Goal: Transaction & Acquisition: Purchase product/service

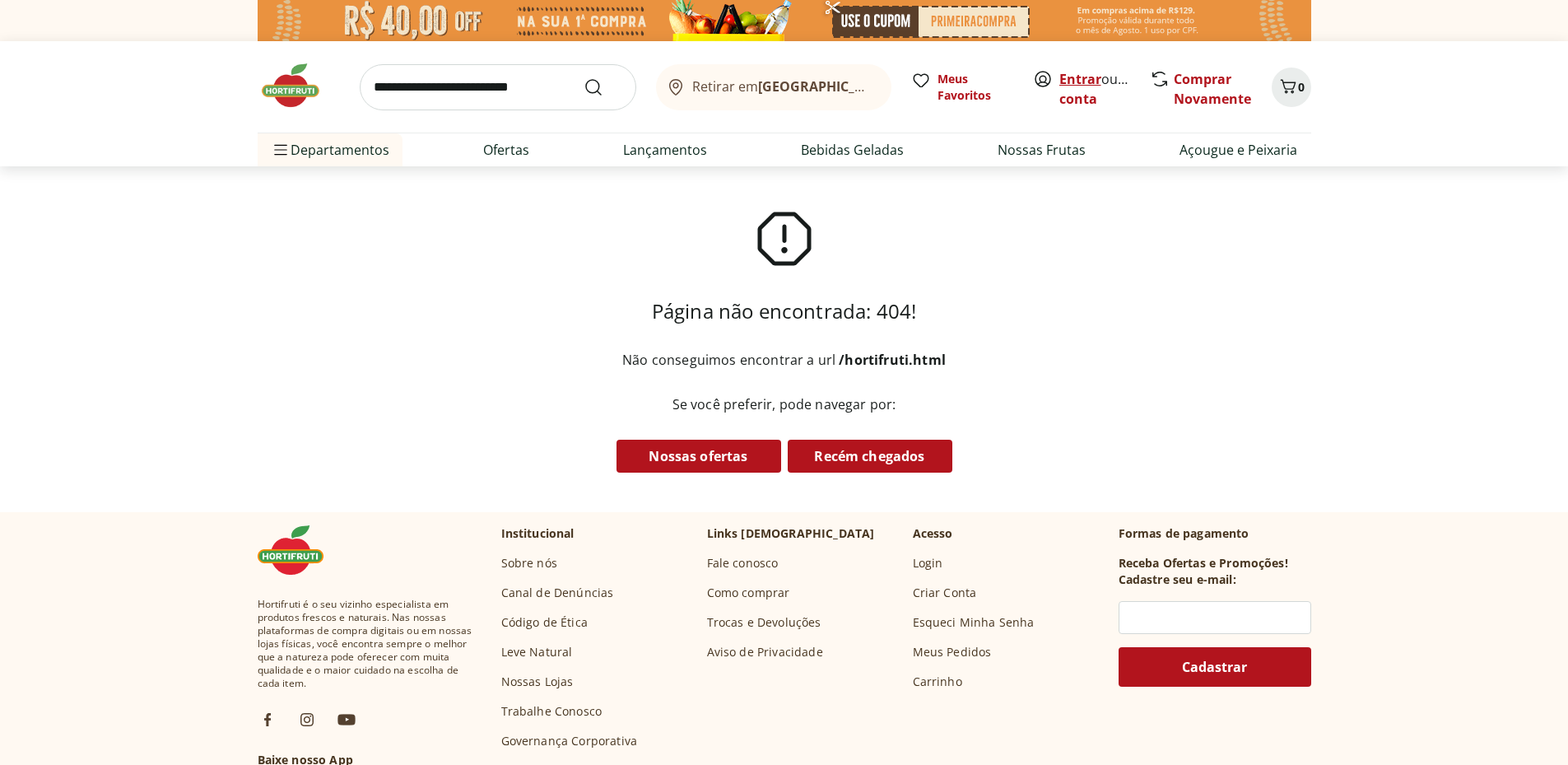
click at [1093, 80] on link "Entrar" at bounding box center [1080, 78] width 42 height 18
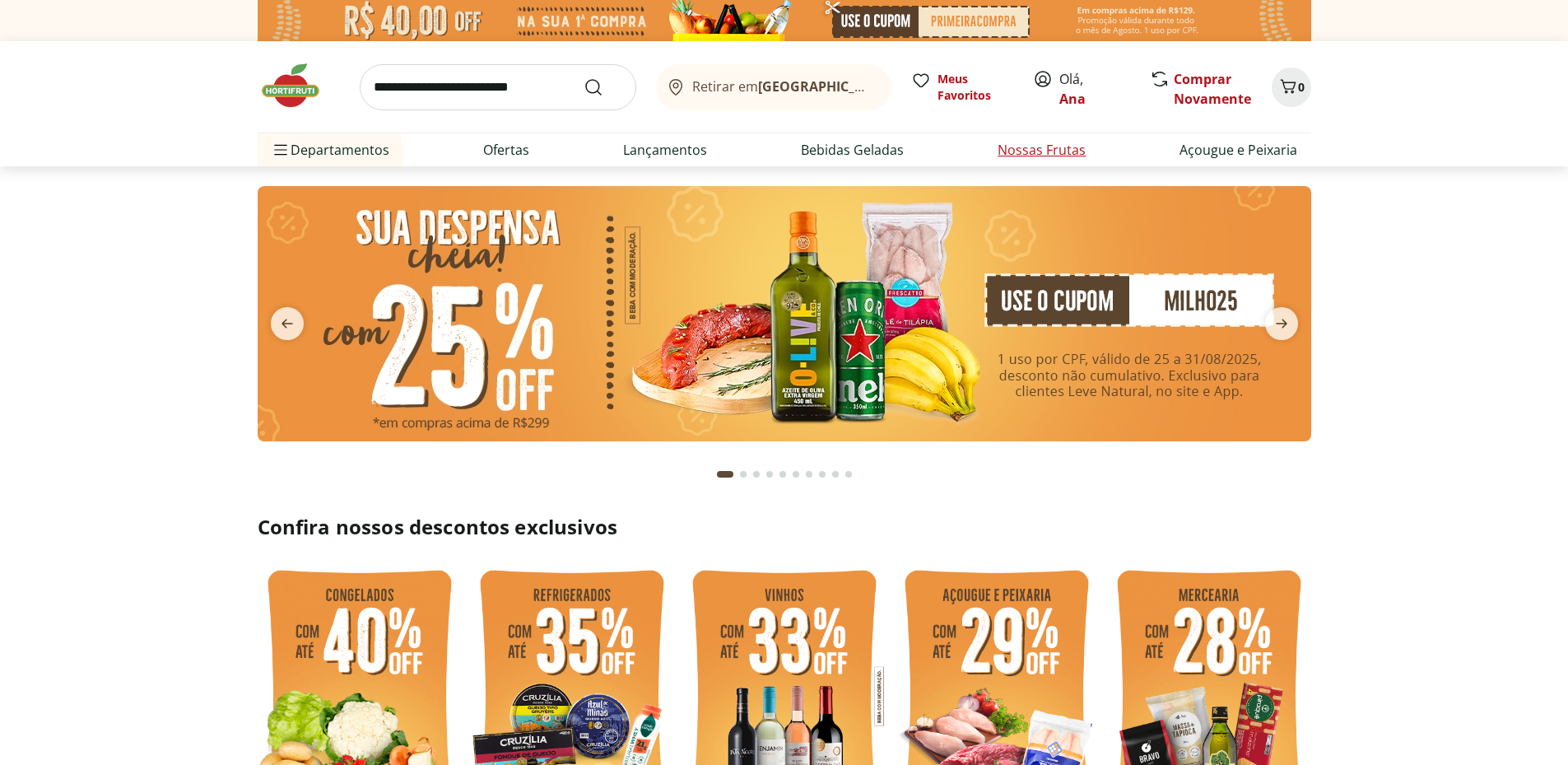
click at [1054, 151] on link "Nossas Frutas" at bounding box center [1042, 149] width 88 height 20
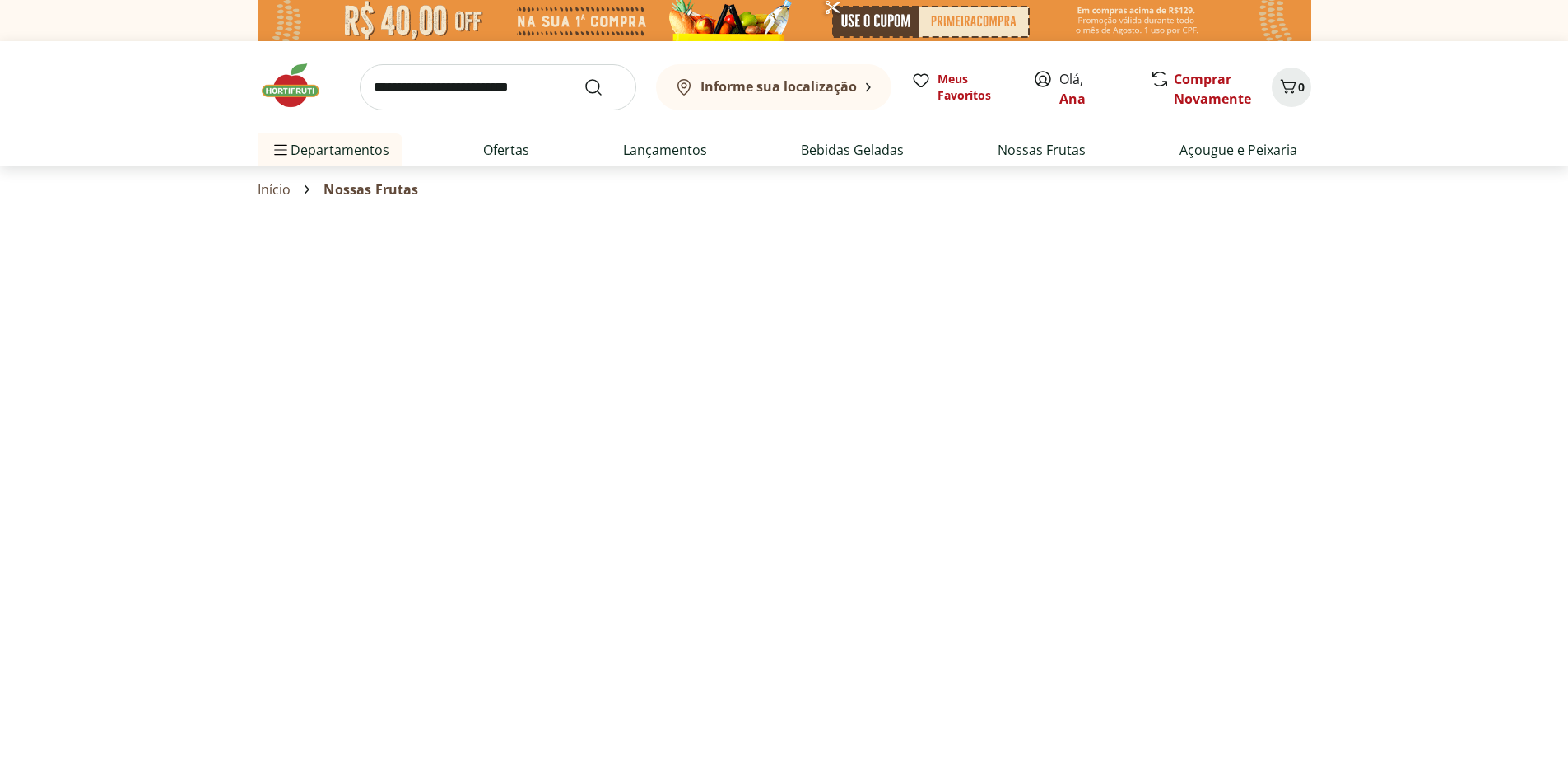
select select "**********"
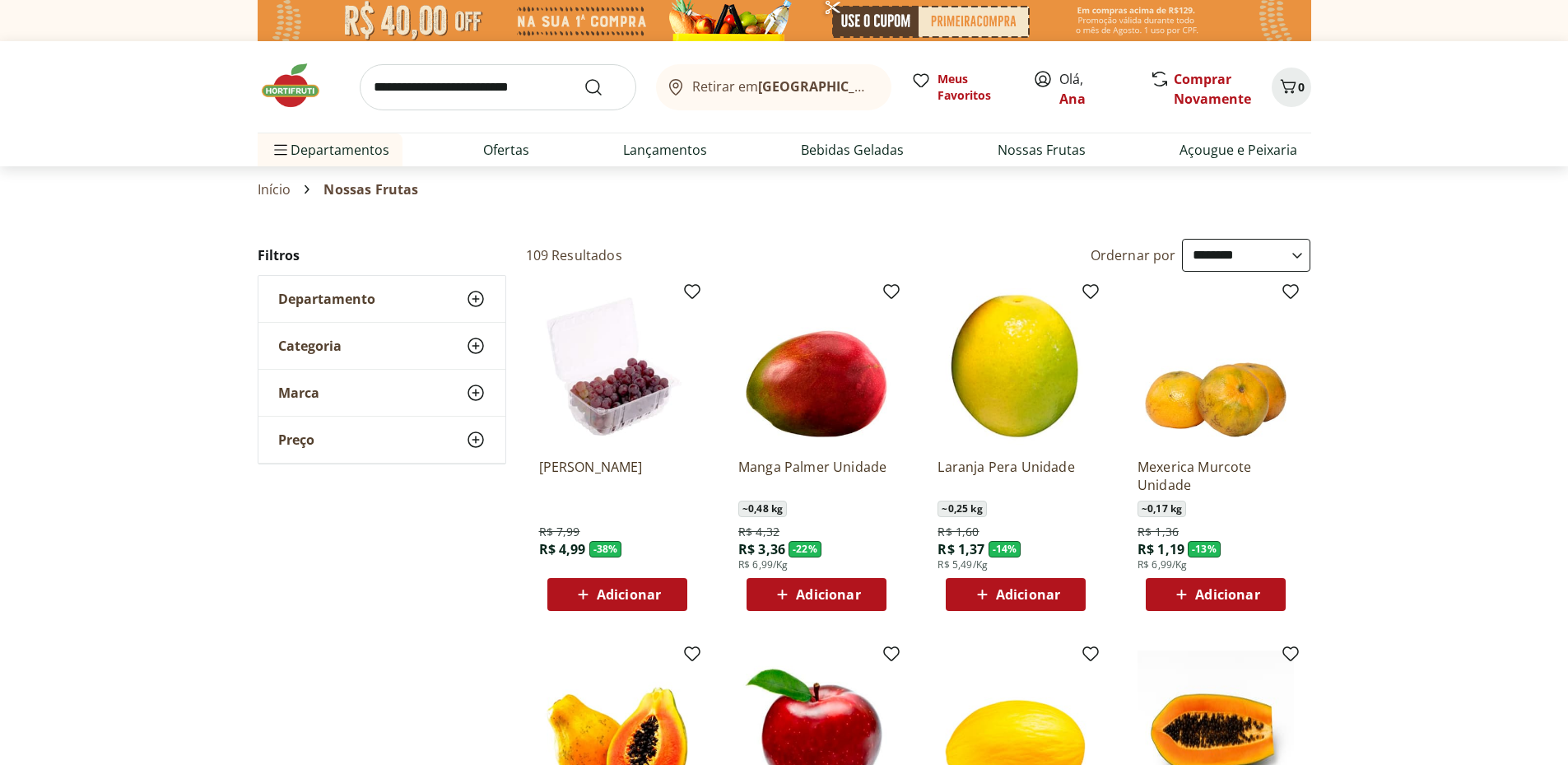
click at [812, 594] on span "Adicionar" at bounding box center [828, 595] width 64 height 13
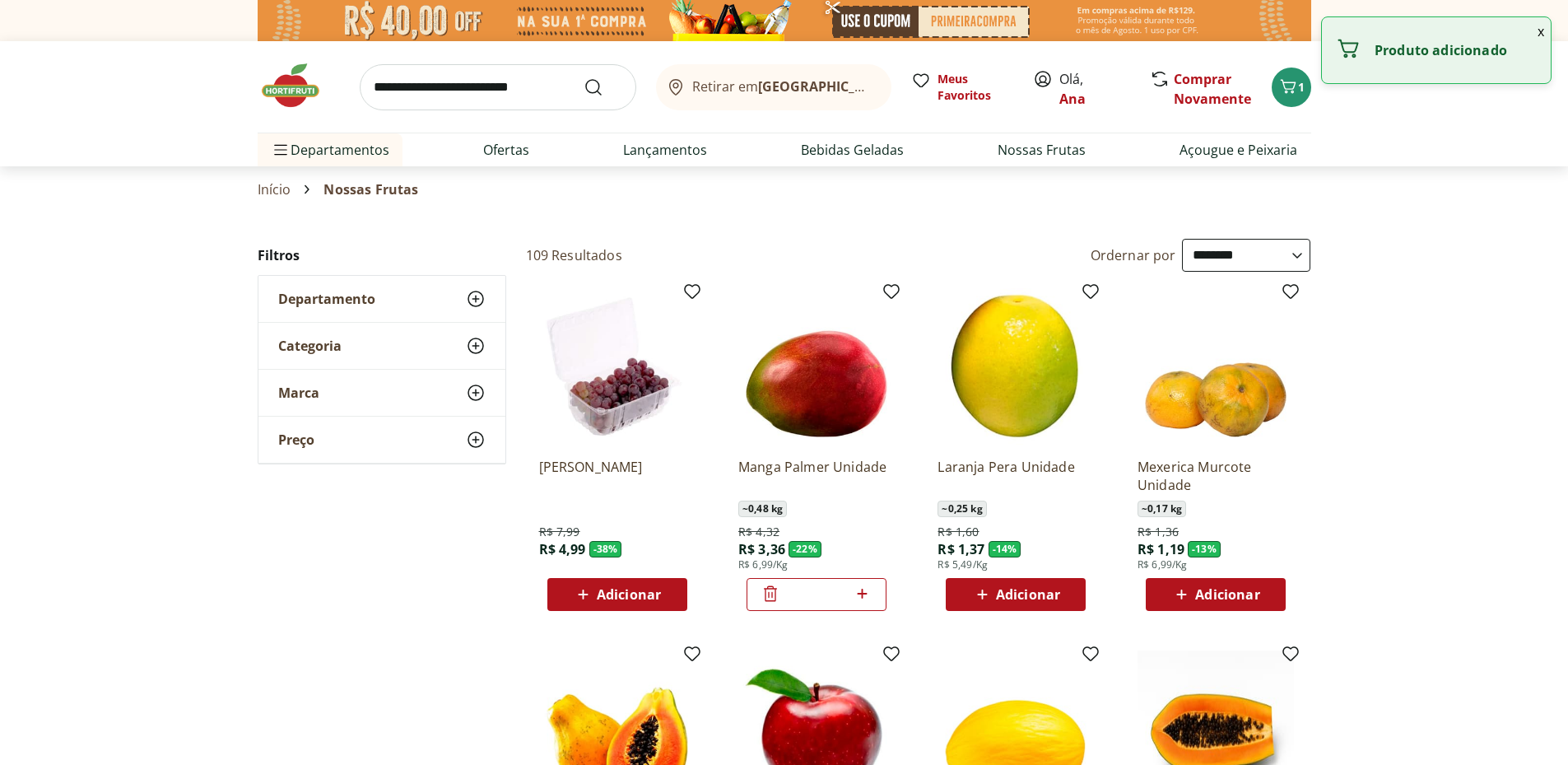
click at [862, 596] on icon at bounding box center [862, 593] width 21 height 20
type input "*"
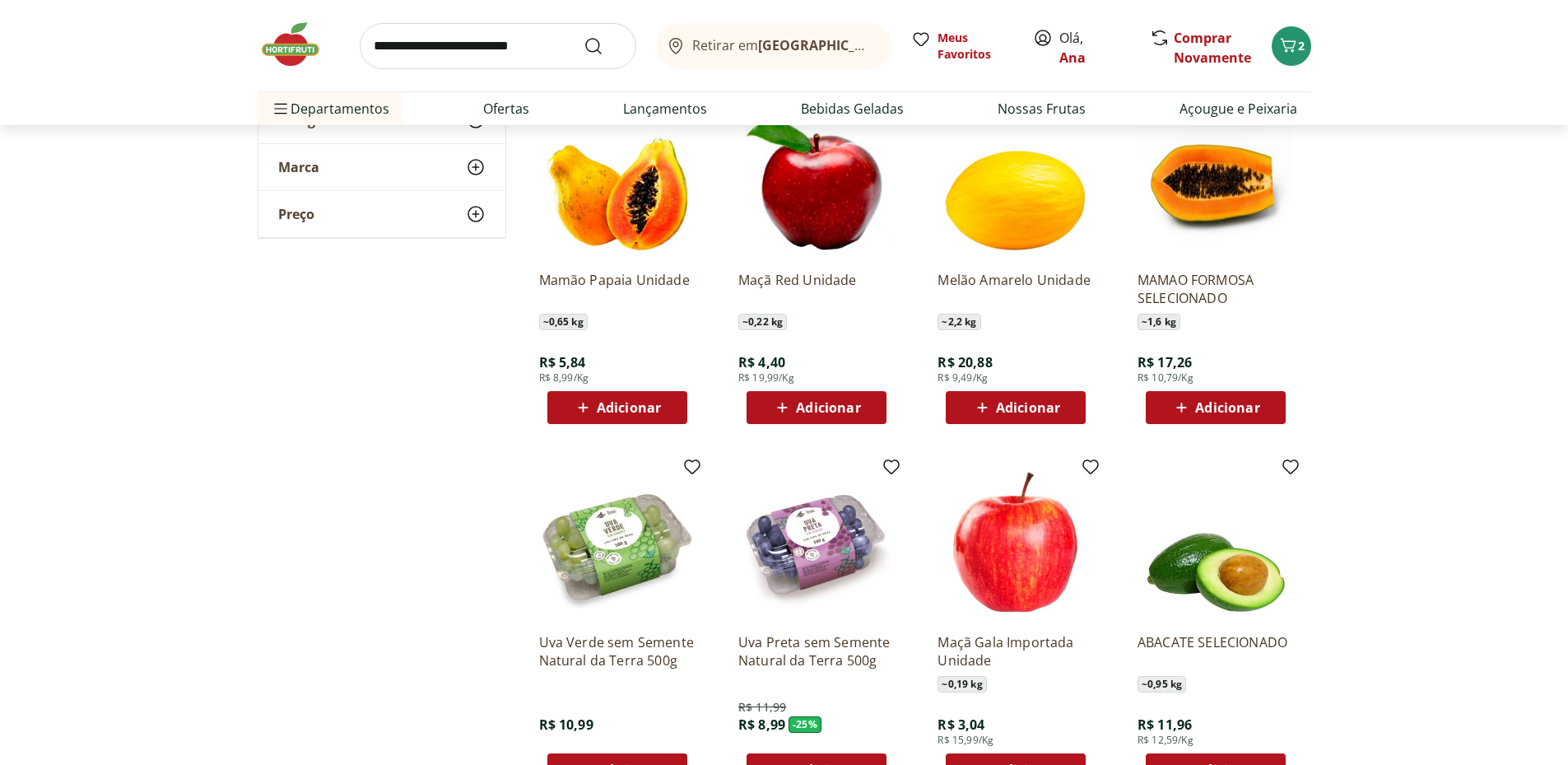
scroll to position [823, 0]
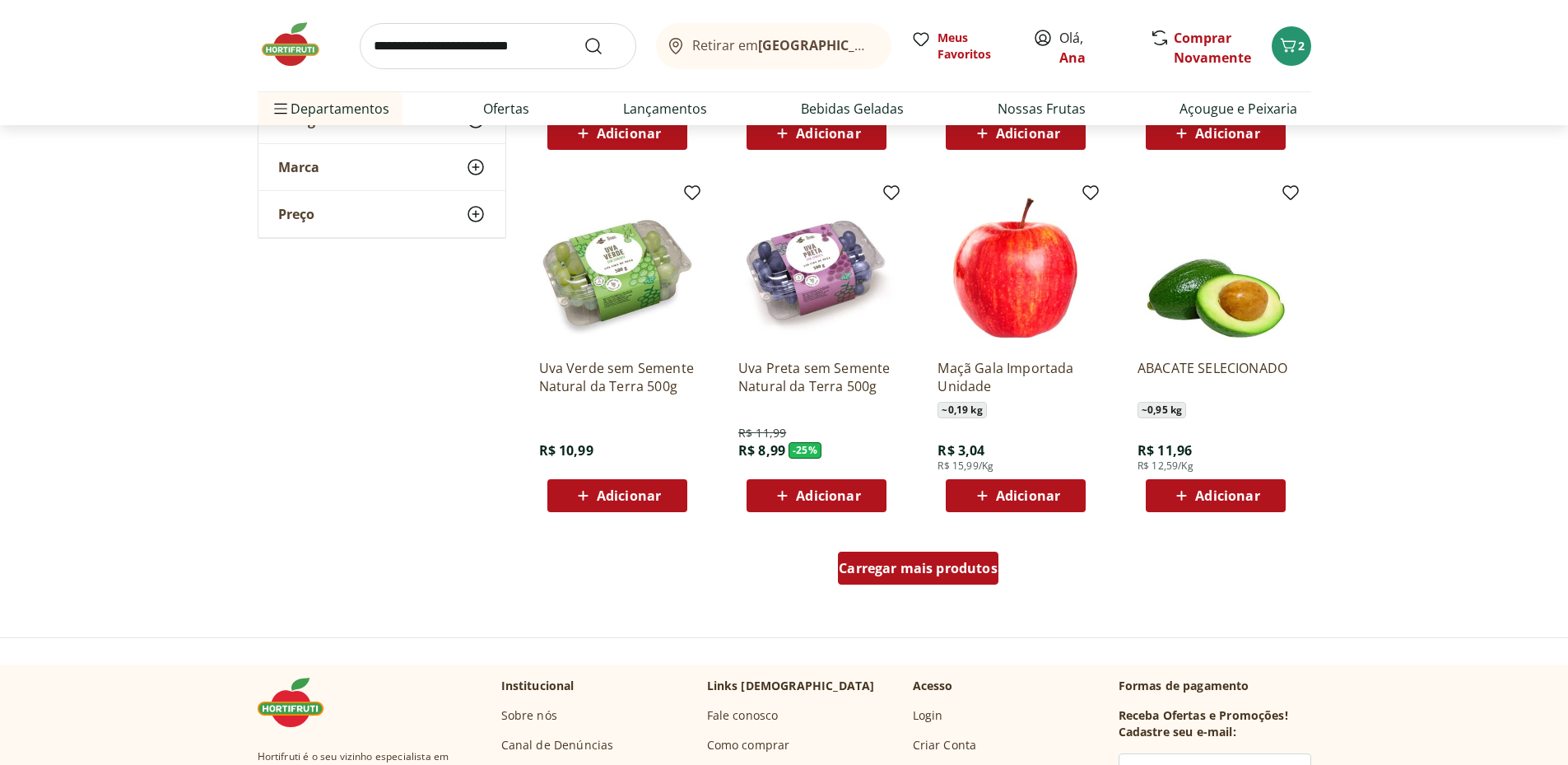
click at [921, 572] on span "Carregar mais produtos" at bounding box center [918, 569] width 159 height 13
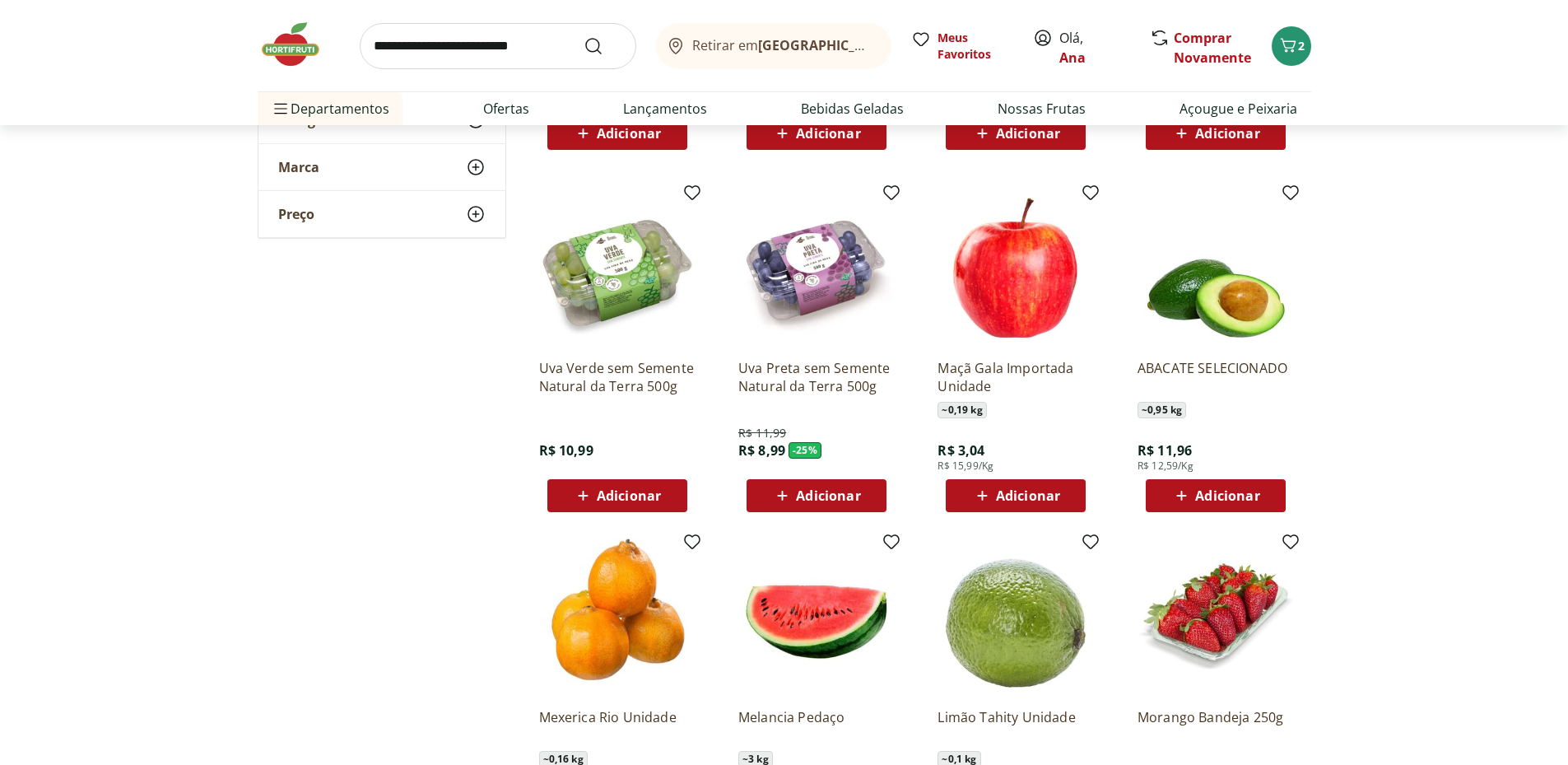
scroll to position [1098, 0]
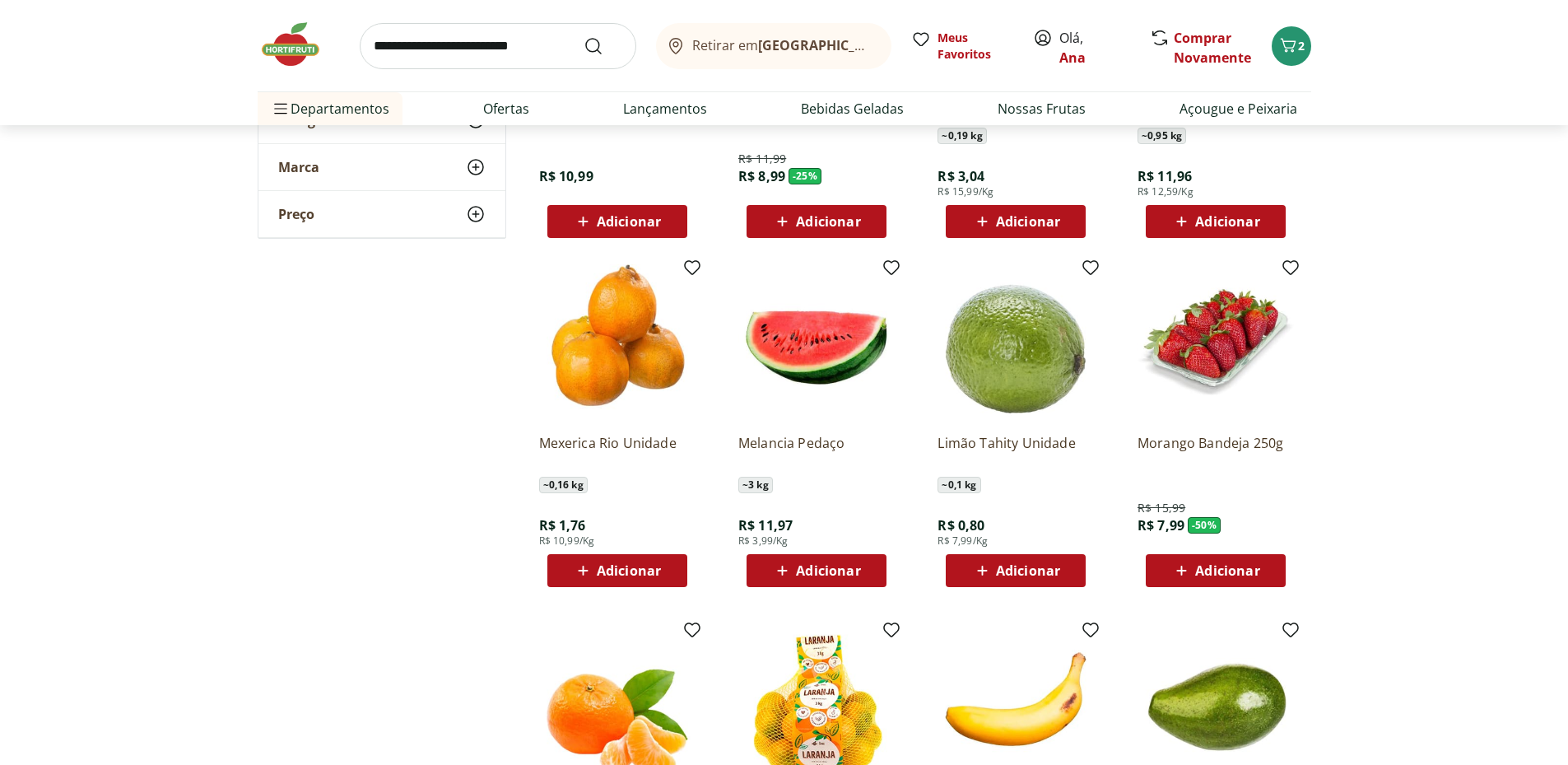
click at [1236, 568] on span "Adicionar" at bounding box center [1227, 570] width 64 height 13
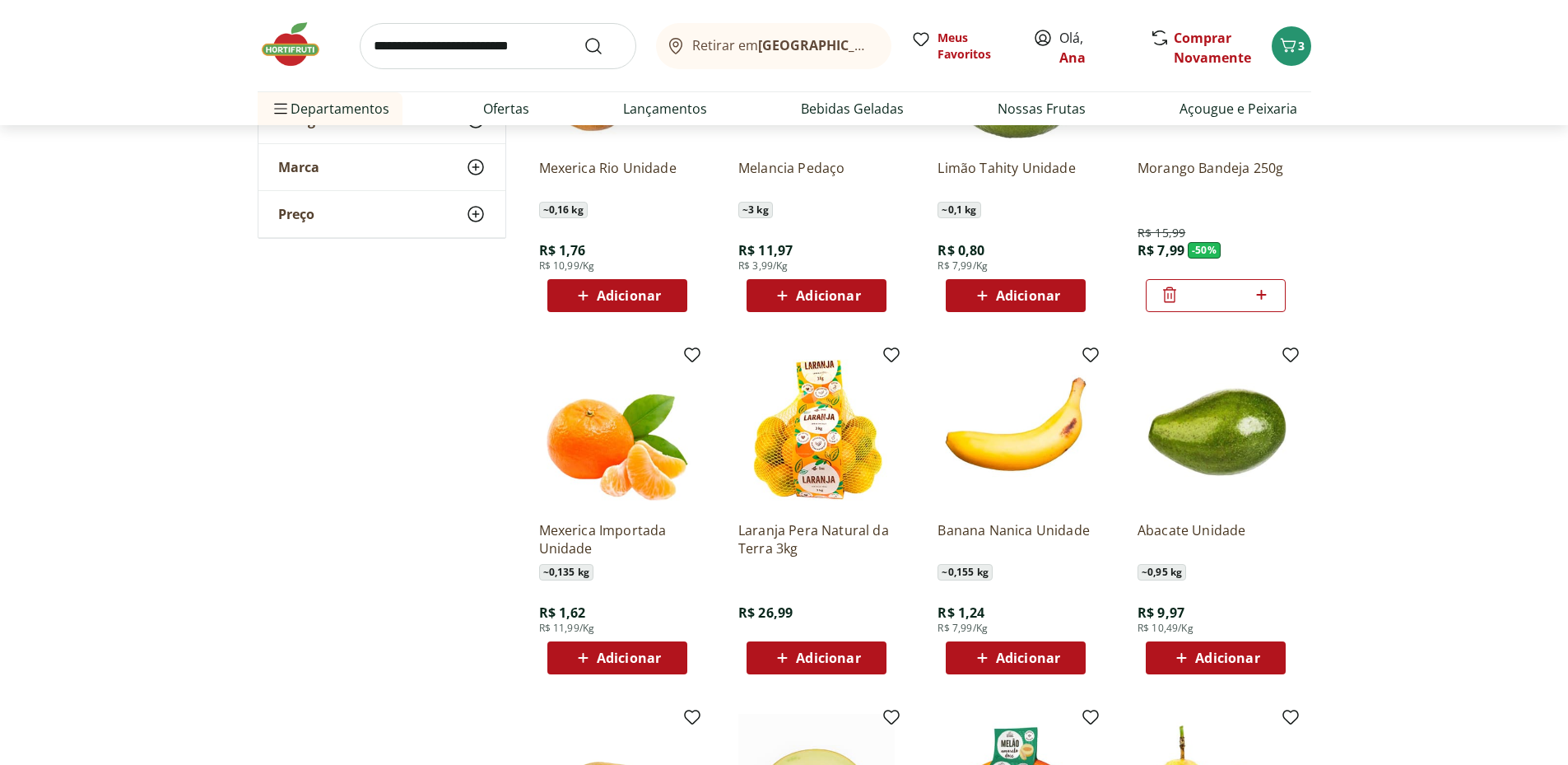
click at [1017, 651] on span "Adicionar" at bounding box center [1028, 658] width 64 height 13
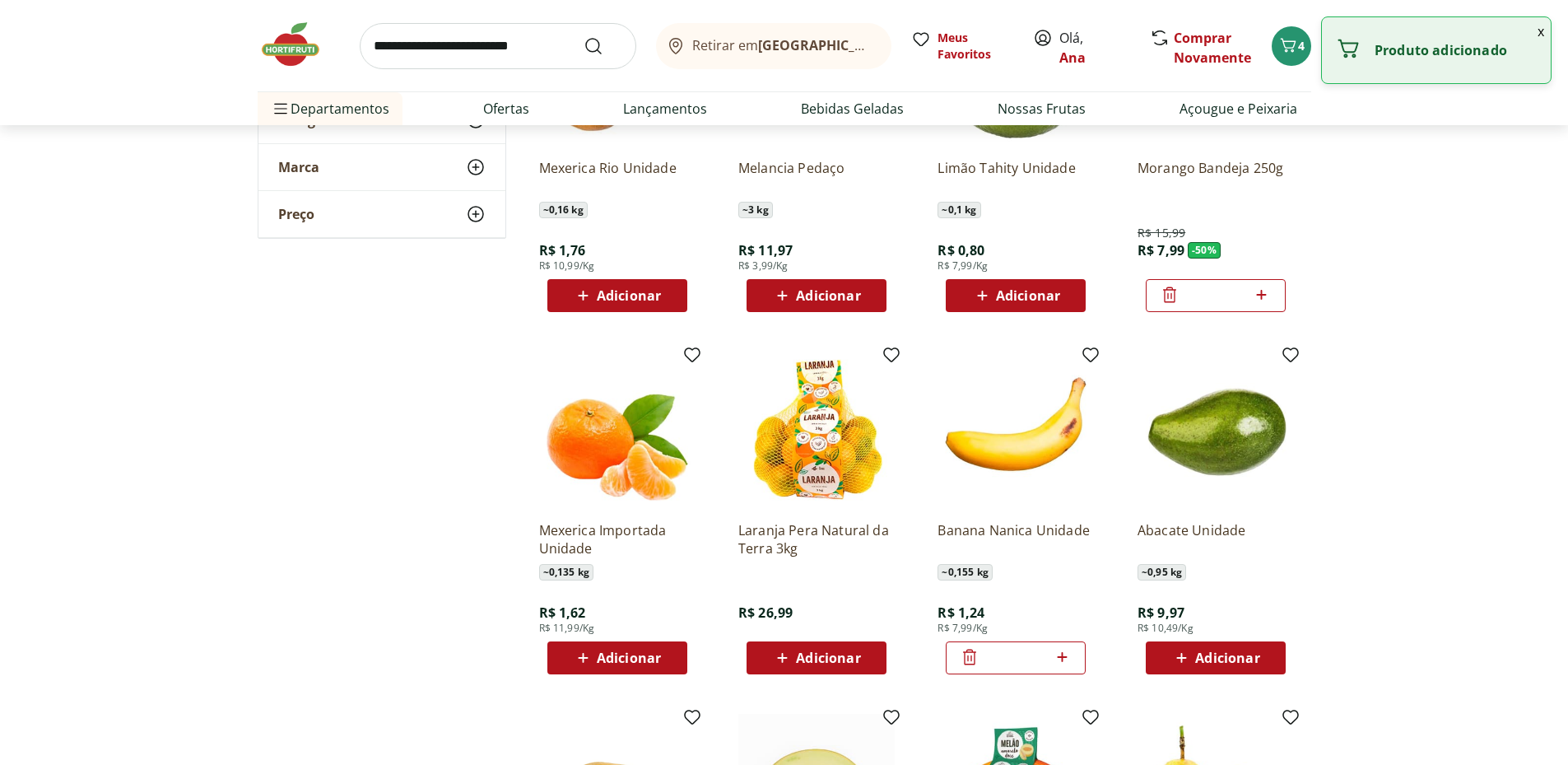
click at [1063, 653] on icon at bounding box center [1063, 657] width 21 height 20
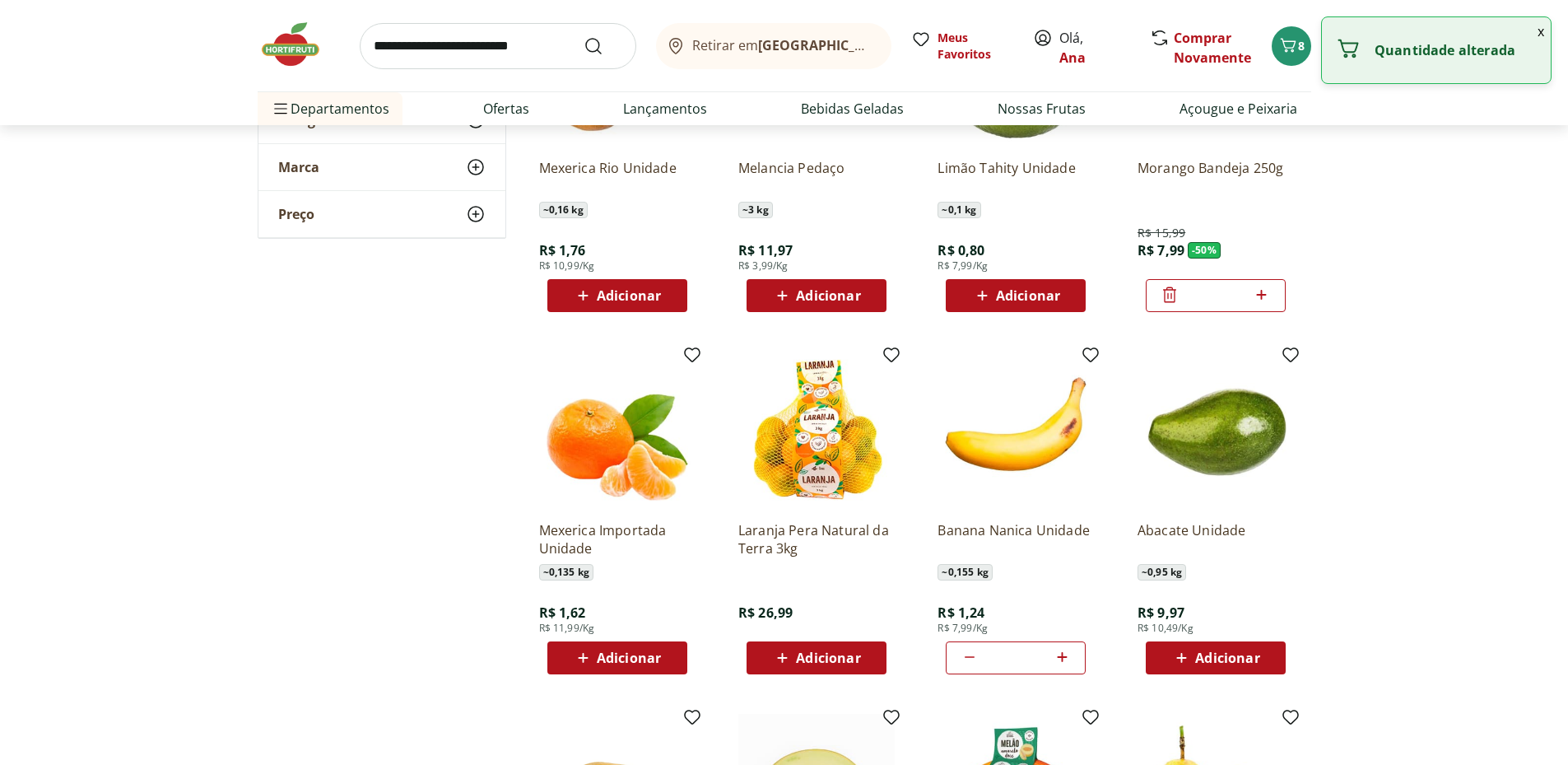
type input "*"
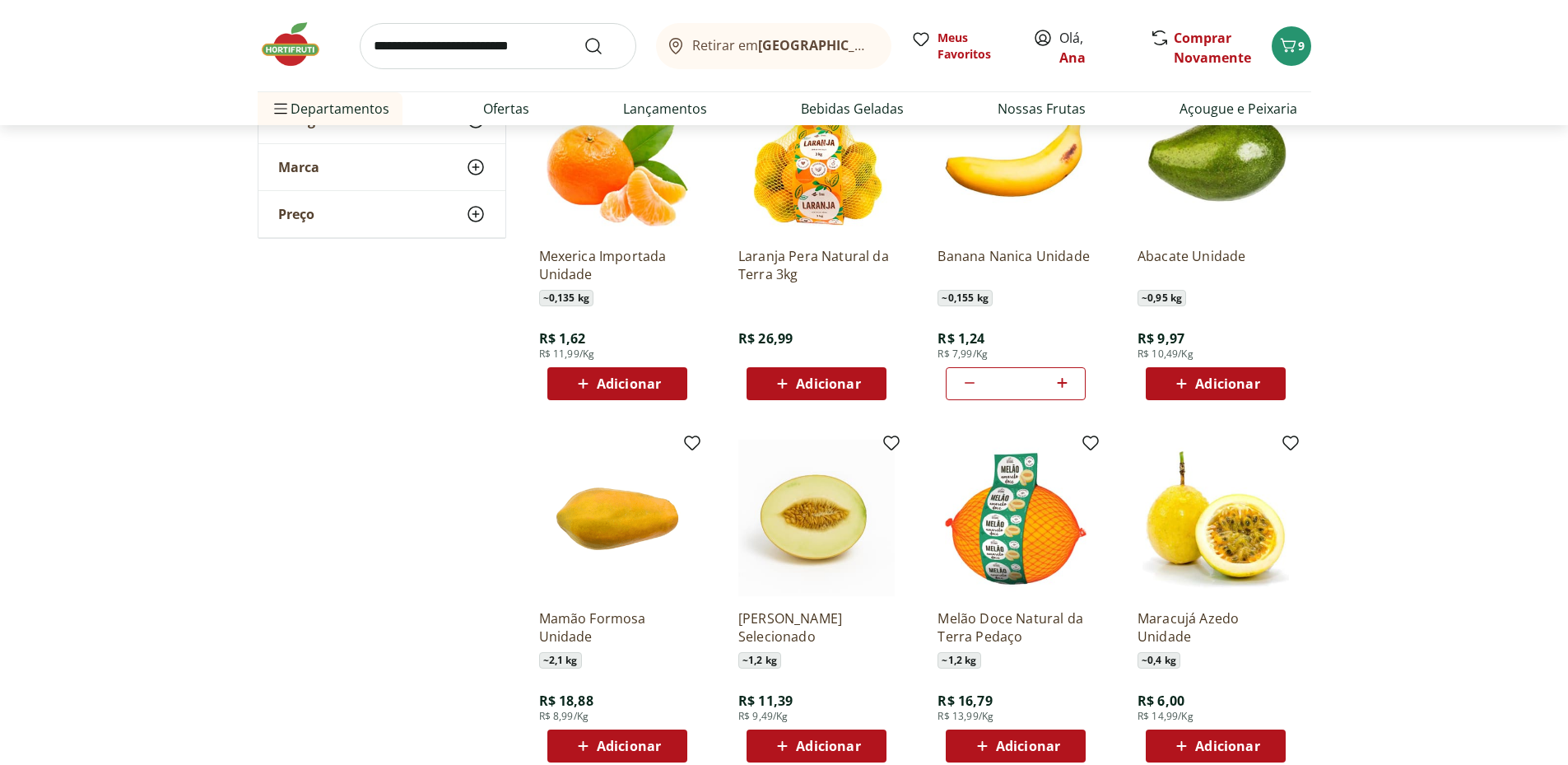
scroll to position [1921, 0]
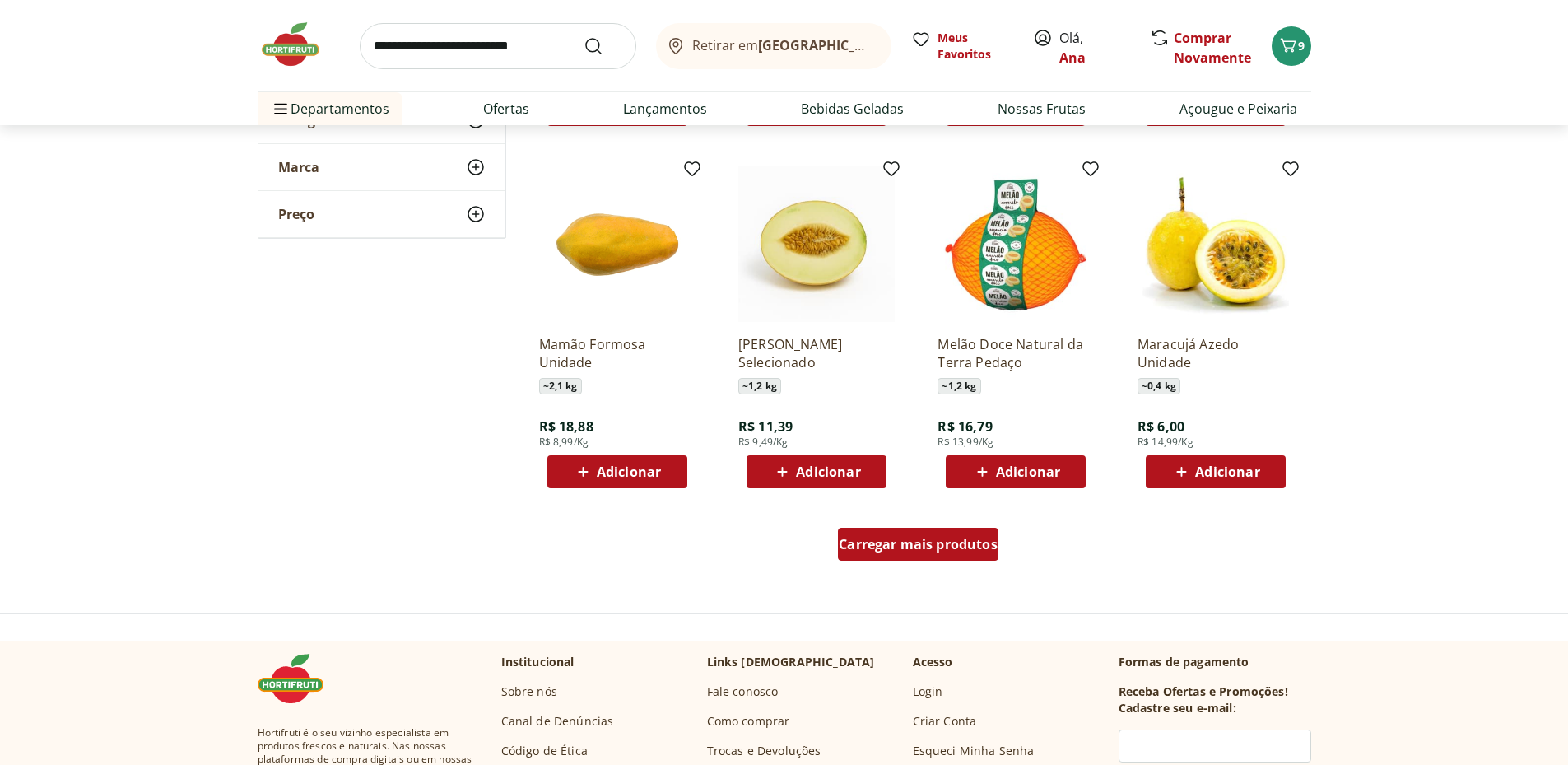
click at [935, 549] on span "Carregar mais produtos" at bounding box center [918, 544] width 159 height 13
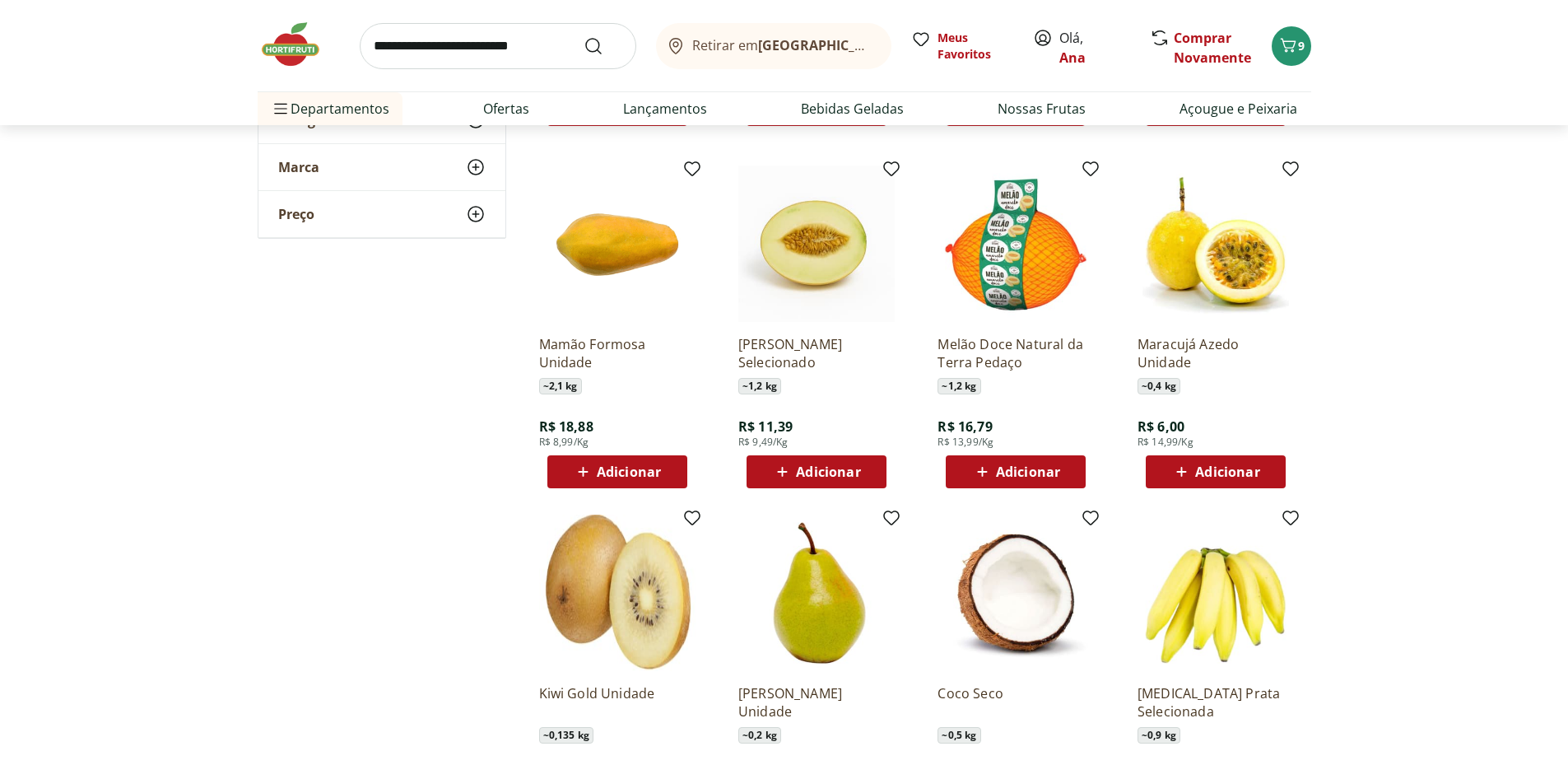
scroll to position [2196, 0]
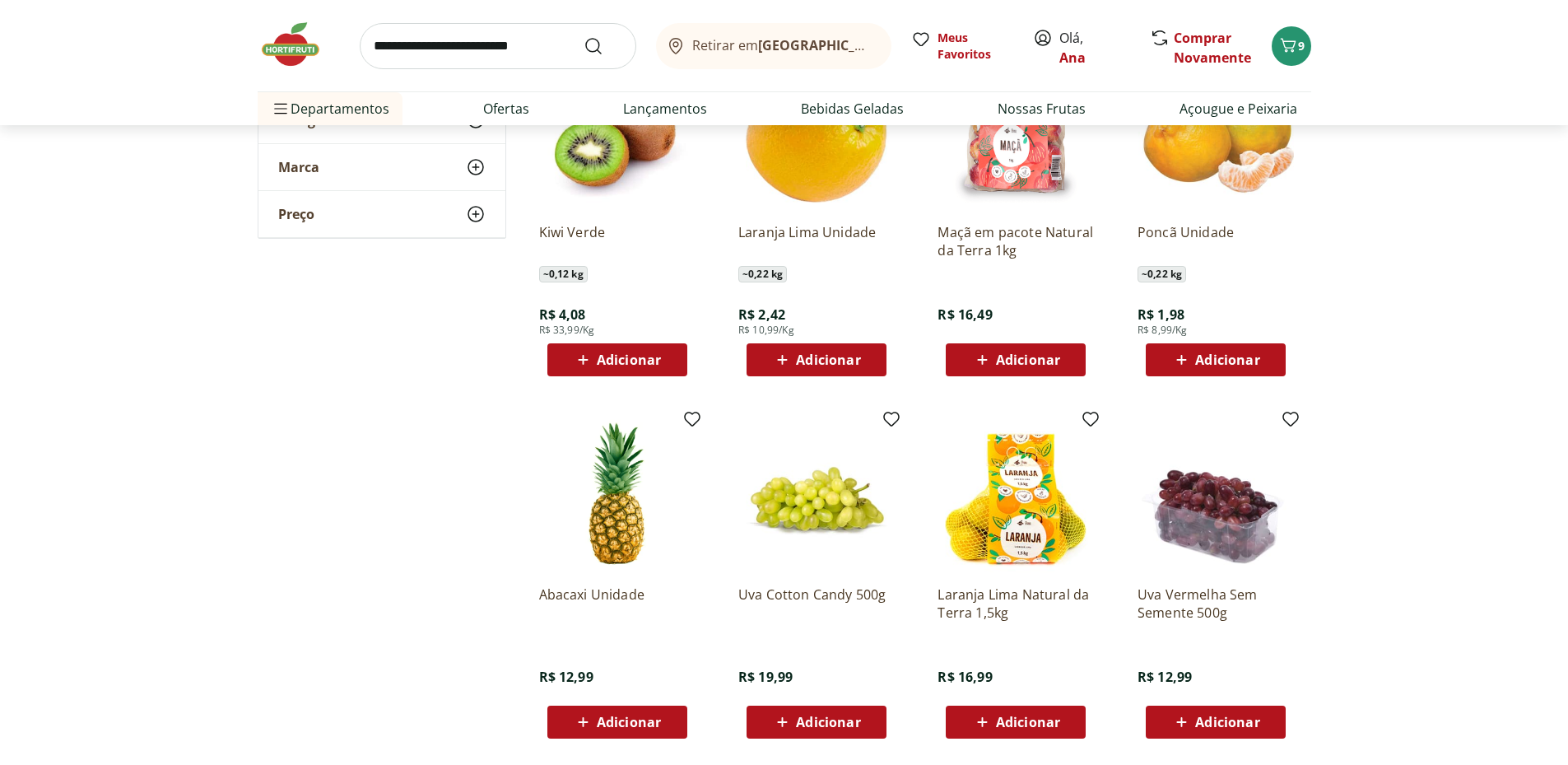
scroll to position [3020, 0]
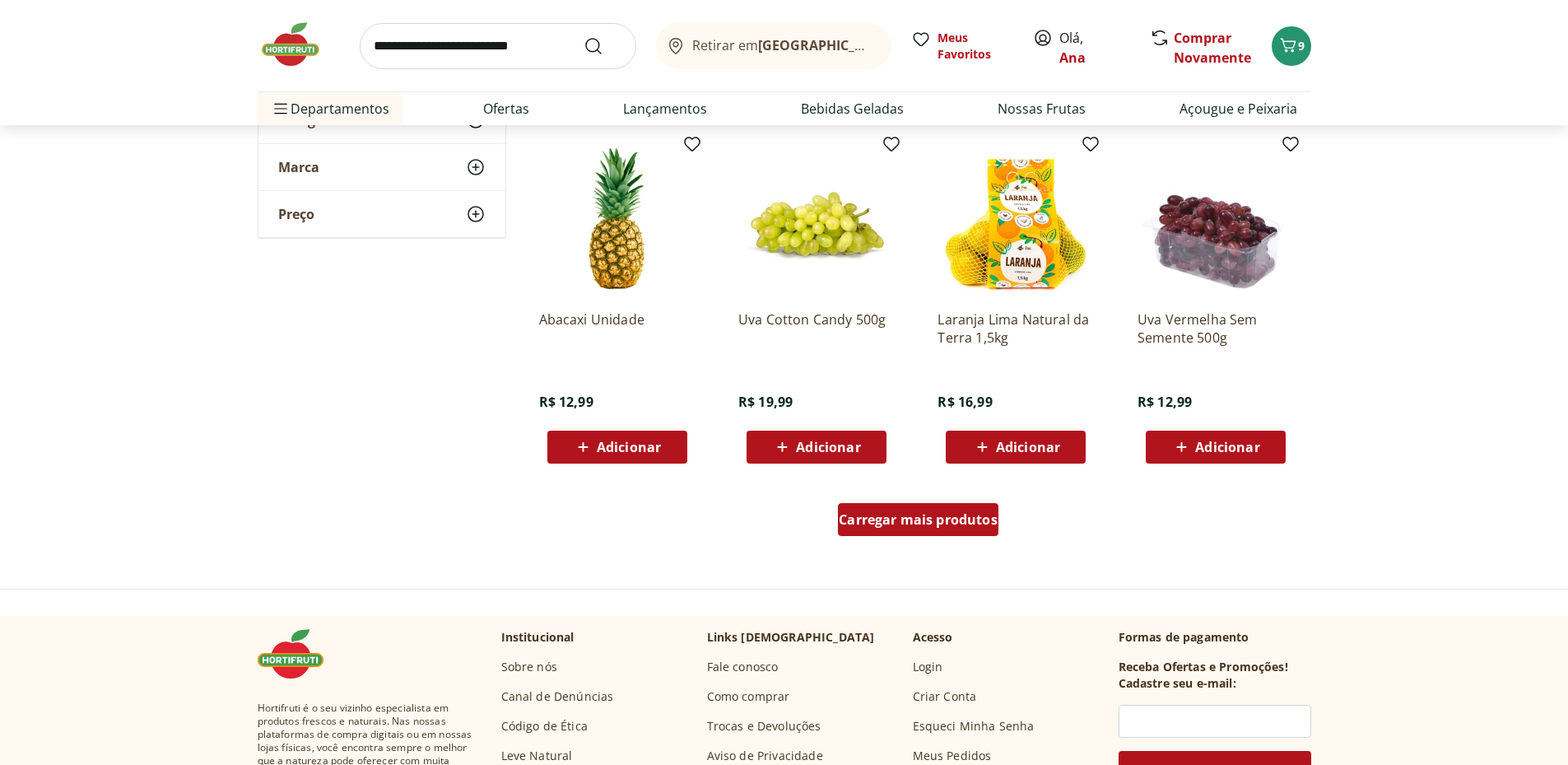
click at [927, 517] on span "Carregar mais produtos" at bounding box center [918, 520] width 159 height 13
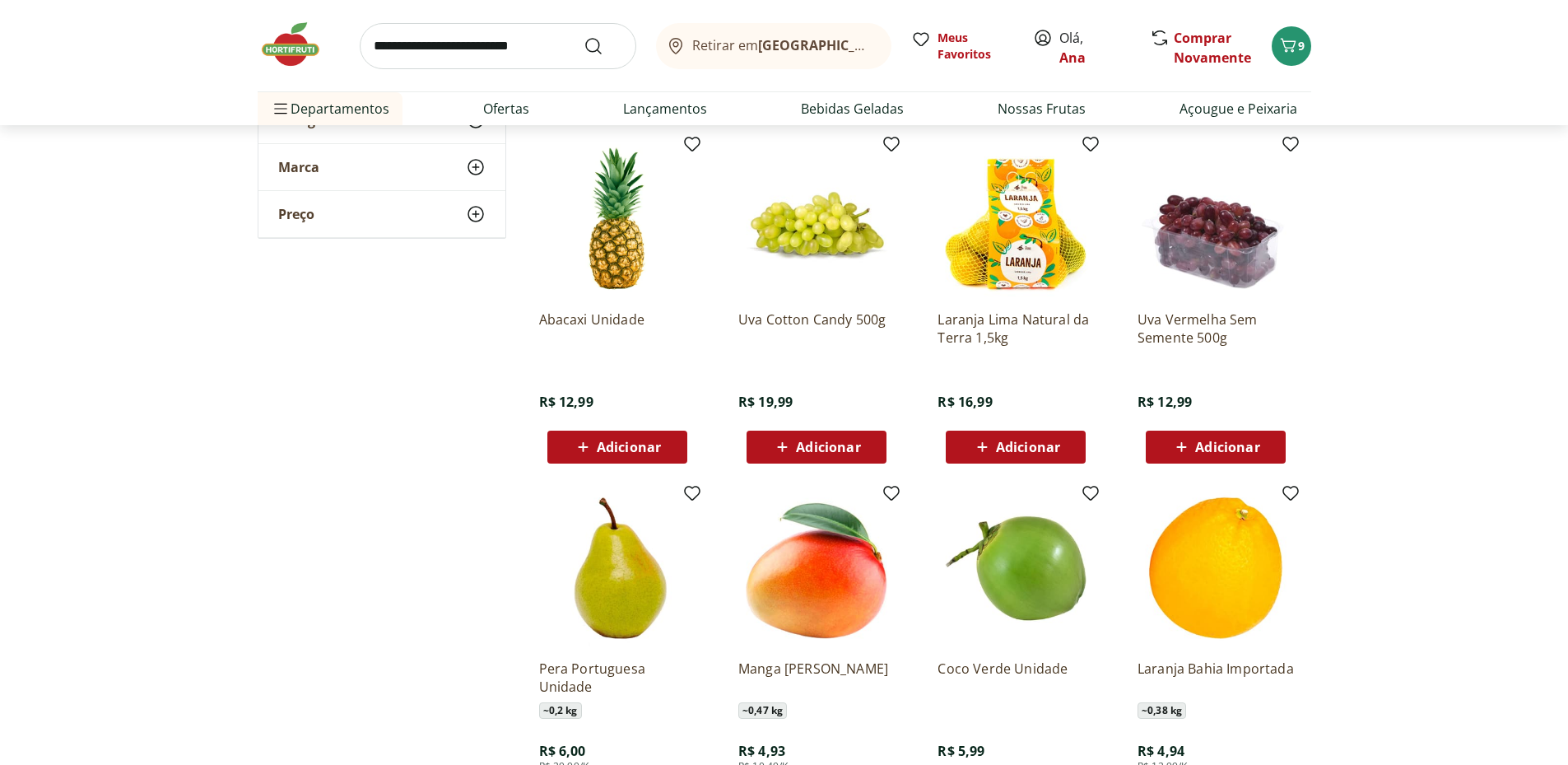
scroll to position [3294, 0]
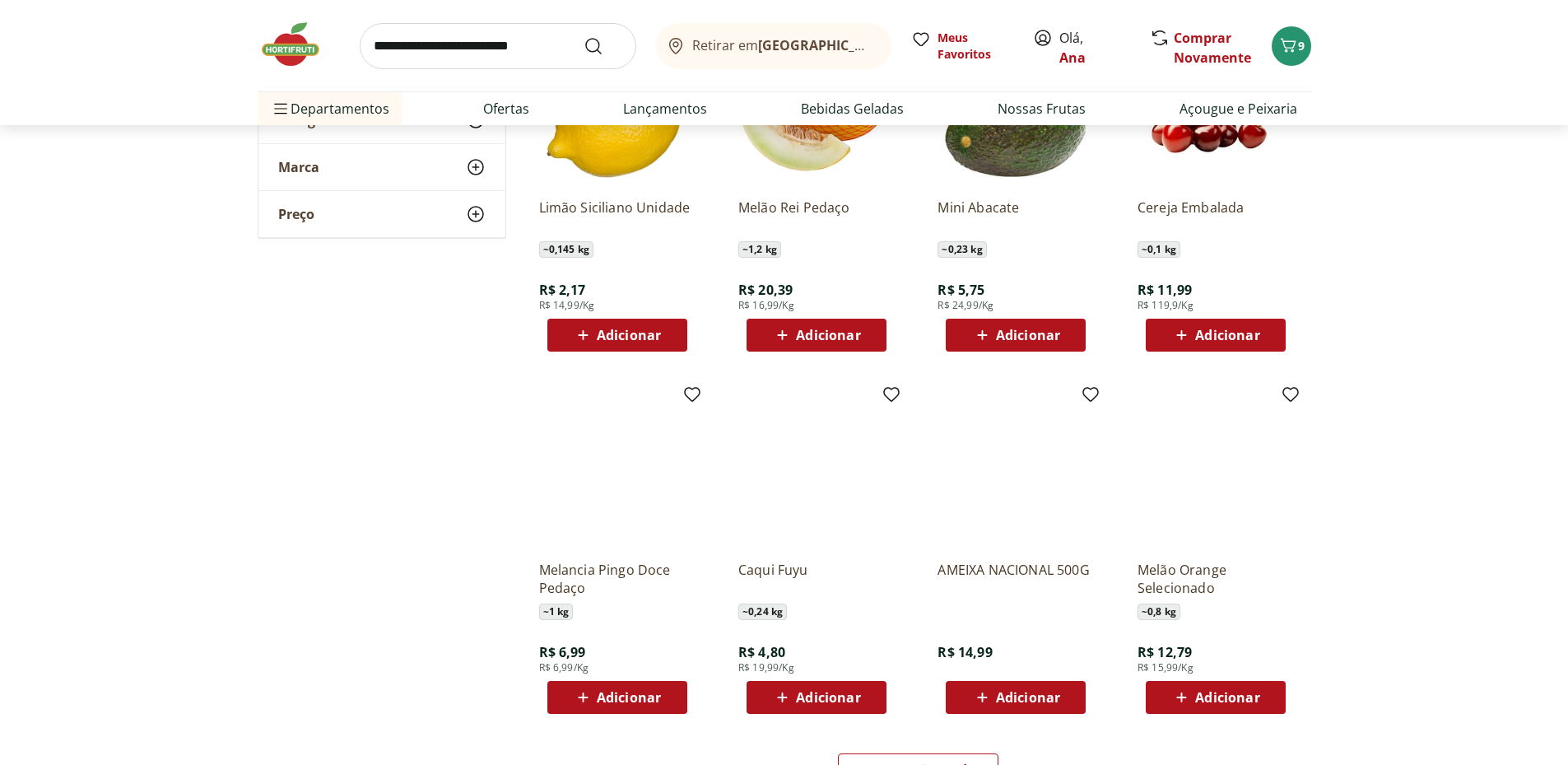
scroll to position [4117, 0]
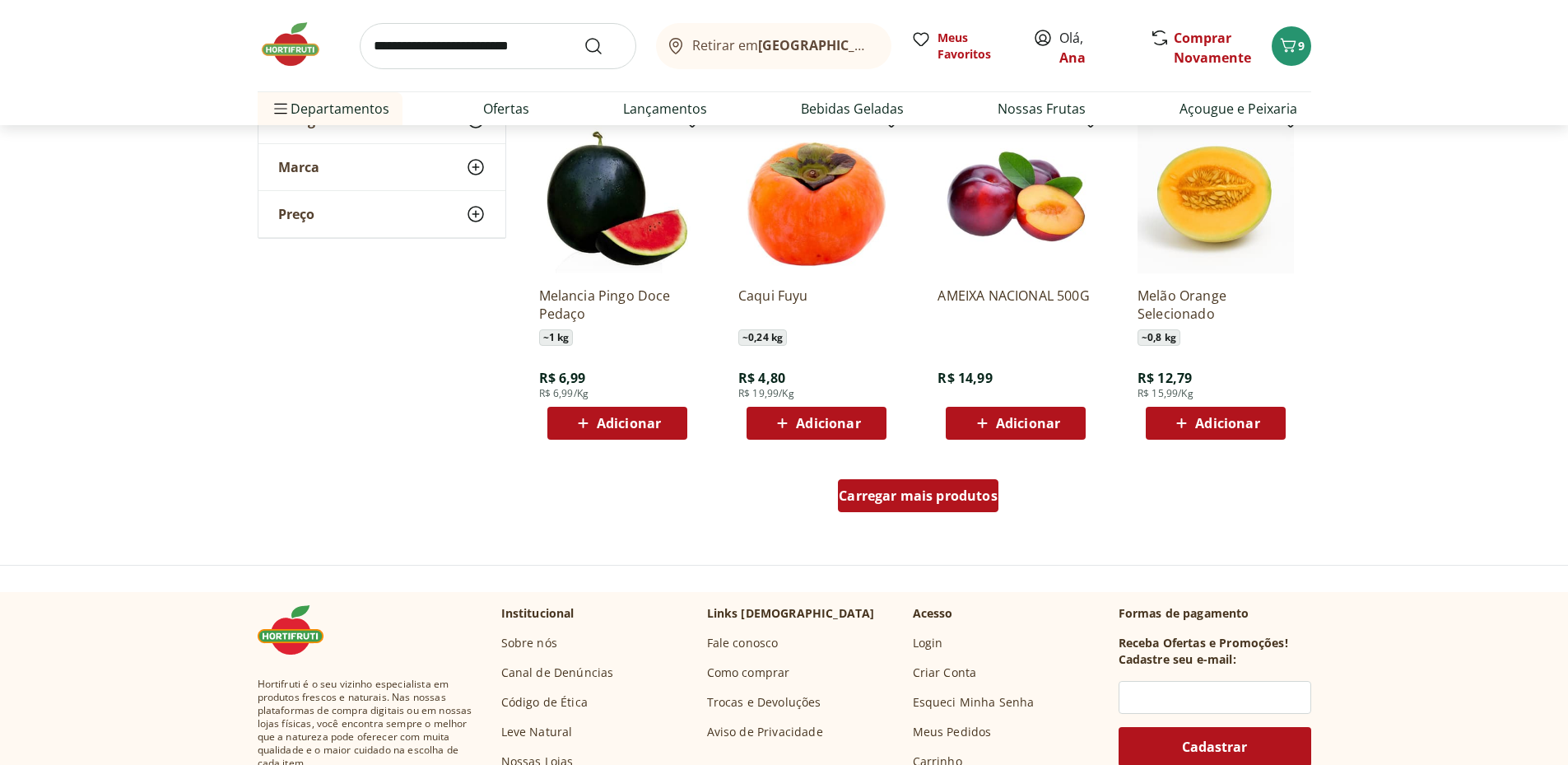
click at [925, 497] on span "Carregar mais produtos" at bounding box center [918, 495] width 159 height 13
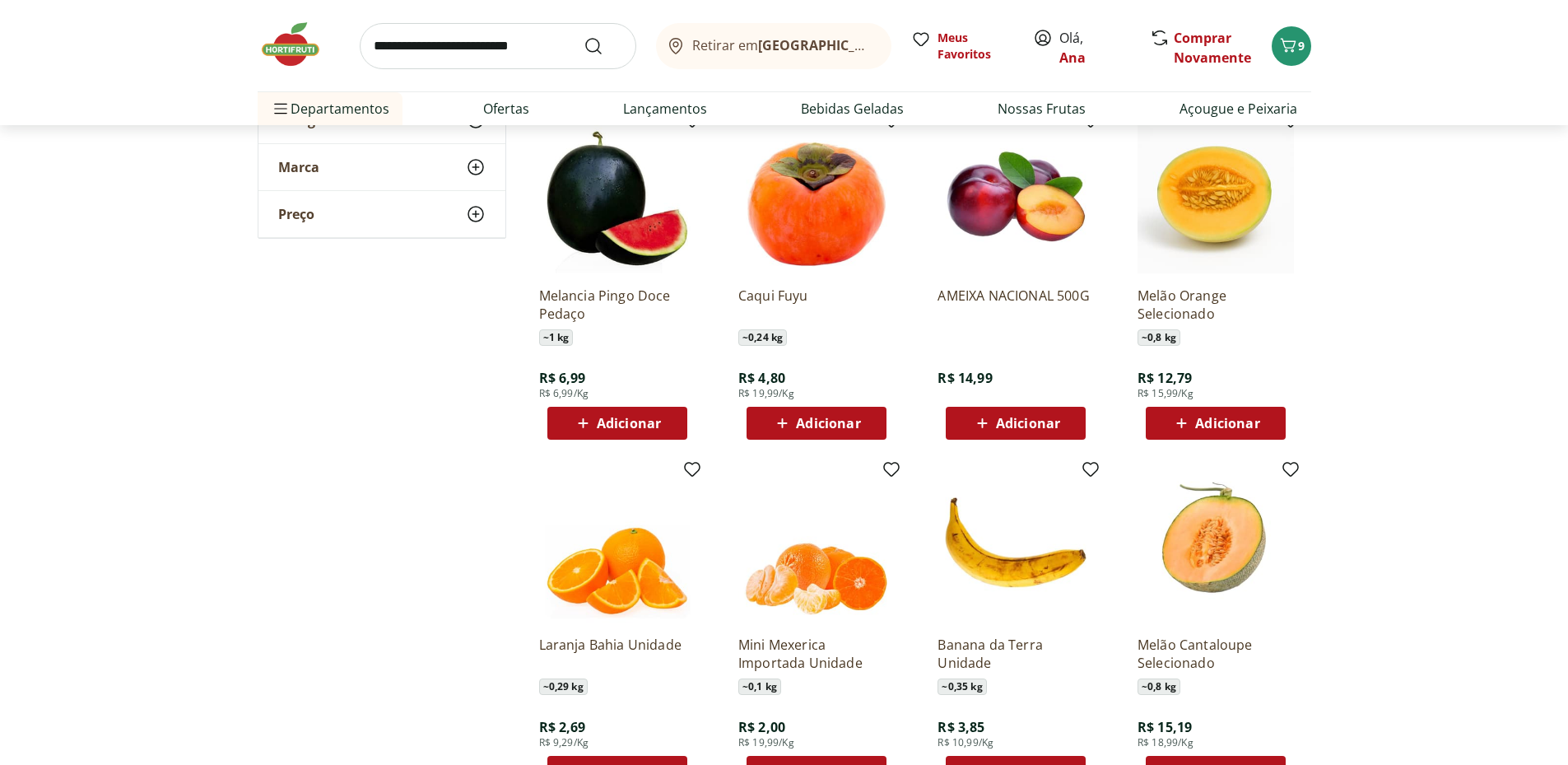
scroll to position [4392, 0]
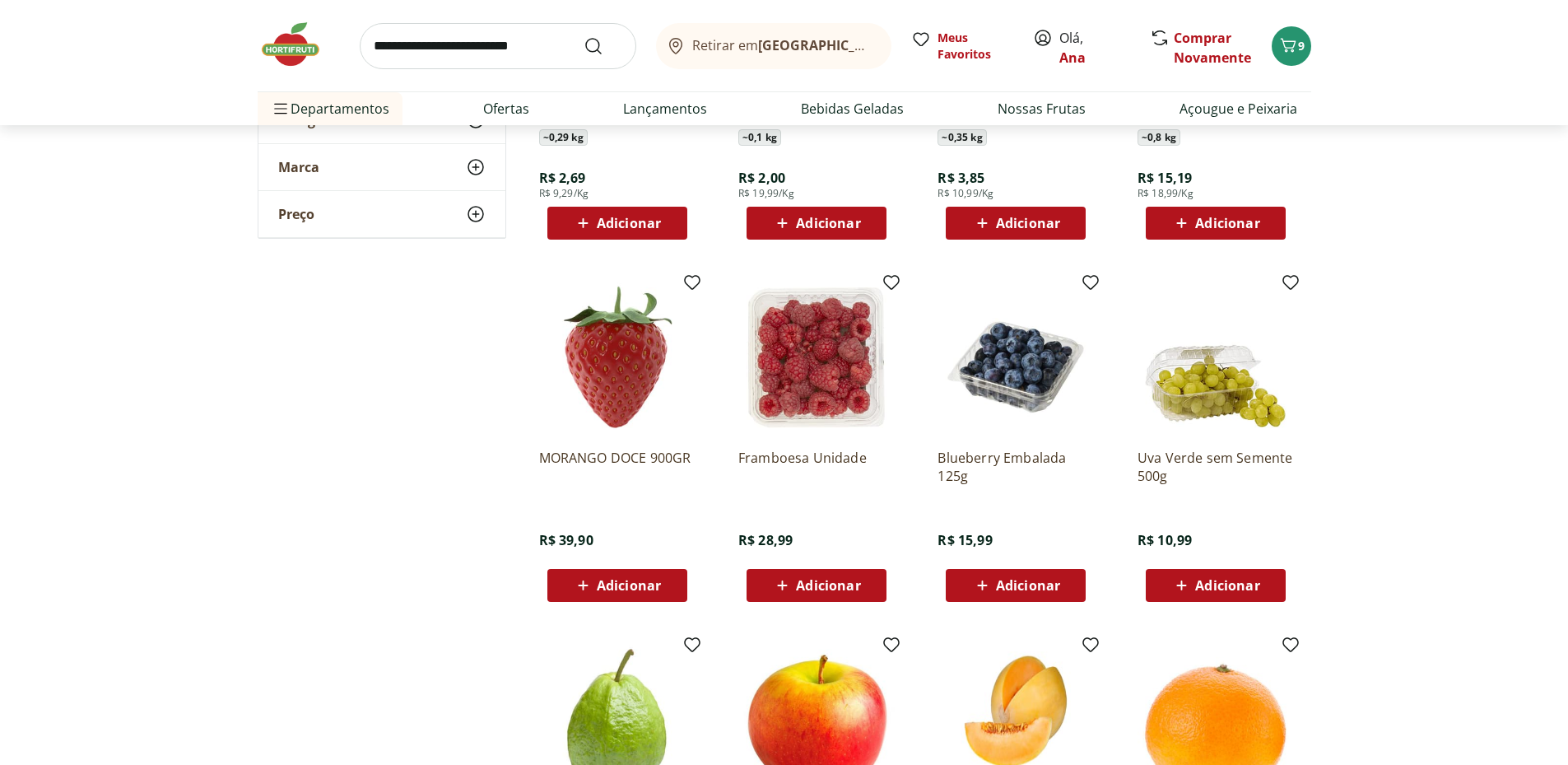
scroll to position [4392, 0]
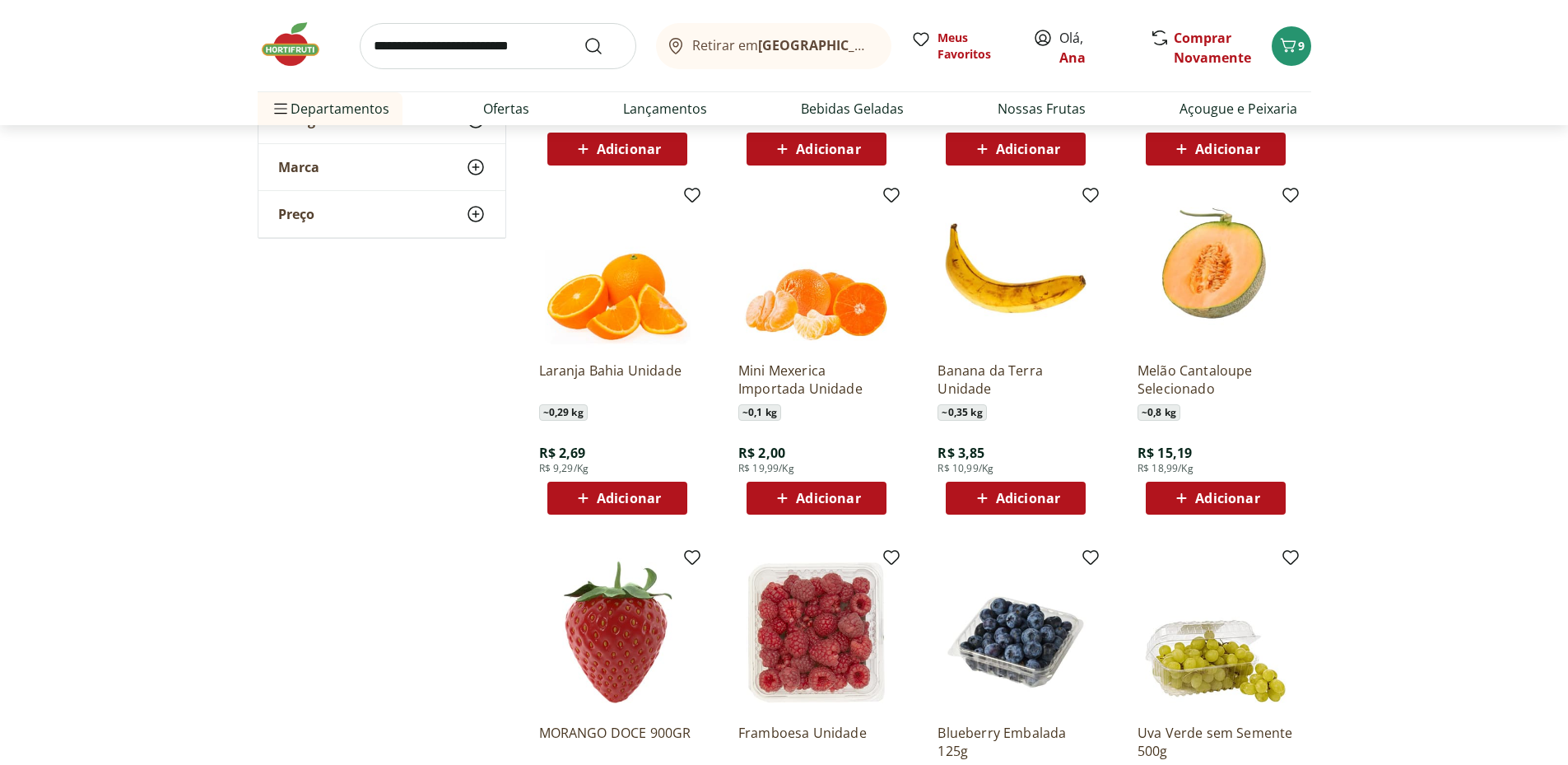
click at [1006, 497] on span "Adicionar" at bounding box center [1028, 498] width 64 height 13
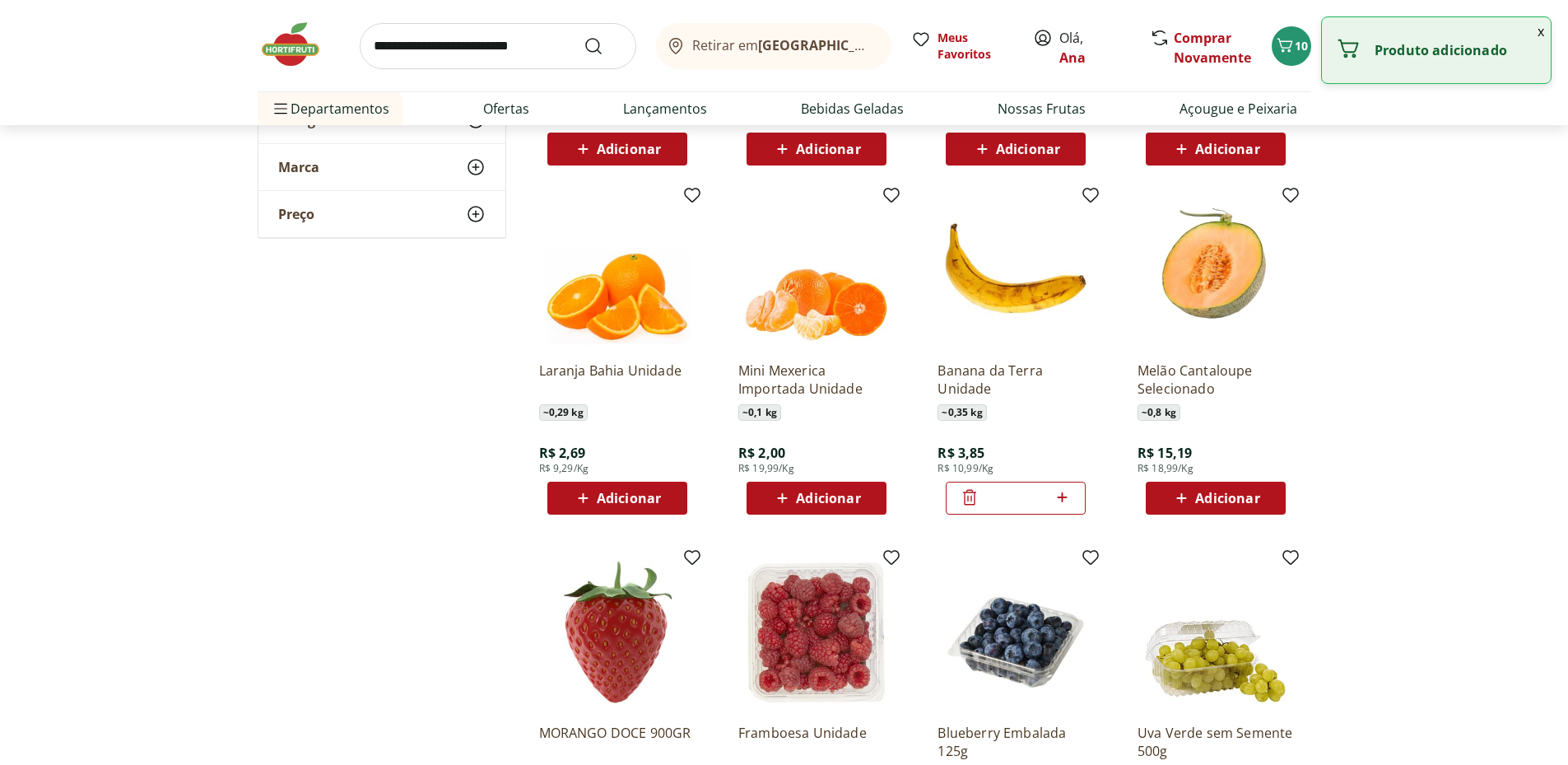
click at [1065, 493] on icon at bounding box center [1063, 497] width 21 height 20
click at [1064, 493] on icon at bounding box center [1063, 497] width 21 height 20
type input "*"
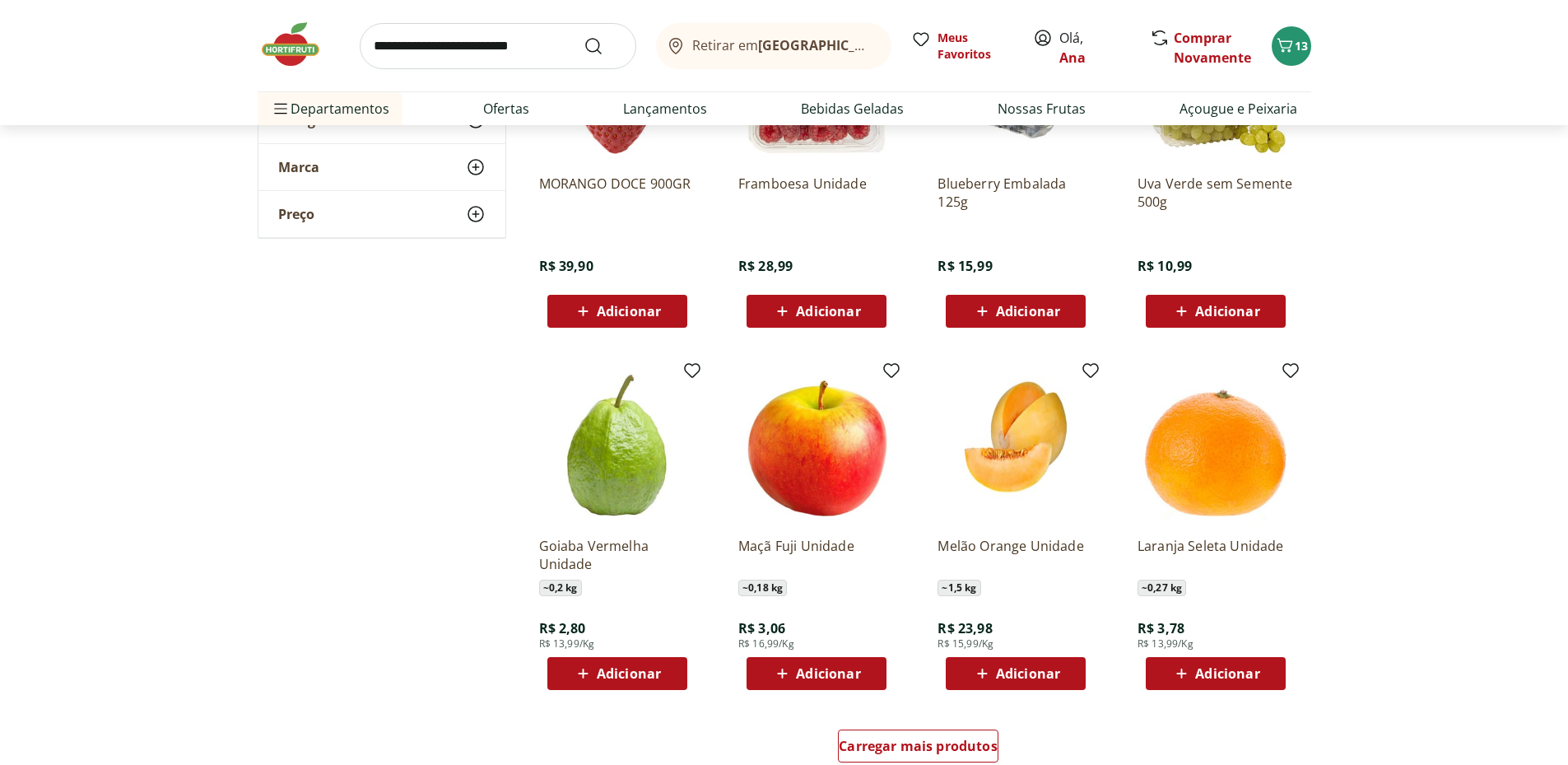
scroll to position [5215, 0]
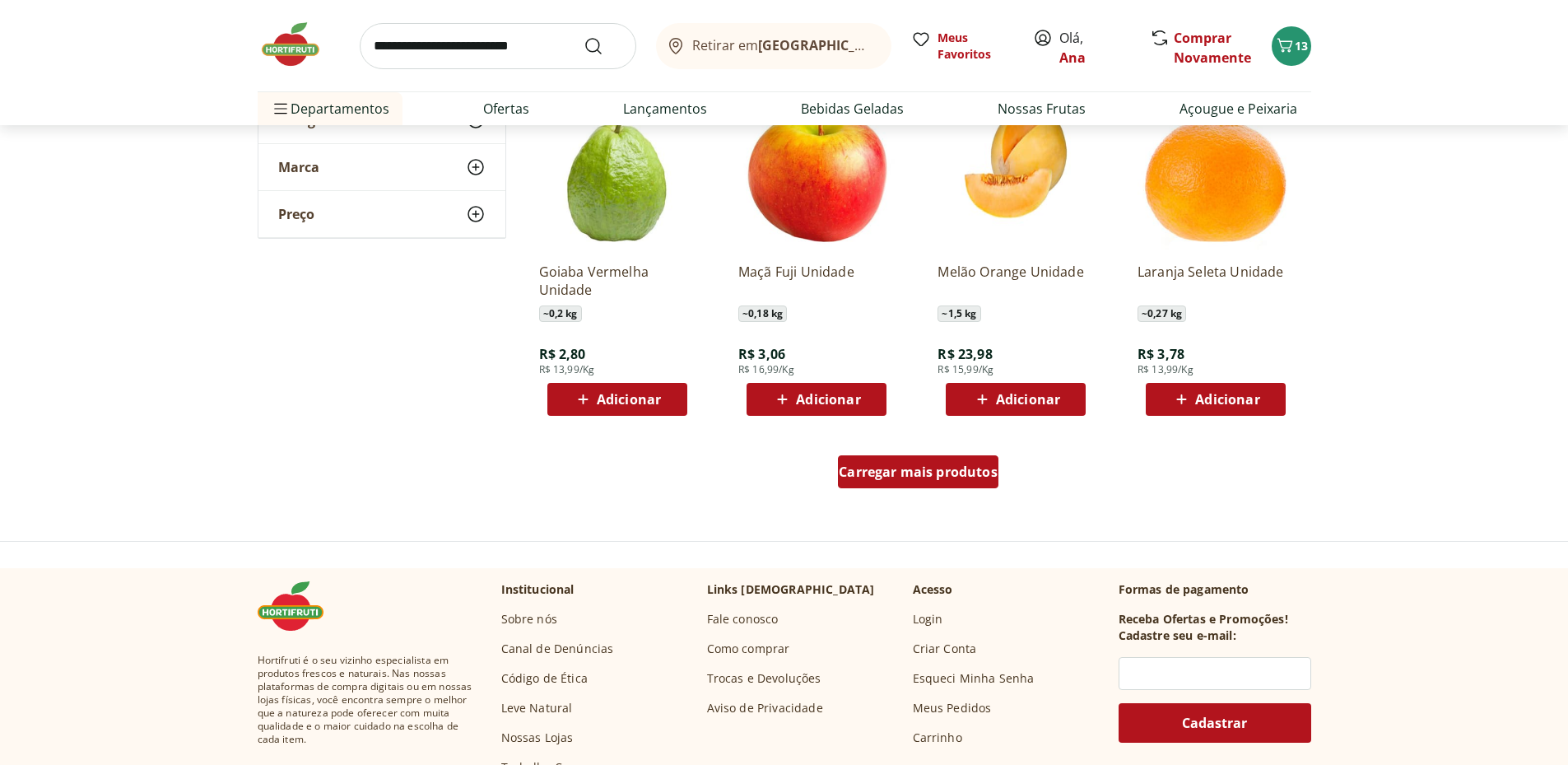
click at [968, 477] on span "Carregar mais produtos" at bounding box center [918, 472] width 159 height 13
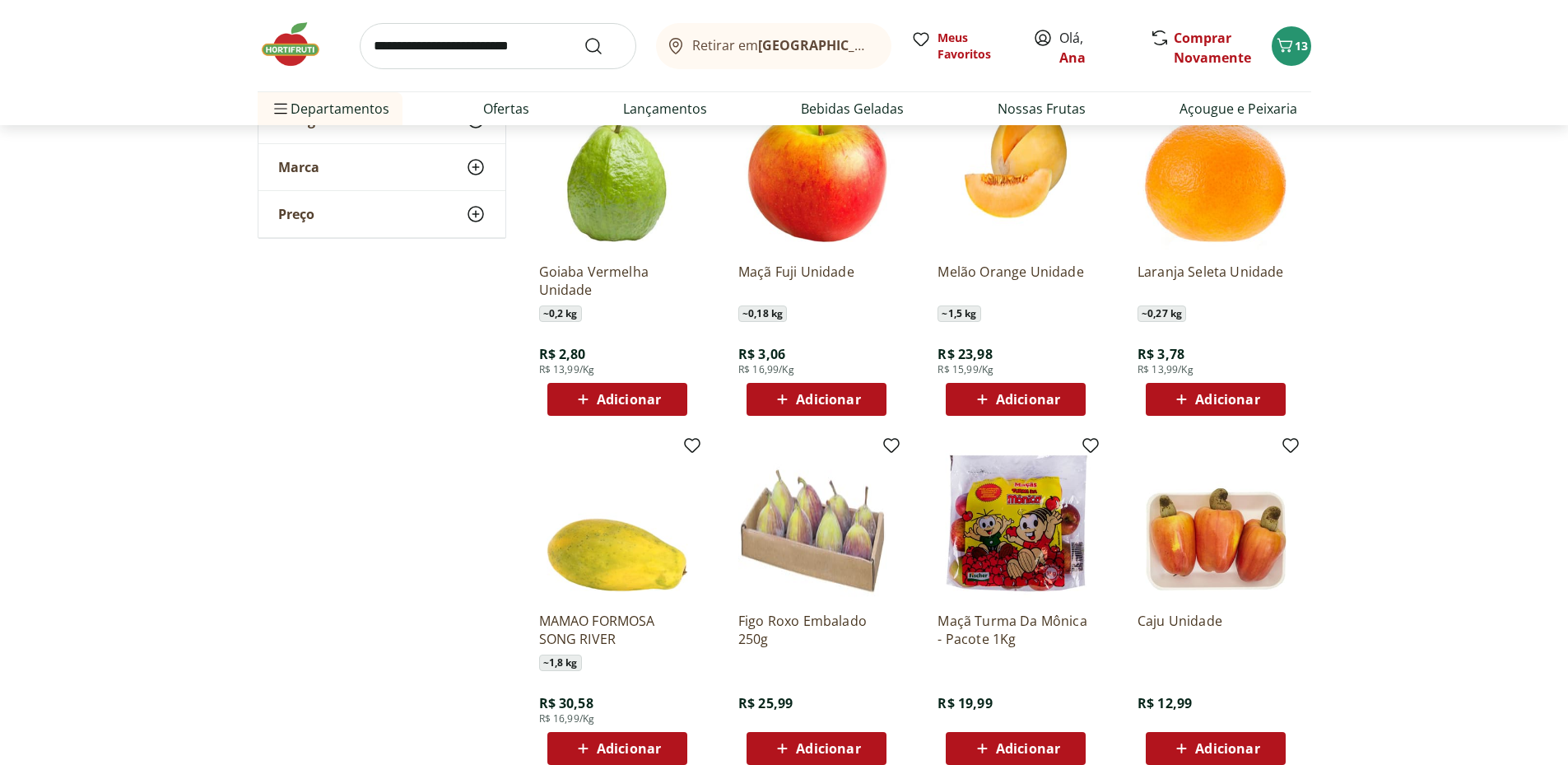
scroll to position [5490, 0]
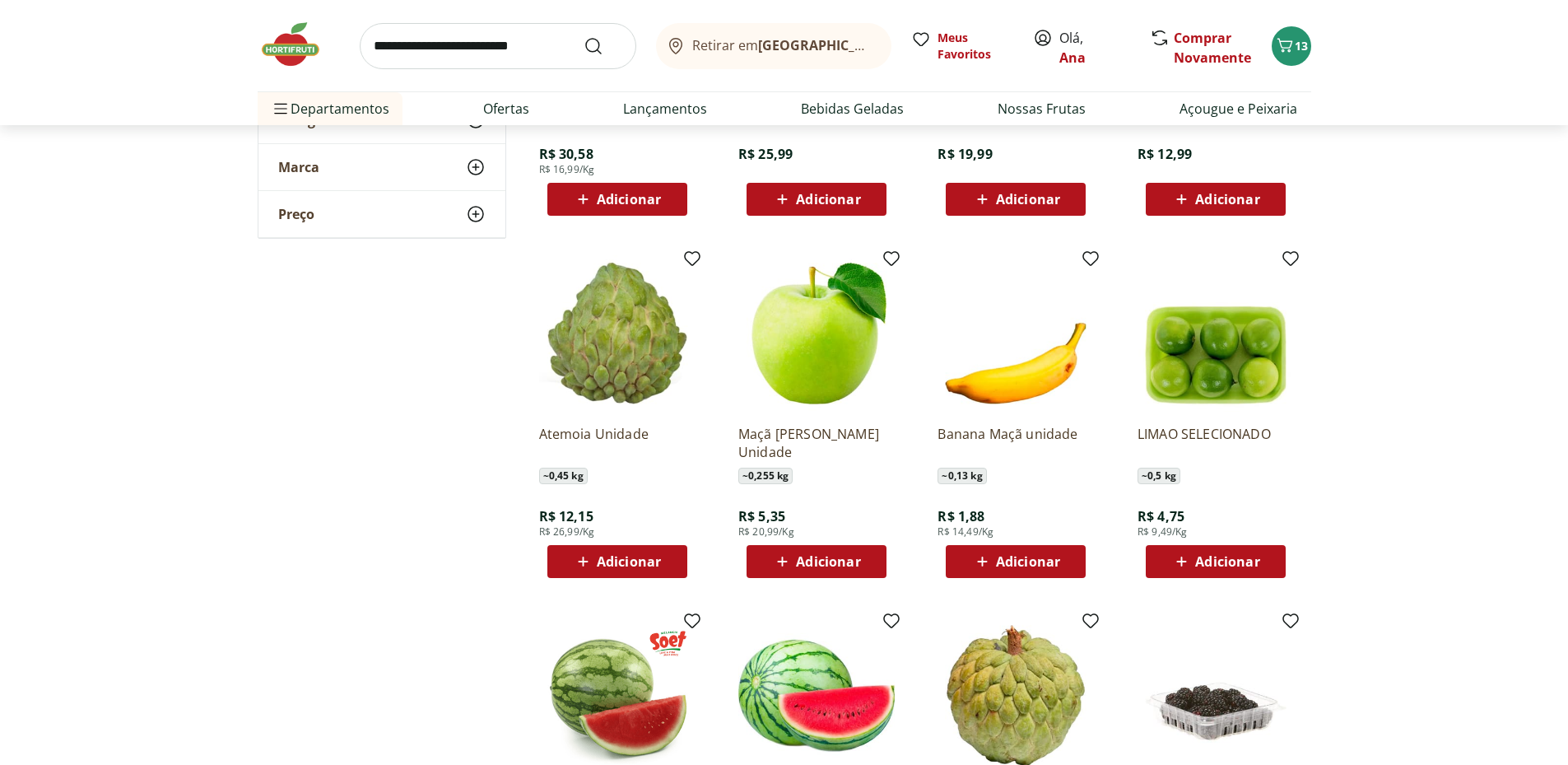
scroll to position [6038, 0]
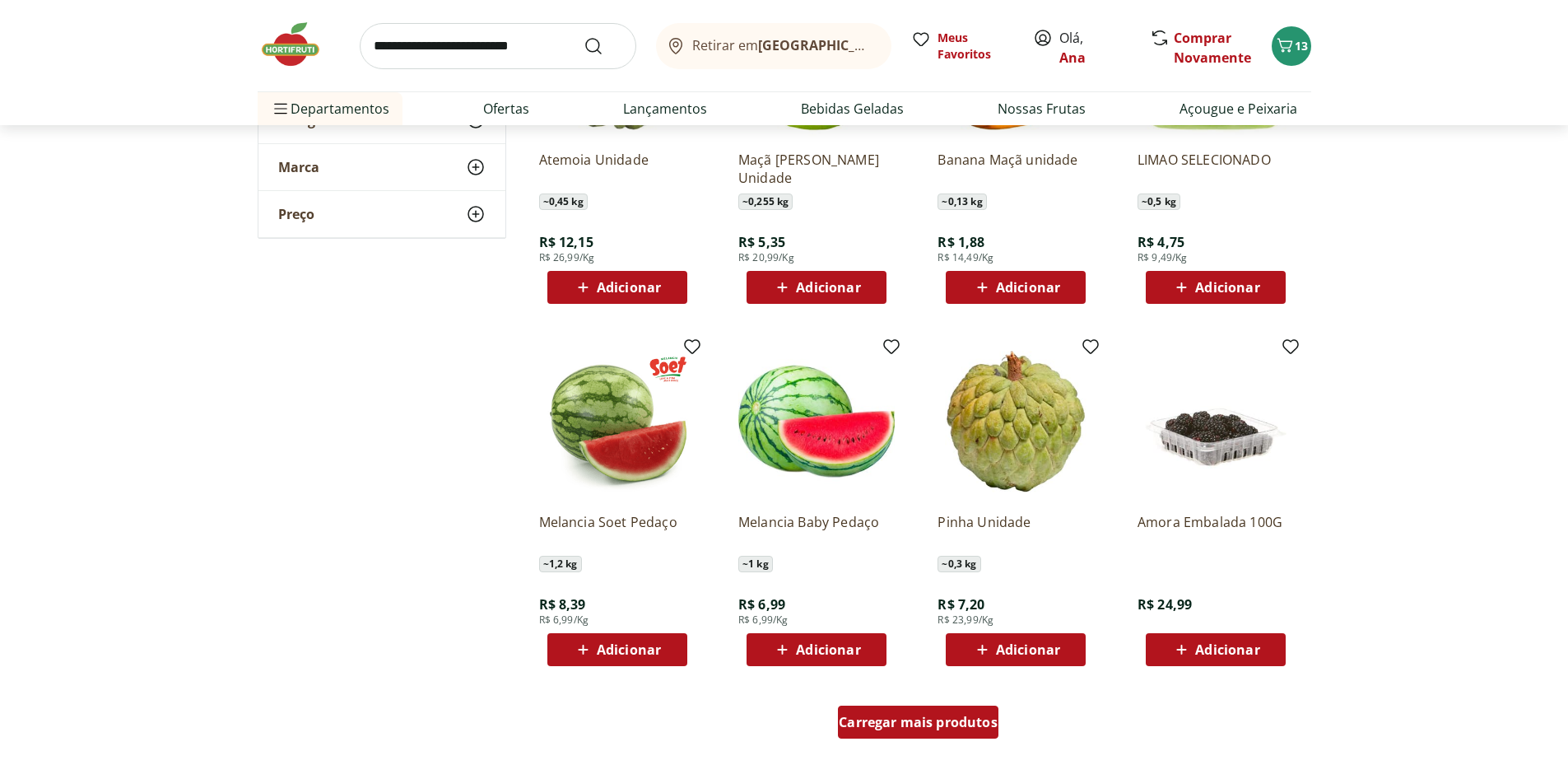
click at [933, 723] on span "Carregar mais produtos" at bounding box center [918, 722] width 159 height 13
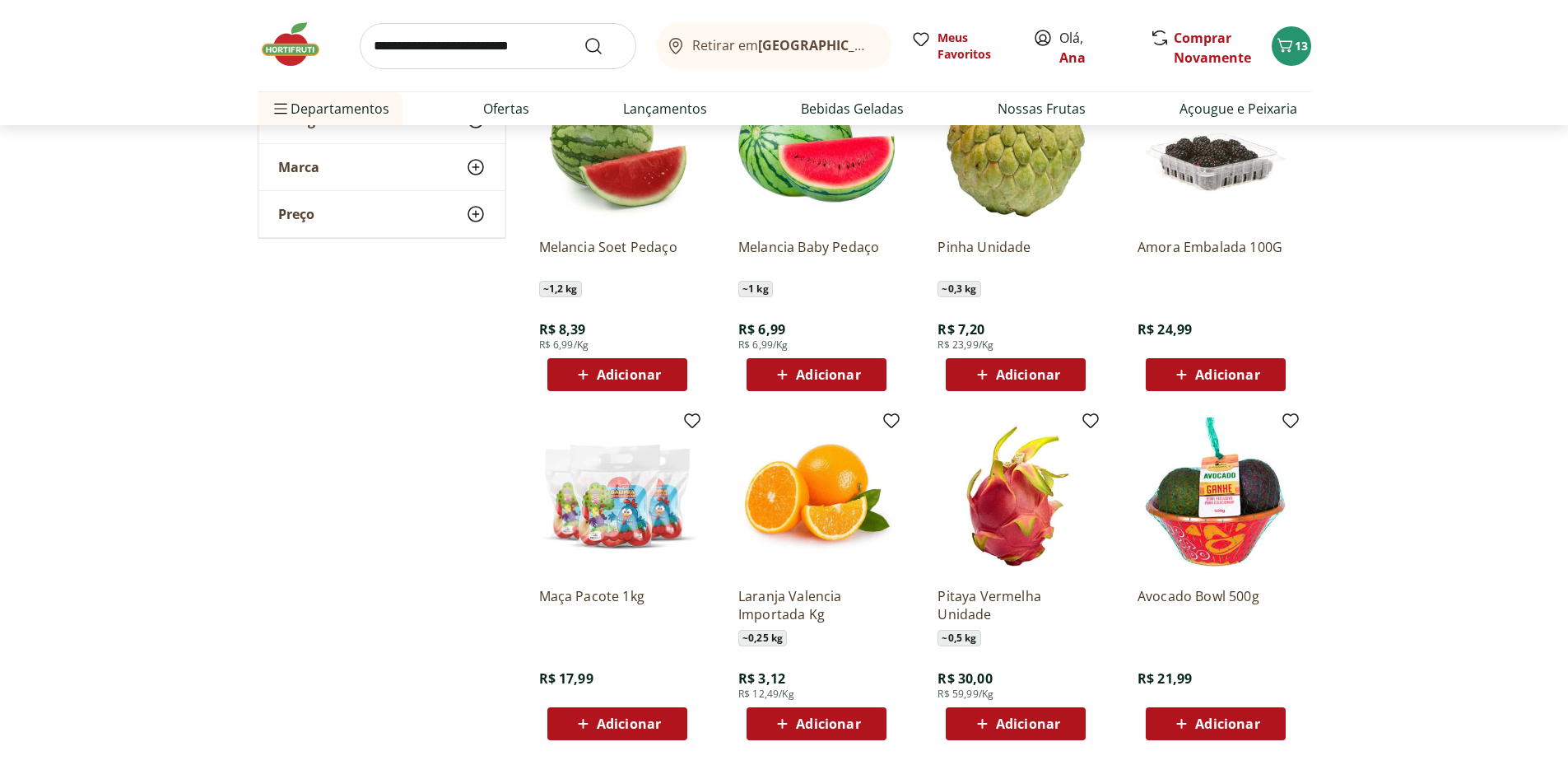
scroll to position [6588, 0]
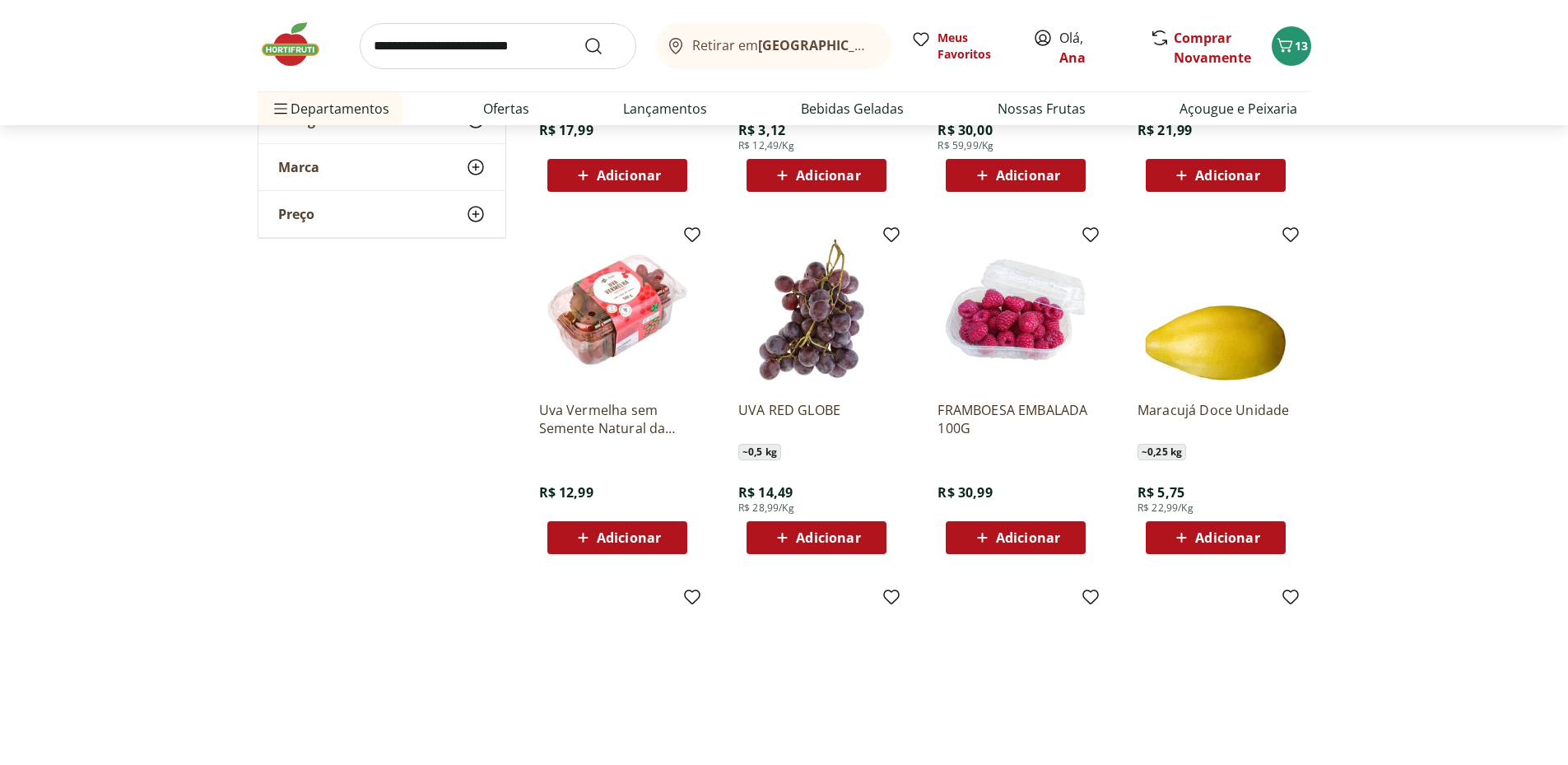
scroll to position [7137, 0]
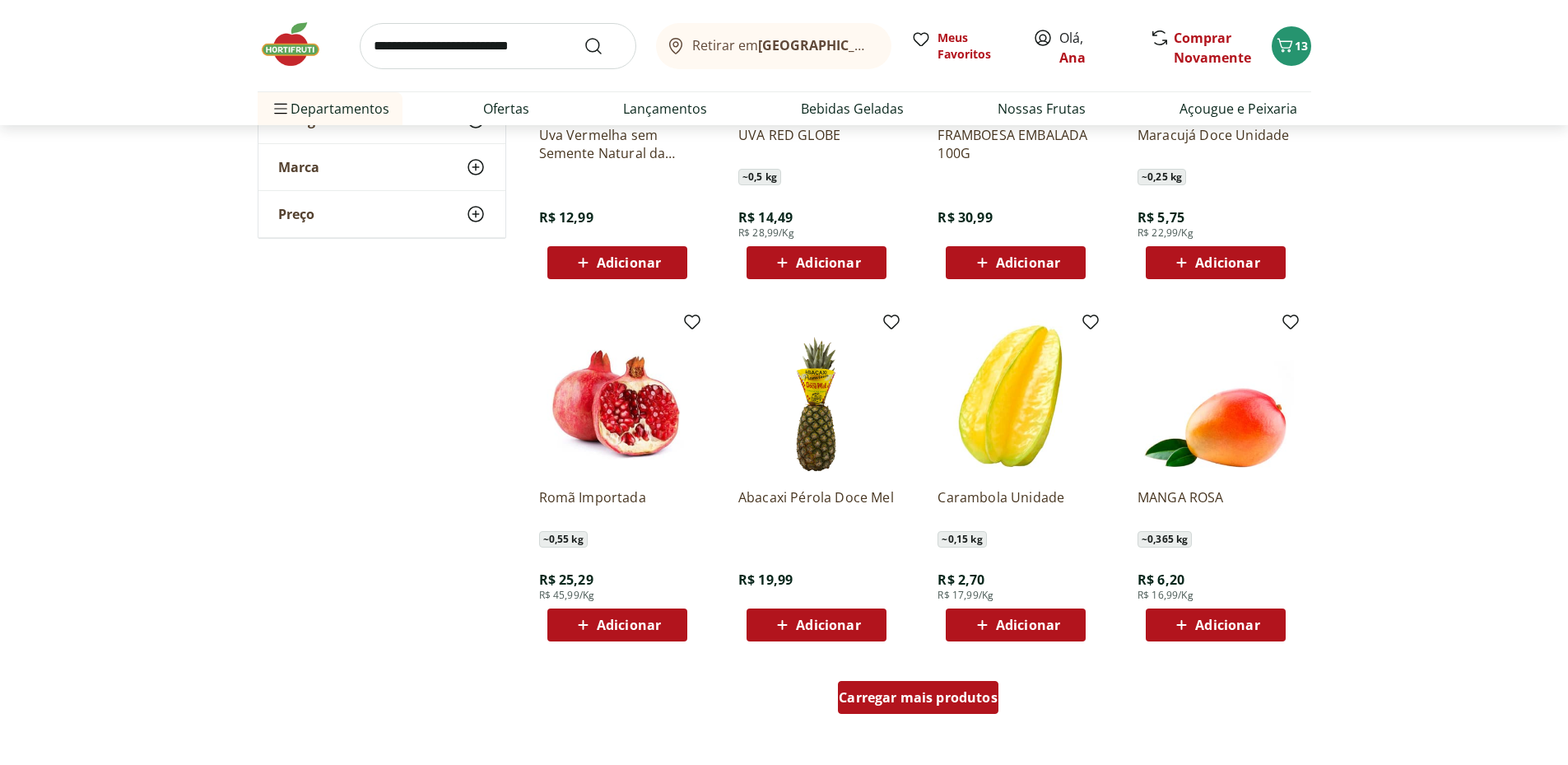
click at [913, 694] on span "Carregar mais produtos" at bounding box center [918, 697] width 159 height 13
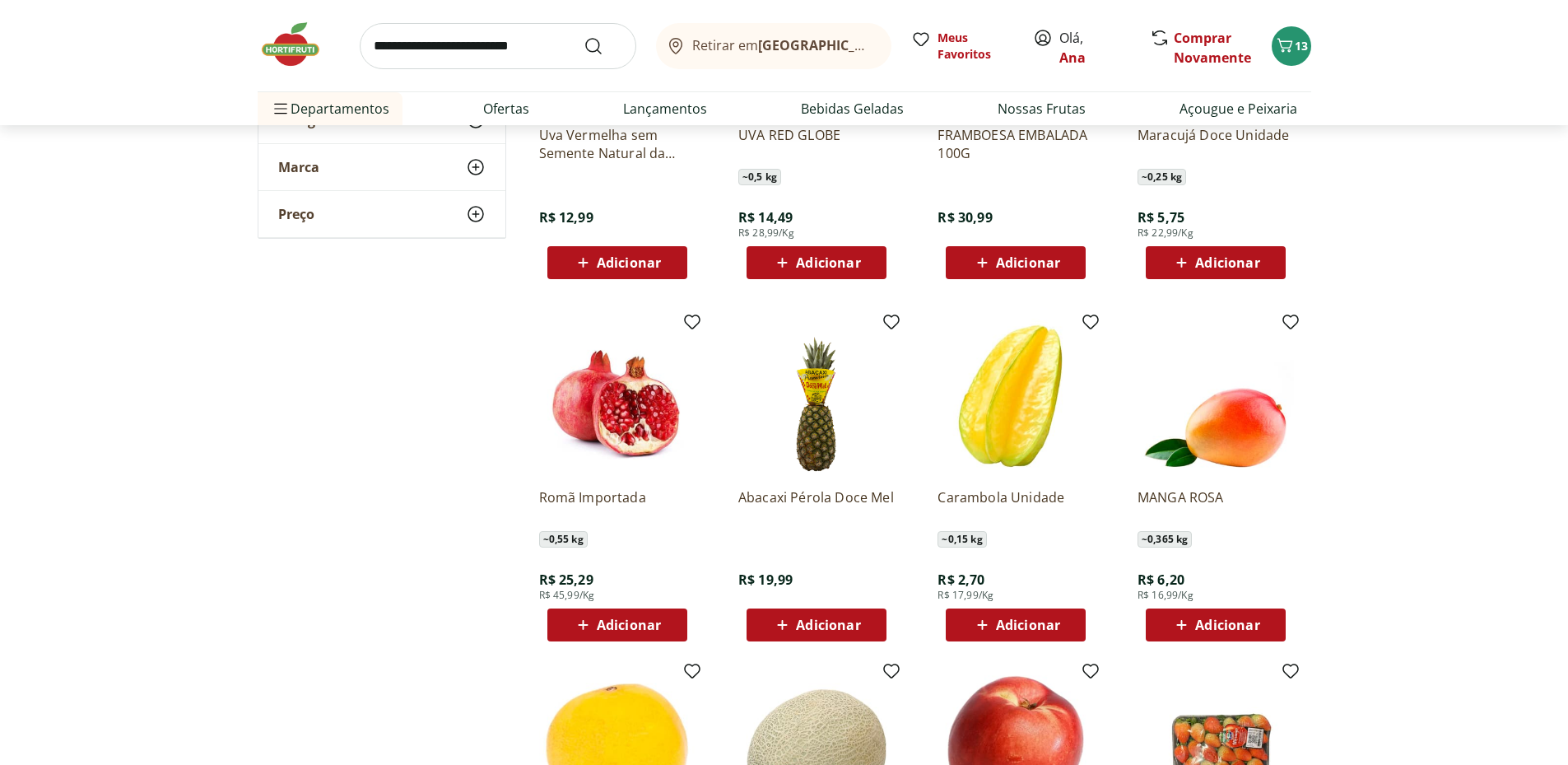
scroll to position [7411, 0]
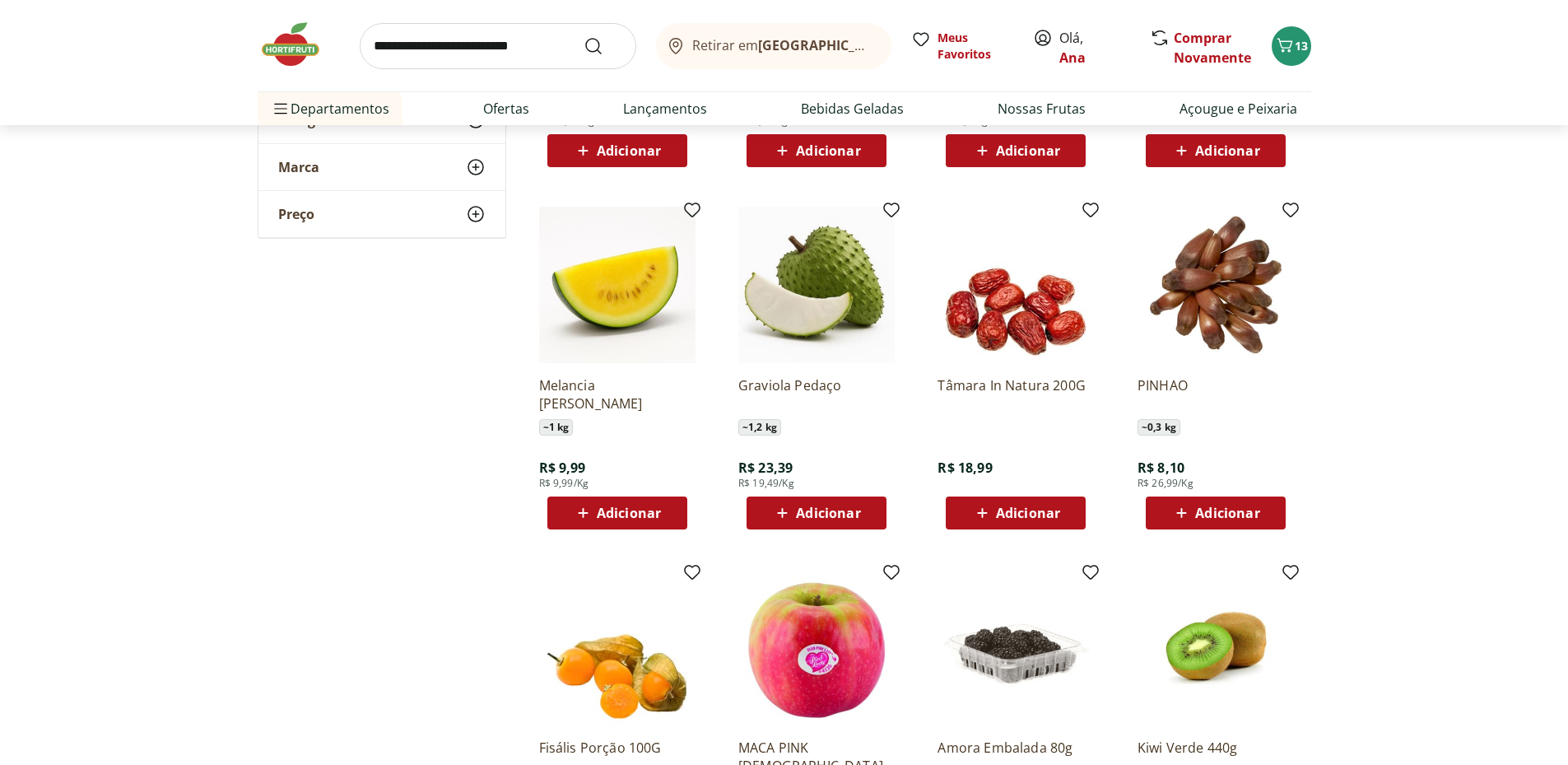
scroll to position [8235, 0]
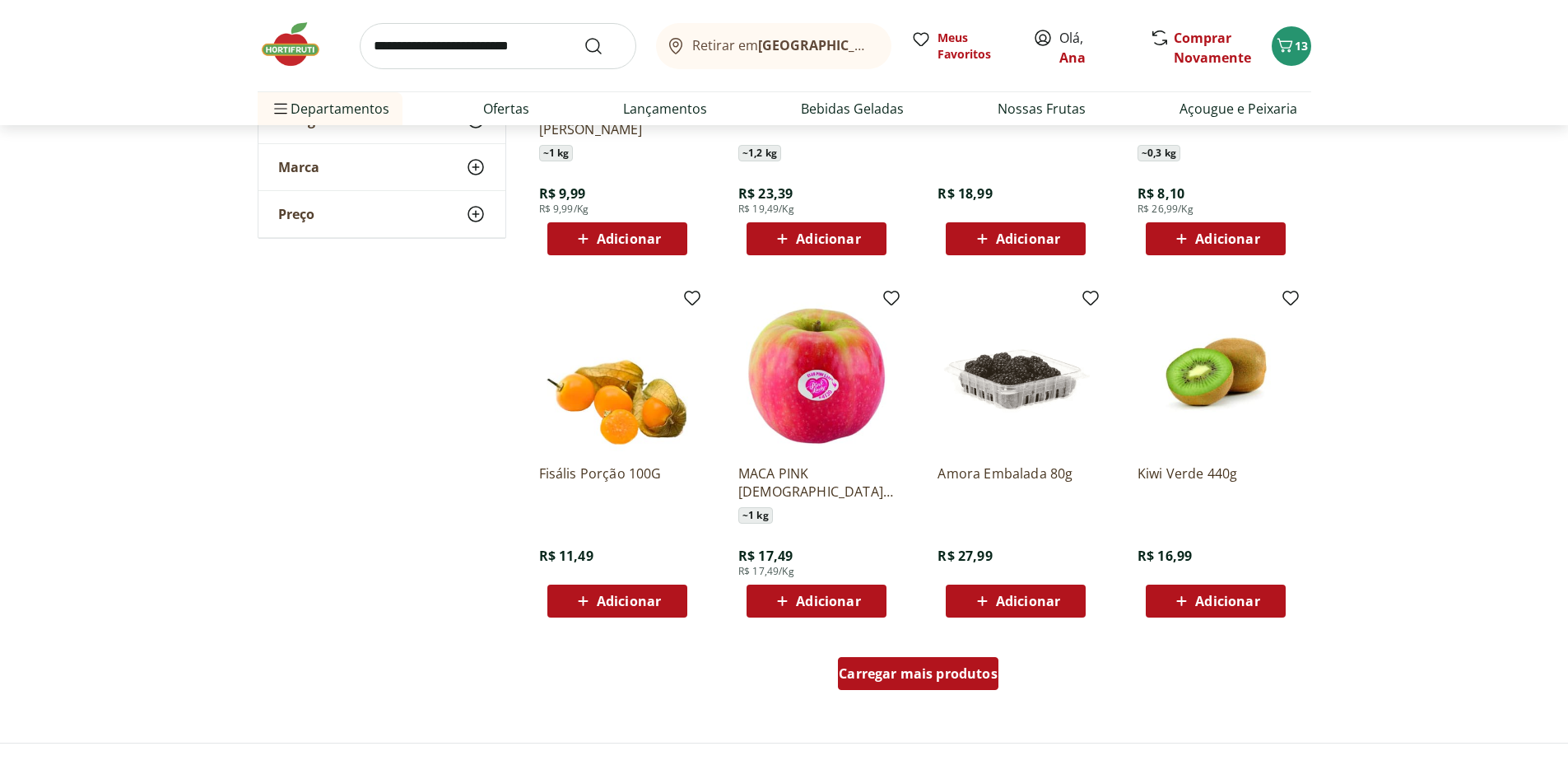
click at [908, 680] on span "Carregar mais produtos" at bounding box center [918, 674] width 159 height 13
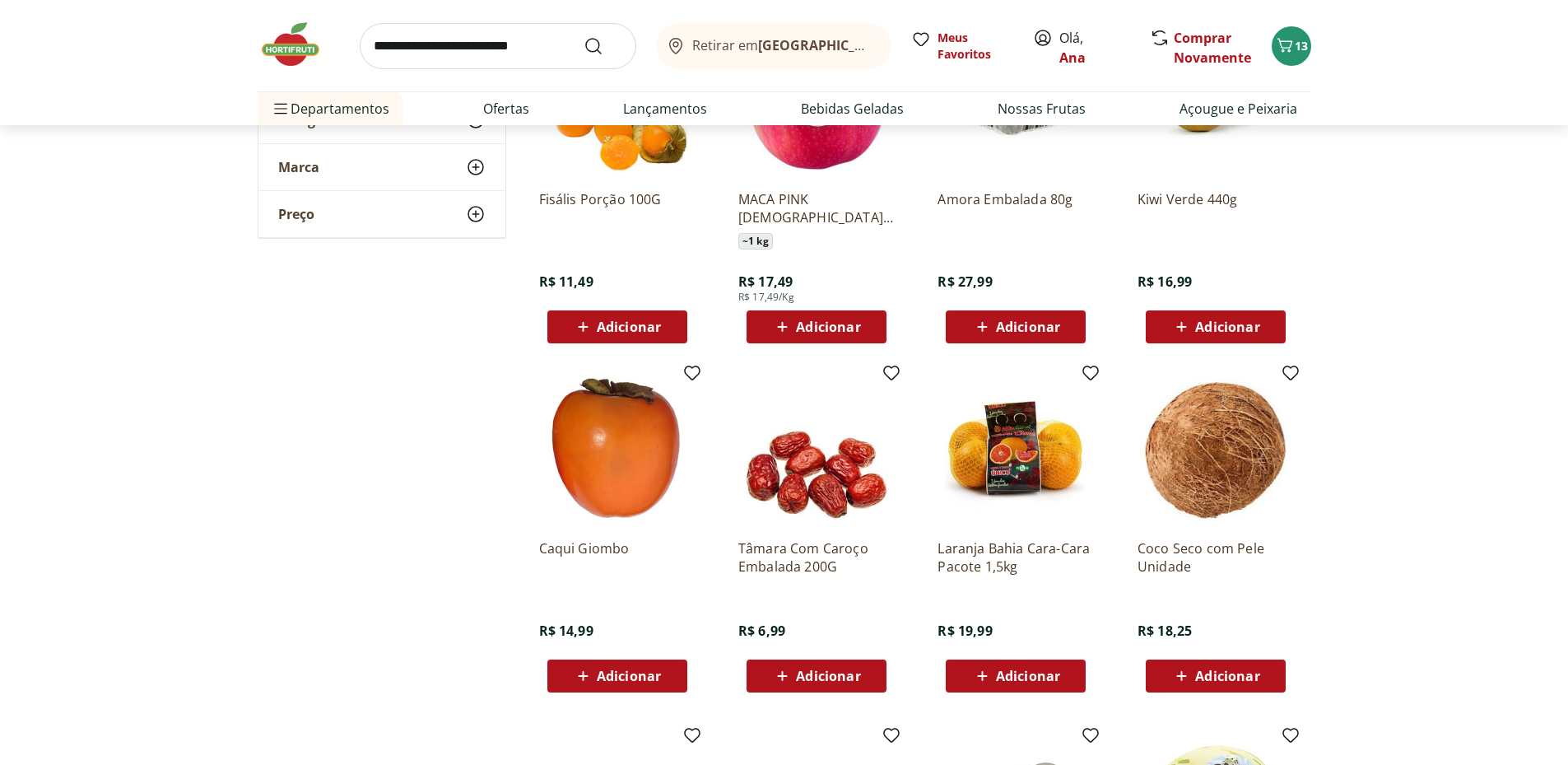
scroll to position [8784, 0]
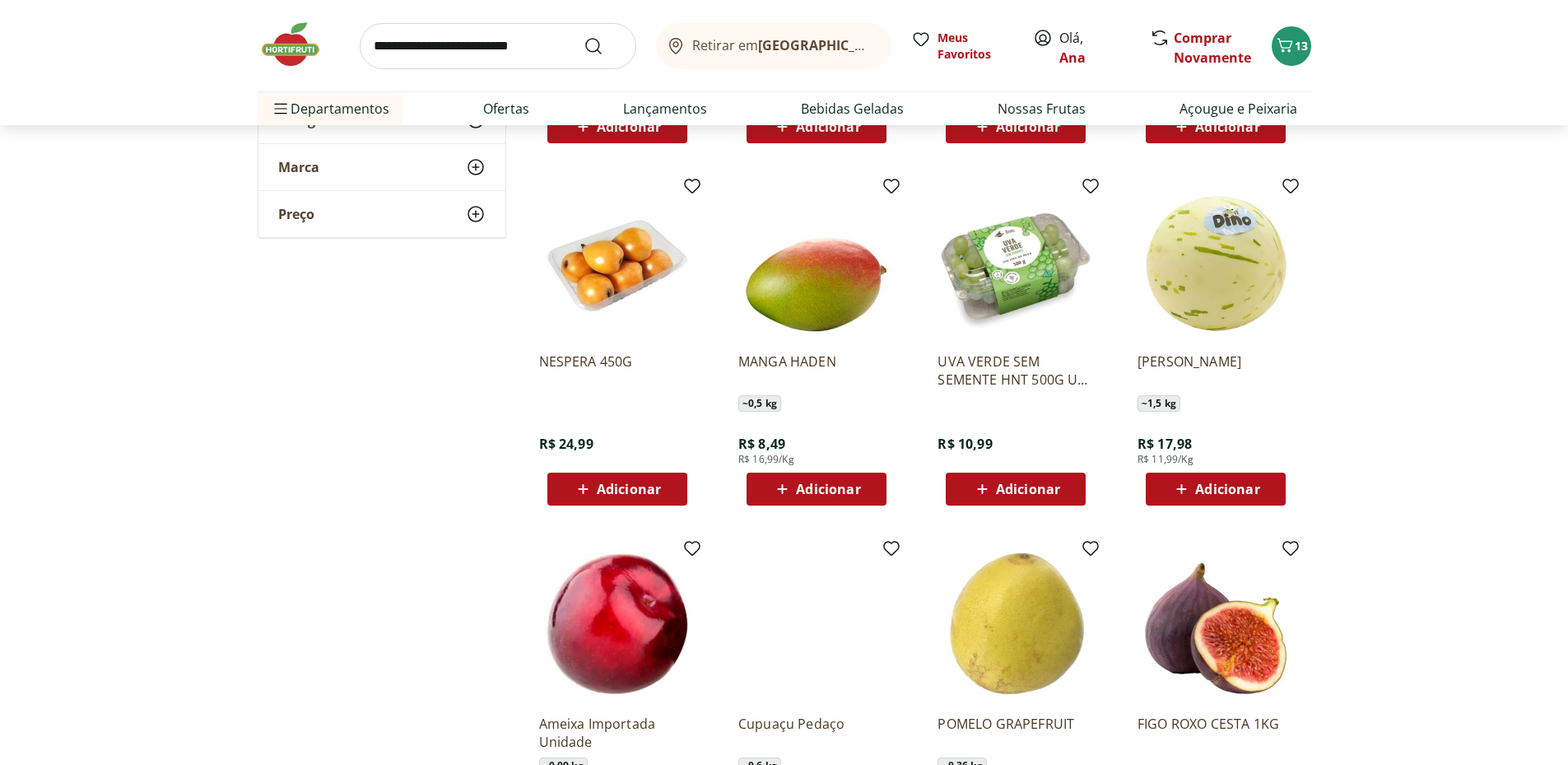
scroll to position [9332, 0]
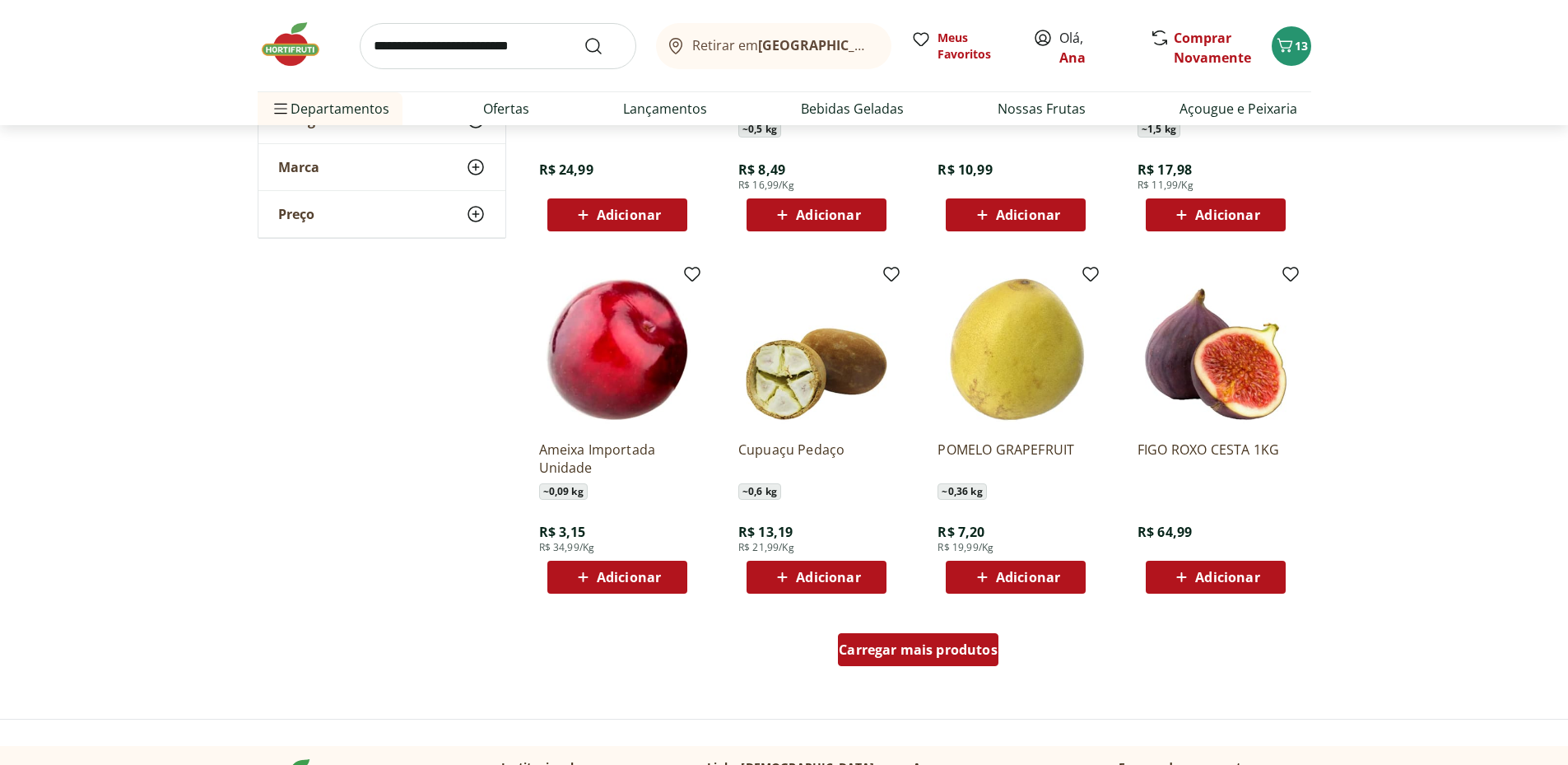
click at [955, 649] on span "Carregar mais produtos" at bounding box center [918, 649] width 159 height 13
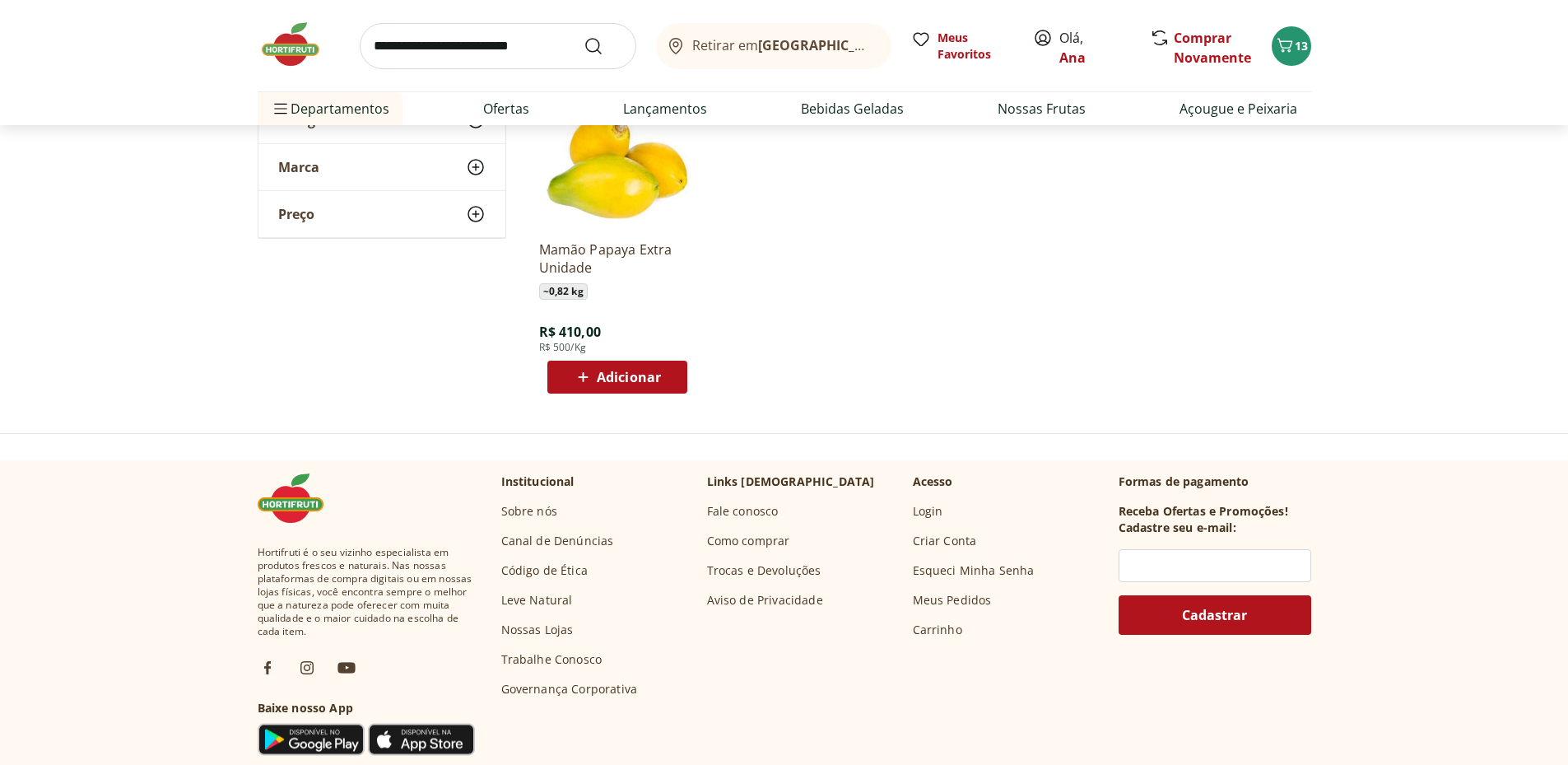
scroll to position [9332, 0]
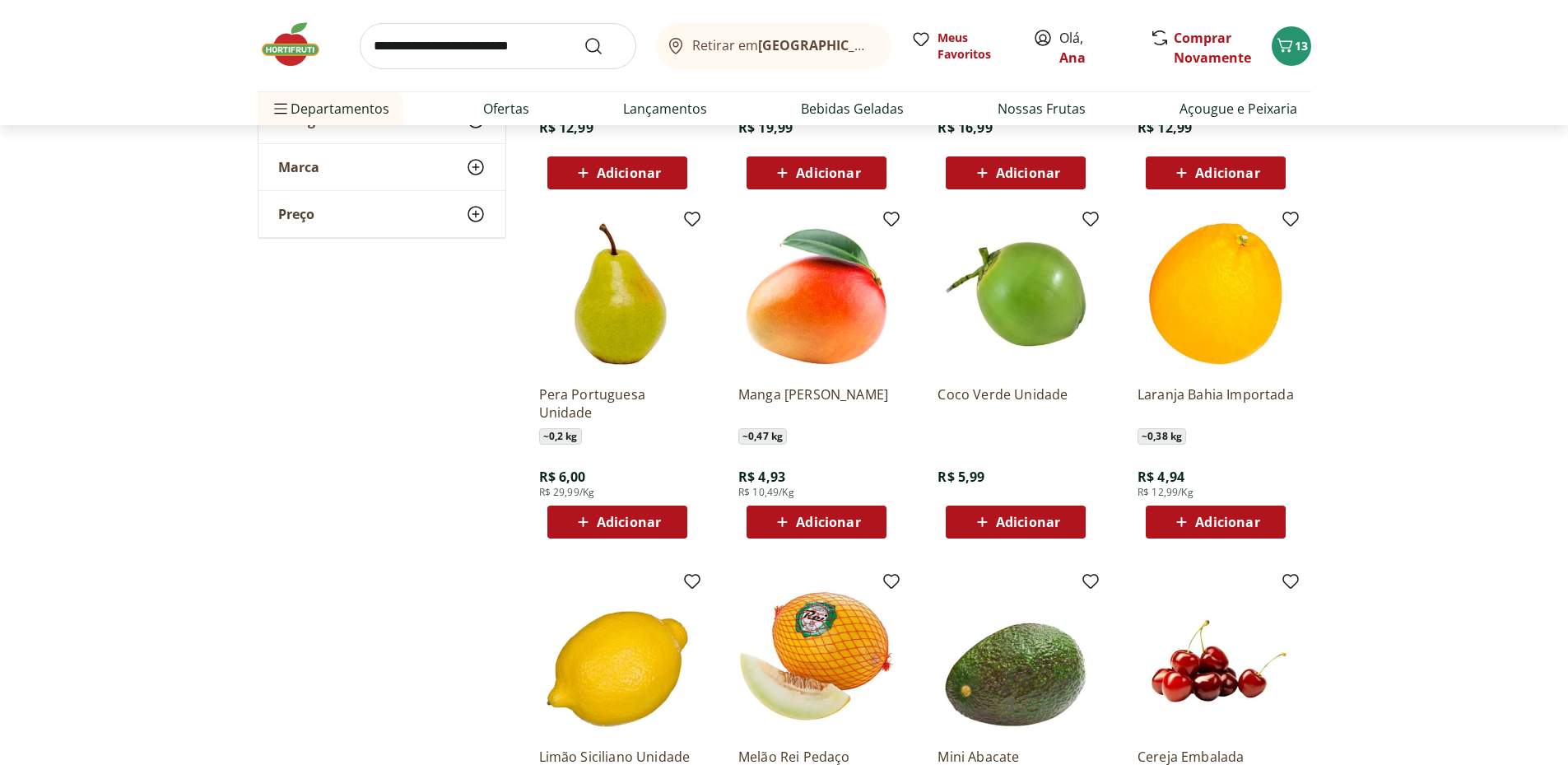
scroll to position [2196, 0]
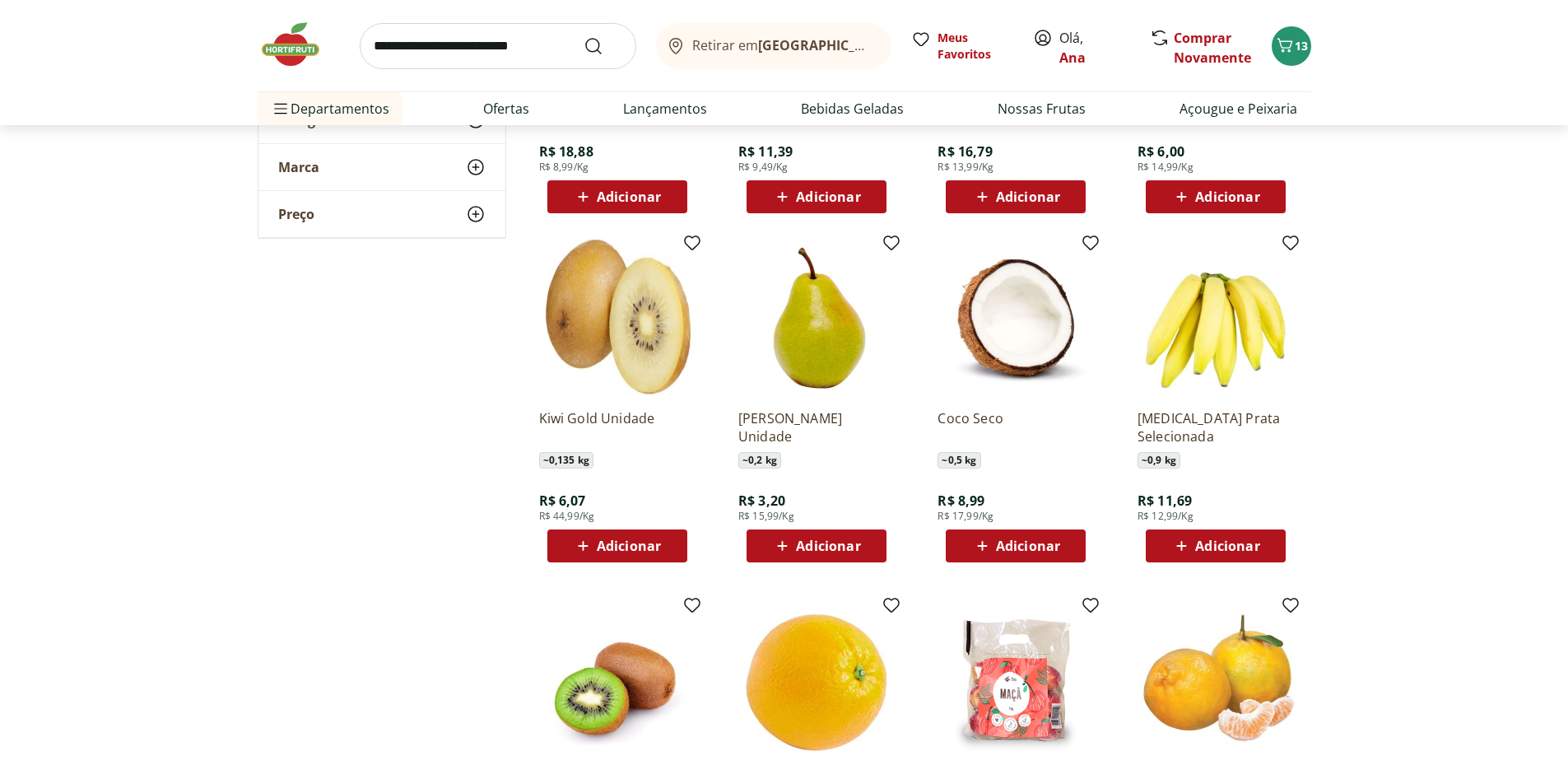
click at [1337, 103] on div "Retirar em Rio das Ostras/RJ Meus Favoritos Olá, Ana Comprar Novamente 13 Depar…" at bounding box center [784, 62] width 1120 height 125
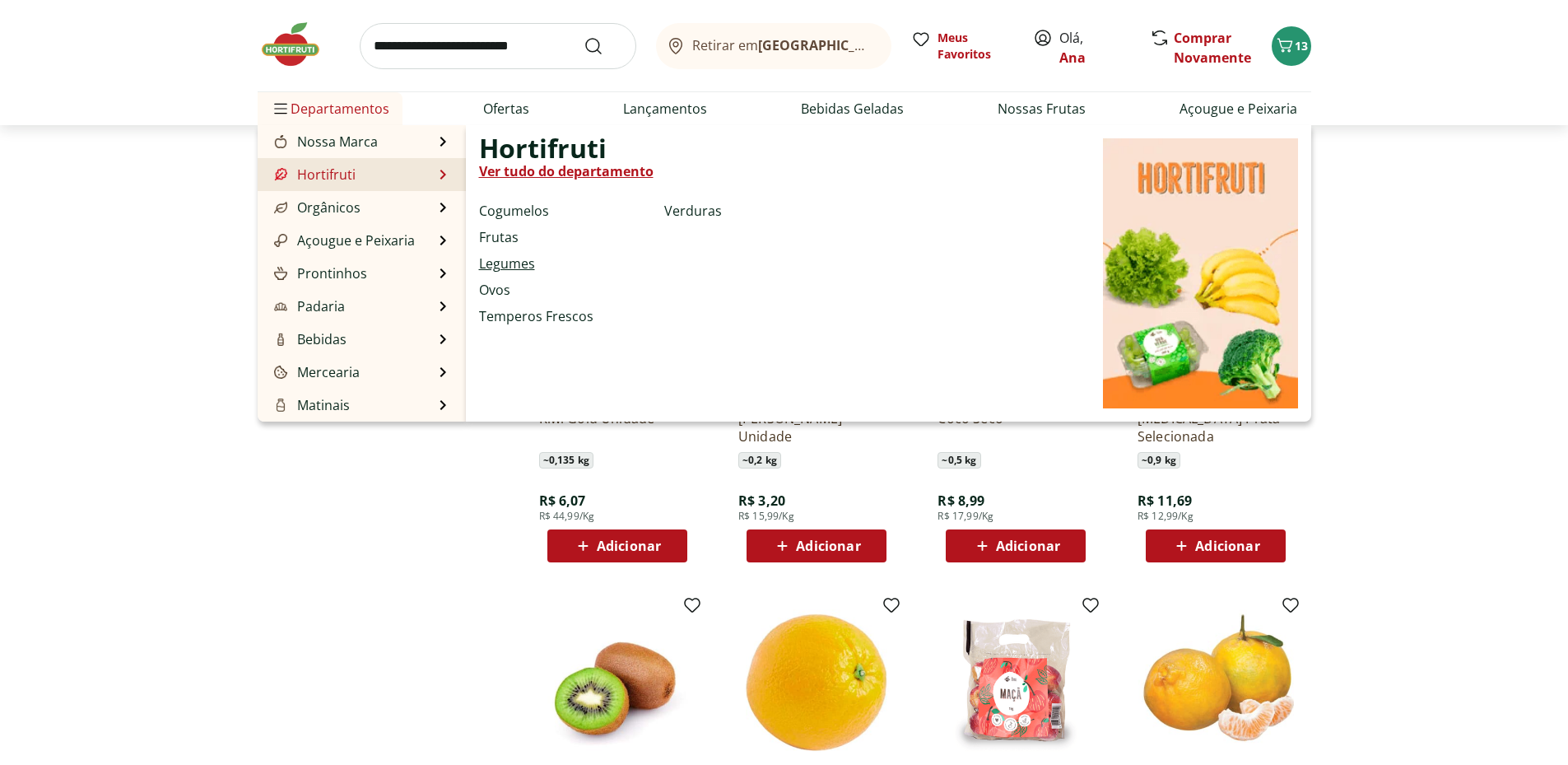
click at [508, 269] on link "Legumes" at bounding box center [507, 263] width 56 height 20
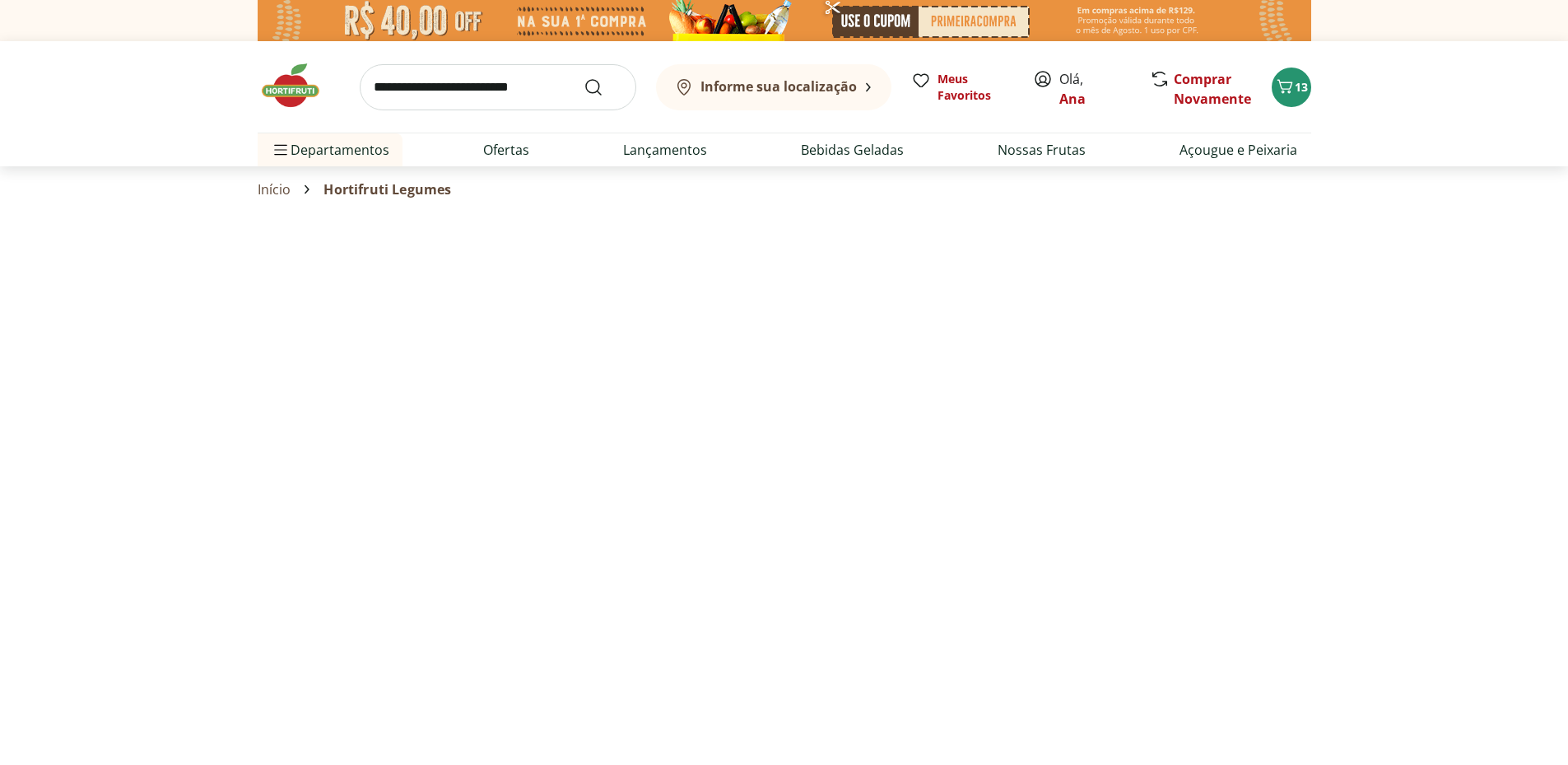
select select "**********"
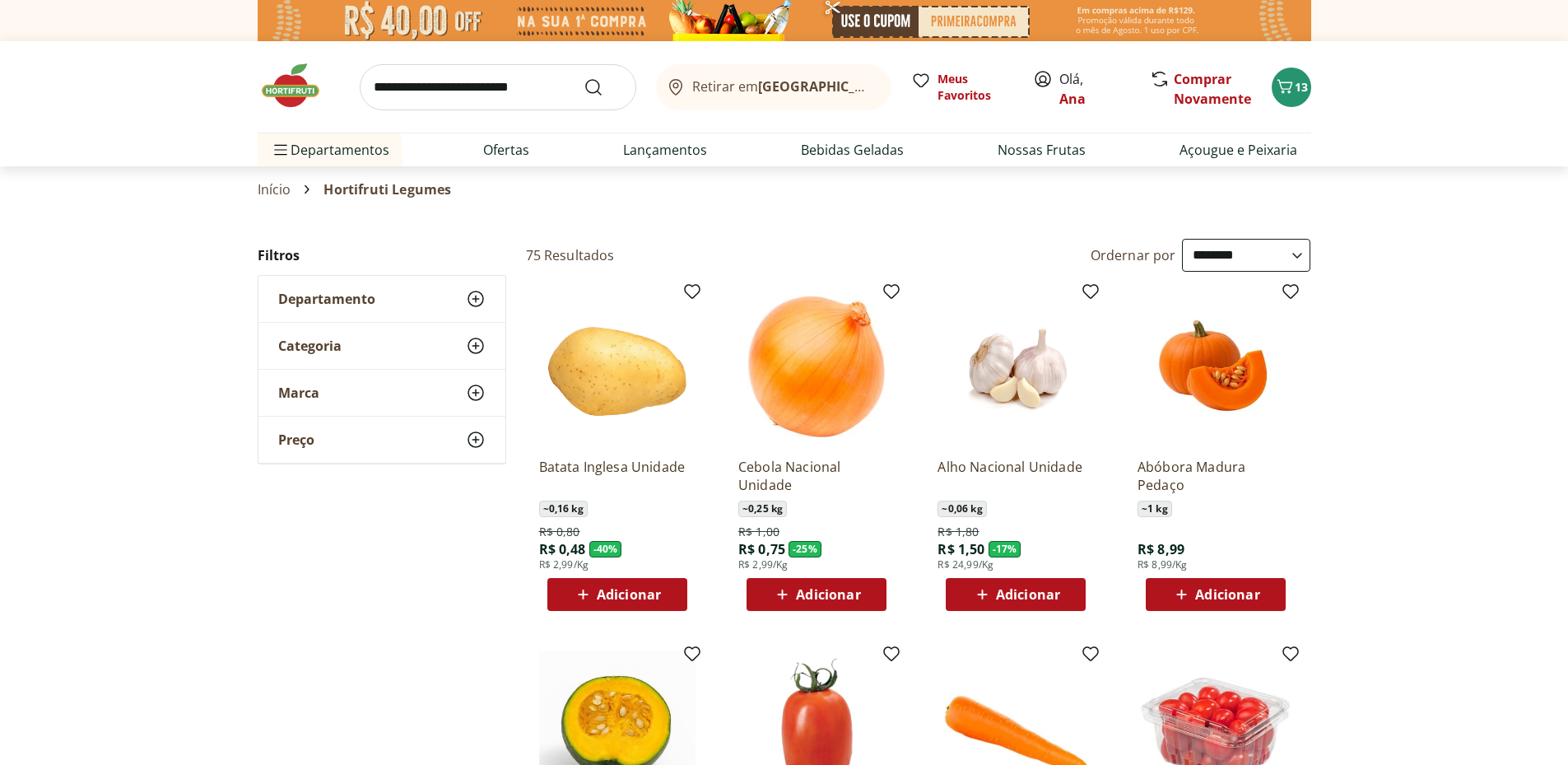
click at [637, 595] on span "Adicionar" at bounding box center [629, 595] width 64 height 13
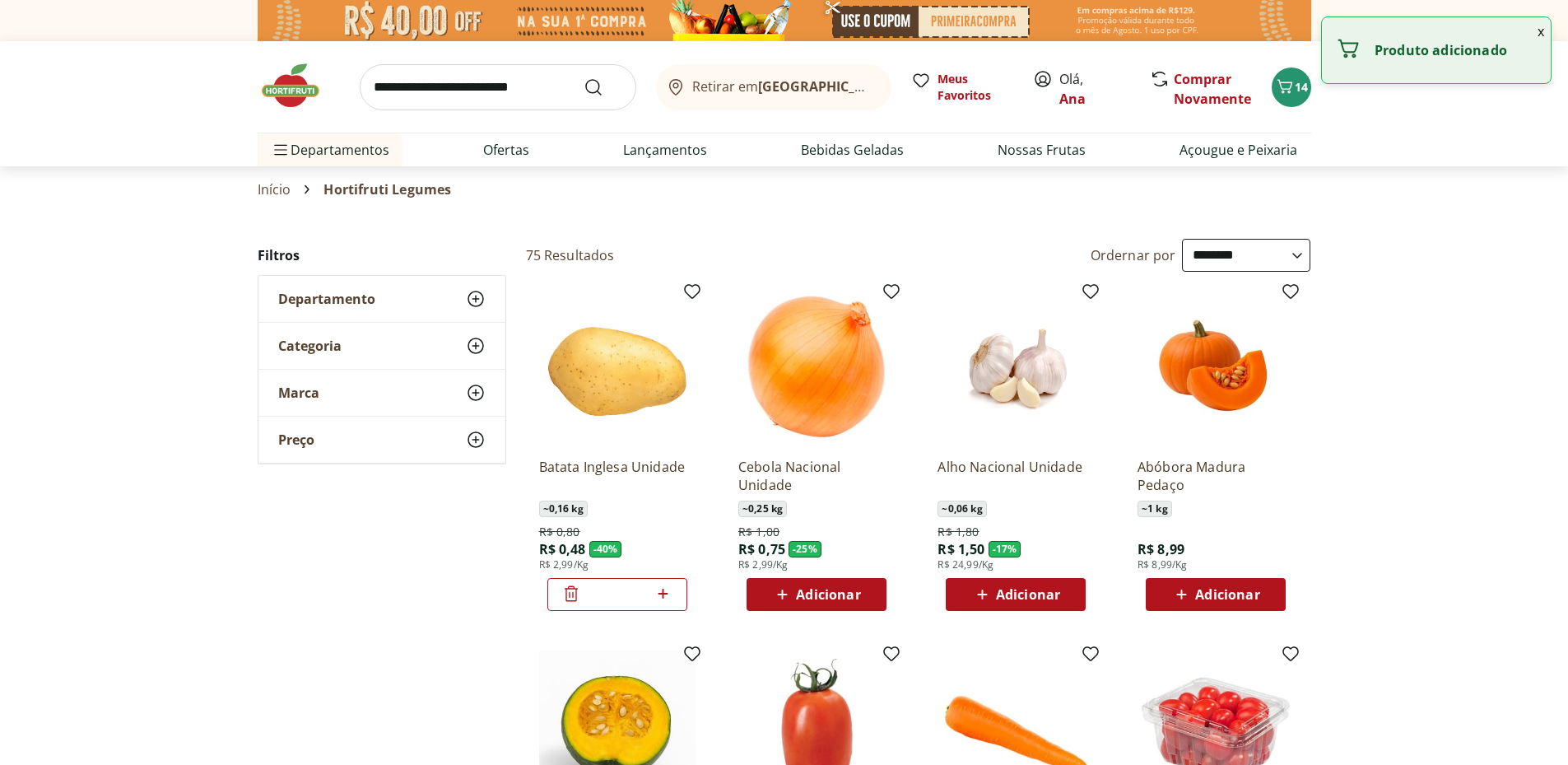
click at [660, 595] on icon at bounding box center [663, 593] width 21 height 20
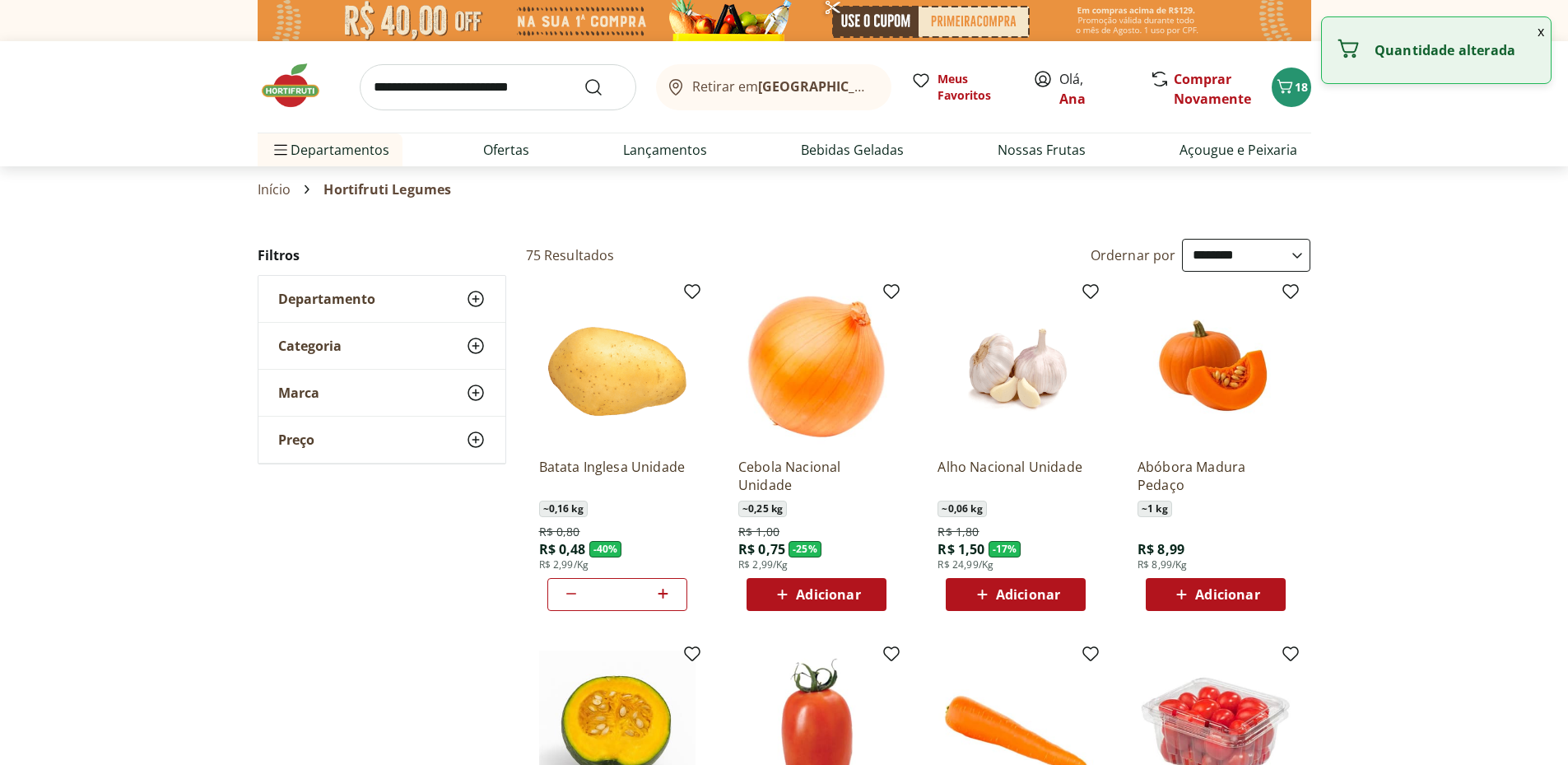
type input "*"
select select "**********"
click at [661, 596] on icon at bounding box center [663, 593] width 21 height 20
type input "*"
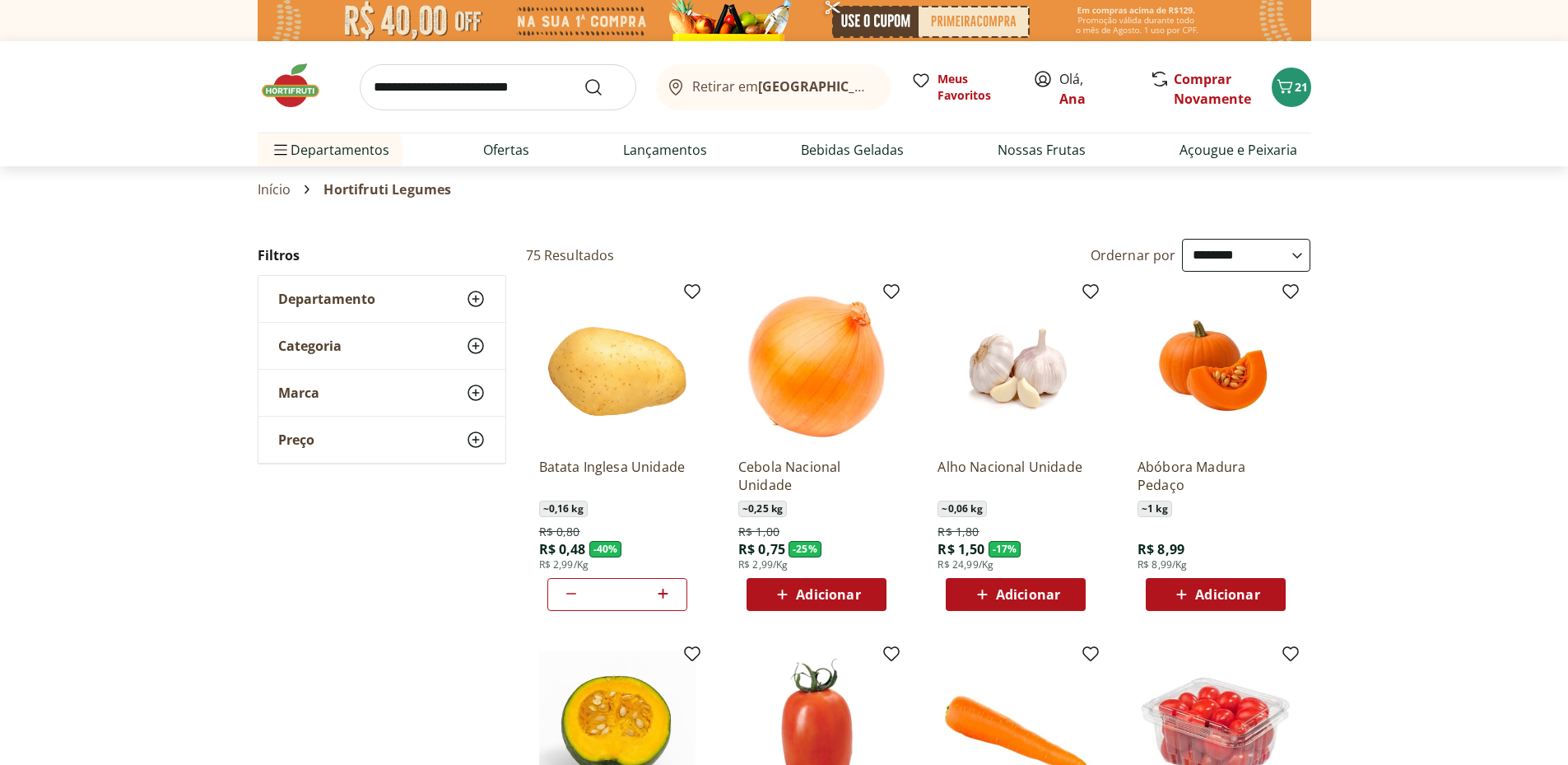
click at [834, 595] on span "Adicionar" at bounding box center [828, 595] width 64 height 13
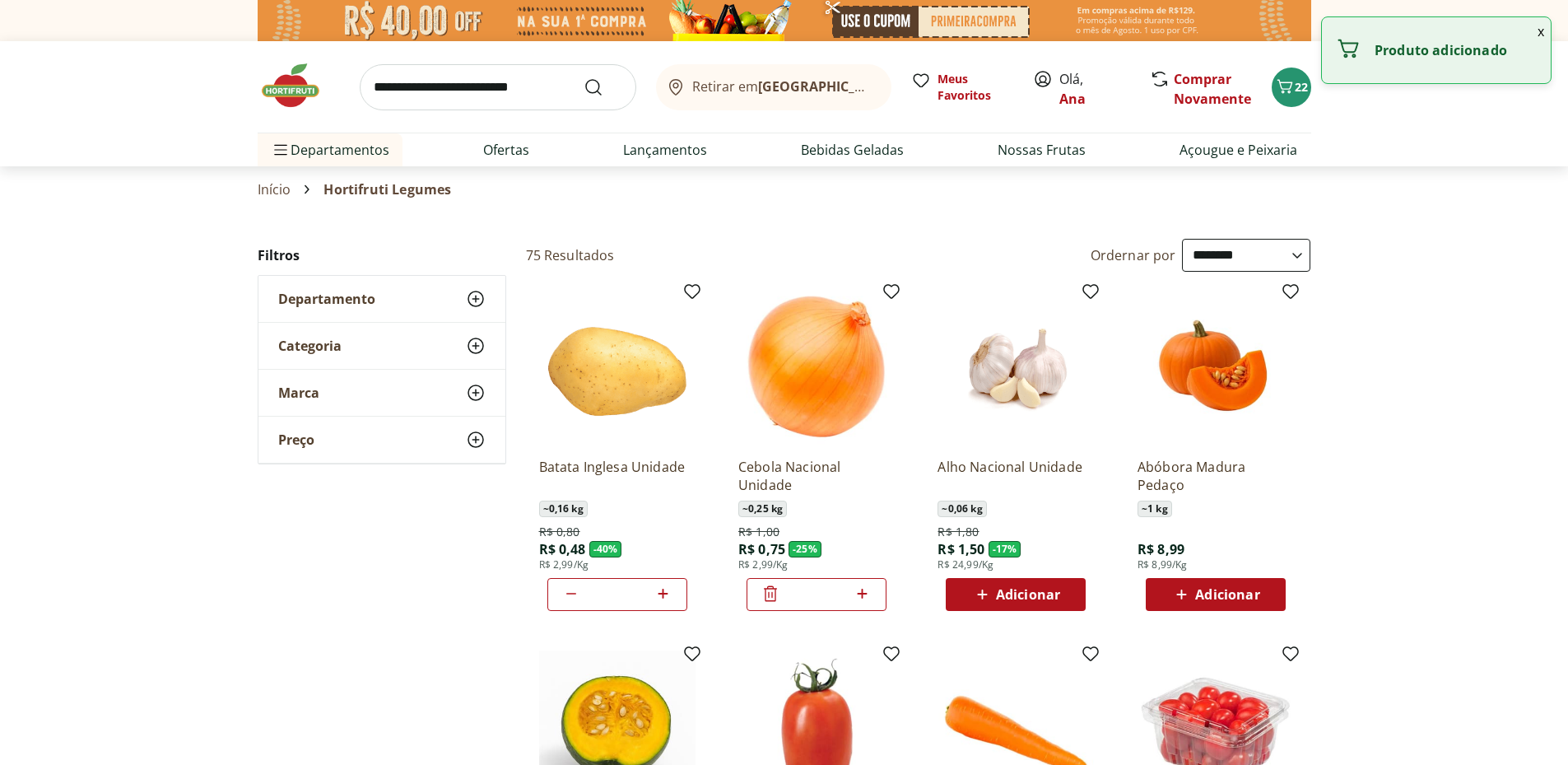
click at [862, 594] on icon at bounding box center [862, 593] width 10 height 10
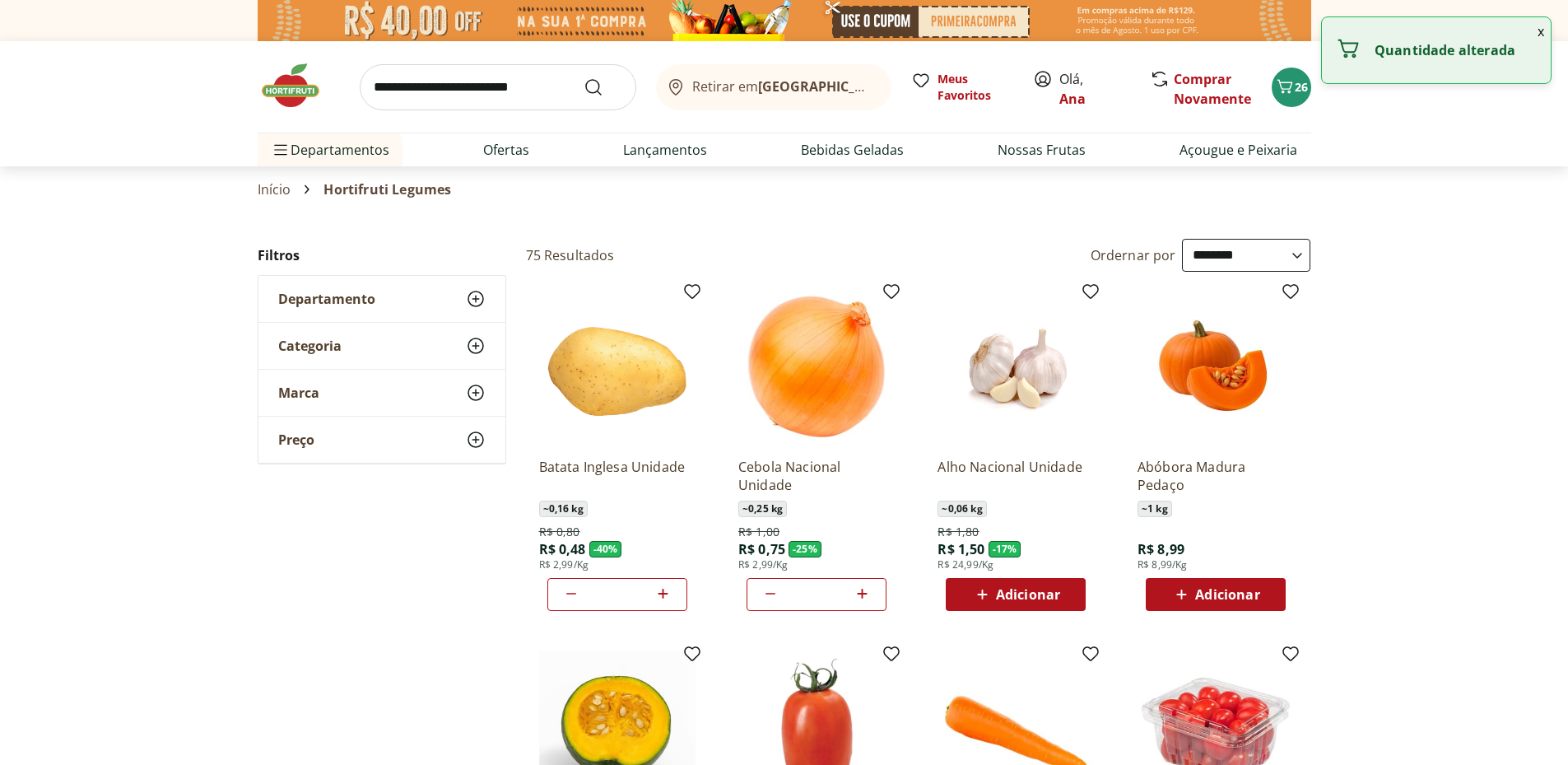
type input "*"
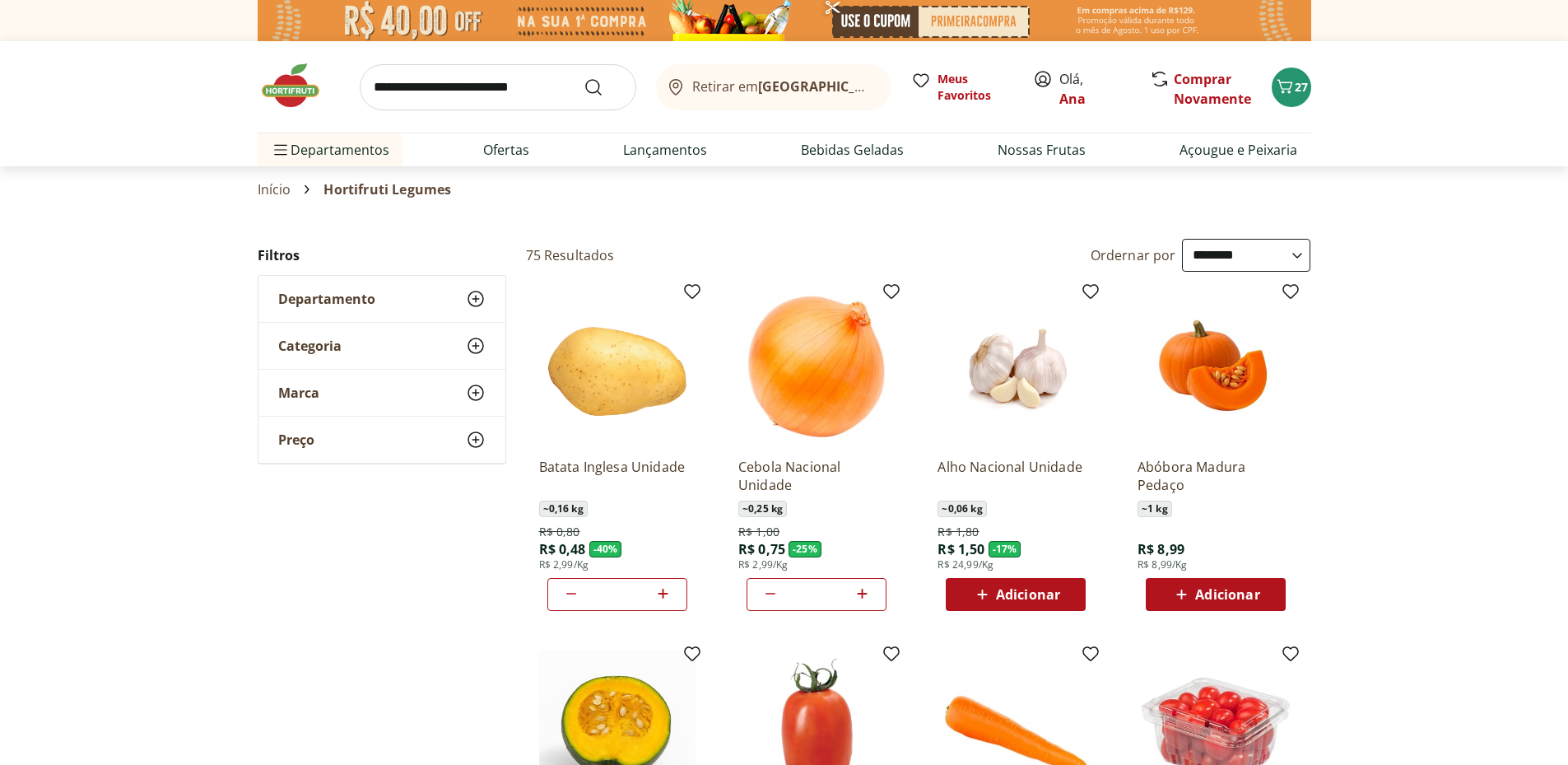
scroll to position [274, 0]
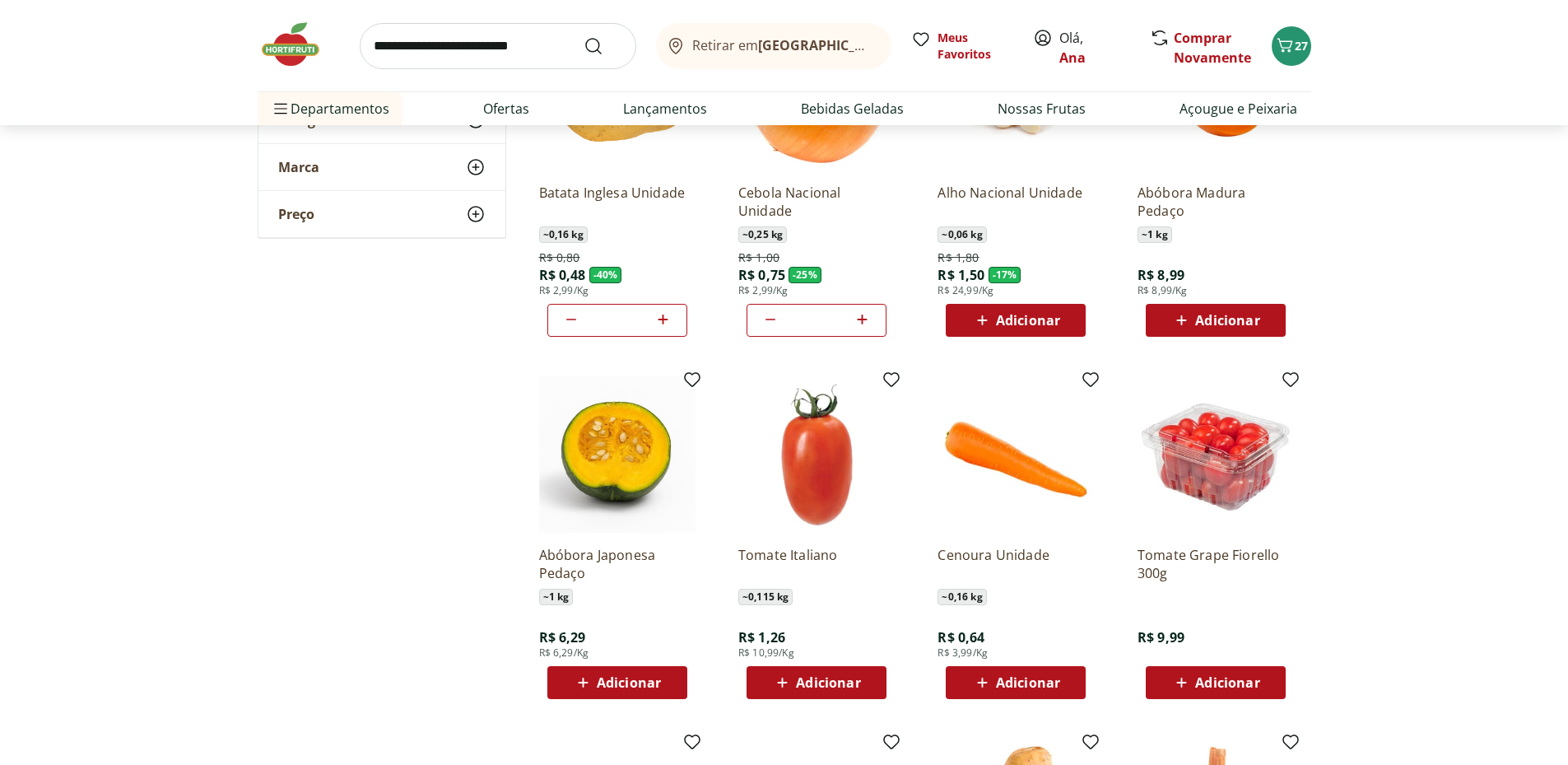
click at [1226, 325] on span "Adicionar" at bounding box center [1227, 320] width 64 height 13
click at [1001, 679] on span "Adicionar" at bounding box center [1028, 682] width 64 height 13
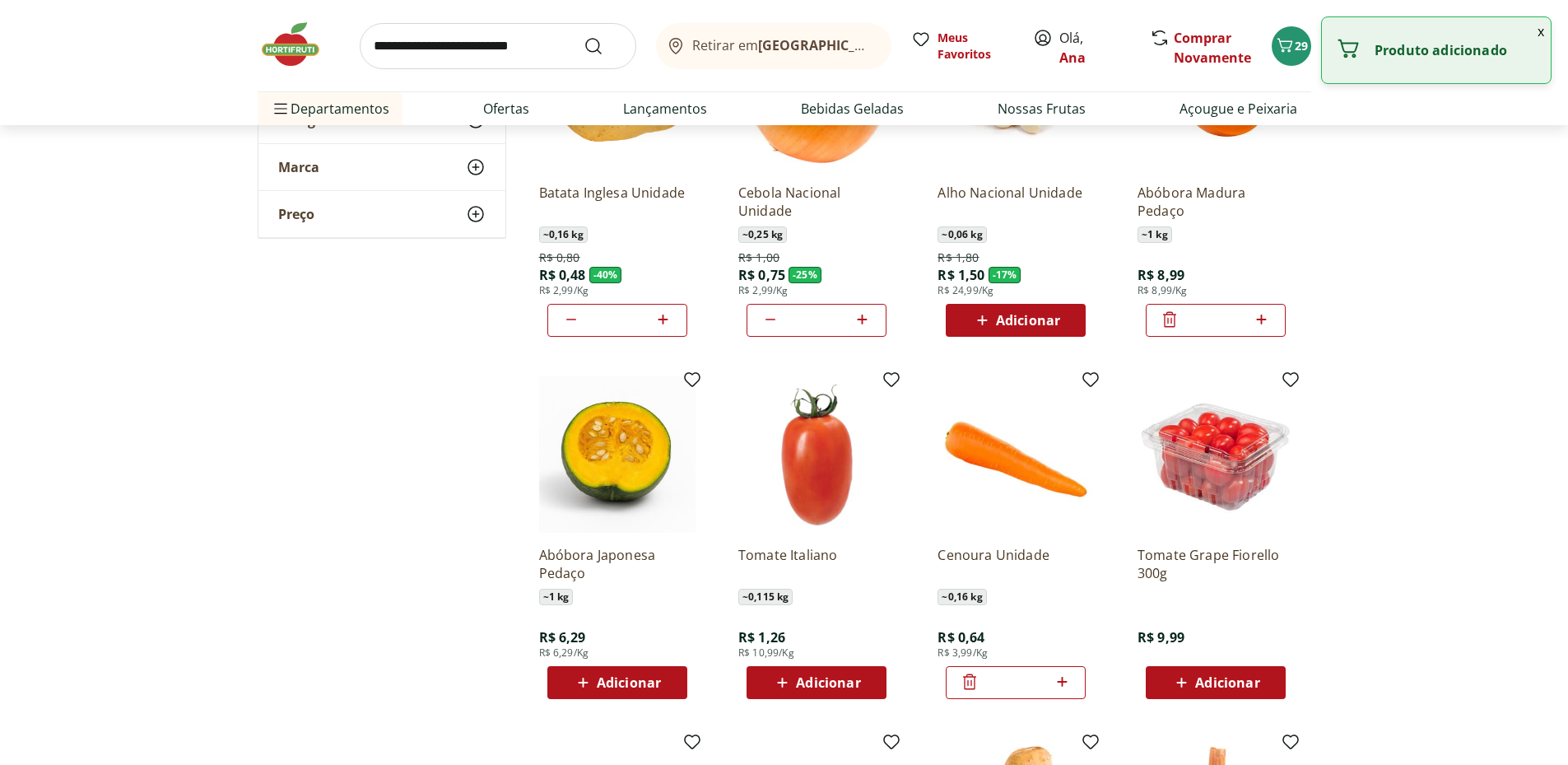
click at [1063, 681] on icon at bounding box center [1062, 681] width 10 height 10
click at [1063, 681] on icon at bounding box center [1063, 681] width 21 height 20
type input "*"
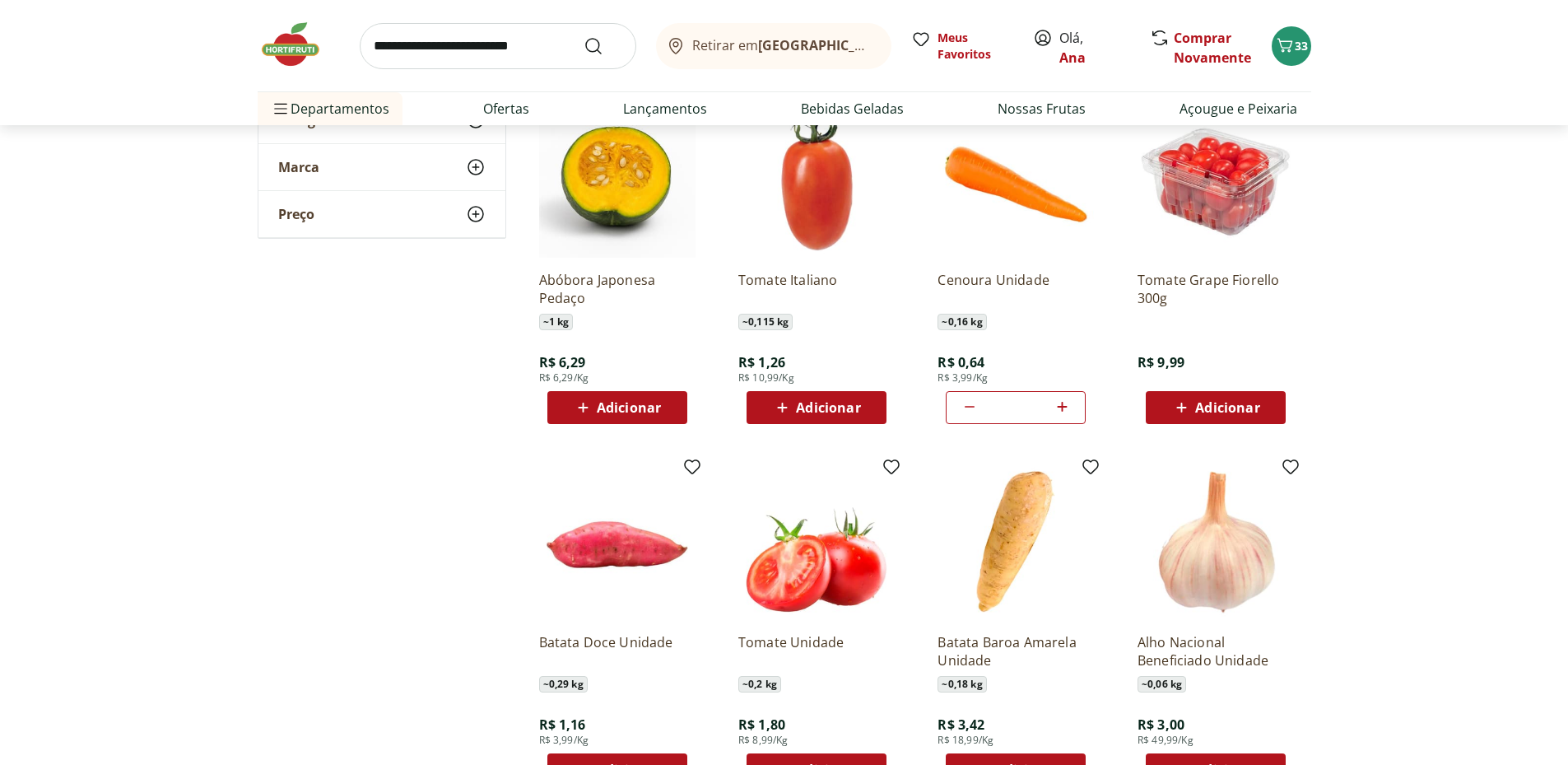
scroll to position [823, 0]
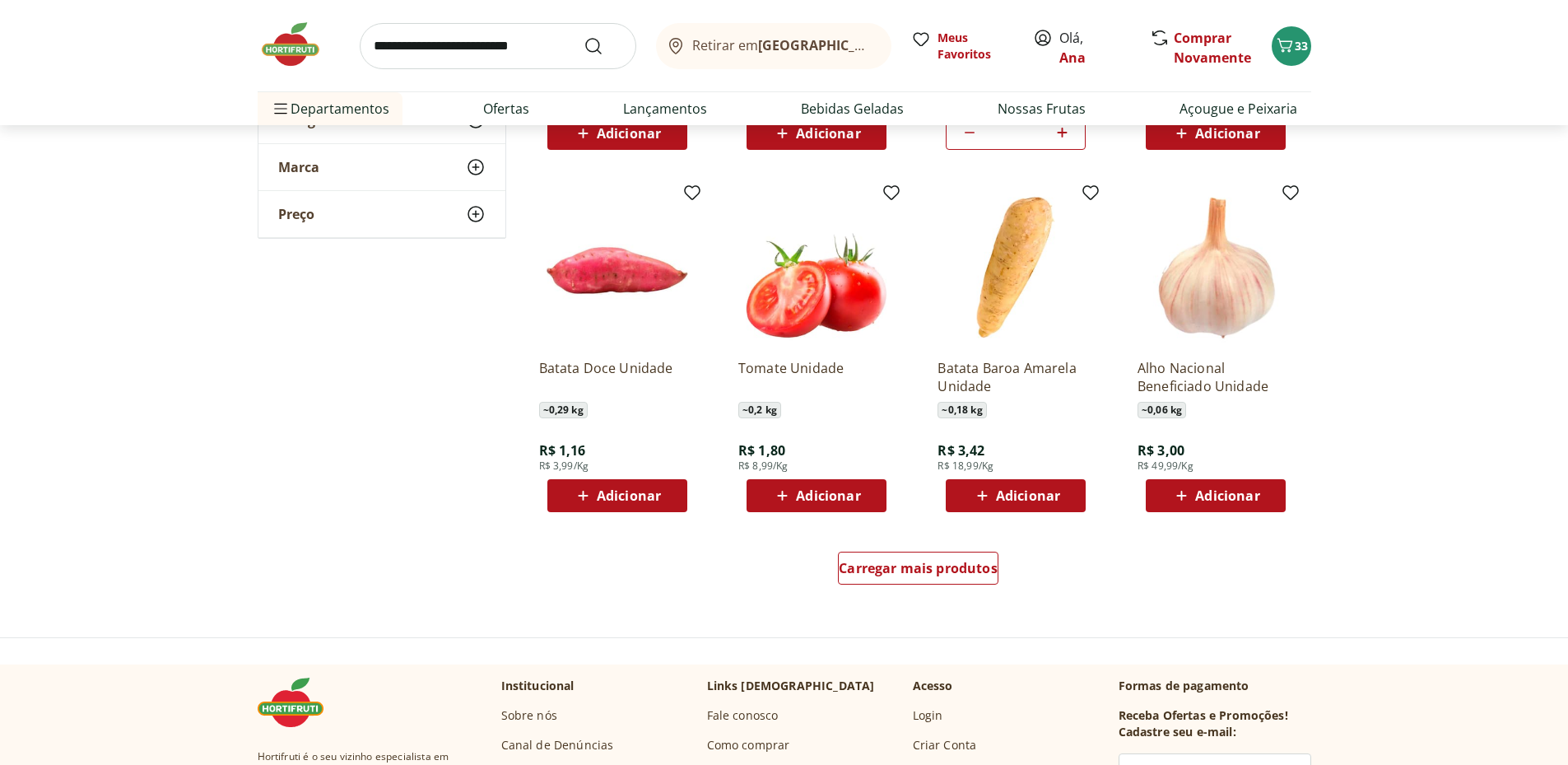
click at [629, 492] on span "Adicionar" at bounding box center [629, 495] width 64 height 13
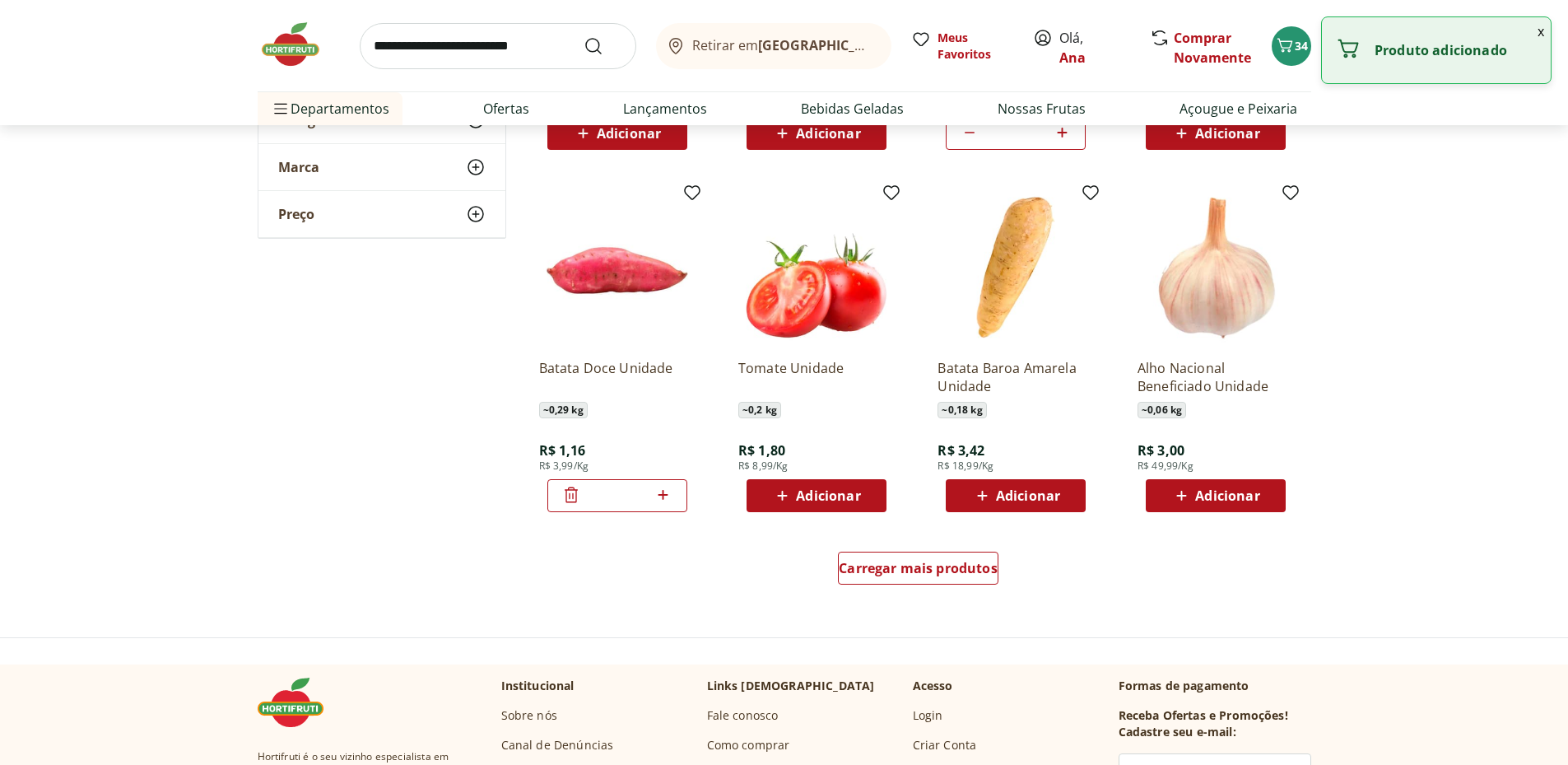
click at [664, 494] on icon at bounding box center [663, 494] width 21 height 20
type input "*"
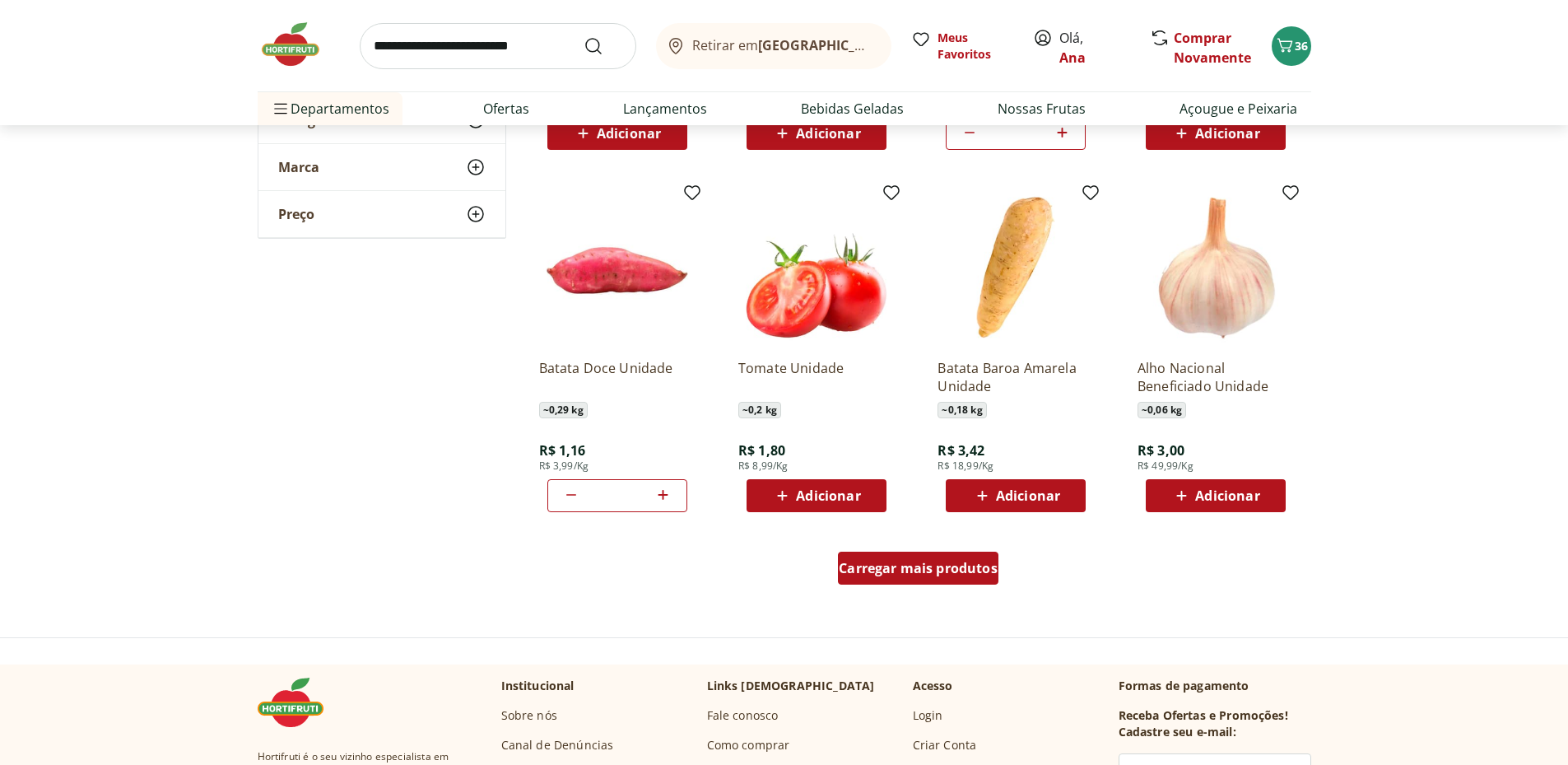
click at [959, 566] on span "Carregar mais produtos" at bounding box center [918, 569] width 159 height 13
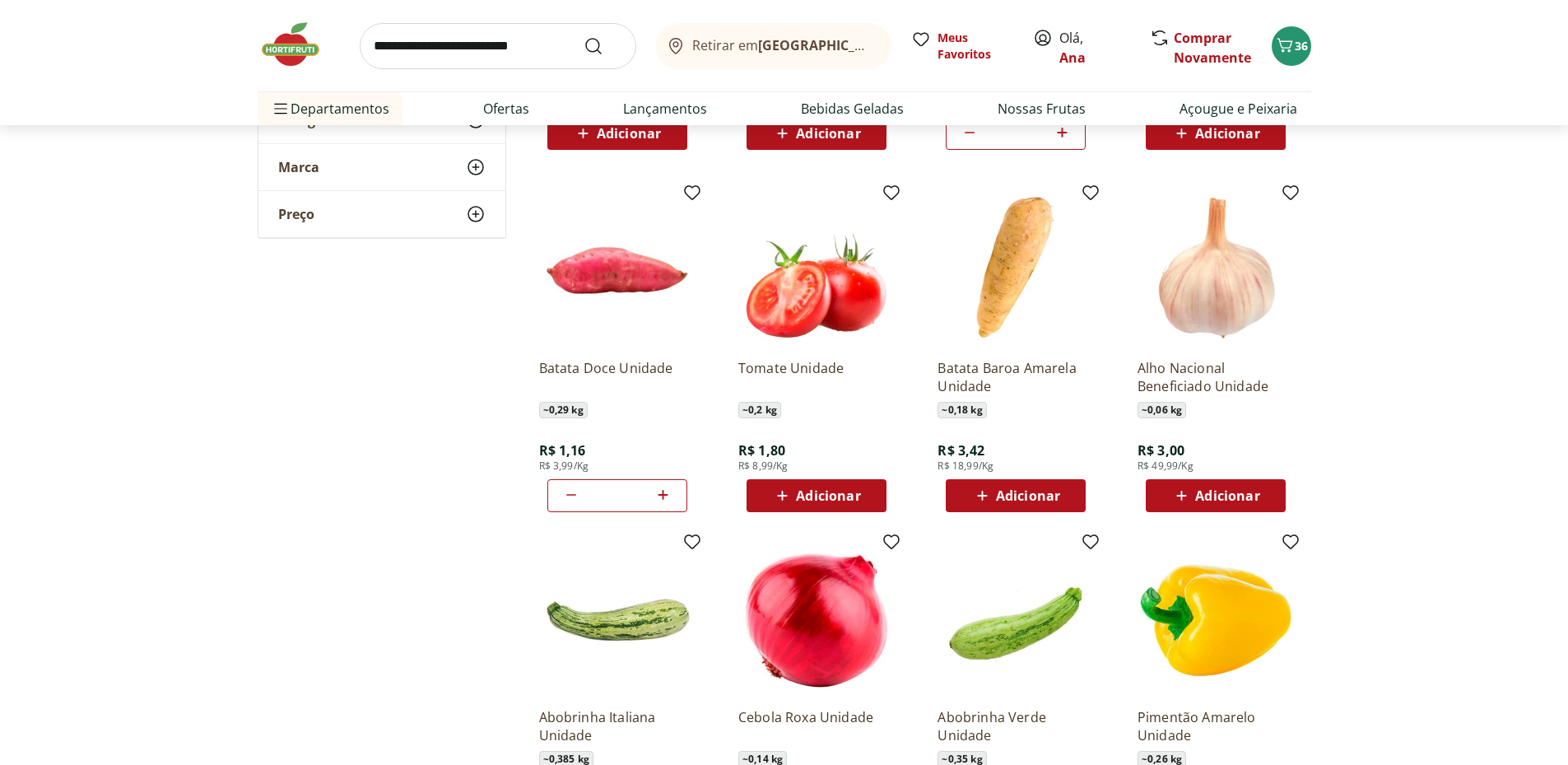
scroll to position [1098, 0]
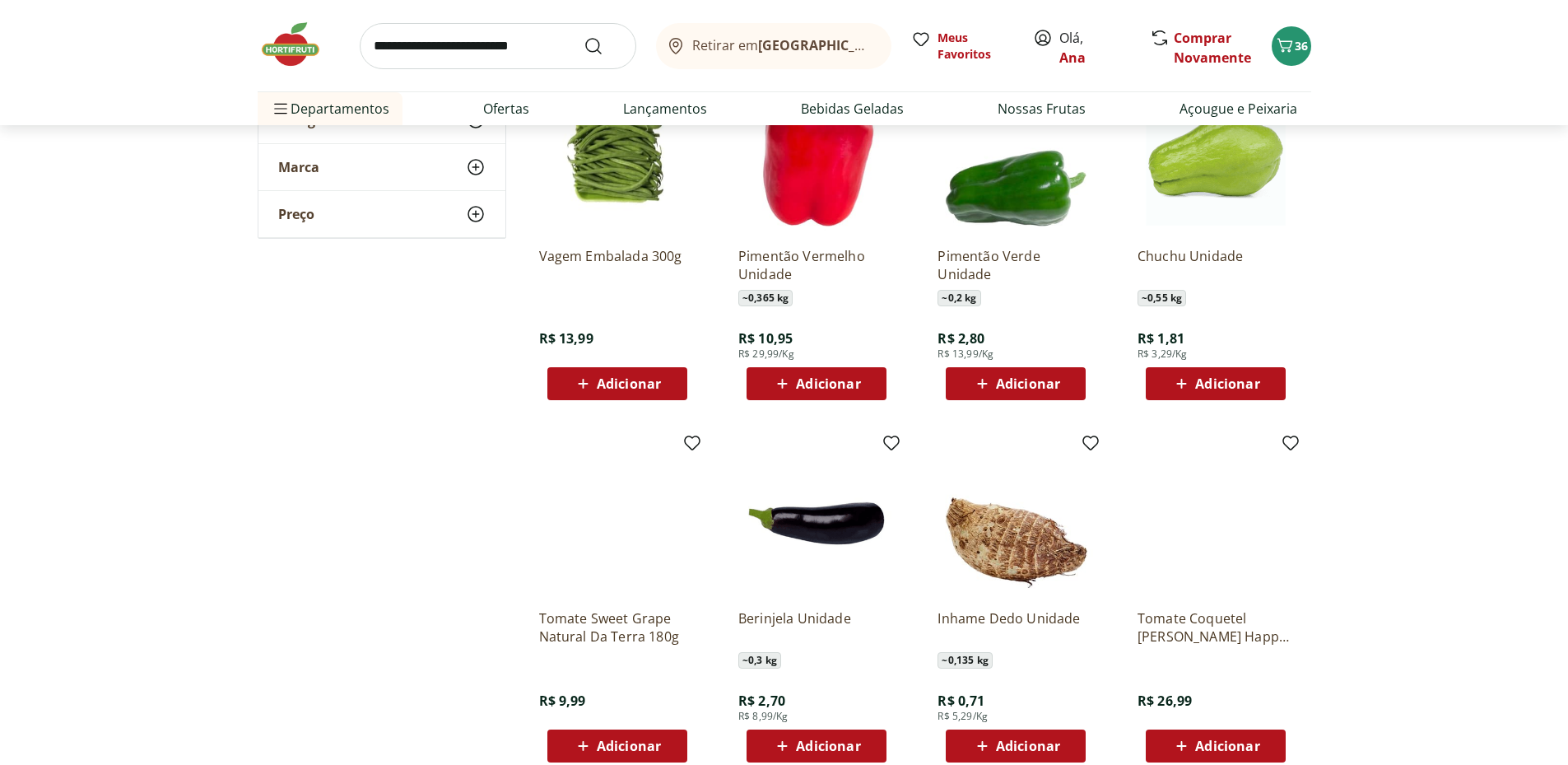
scroll to position [1921, 0]
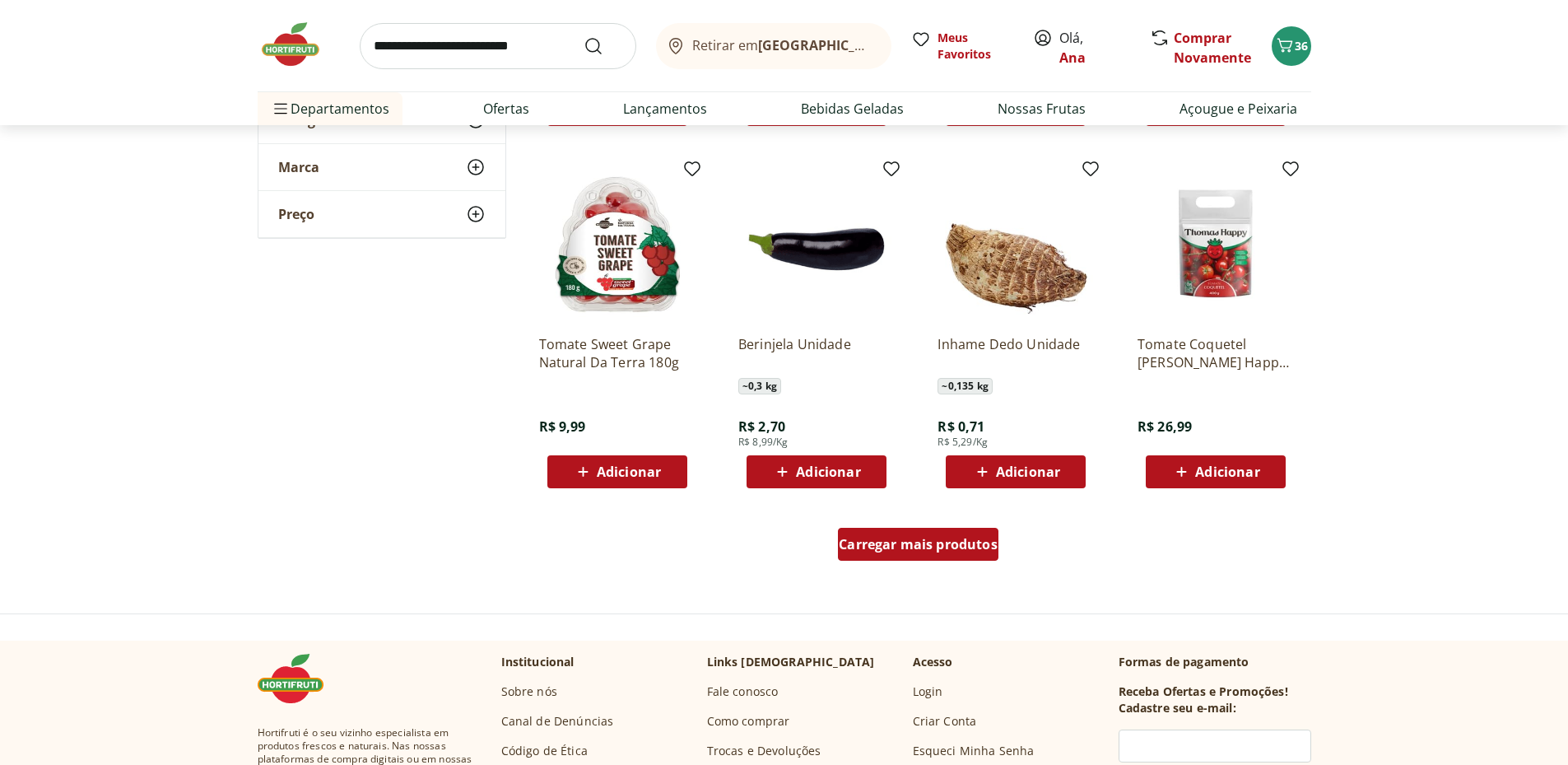
click at [954, 543] on span "Carregar mais produtos" at bounding box center [918, 544] width 159 height 13
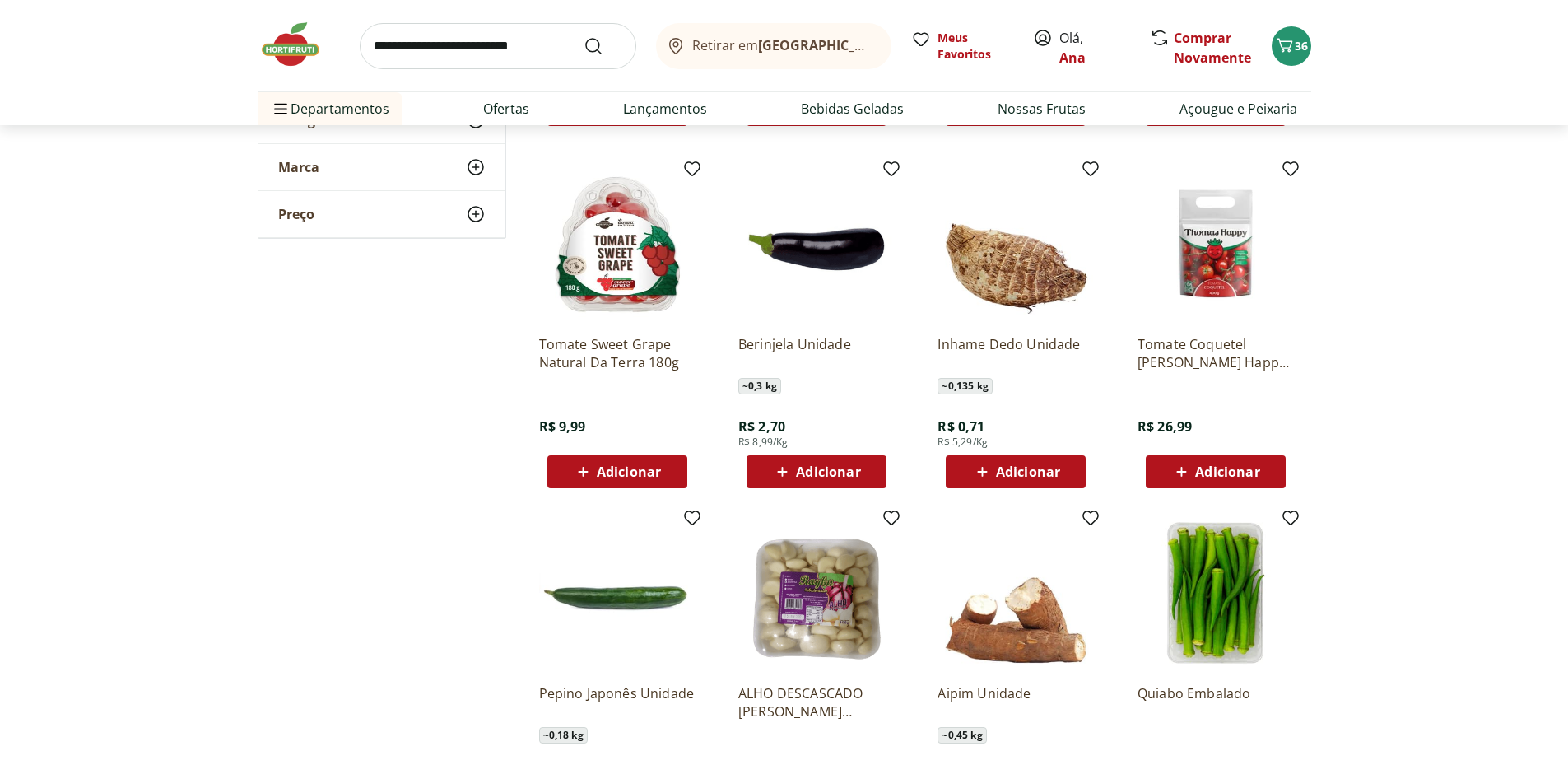
scroll to position [2196, 0]
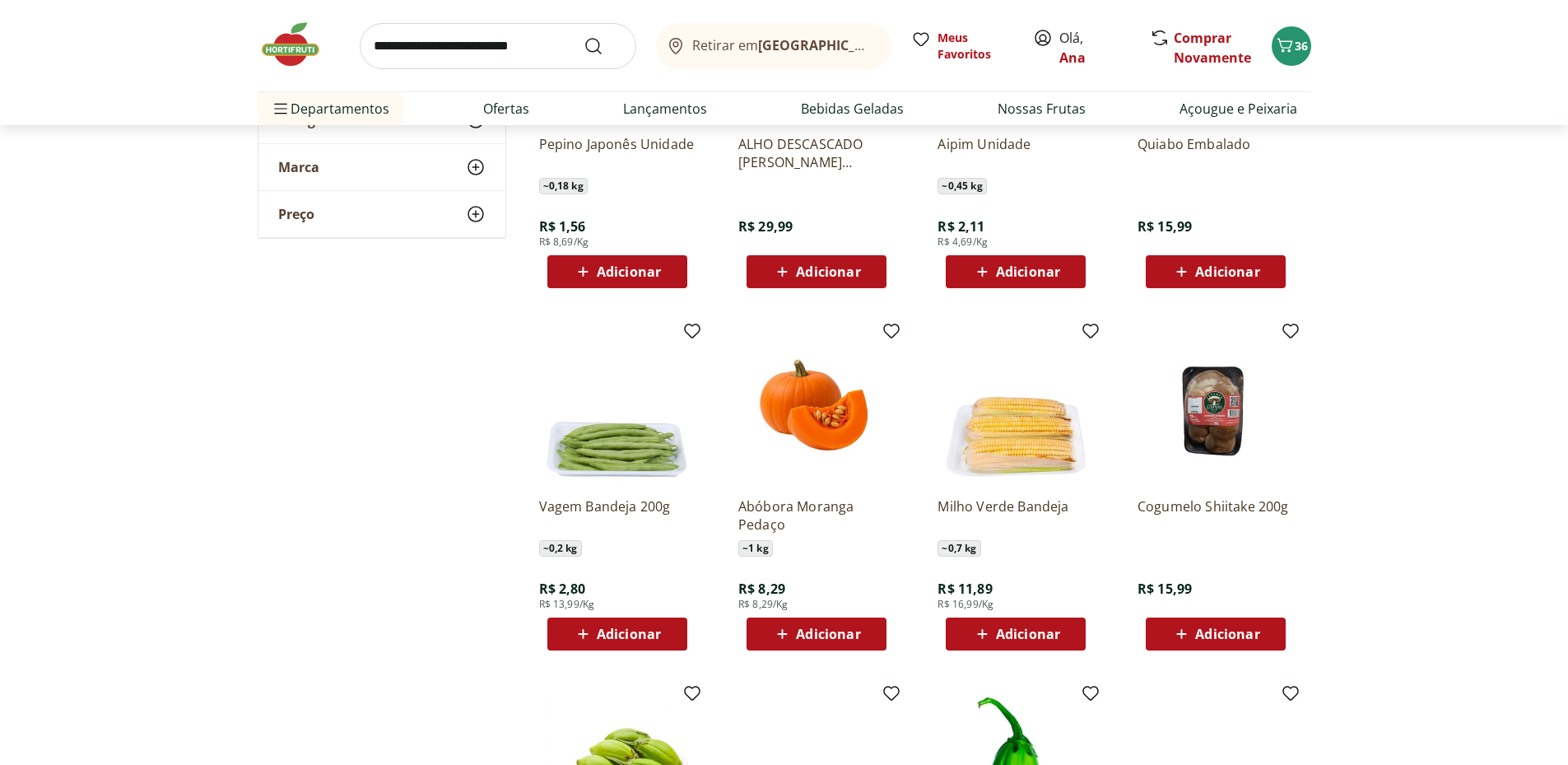
scroll to position [2744, 0]
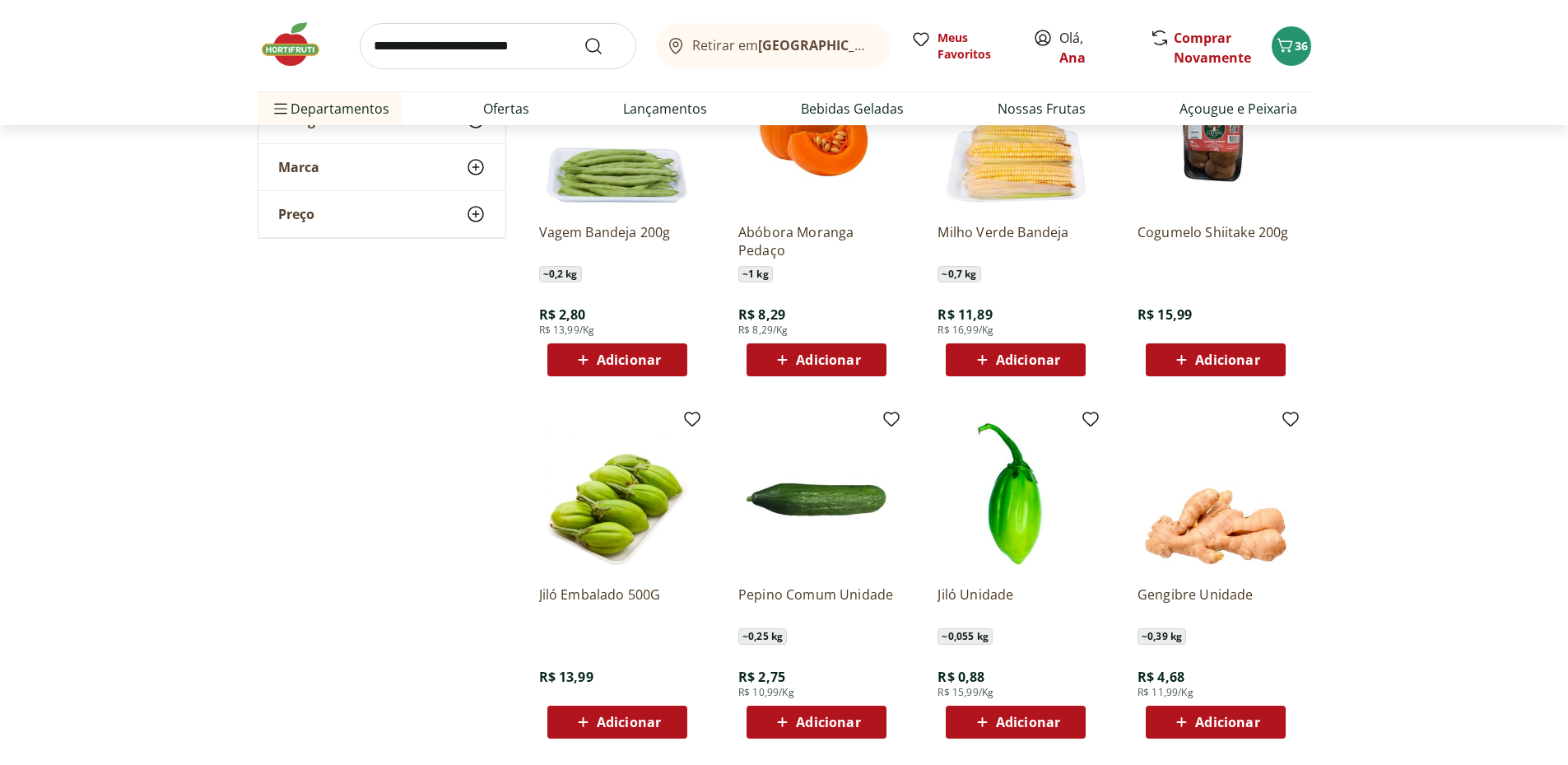
click at [1212, 726] on span "Adicionar" at bounding box center [1227, 722] width 64 height 13
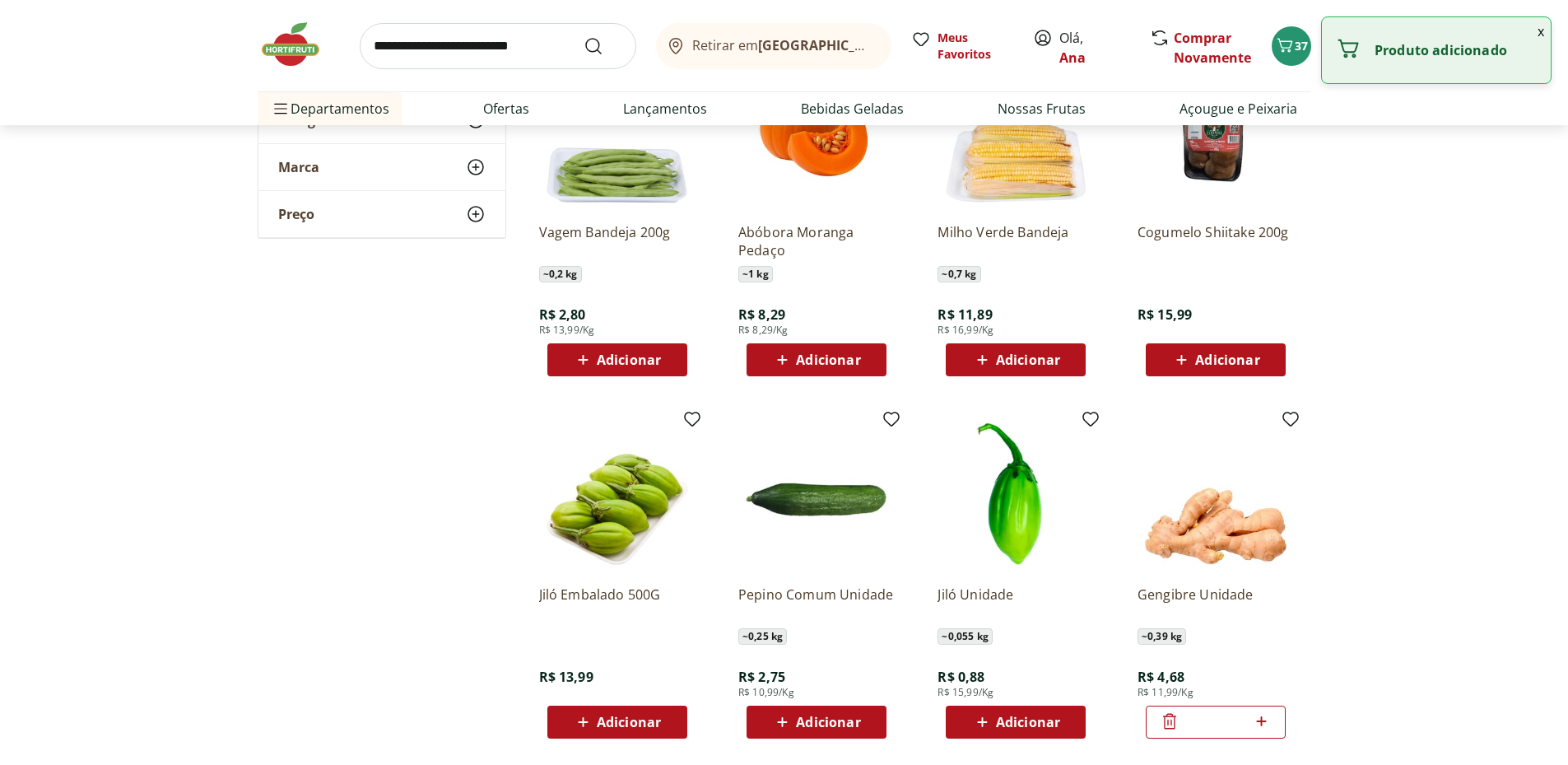
scroll to position [3020, 0]
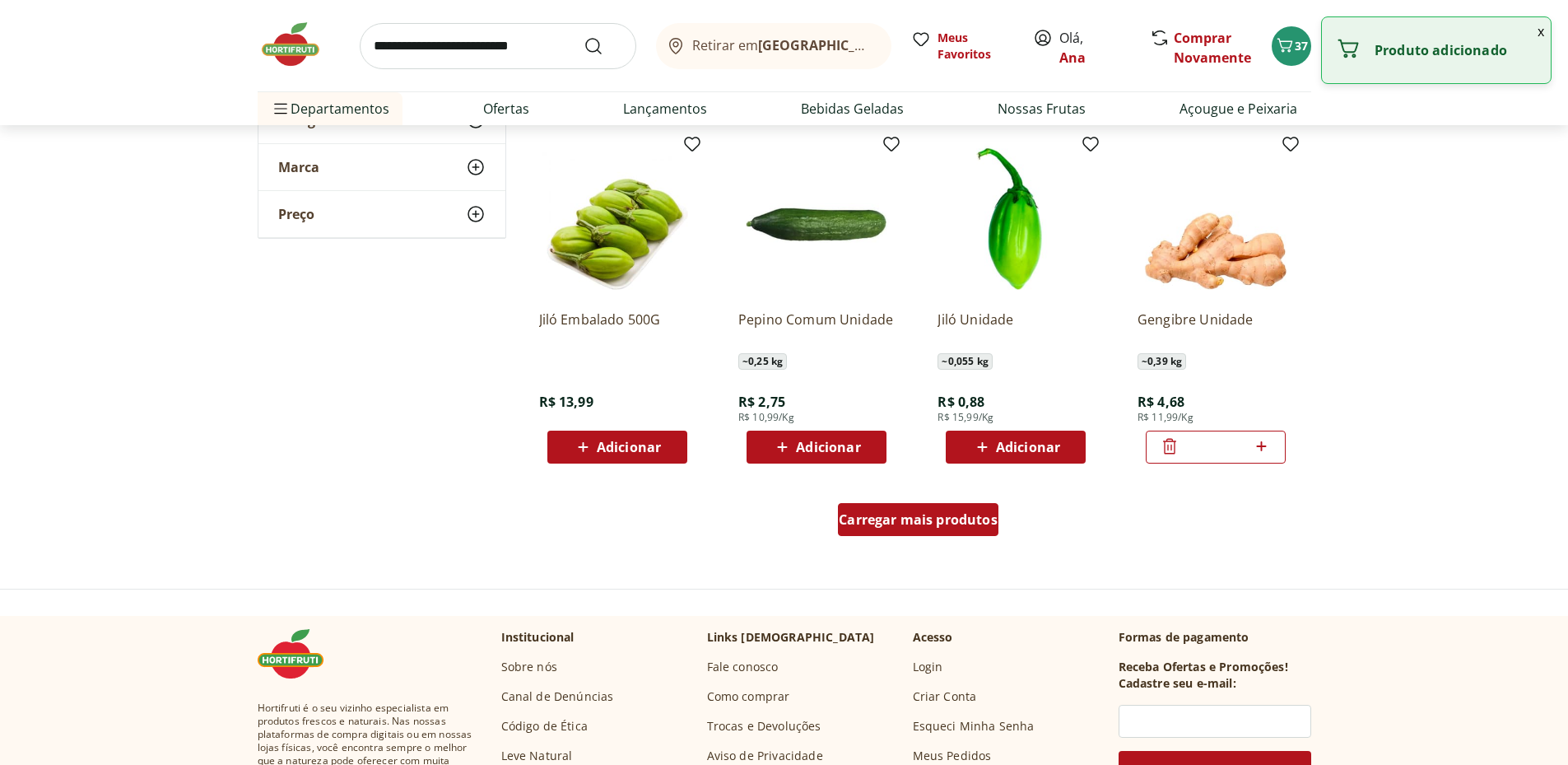
click at [886, 520] on span "Carregar mais produtos" at bounding box center [918, 520] width 159 height 13
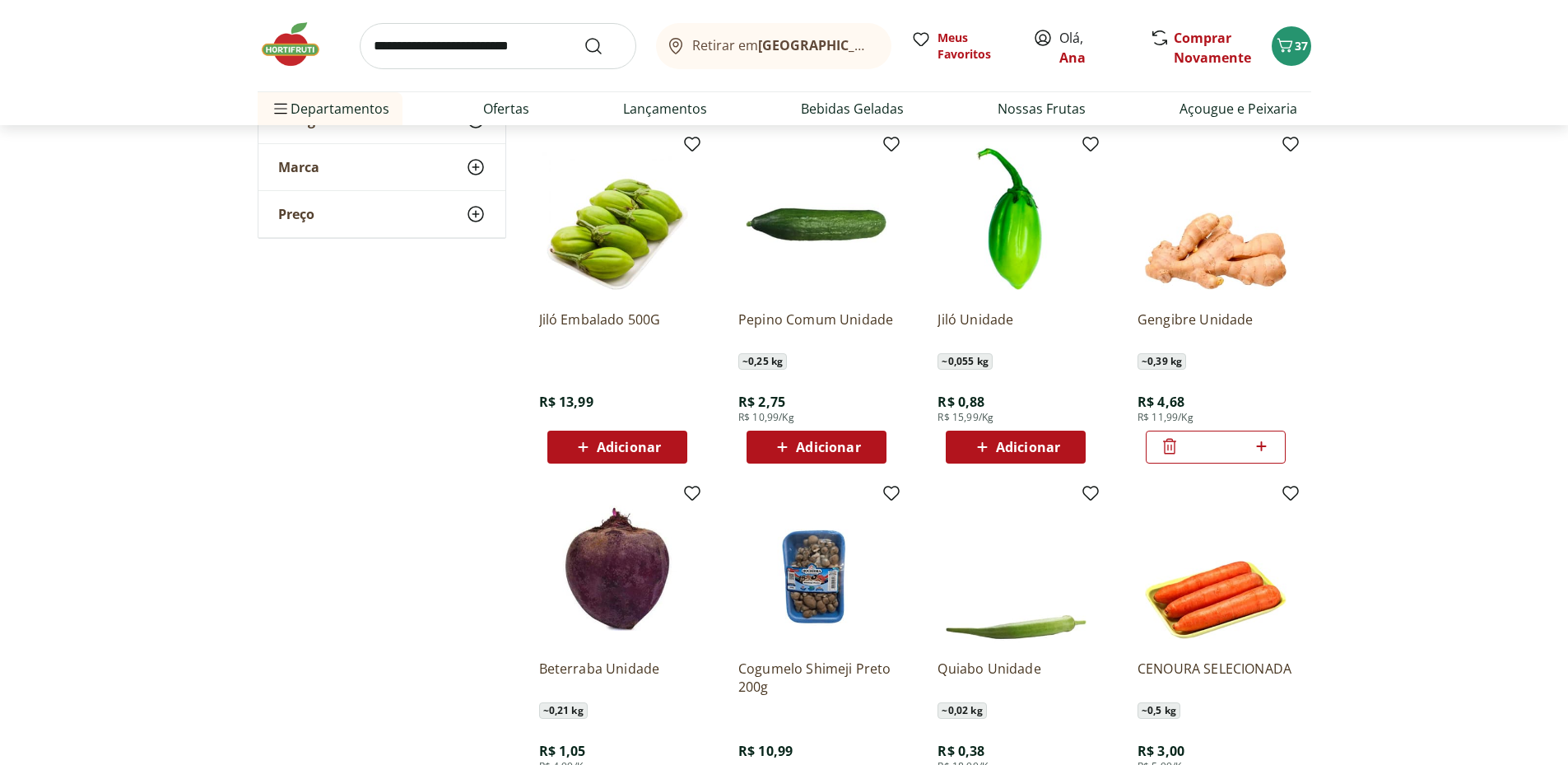
scroll to position [3294, 0]
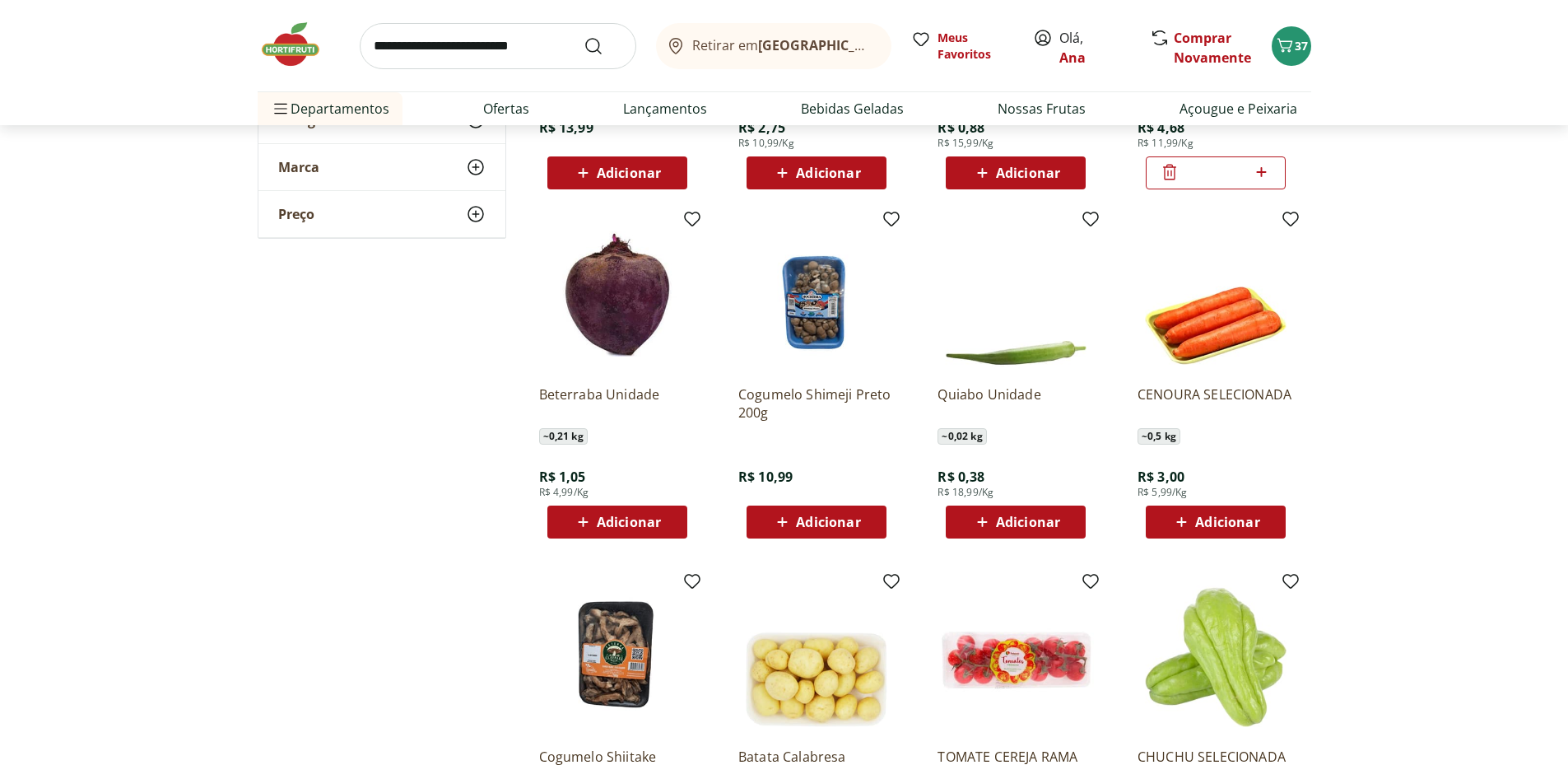
scroll to position [3568, 0]
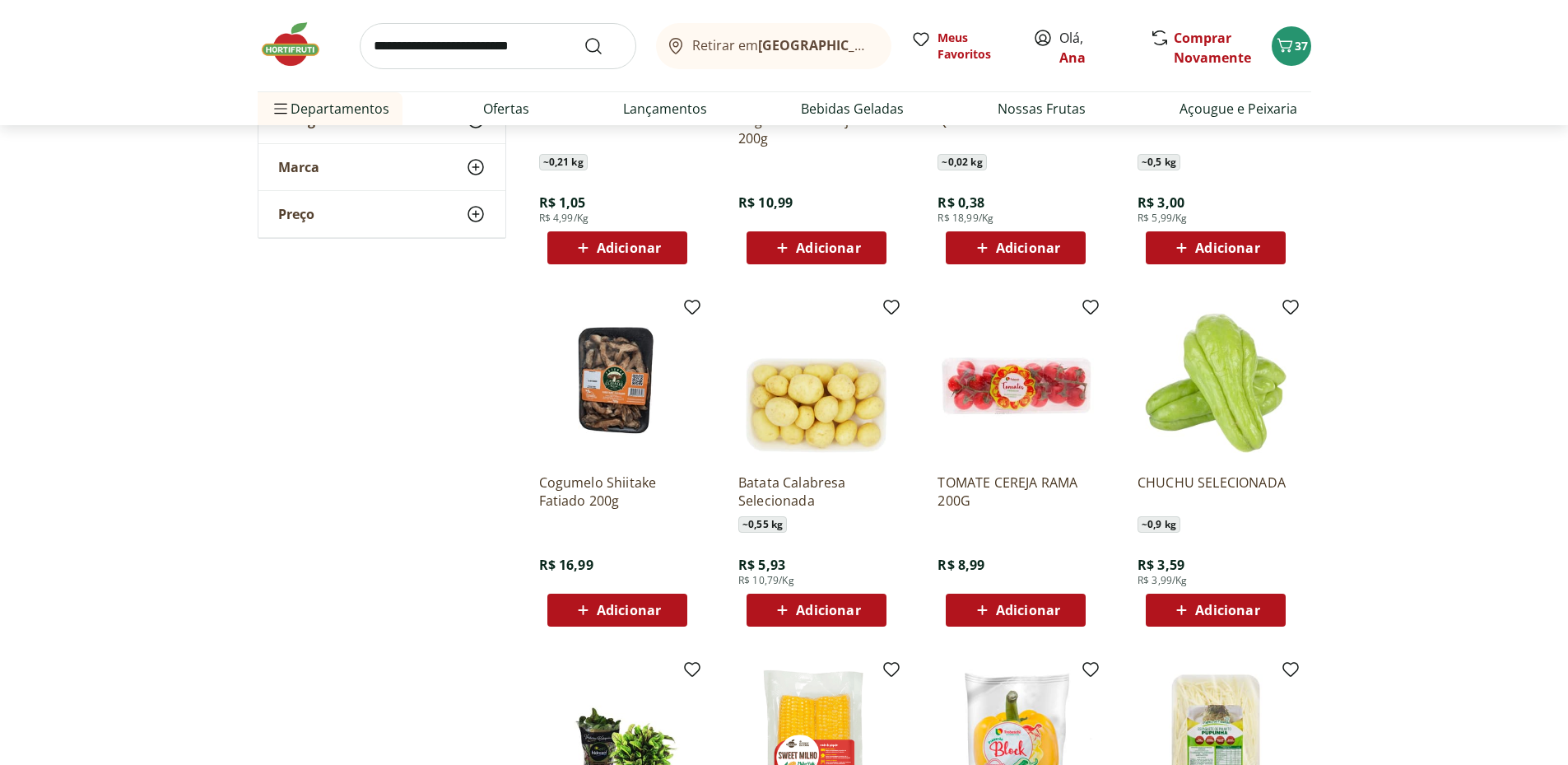
click at [828, 607] on span "Adicionar" at bounding box center [828, 610] width 64 height 13
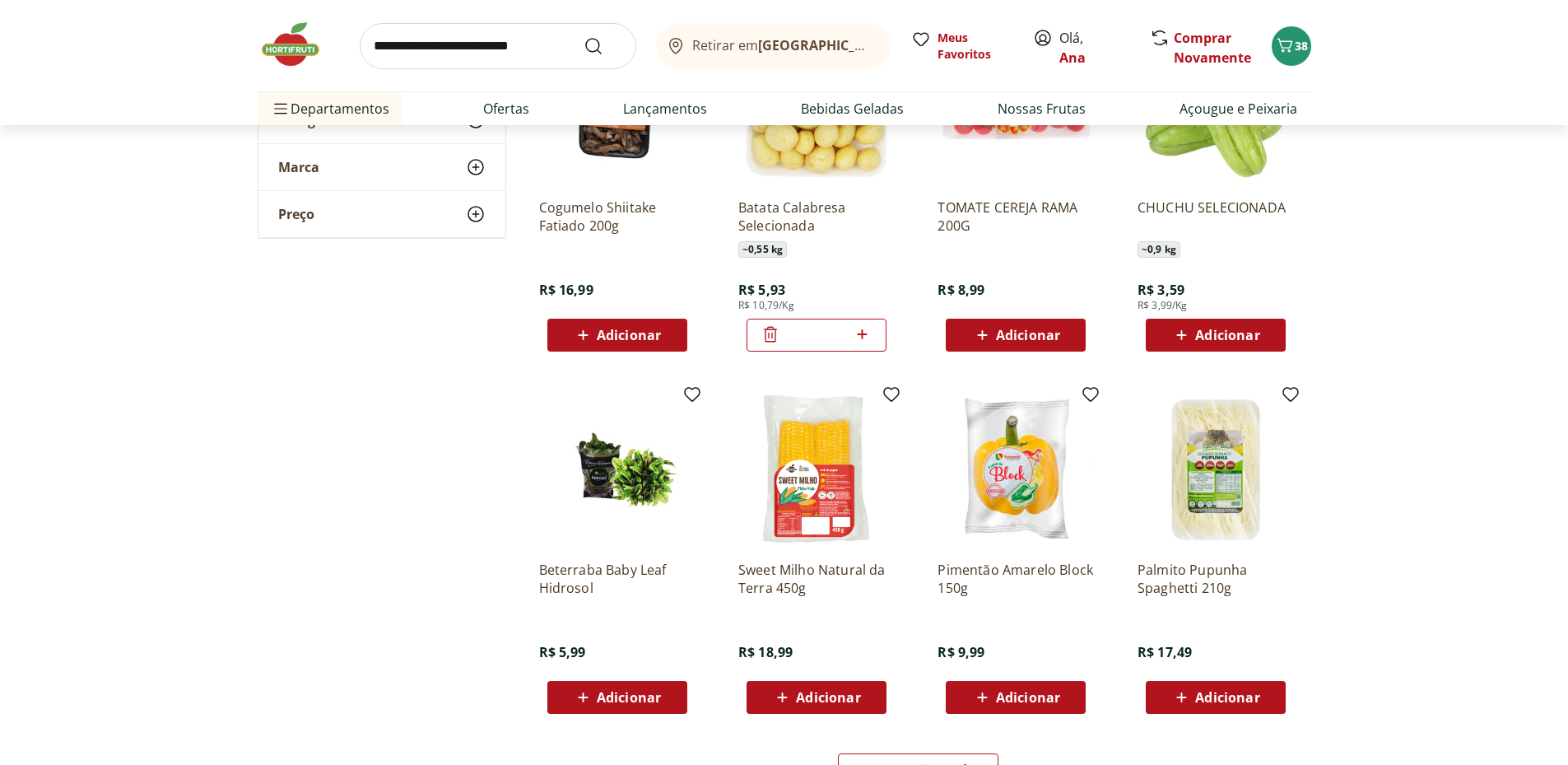
scroll to position [4117, 0]
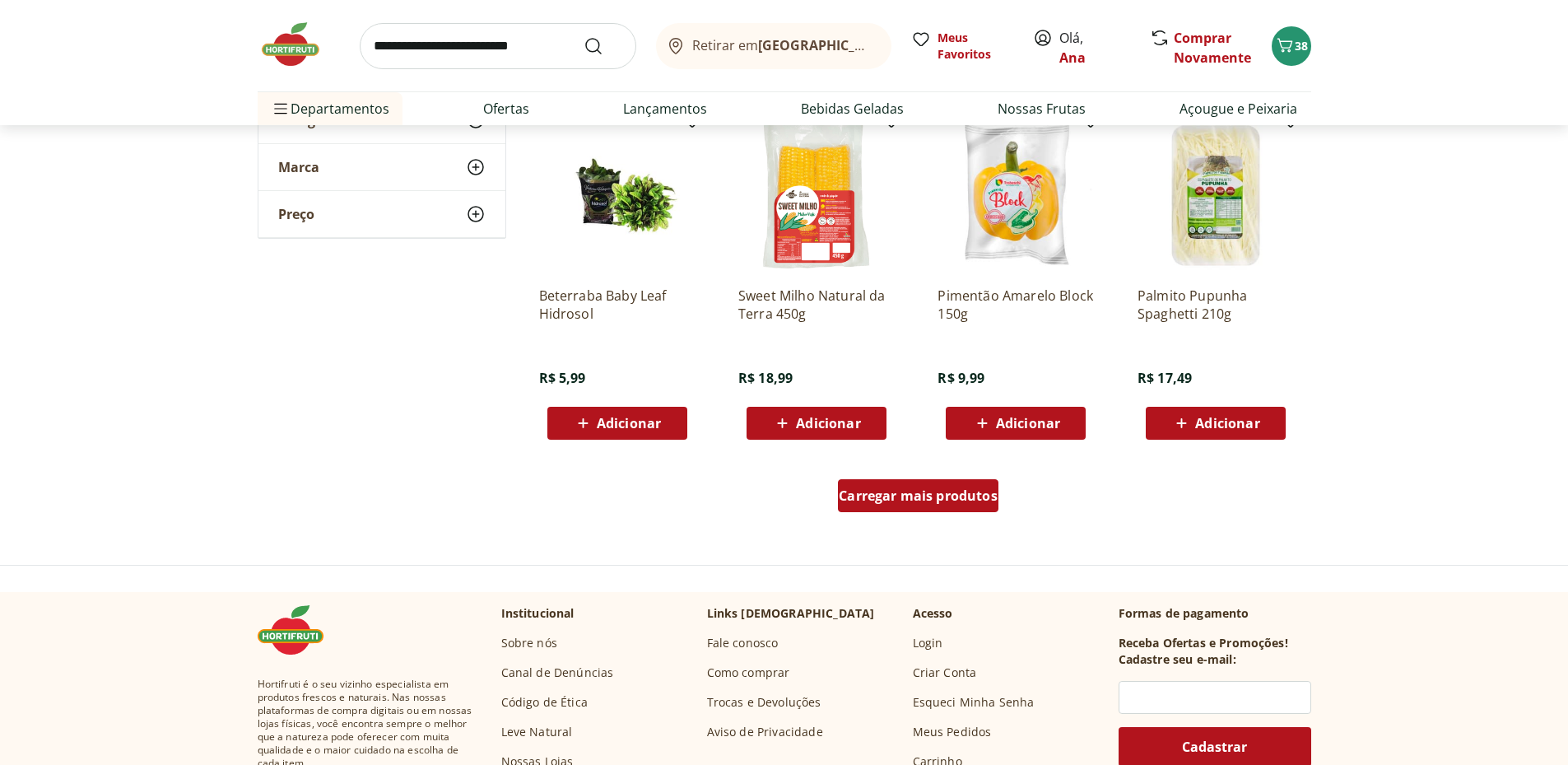
click at [911, 497] on span "Carregar mais produtos" at bounding box center [918, 495] width 159 height 13
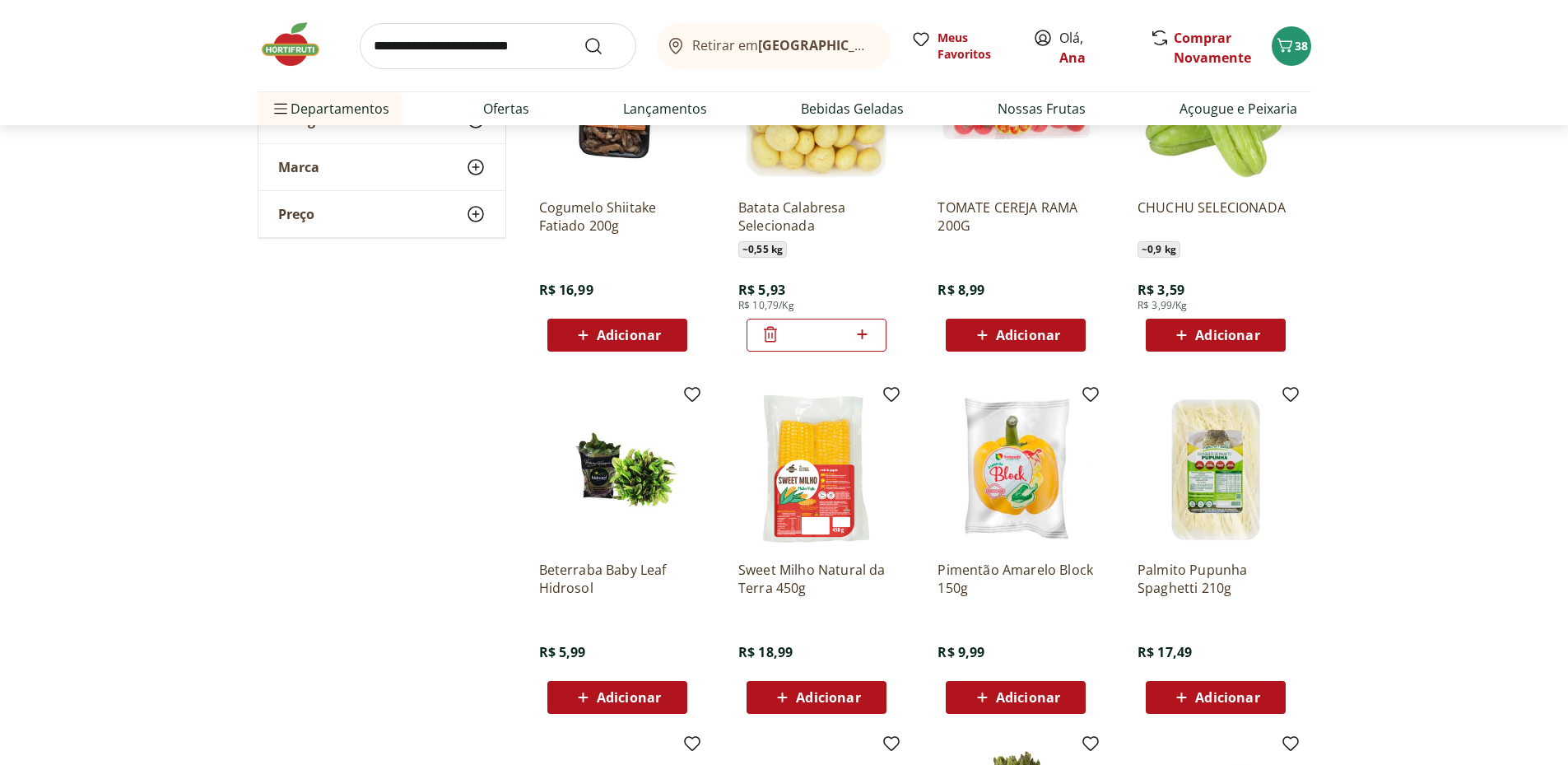
scroll to position [4392, 0]
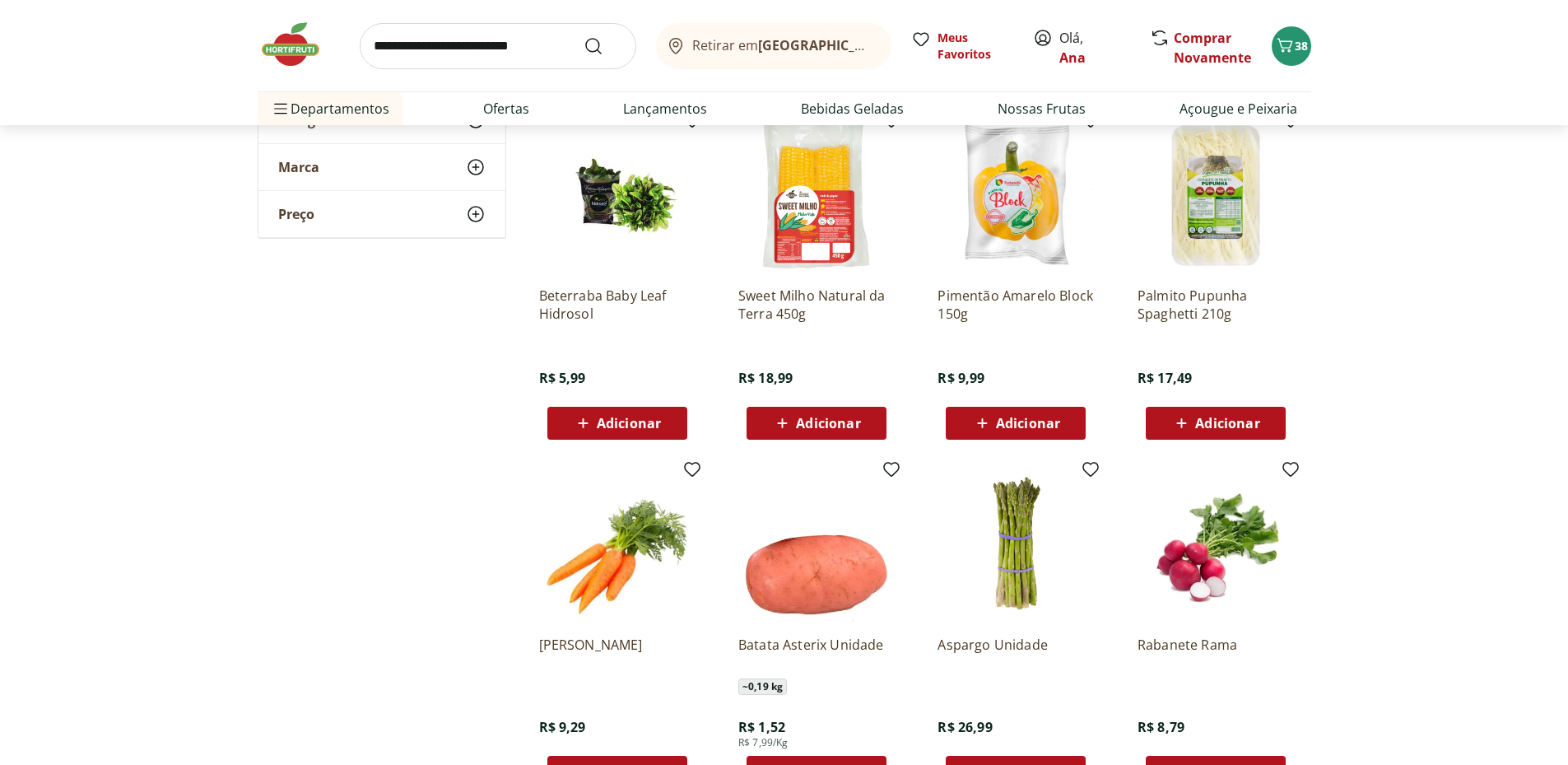
scroll to position [4392, 0]
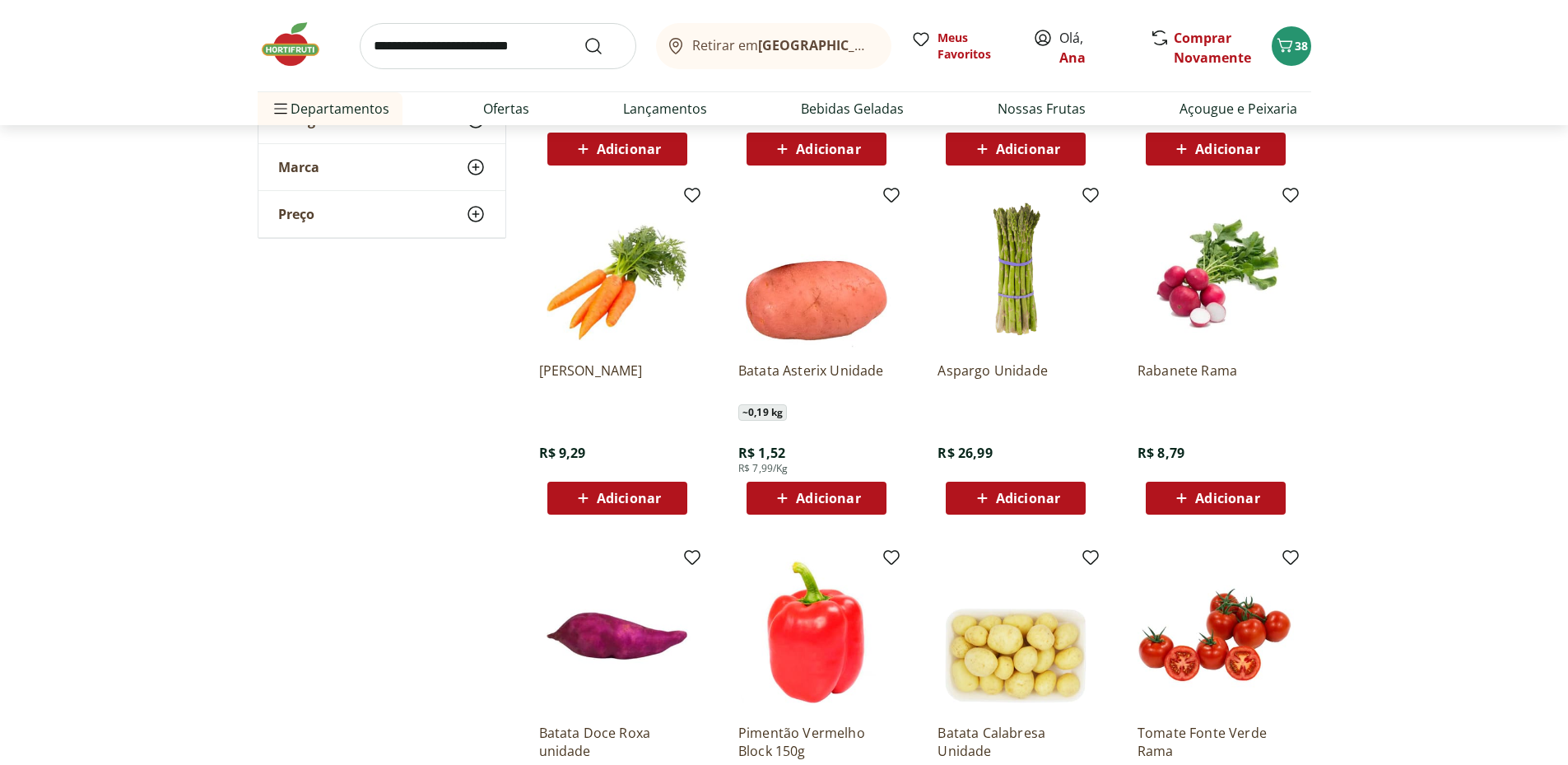
scroll to position [4666, 0]
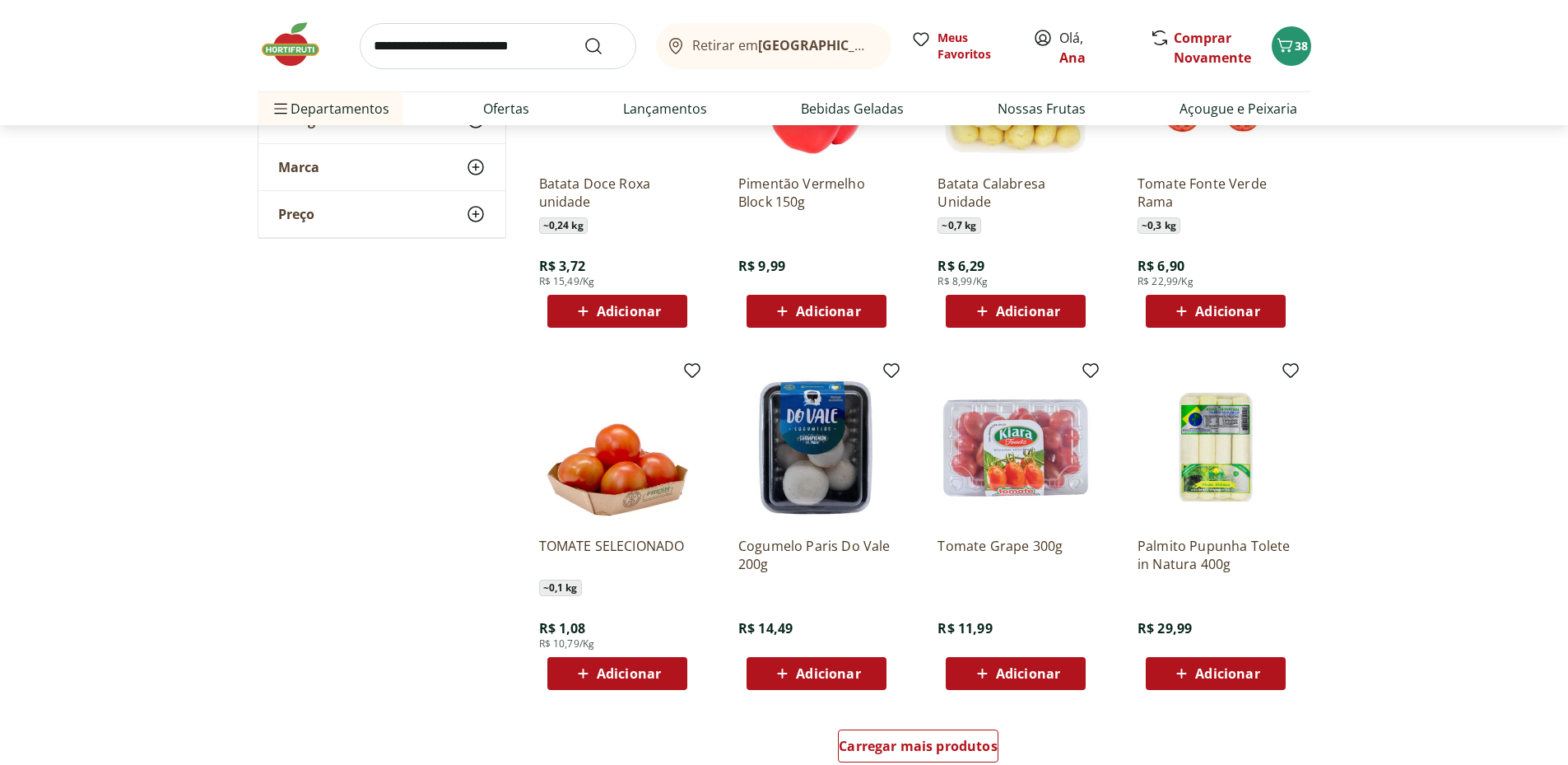
scroll to position [5215, 0]
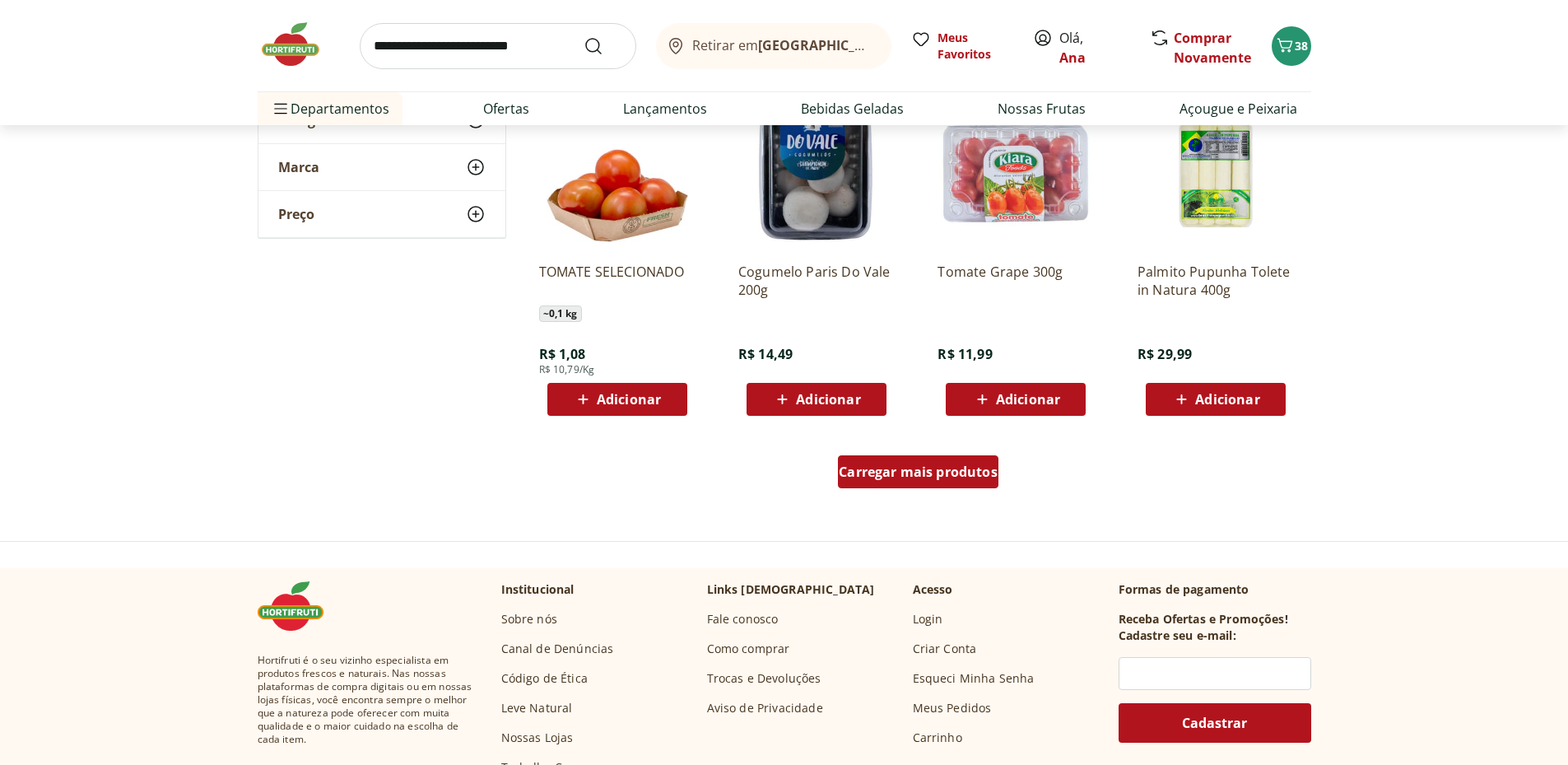
click at [977, 478] on span "Carregar mais produtos" at bounding box center [918, 472] width 159 height 13
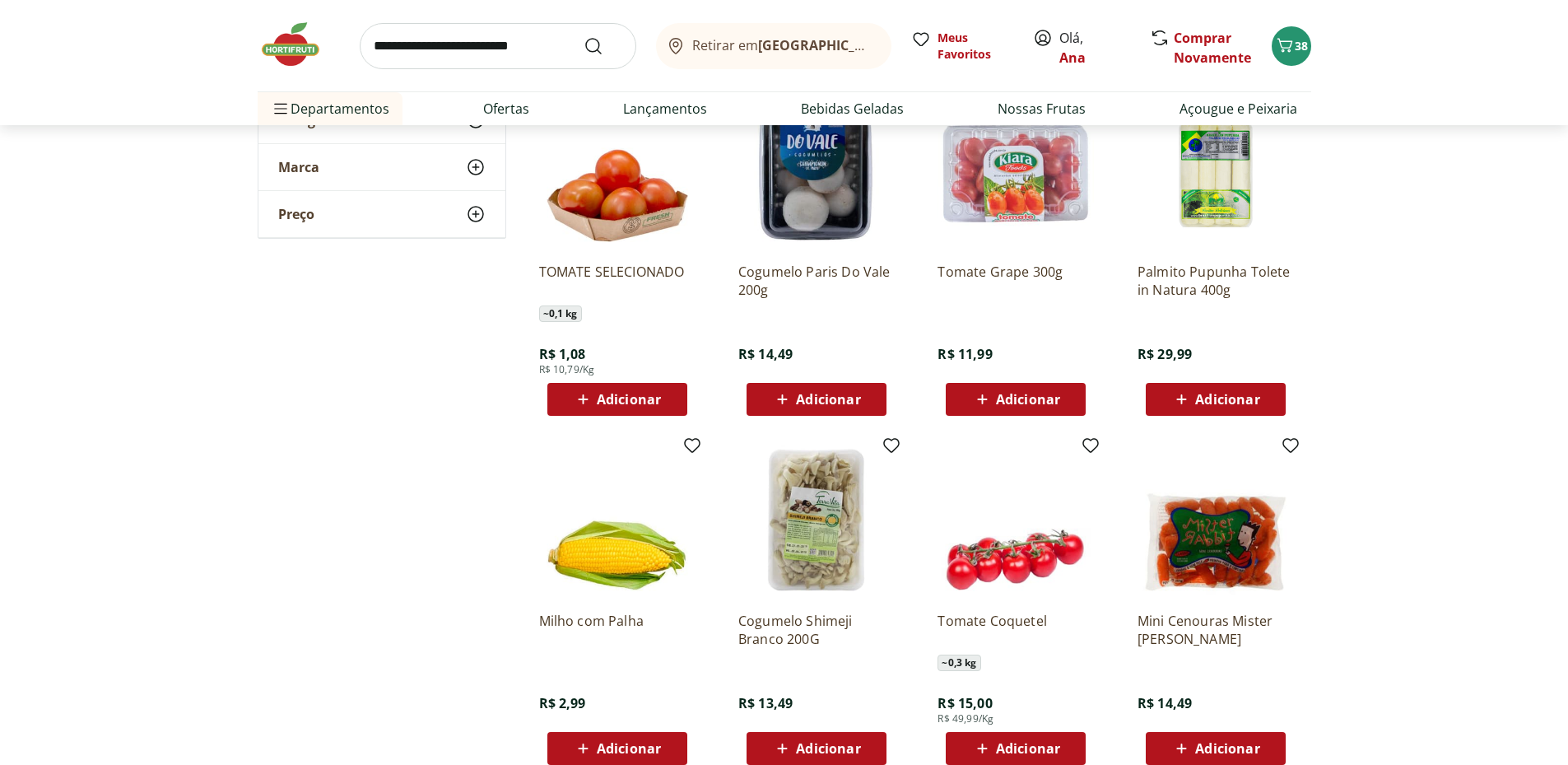
scroll to position [5490, 0]
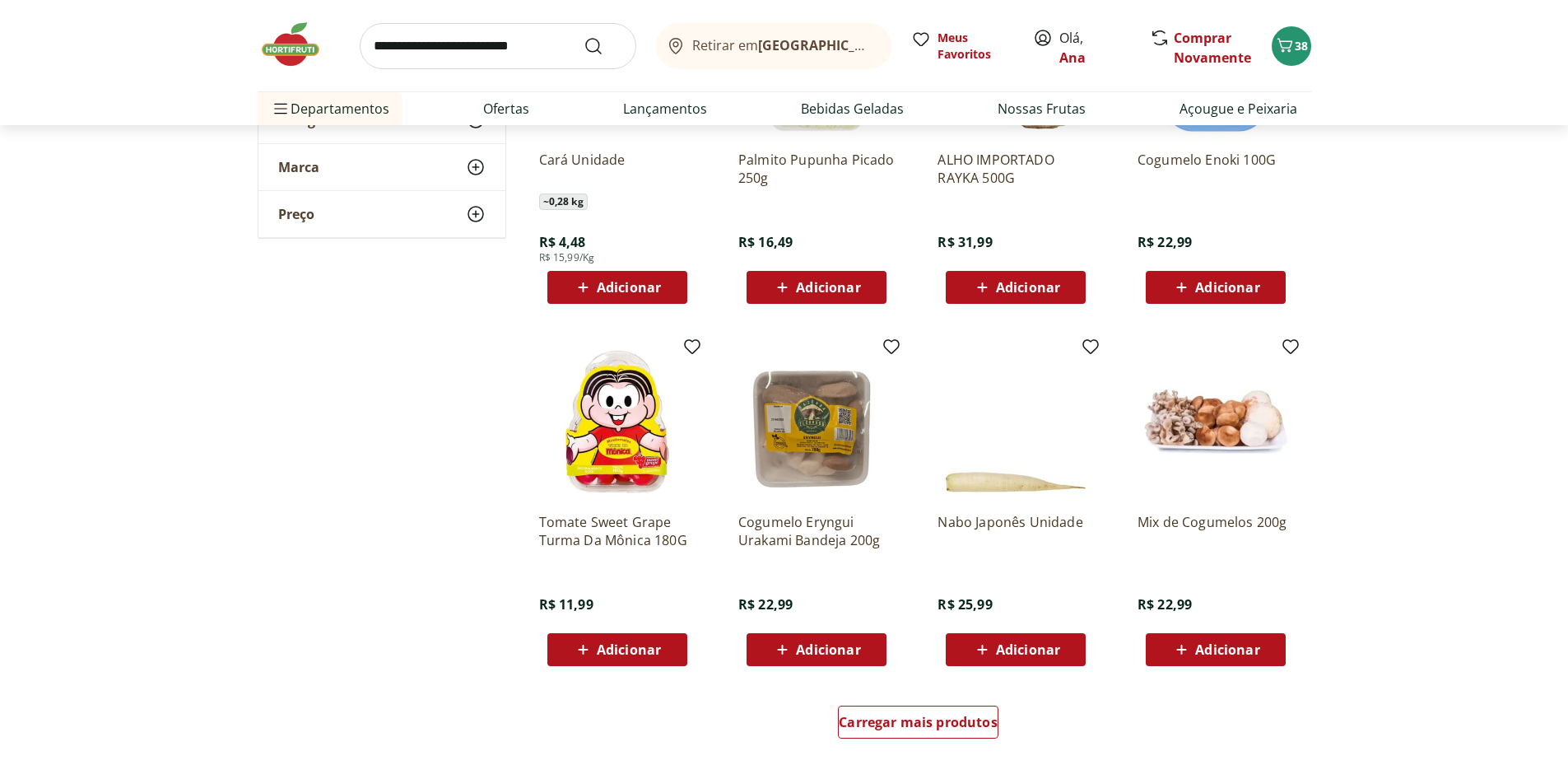
scroll to position [6314, 0]
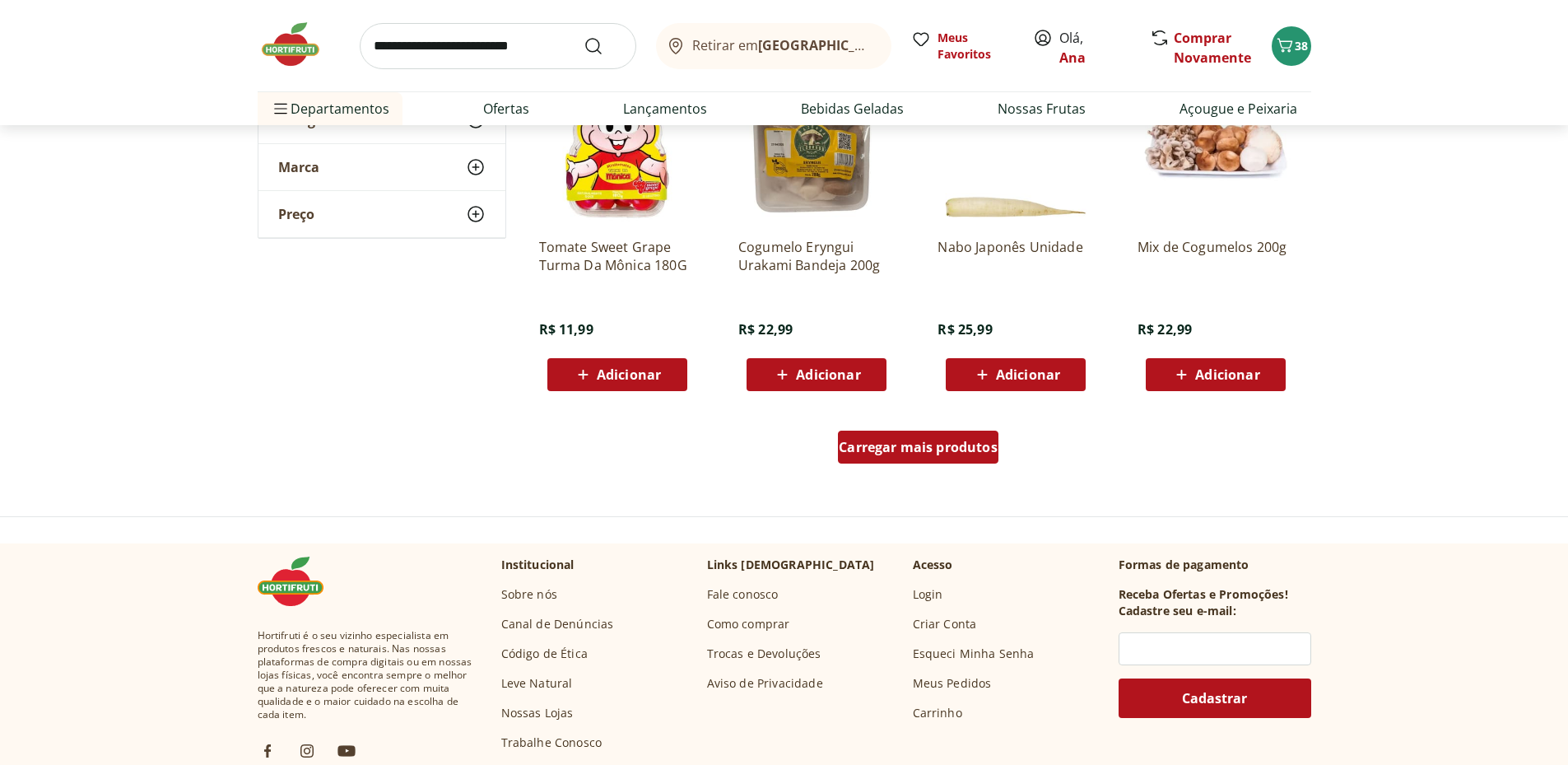
click at [941, 443] on span "Carregar mais produtos" at bounding box center [918, 447] width 159 height 13
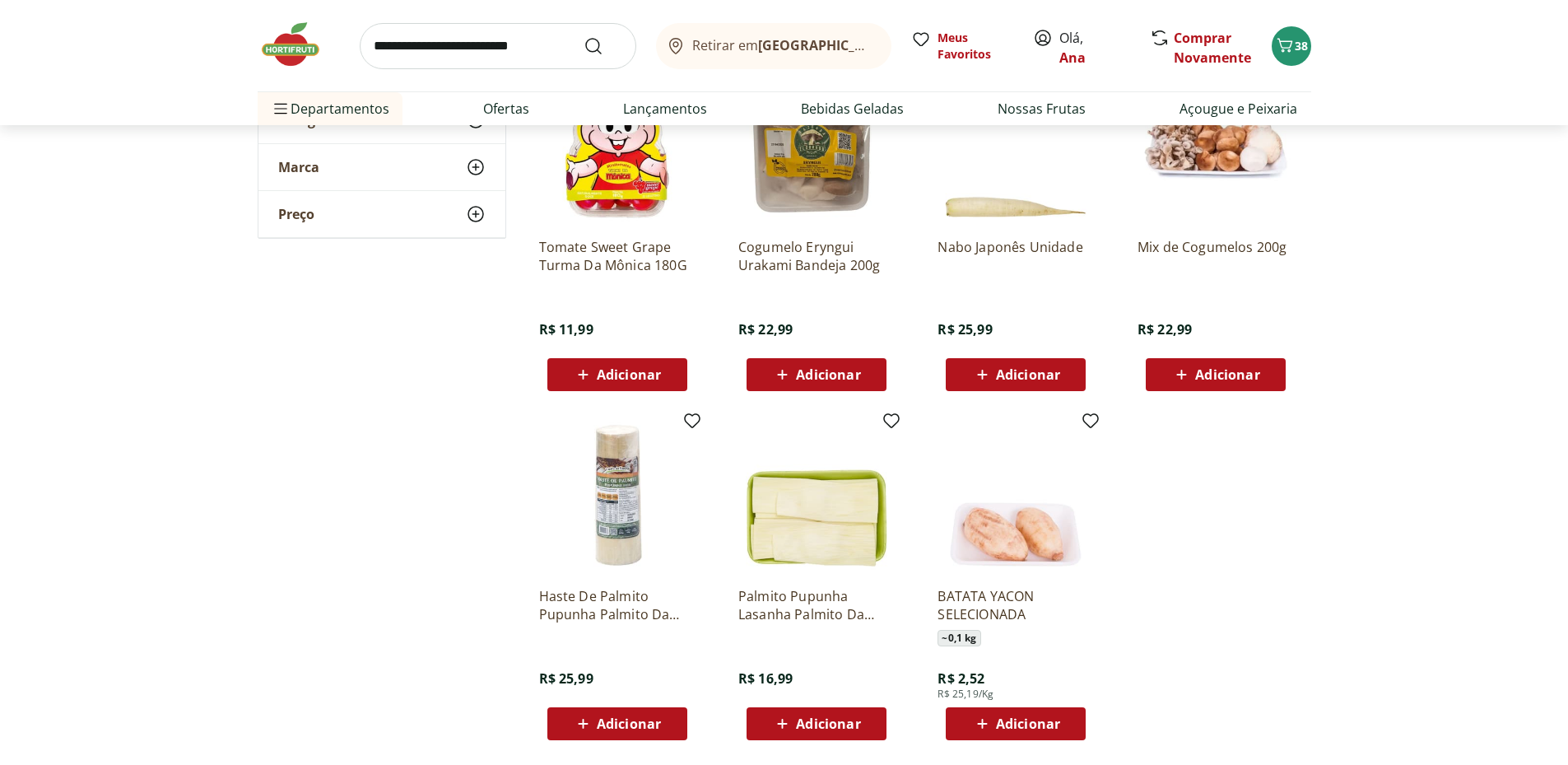
scroll to position [6588, 0]
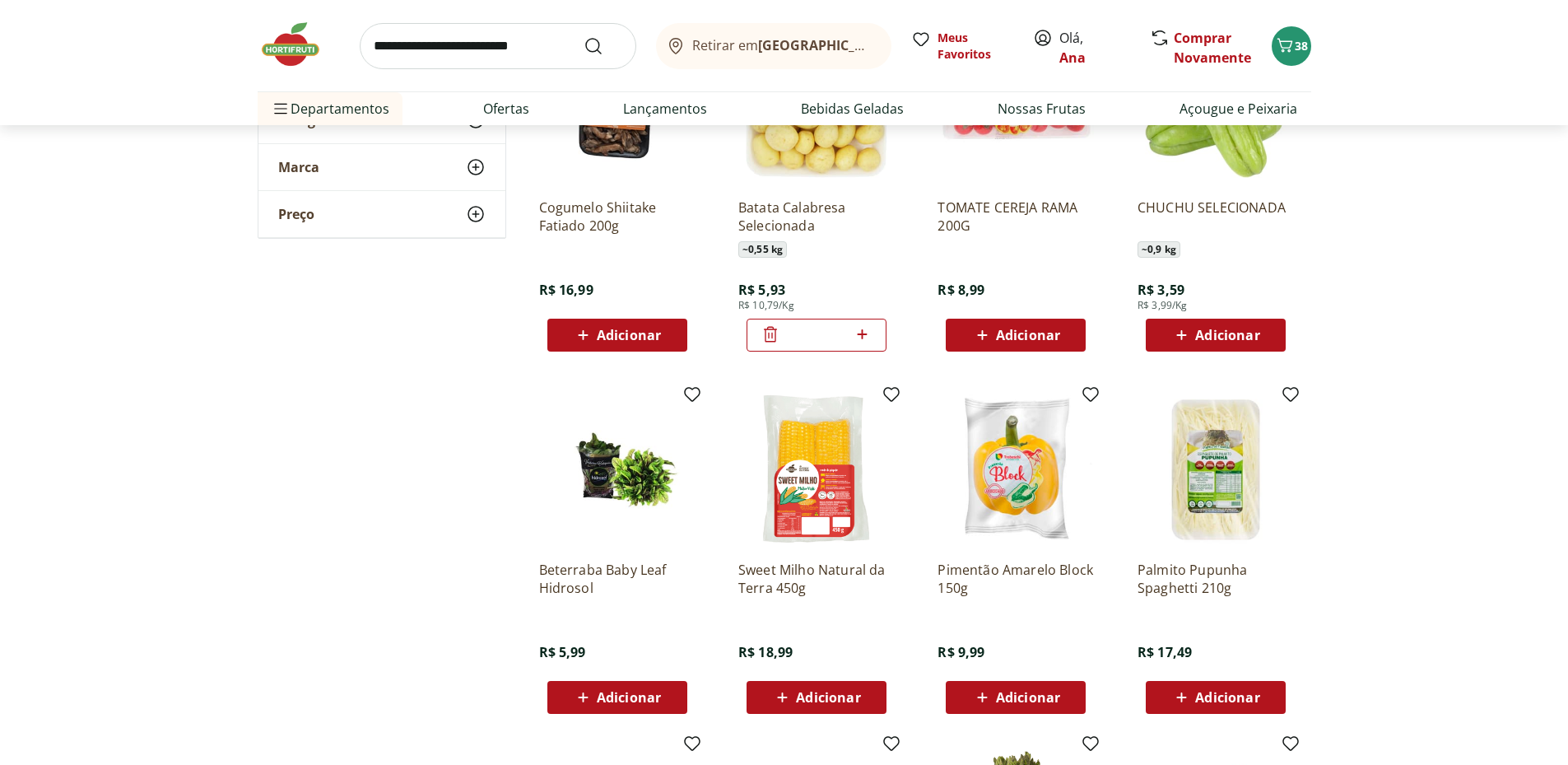
scroll to position [2744, 0]
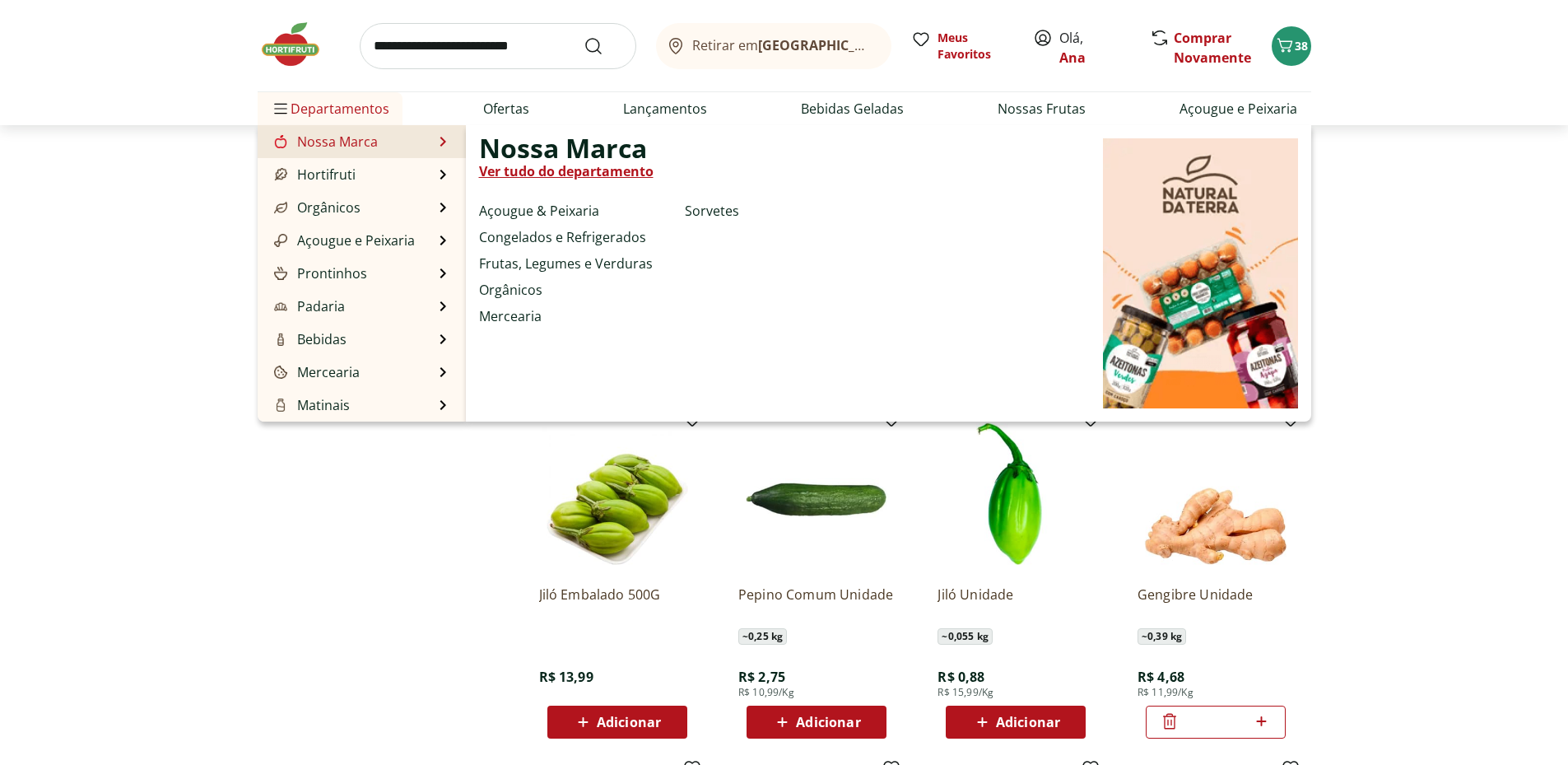
click at [369, 143] on link "Nossa Marca" at bounding box center [324, 141] width 107 height 20
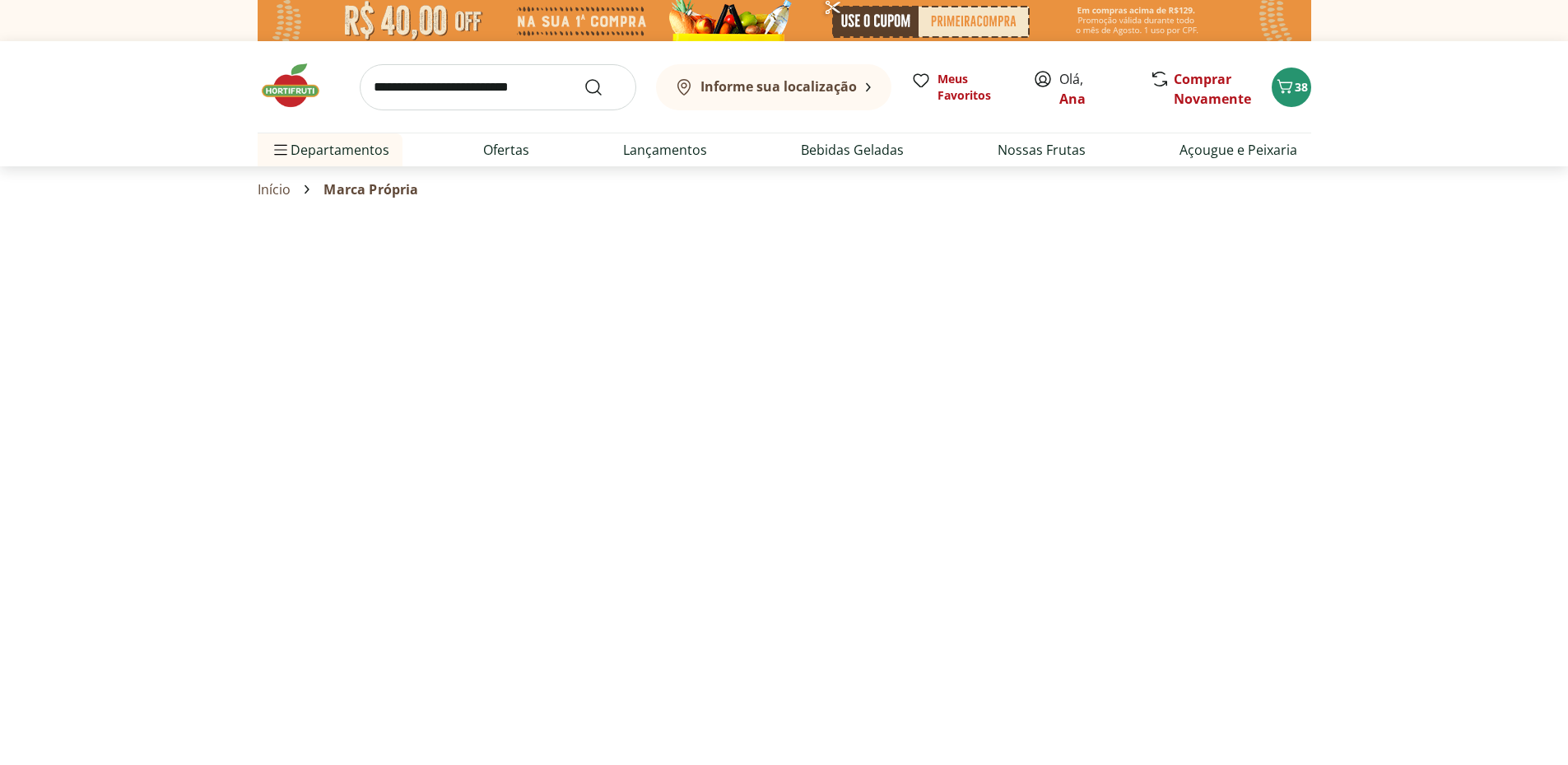
select select "**********"
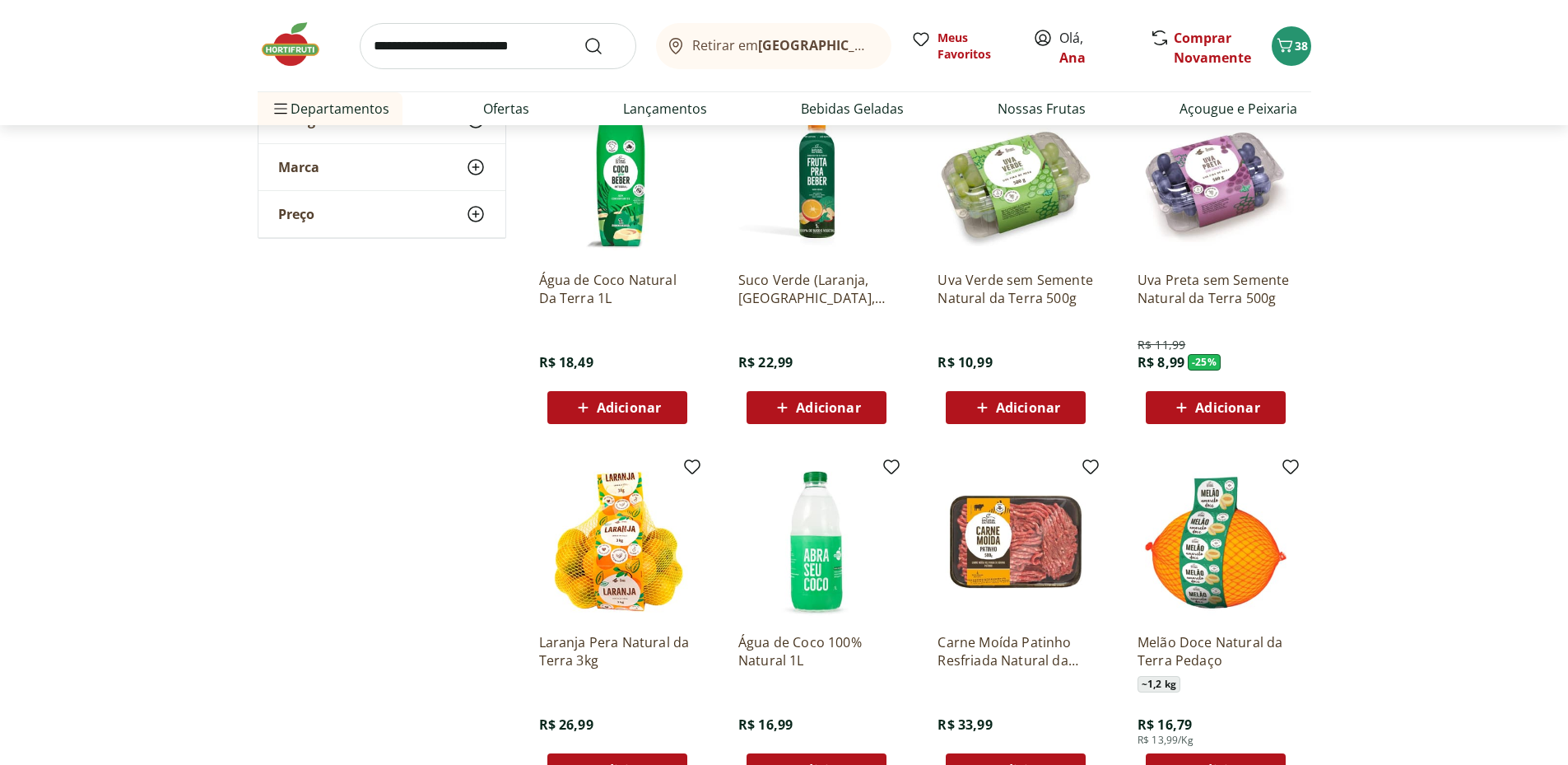
scroll to position [823, 0]
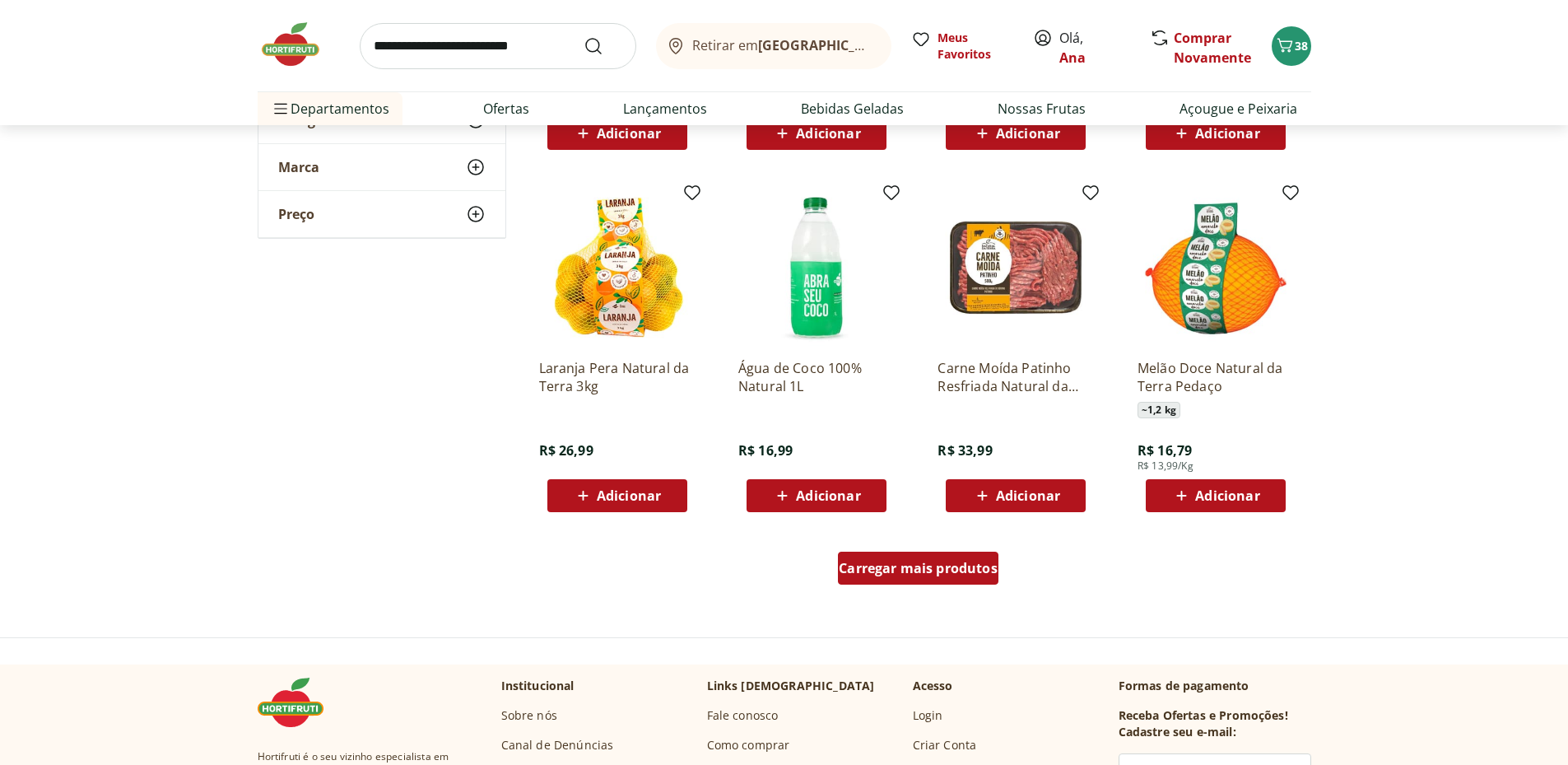
click at [924, 573] on span "Carregar mais produtos" at bounding box center [918, 569] width 159 height 13
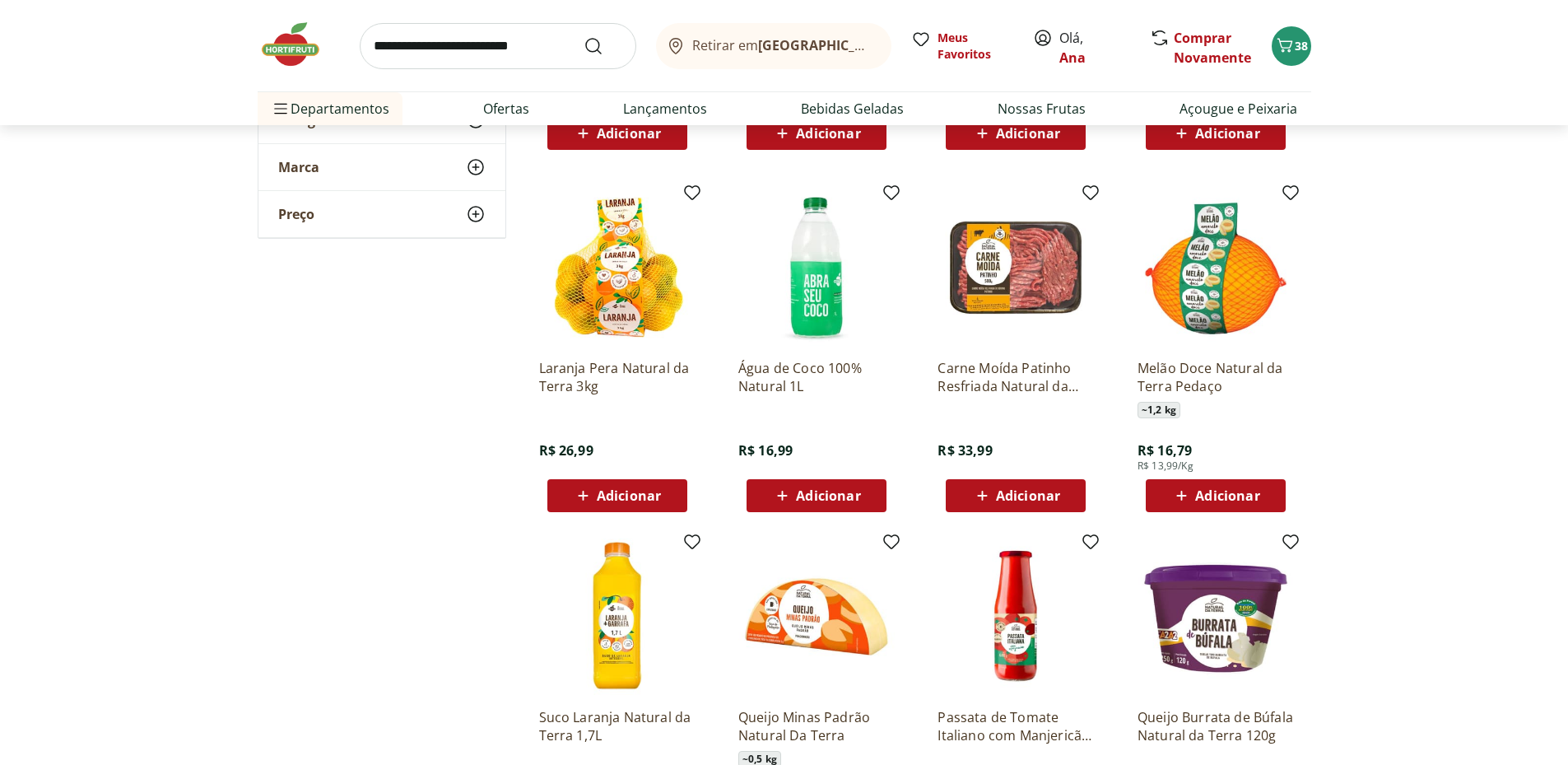
scroll to position [1099, 0]
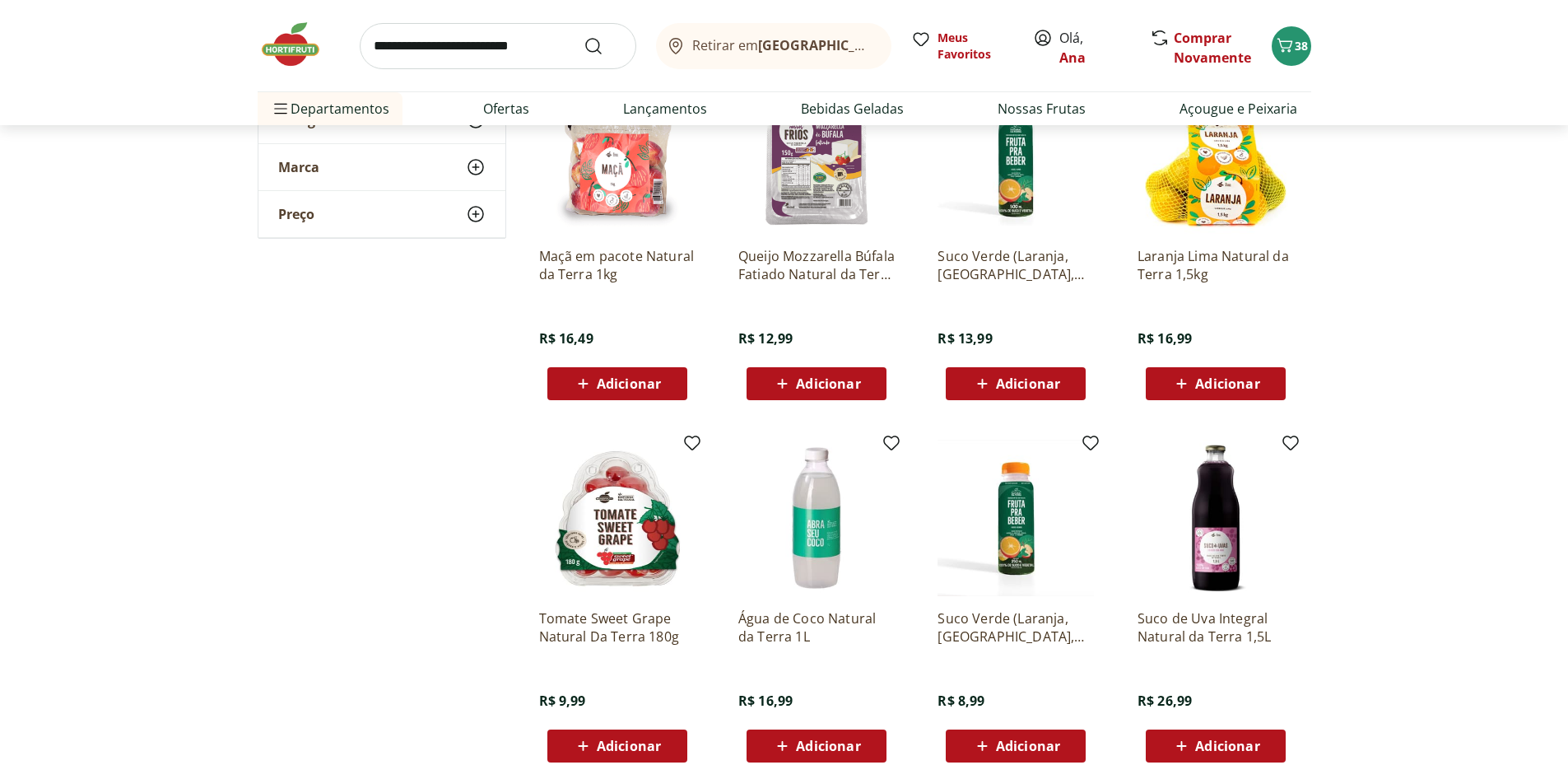
scroll to position [1922, 0]
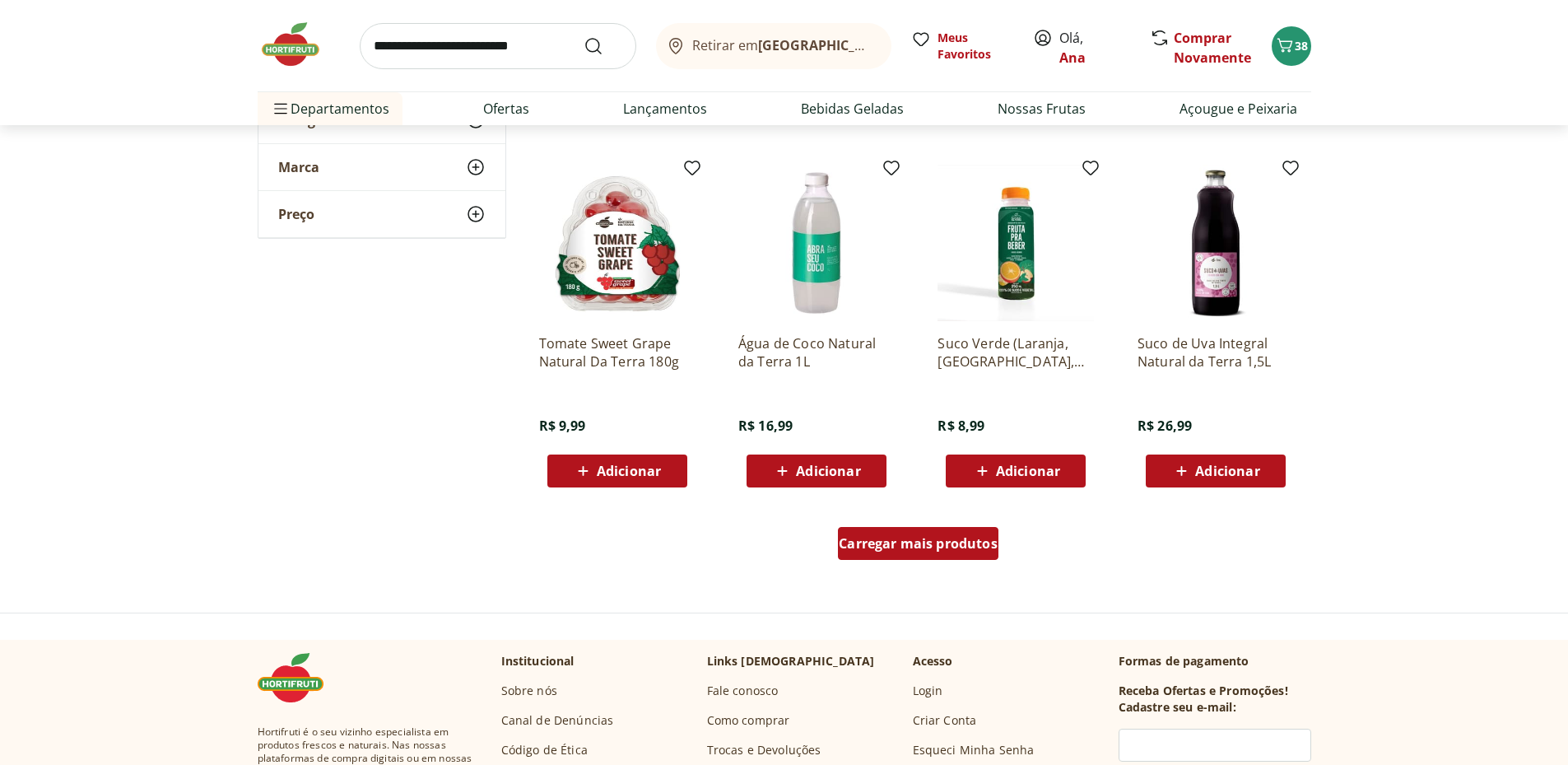
click at [894, 543] on span "Carregar mais produtos" at bounding box center [918, 543] width 159 height 13
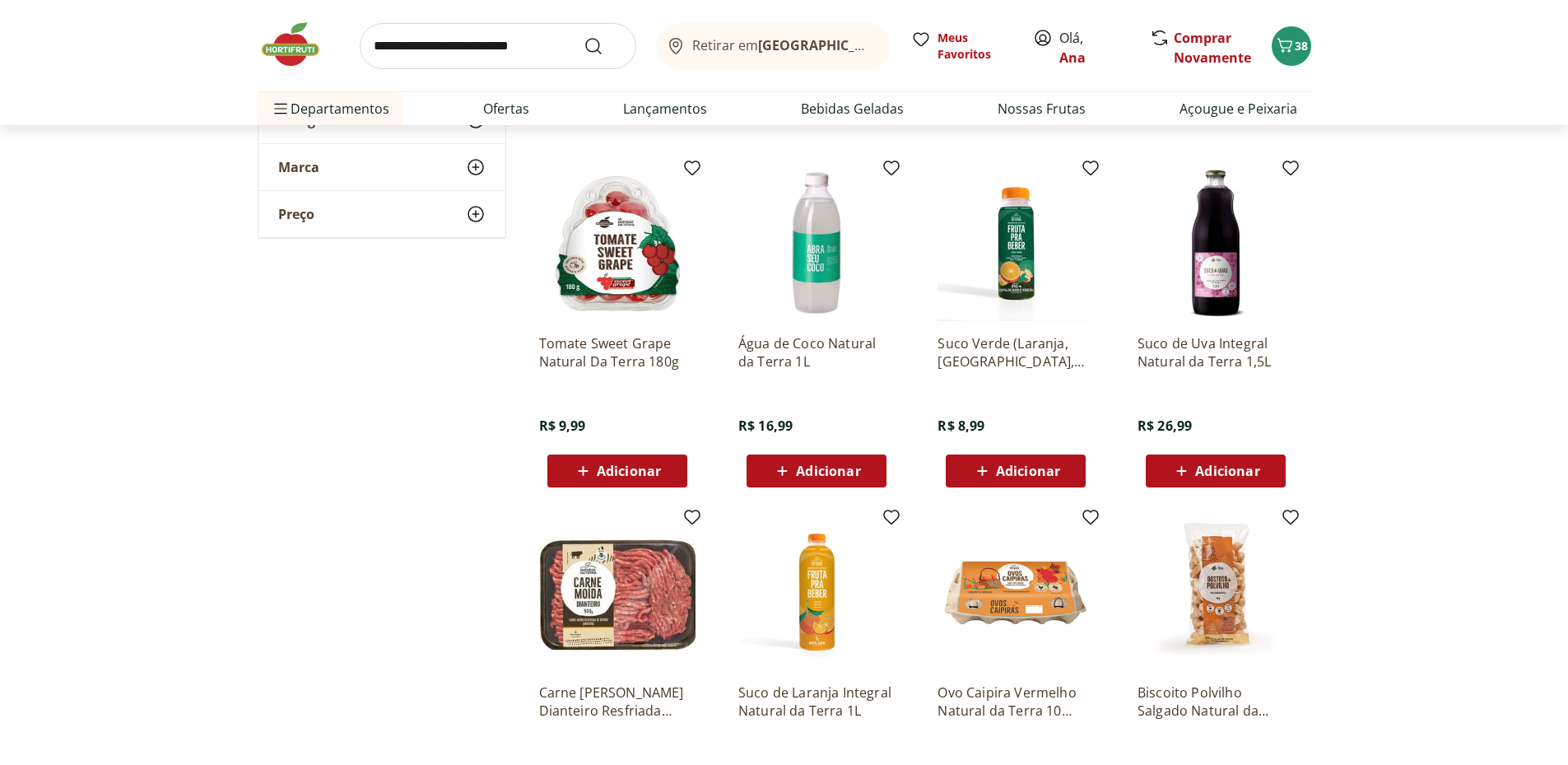
scroll to position [2196, 0]
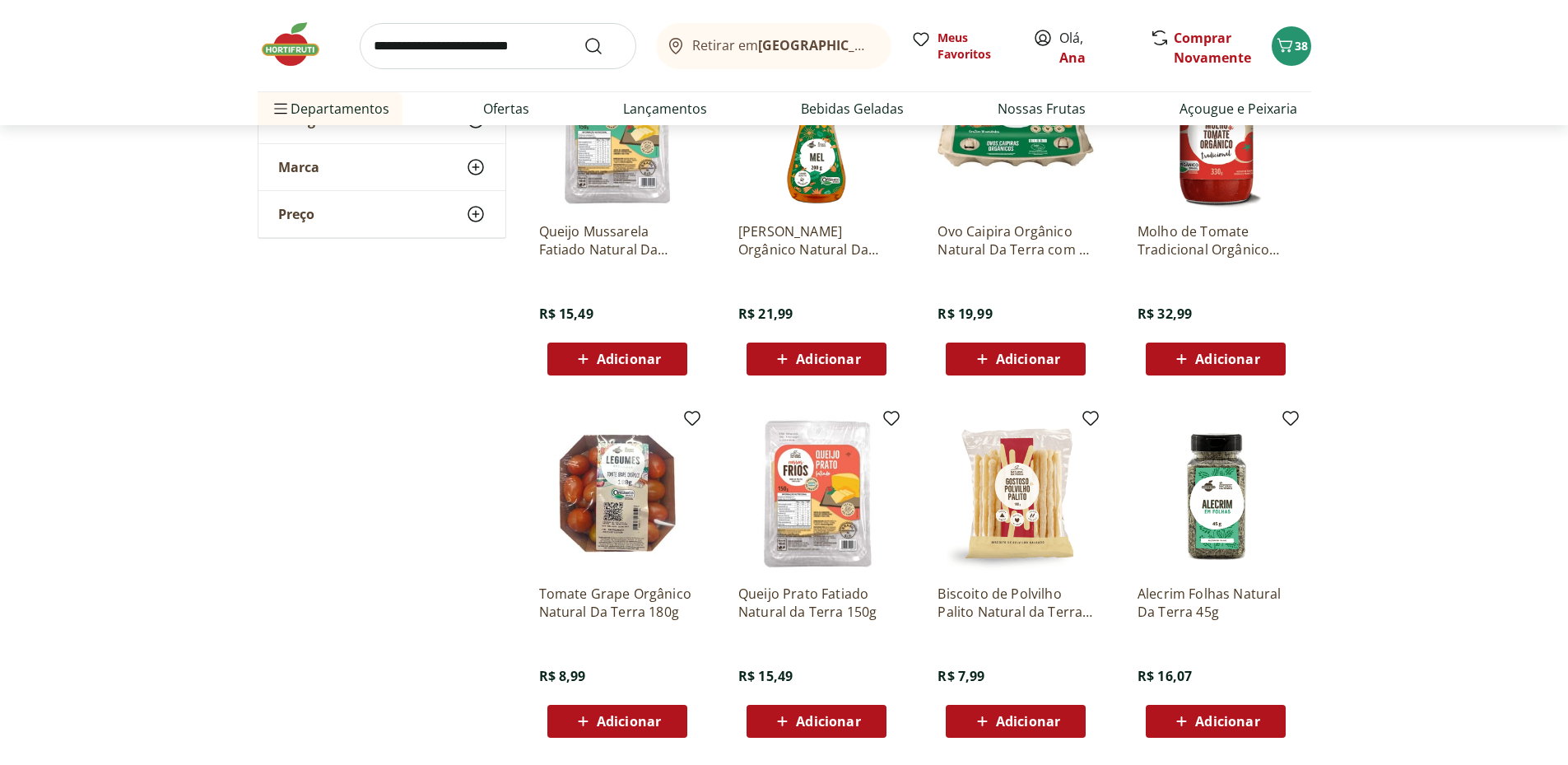
scroll to position [3020, 0]
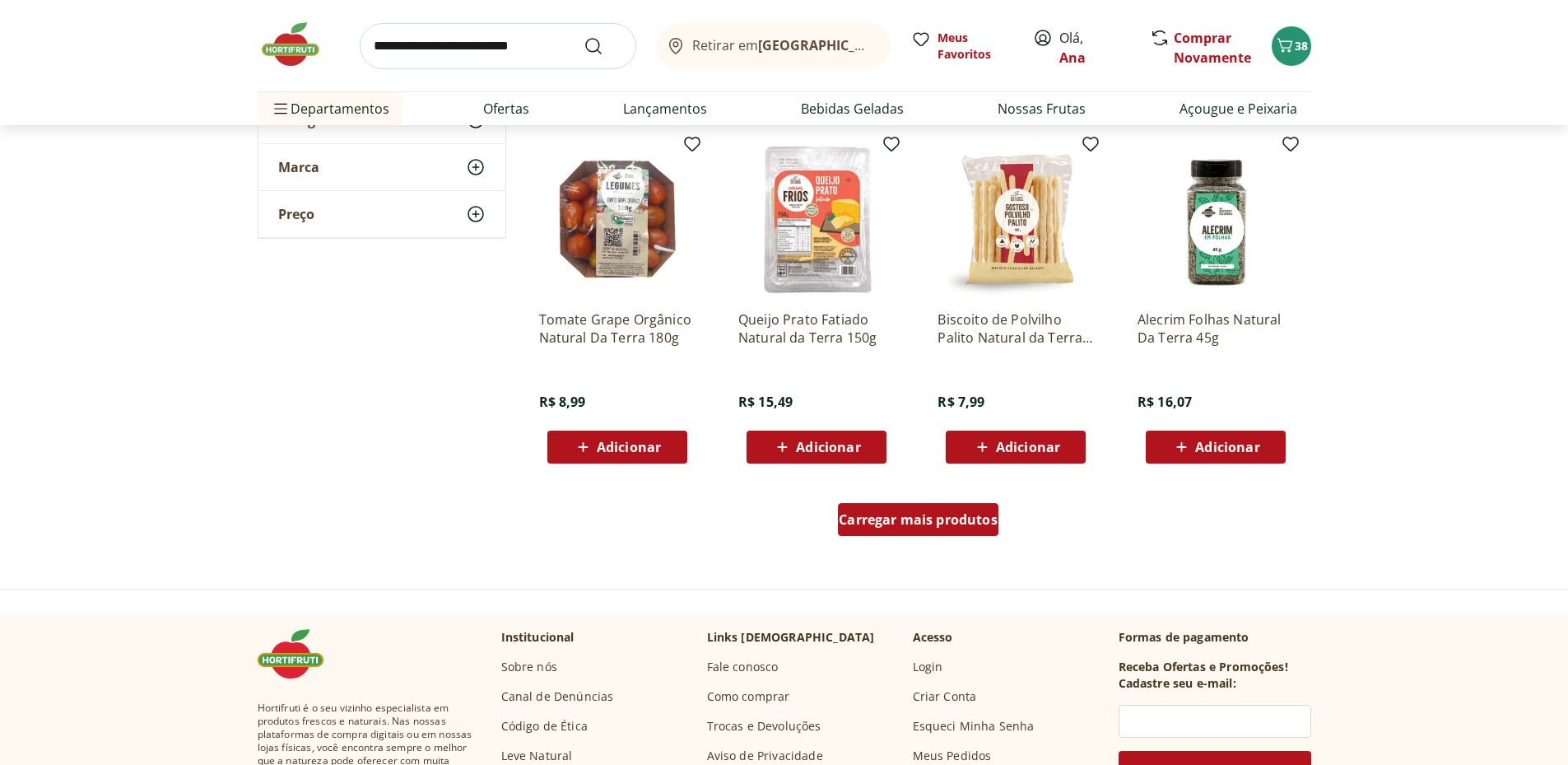
click at [918, 523] on span "Carregar mais produtos" at bounding box center [918, 520] width 159 height 13
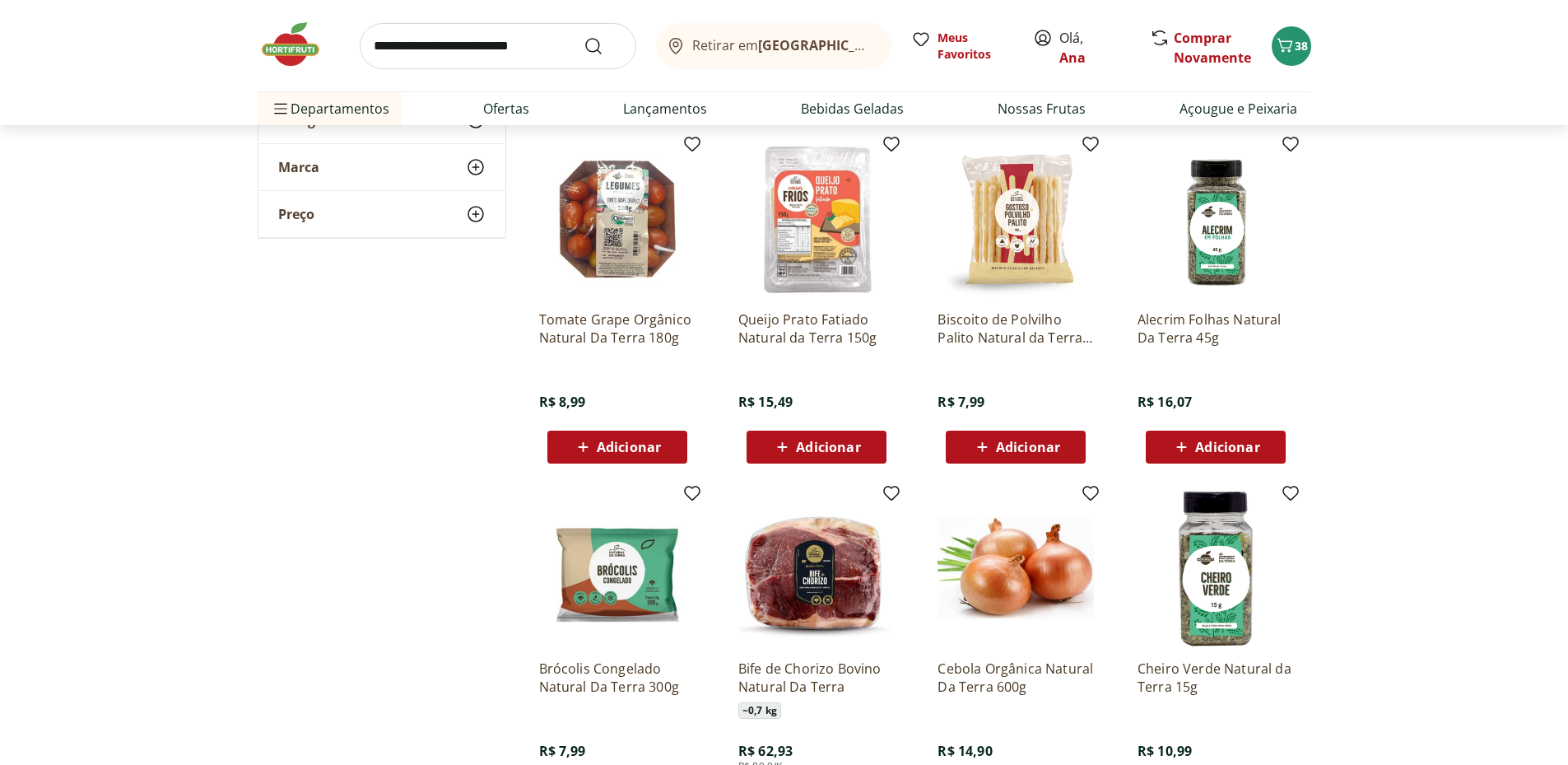
scroll to position [3294, 0]
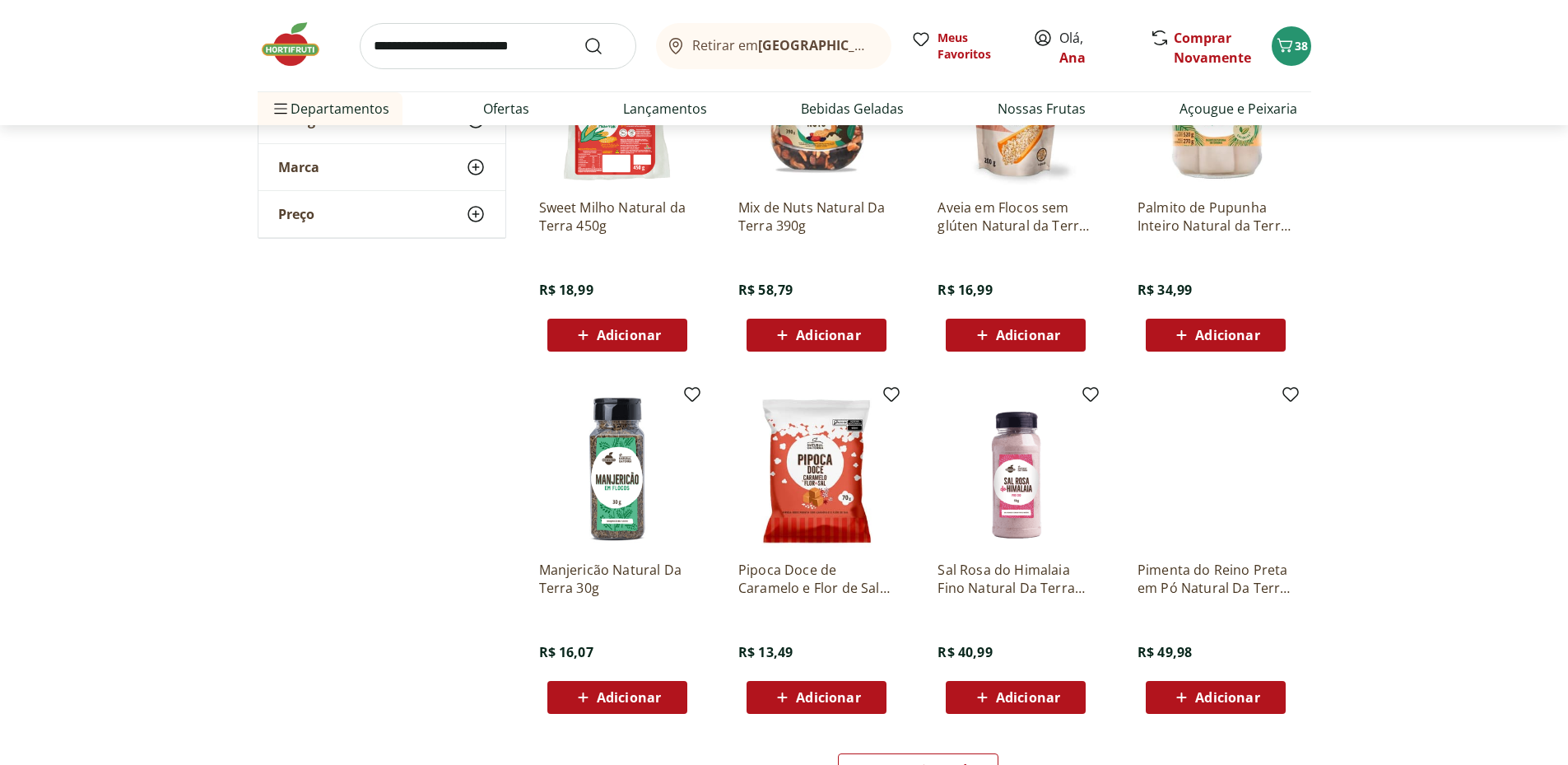
scroll to position [4117, 0]
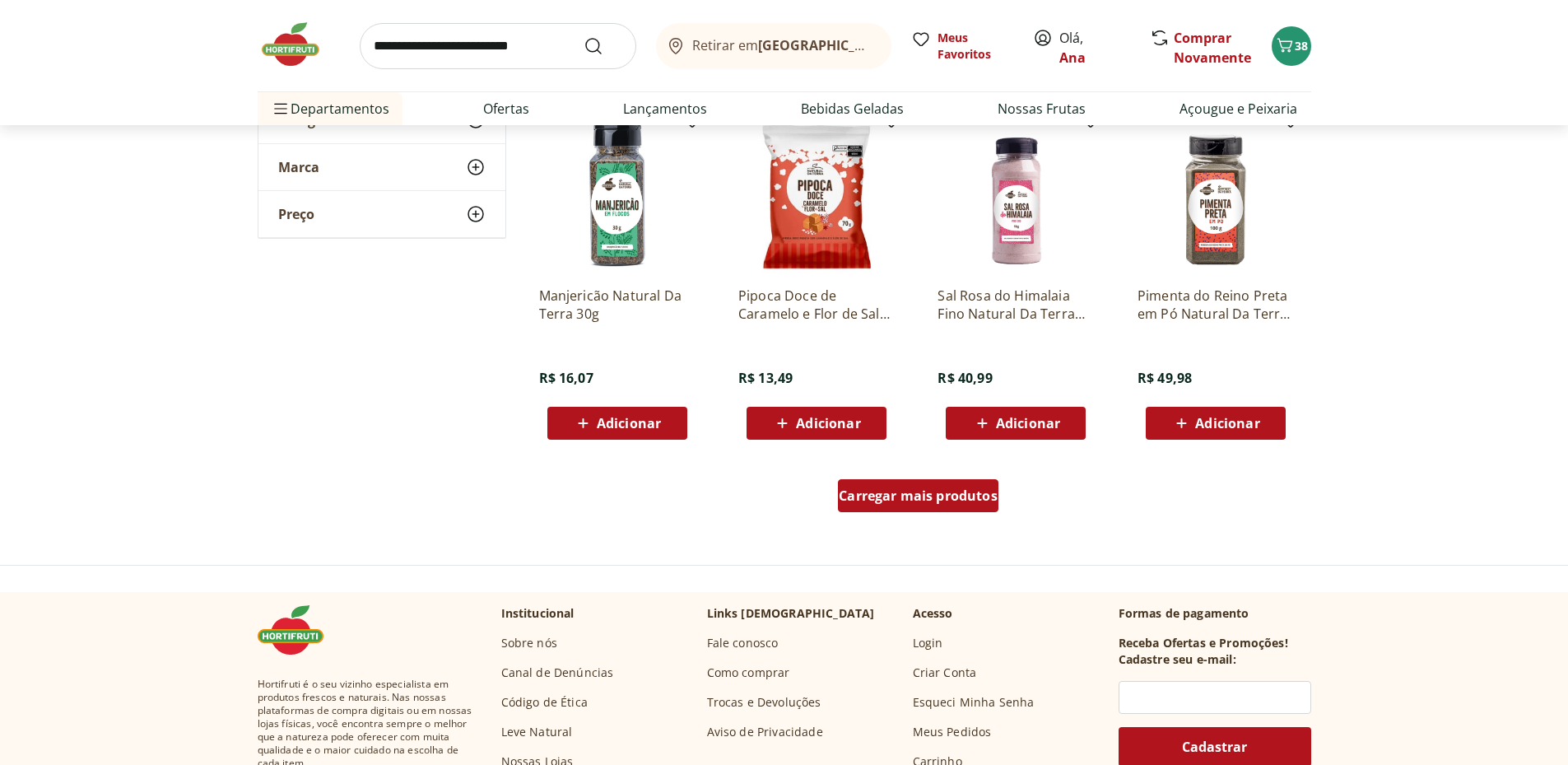
click at [937, 502] on span "Carregar mais produtos" at bounding box center [918, 495] width 159 height 13
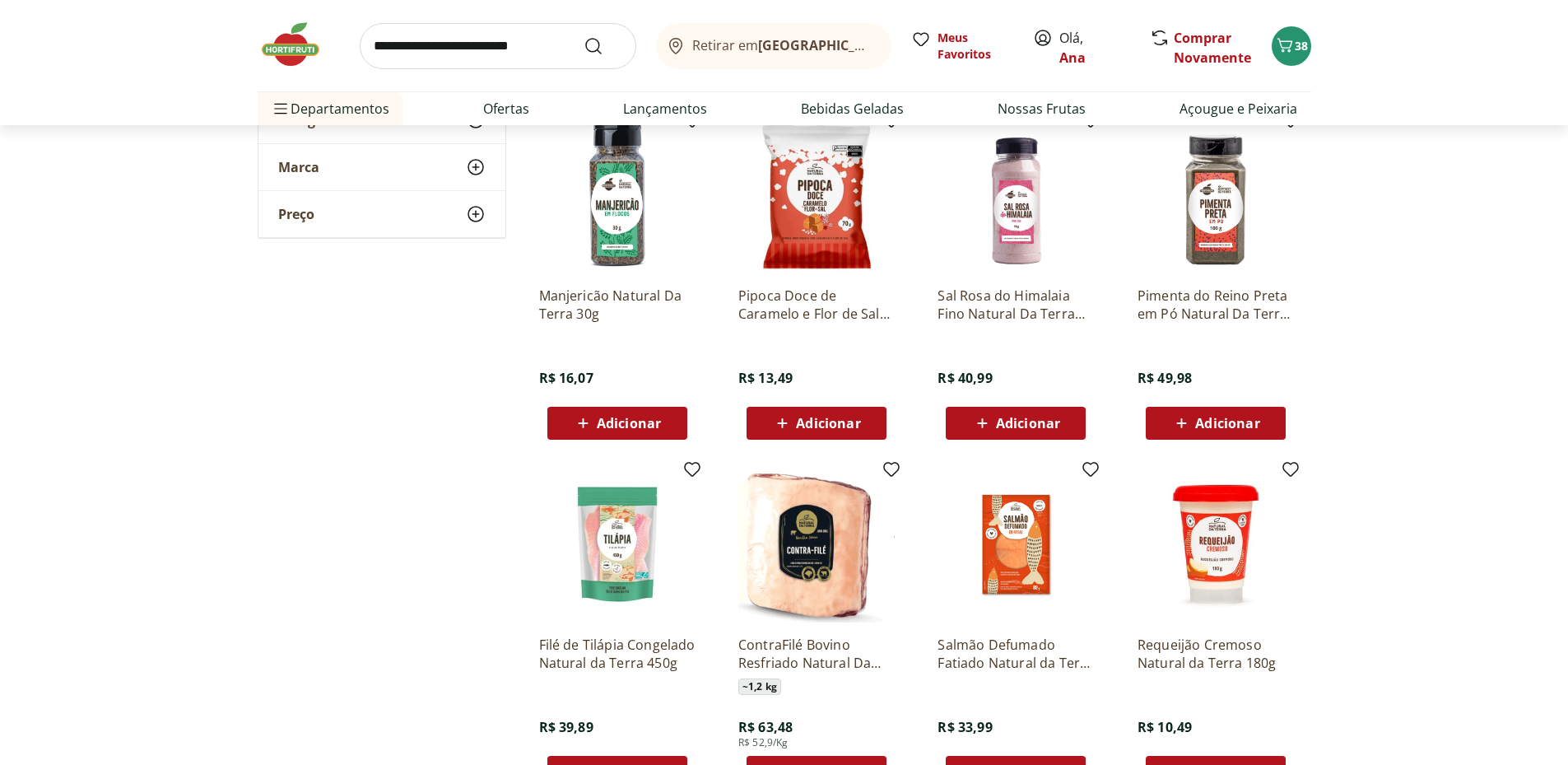
scroll to position [4393, 0]
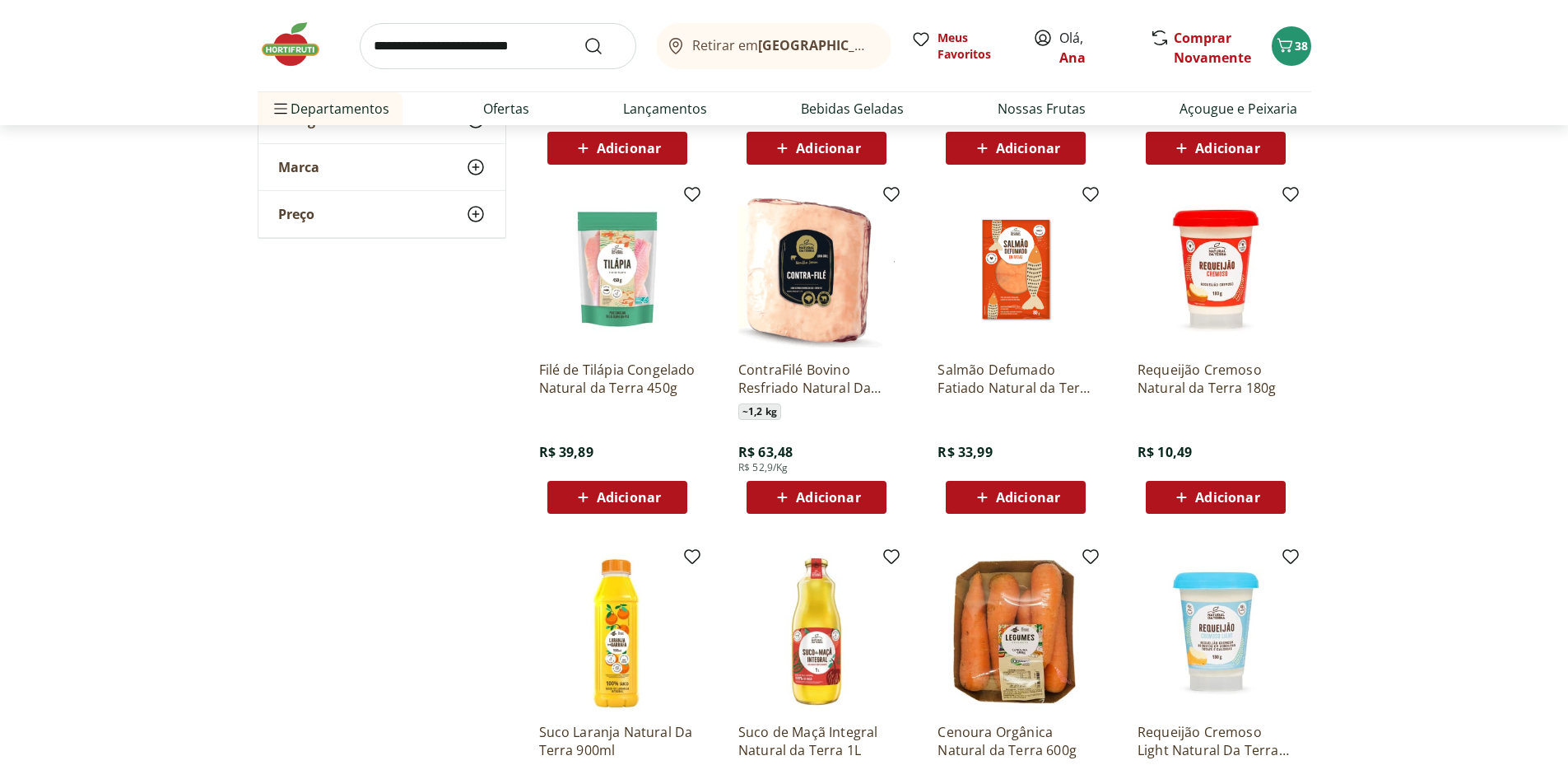
scroll to position [4666, 0]
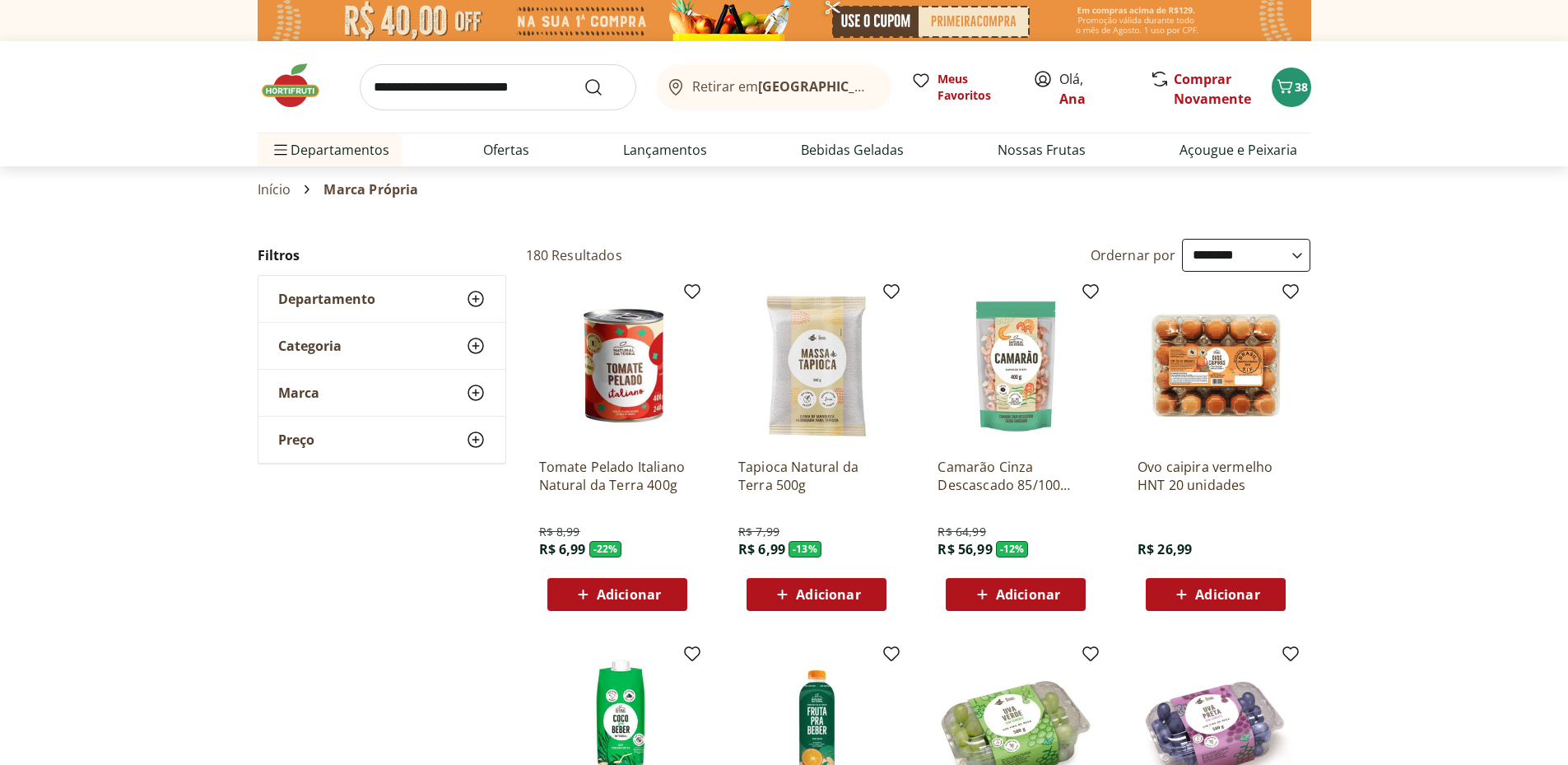
select select "**********"
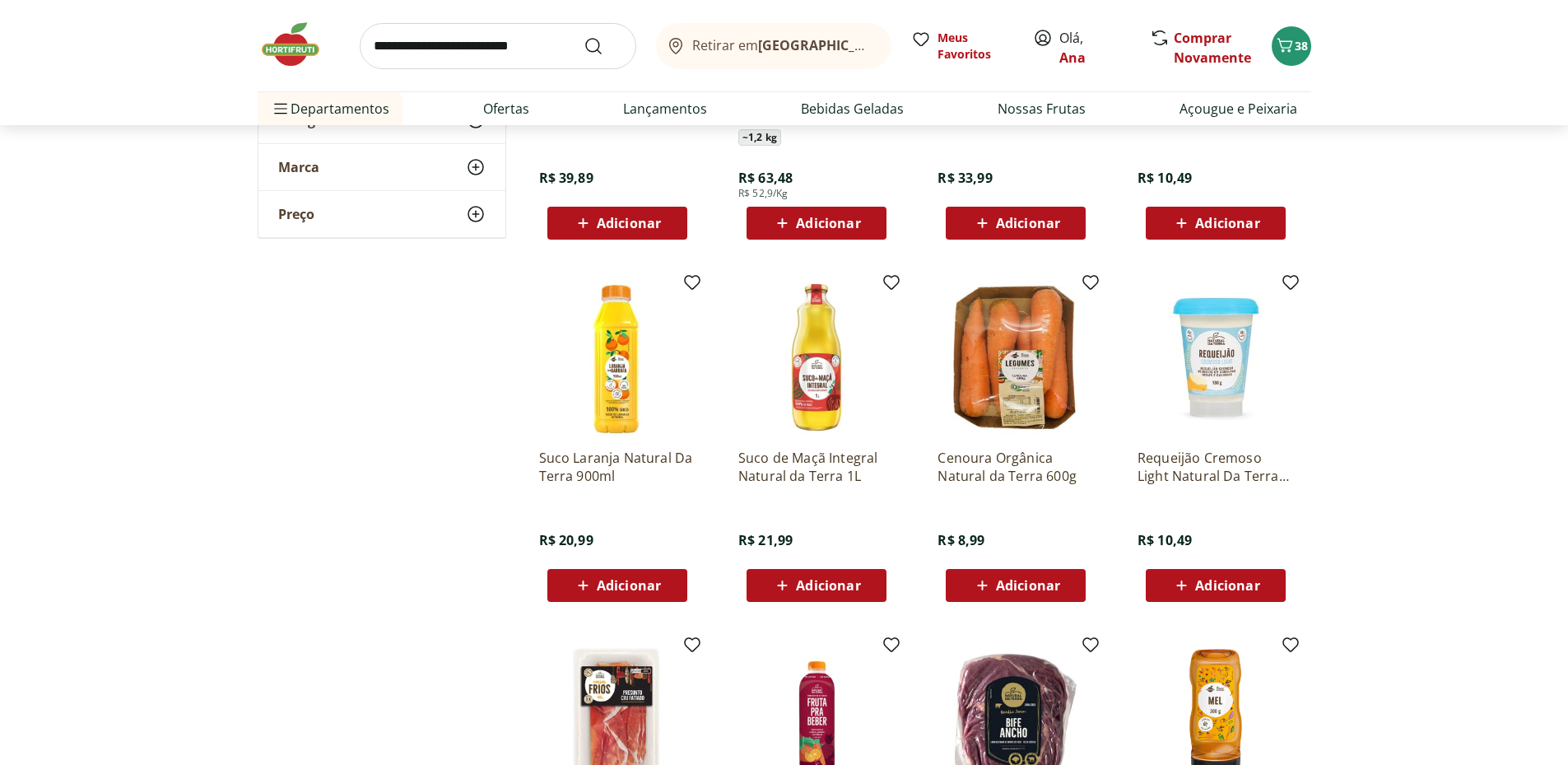
scroll to position [4941, 0]
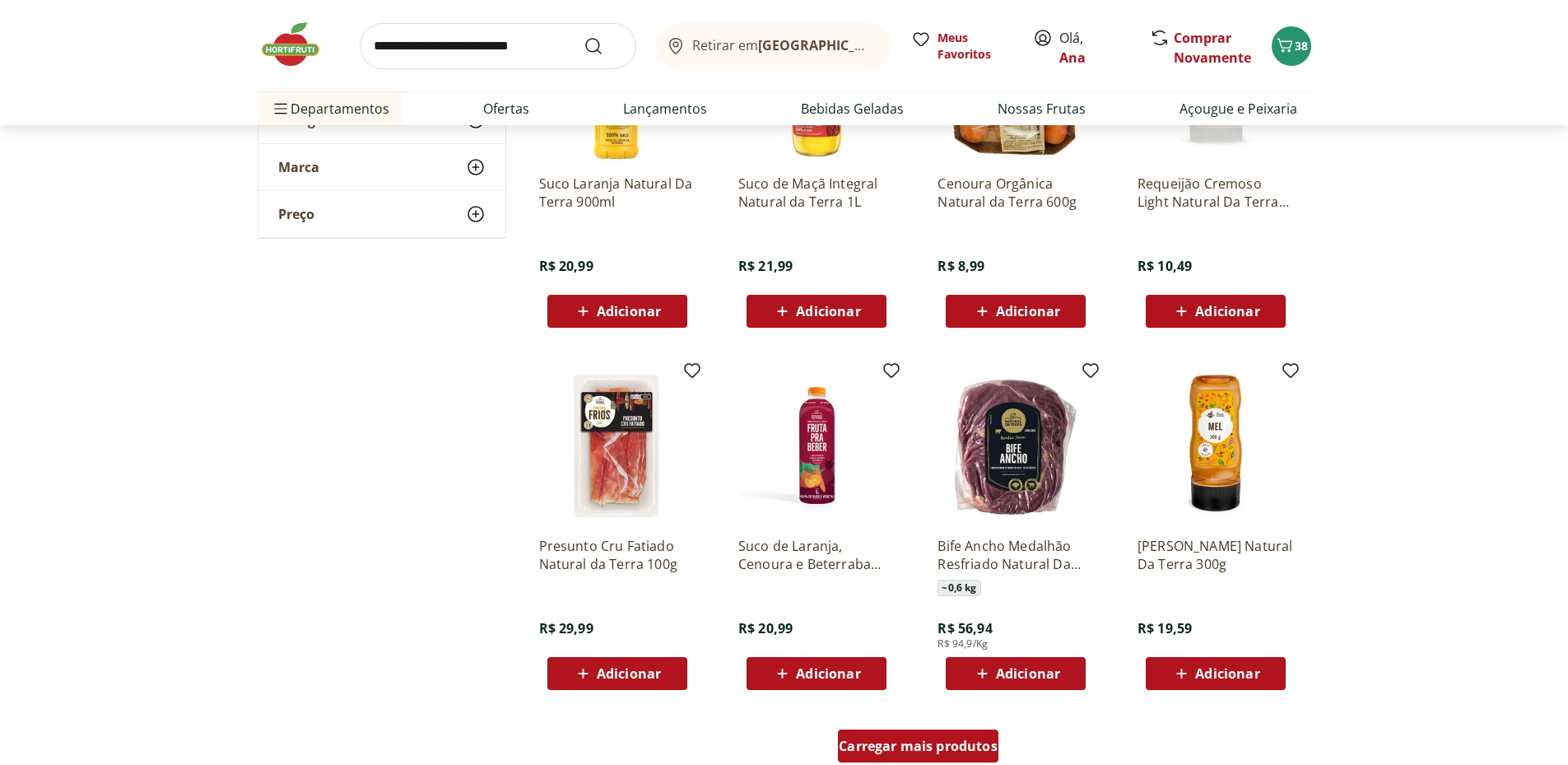
click at [877, 751] on span "Carregar mais produtos" at bounding box center [918, 746] width 159 height 13
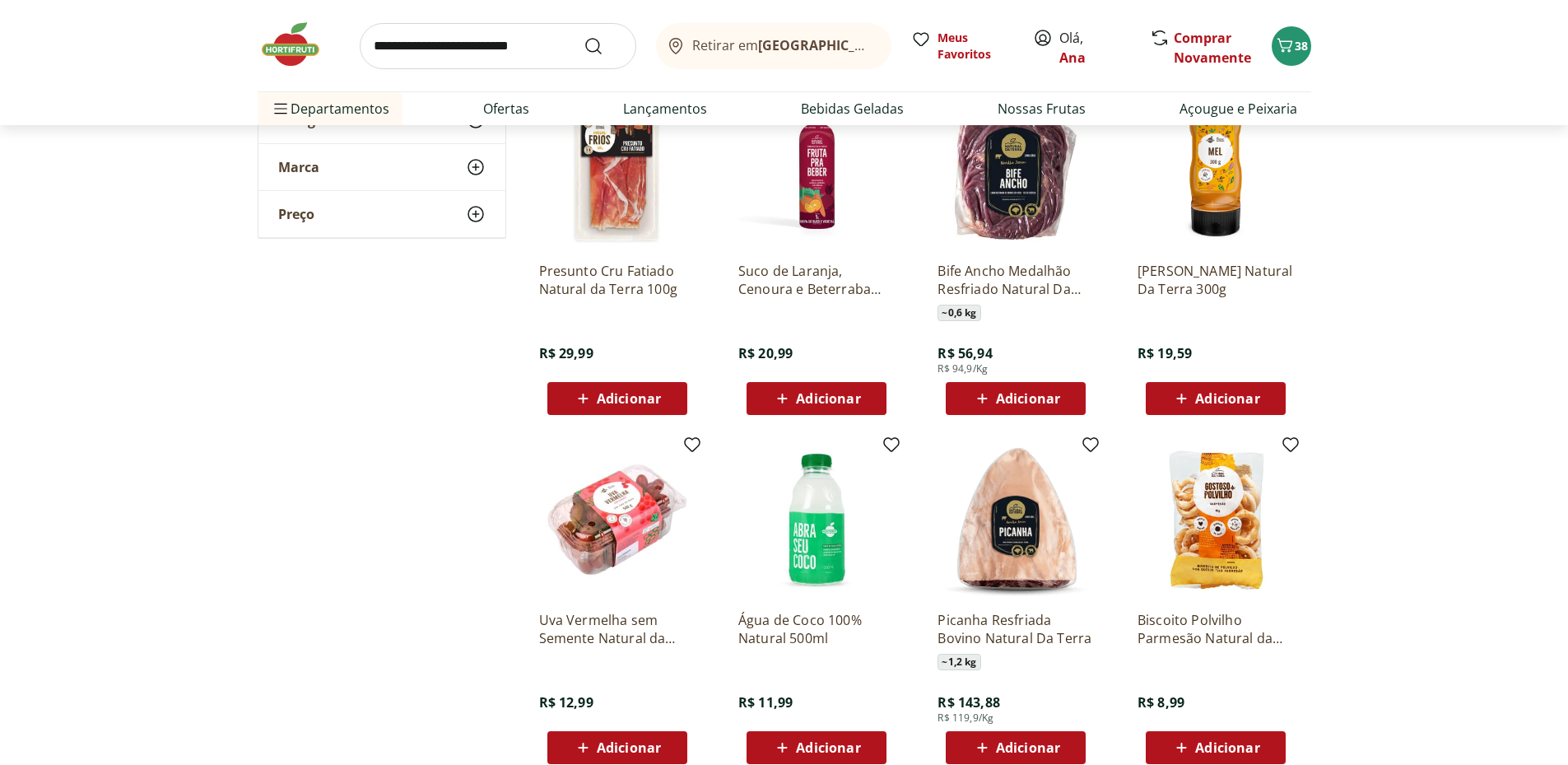
scroll to position [5490, 0]
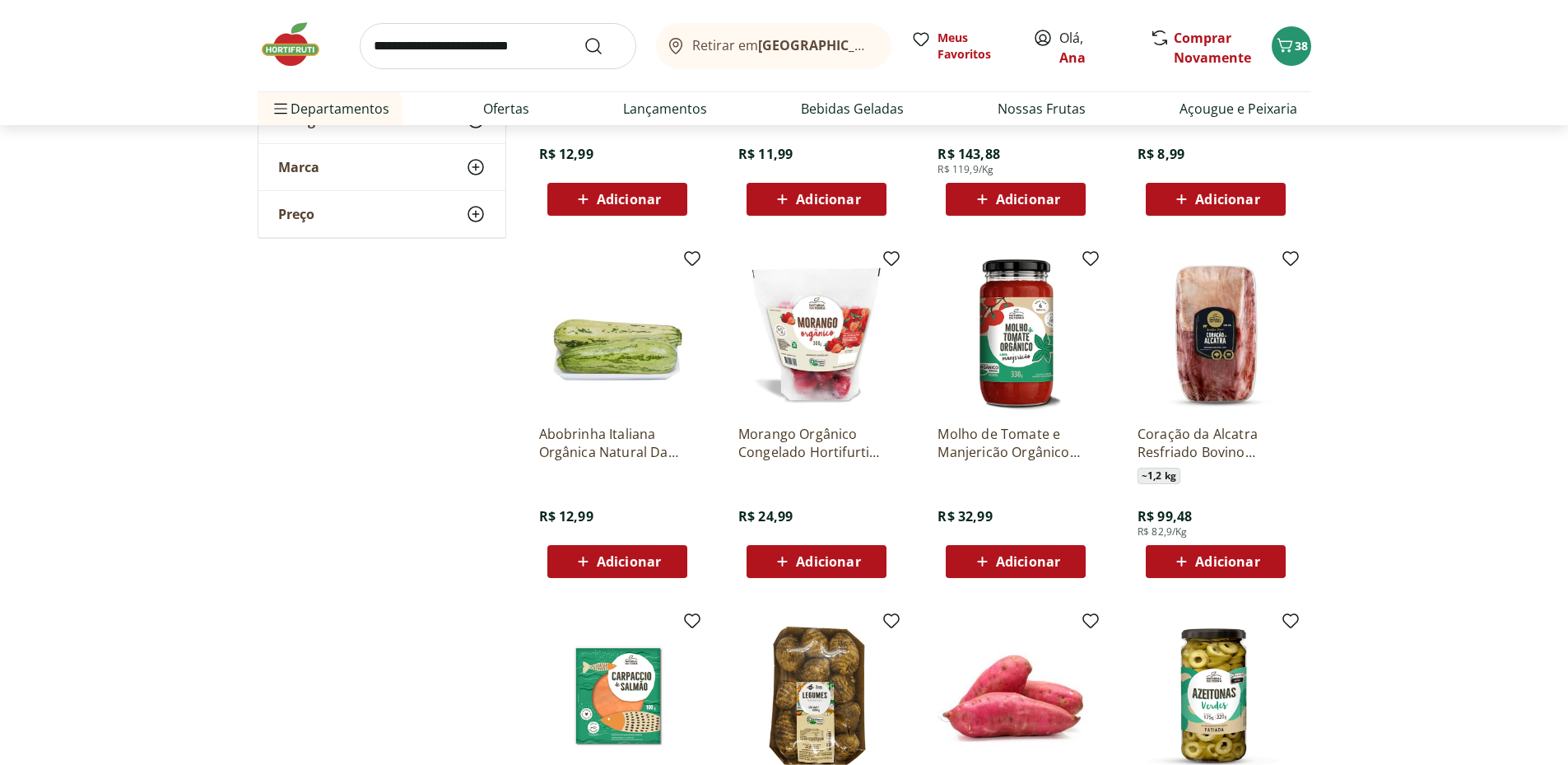
scroll to position [6039, 0]
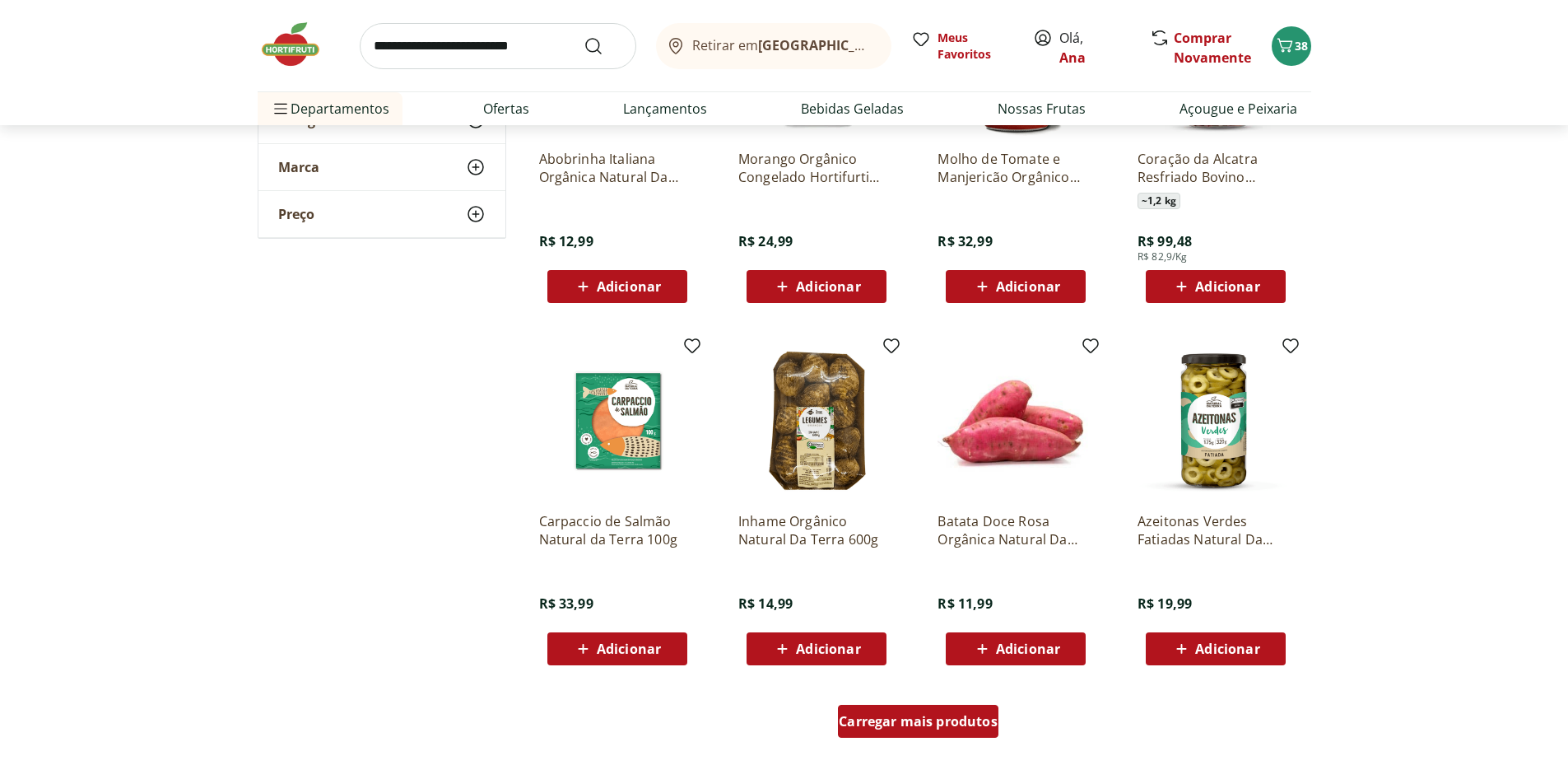
click at [888, 722] on span "Carregar mais produtos" at bounding box center [918, 722] width 159 height 13
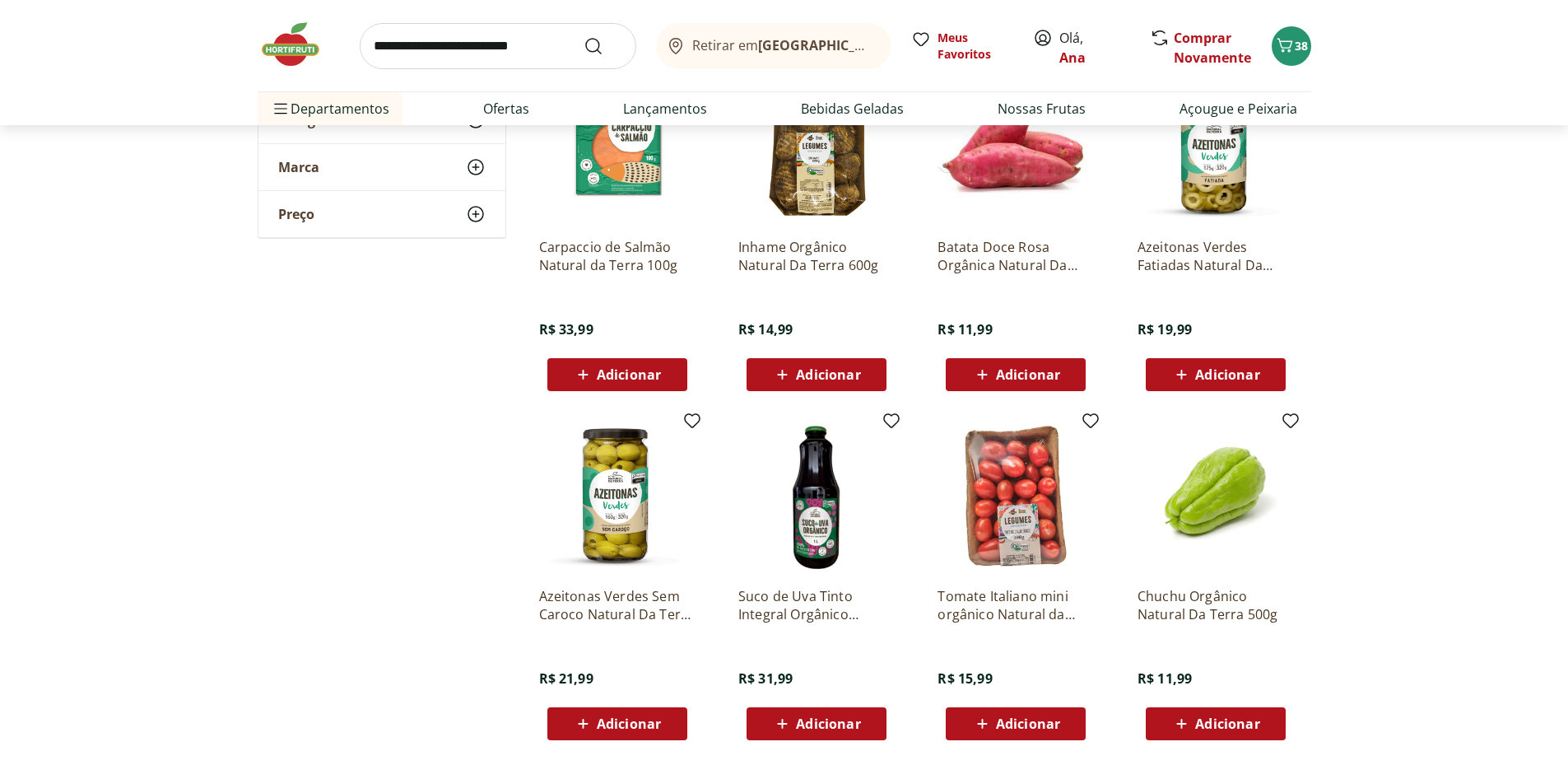
scroll to position [6588, 0]
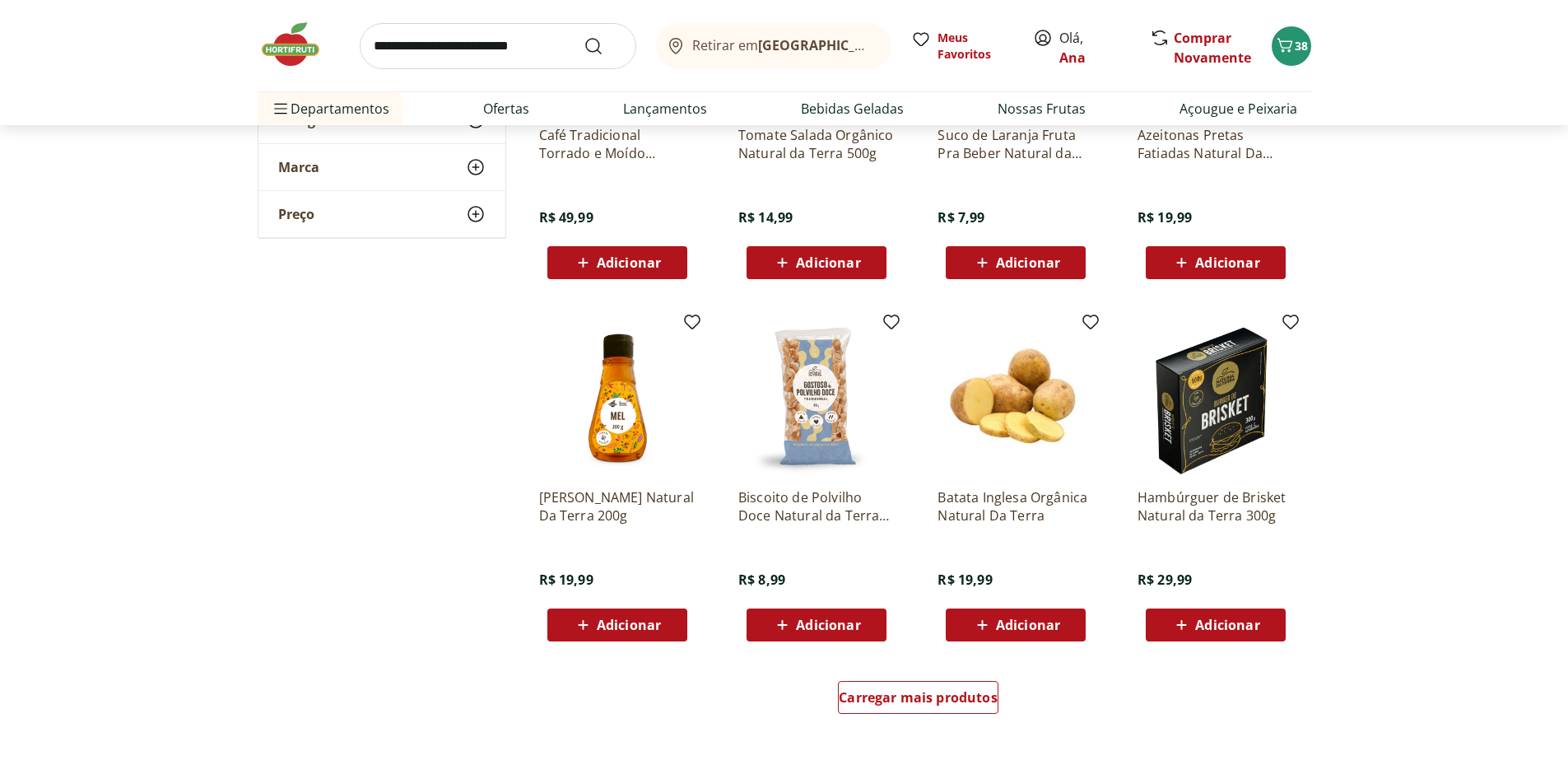
scroll to position [7411, 0]
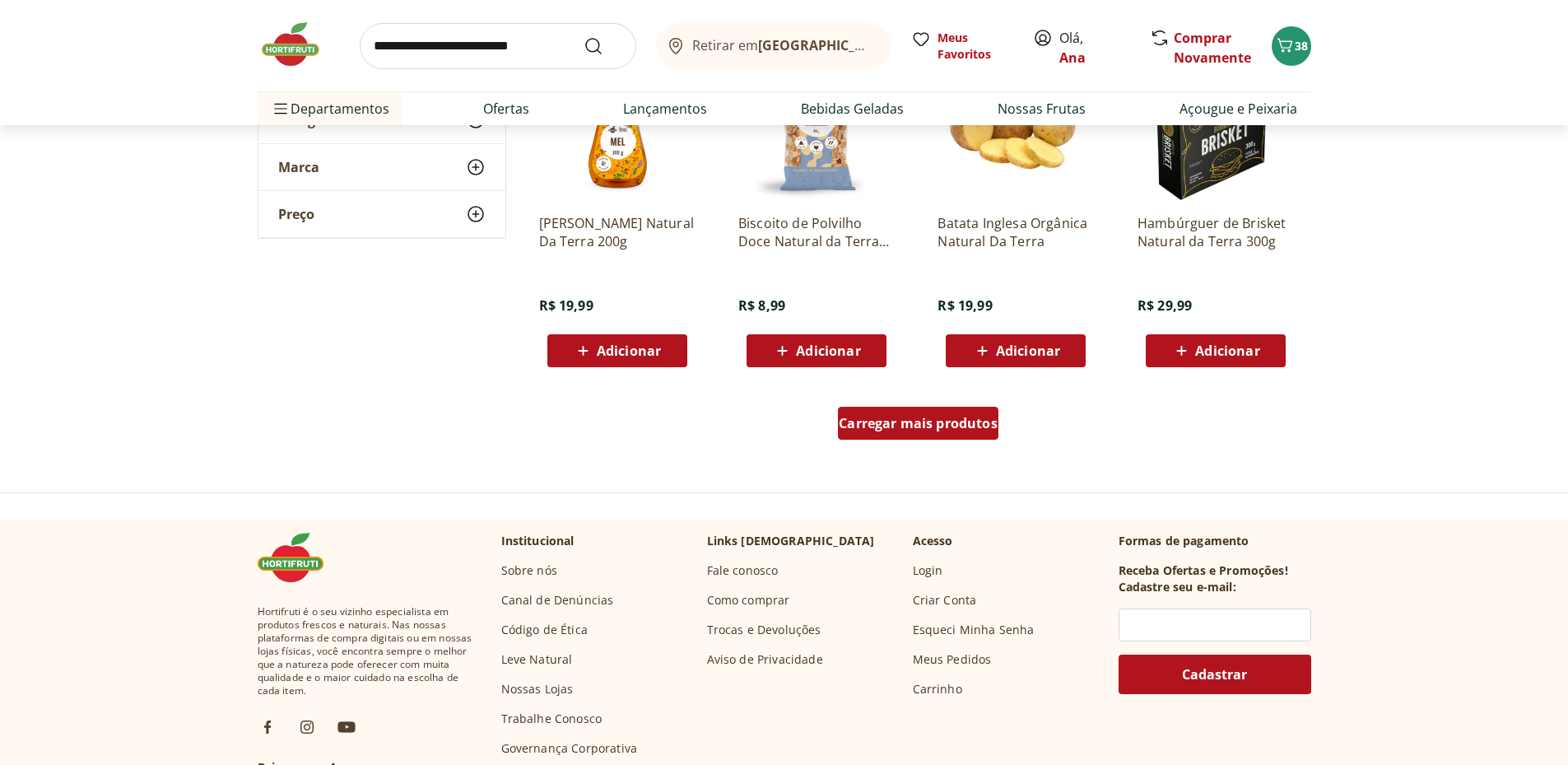
click at [990, 429] on span "Carregar mais produtos" at bounding box center [918, 423] width 159 height 13
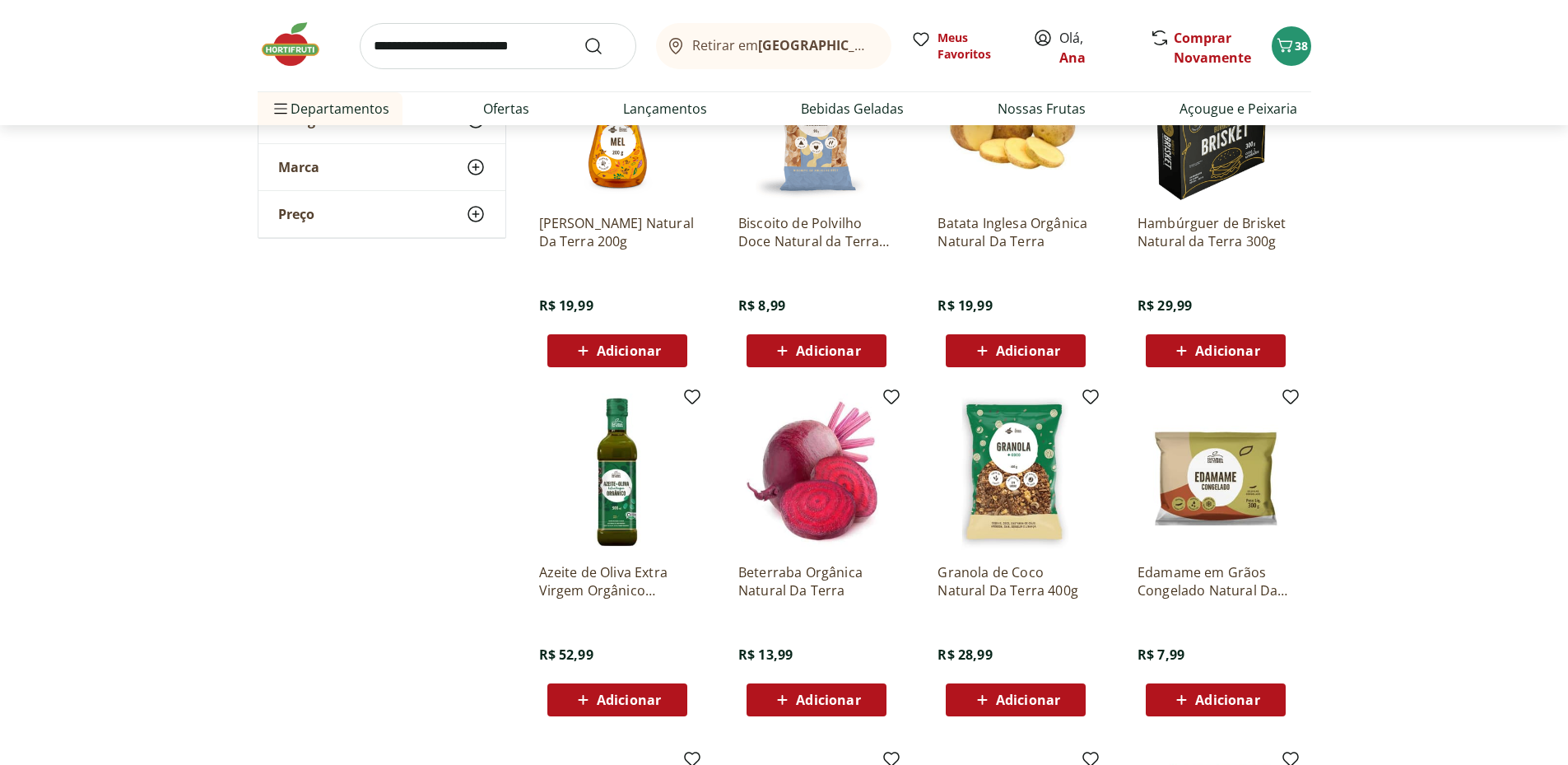
scroll to position [7687, 0]
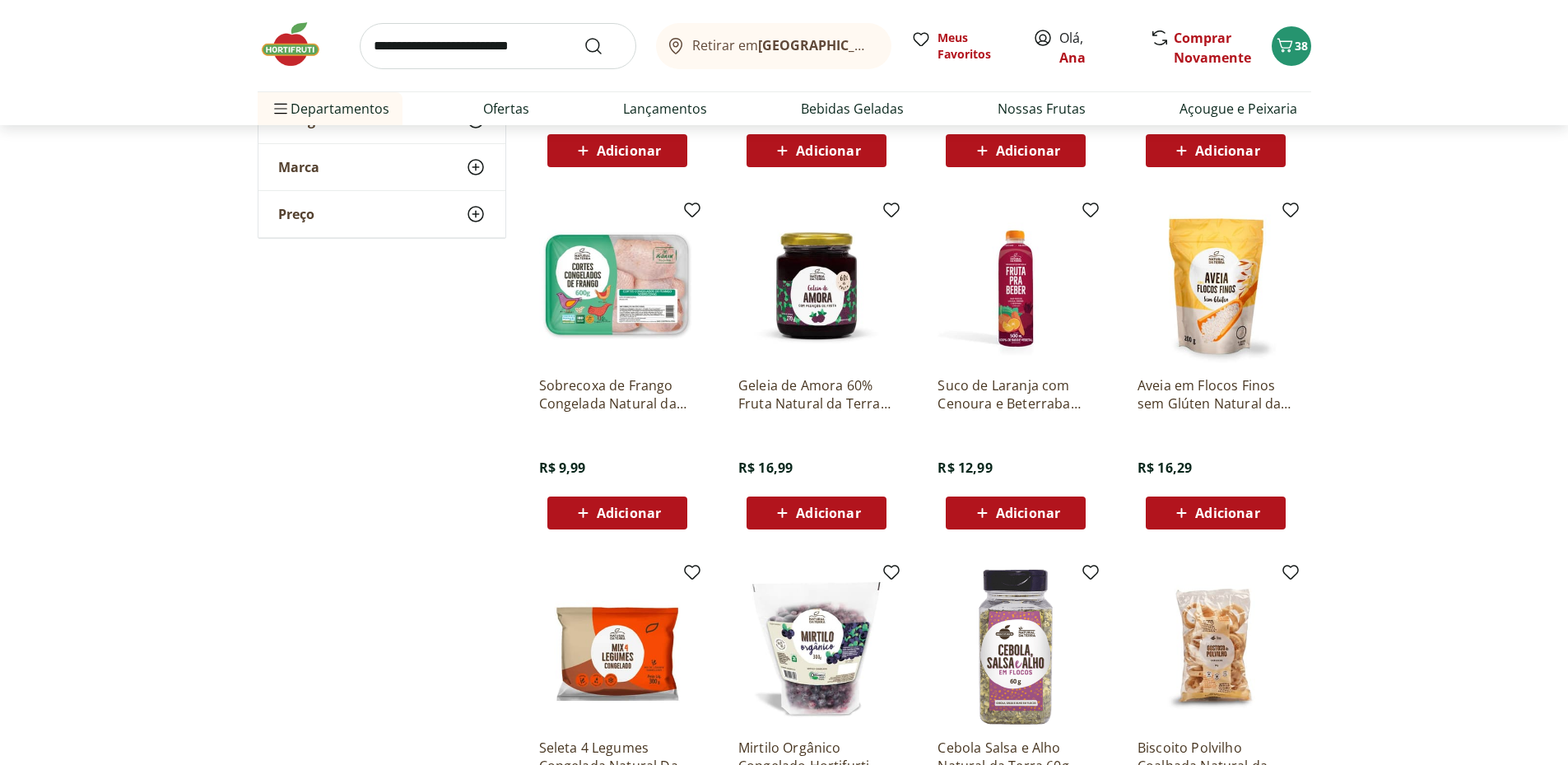
scroll to position [8235, 0]
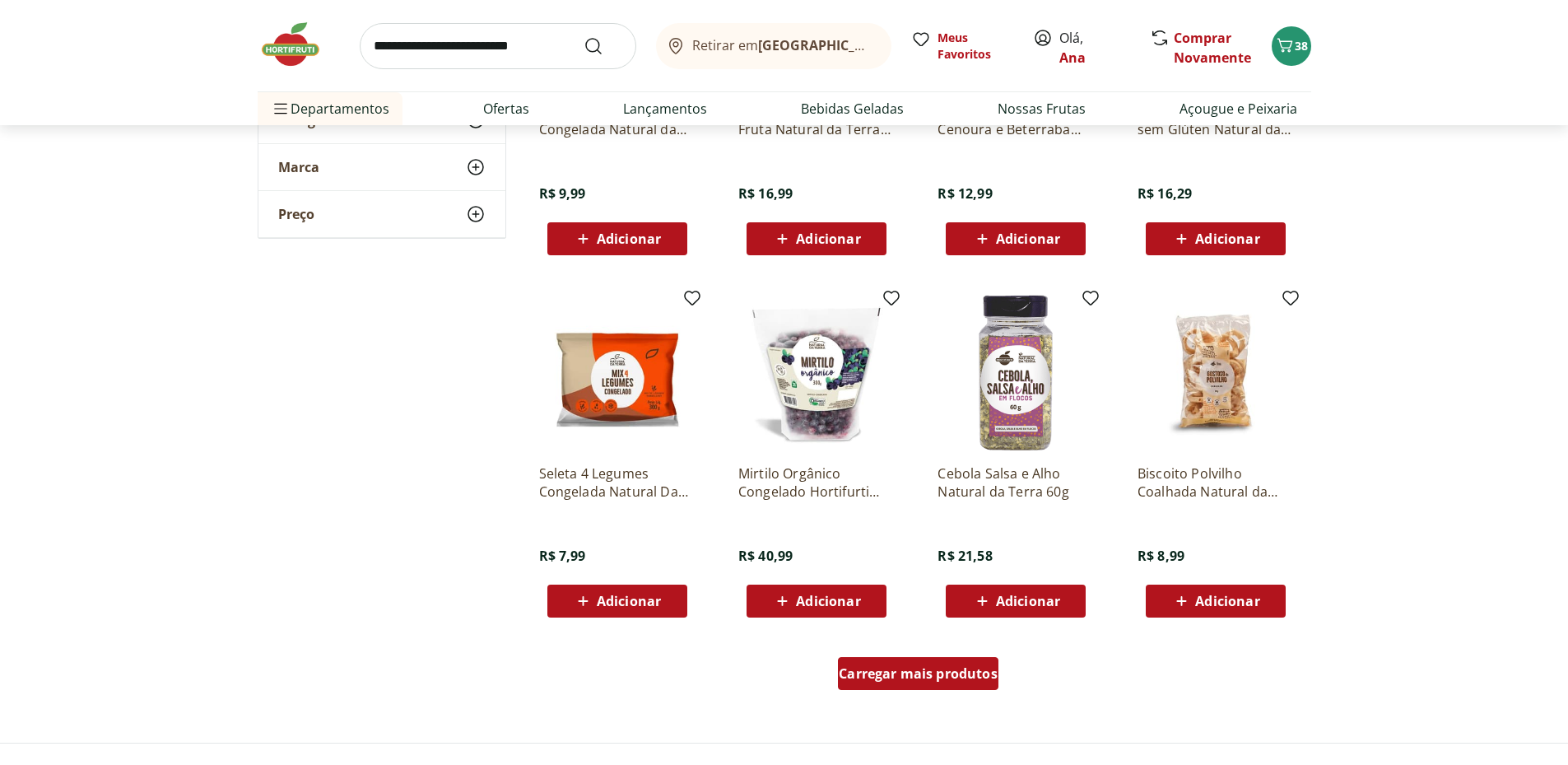
click at [926, 677] on span "Carregar mais produtos" at bounding box center [918, 674] width 159 height 13
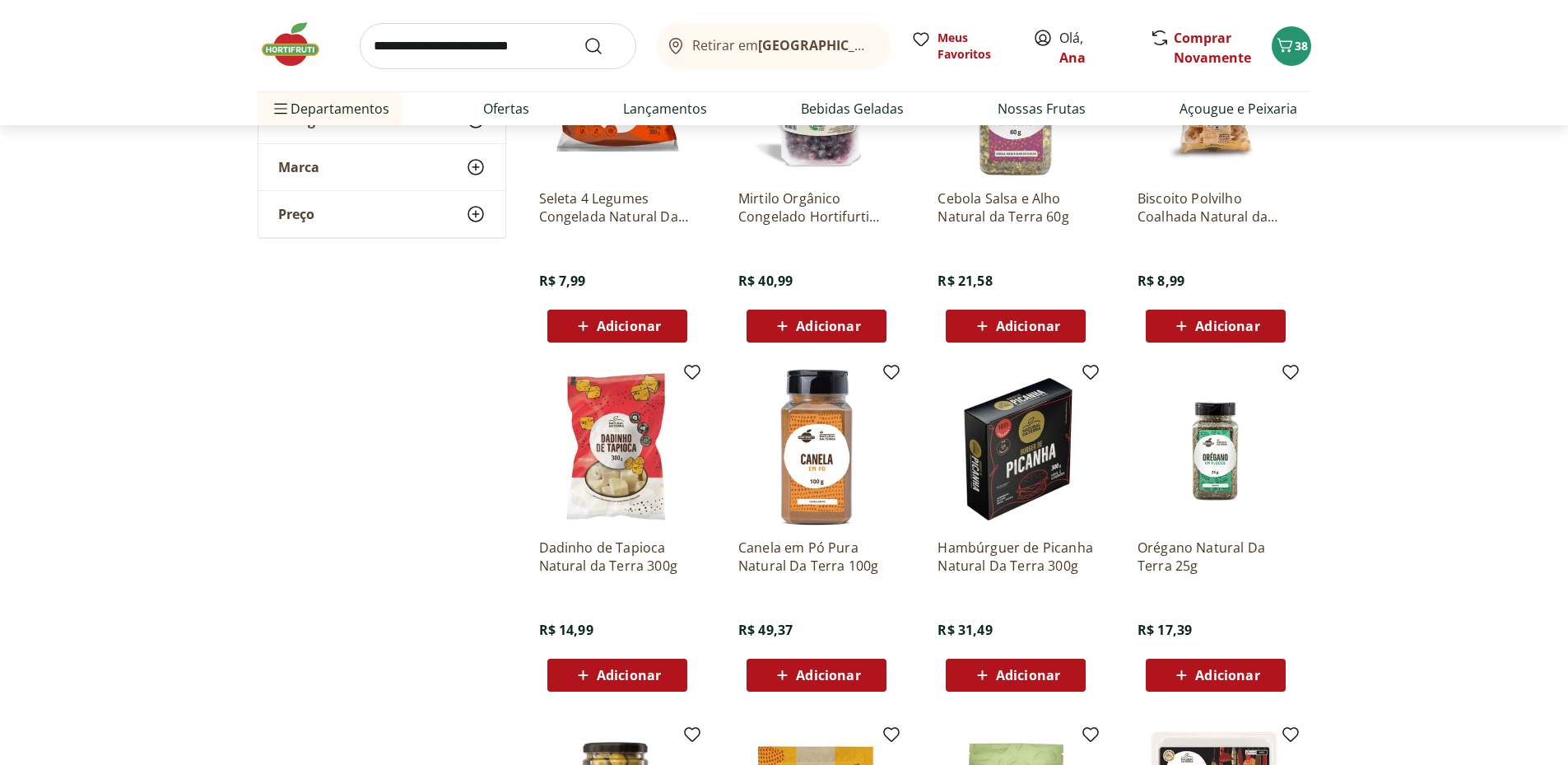
scroll to position [8784, 0]
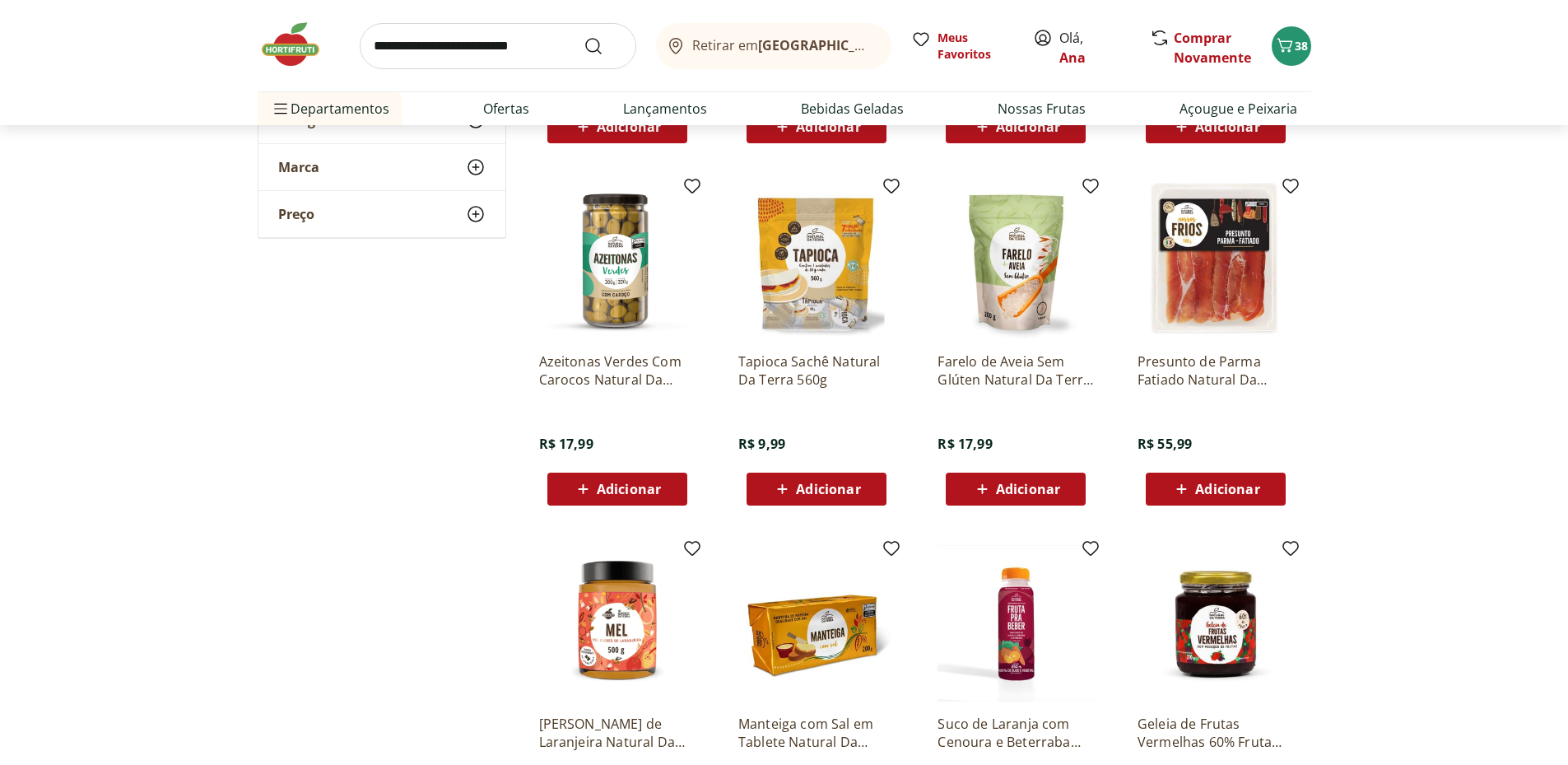
scroll to position [9333, 0]
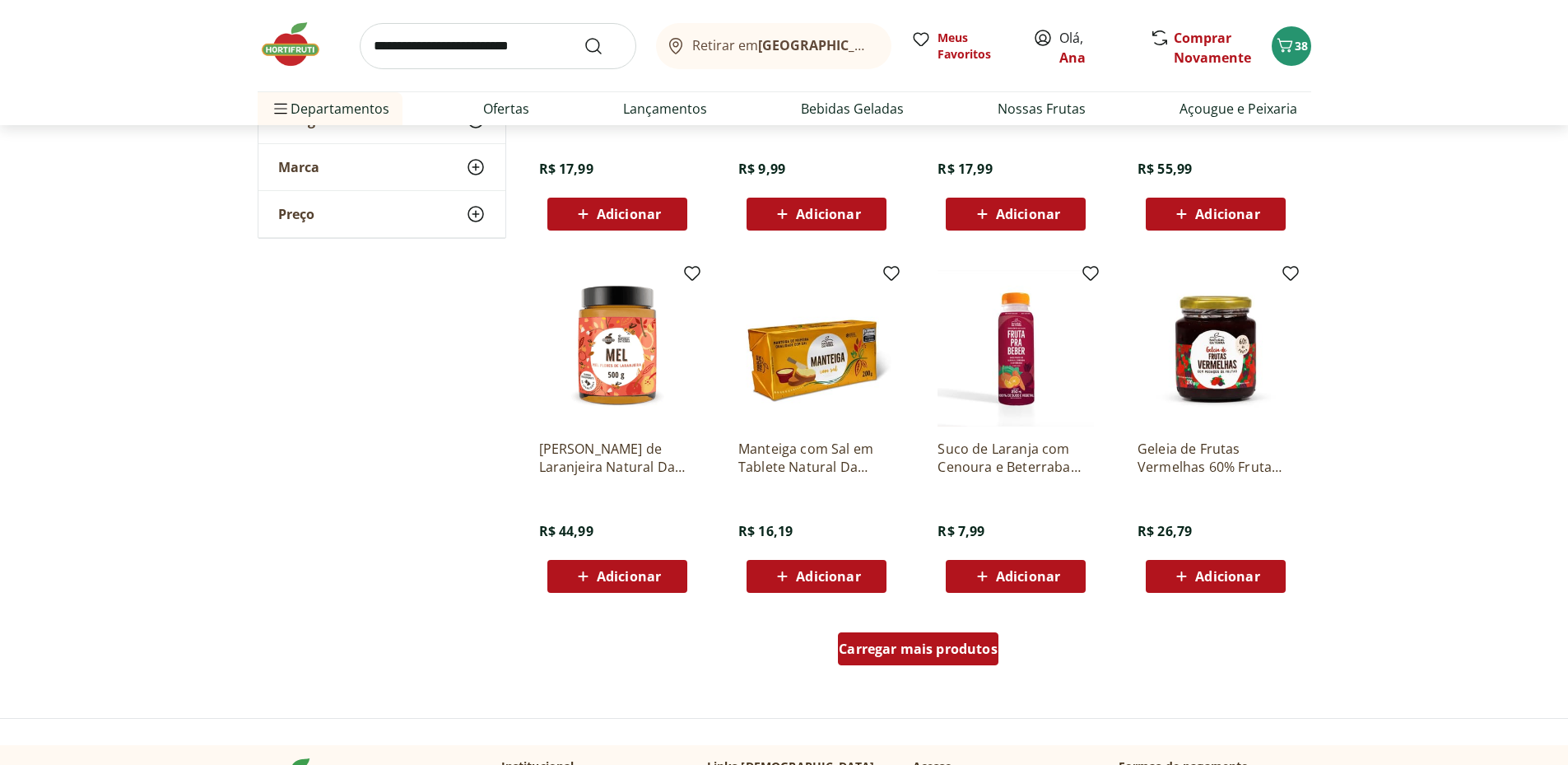
click at [951, 642] on span "Carregar mais produtos" at bounding box center [918, 648] width 159 height 13
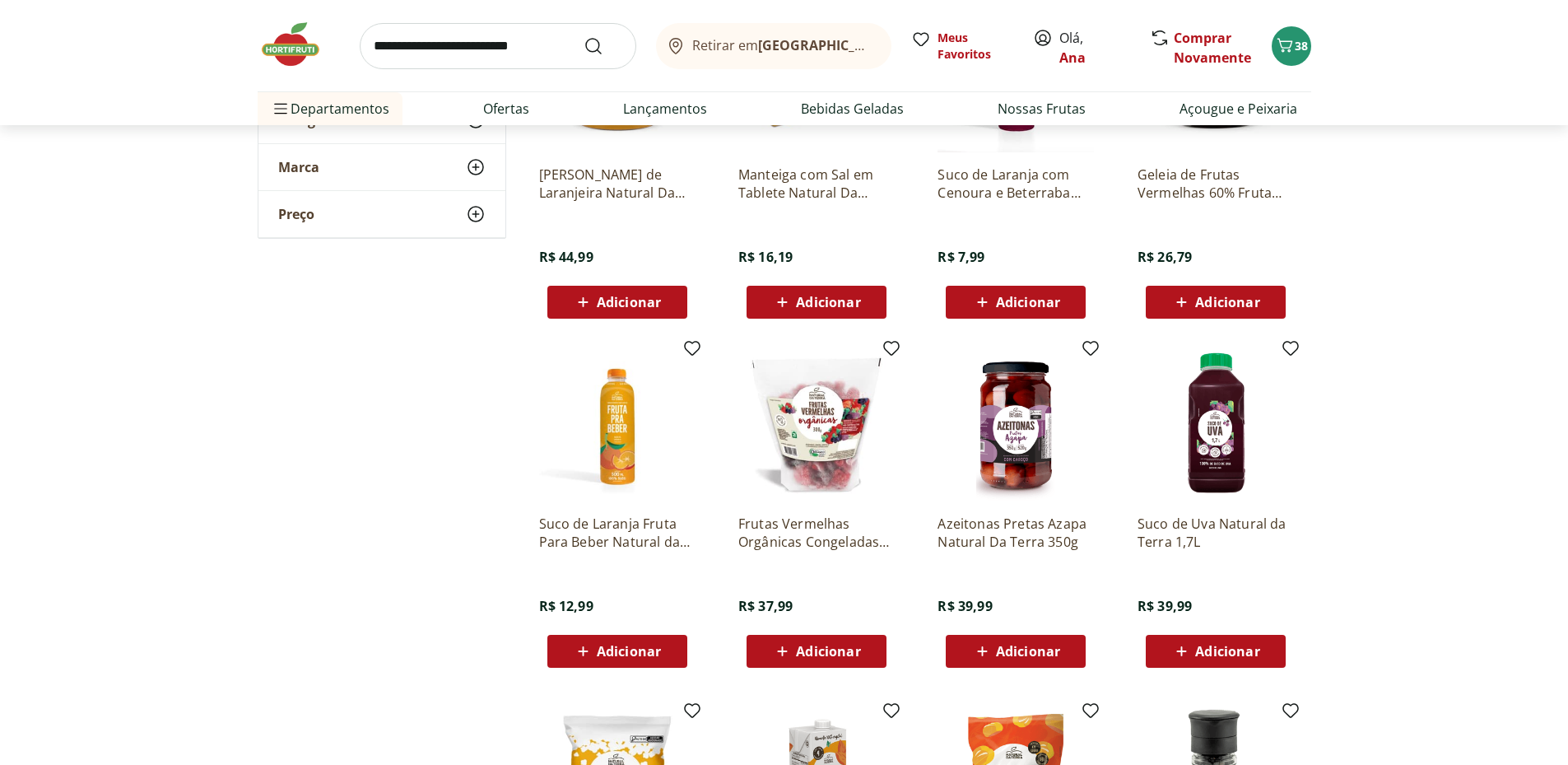
scroll to position [9881, 0]
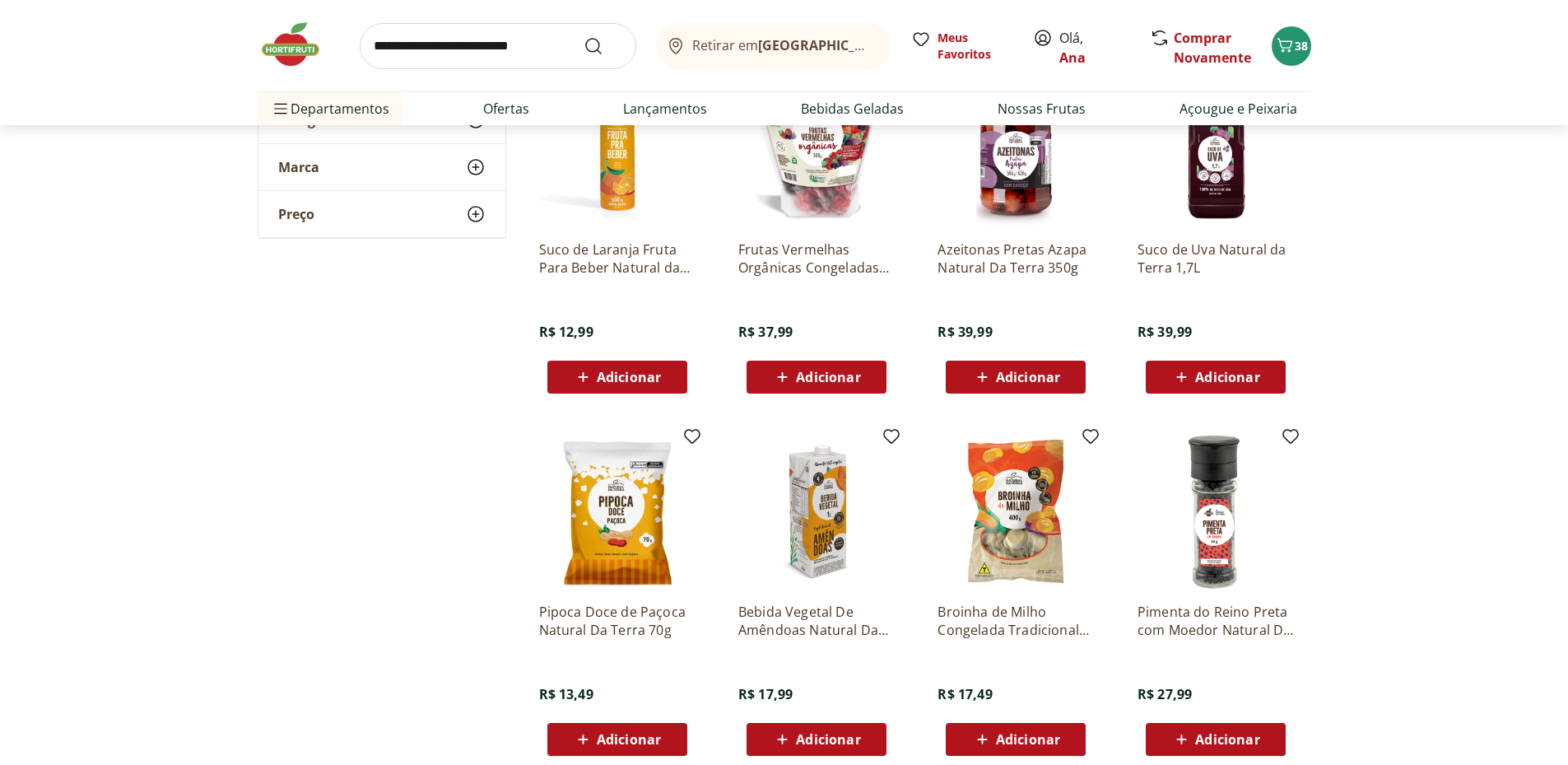
click at [1043, 733] on span "Adicionar" at bounding box center [1028, 740] width 64 height 13
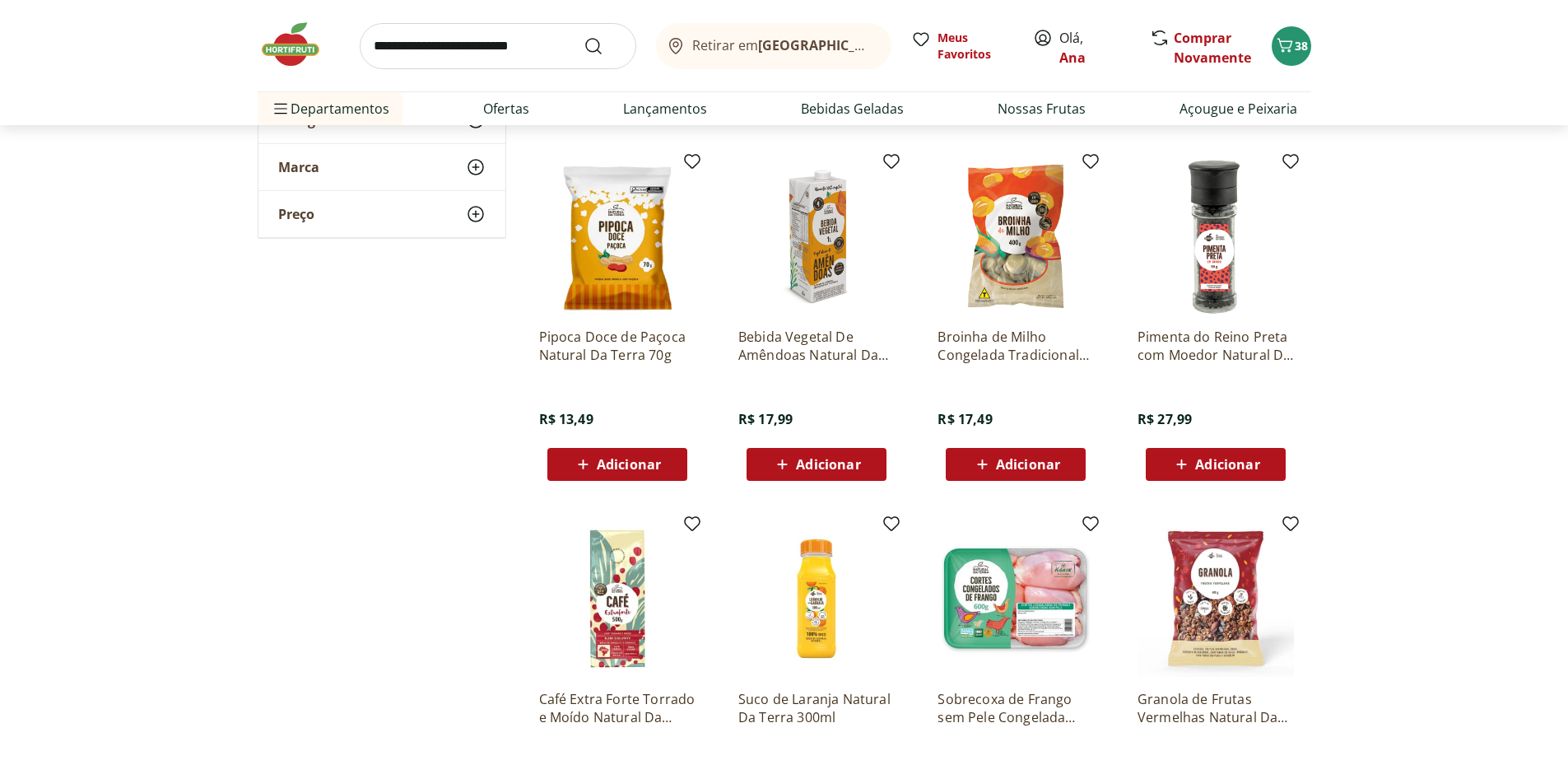
scroll to position [10431, 0]
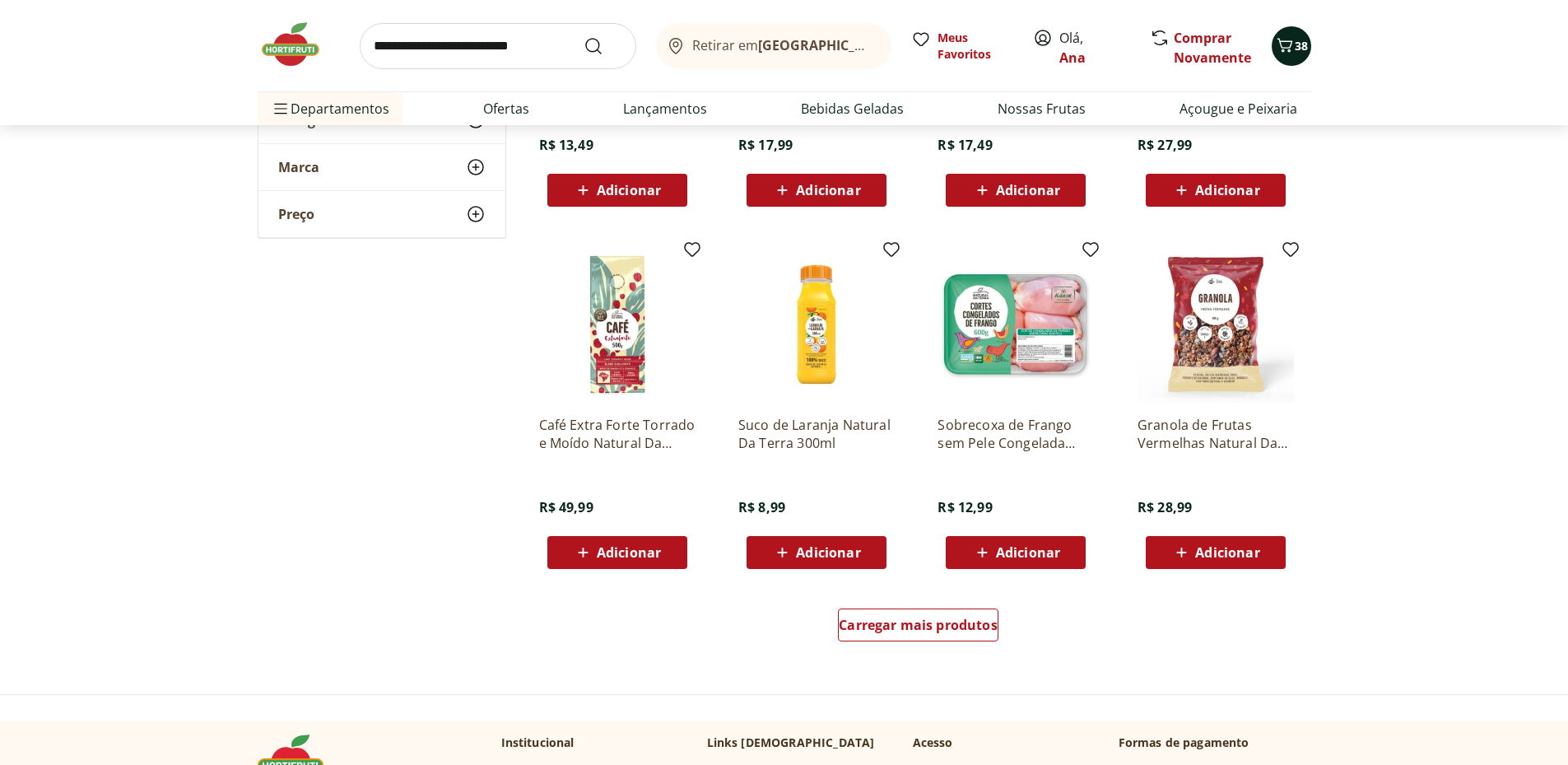
click at [1299, 37] on button "38" at bounding box center [1292, 46] width 39 height 39
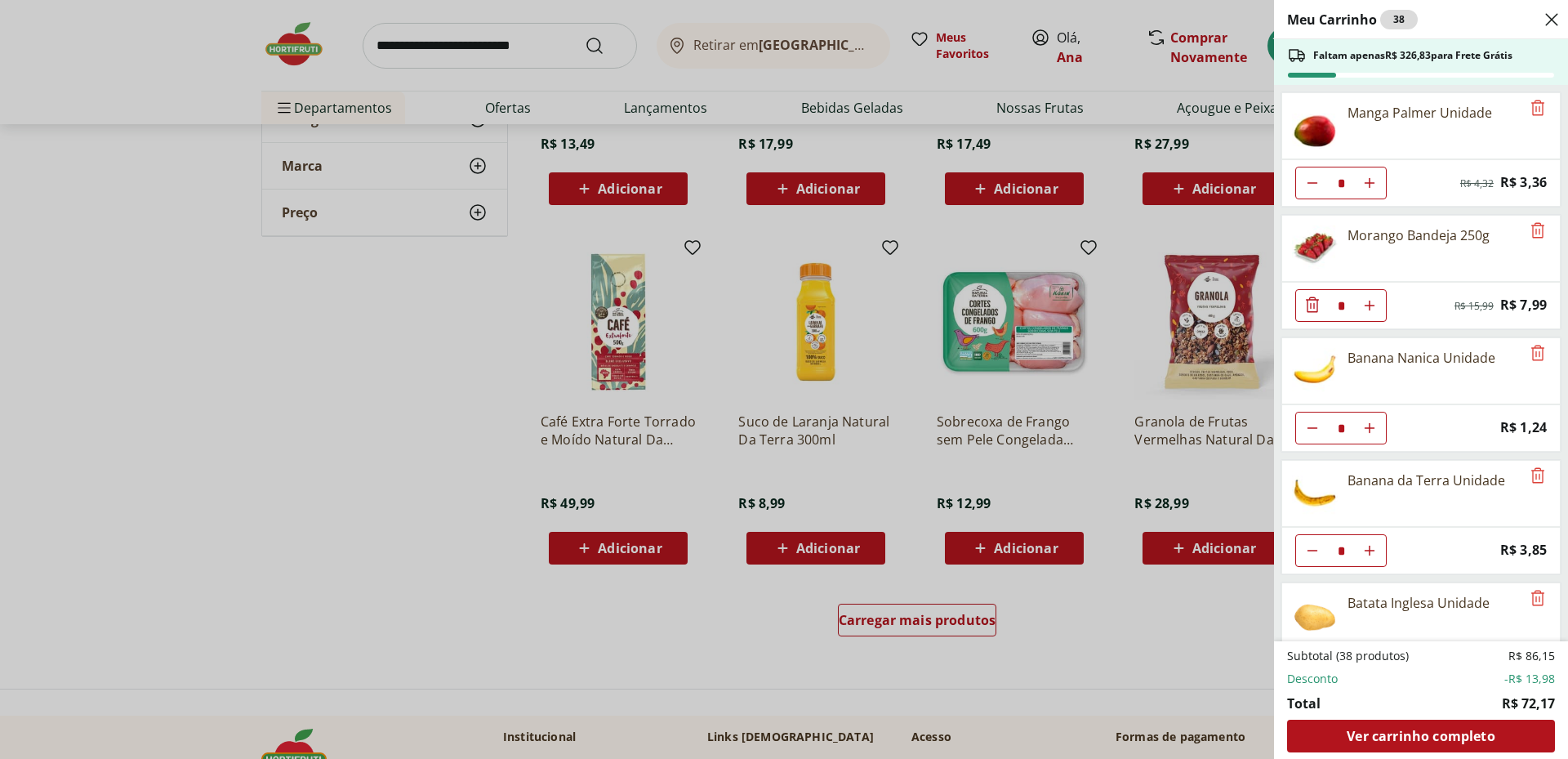
click at [1550, 20] on icon "Close" at bounding box center [1551, 20] width 20 height 20
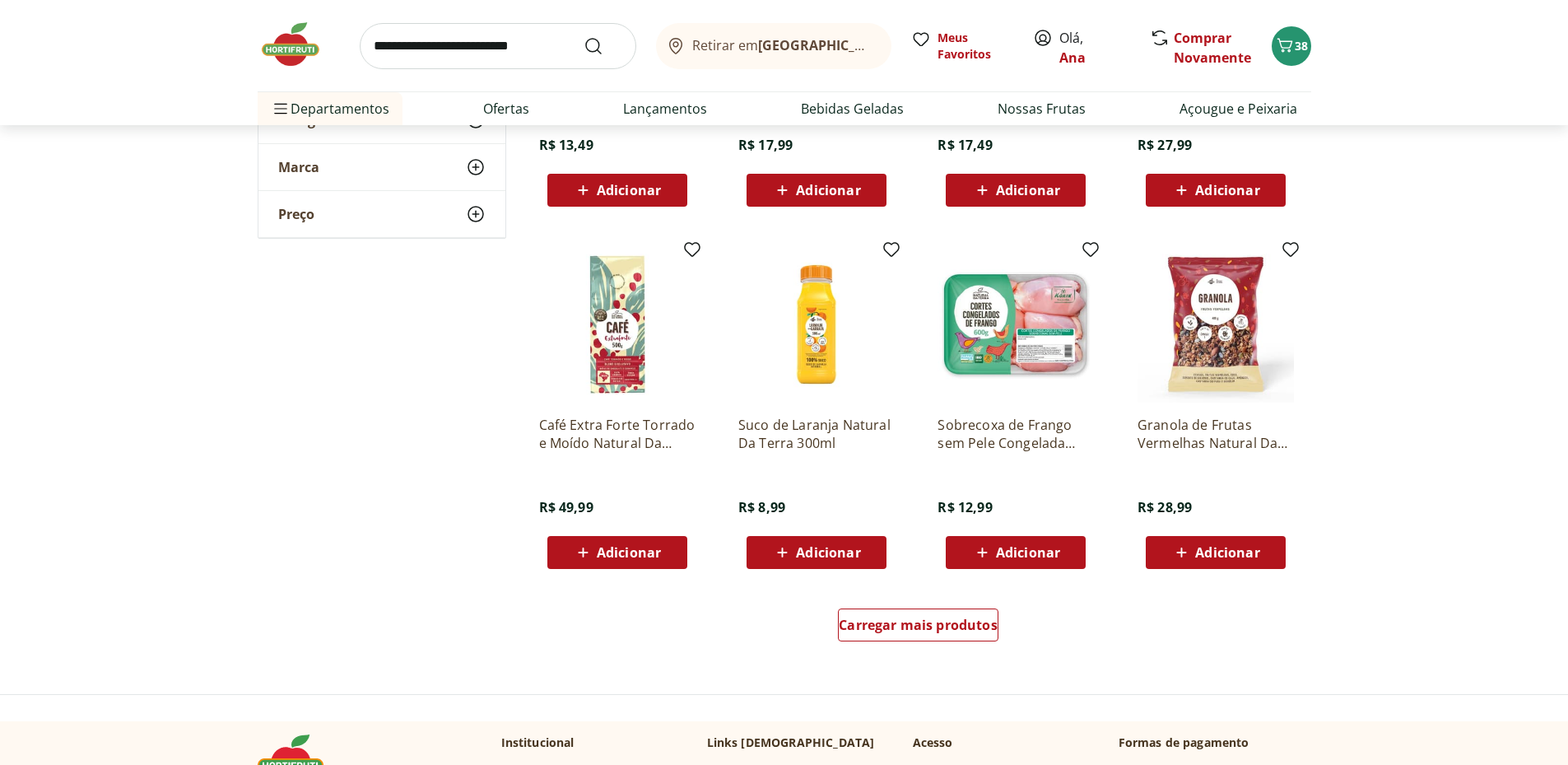
click at [1042, 546] on span "Adicionar" at bounding box center [1028, 553] width 64 height 13
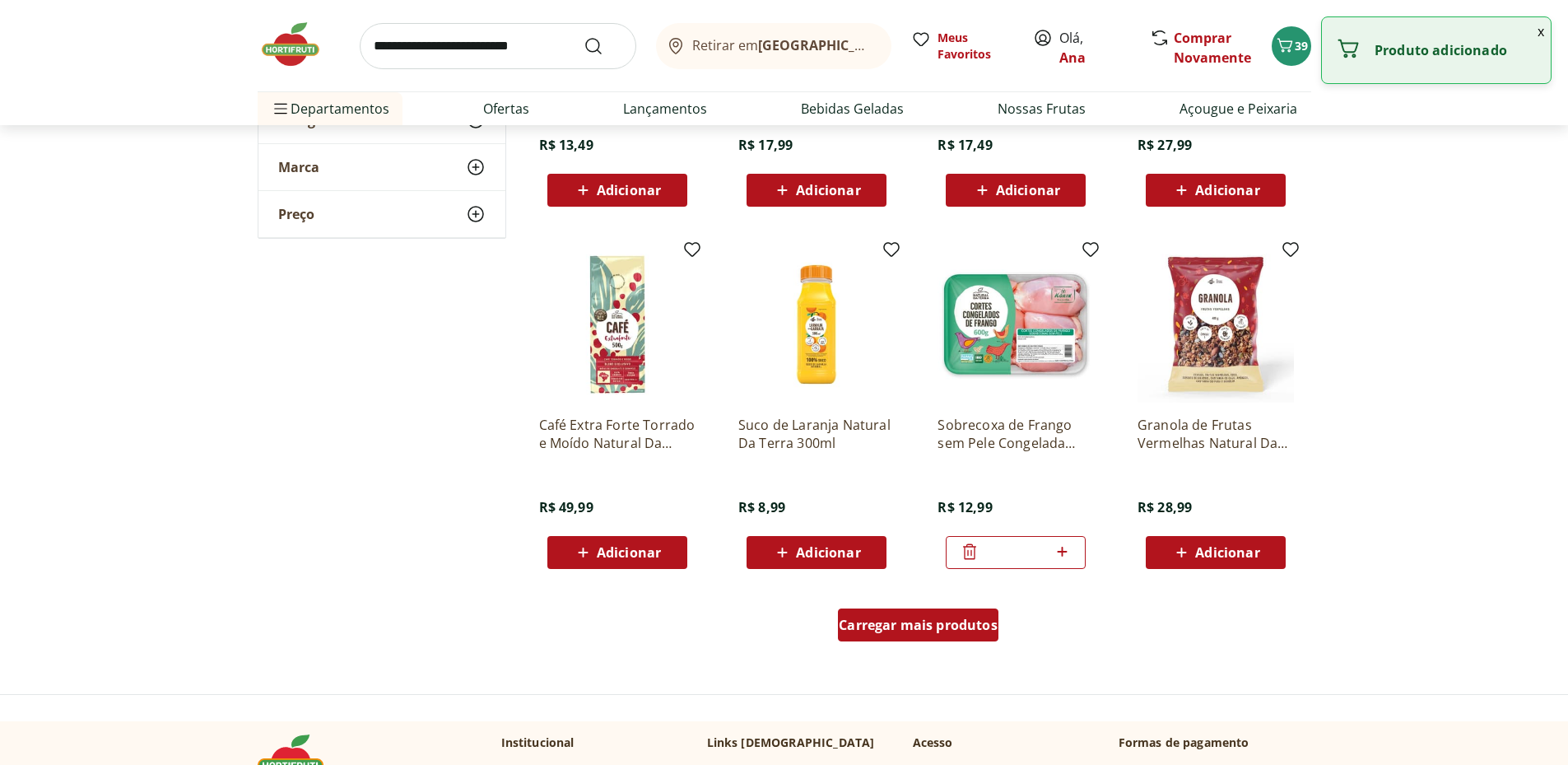
click at [935, 627] on span "Carregar mais produtos" at bounding box center [918, 625] width 159 height 13
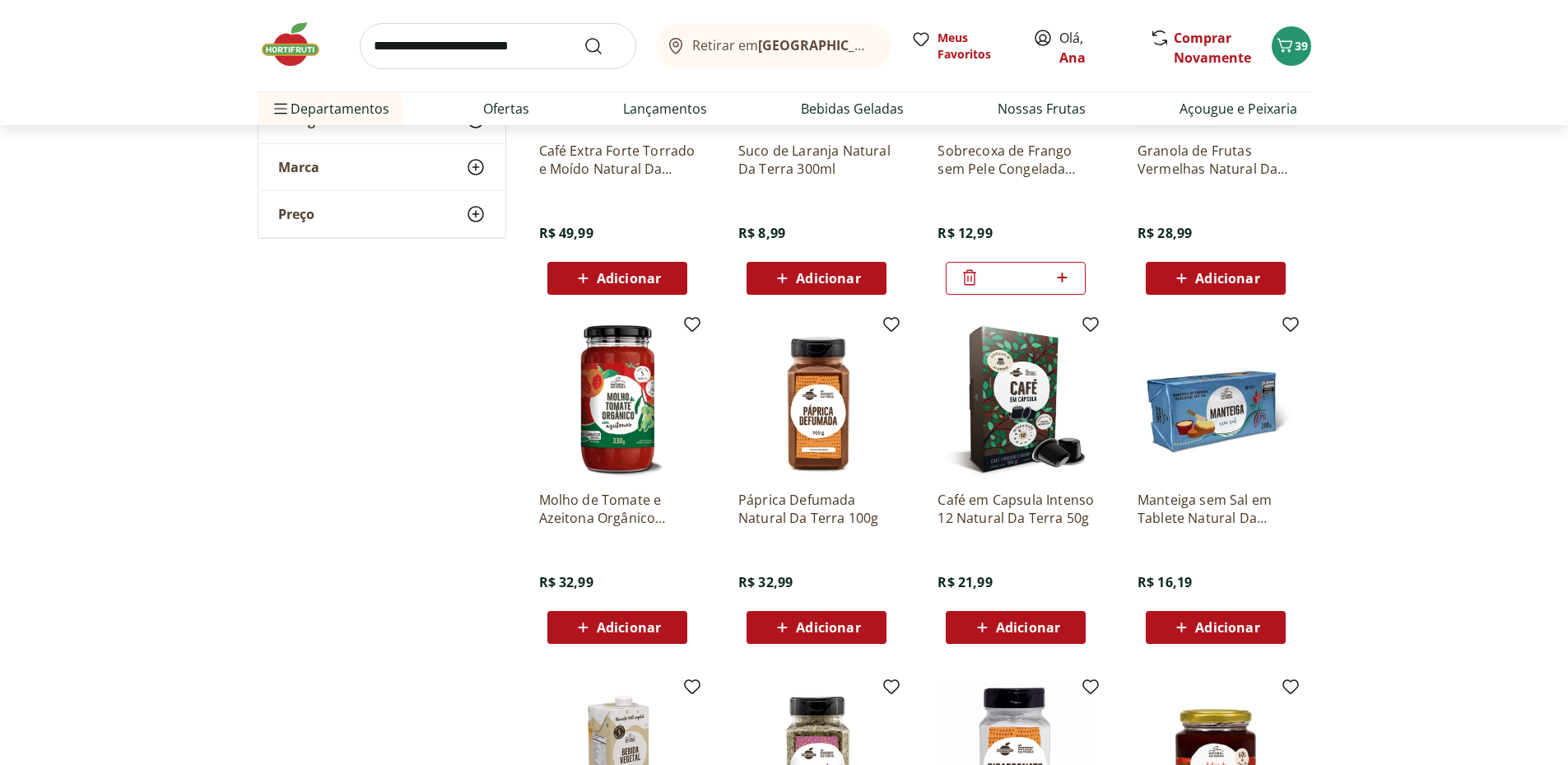
scroll to position [10980, 0]
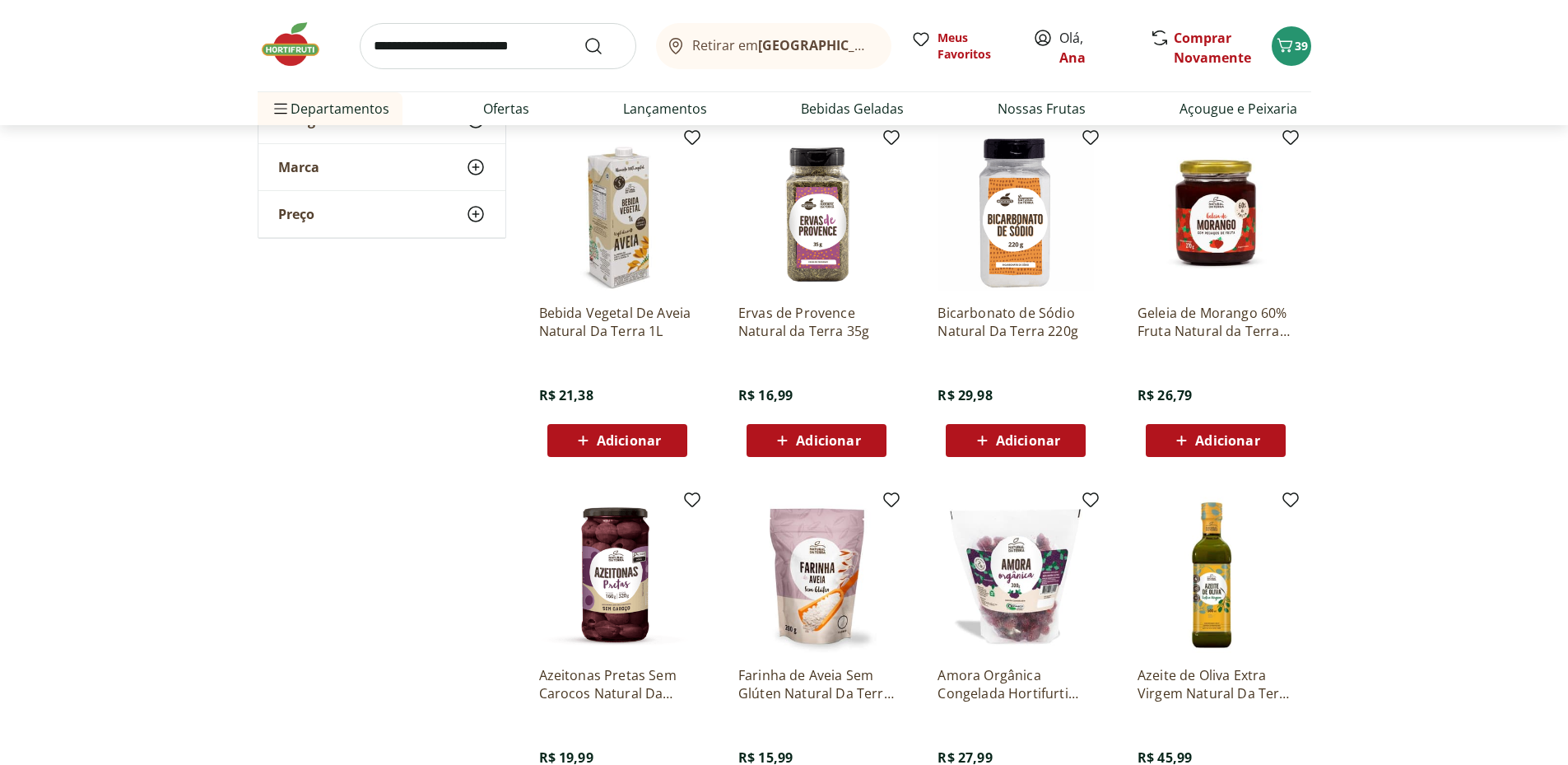
scroll to position [11529, 0]
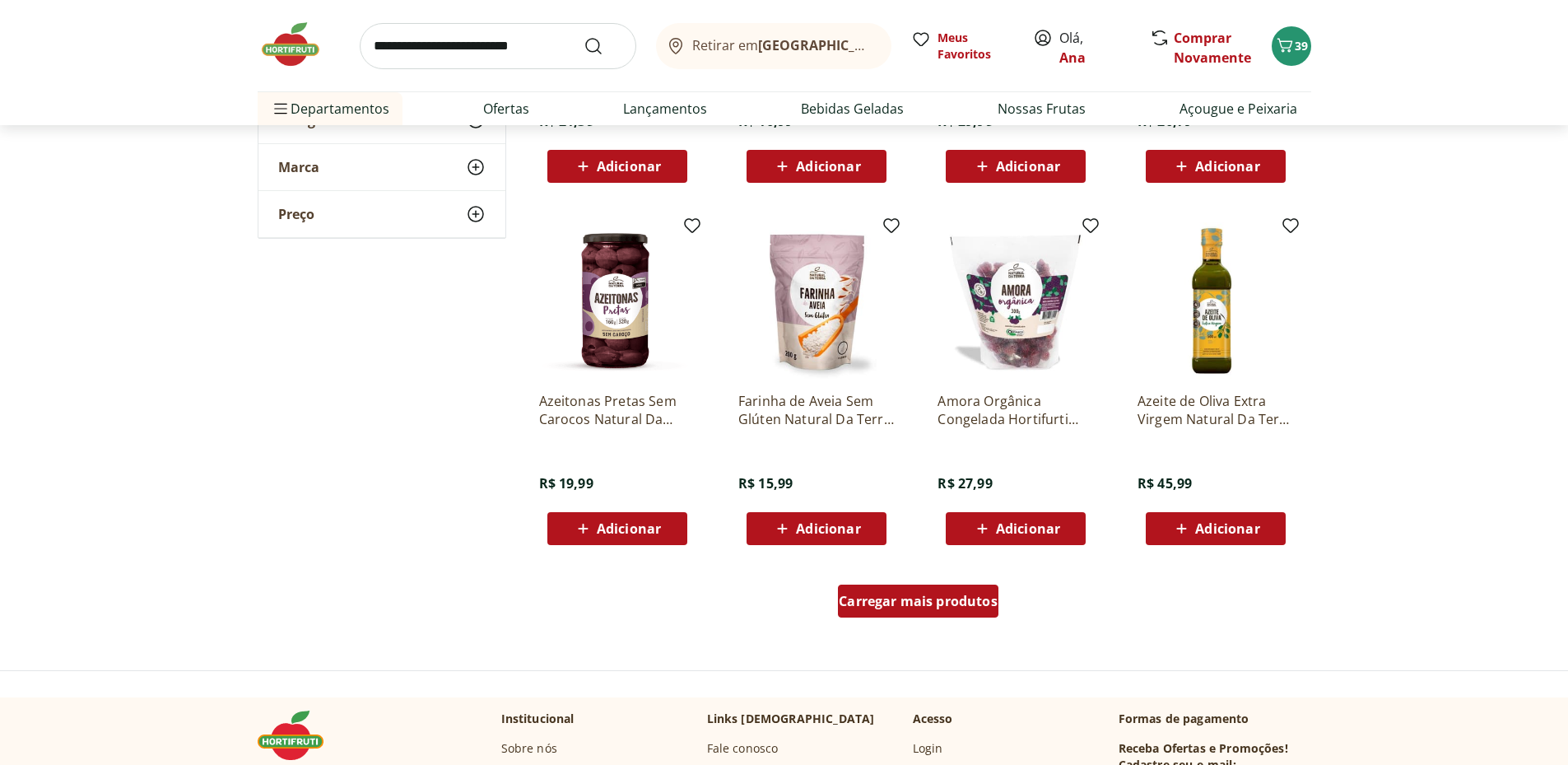
click at [923, 605] on span "Carregar mais produtos" at bounding box center [918, 601] width 159 height 13
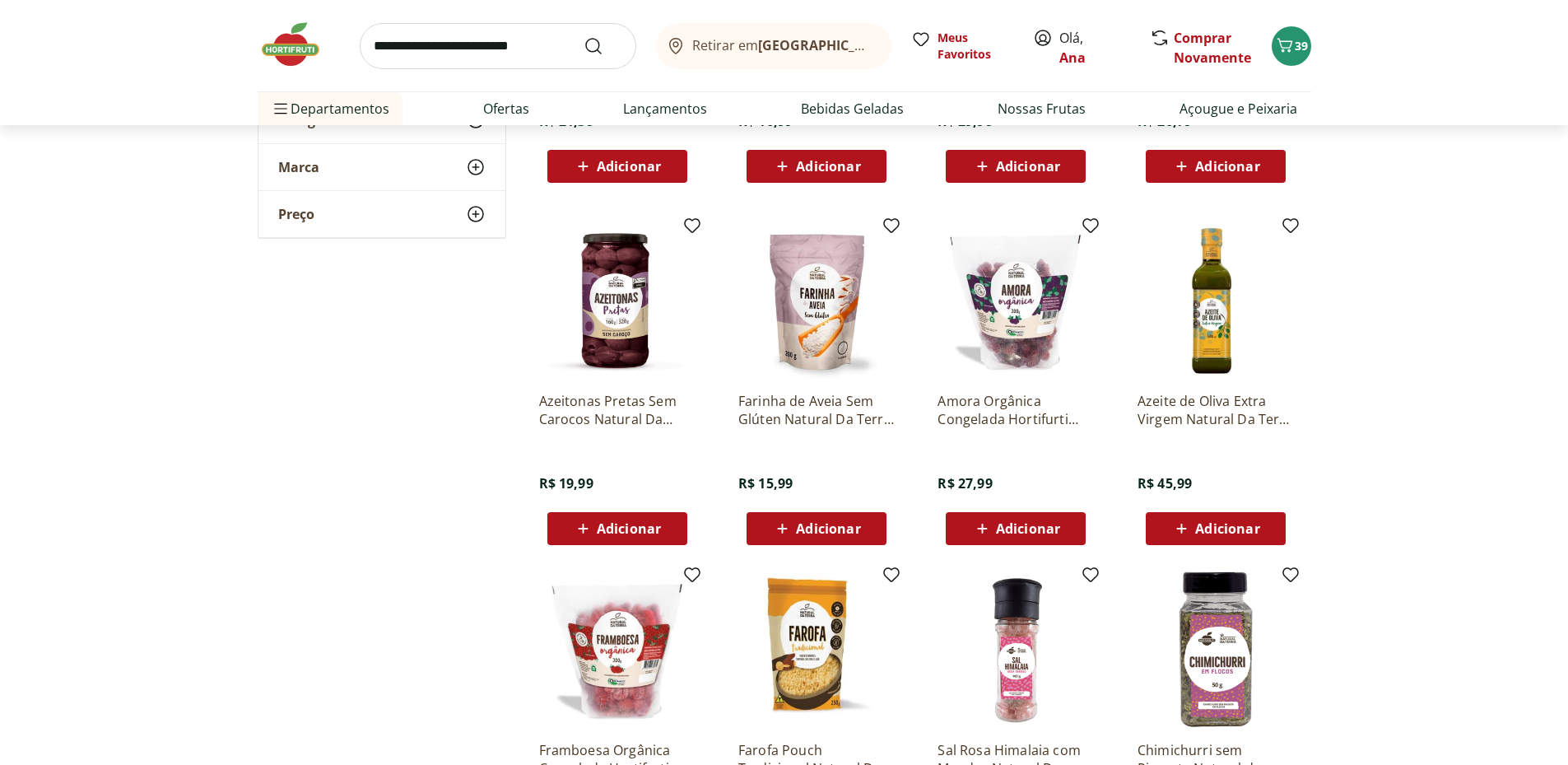
scroll to position [11804, 0]
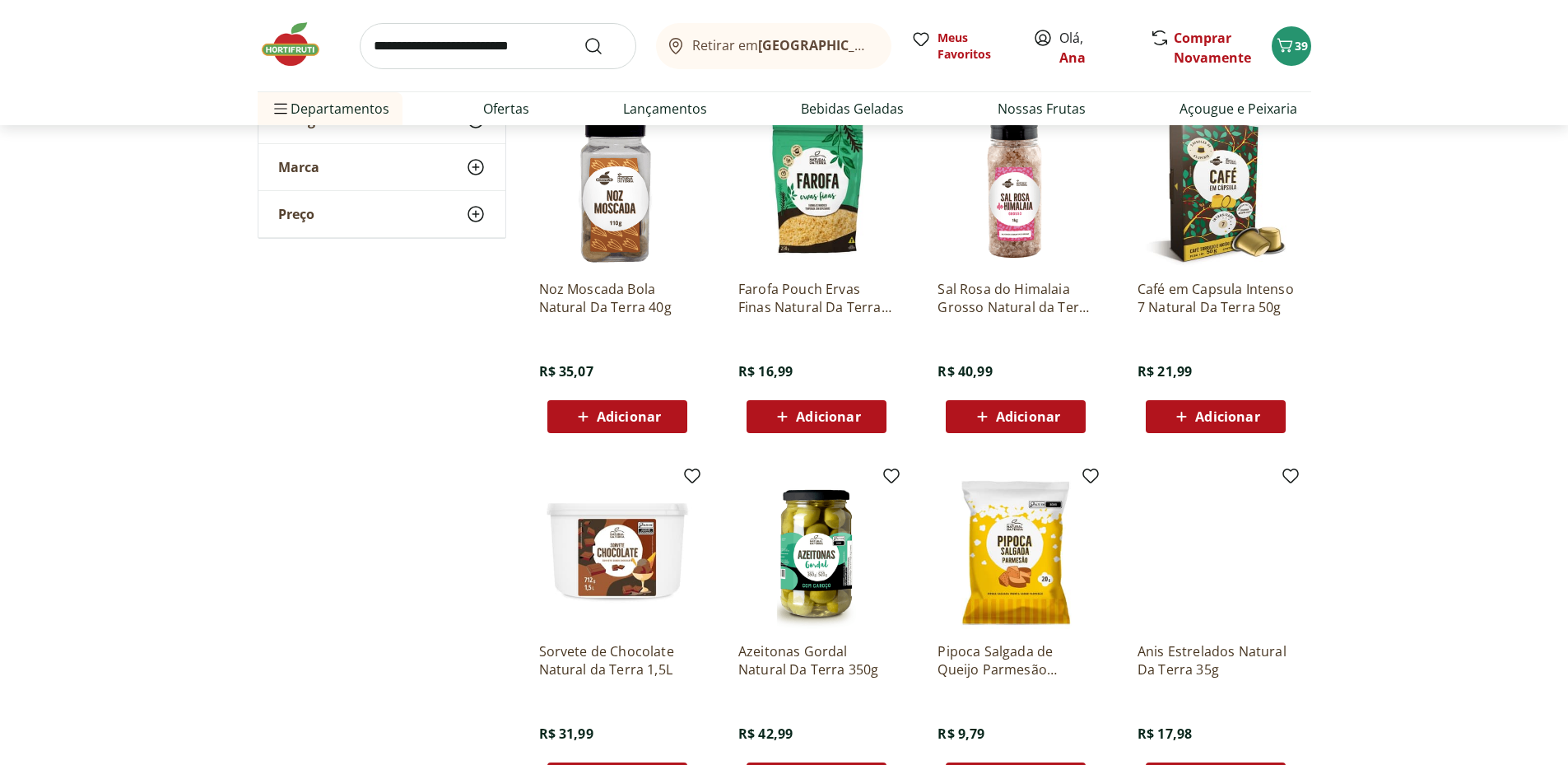
scroll to position [12627, 0]
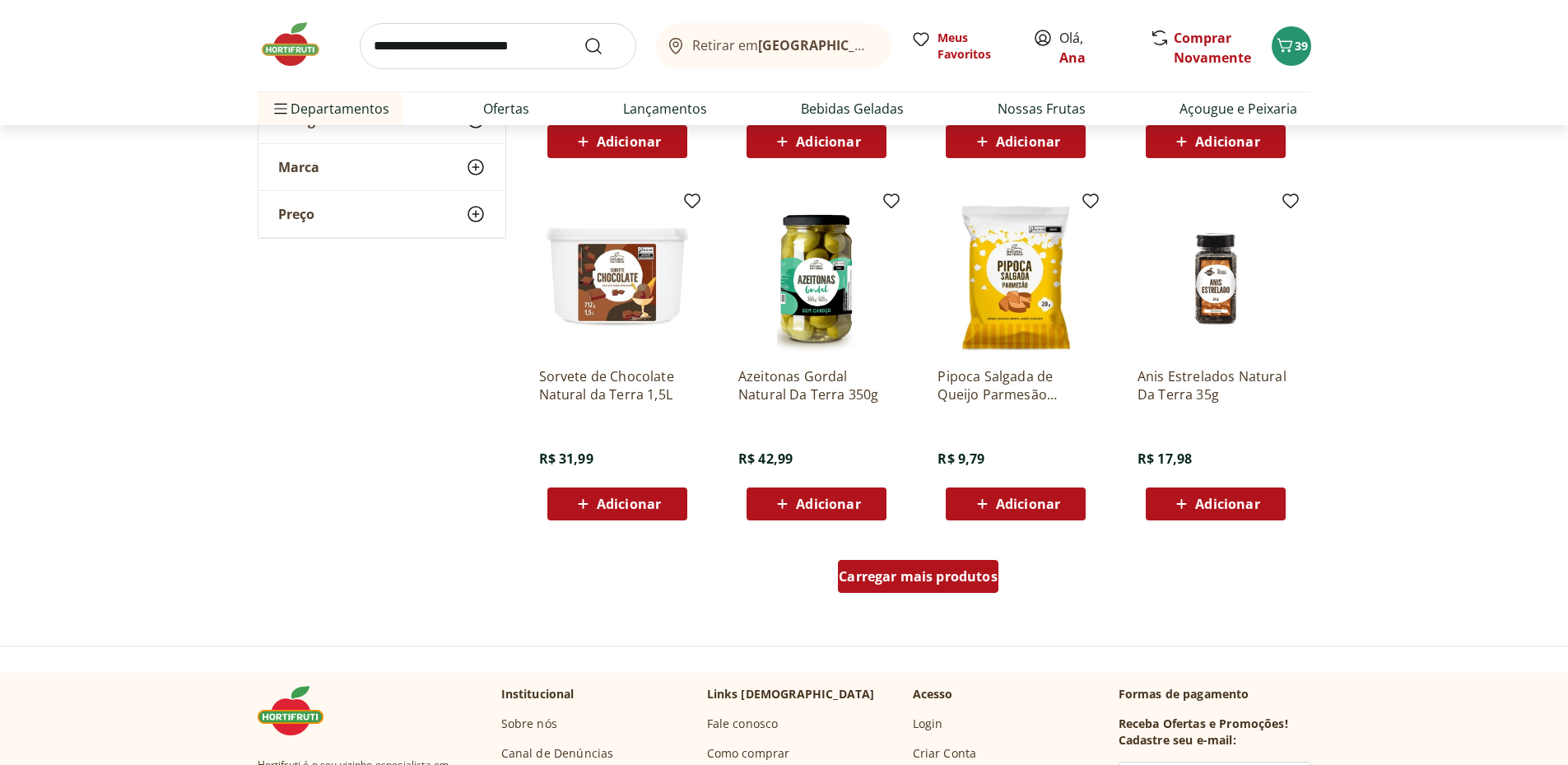
click at [939, 570] on span "Carregar mais produtos" at bounding box center [918, 576] width 159 height 13
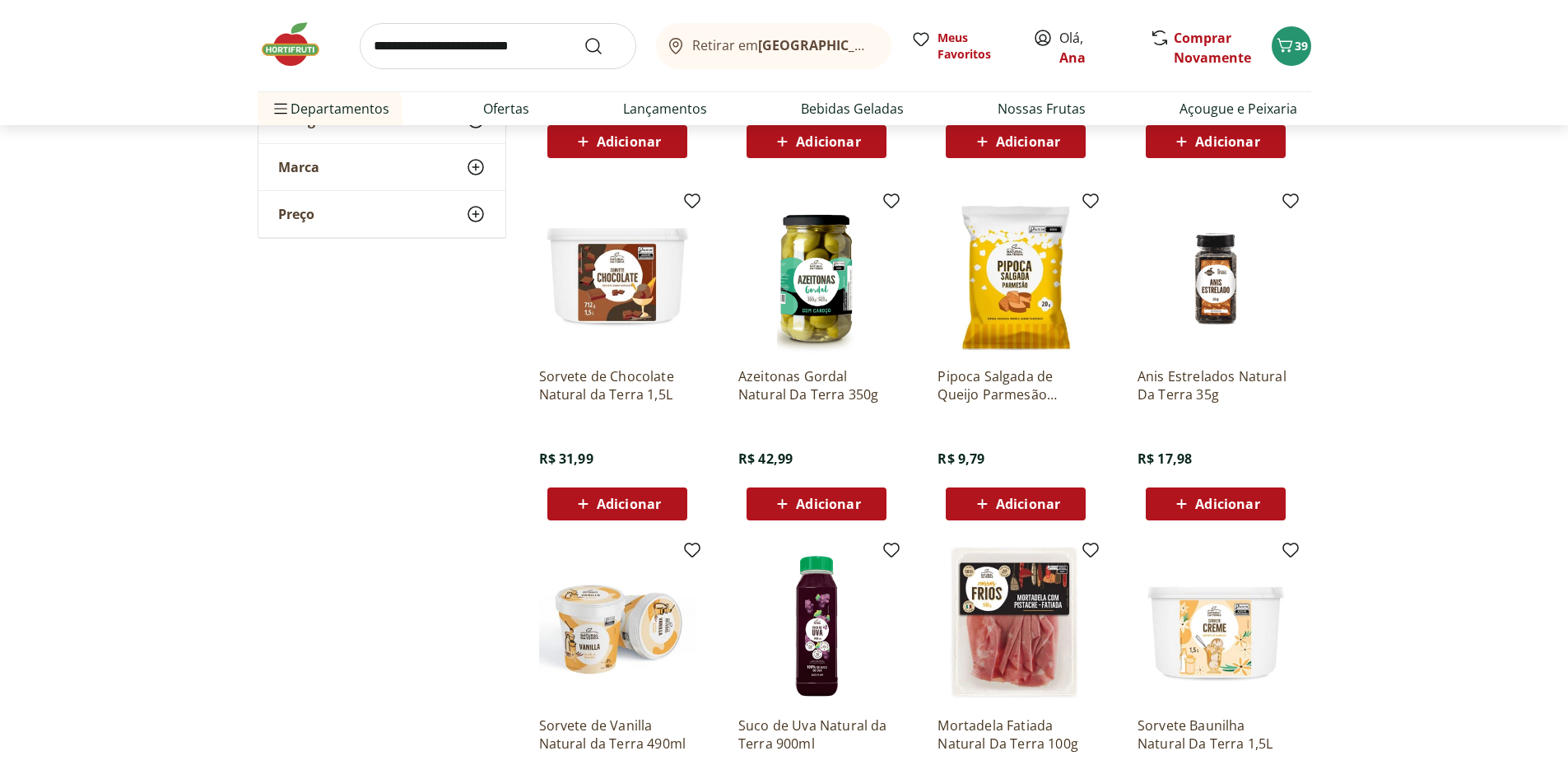
scroll to position [12902, 0]
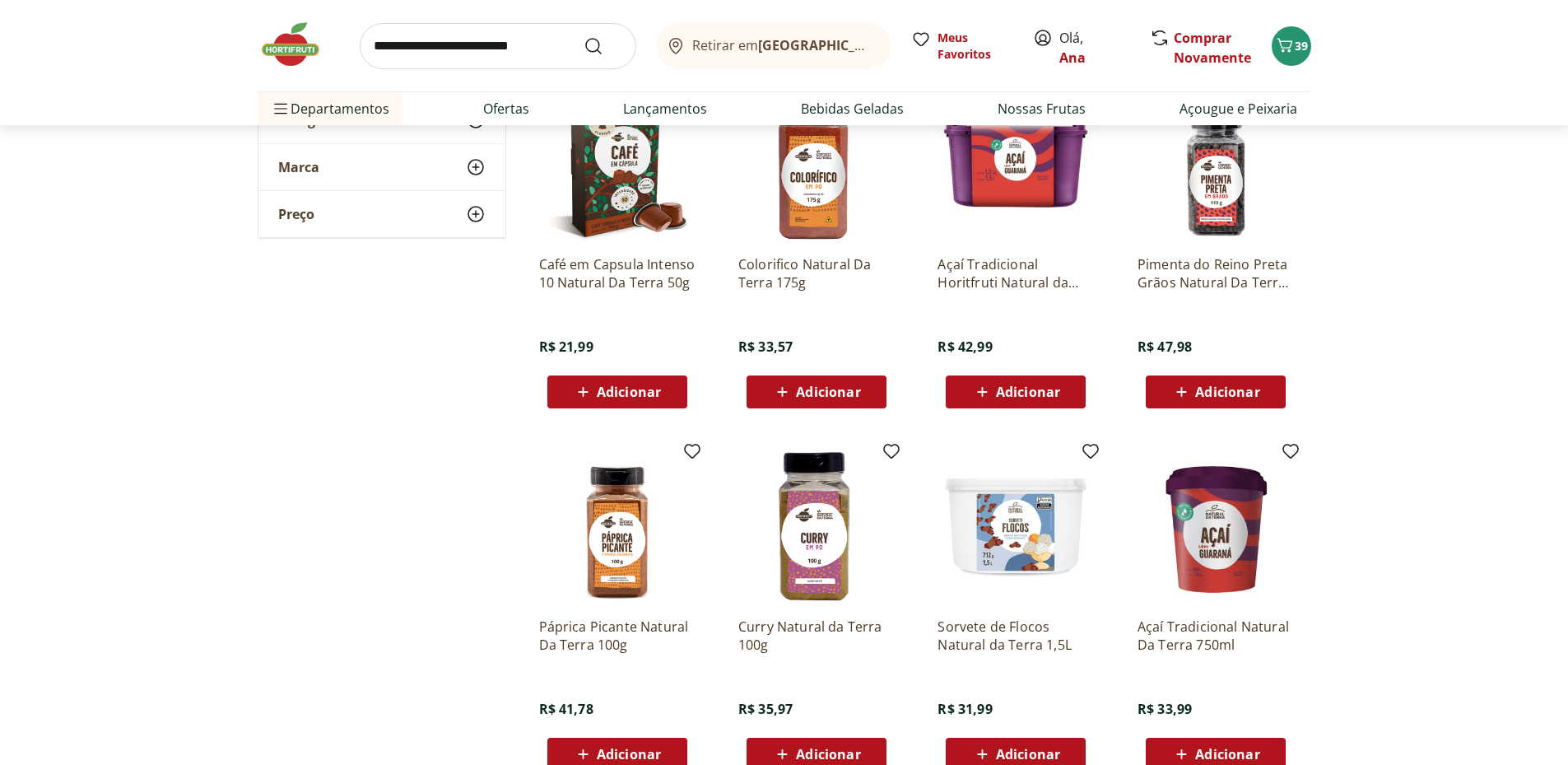
scroll to position [13725, 0]
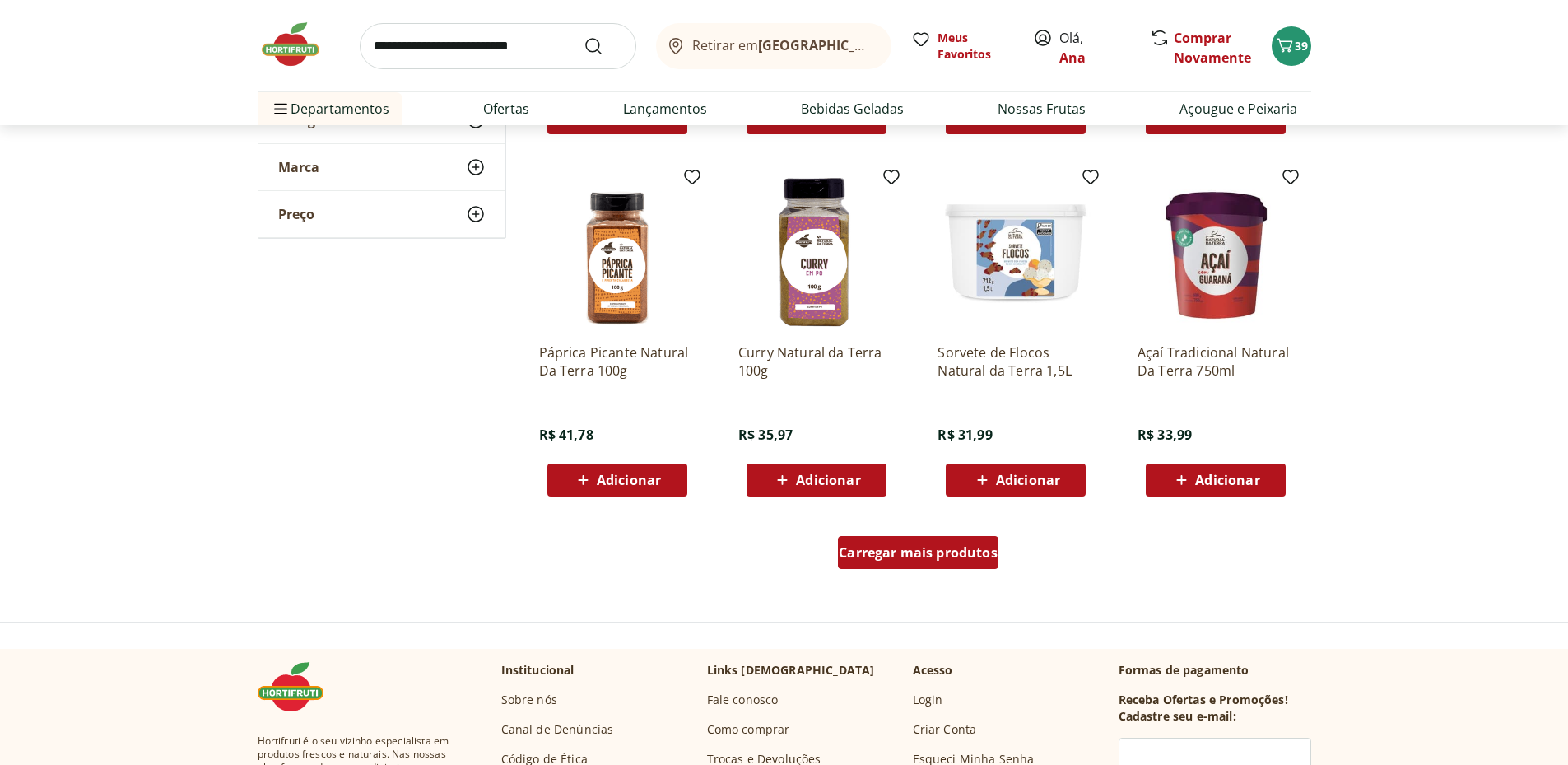
click at [926, 559] on span "Carregar mais produtos" at bounding box center [918, 553] width 159 height 13
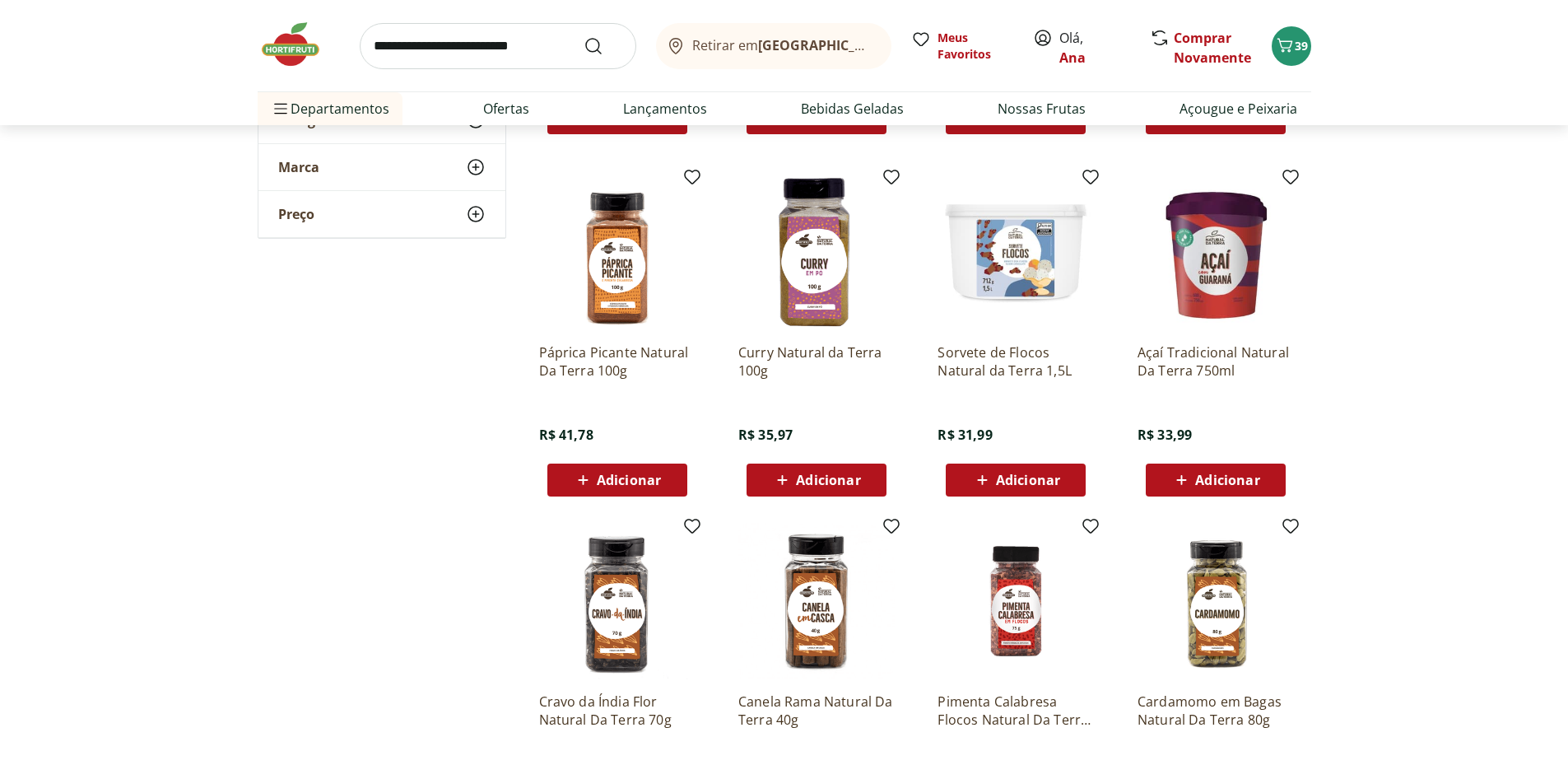
scroll to position [13999, 0]
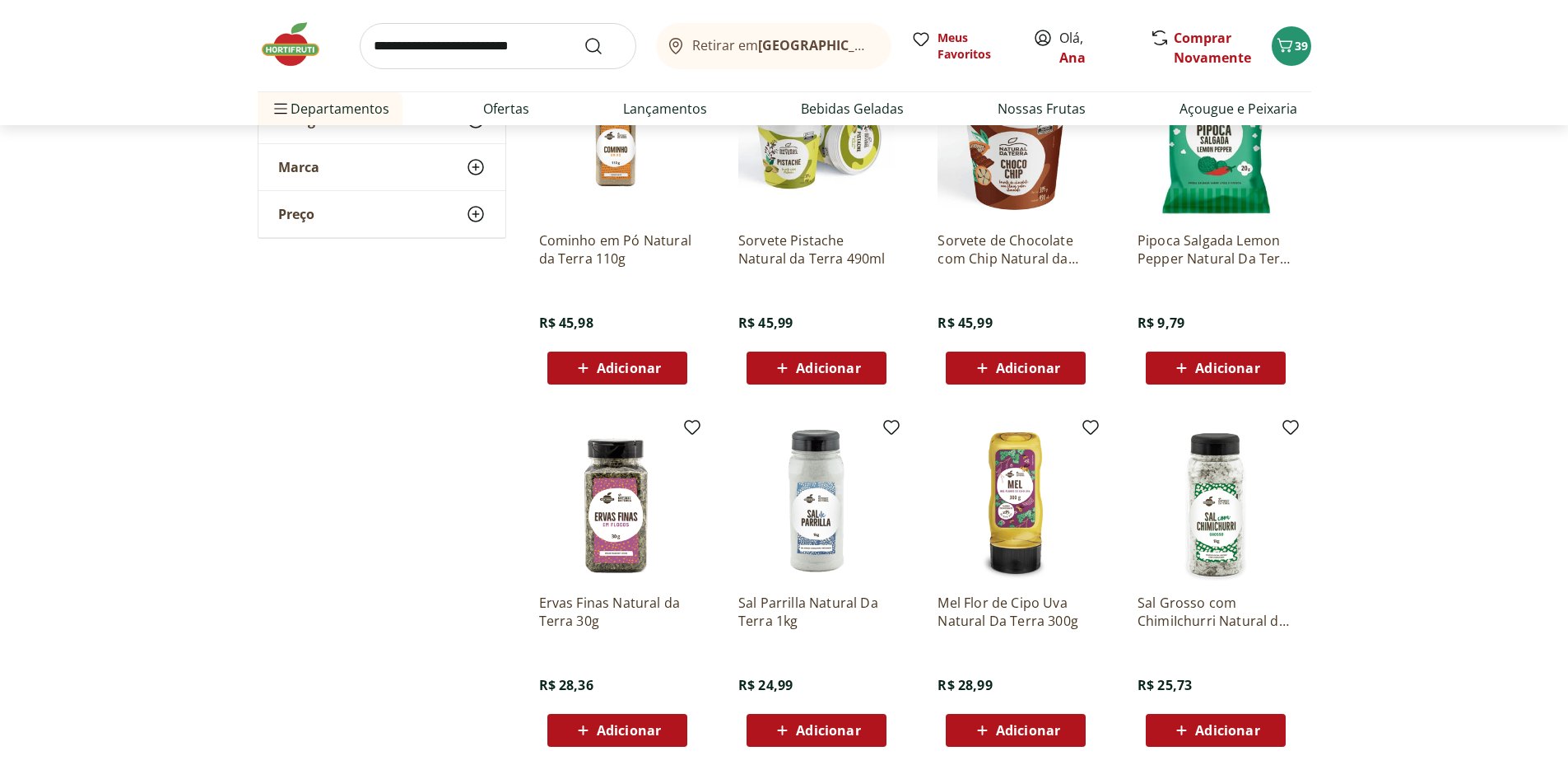
scroll to position [14823, 0]
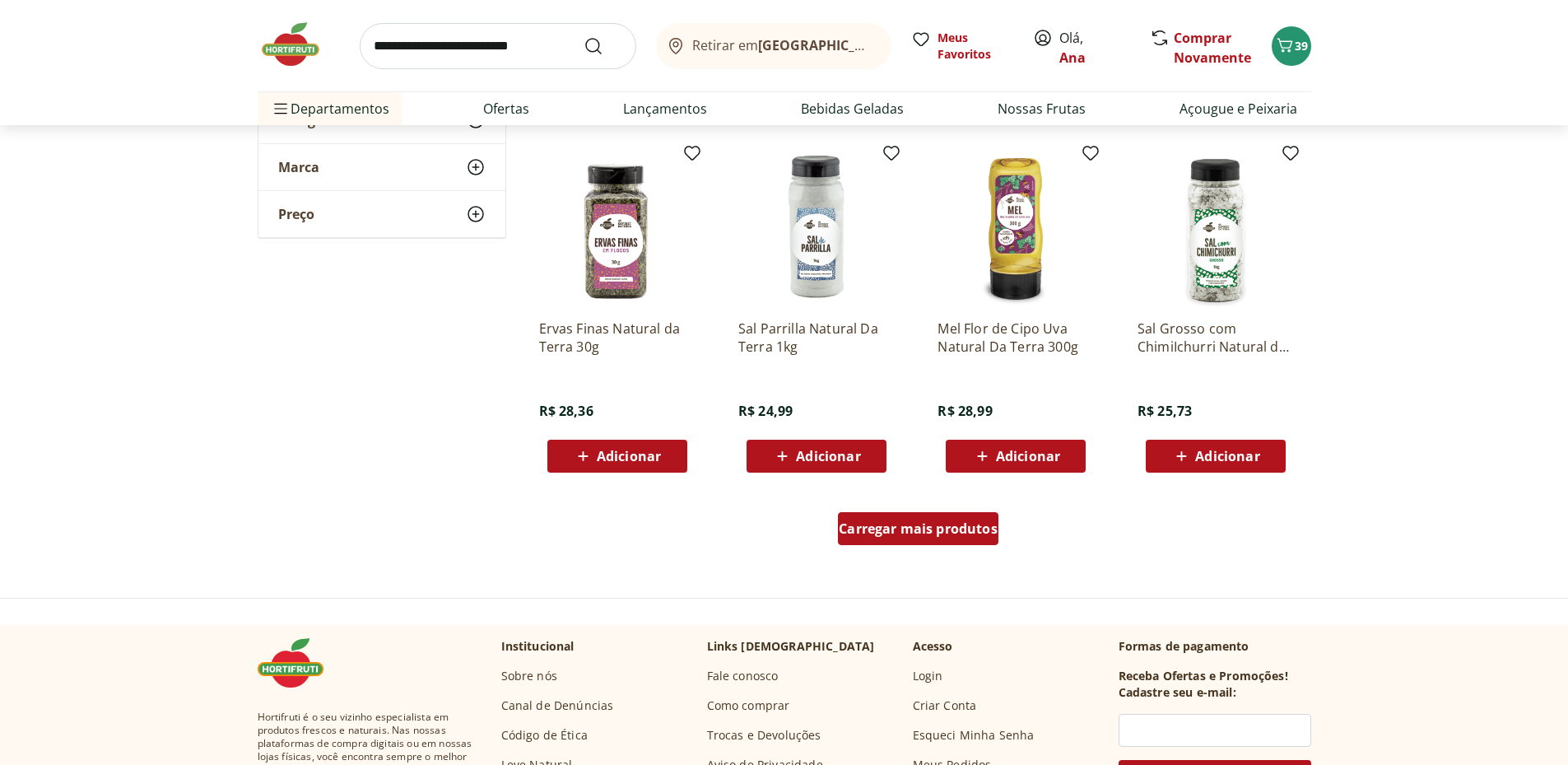
click at [932, 531] on span "Carregar mais produtos" at bounding box center [918, 529] width 159 height 13
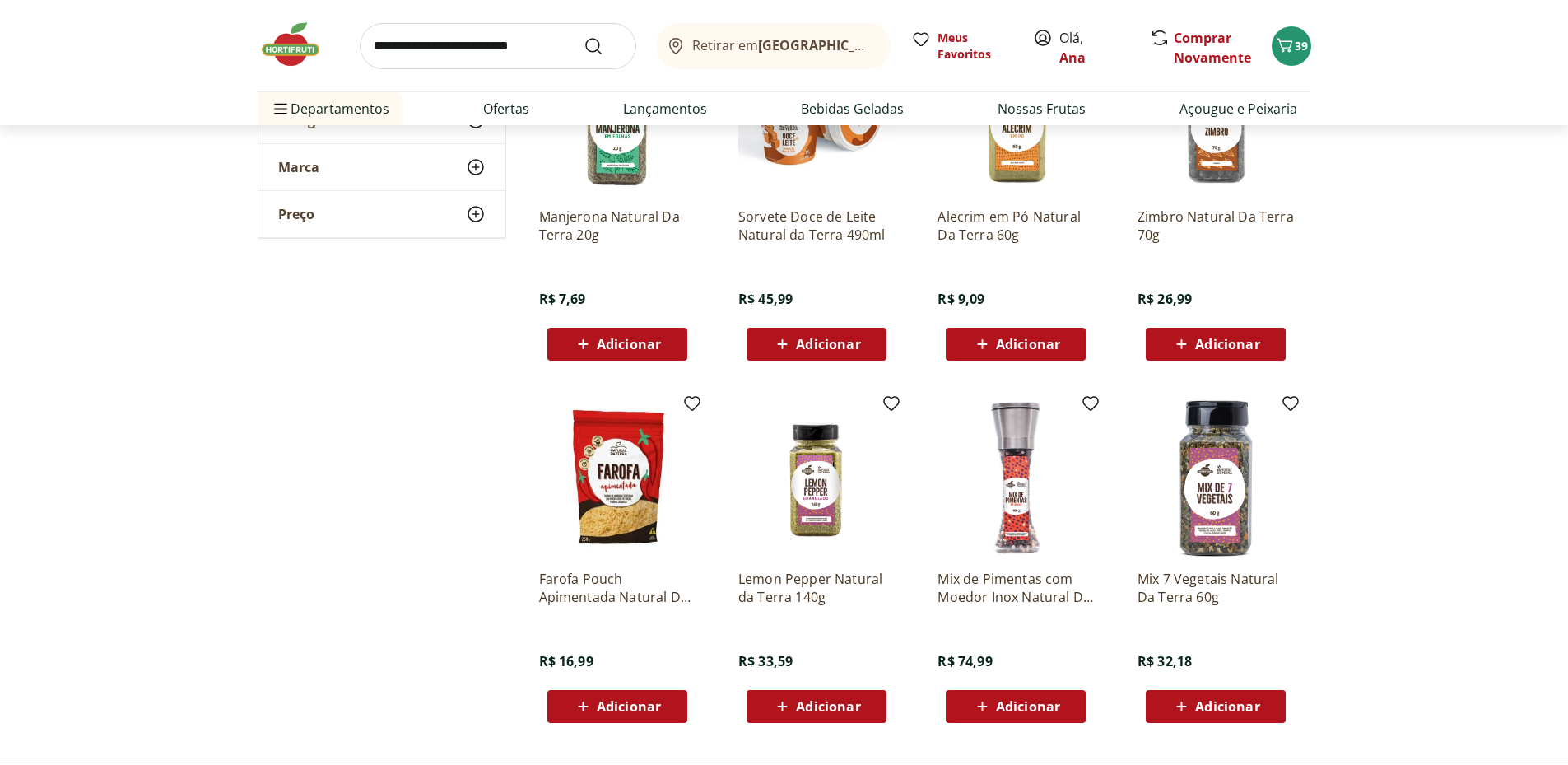
scroll to position [15921, 0]
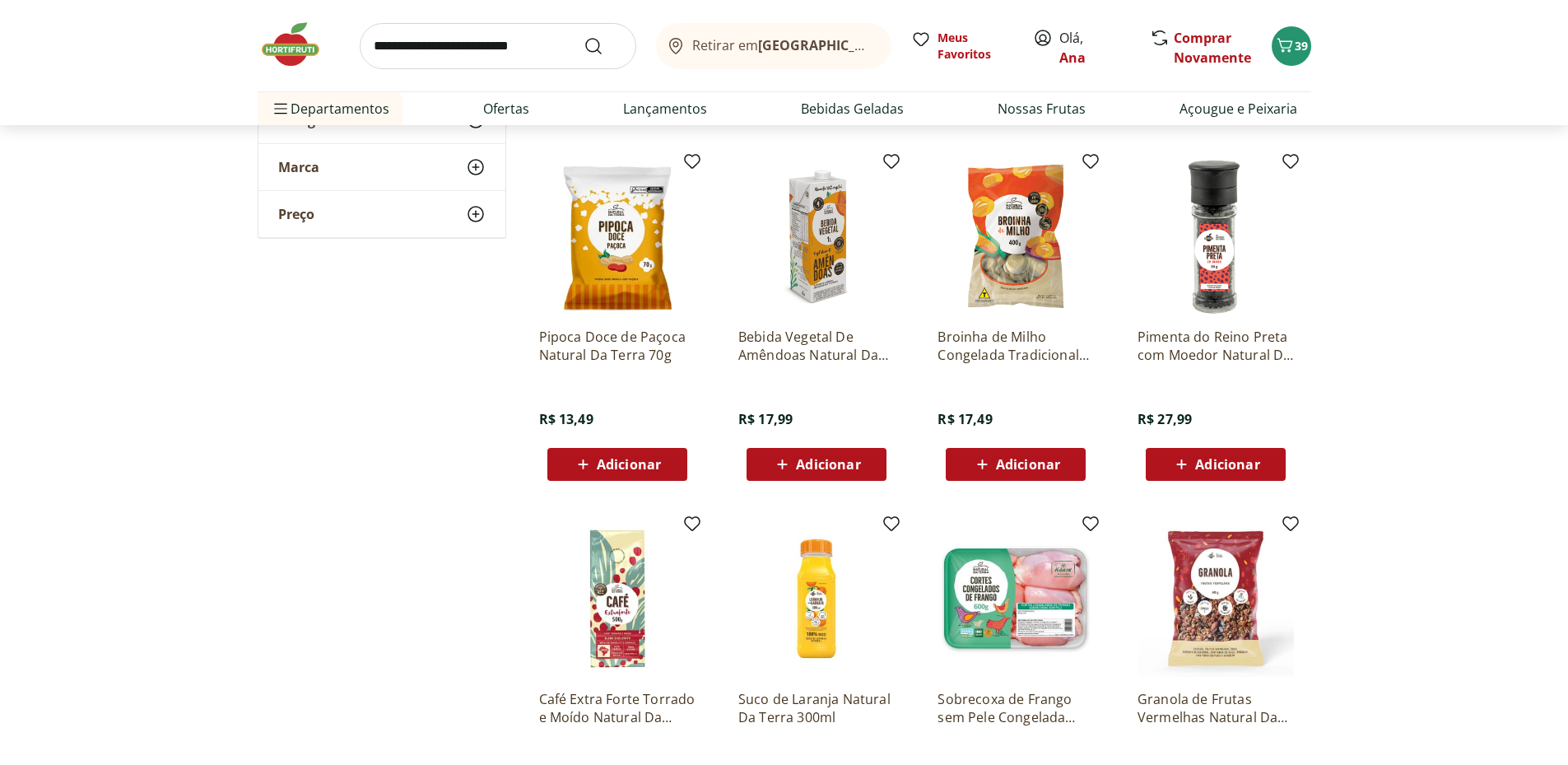
scroll to position [9058, 0]
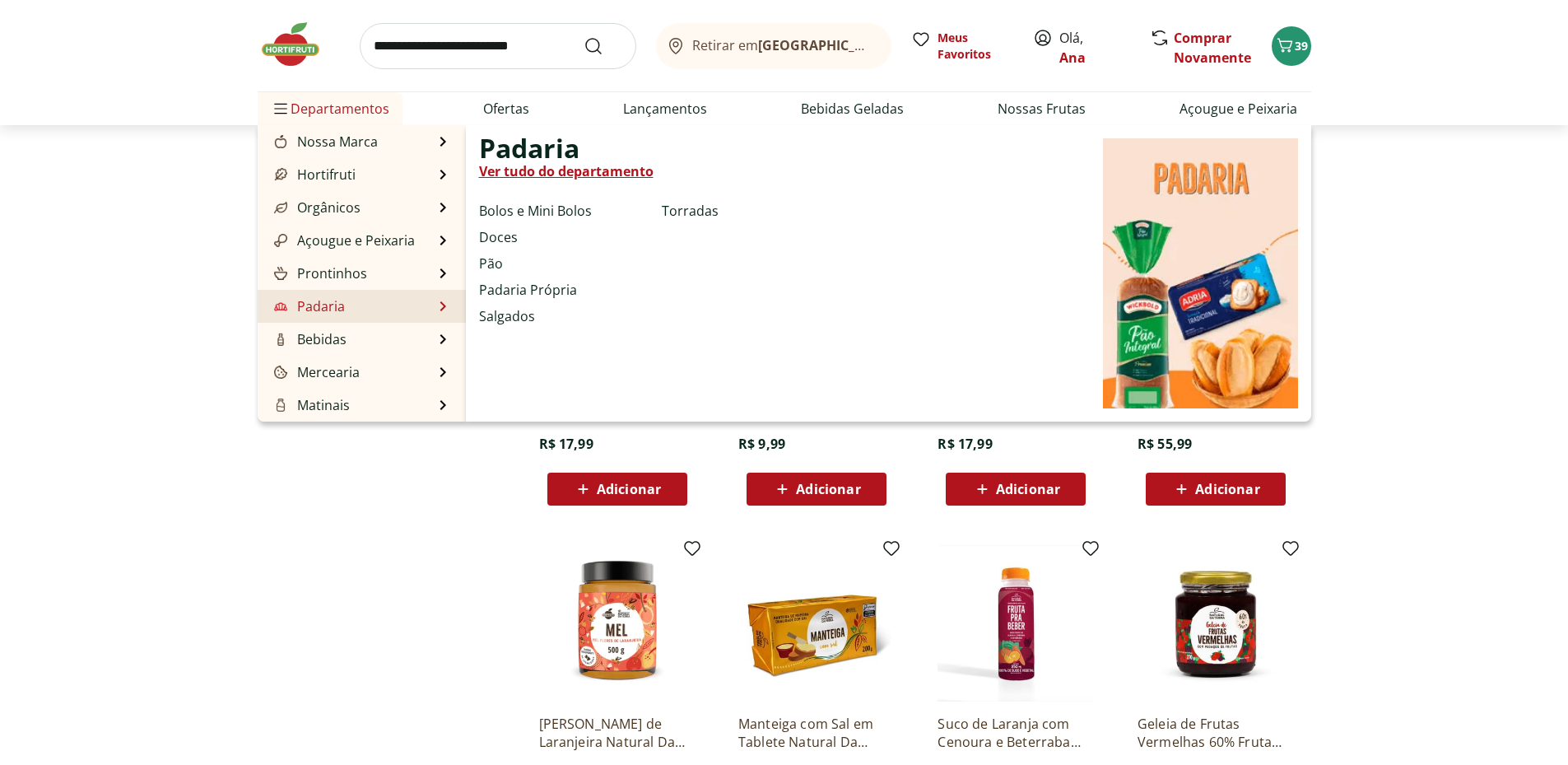
click at [303, 303] on link "Padaria" at bounding box center [307, 305] width 74 height 20
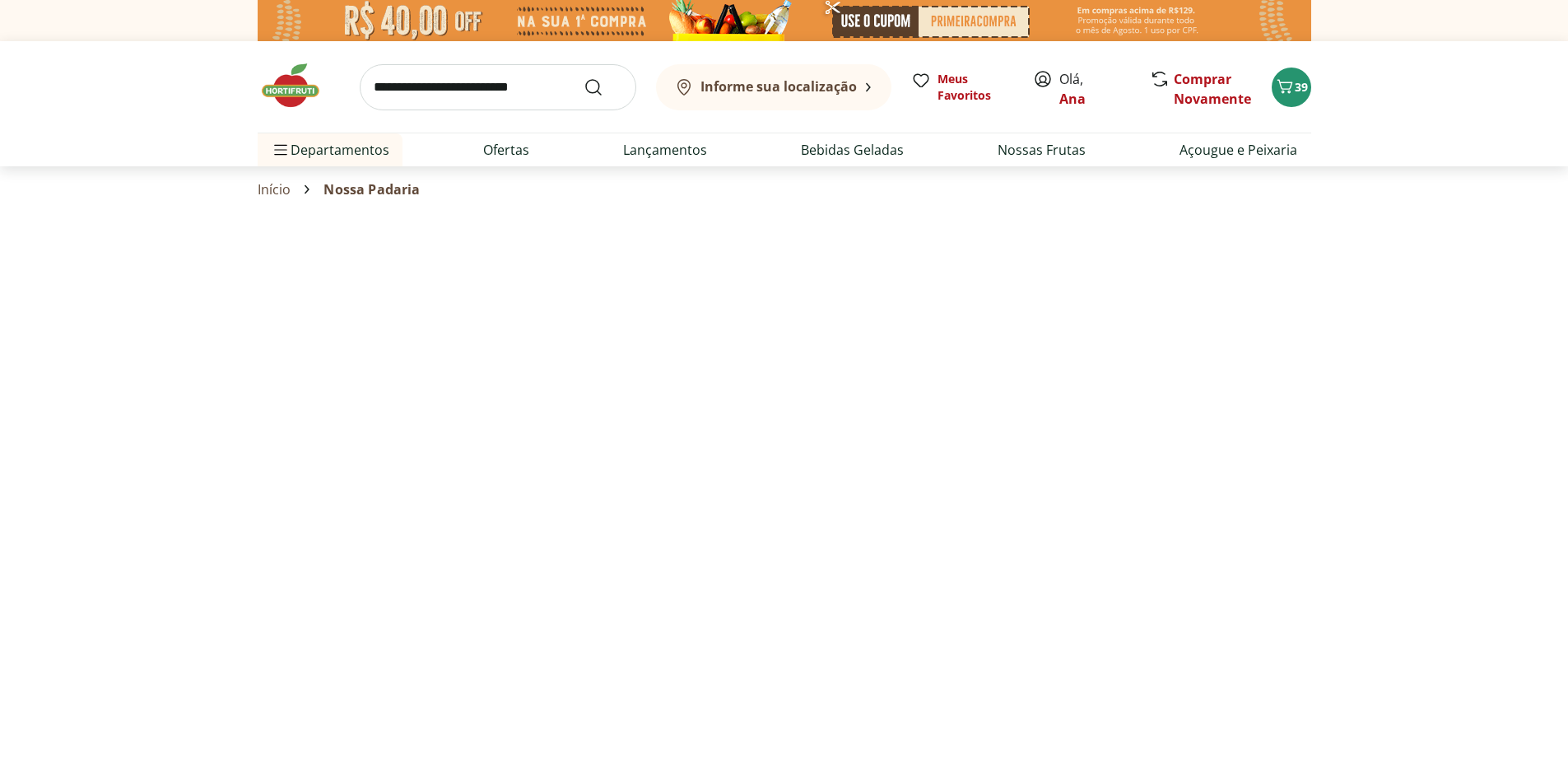
select select "**********"
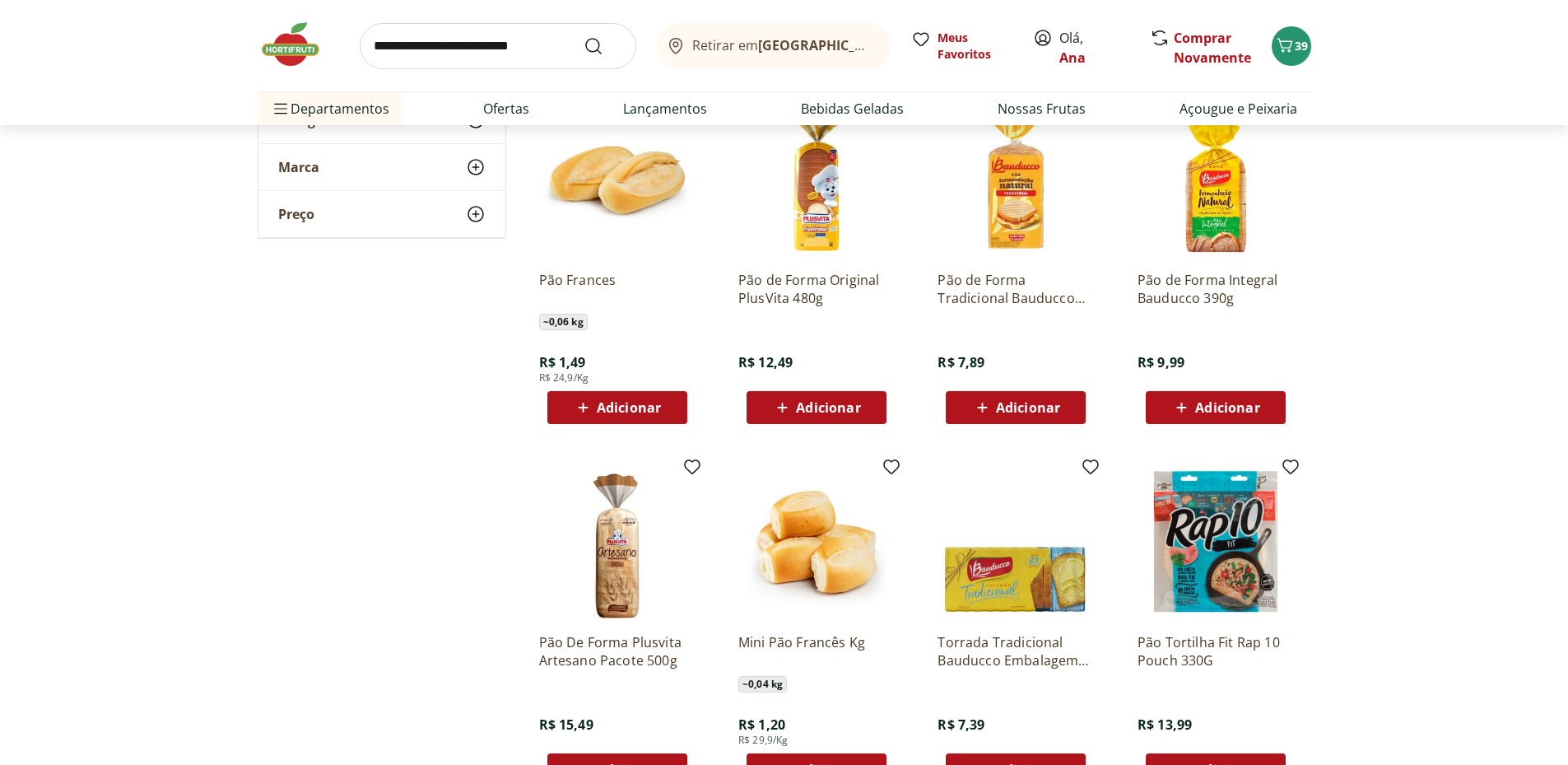
scroll to position [823, 0]
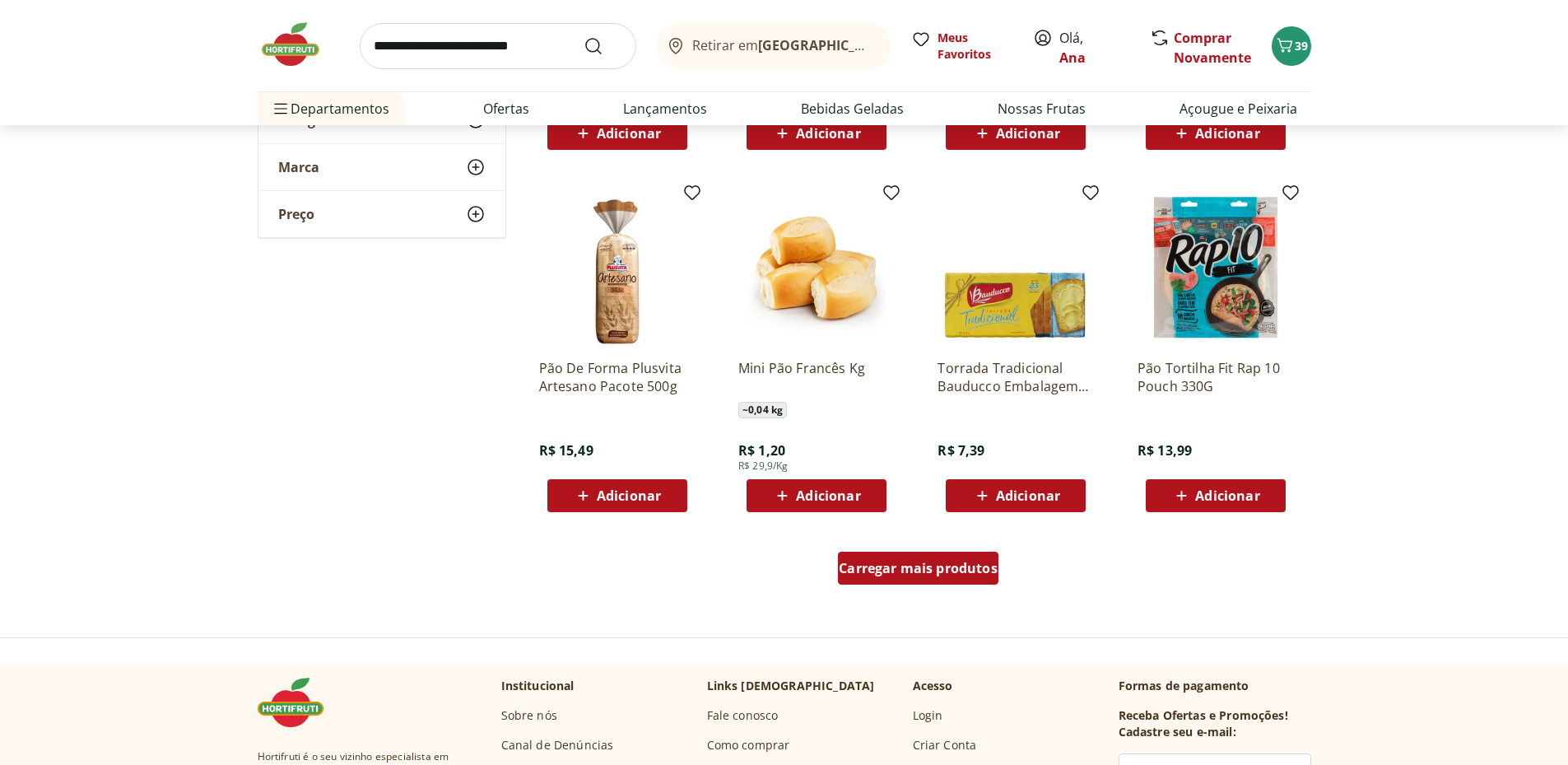
click at [955, 572] on span "Carregar mais produtos" at bounding box center [918, 569] width 159 height 13
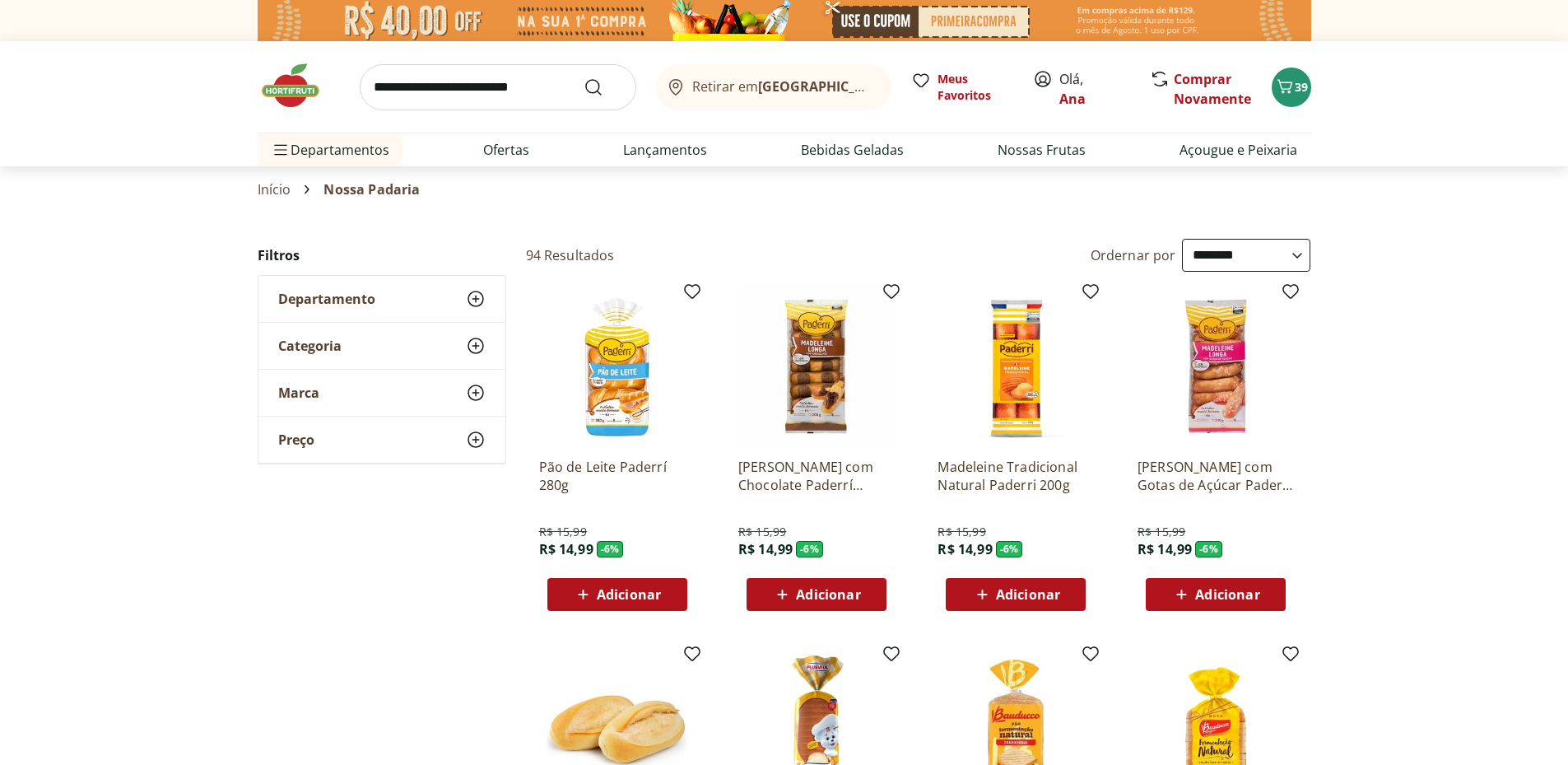
select select "**********"
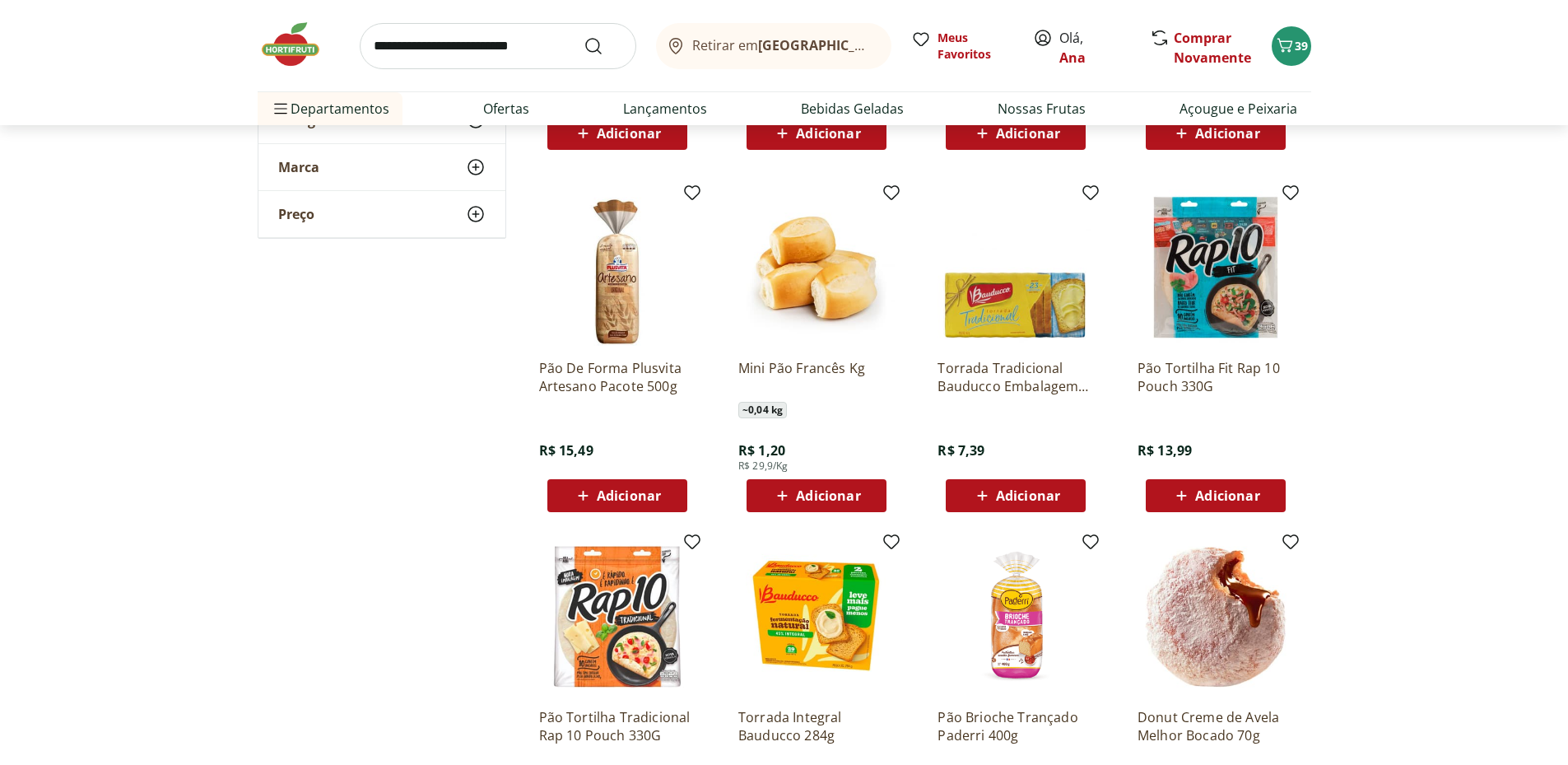
scroll to position [1099, 0]
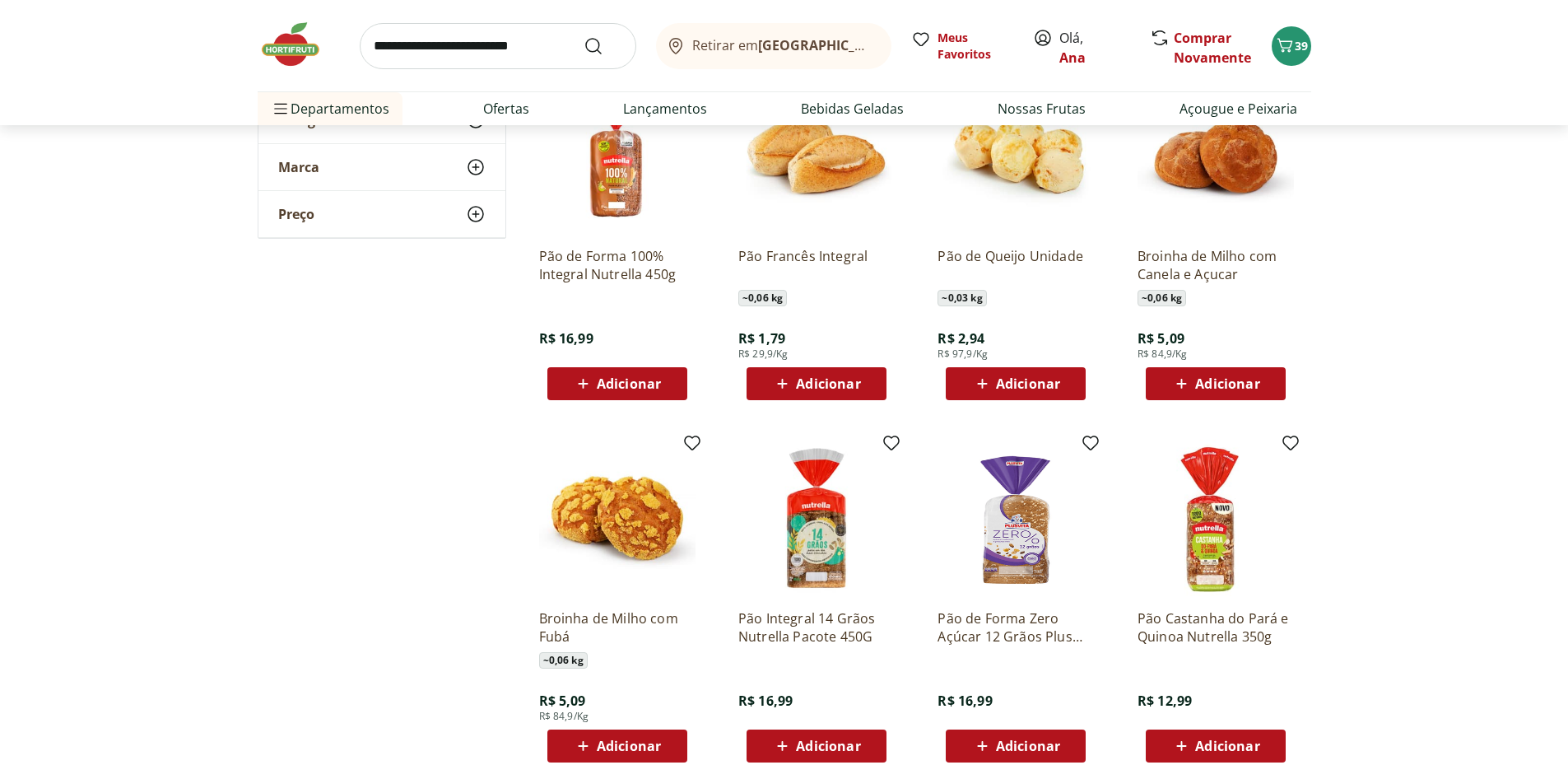
scroll to position [1922, 0]
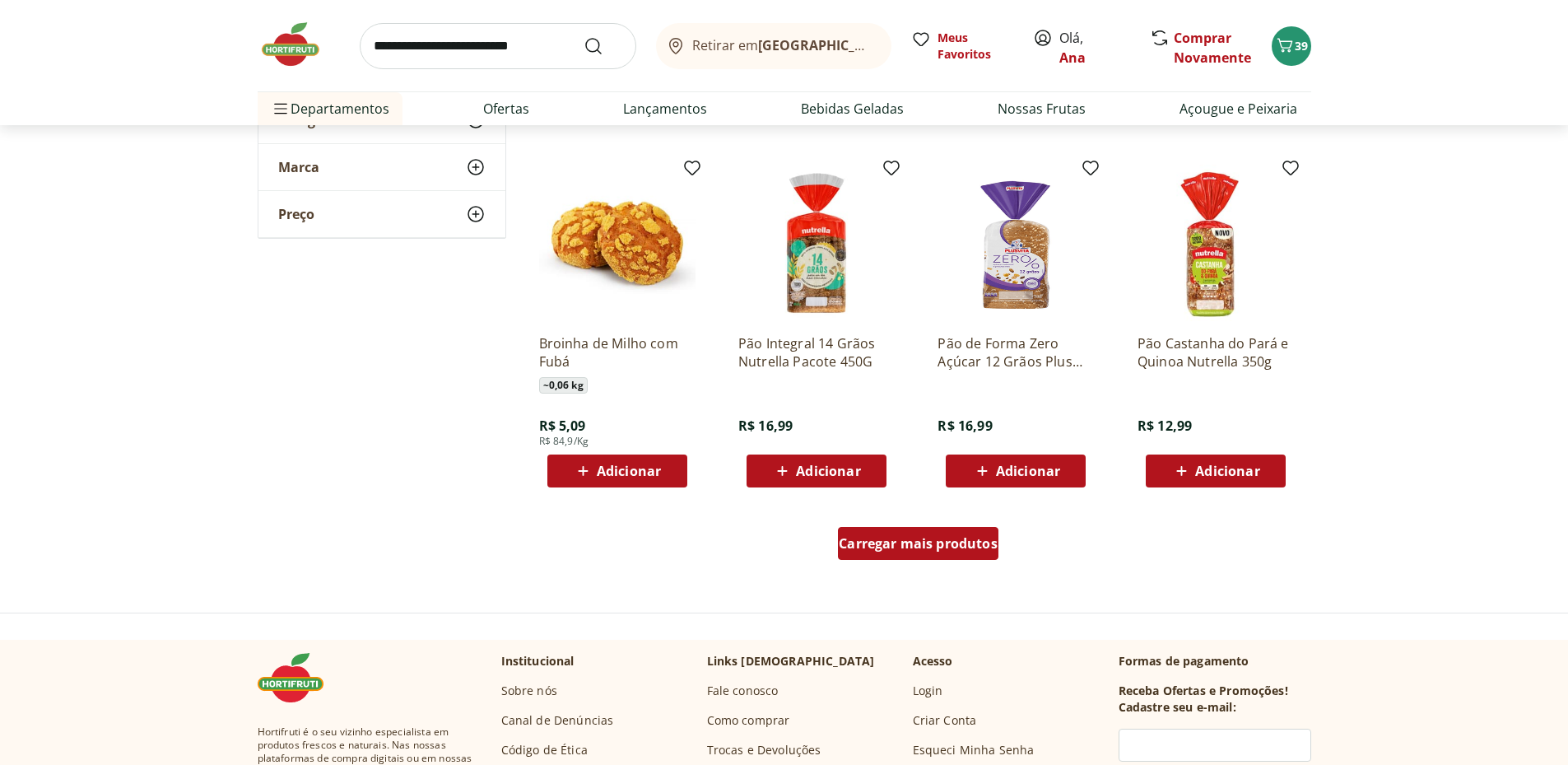
click at [928, 540] on span "Carregar mais produtos" at bounding box center [918, 543] width 159 height 13
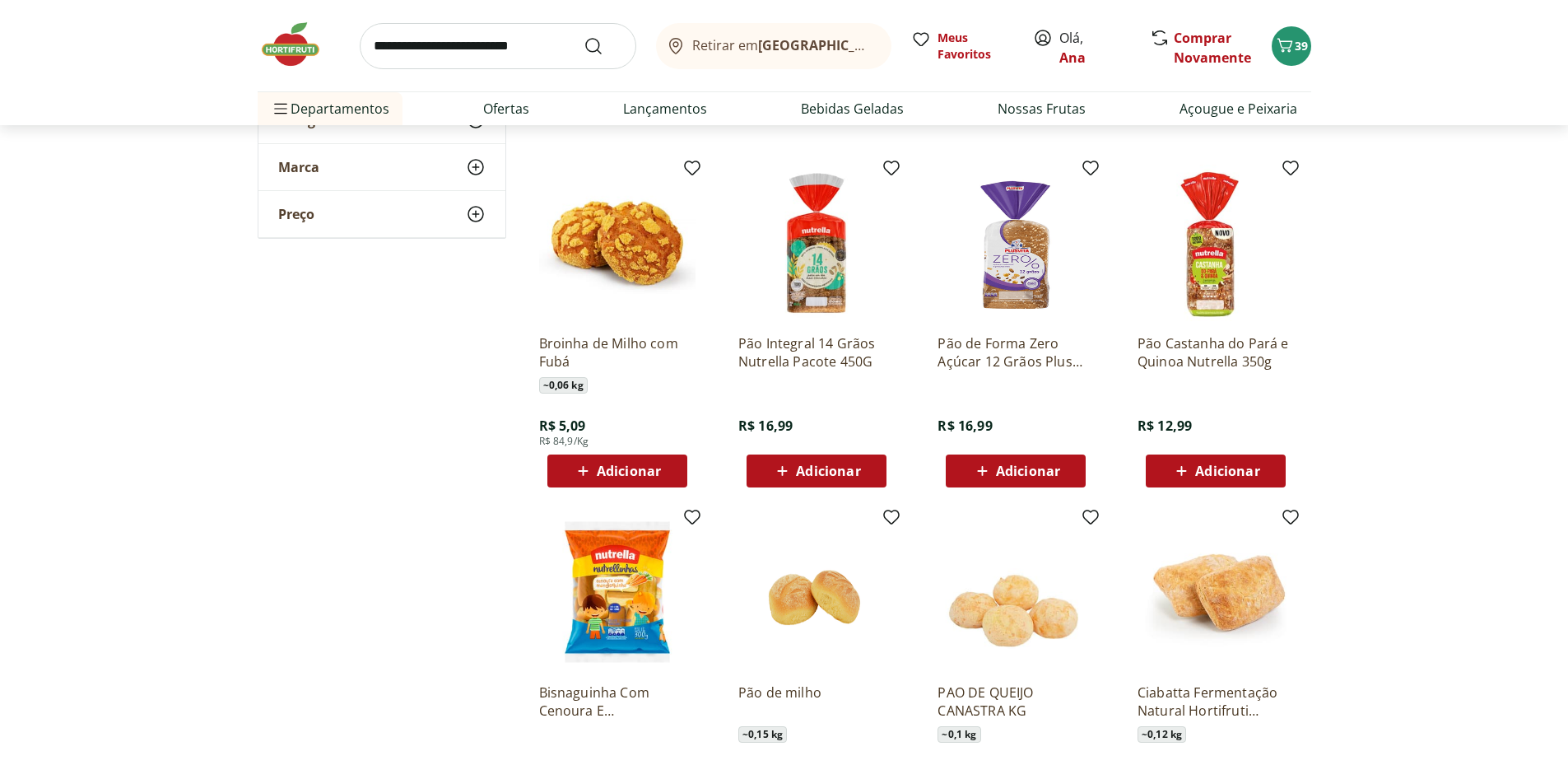
scroll to position [2196, 0]
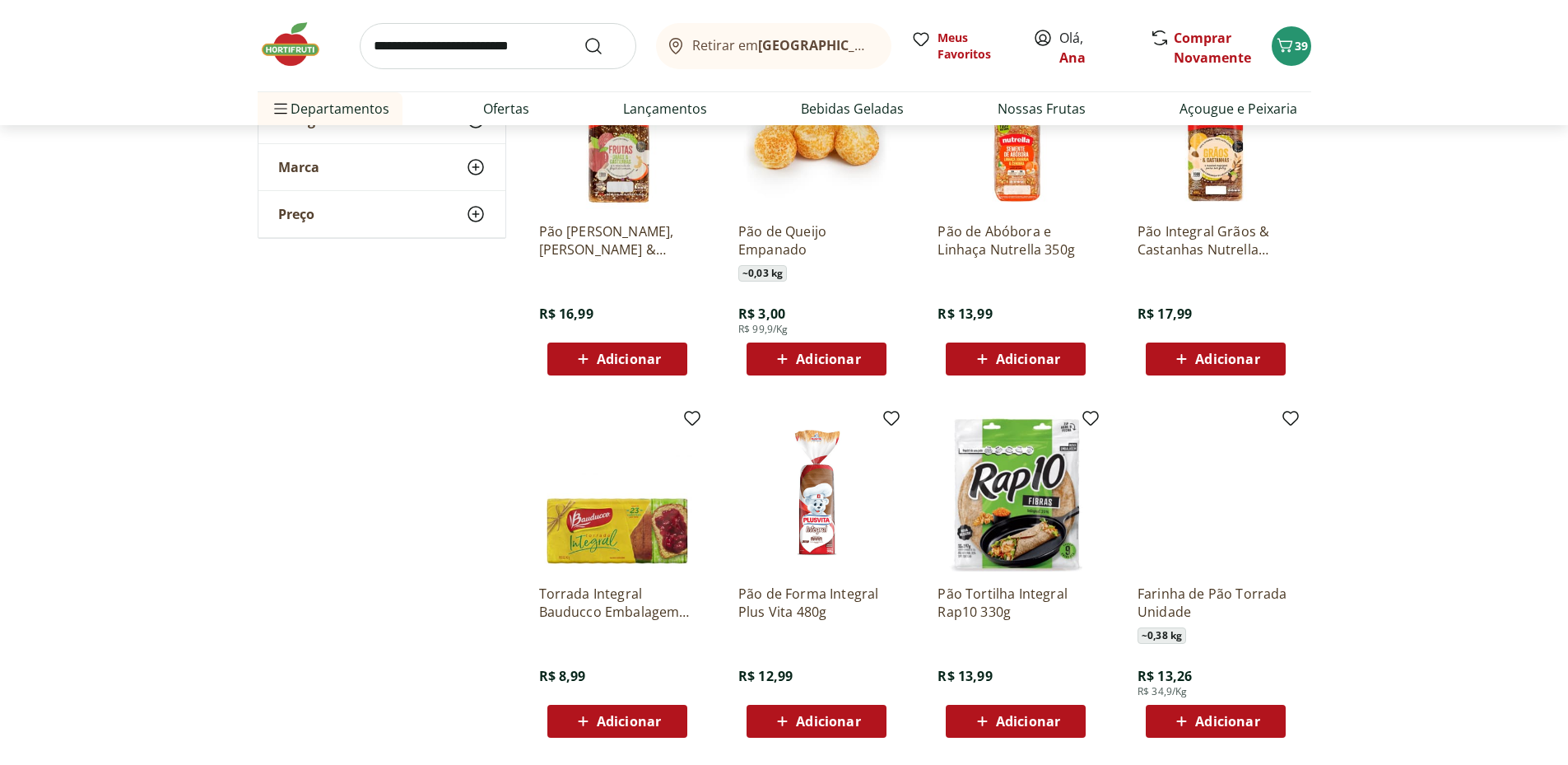
scroll to position [3020, 0]
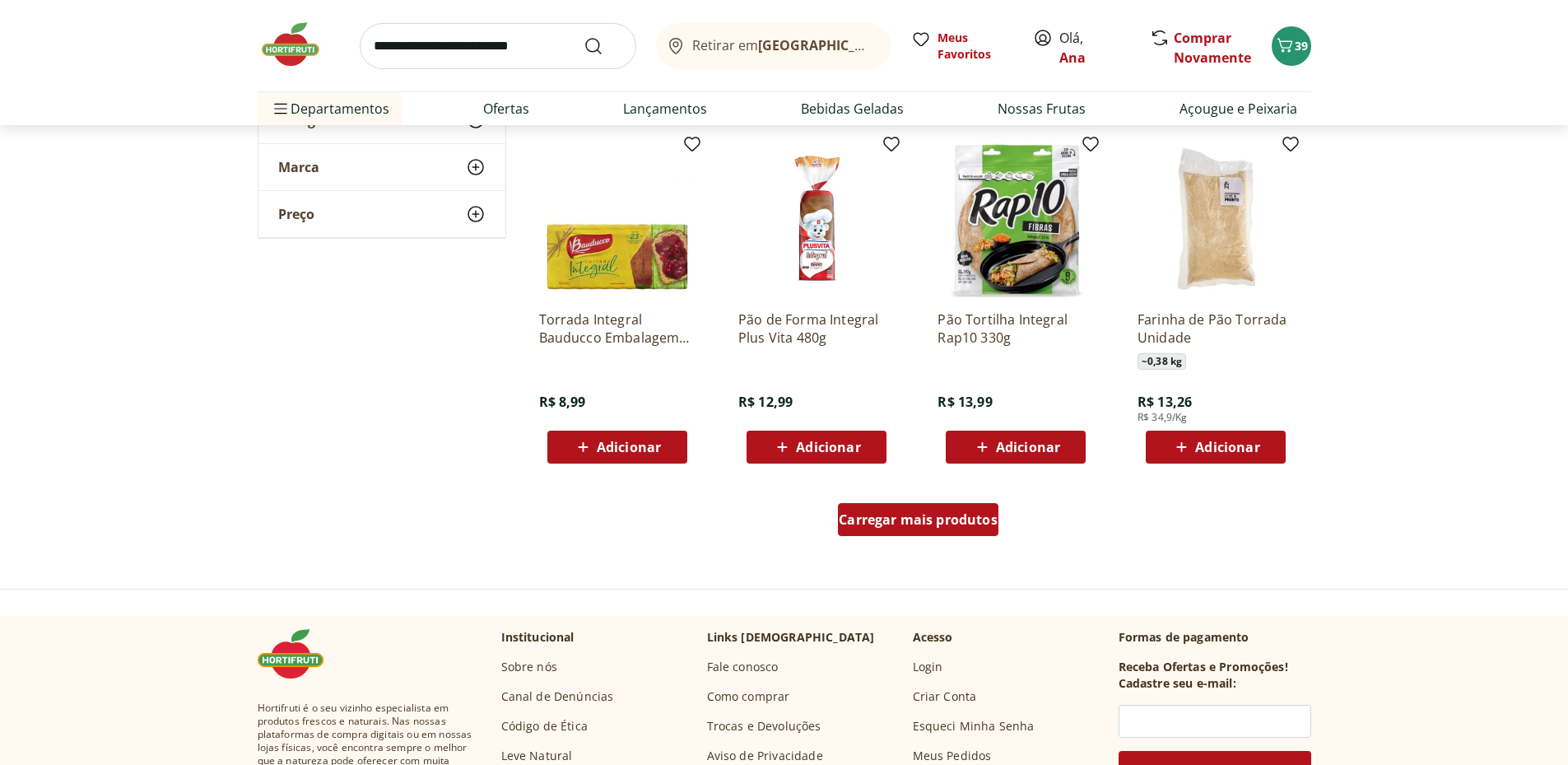
click at [924, 523] on span "Carregar mais produtos" at bounding box center [918, 520] width 159 height 13
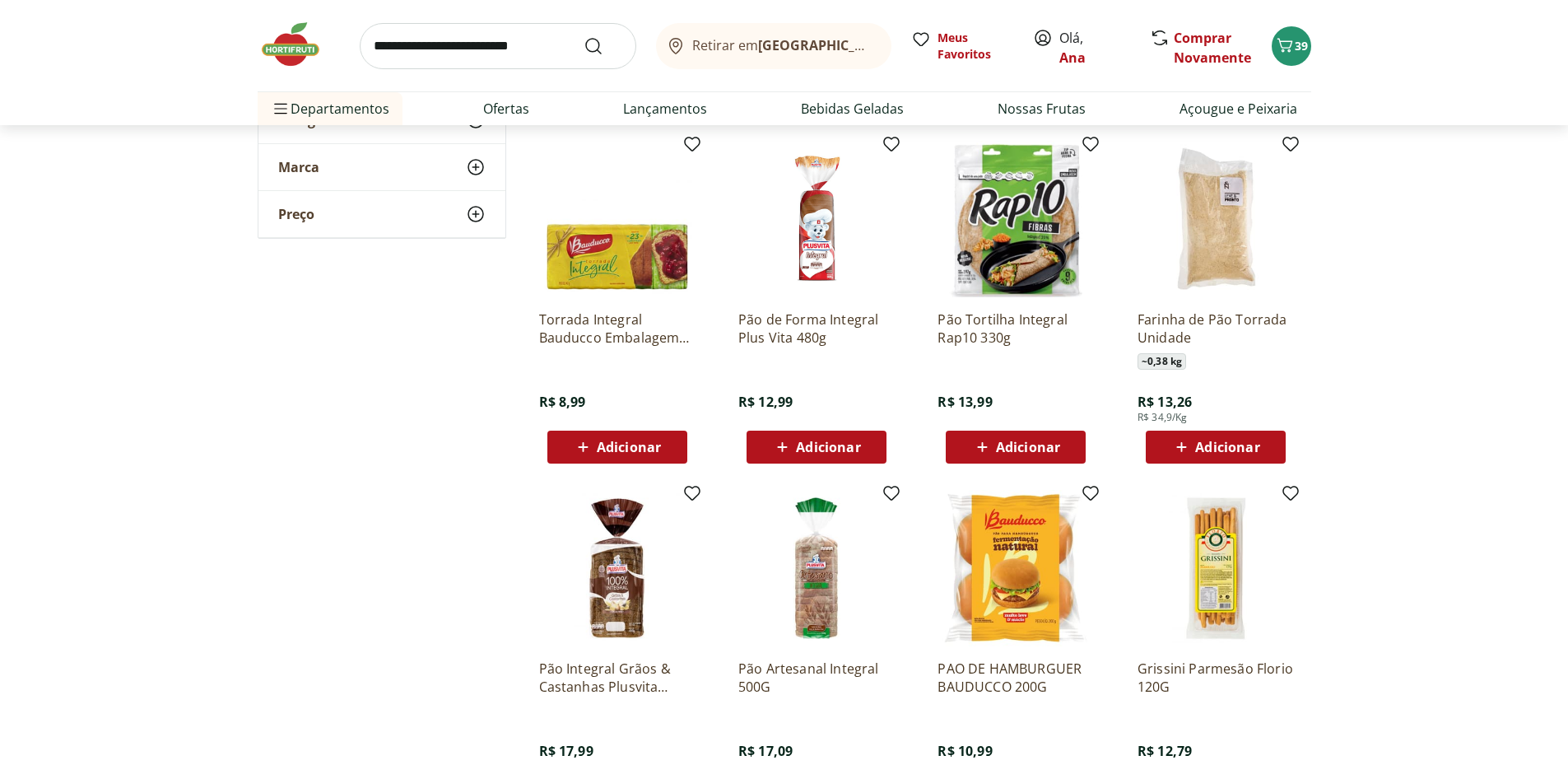
scroll to position [3294, 0]
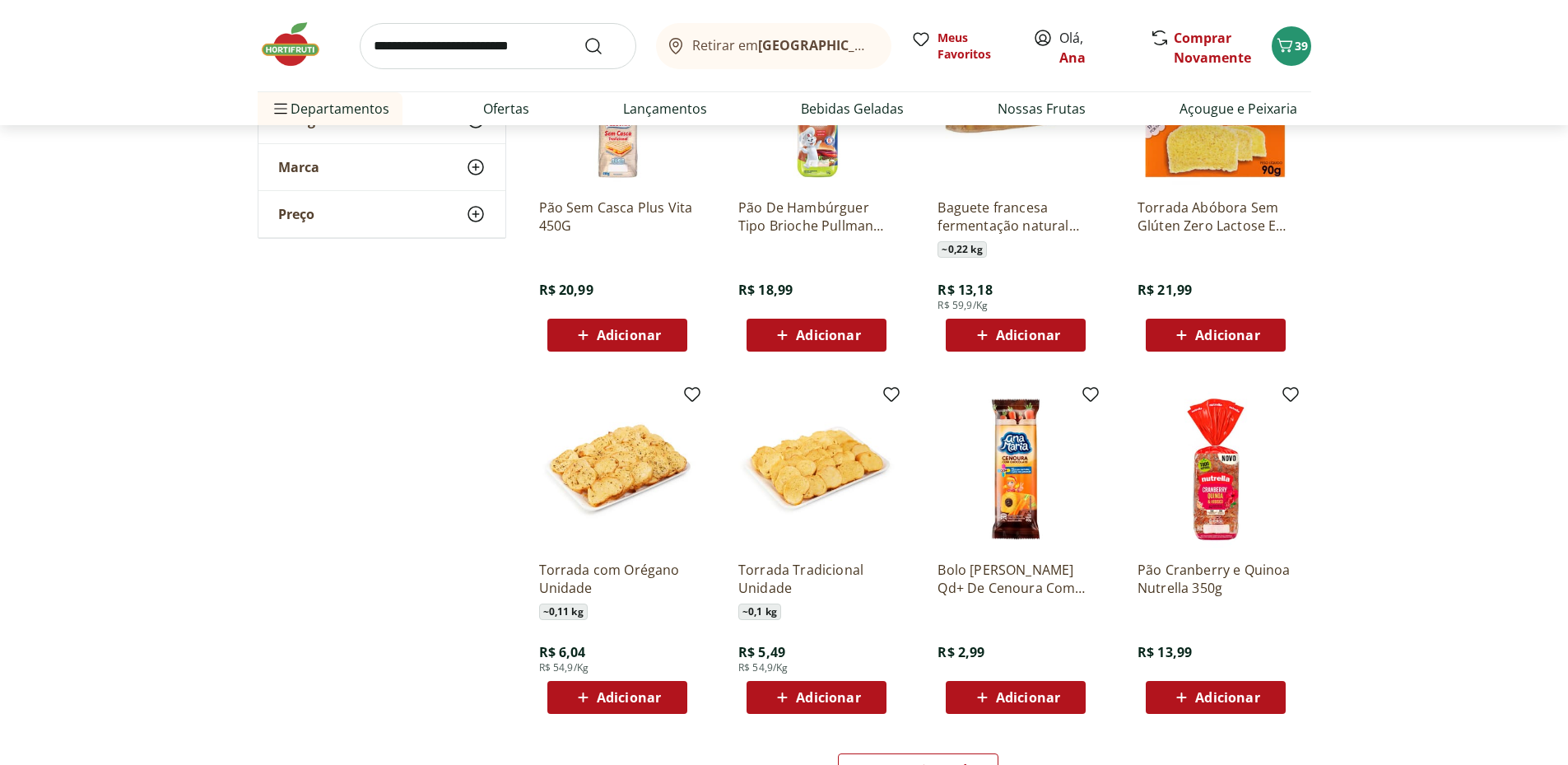
scroll to position [4117, 0]
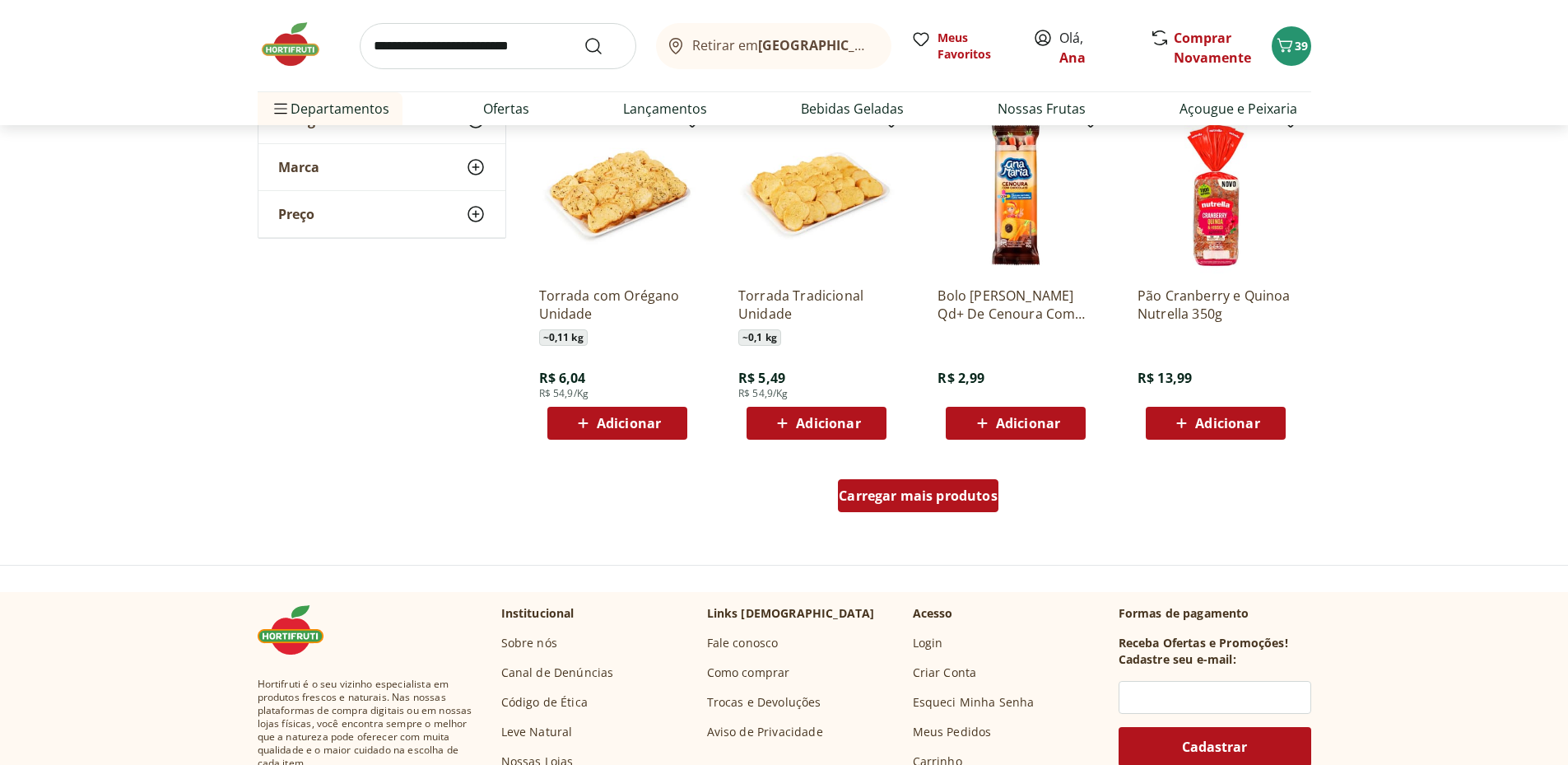
click at [894, 498] on span "Carregar mais produtos" at bounding box center [918, 495] width 159 height 13
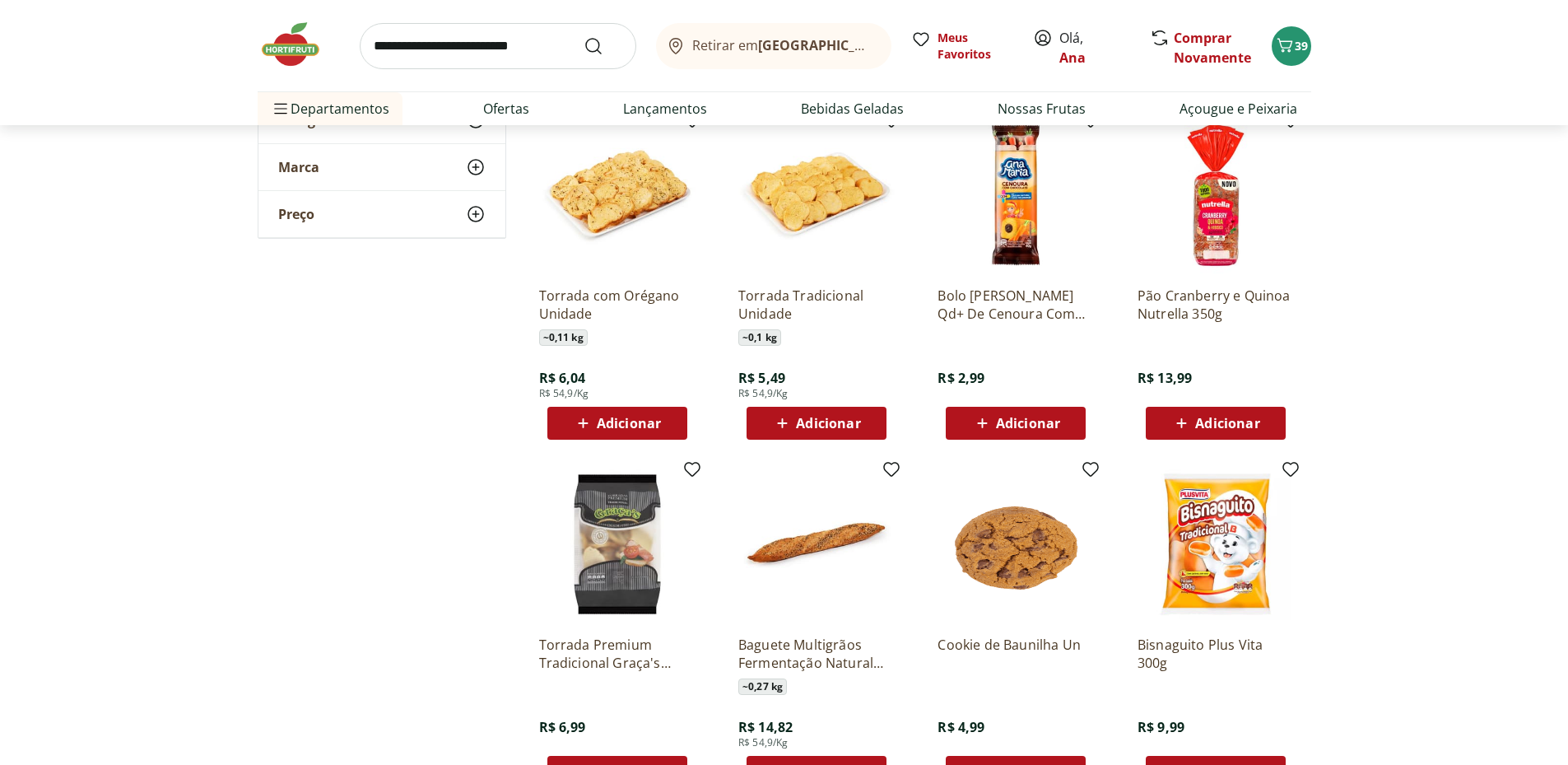
scroll to position [4393, 0]
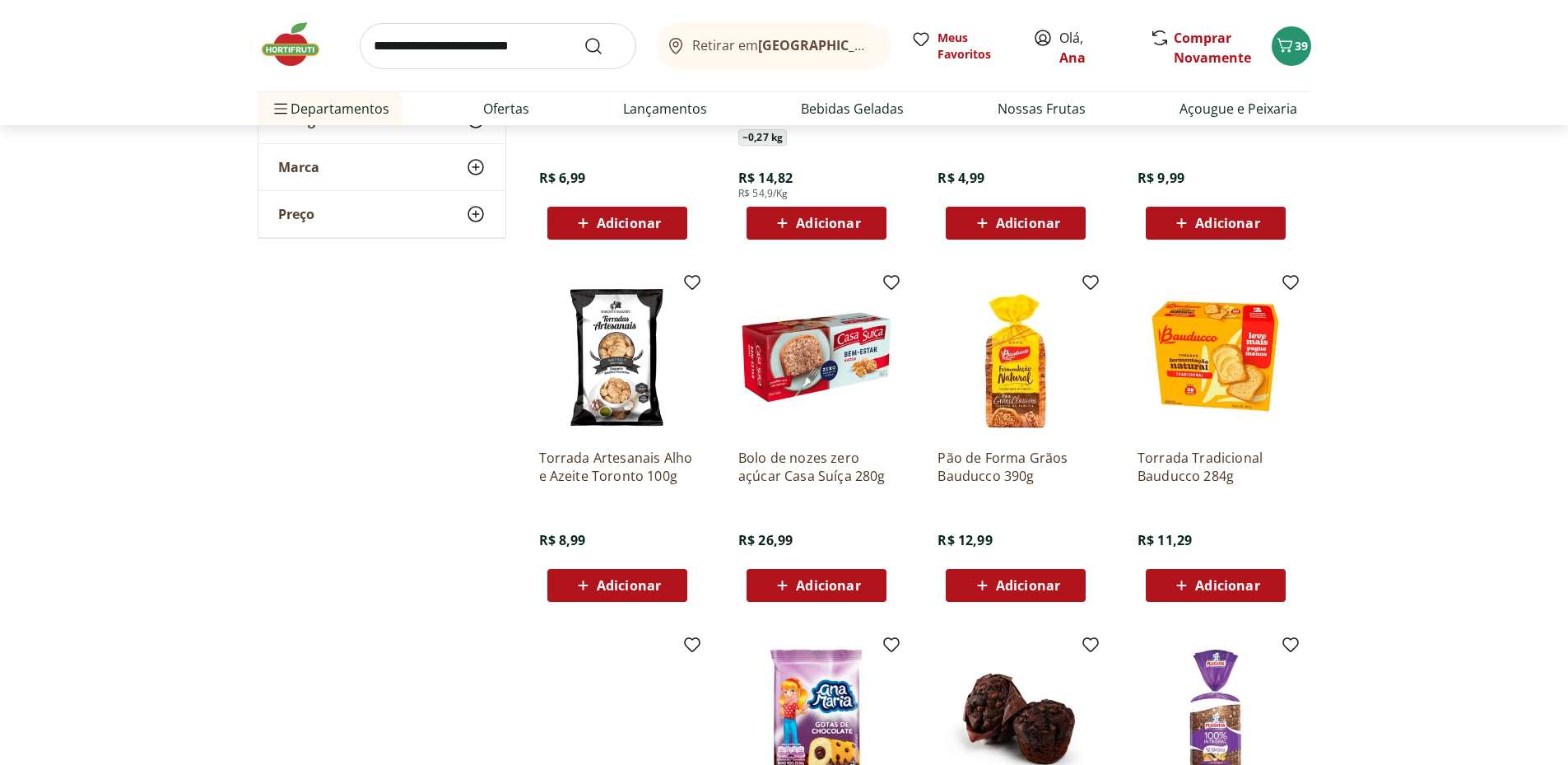
scroll to position [4941, 0]
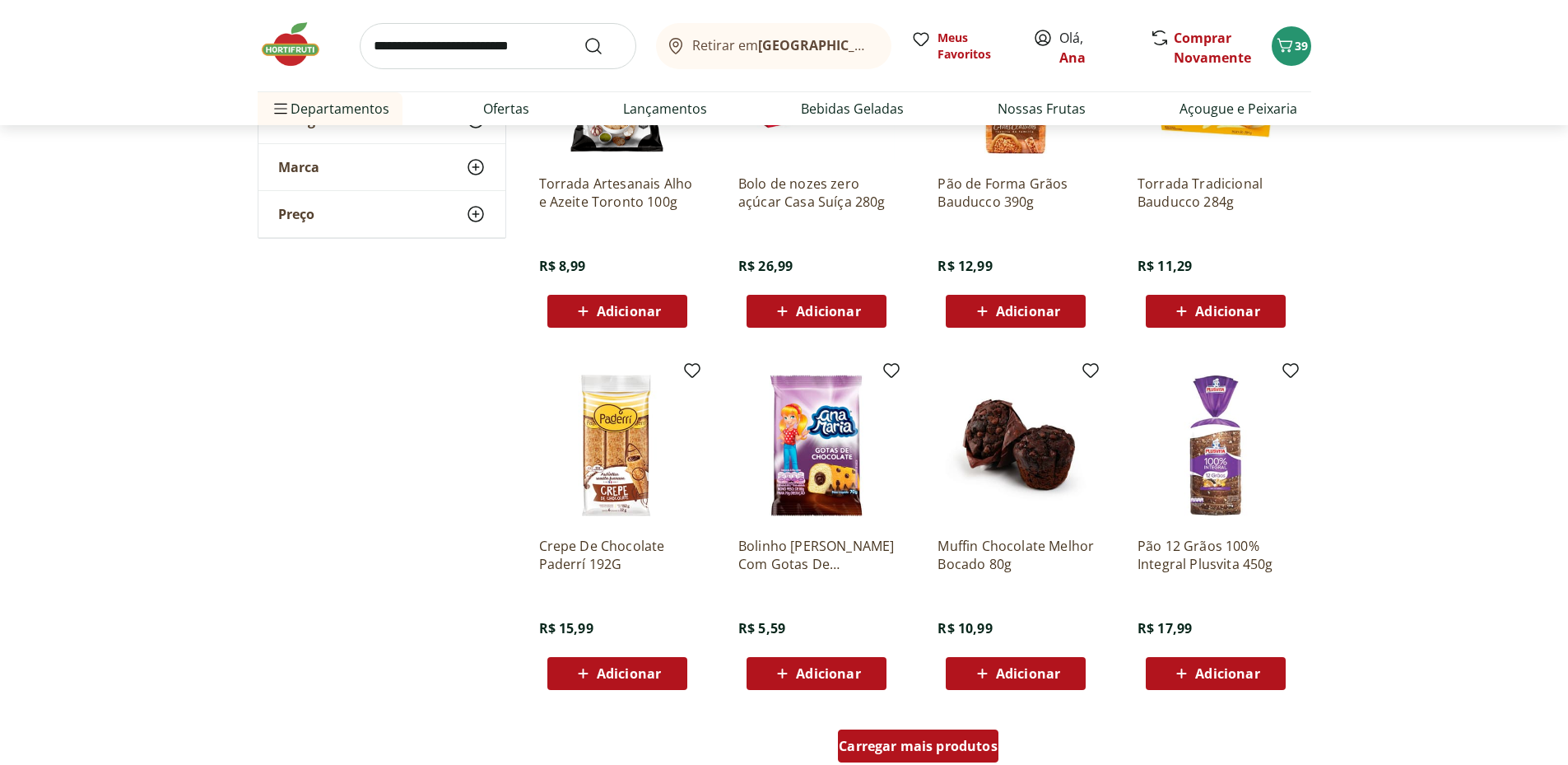
click at [899, 742] on span "Carregar mais produtos" at bounding box center [918, 746] width 159 height 13
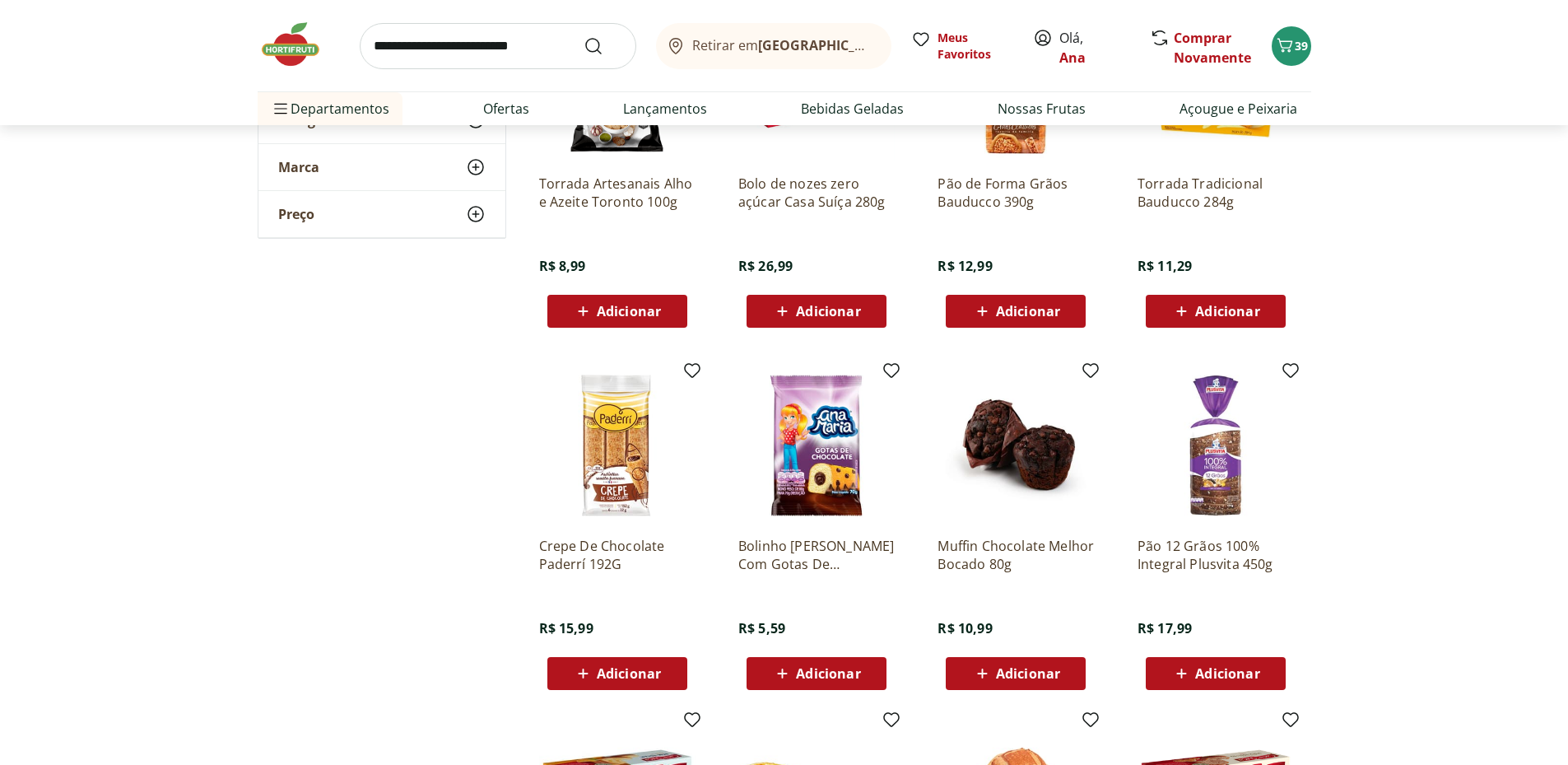
scroll to position [5216, 0]
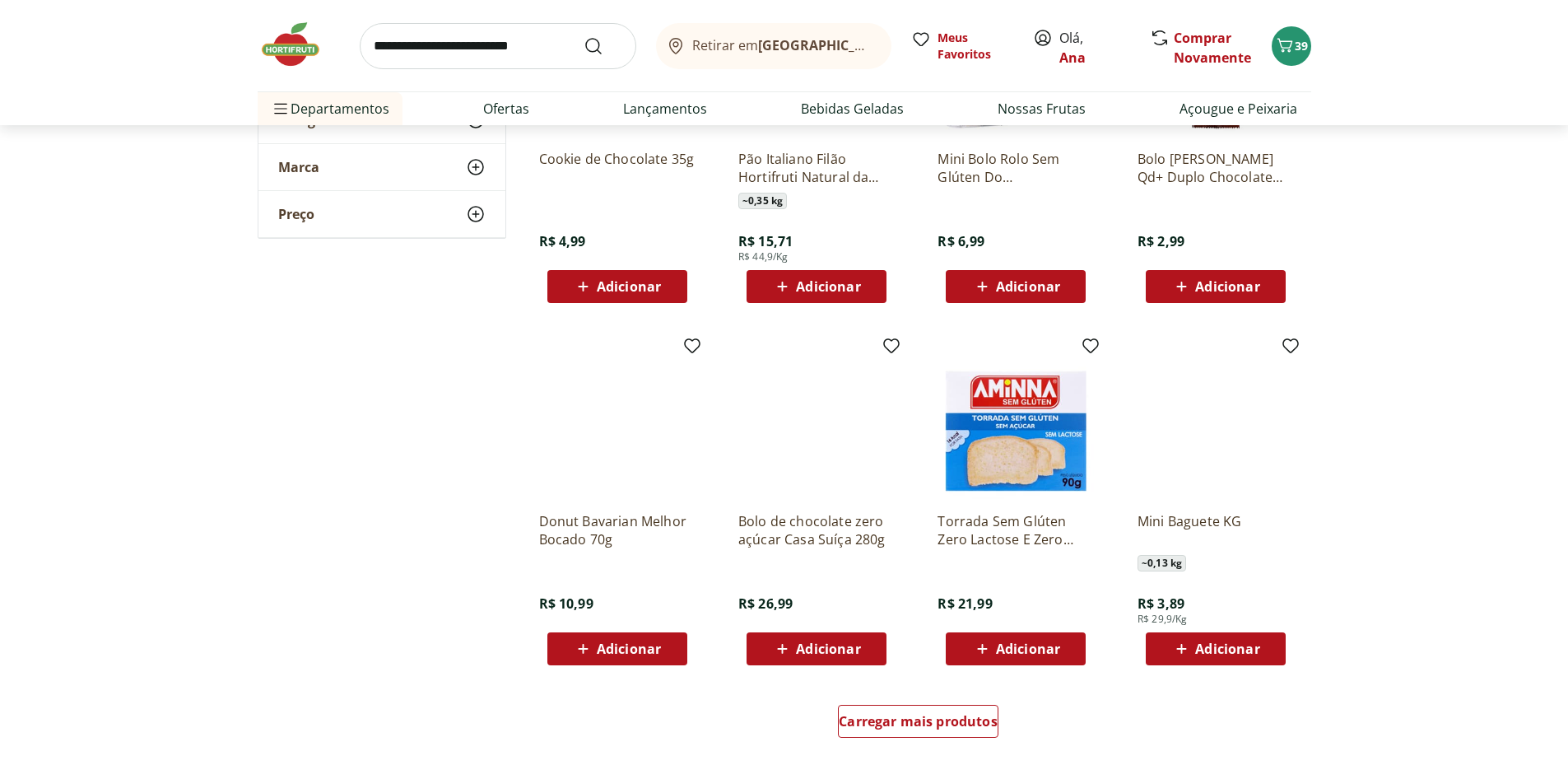
scroll to position [6314, 0]
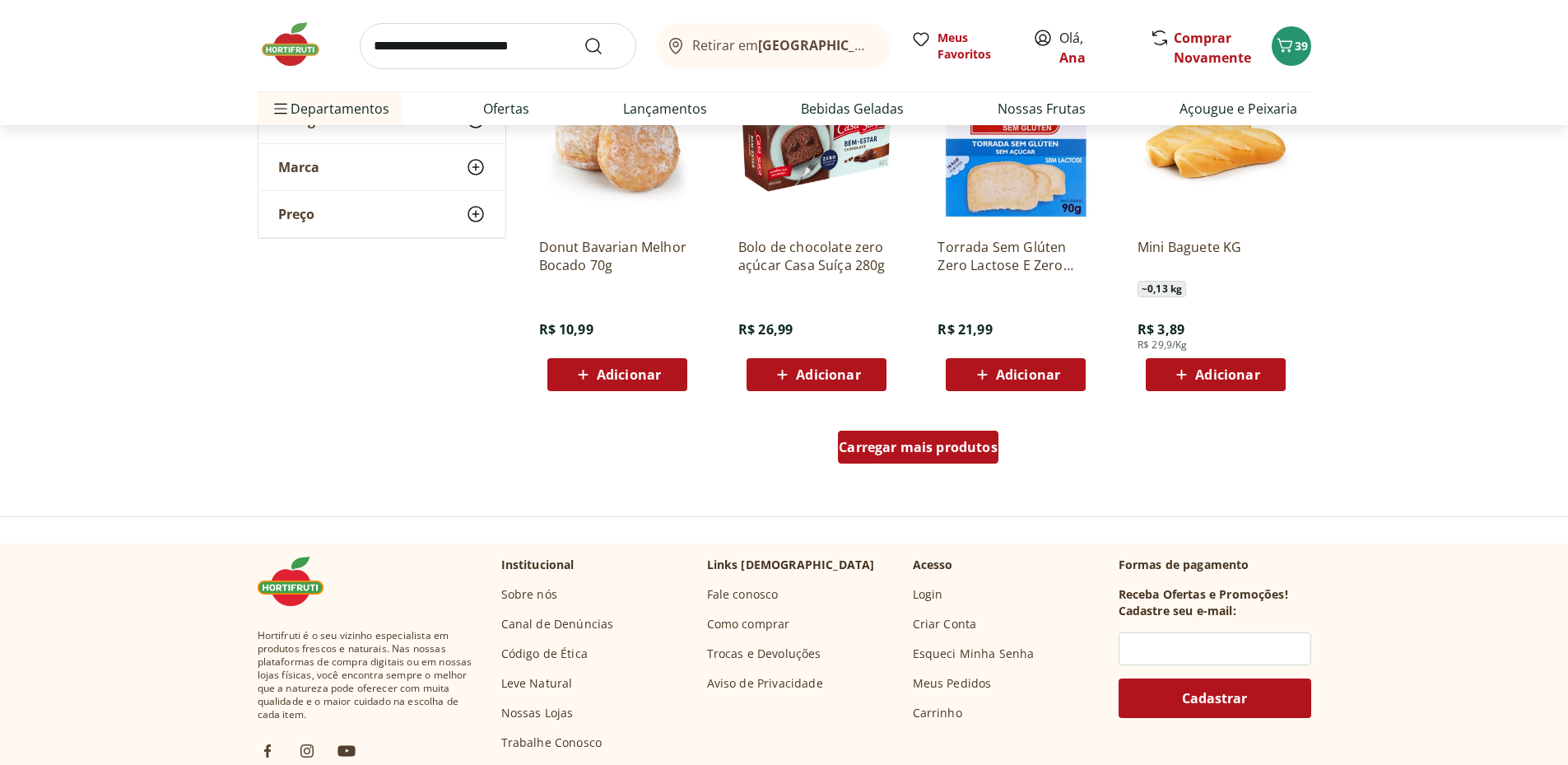
click at [937, 449] on span "Carregar mais produtos" at bounding box center [918, 447] width 159 height 13
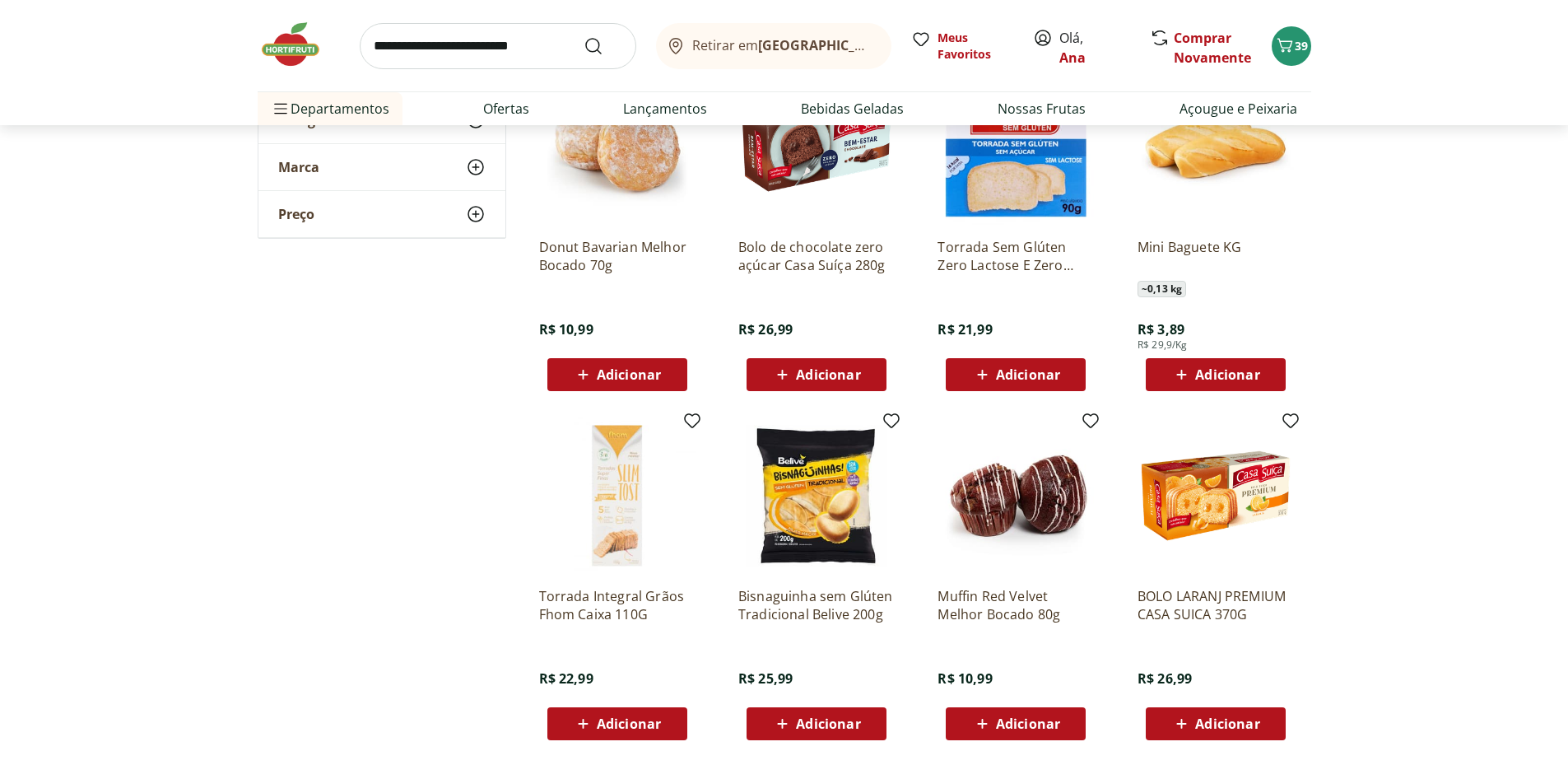
scroll to position [6588, 0]
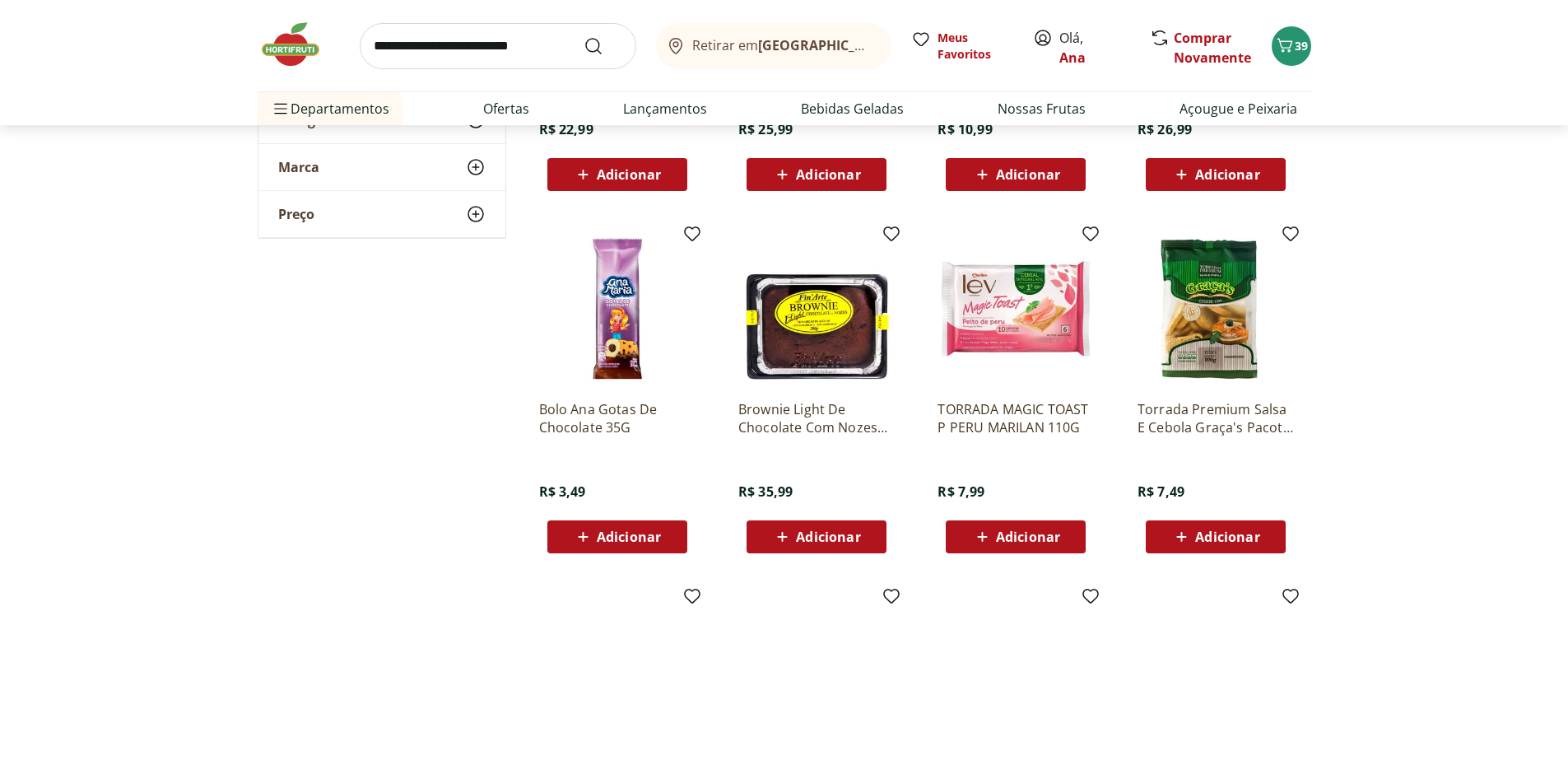
scroll to position [7137, 0]
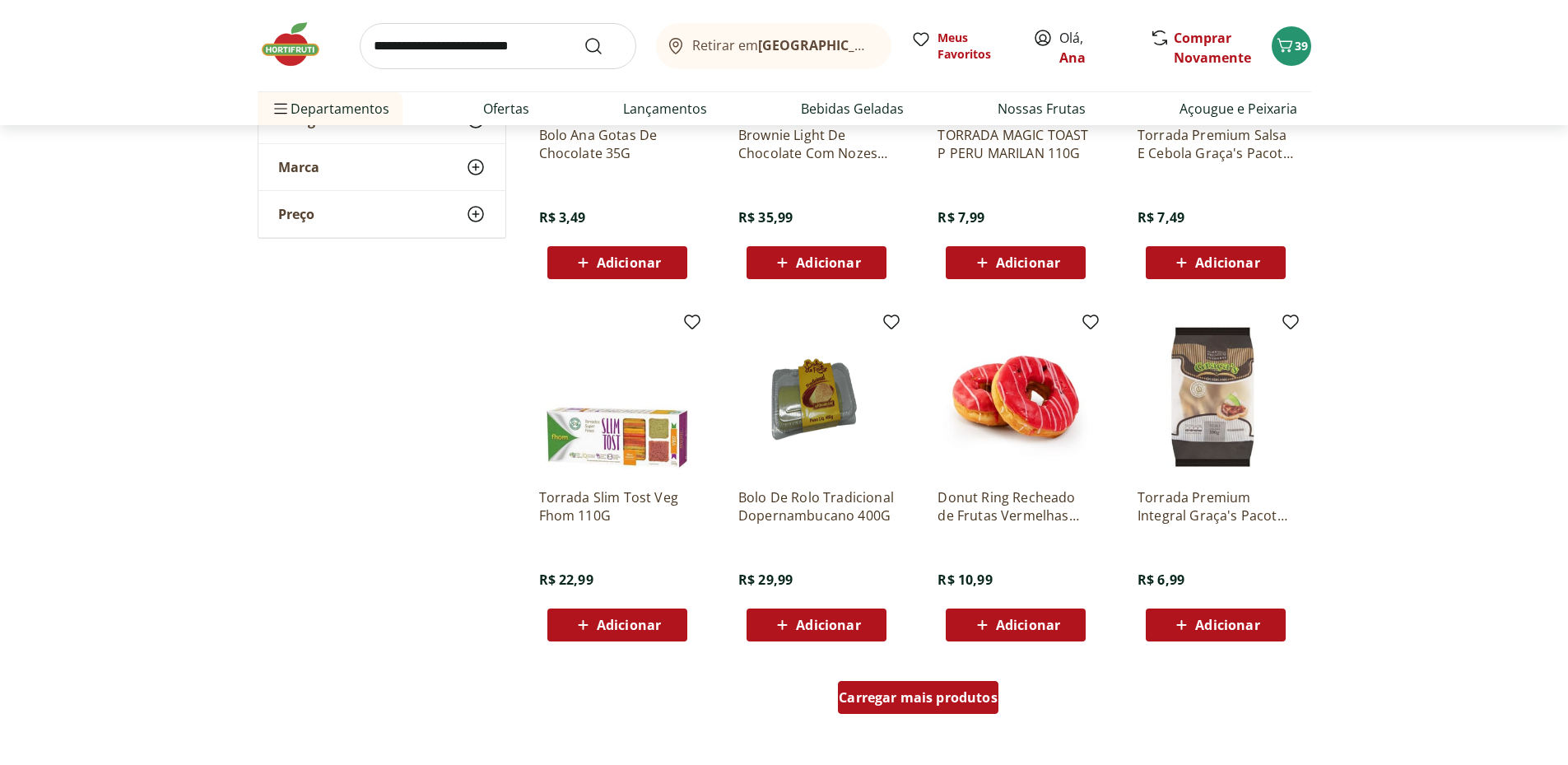
click at [931, 697] on span "Carregar mais produtos" at bounding box center [918, 697] width 159 height 13
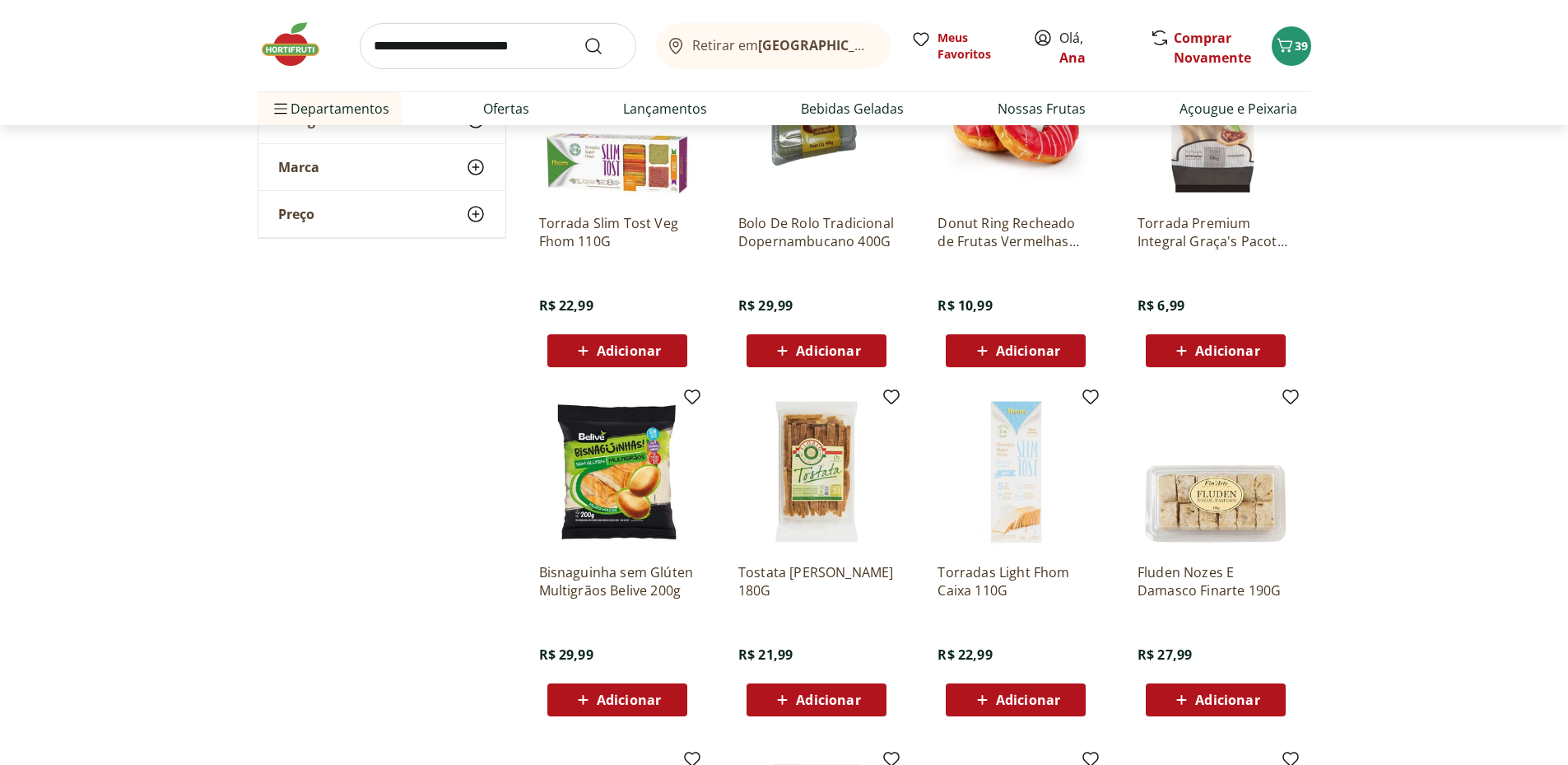
scroll to position [7687, 0]
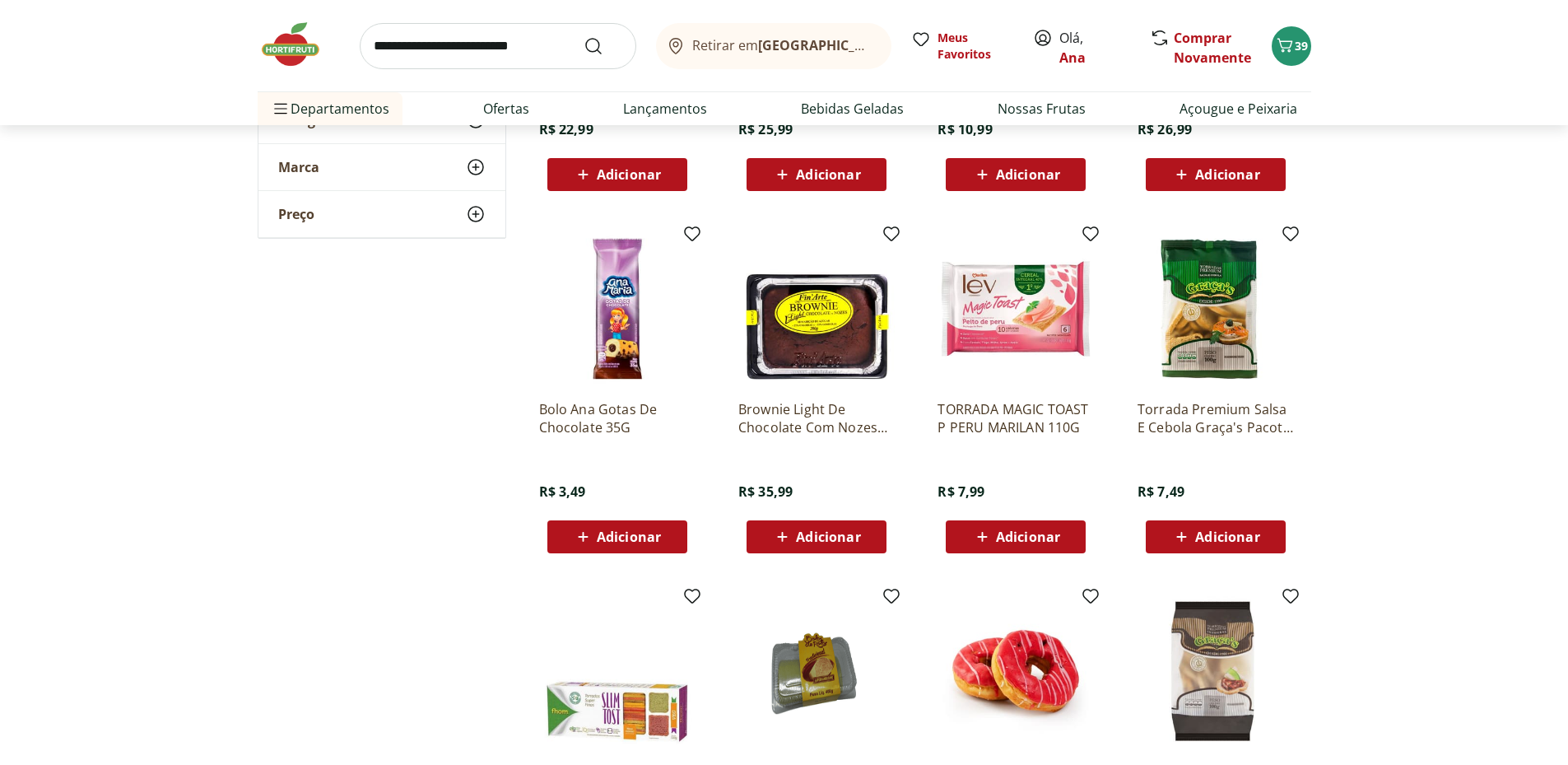
scroll to position [6588, 0]
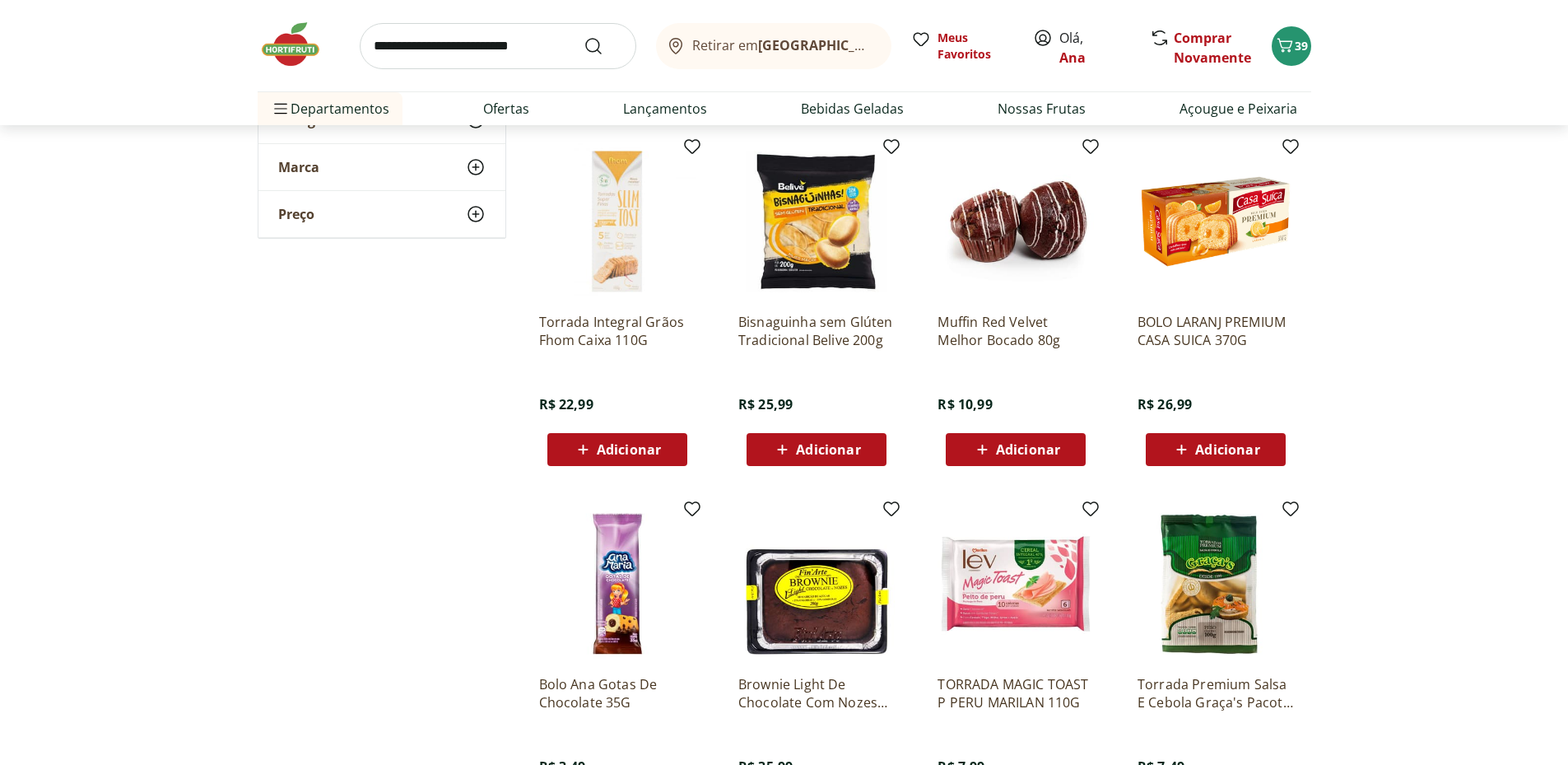
click at [865, 443] on div "Adicionar" at bounding box center [816, 450] width 114 height 30
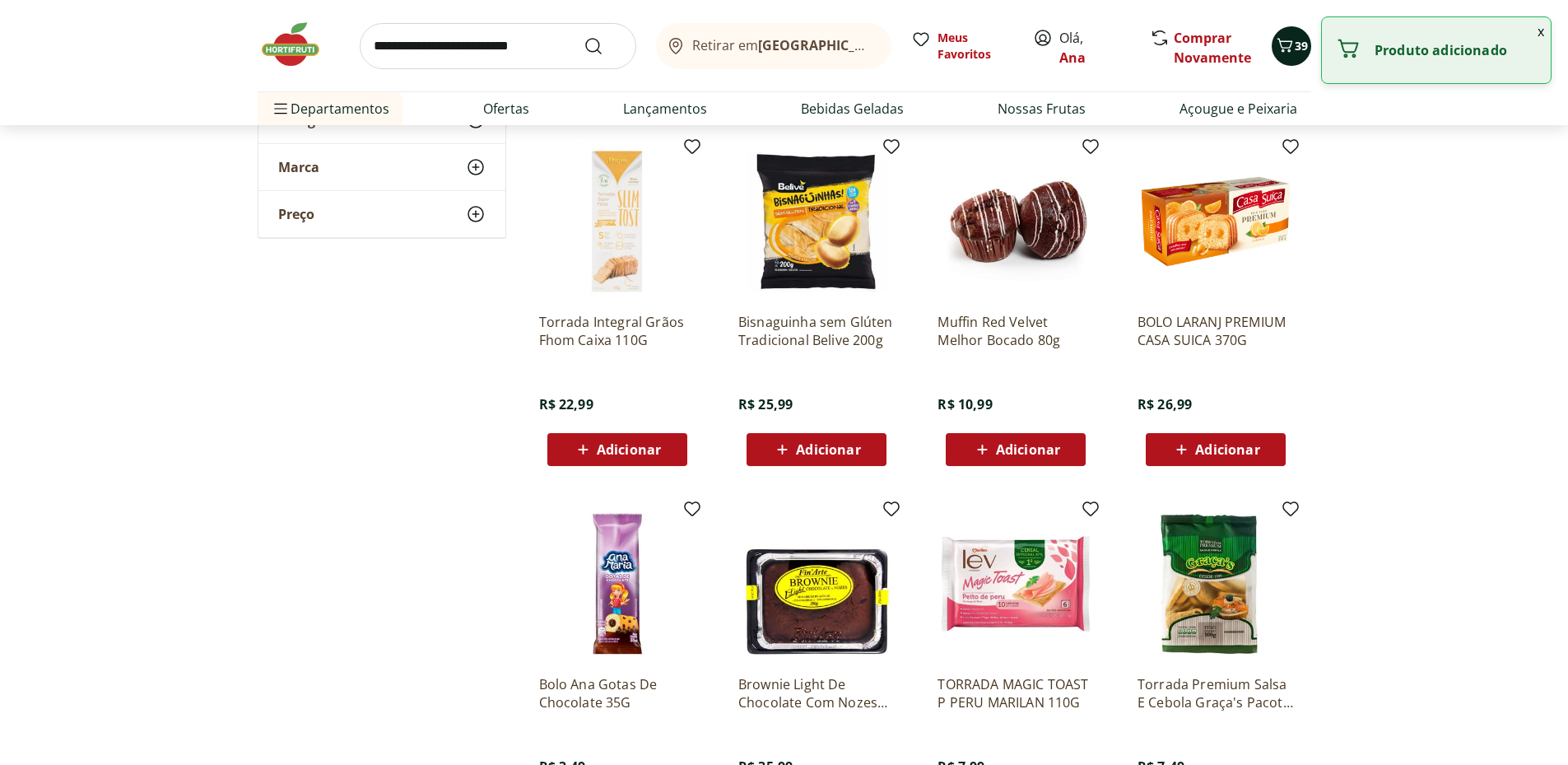
click at [1307, 43] on span "39" at bounding box center [1301, 45] width 13 height 16
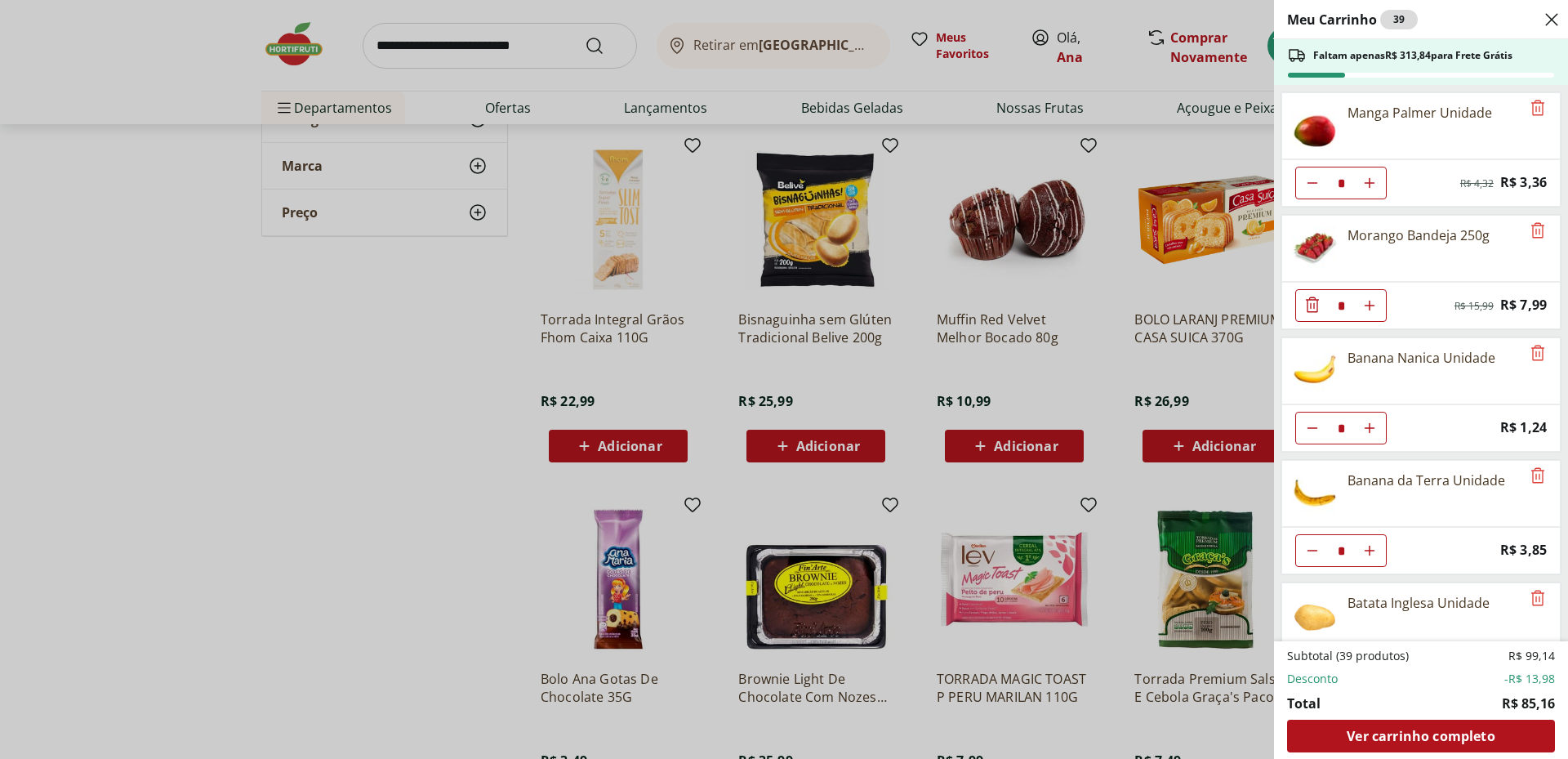
click at [1554, 16] on icon "Close" at bounding box center [1551, 20] width 20 height 20
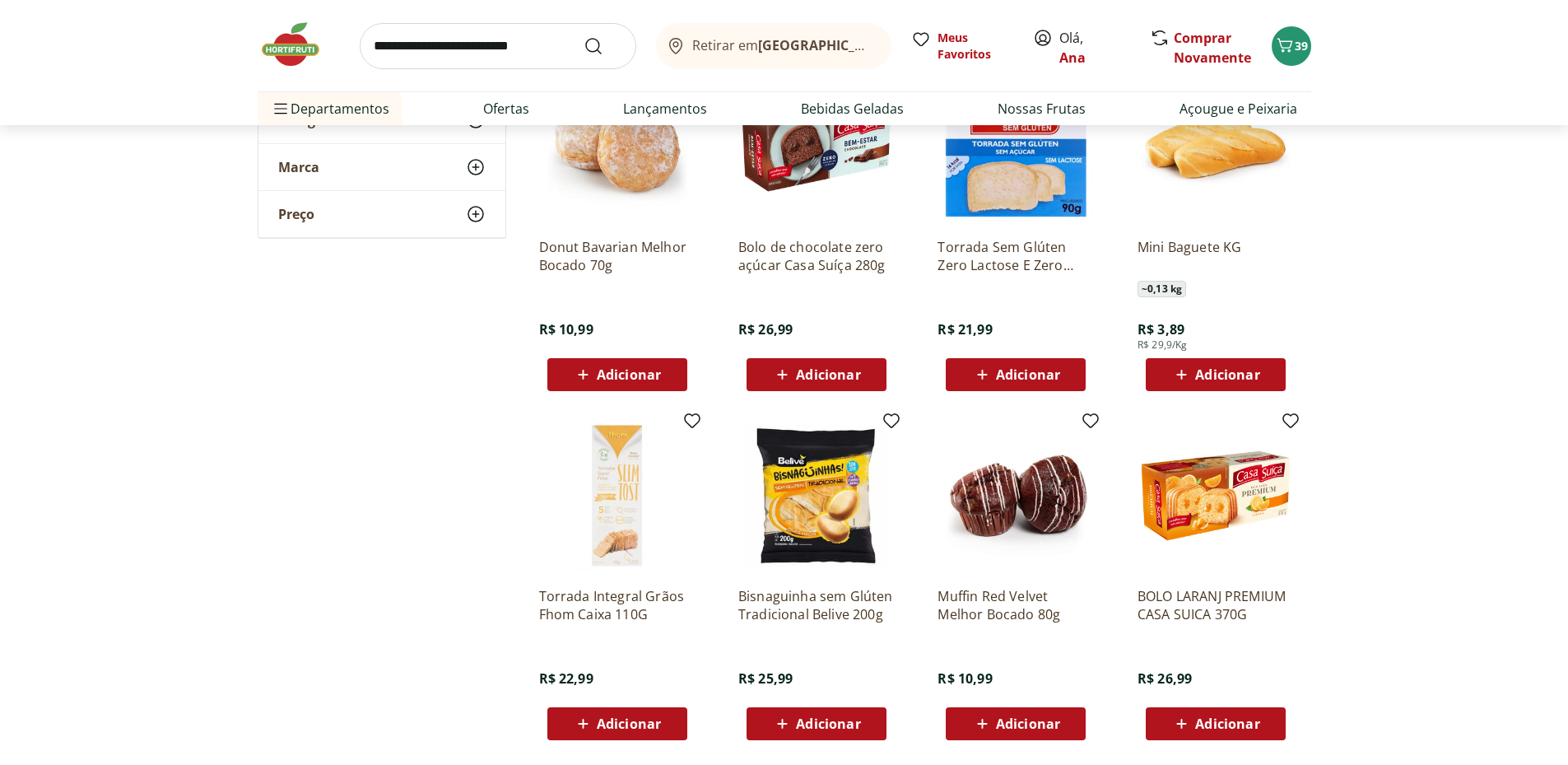
scroll to position [6039, 0]
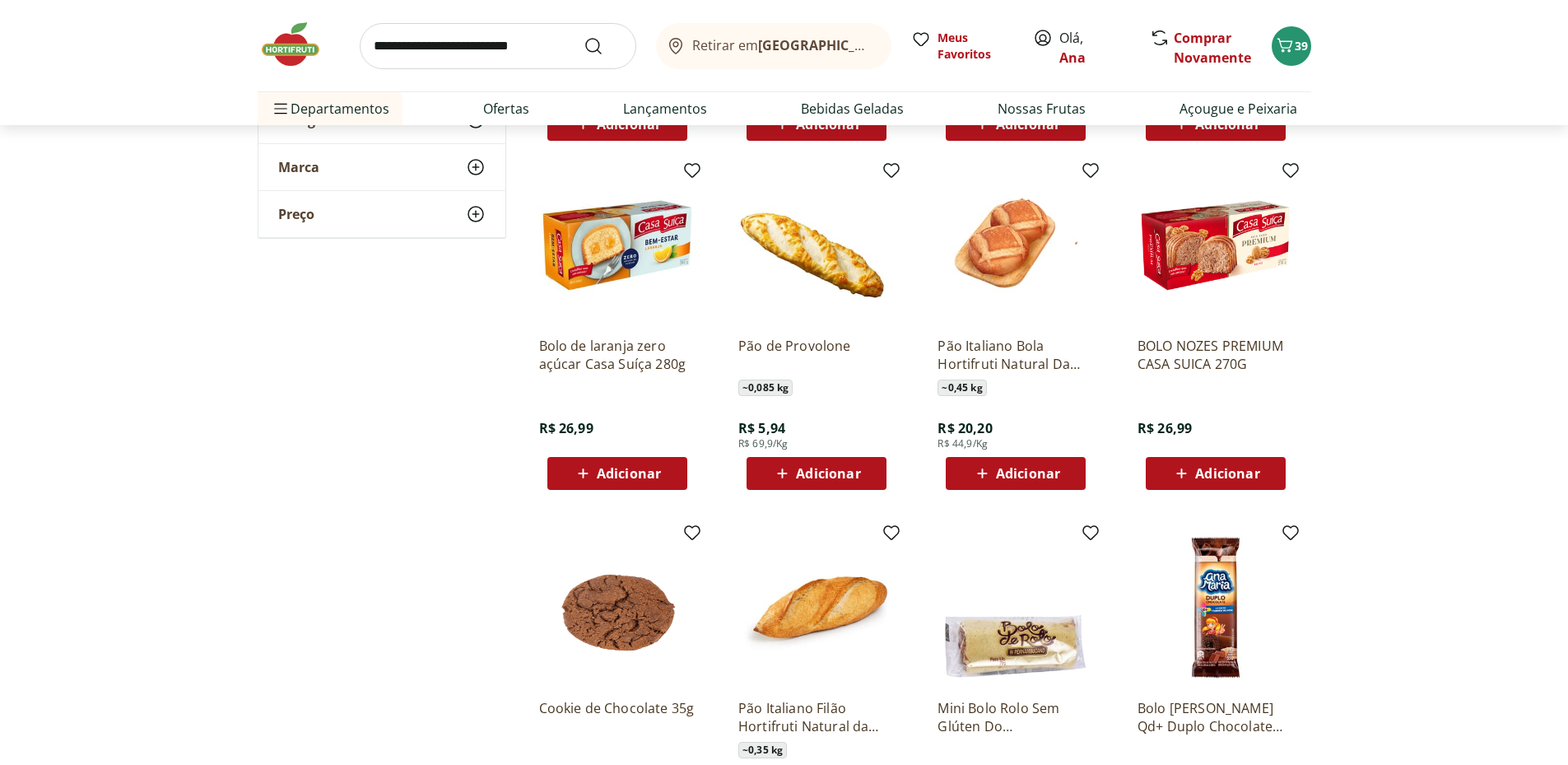
scroll to position [5216, 0]
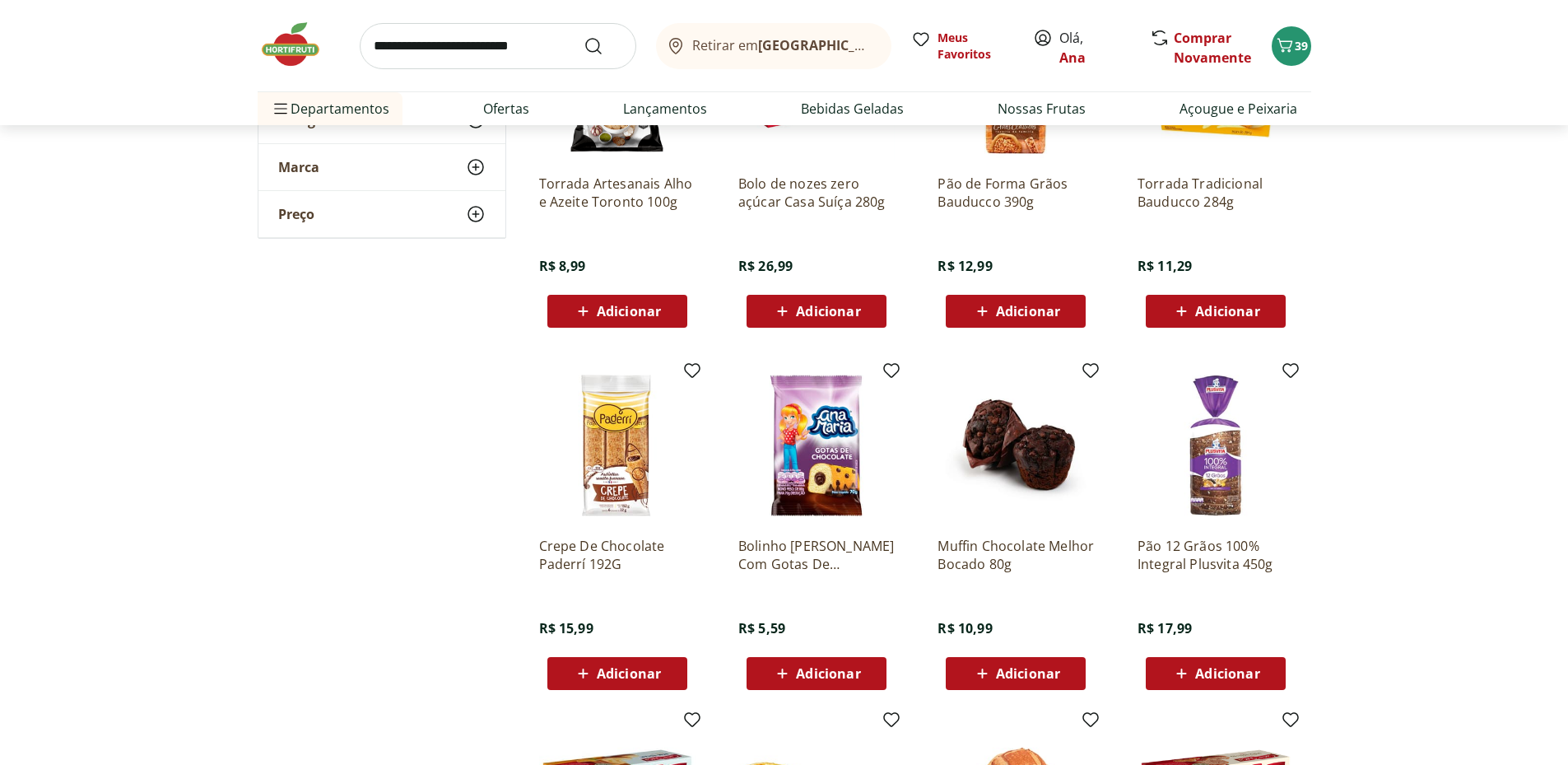
scroll to position [4666, 0]
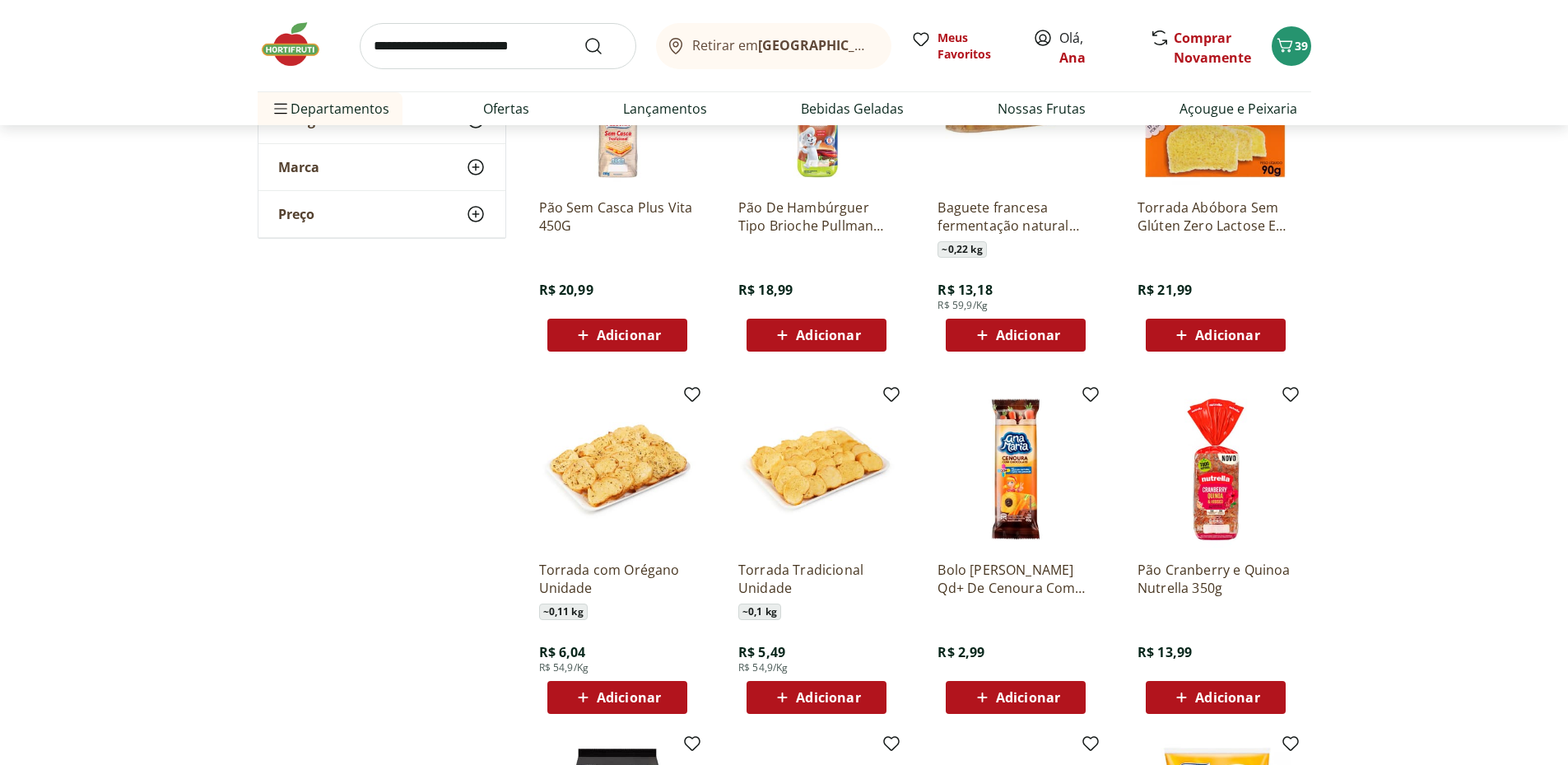
scroll to position [3568, 0]
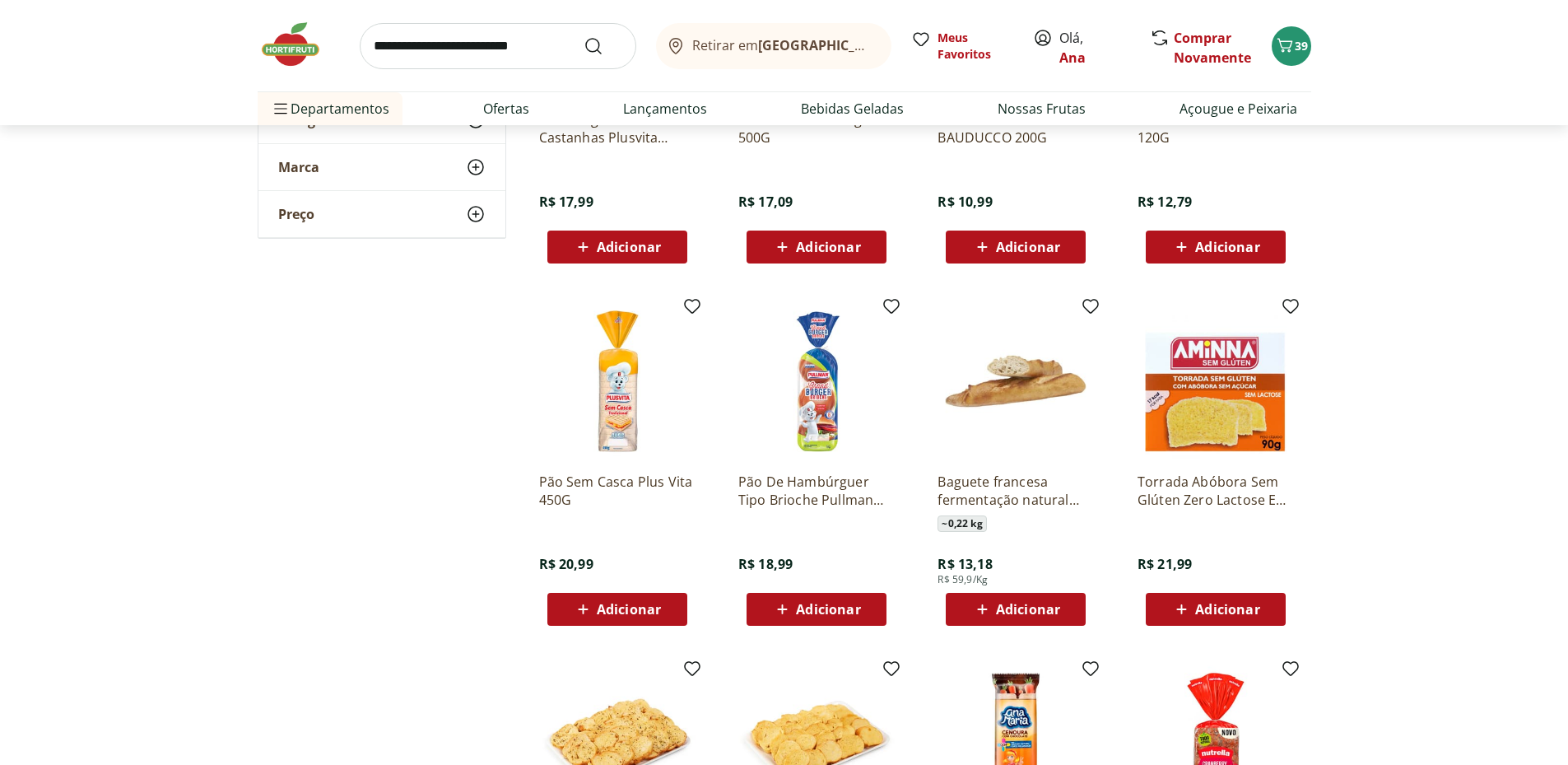
click at [613, 609] on span "Adicionar" at bounding box center [629, 609] width 64 height 13
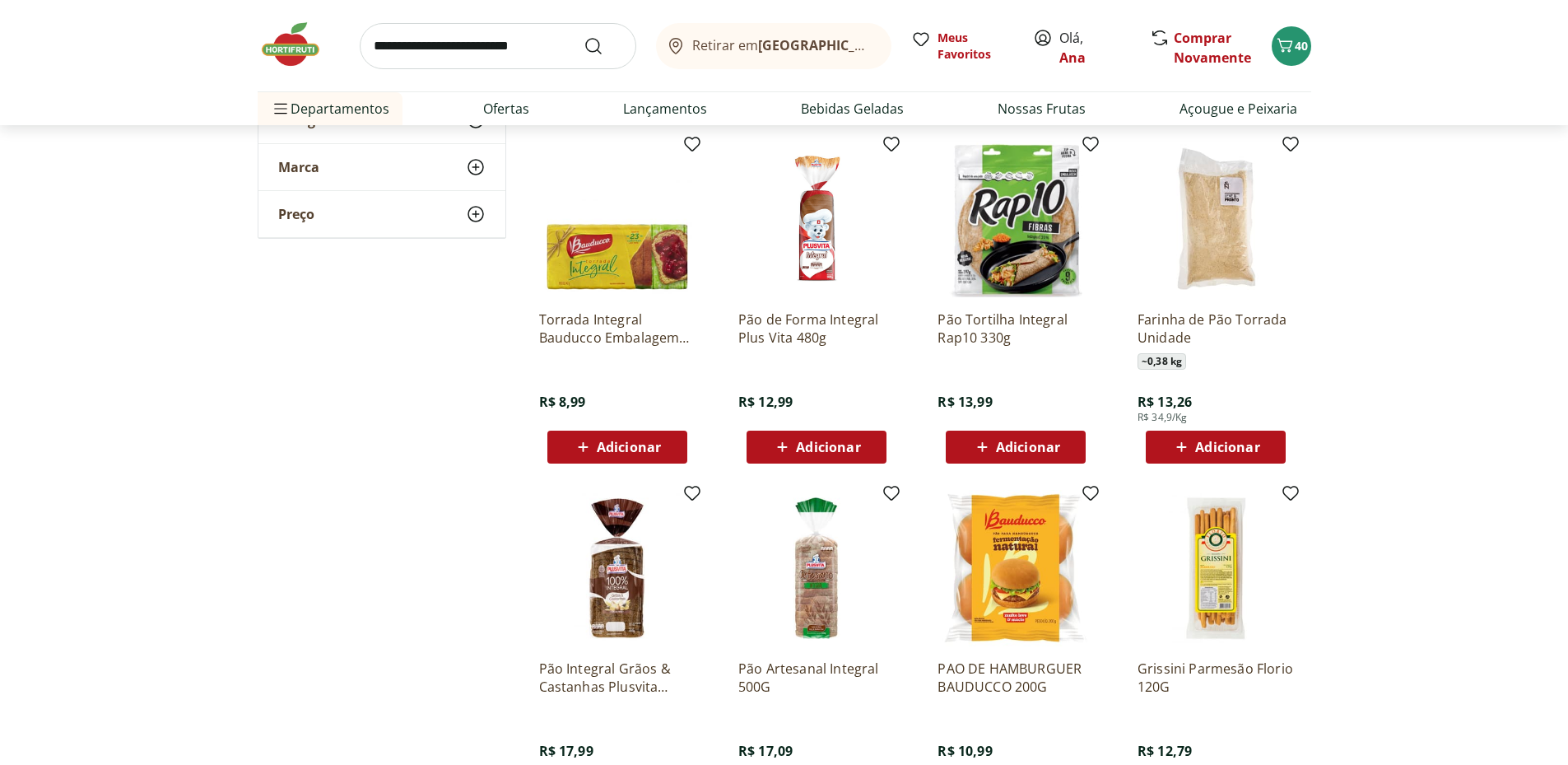
scroll to position [2745, 0]
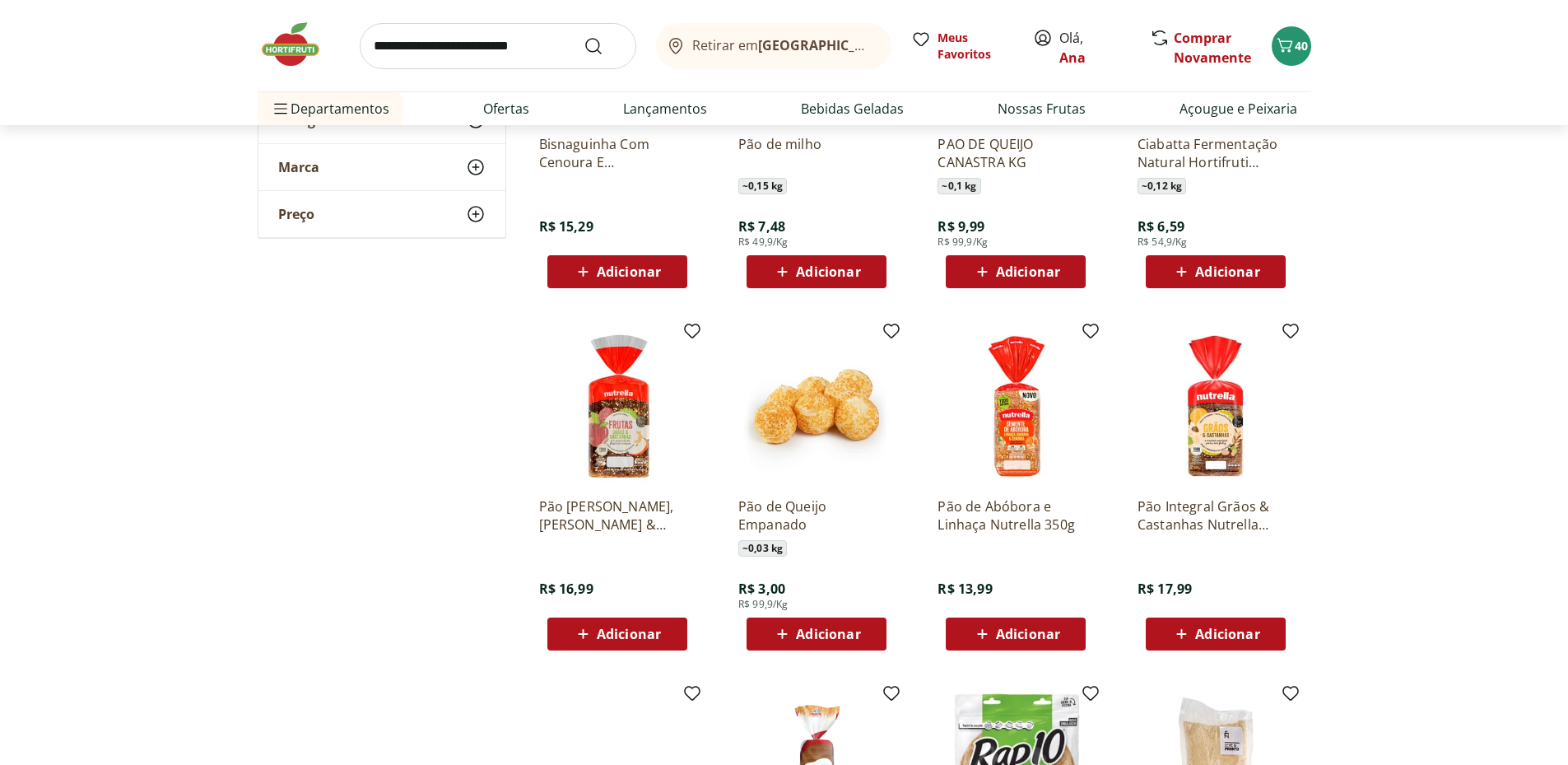
scroll to position [2196, 0]
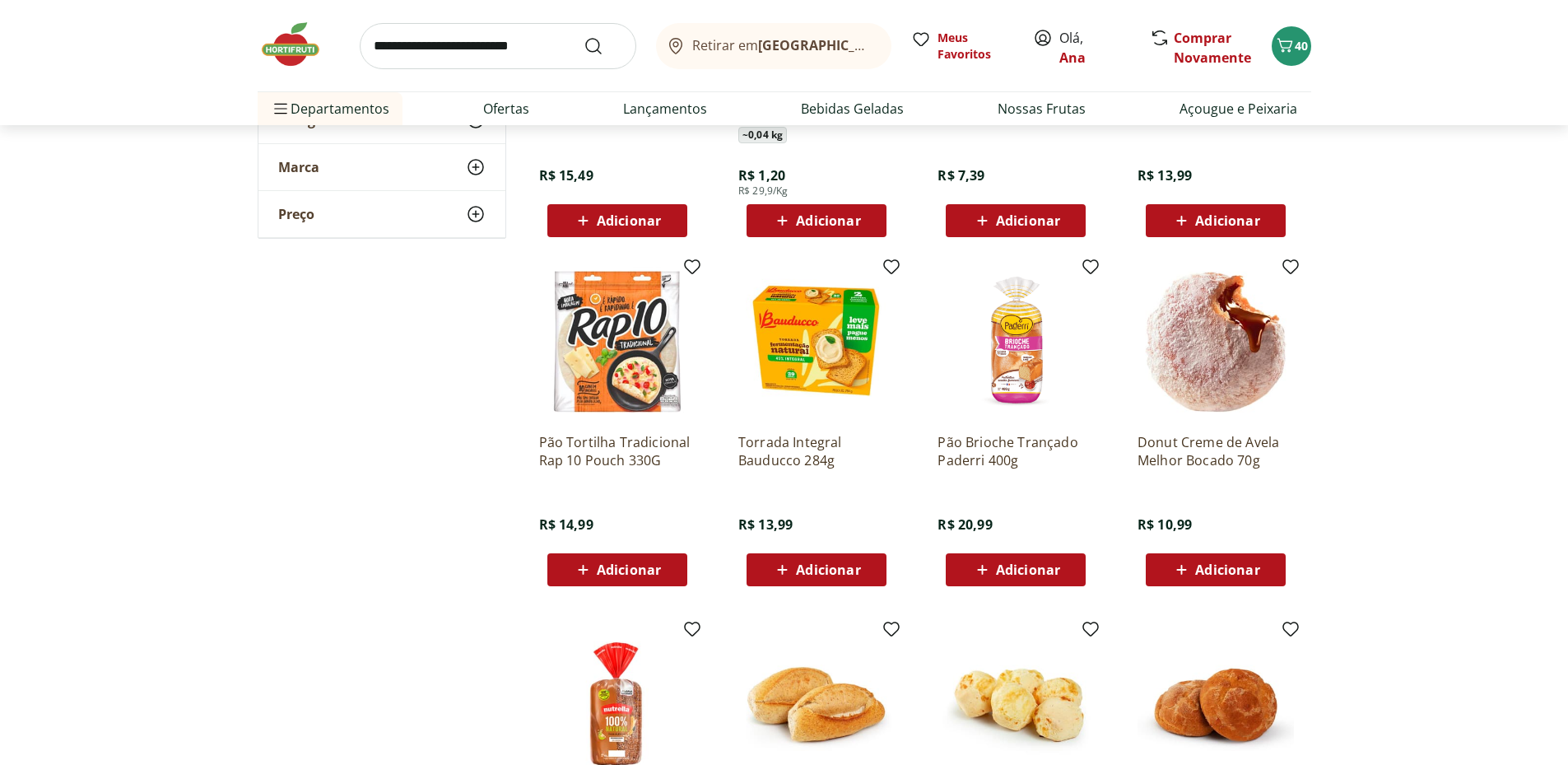
scroll to position [823, 0]
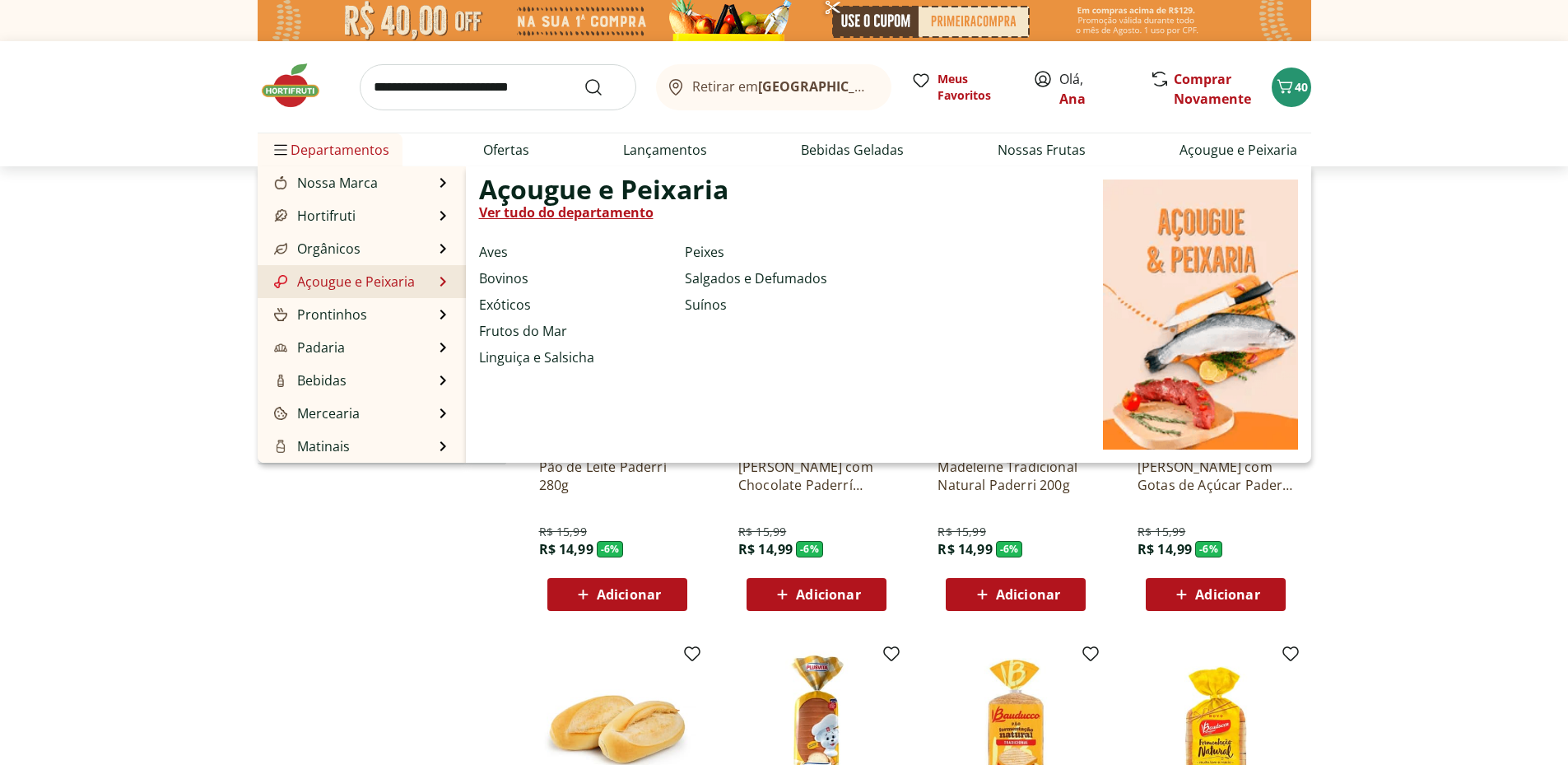
click at [378, 281] on link "Açougue e Peixaria" at bounding box center [342, 281] width 144 height 20
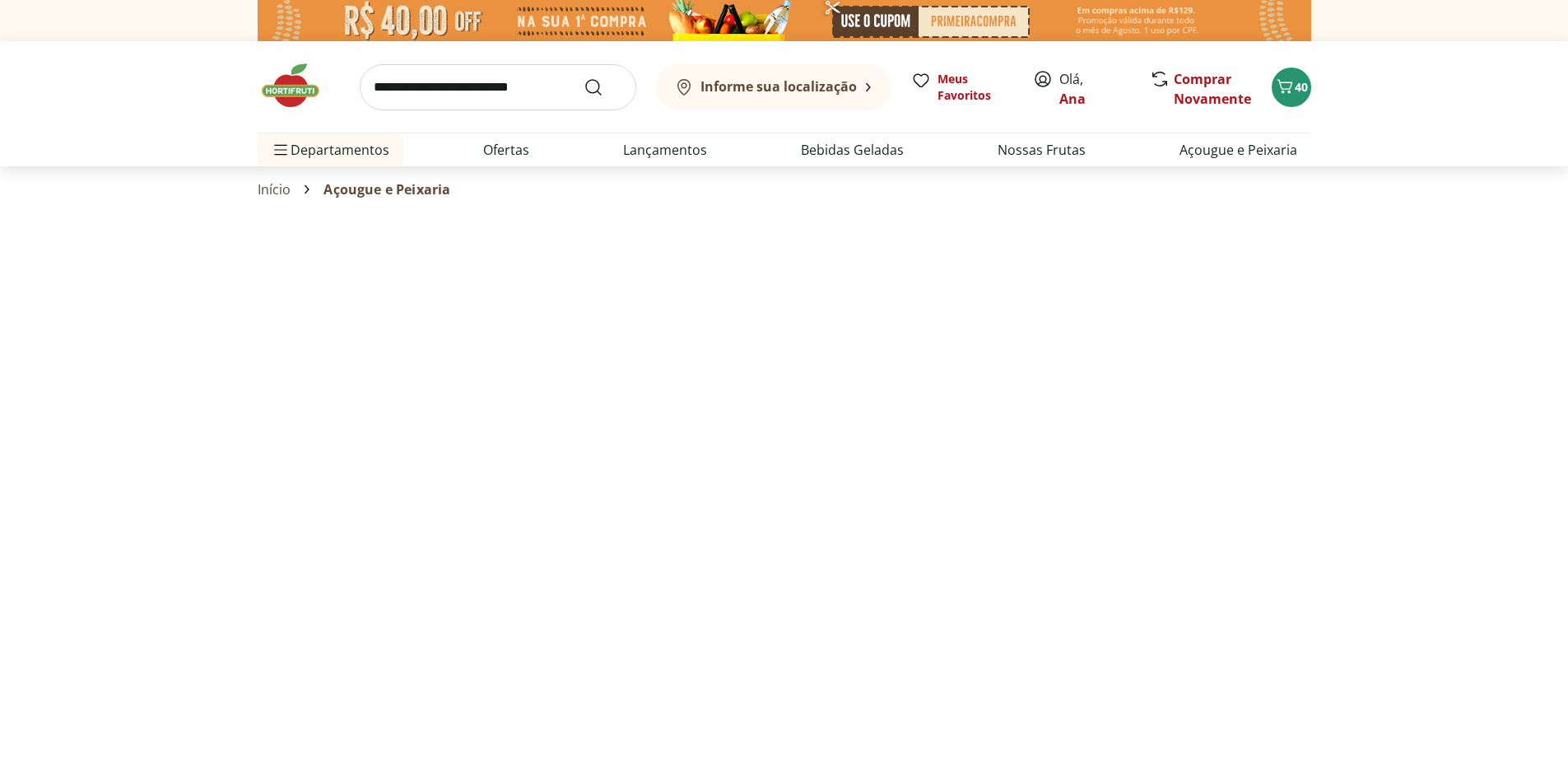
select select "**********"
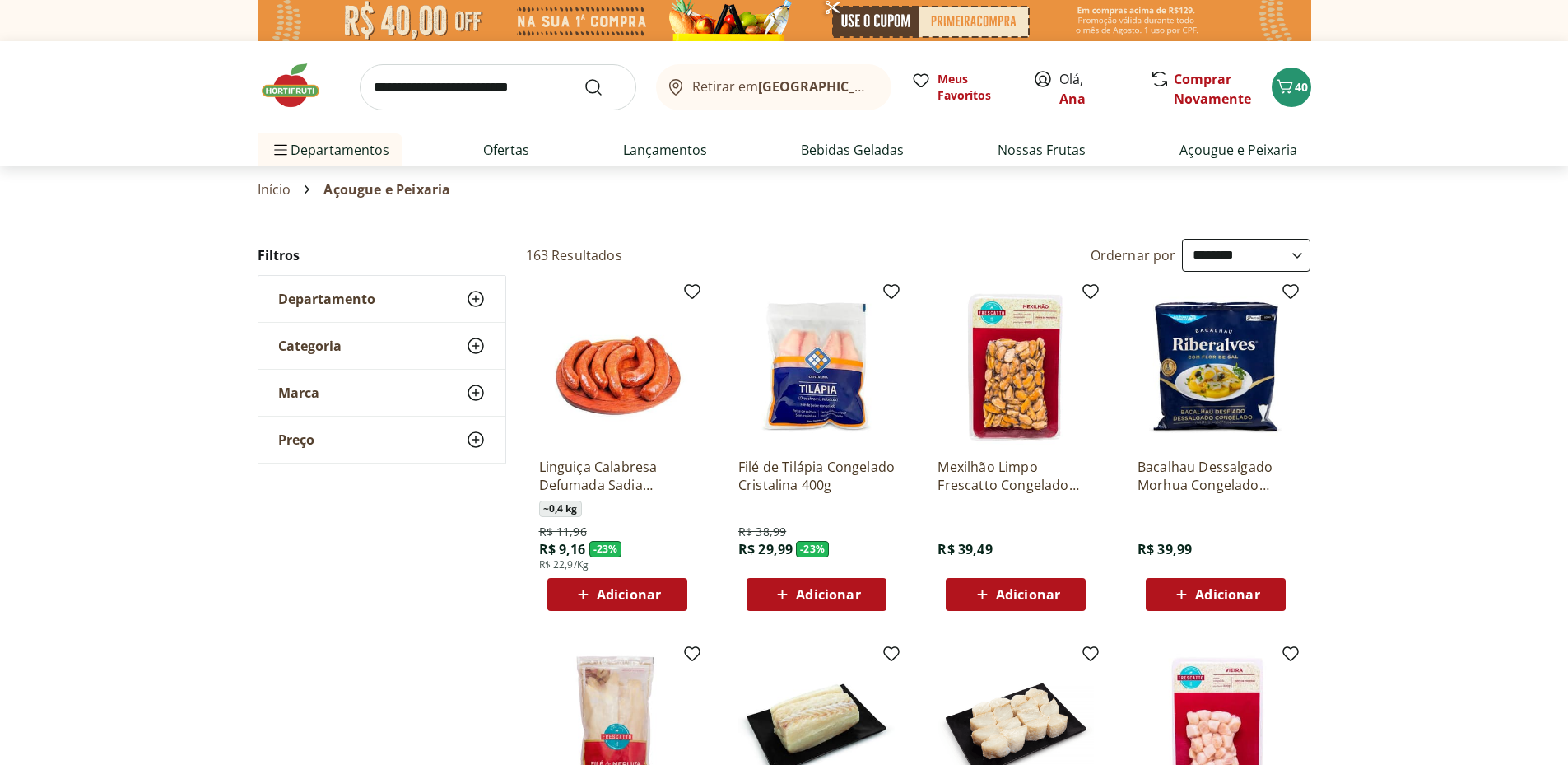
select select "**********"
click at [633, 593] on span "Adicionar" at bounding box center [629, 595] width 64 height 13
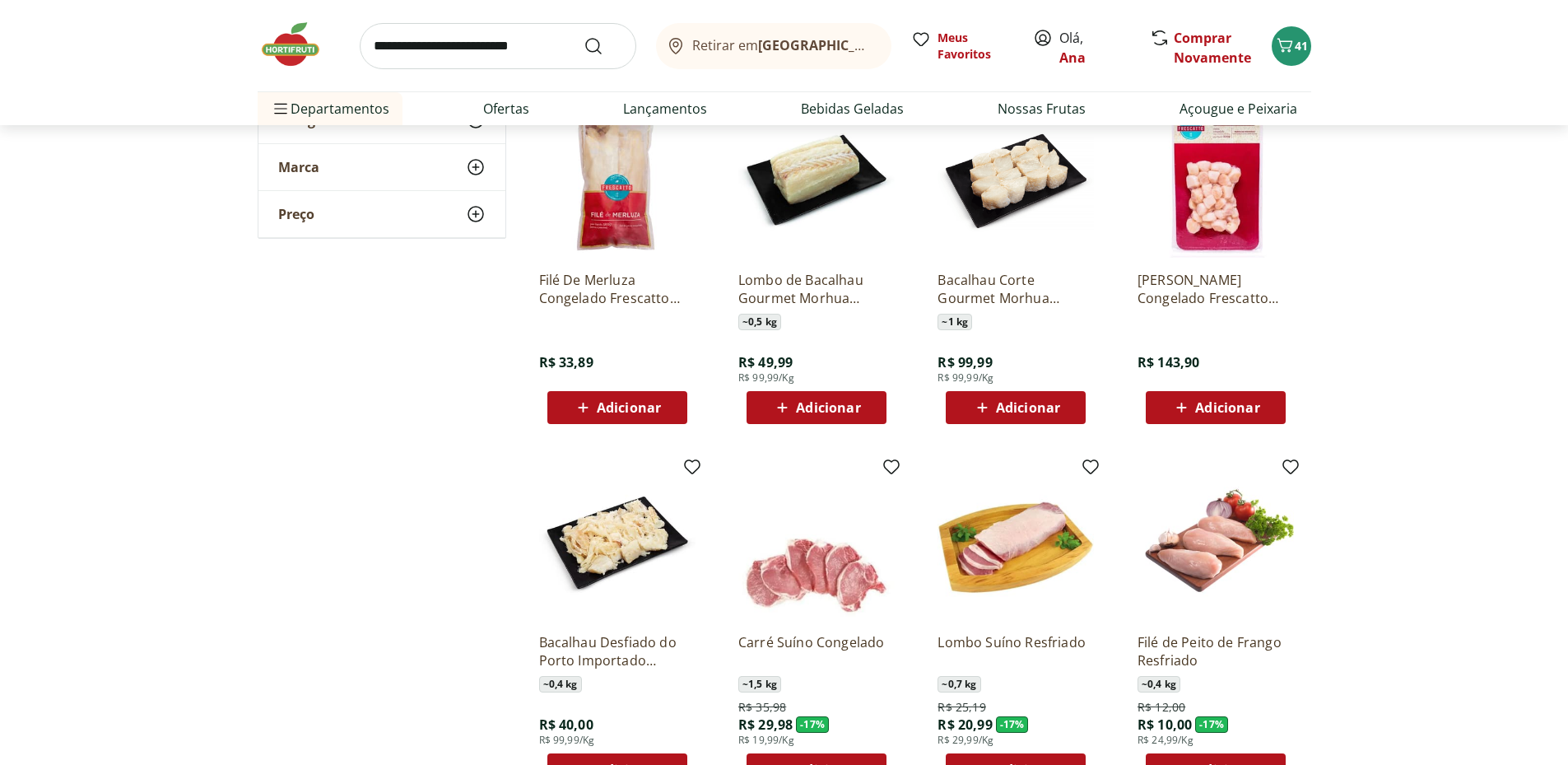
scroll to position [823, 0]
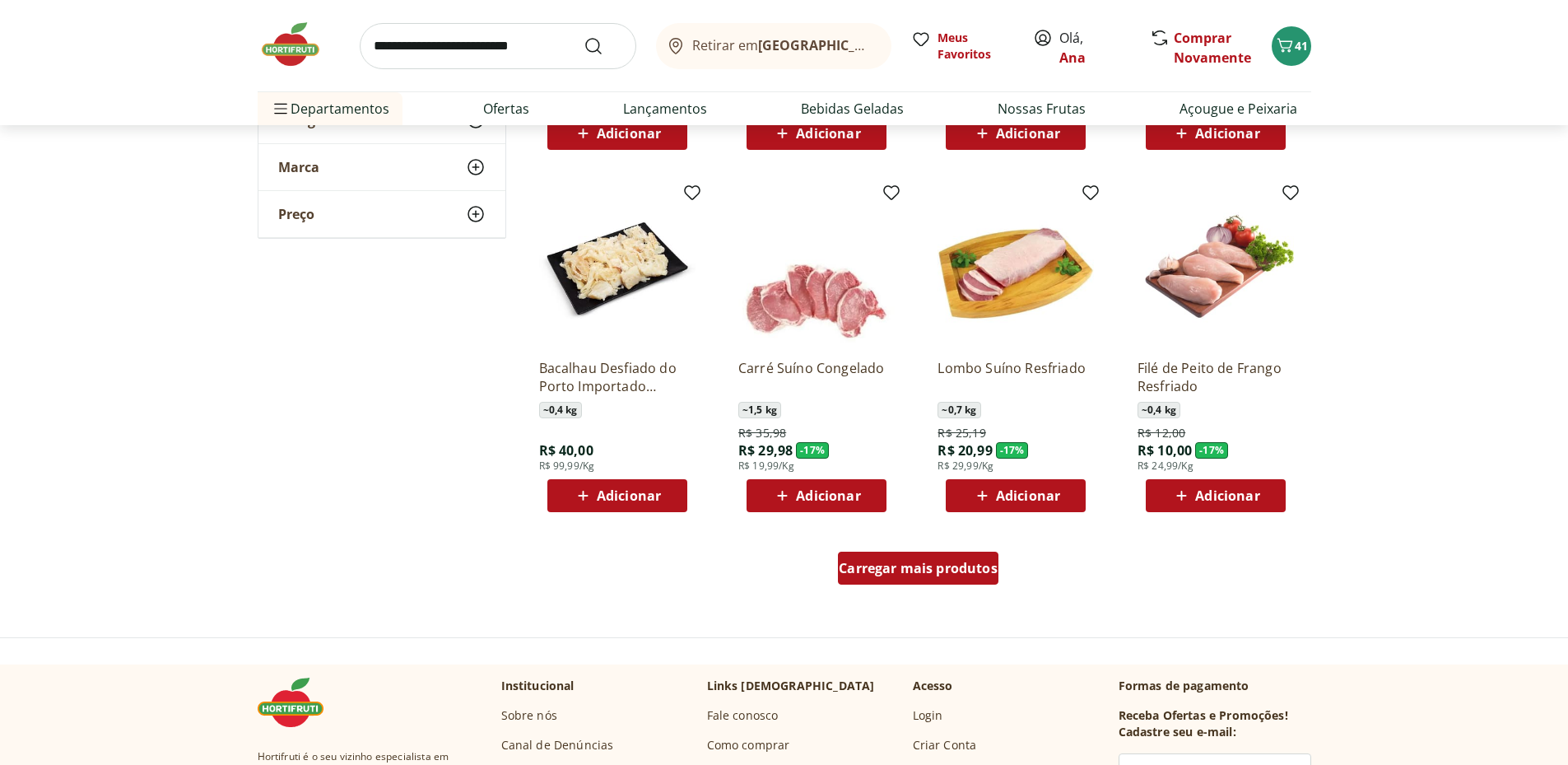
click at [920, 570] on span "Carregar mais produtos" at bounding box center [918, 569] width 159 height 13
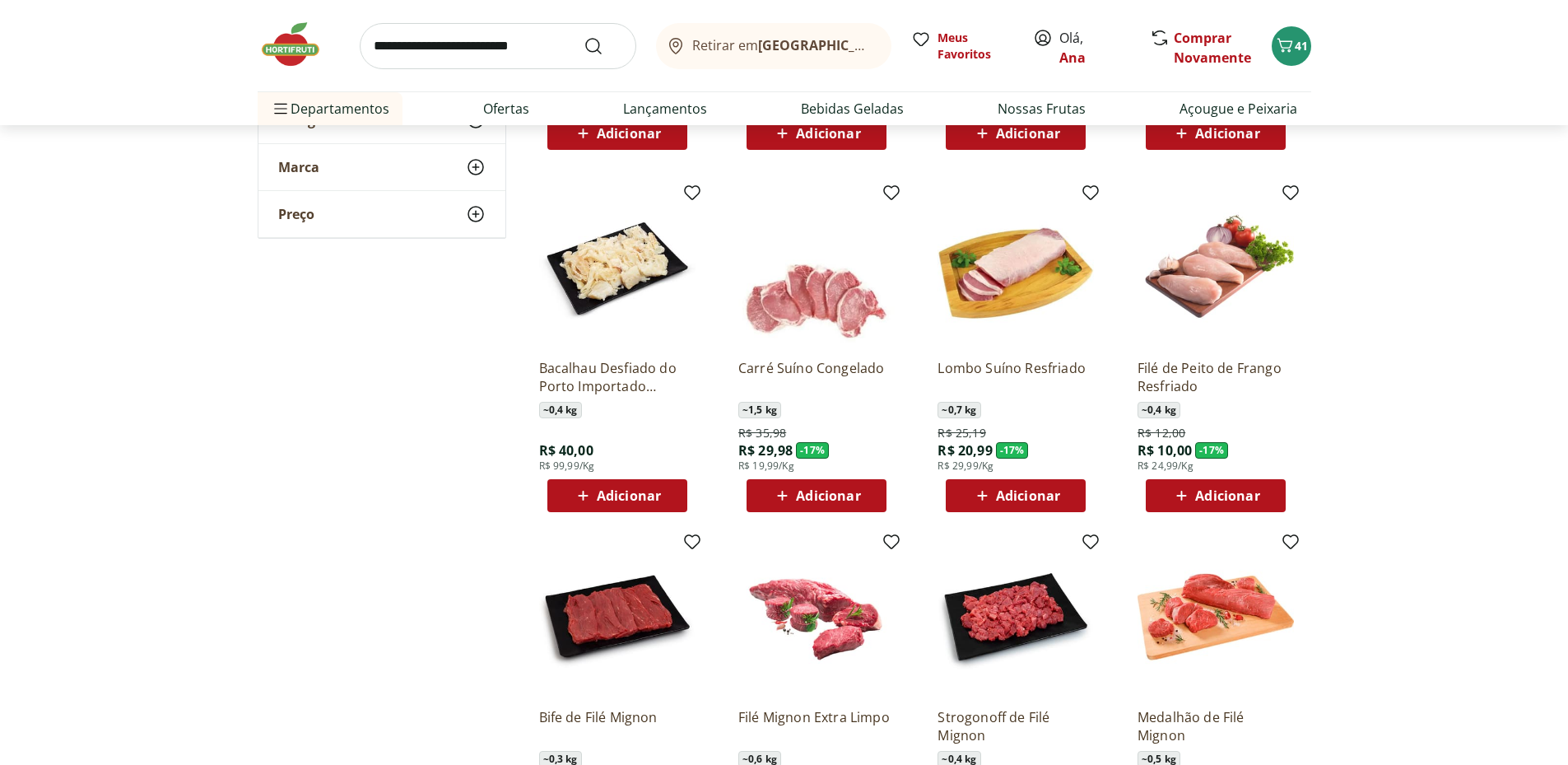
scroll to position [1098, 0]
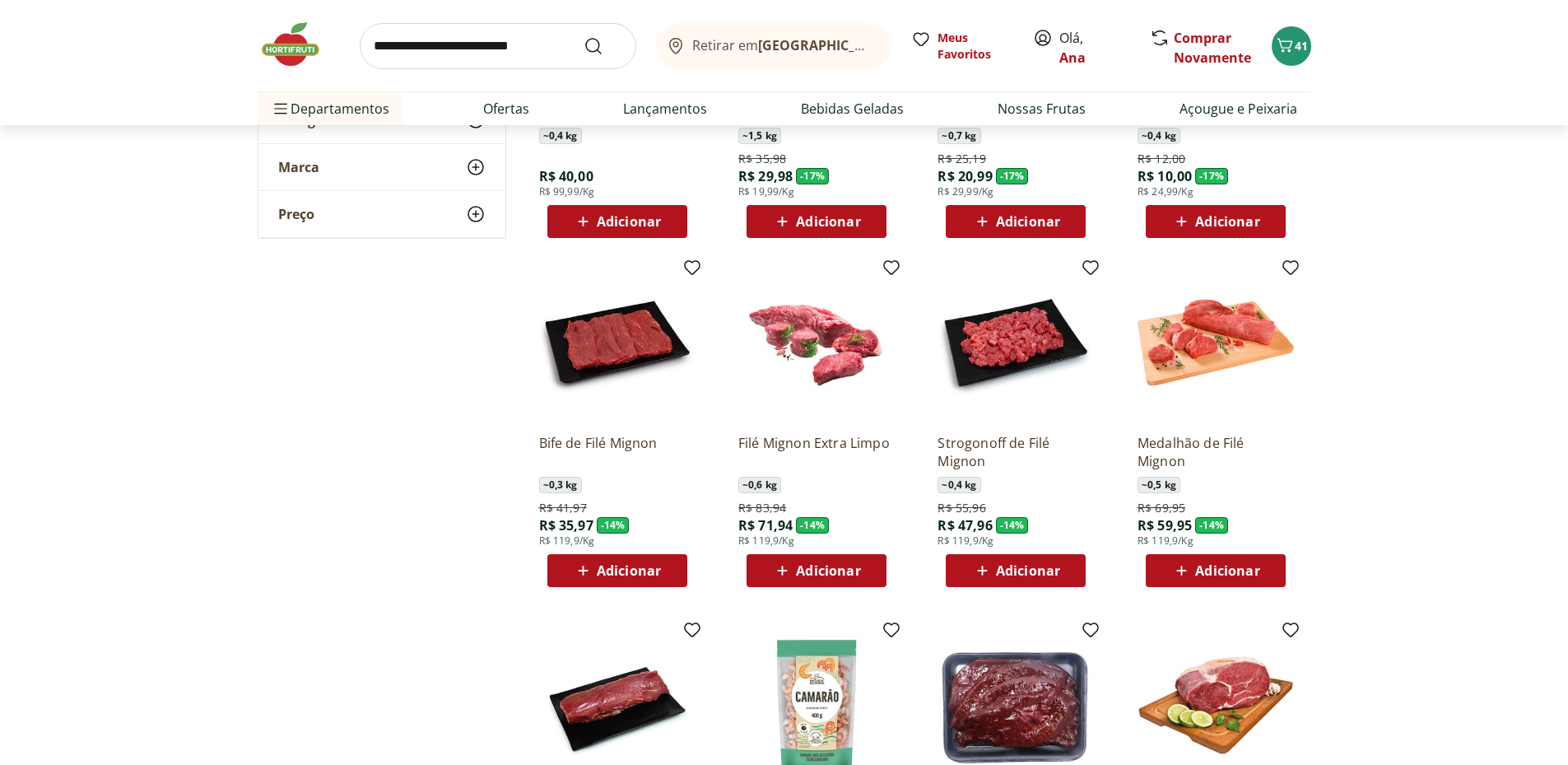
scroll to position [1373, 0]
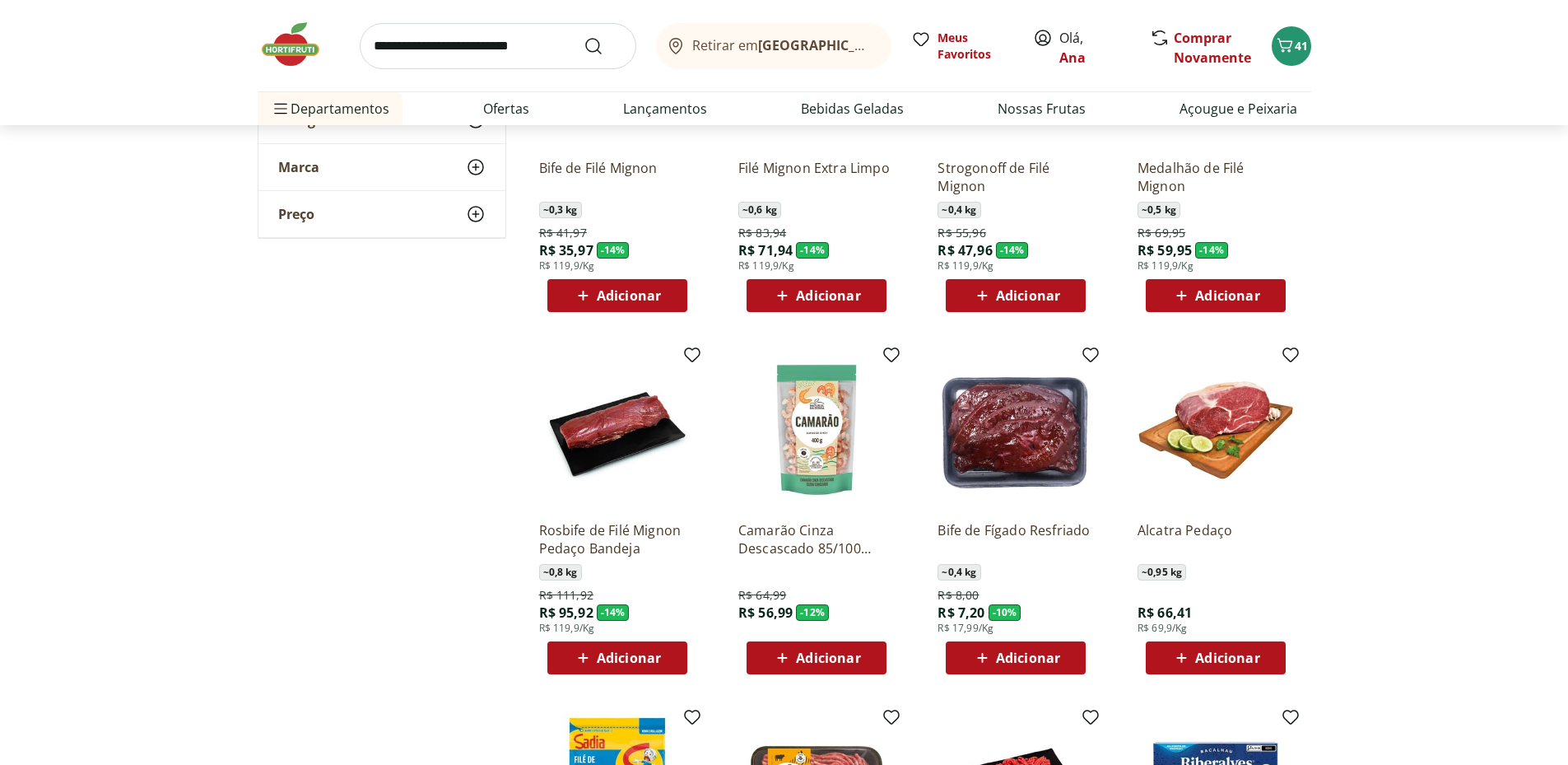
click at [1013, 654] on span "Adicionar" at bounding box center [1028, 658] width 64 height 13
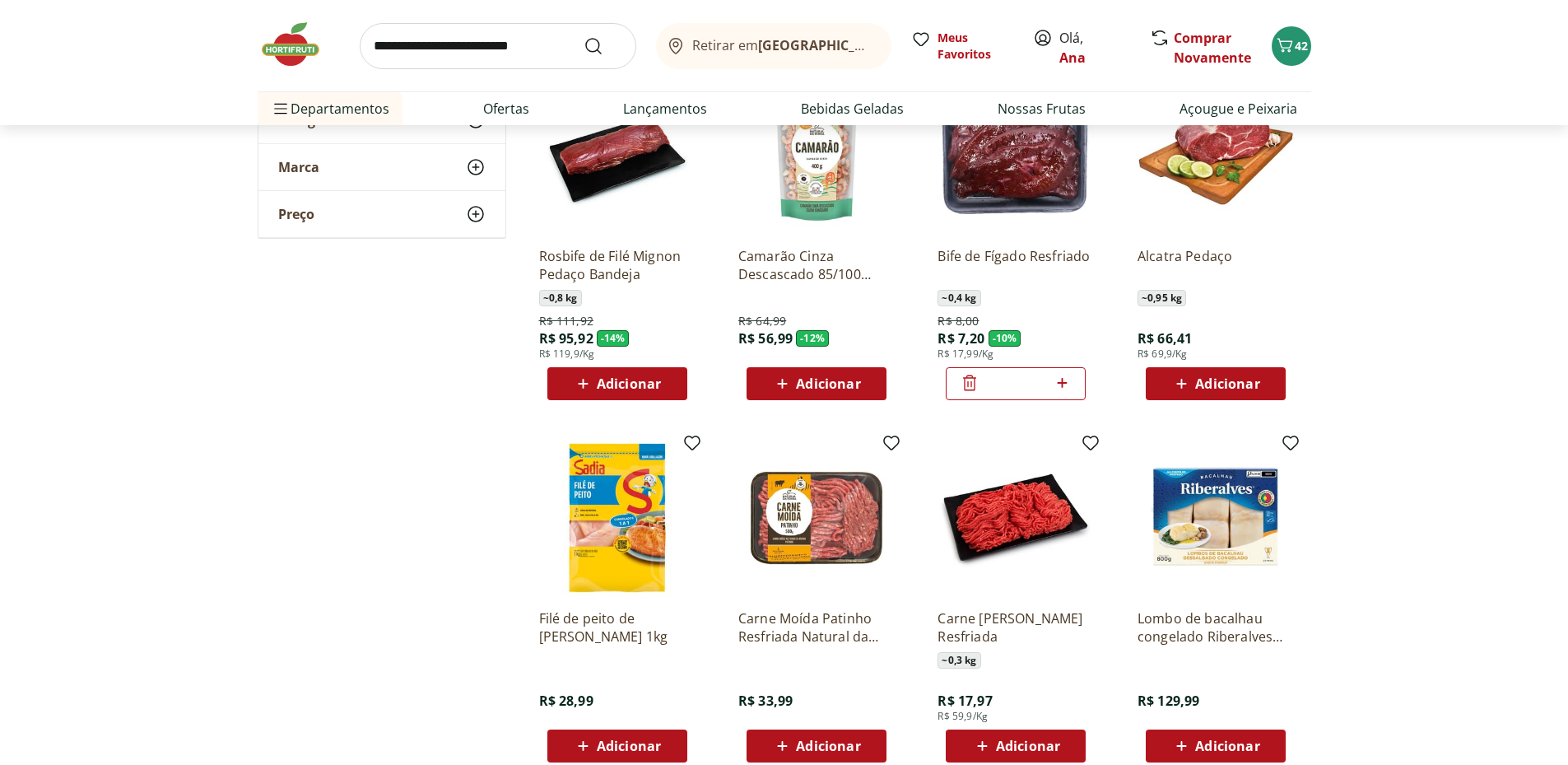
scroll to position [1921, 0]
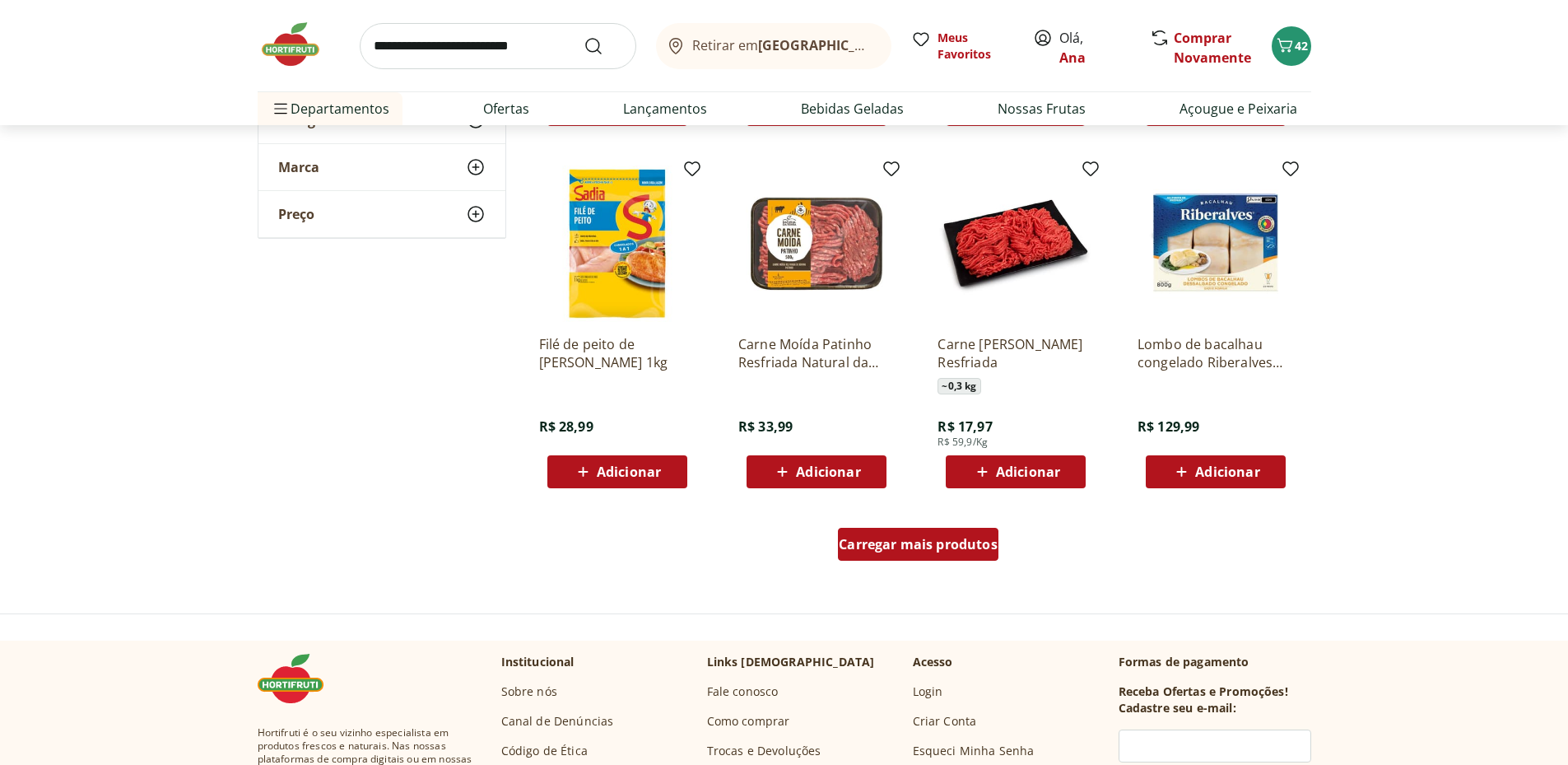
click at [914, 538] on span "Carregar mais produtos" at bounding box center [918, 544] width 159 height 13
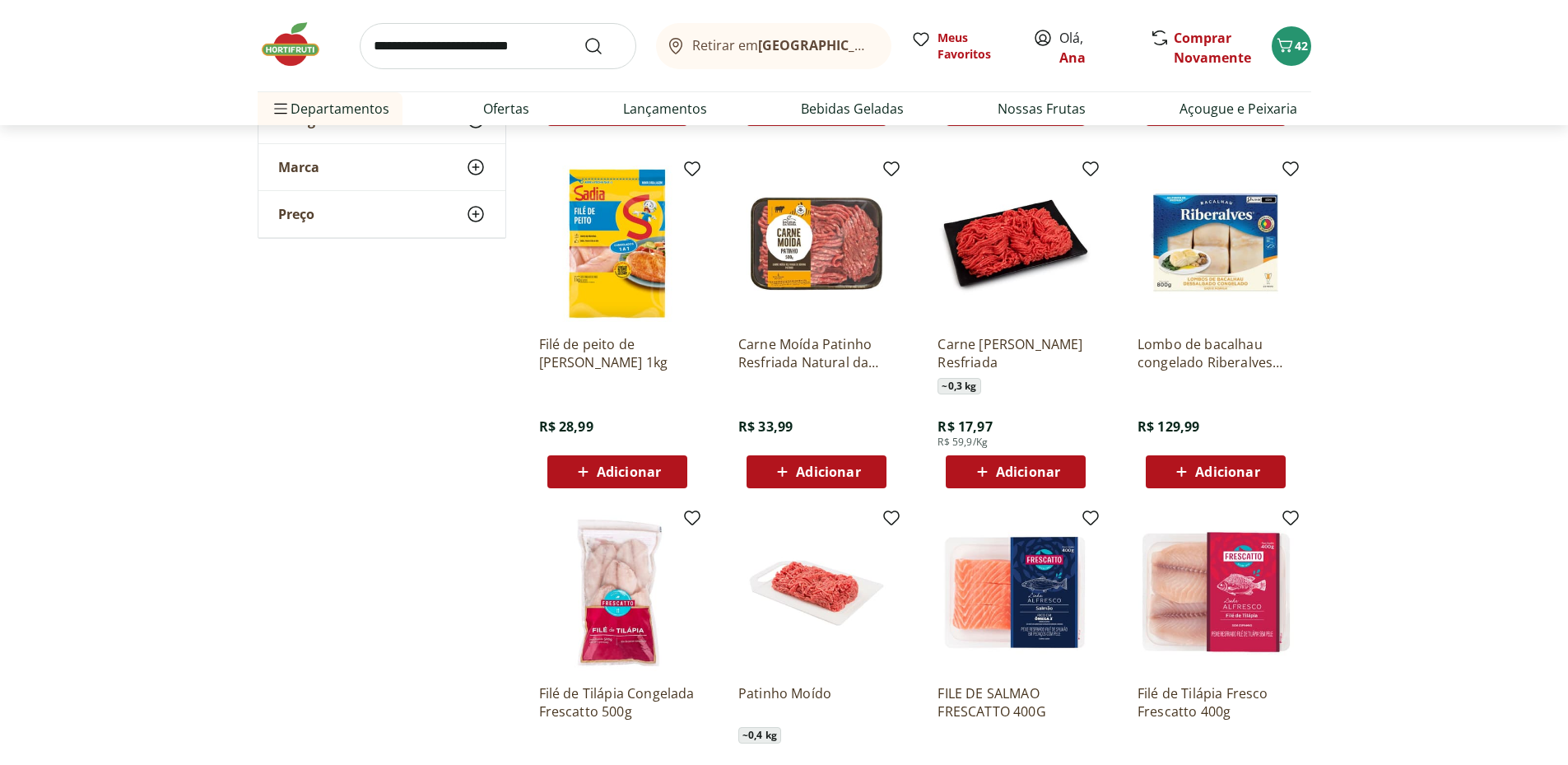
scroll to position [2196, 0]
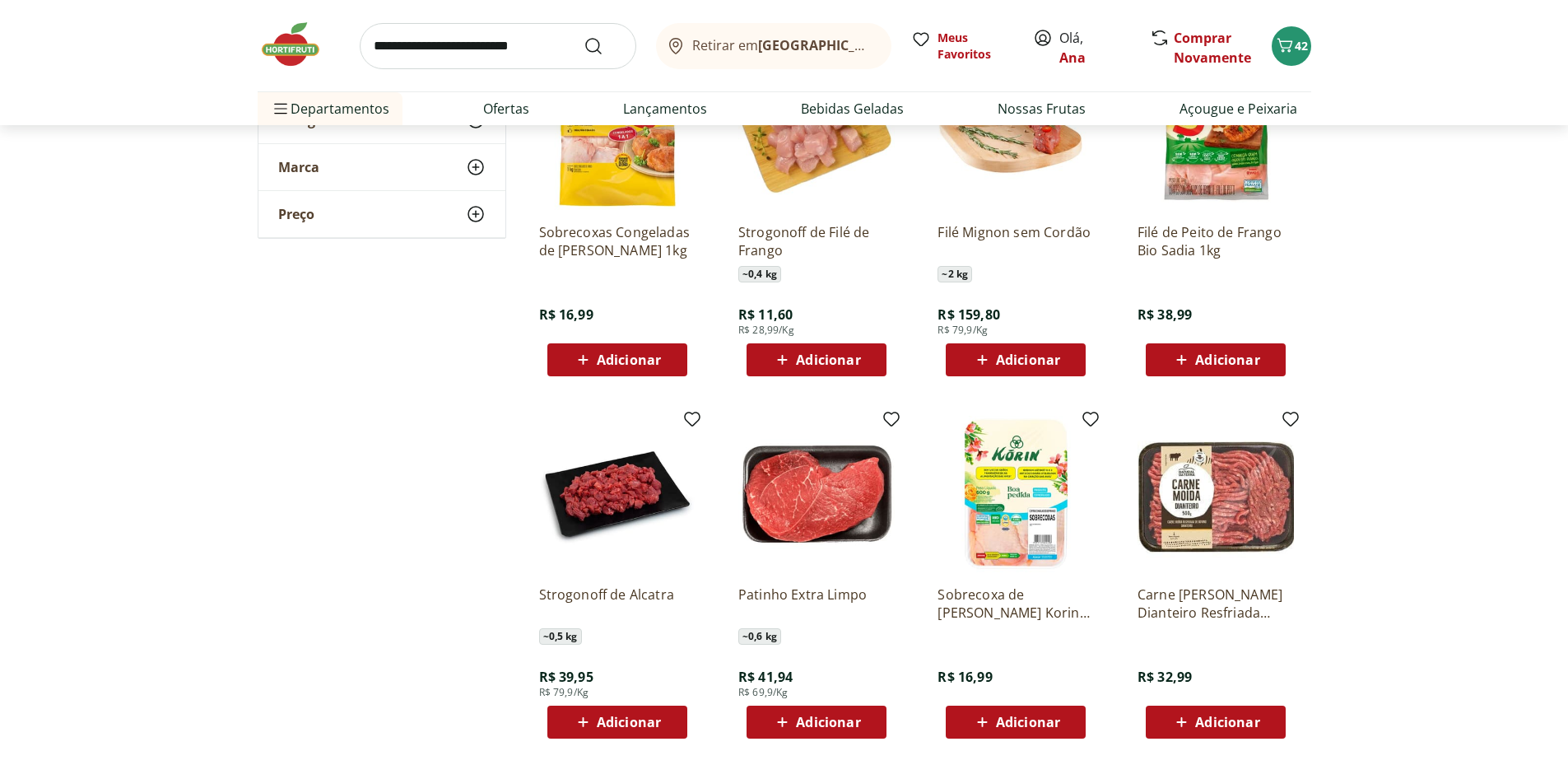
scroll to position [3020, 0]
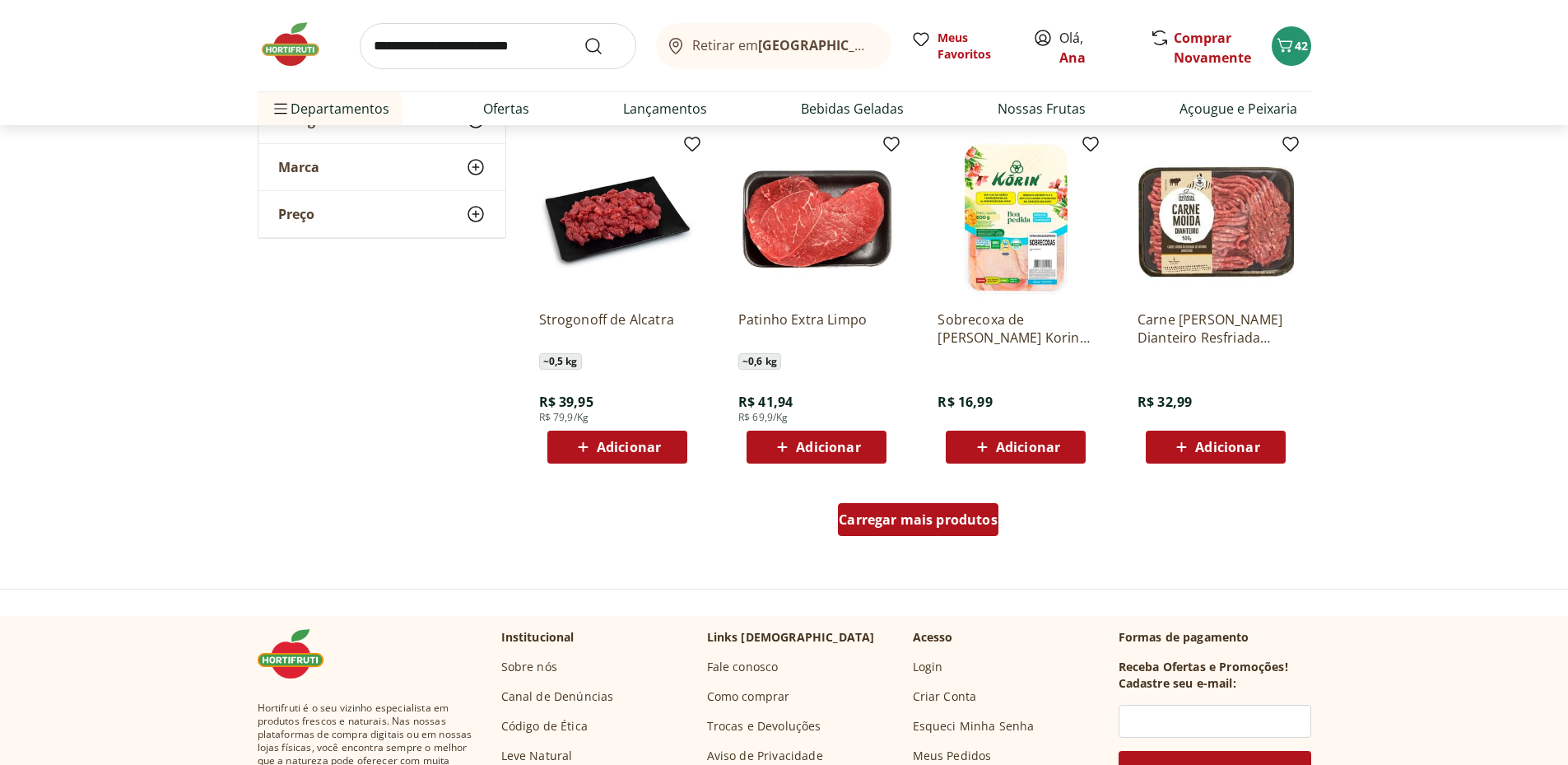
click at [937, 529] on div "Carregar mais produtos" at bounding box center [918, 519] width 161 height 33
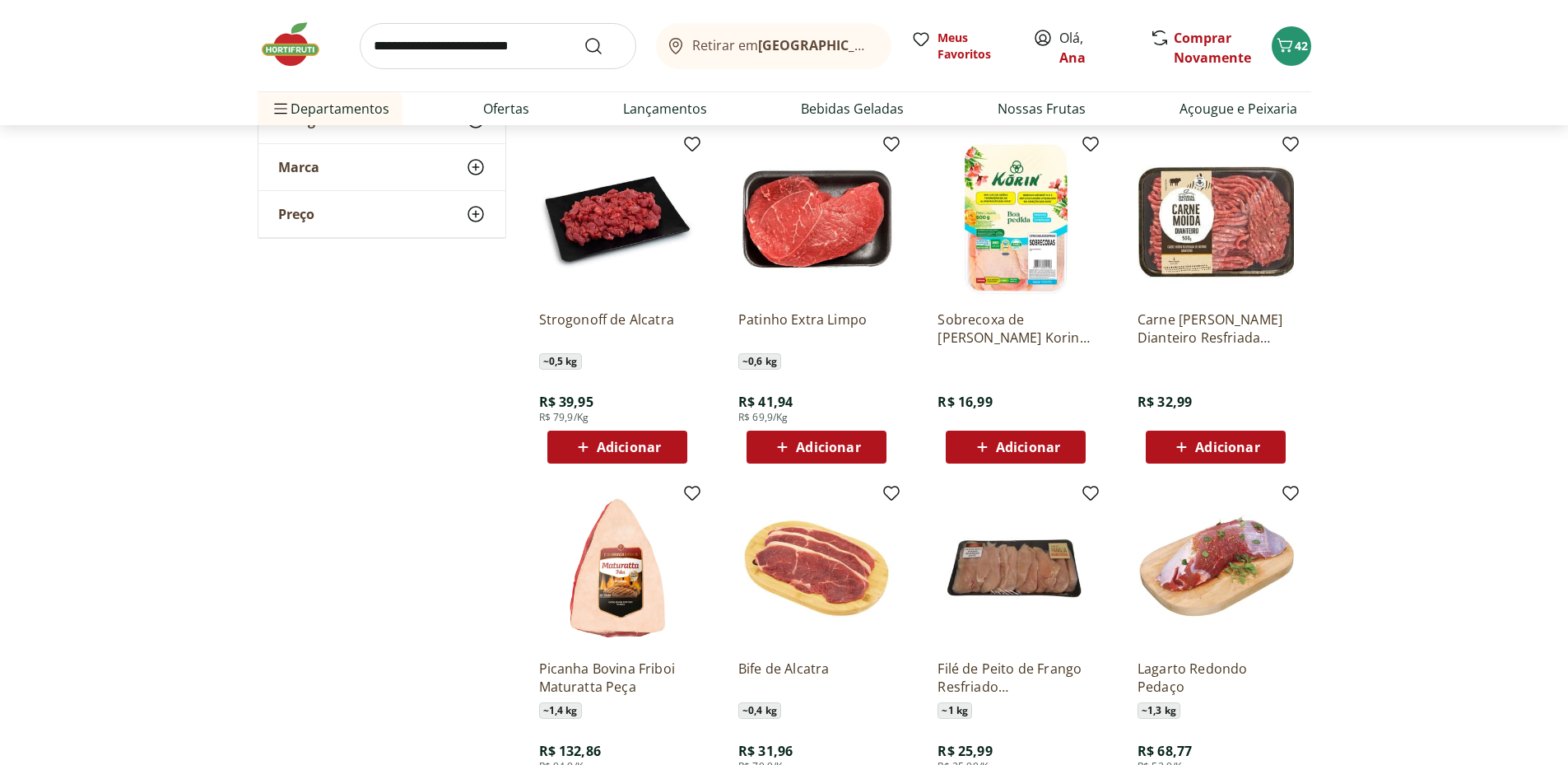
scroll to position [3294, 0]
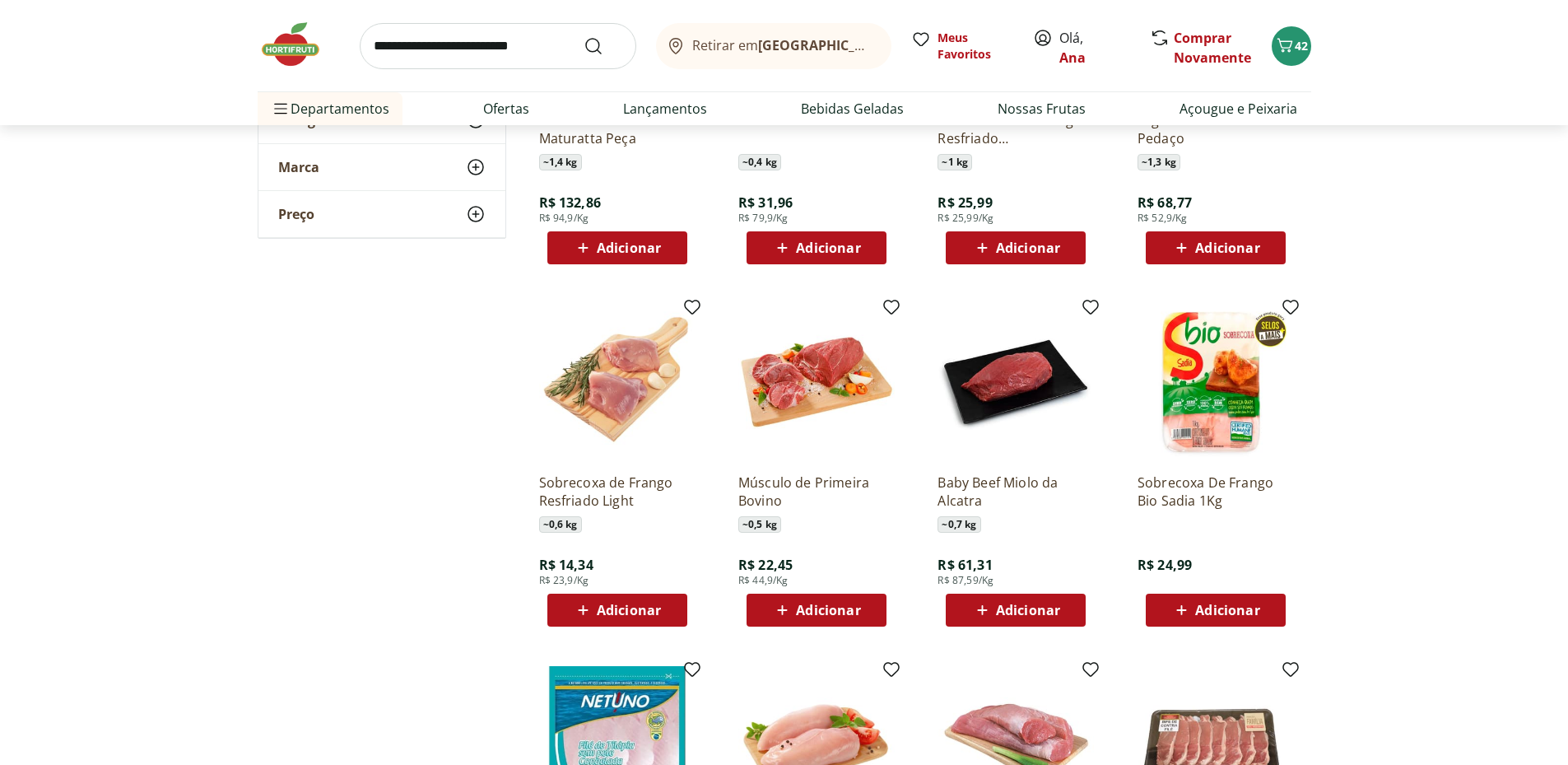
scroll to position [3843, 0]
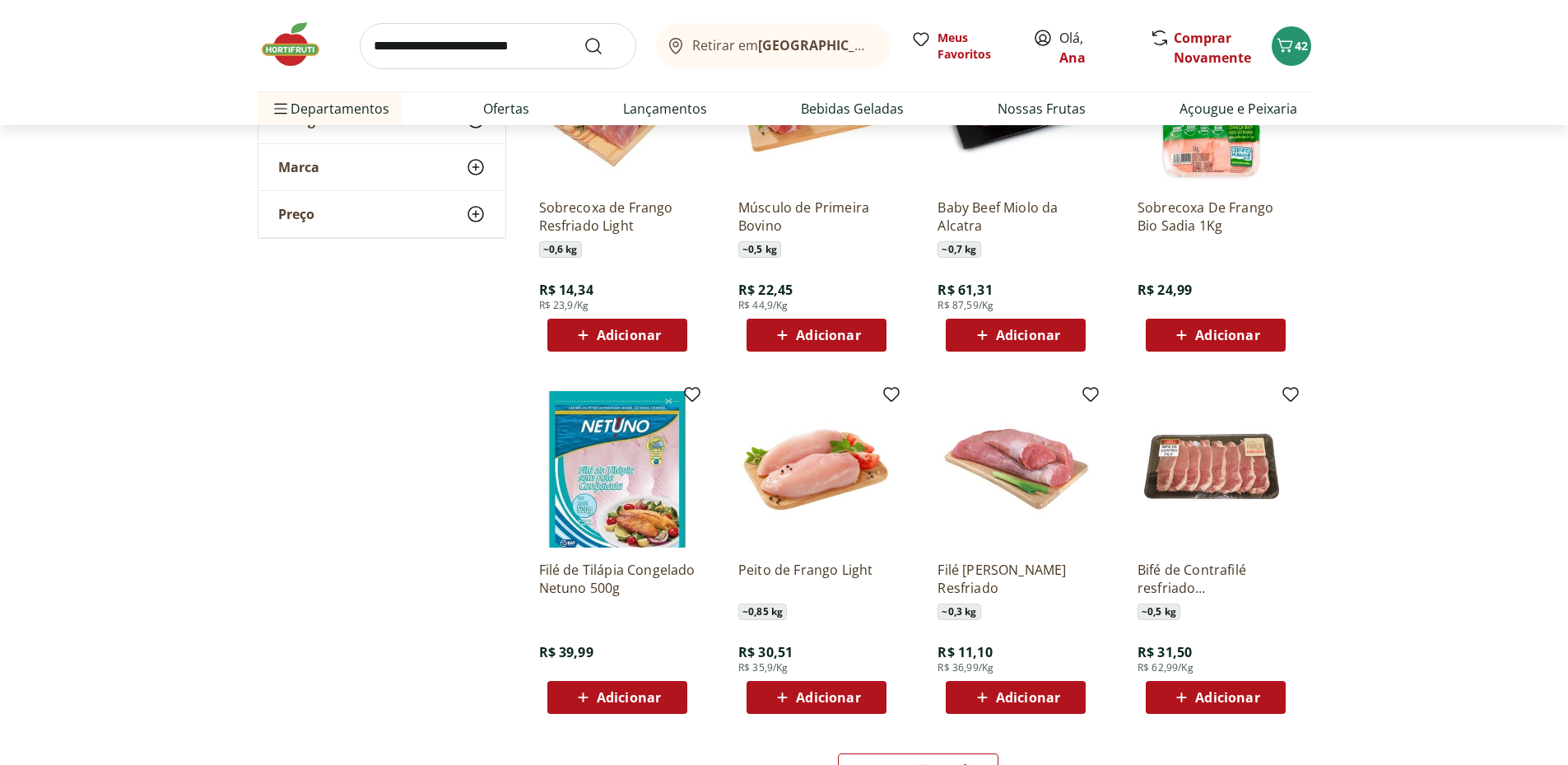
click at [1023, 697] on span "Adicionar" at bounding box center [1028, 697] width 64 height 13
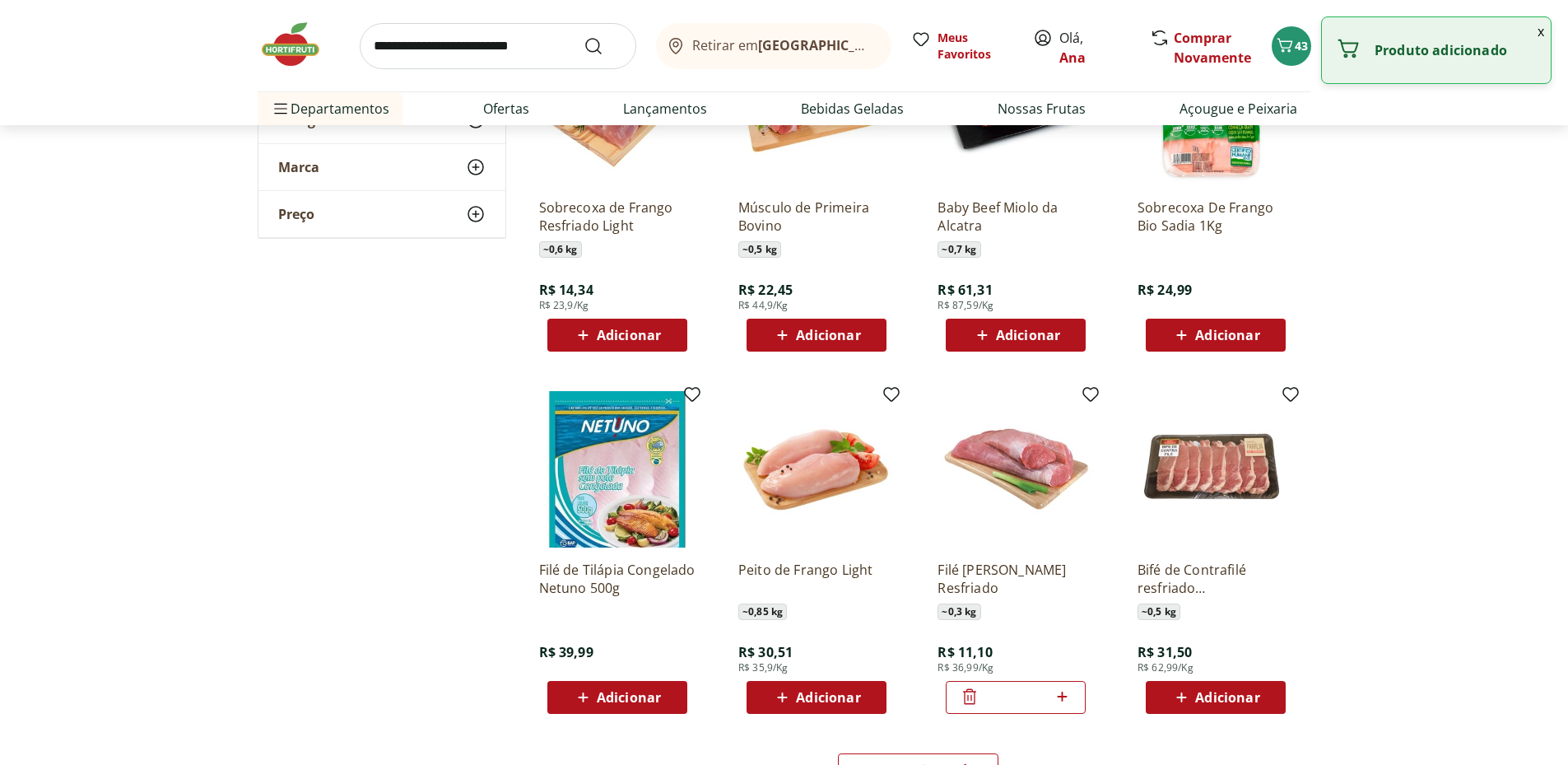
click at [1061, 697] on icon at bounding box center [1062, 696] width 10 height 10
type input "*"
click at [1301, 45] on span "44" at bounding box center [1301, 45] width 13 height 16
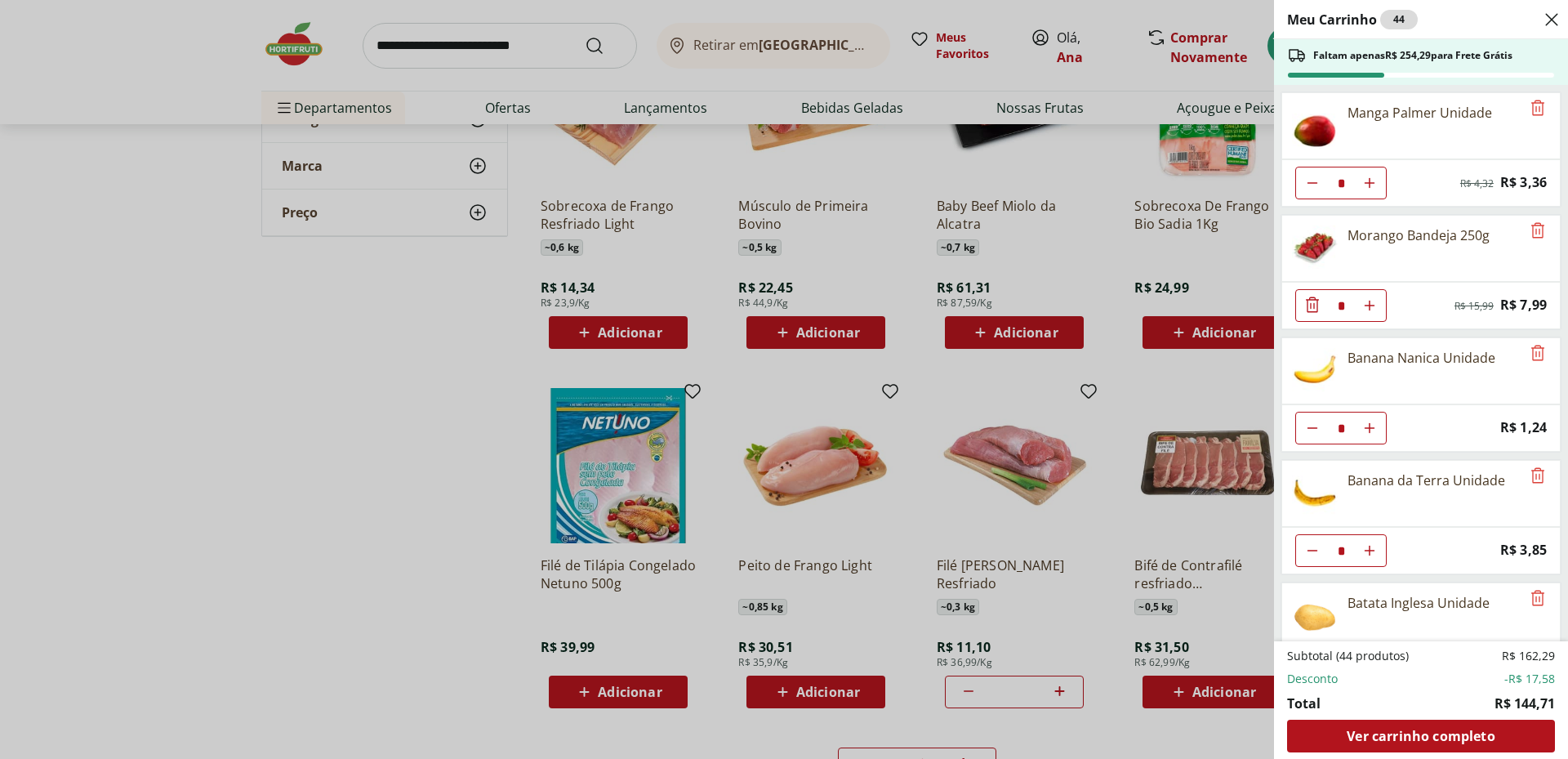
click at [1554, 19] on icon "Close" at bounding box center [1551, 20] width 20 height 20
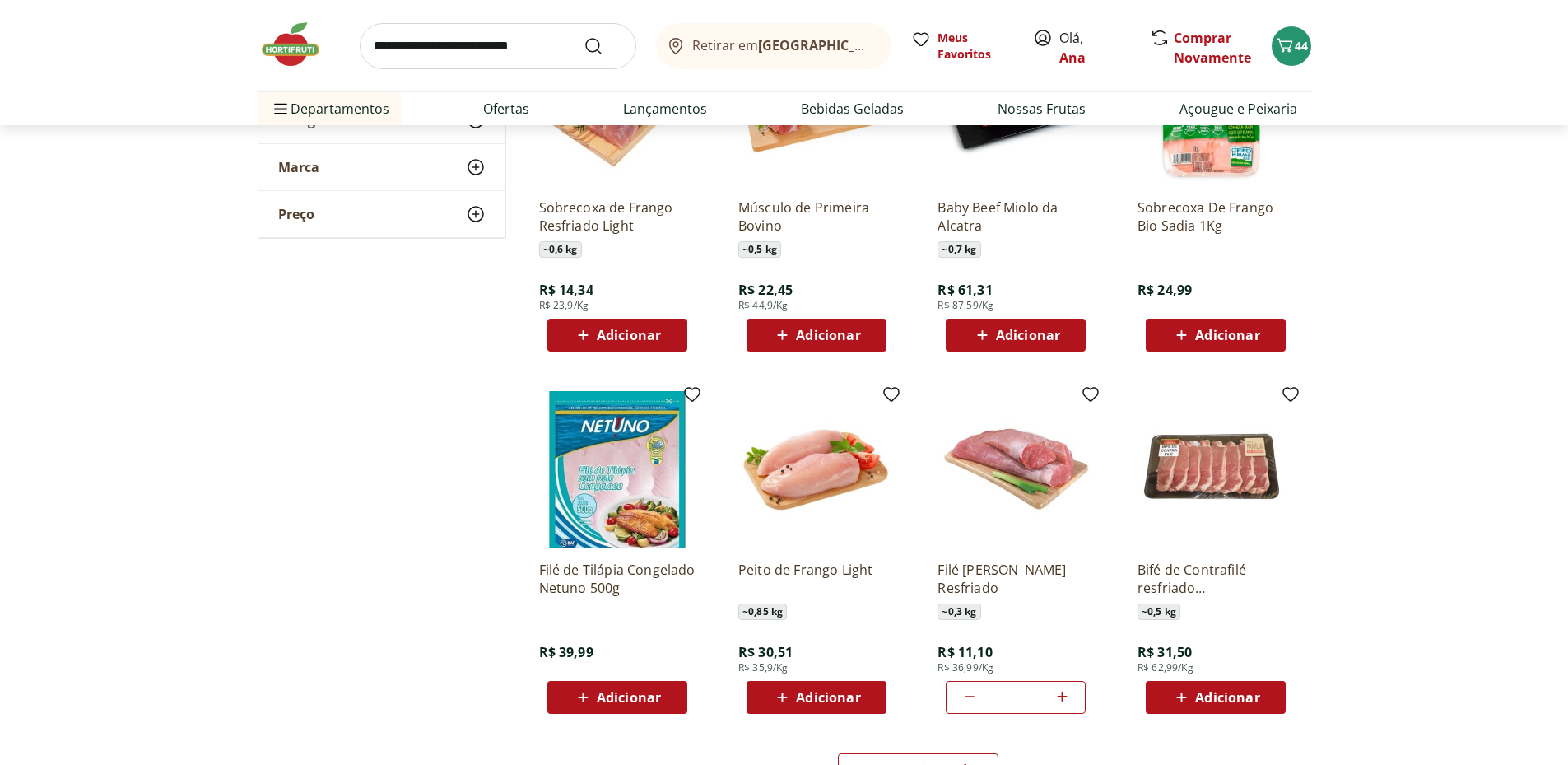
scroll to position [4117, 0]
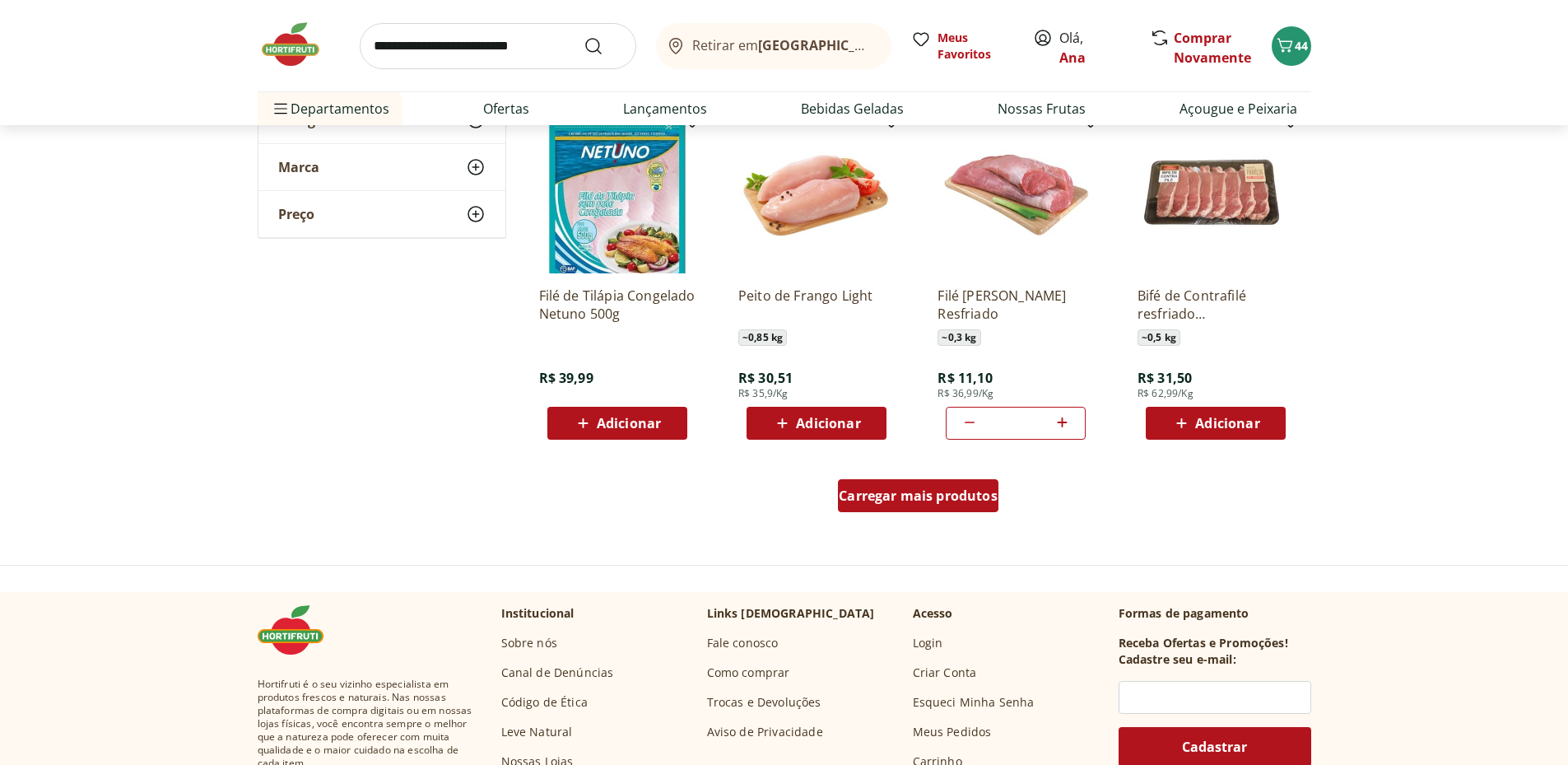
click at [934, 499] on span "Carregar mais produtos" at bounding box center [918, 495] width 159 height 13
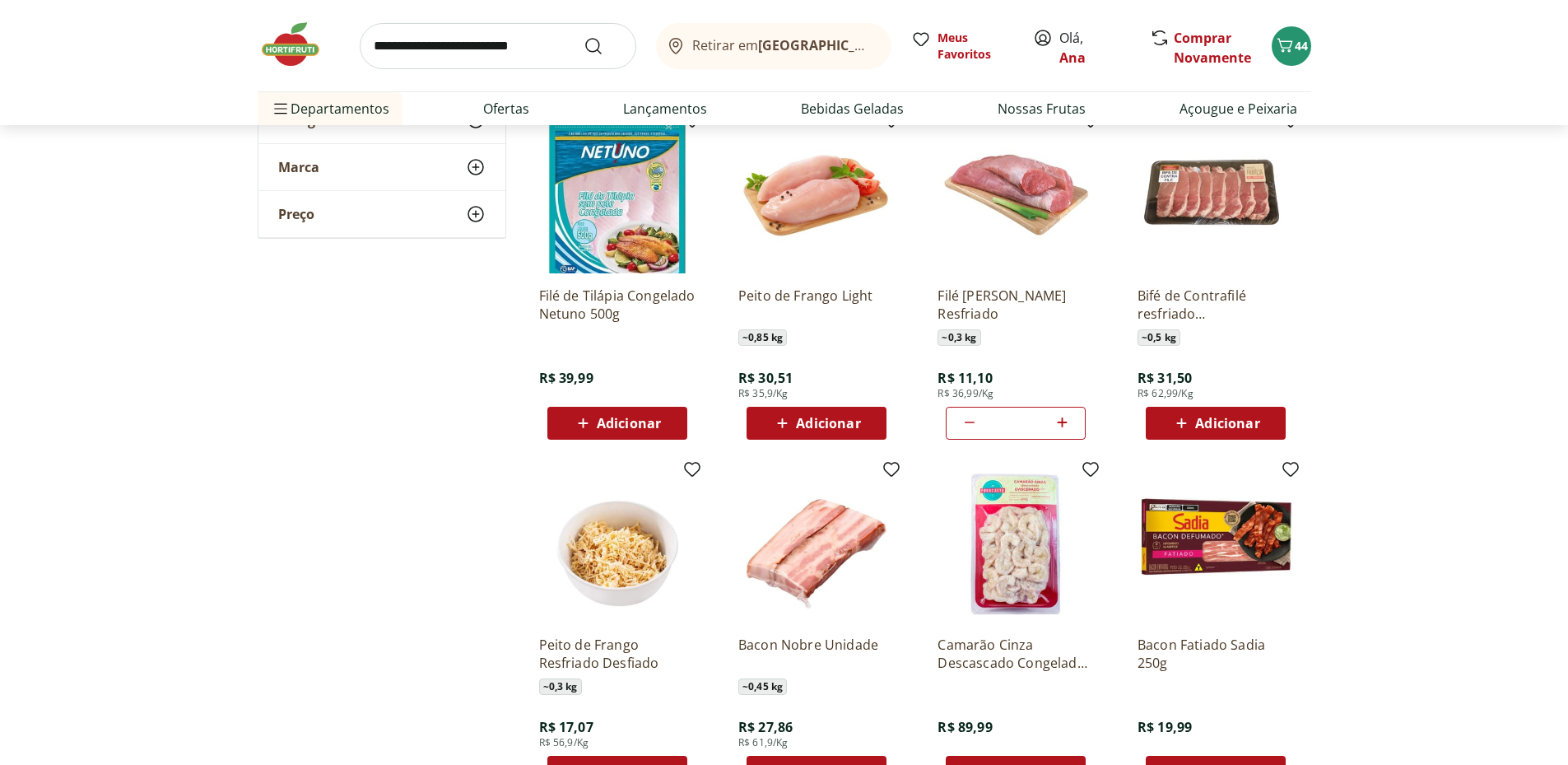
scroll to position [4392, 0]
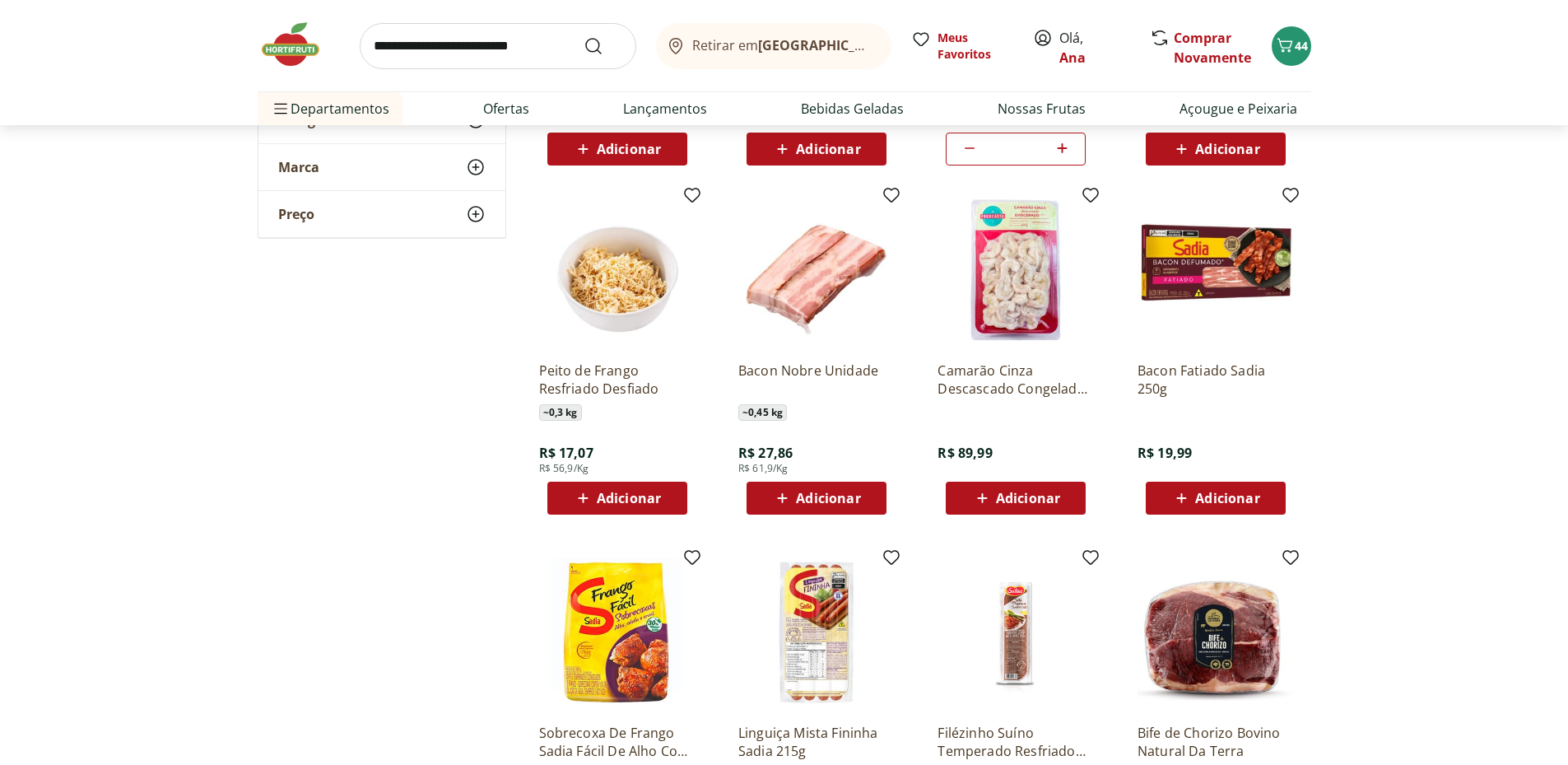
scroll to position [4666, 0]
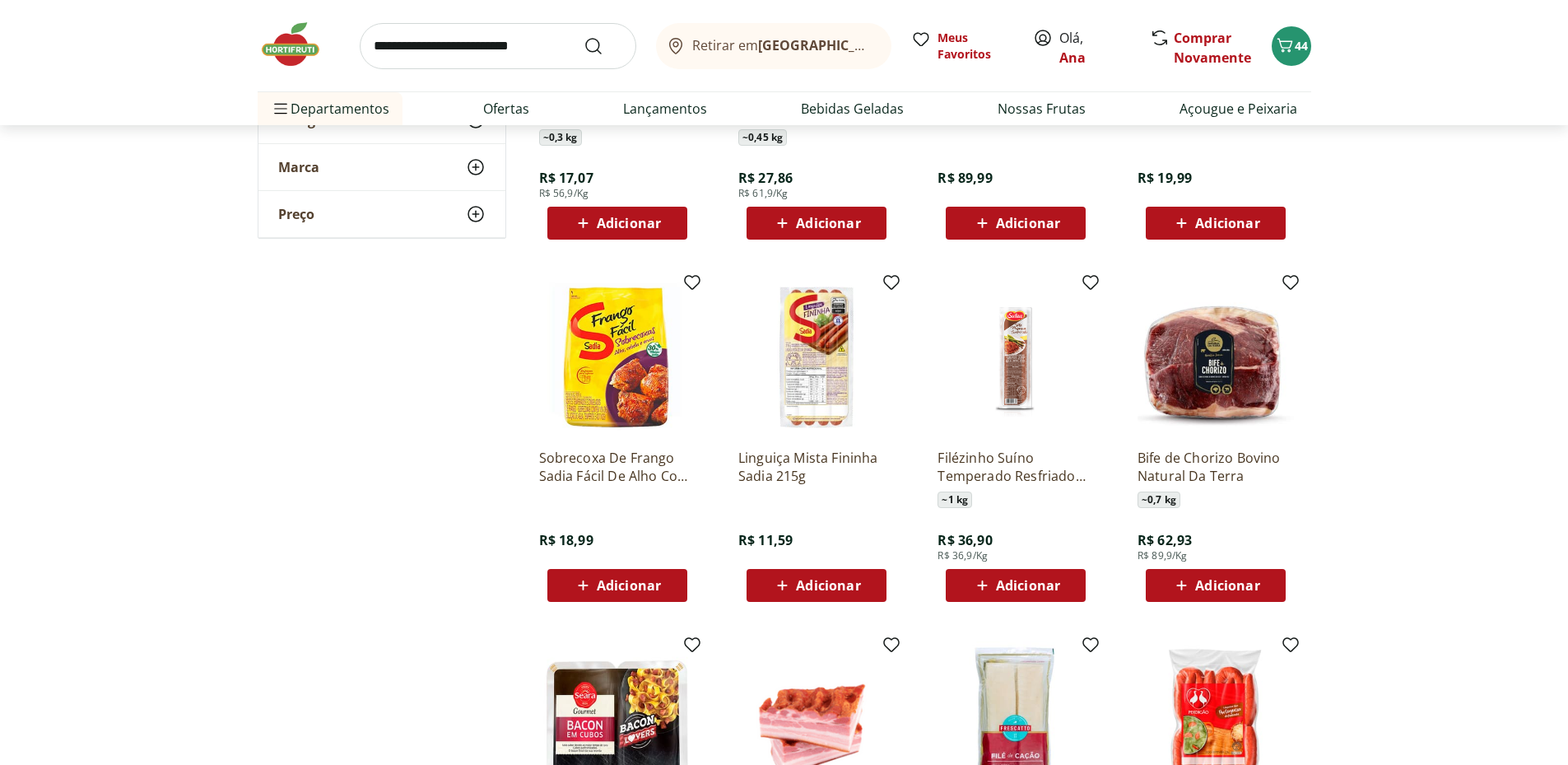
click at [810, 585] on span "Adicionar" at bounding box center [828, 585] width 64 height 13
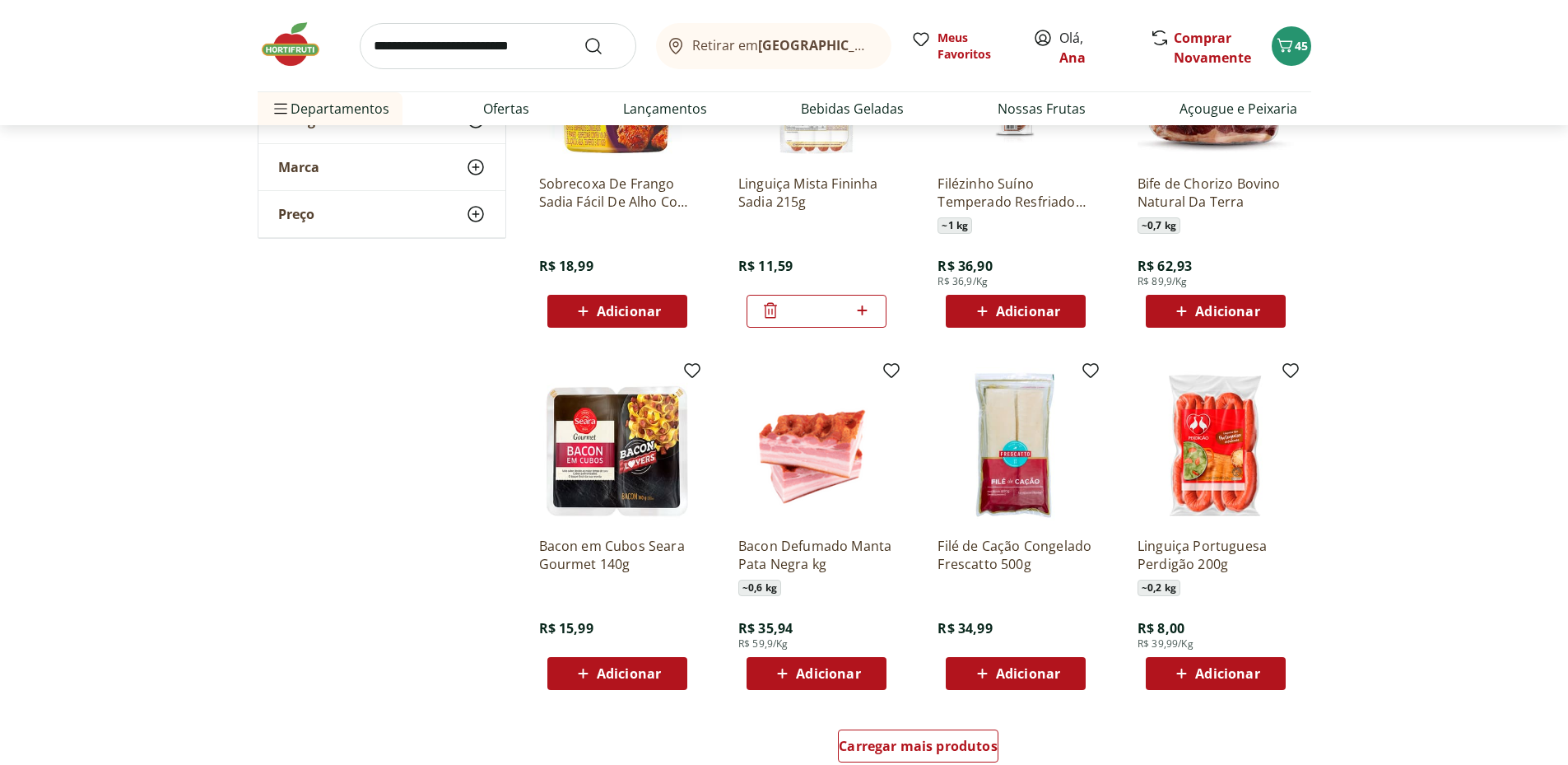
scroll to position [5215, 0]
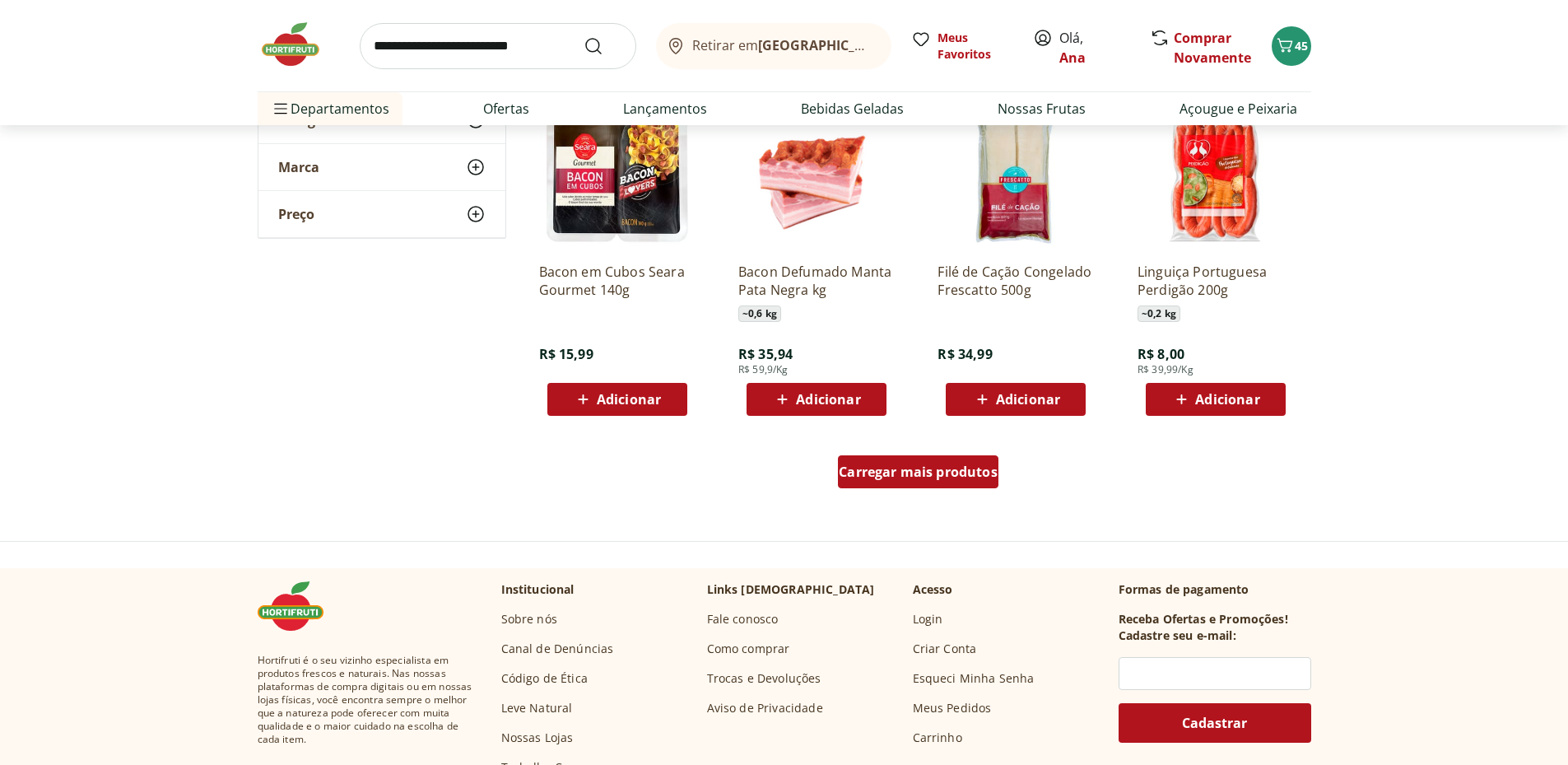
click at [941, 469] on span "Carregar mais produtos" at bounding box center [918, 472] width 159 height 13
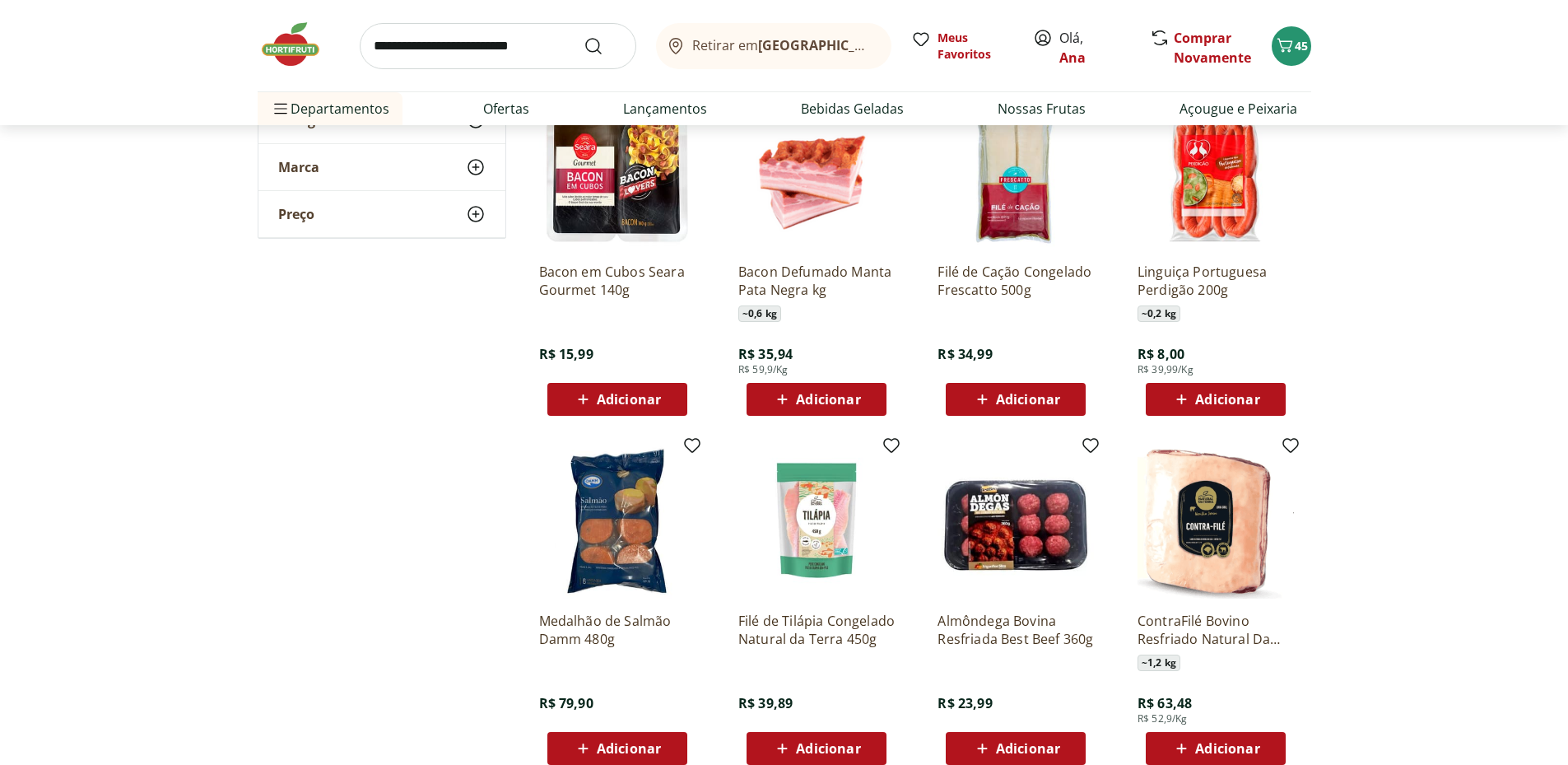
scroll to position [5490, 0]
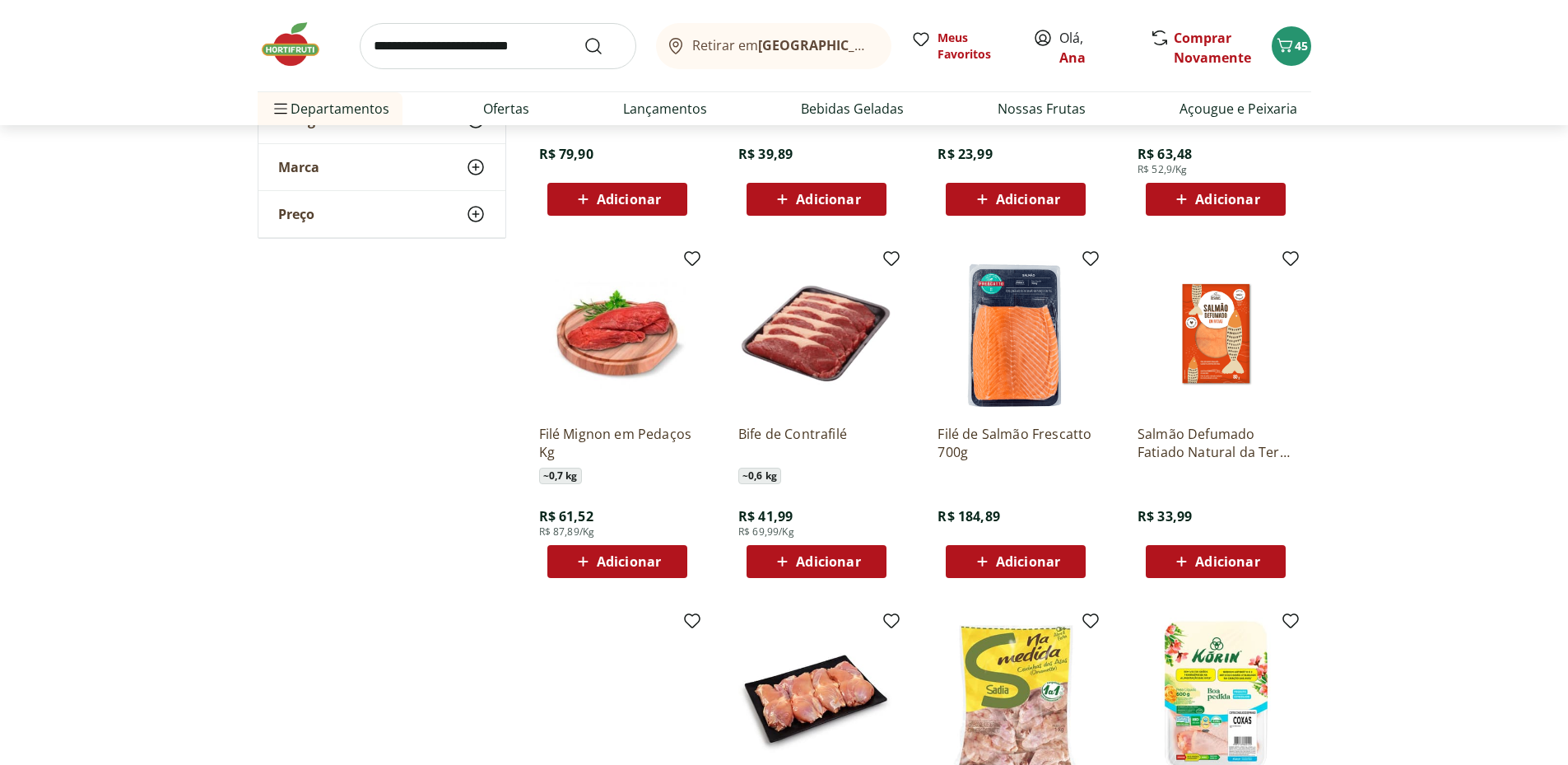
scroll to position [6038, 0]
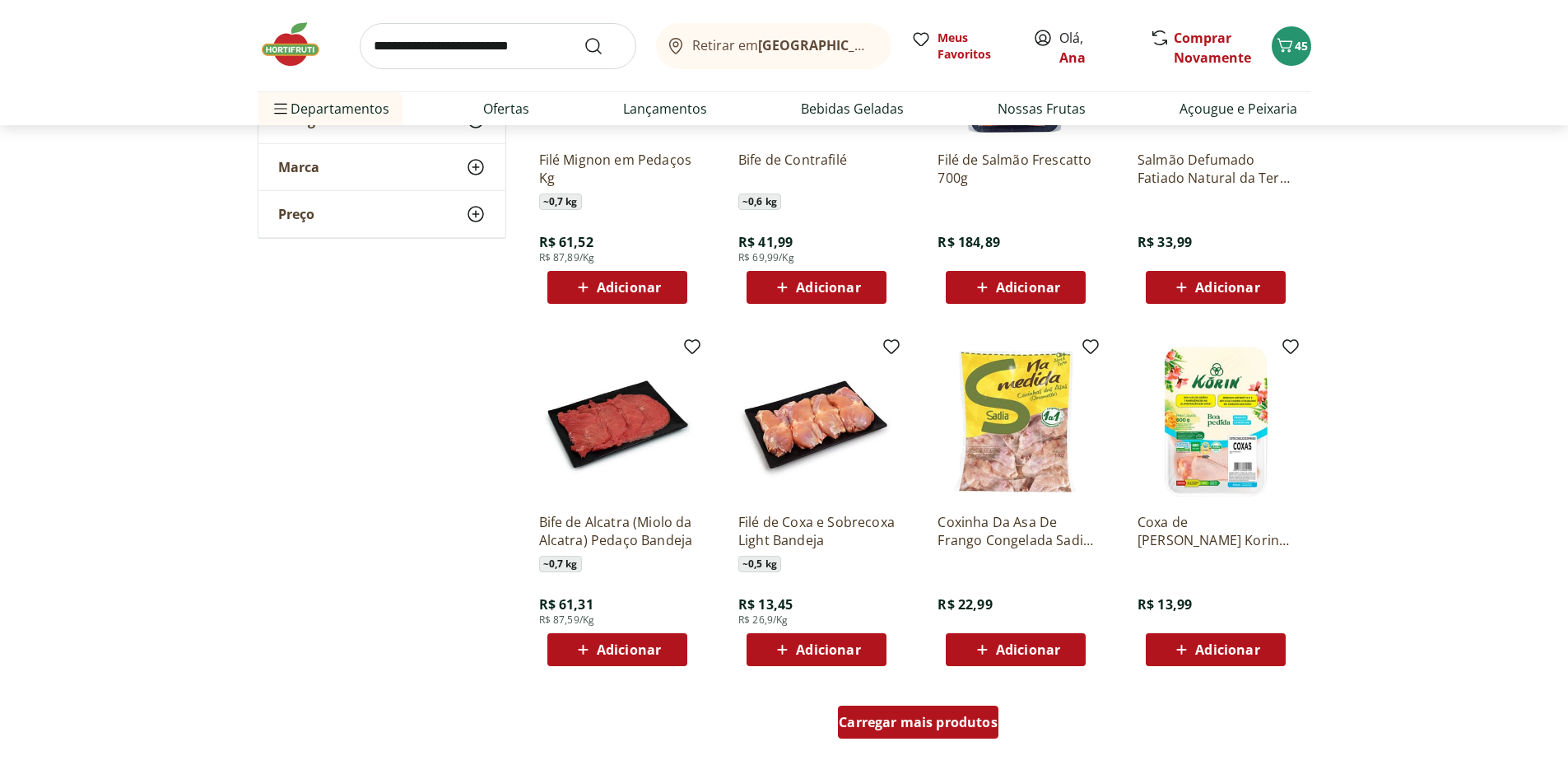
click at [909, 722] on span "Carregar mais produtos" at bounding box center [918, 722] width 159 height 13
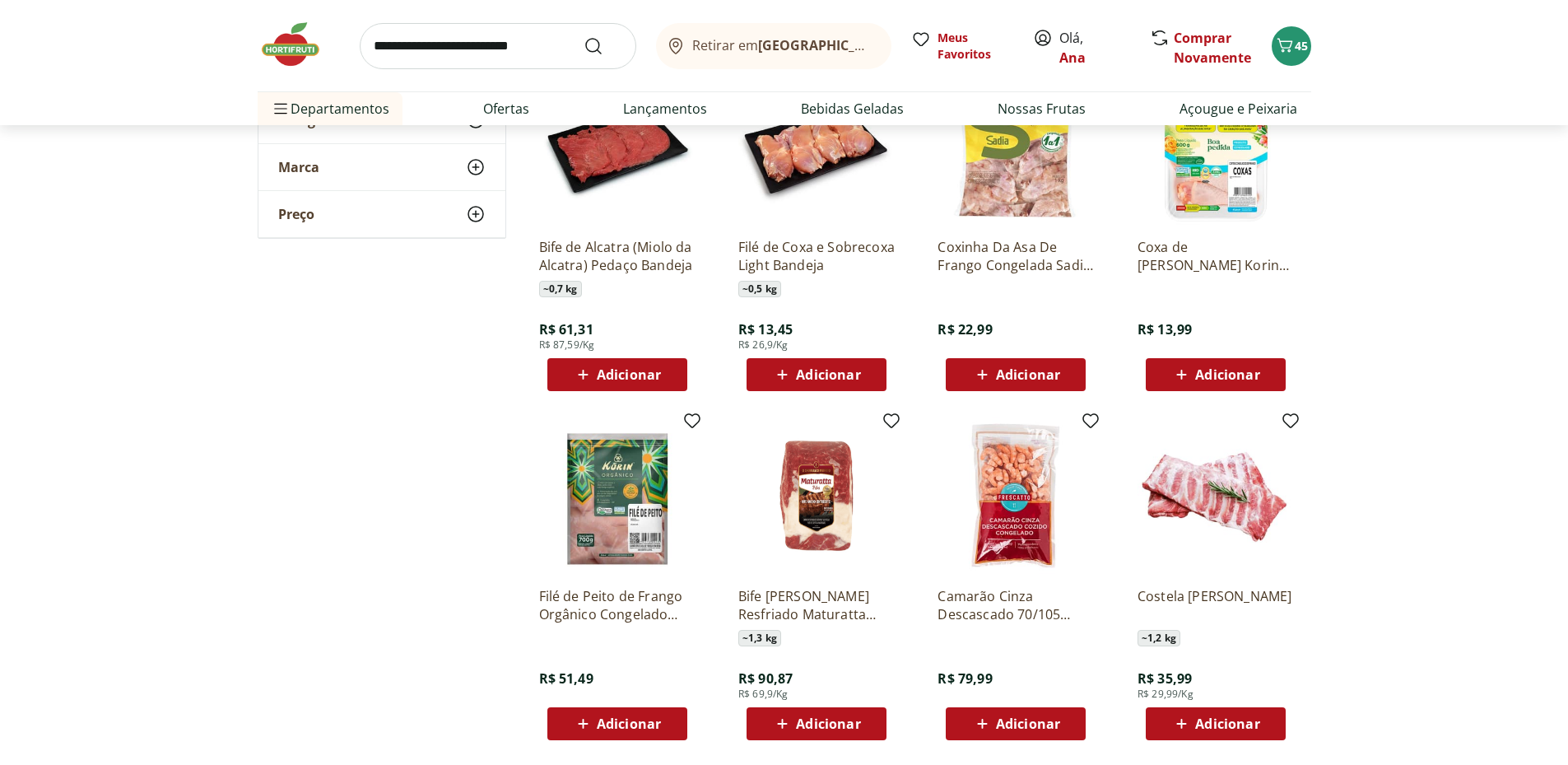
scroll to position [6588, 0]
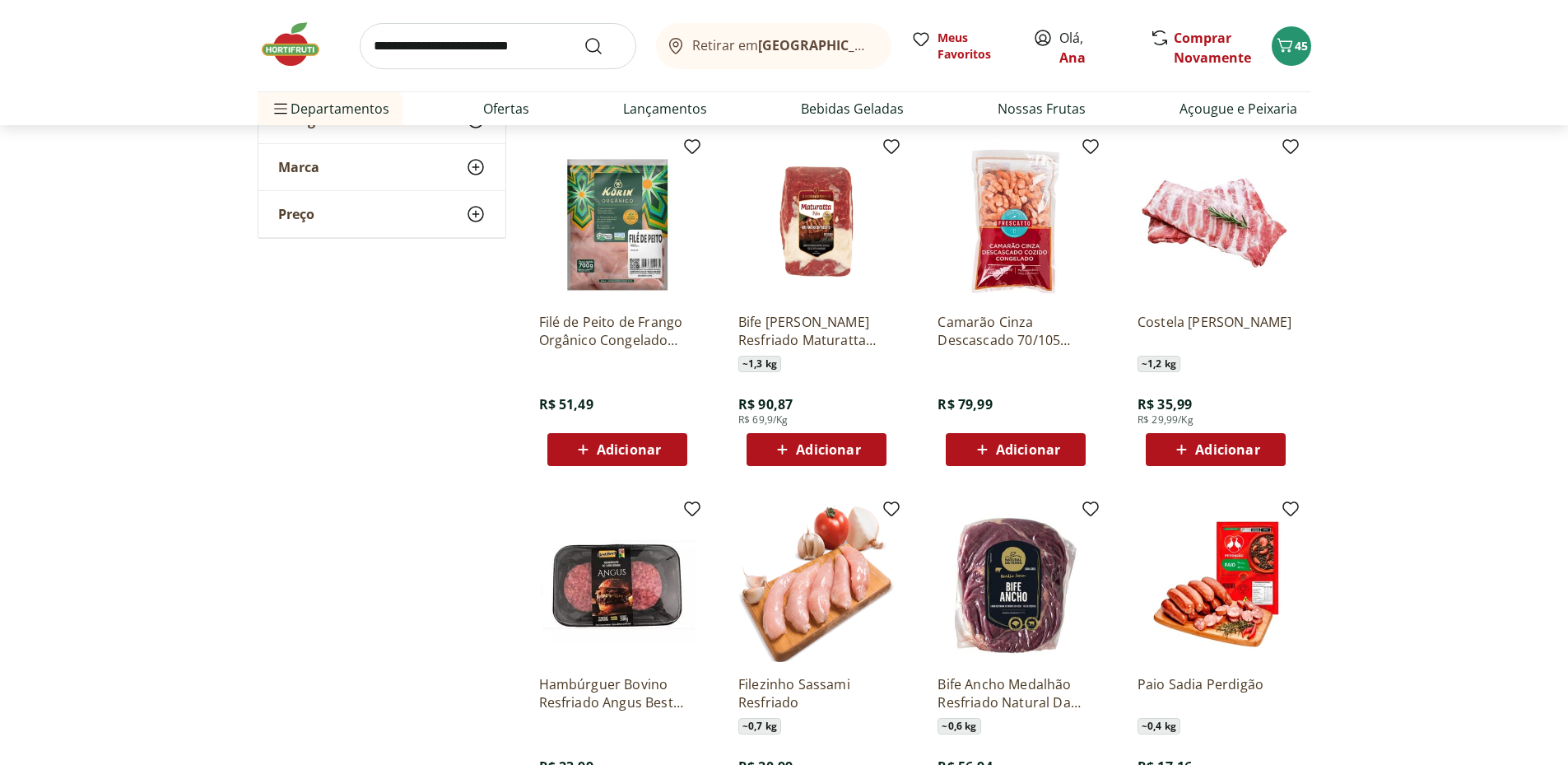
scroll to position [6862, 0]
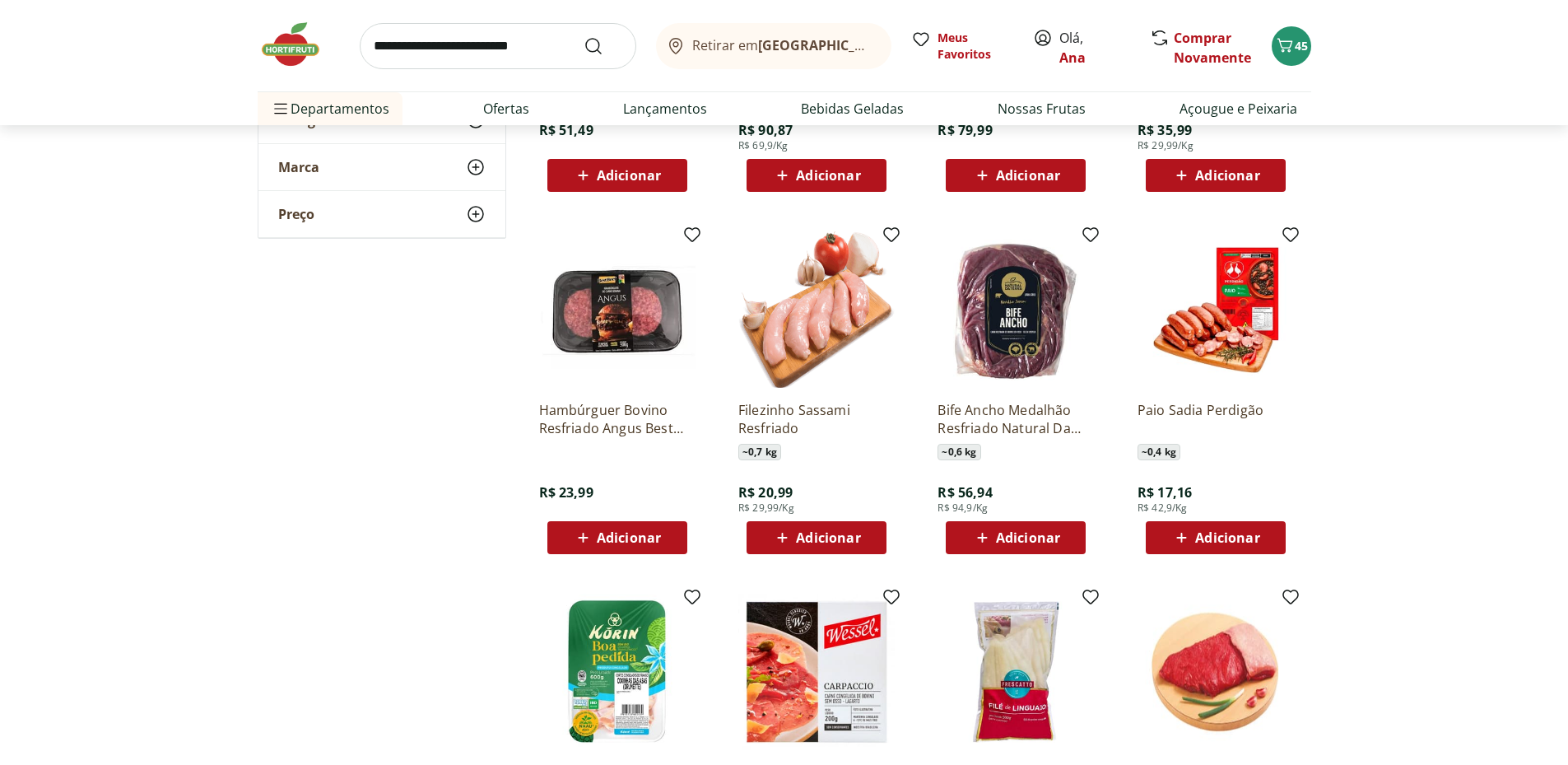
click at [1204, 532] on span "Adicionar" at bounding box center [1227, 538] width 64 height 13
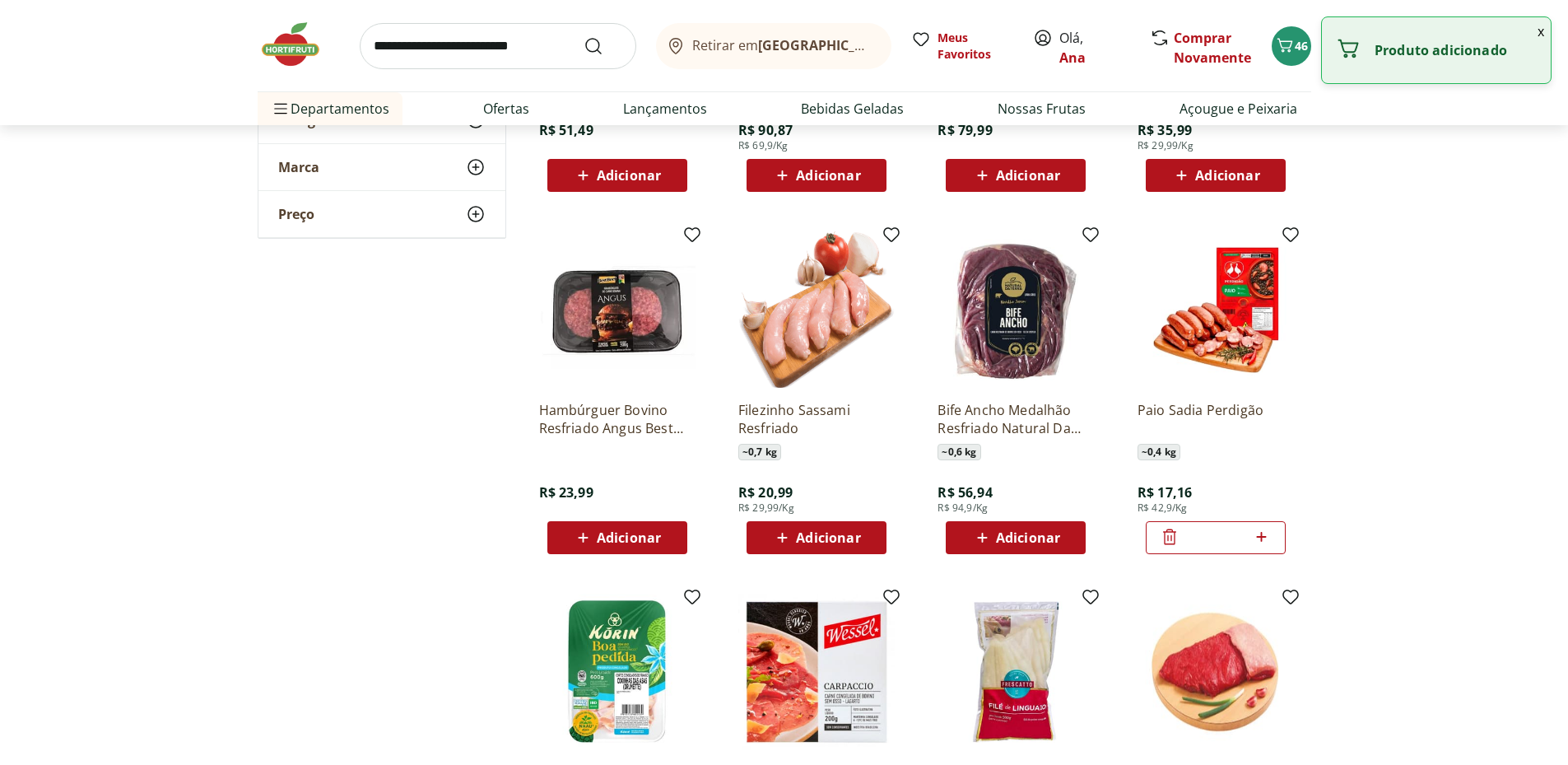
scroll to position [7137, 0]
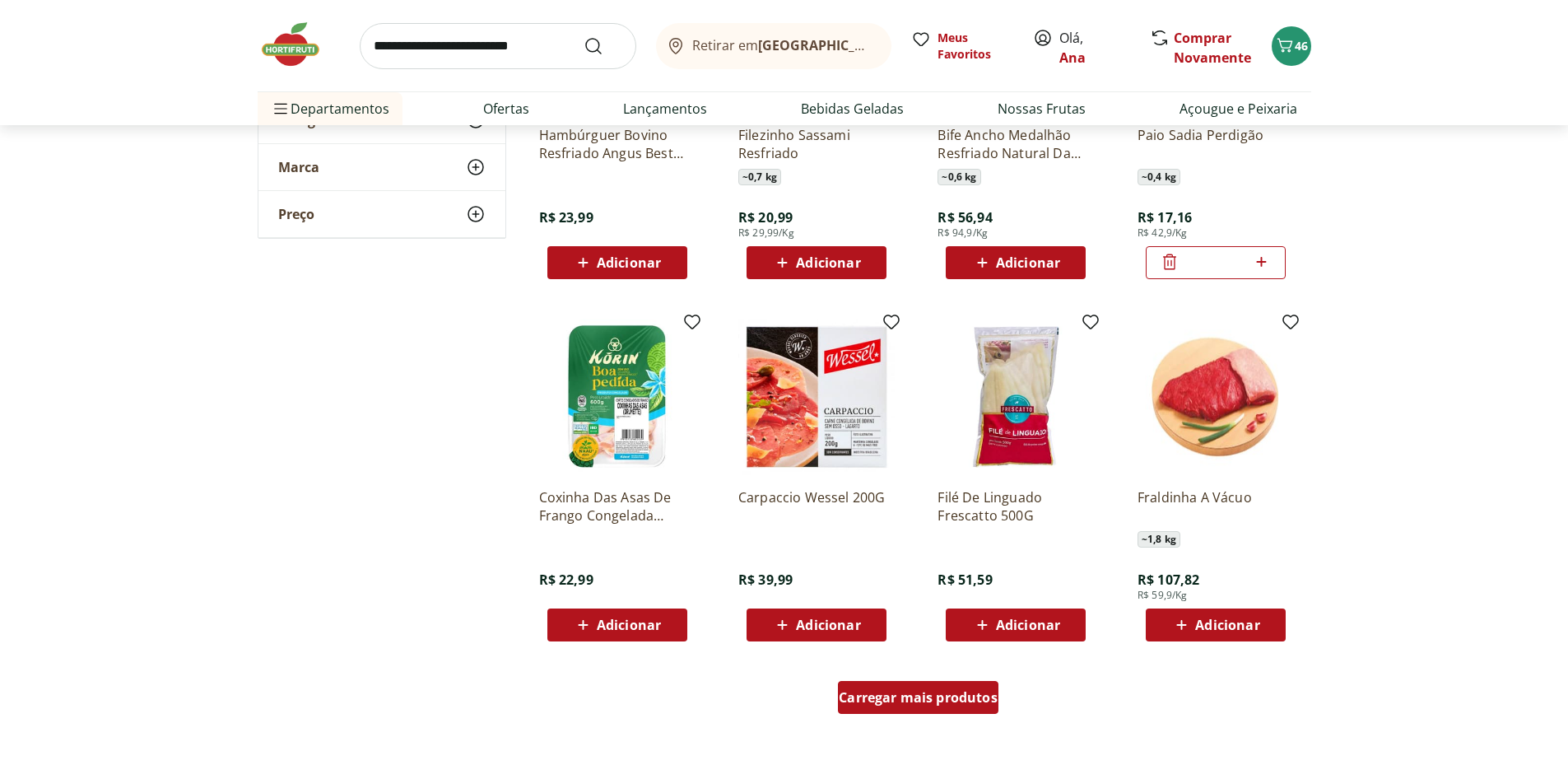
click at [931, 693] on span "Carregar mais produtos" at bounding box center [918, 697] width 159 height 13
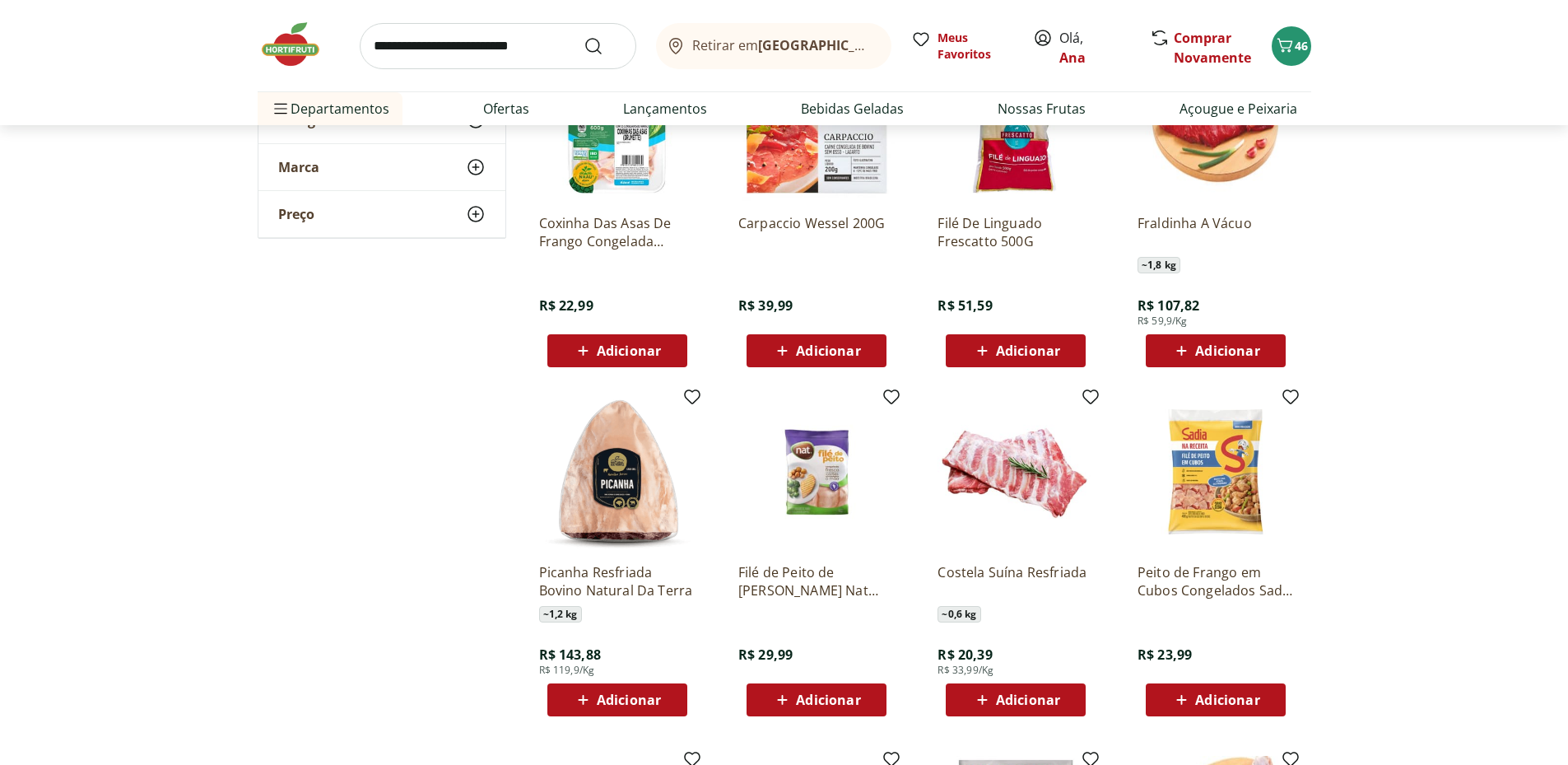
scroll to position [7686, 0]
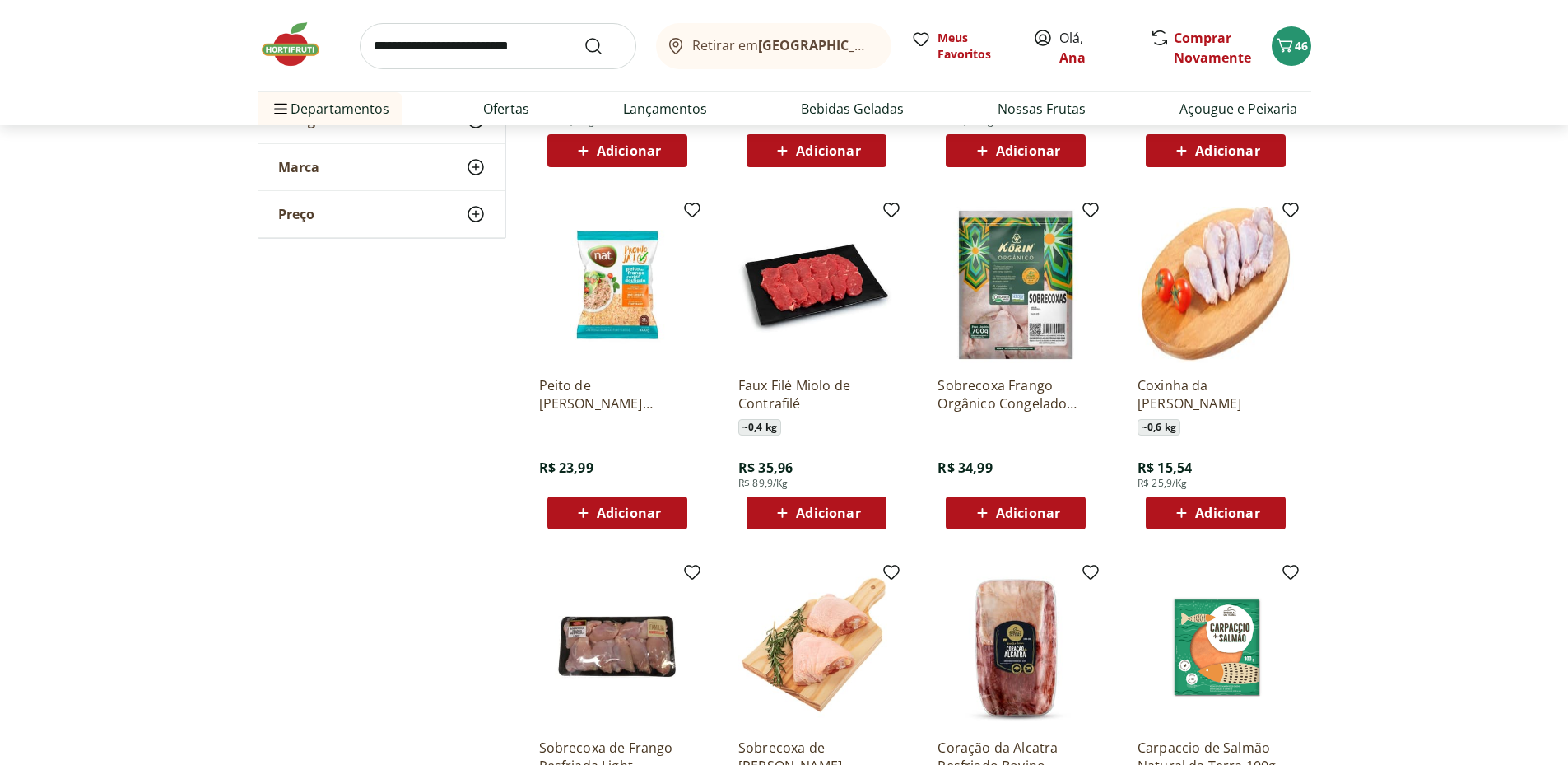
scroll to position [8235, 0]
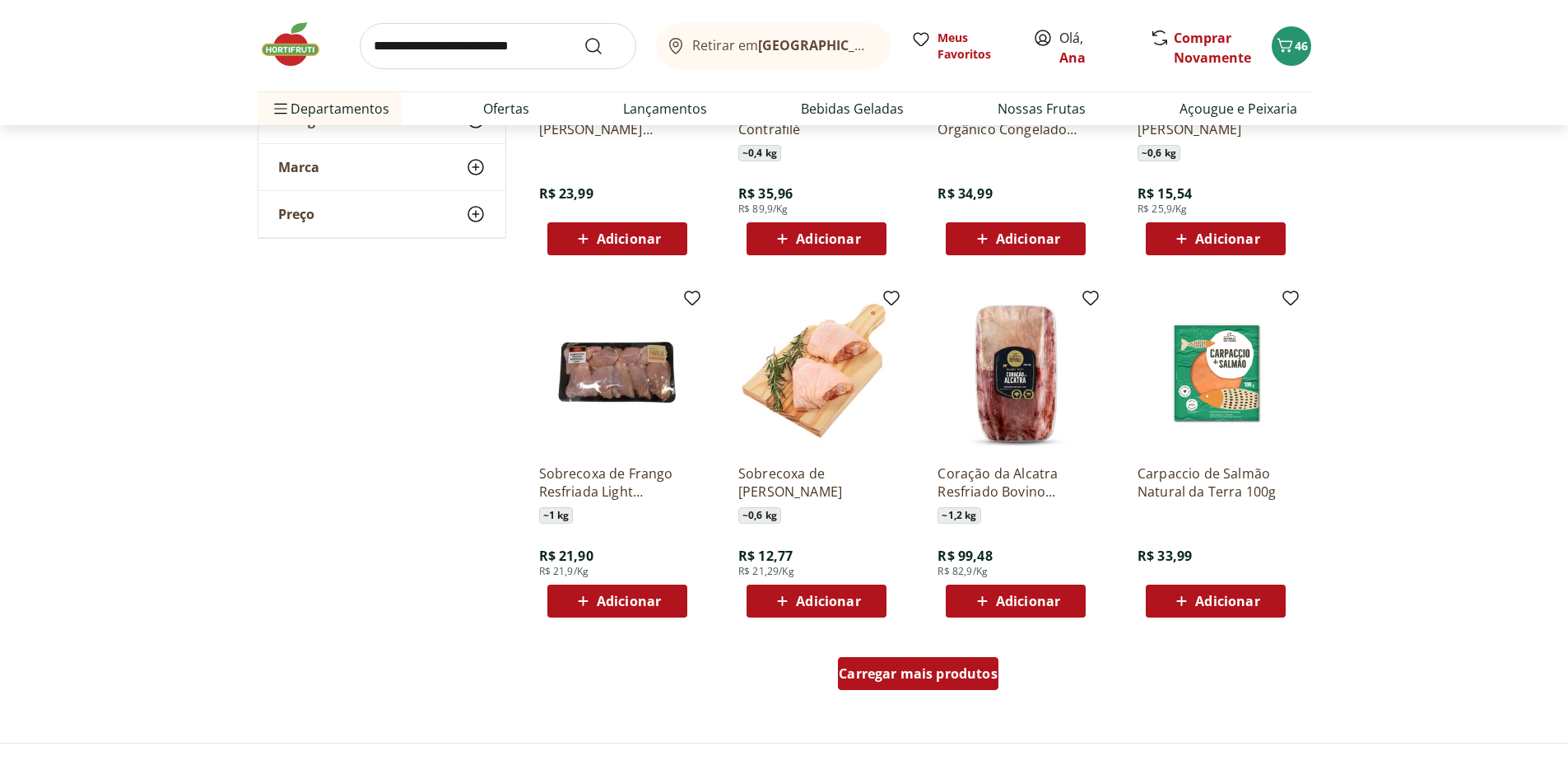
click at [914, 675] on span "Carregar mais produtos" at bounding box center [918, 674] width 159 height 13
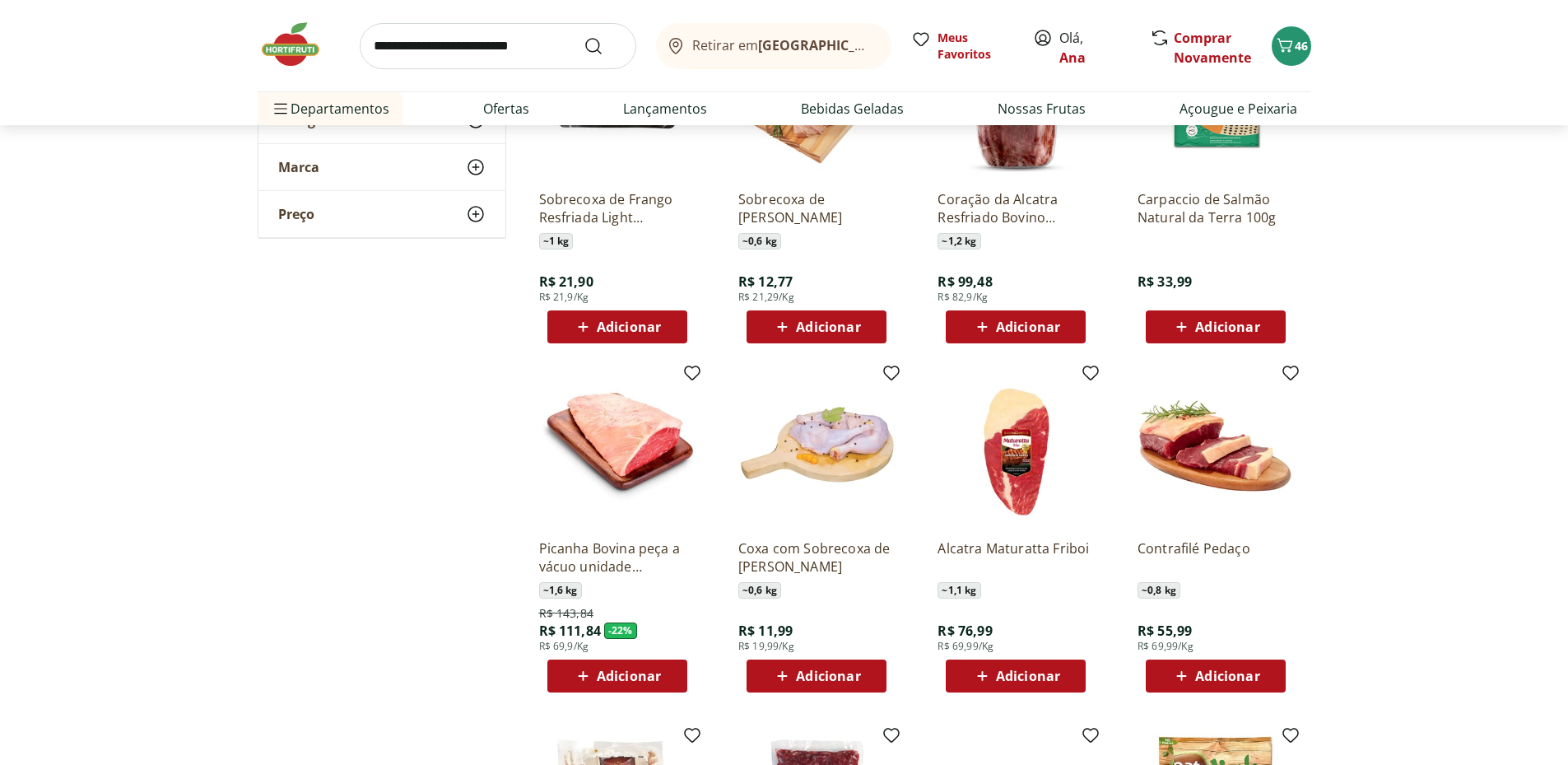
scroll to position [8784, 0]
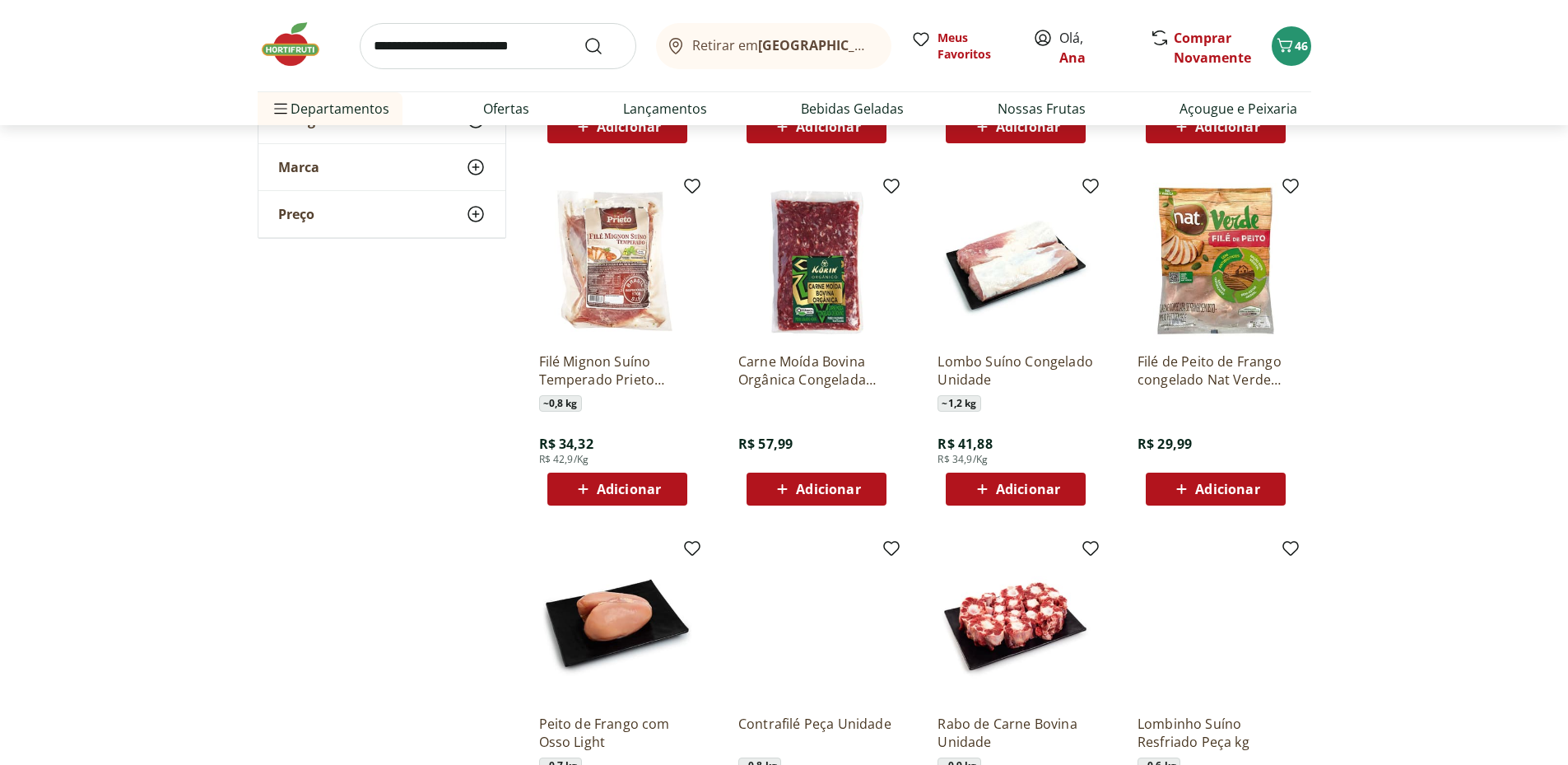
scroll to position [9332, 0]
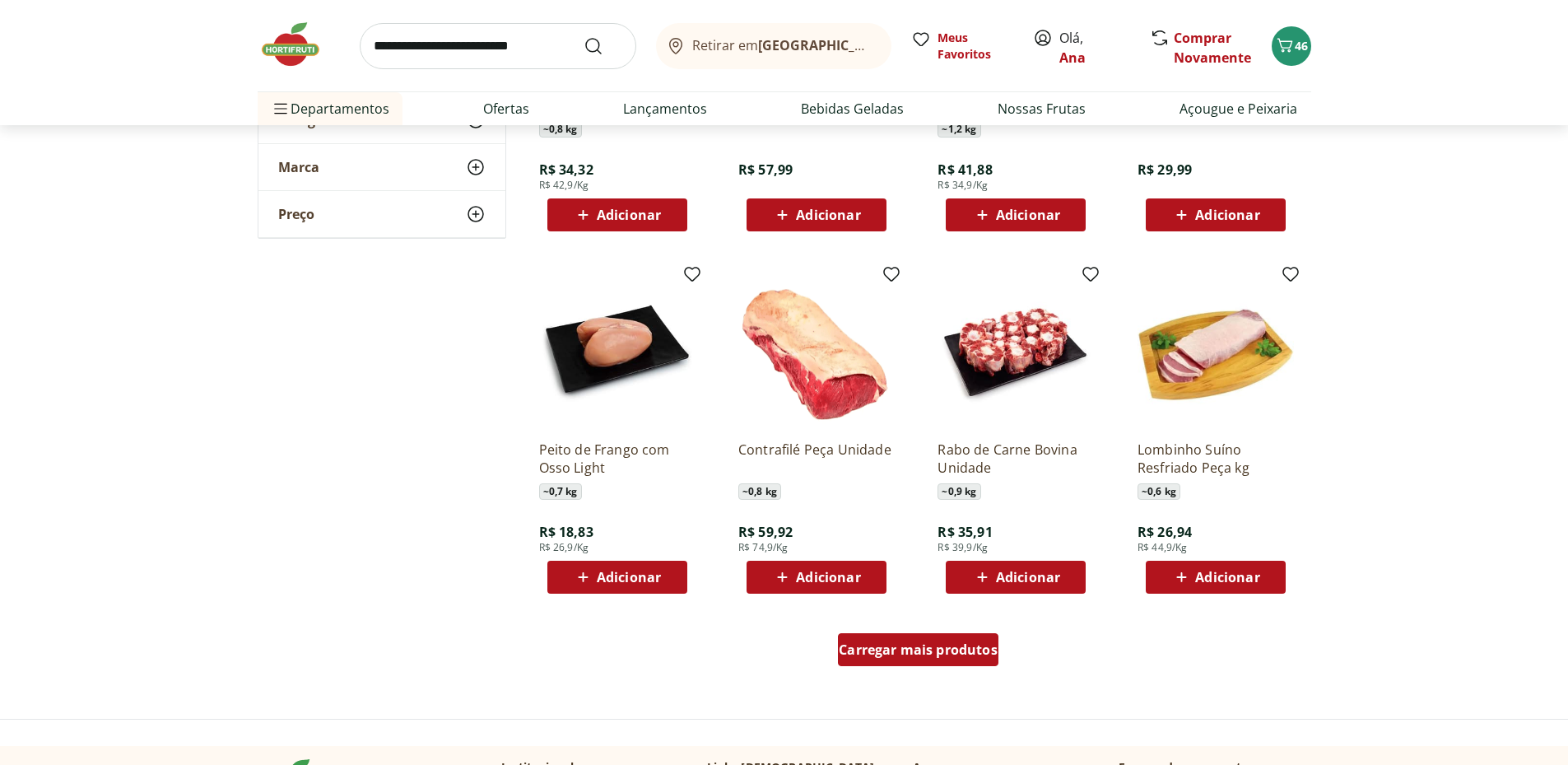
click at [939, 643] on span "Carregar mais produtos" at bounding box center [918, 649] width 159 height 13
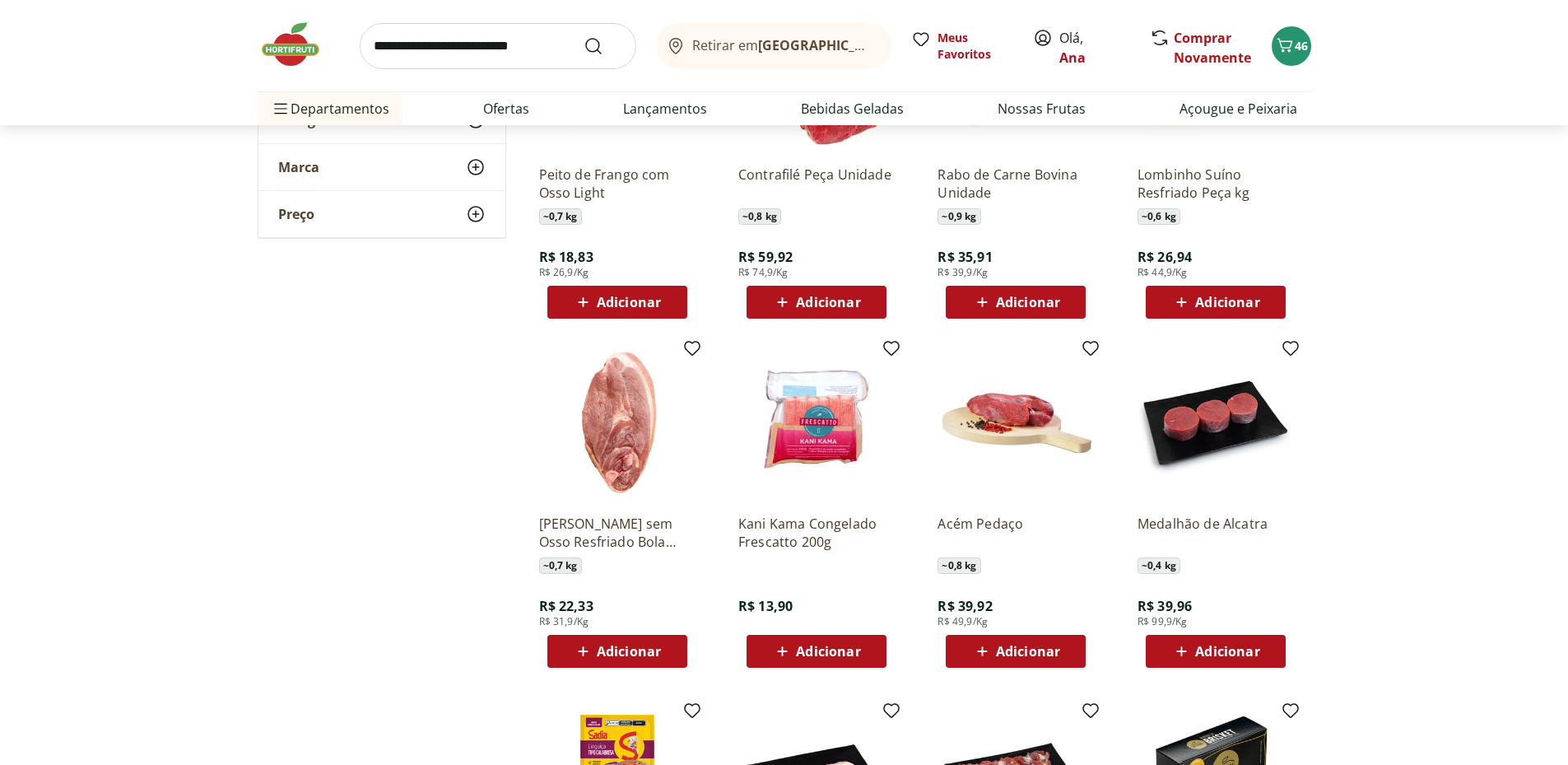
scroll to position [9881, 0]
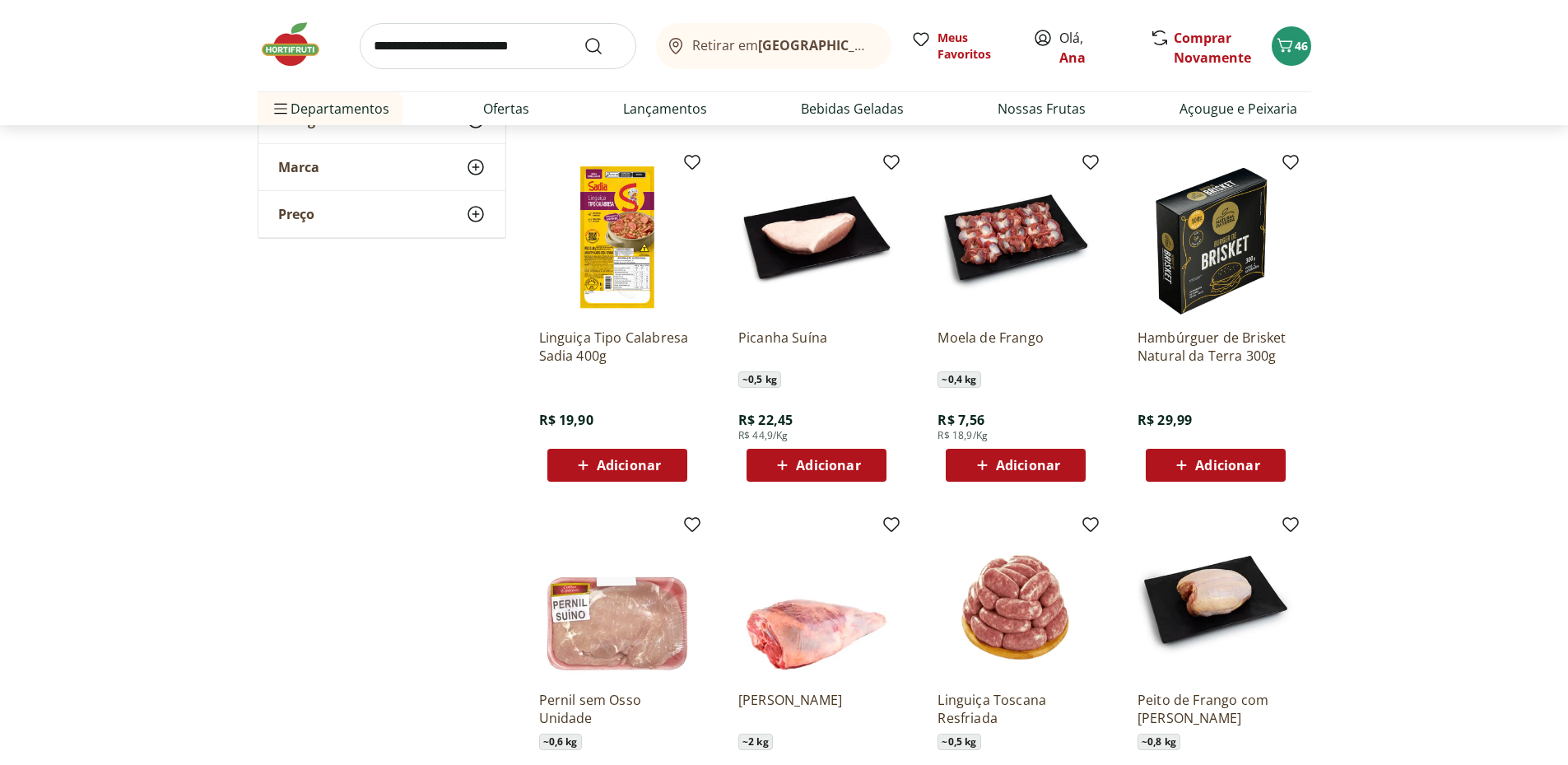
scroll to position [10431, 0]
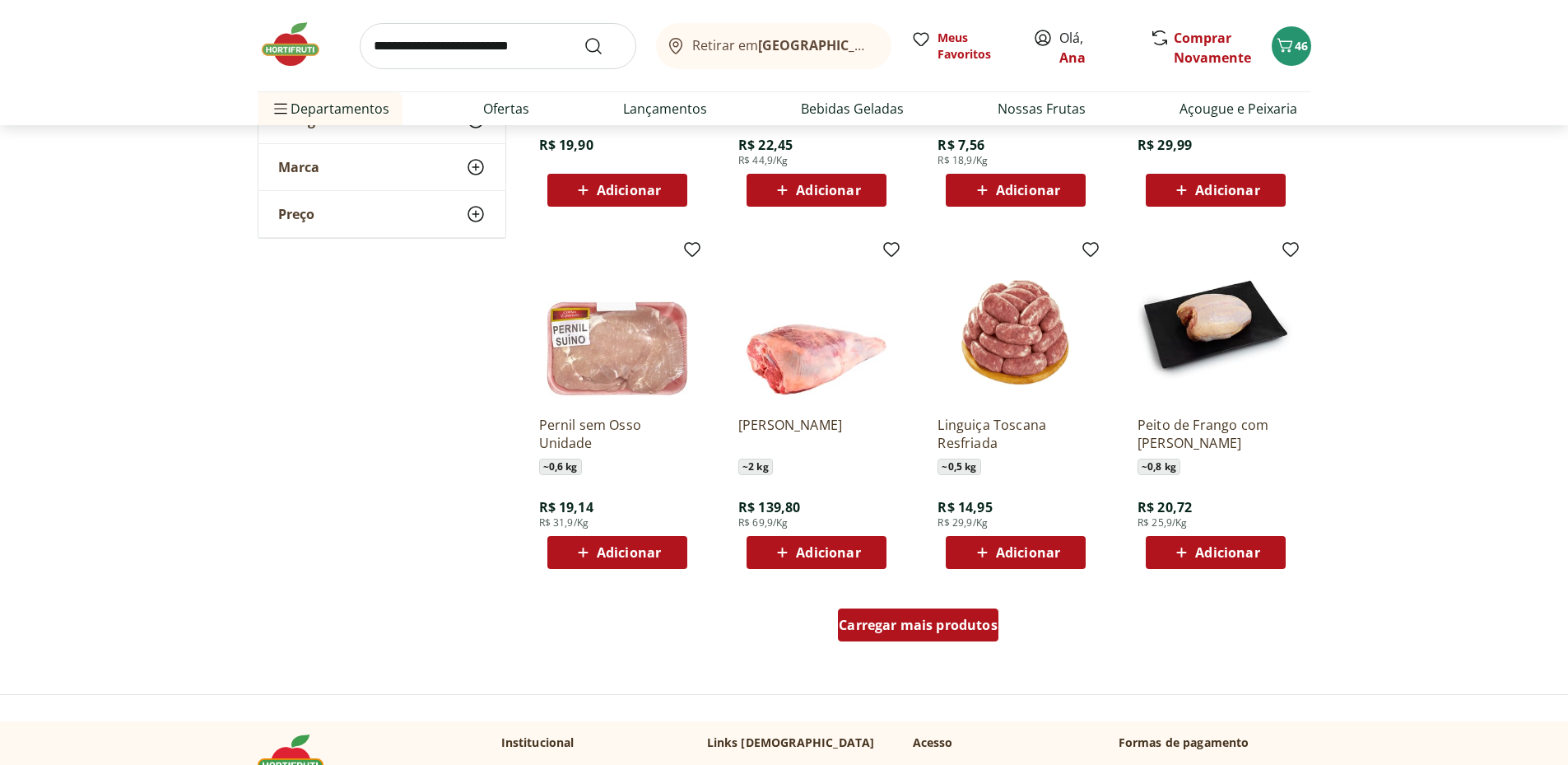
click at [931, 628] on span "Carregar mais produtos" at bounding box center [918, 625] width 159 height 13
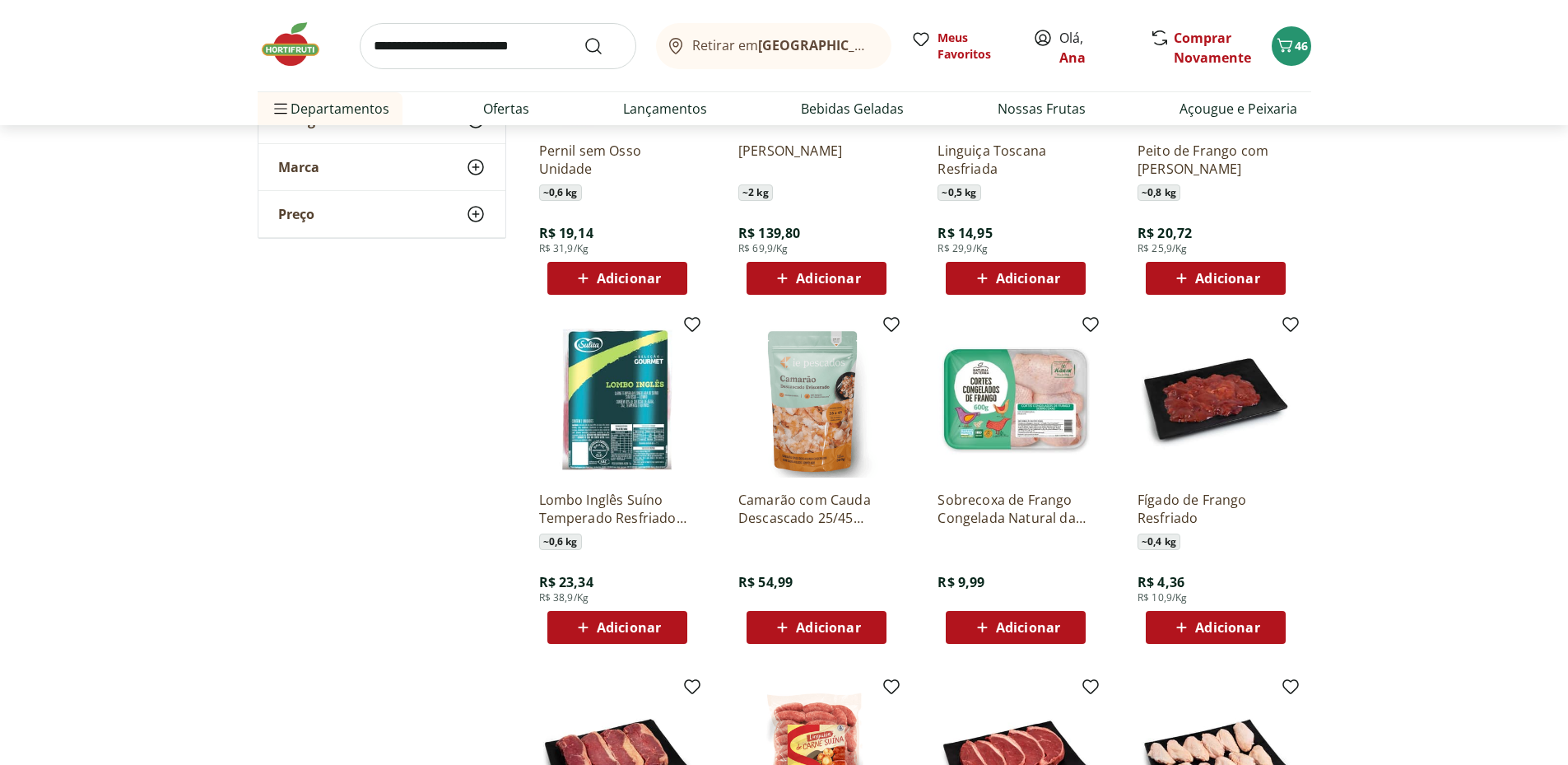
scroll to position [10979, 0]
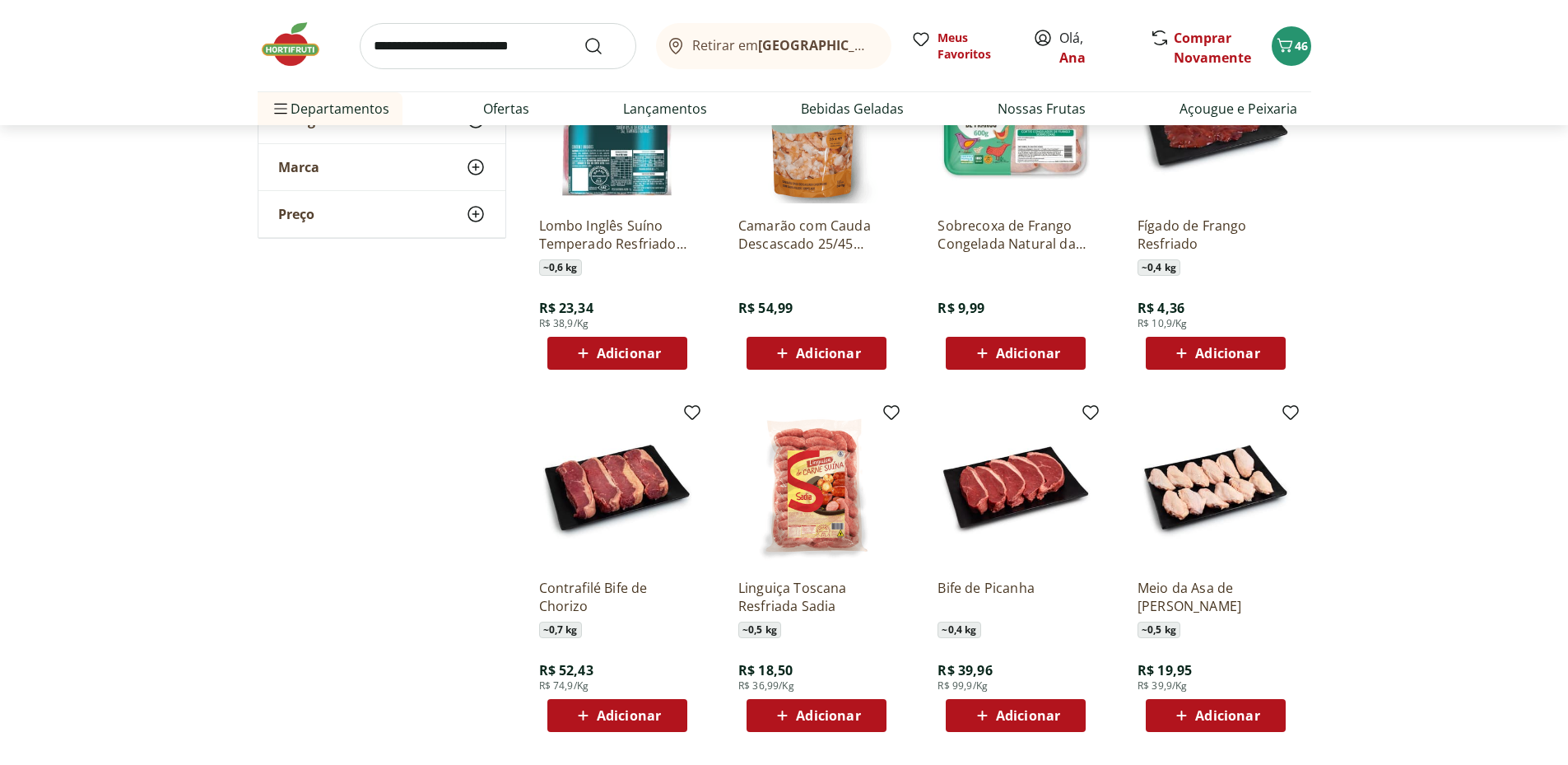
click at [827, 716] on span "Adicionar" at bounding box center [828, 715] width 64 height 13
click at [1303, 40] on span "47" at bounding box center [1301, 45] width 13 height 16
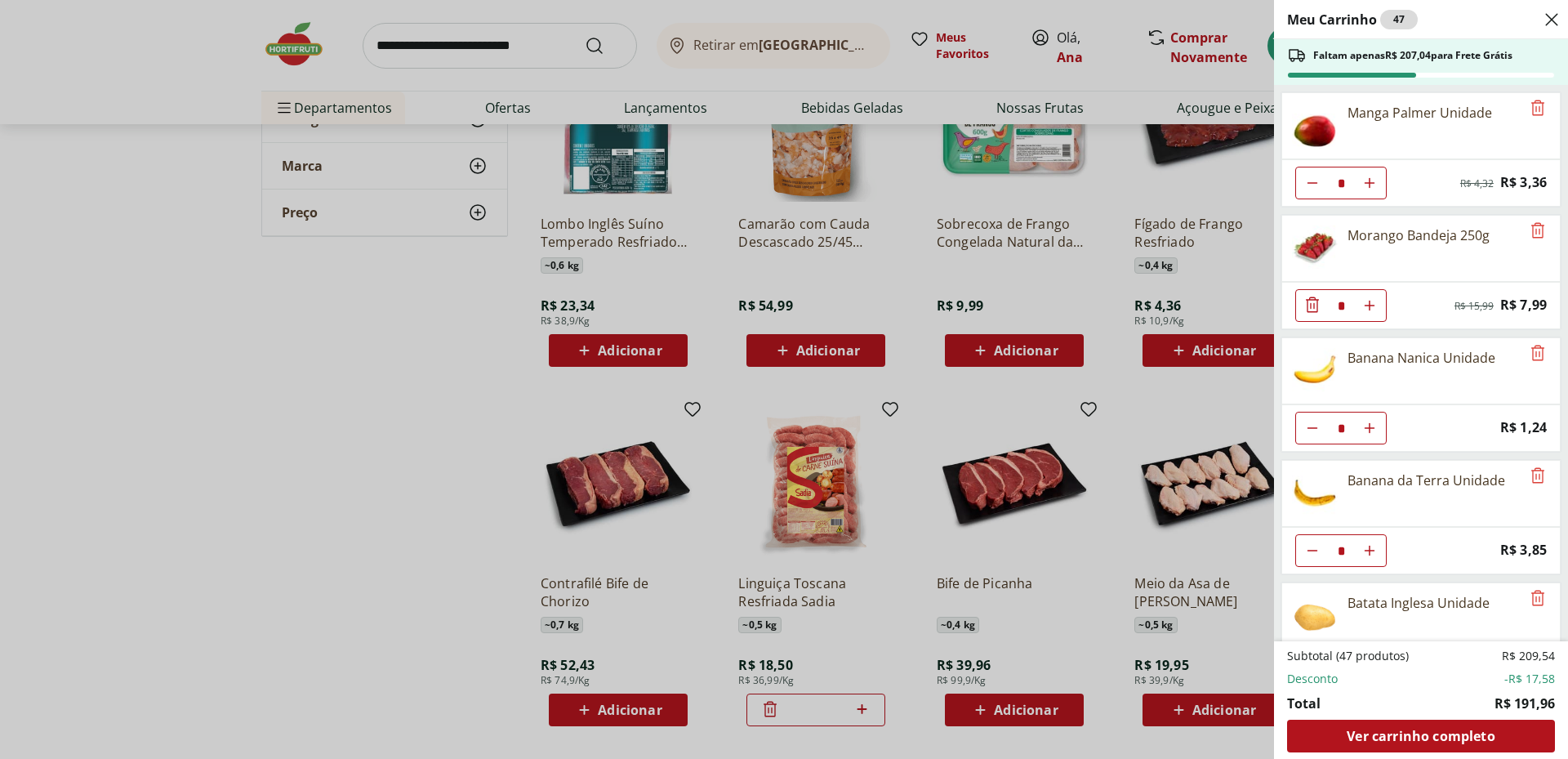
click at [1551, 17] on icon "Close" at bounding box center [1551, 20] width 20 height 20
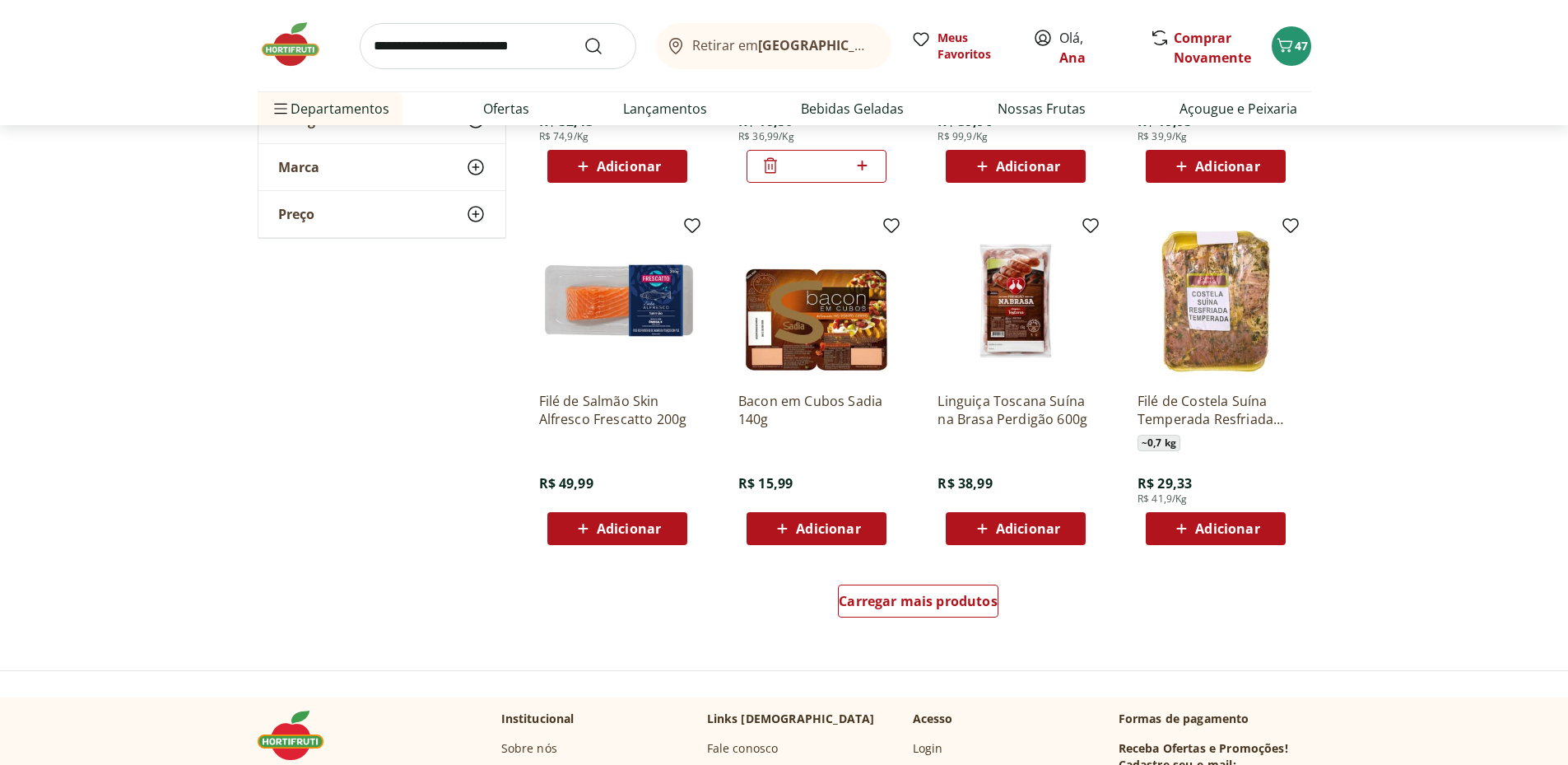
scroll to position [11803, 0]
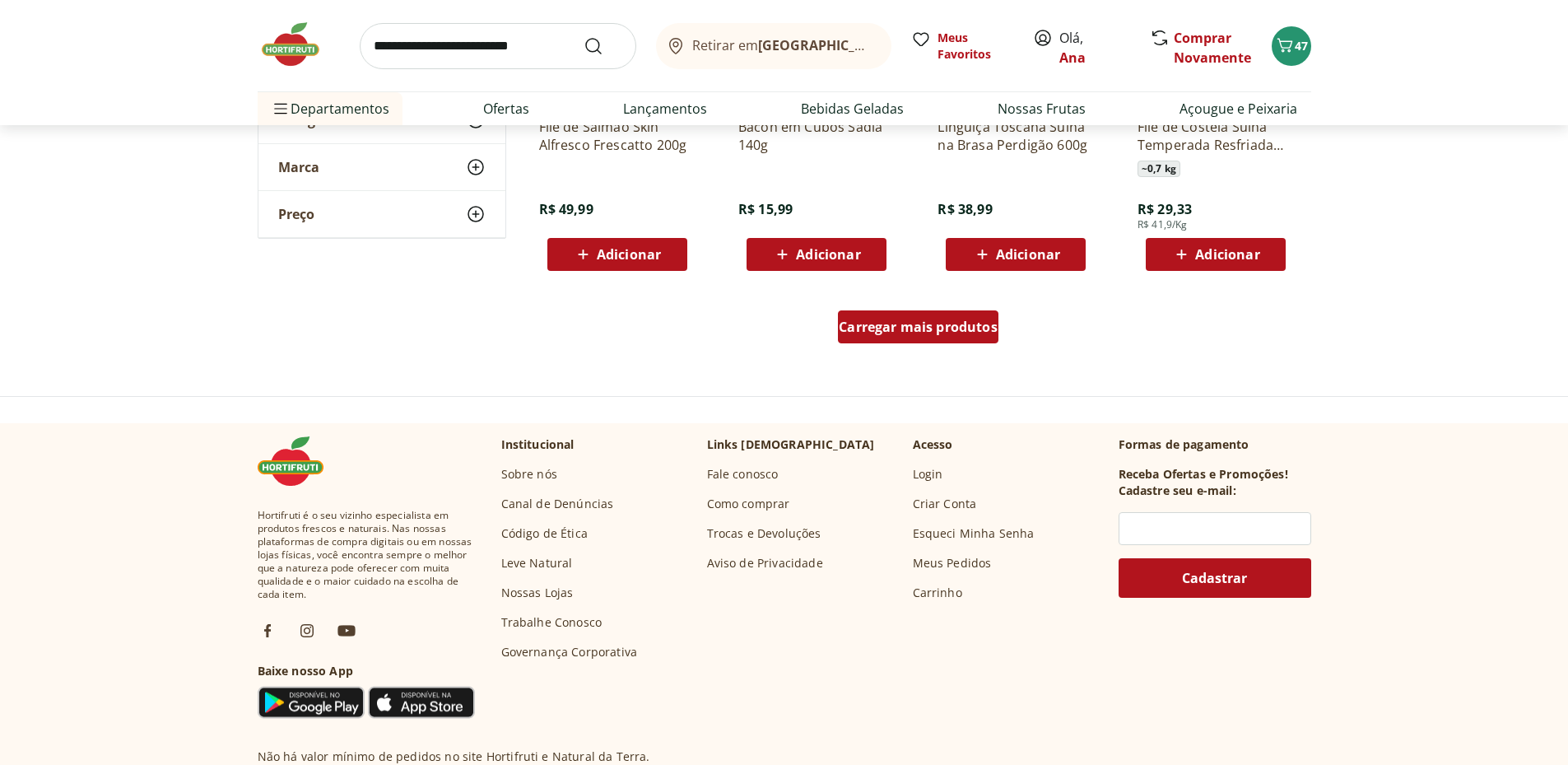
click at [937, 336] on div "Carregar mais produtos" at bounding box center [918, 326] width 161 height 33
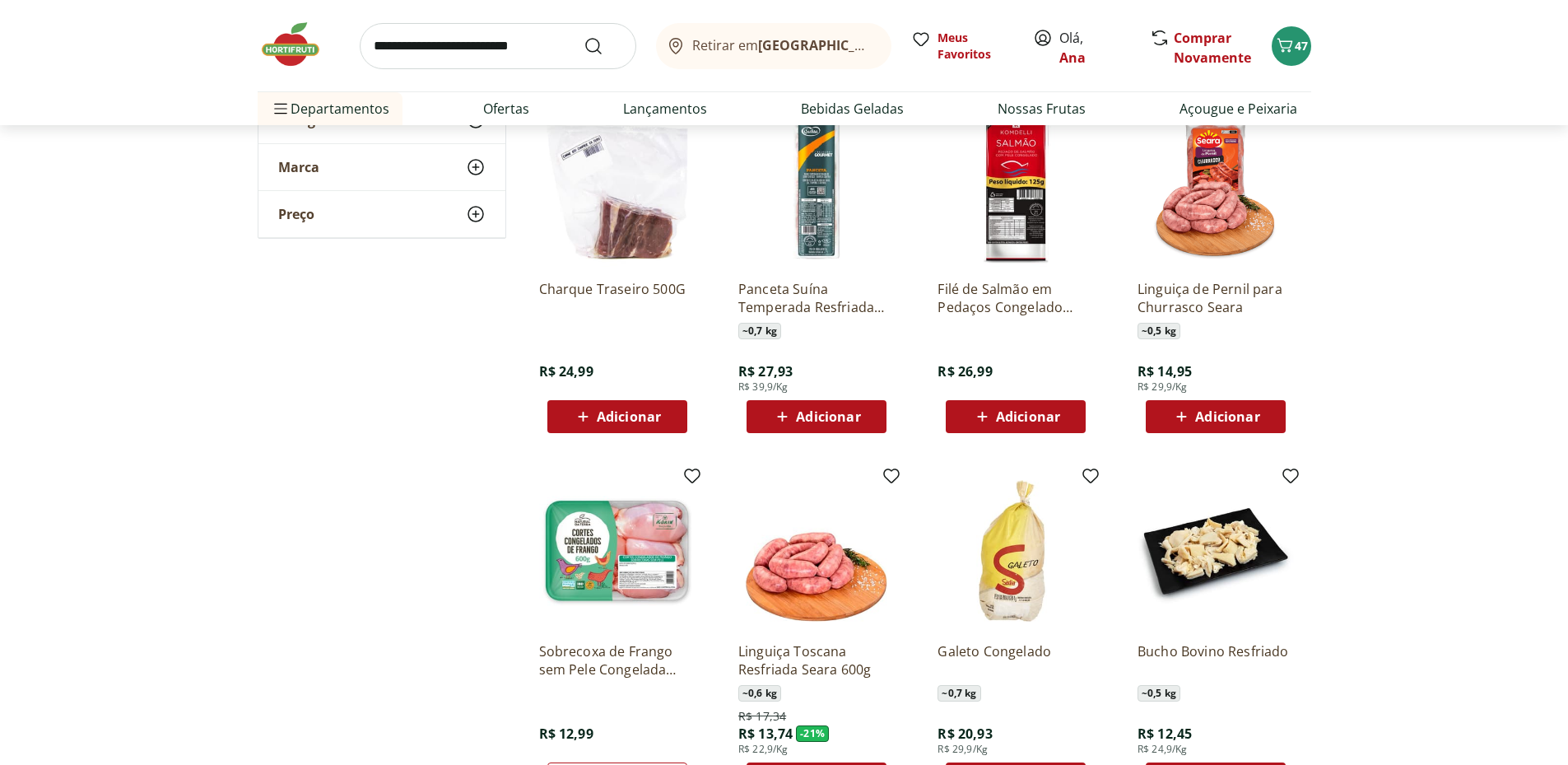
scroll to position [12626, 0]
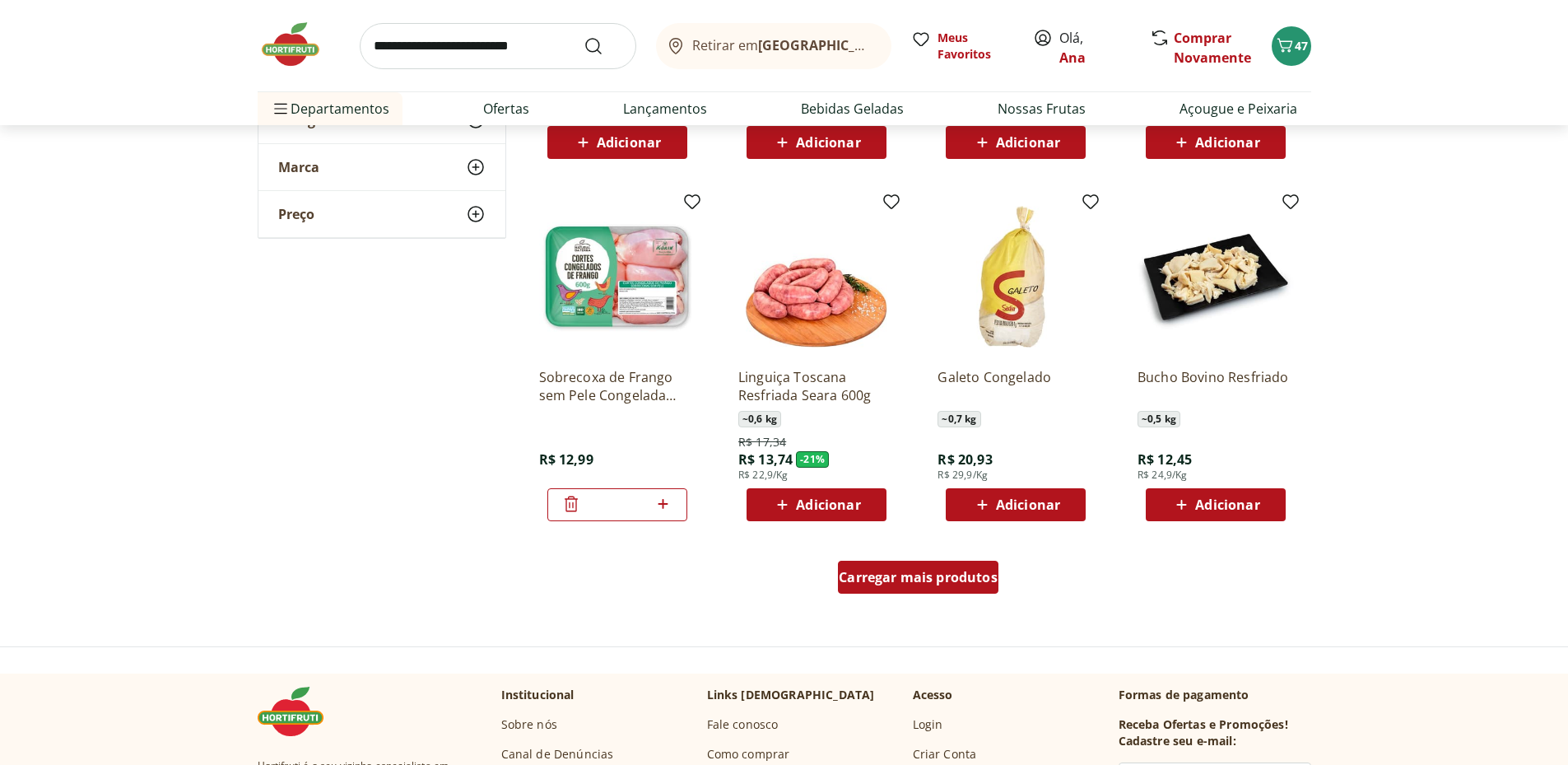
click at [904, 582] on span "Carregar mais produtos" at bounding box center [918, 577] width 159 height 13
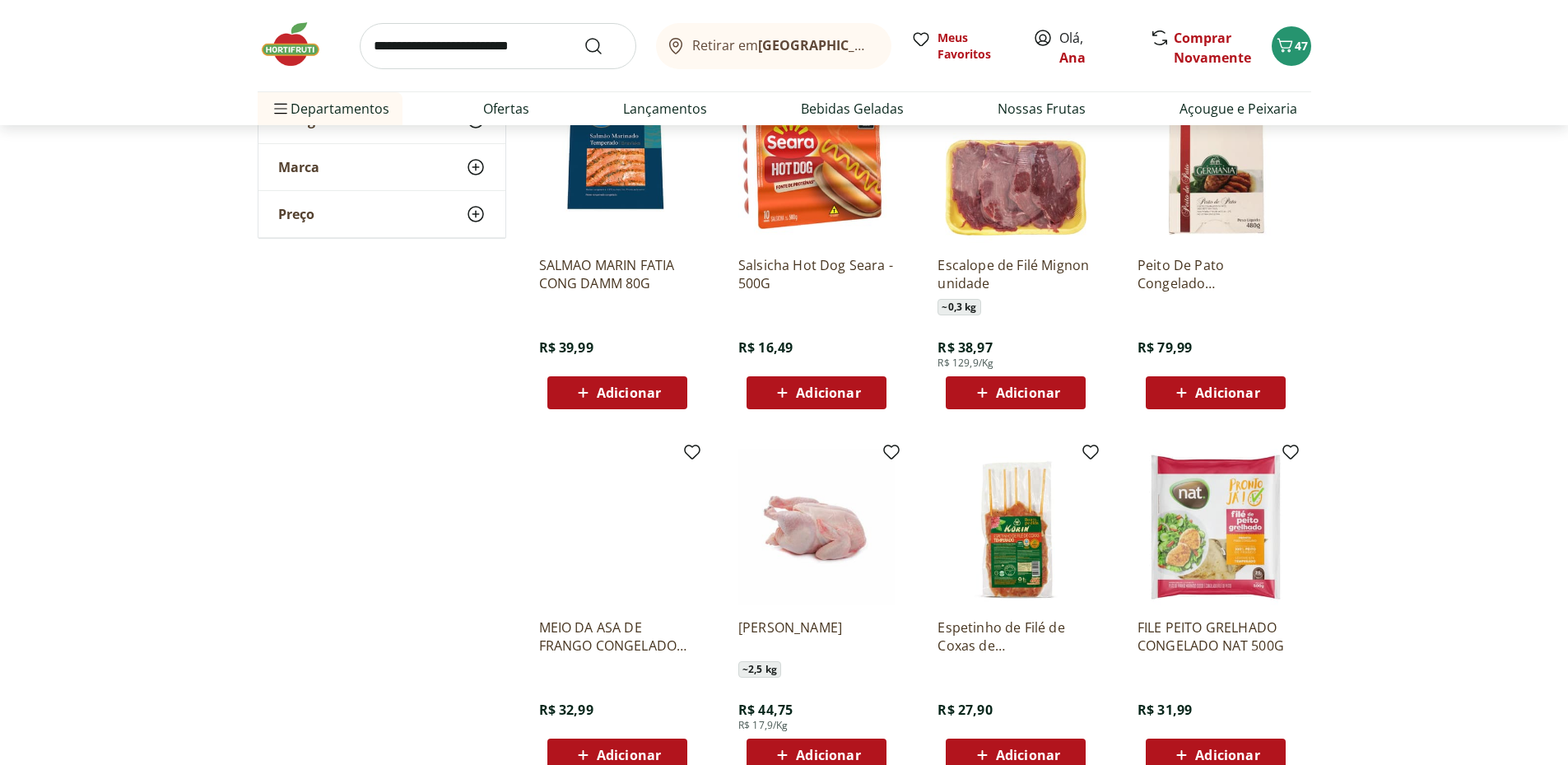
scroll to position [13725, 0]
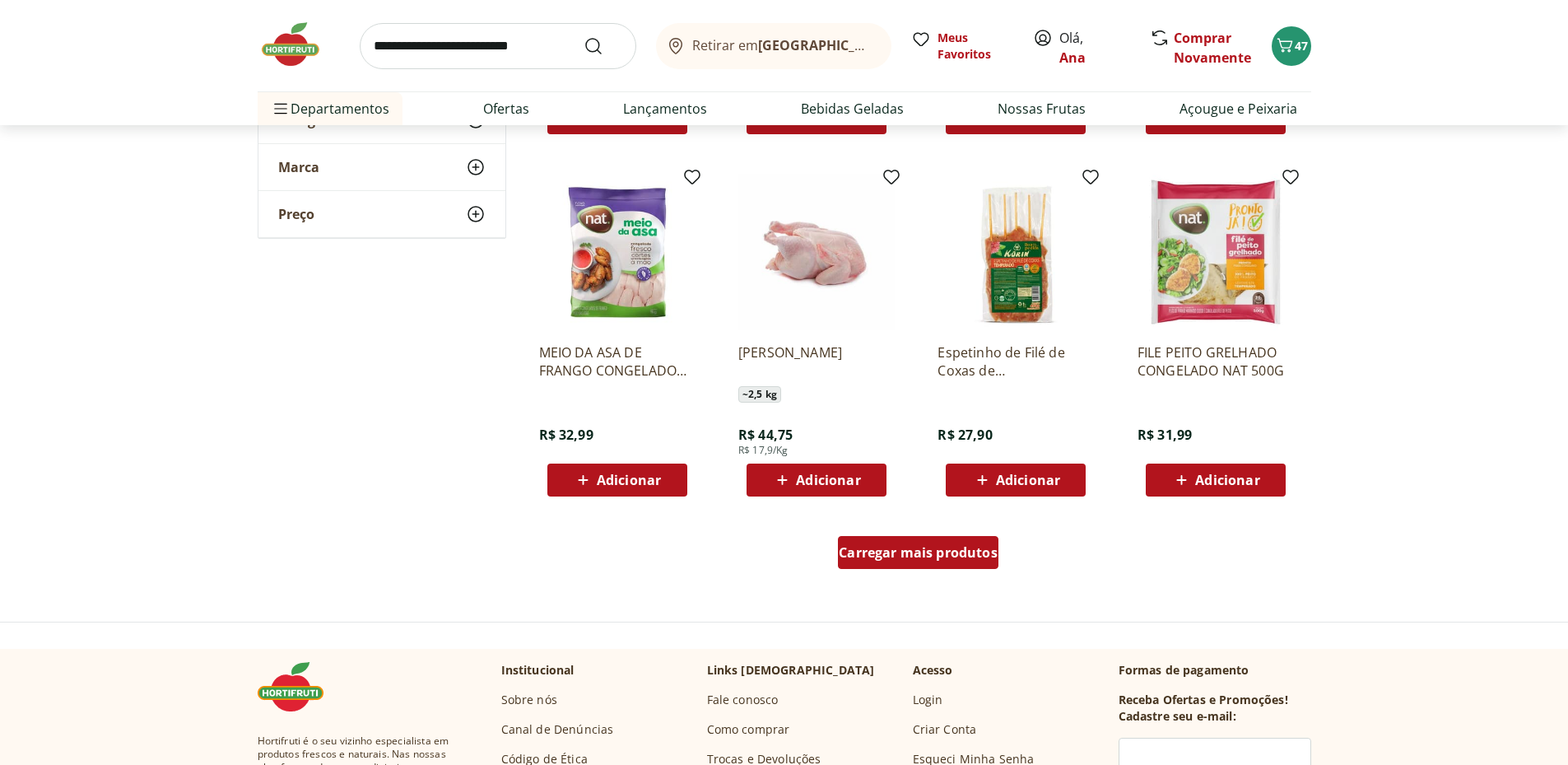
click at [904, 553] on span "Carregar mais produtos" at bounding box center [918, 553] width 159 height 13
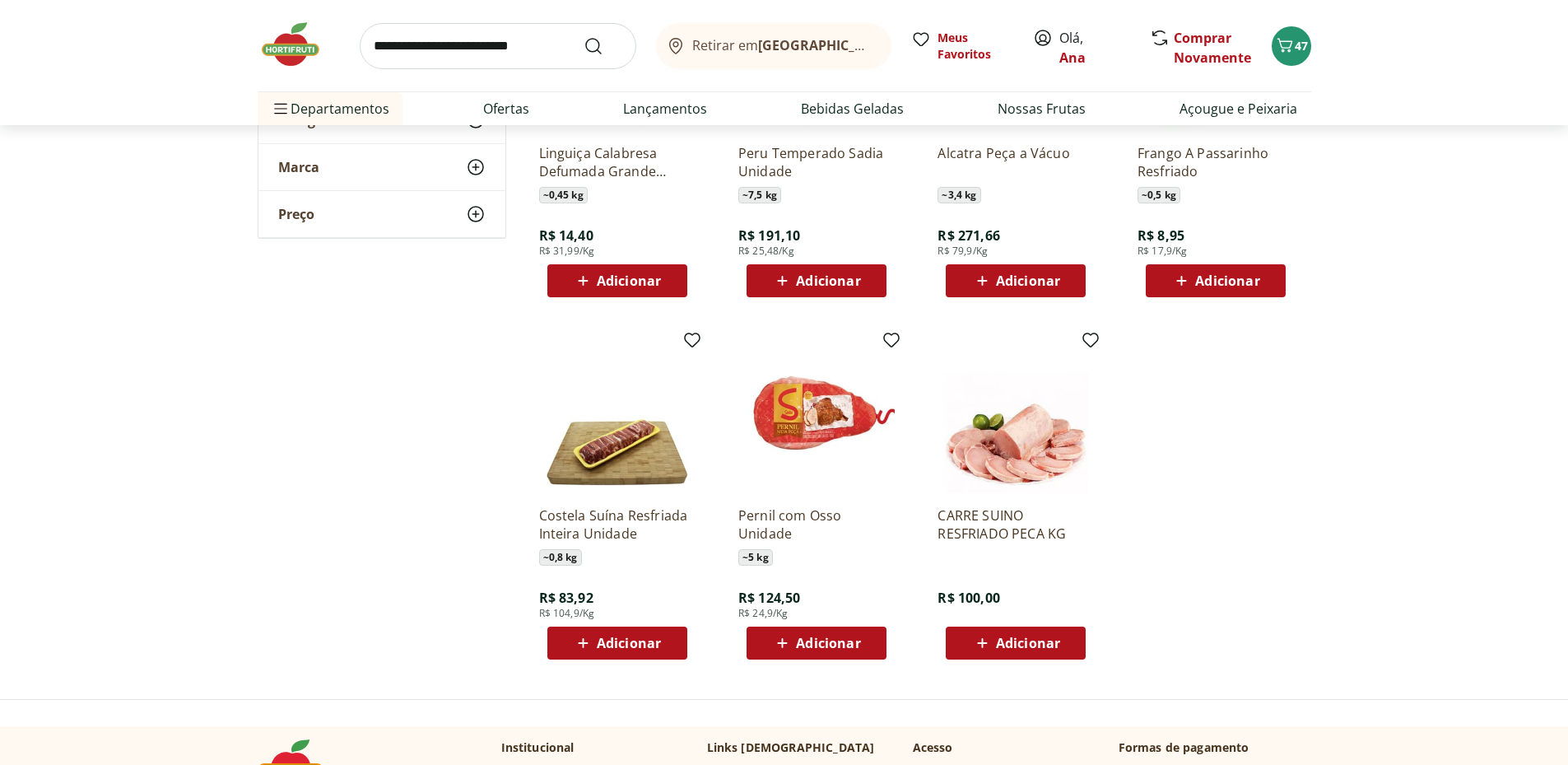
scroll to position [14548, 0]
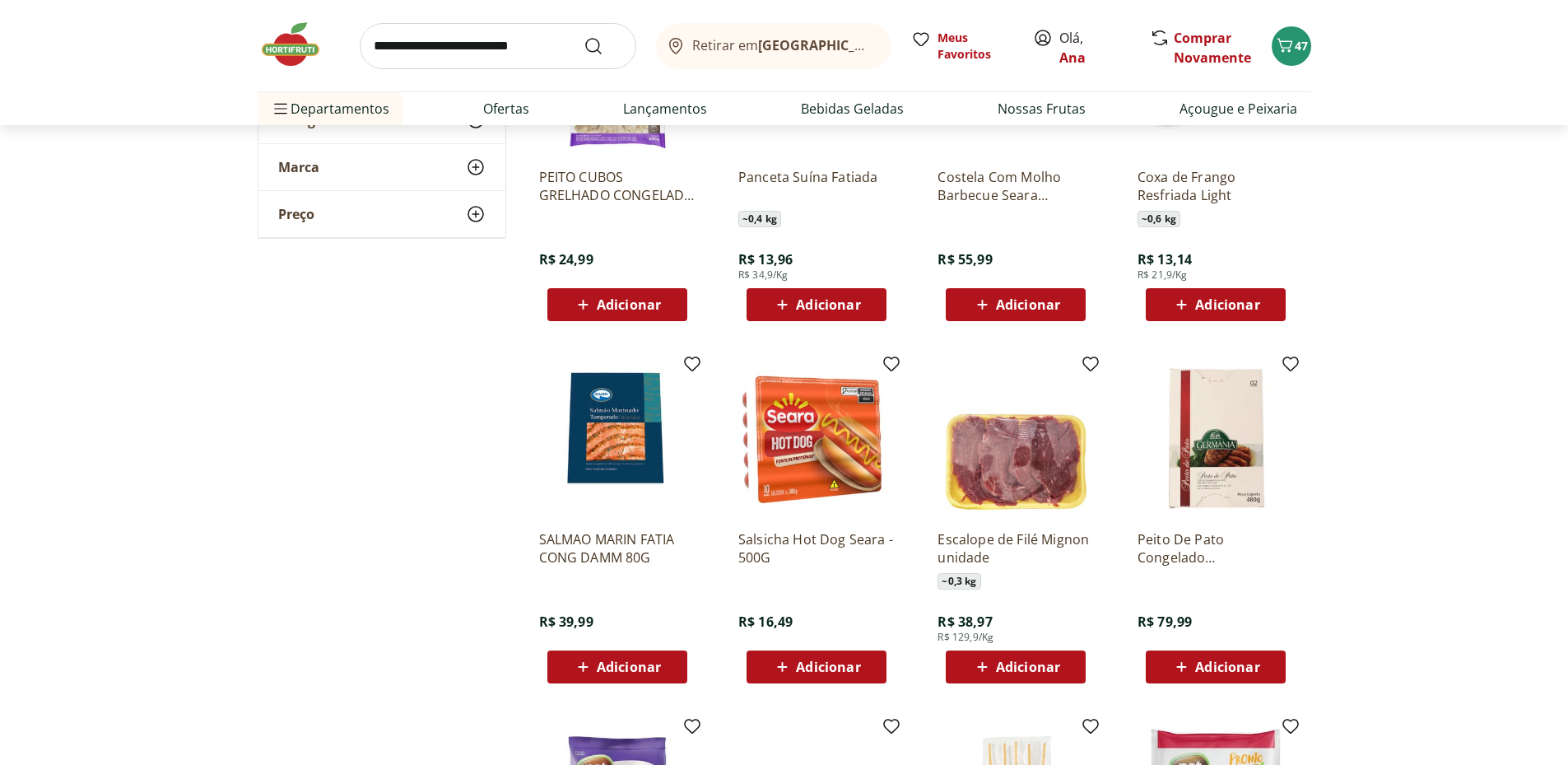
scroll to position [12077, 0]
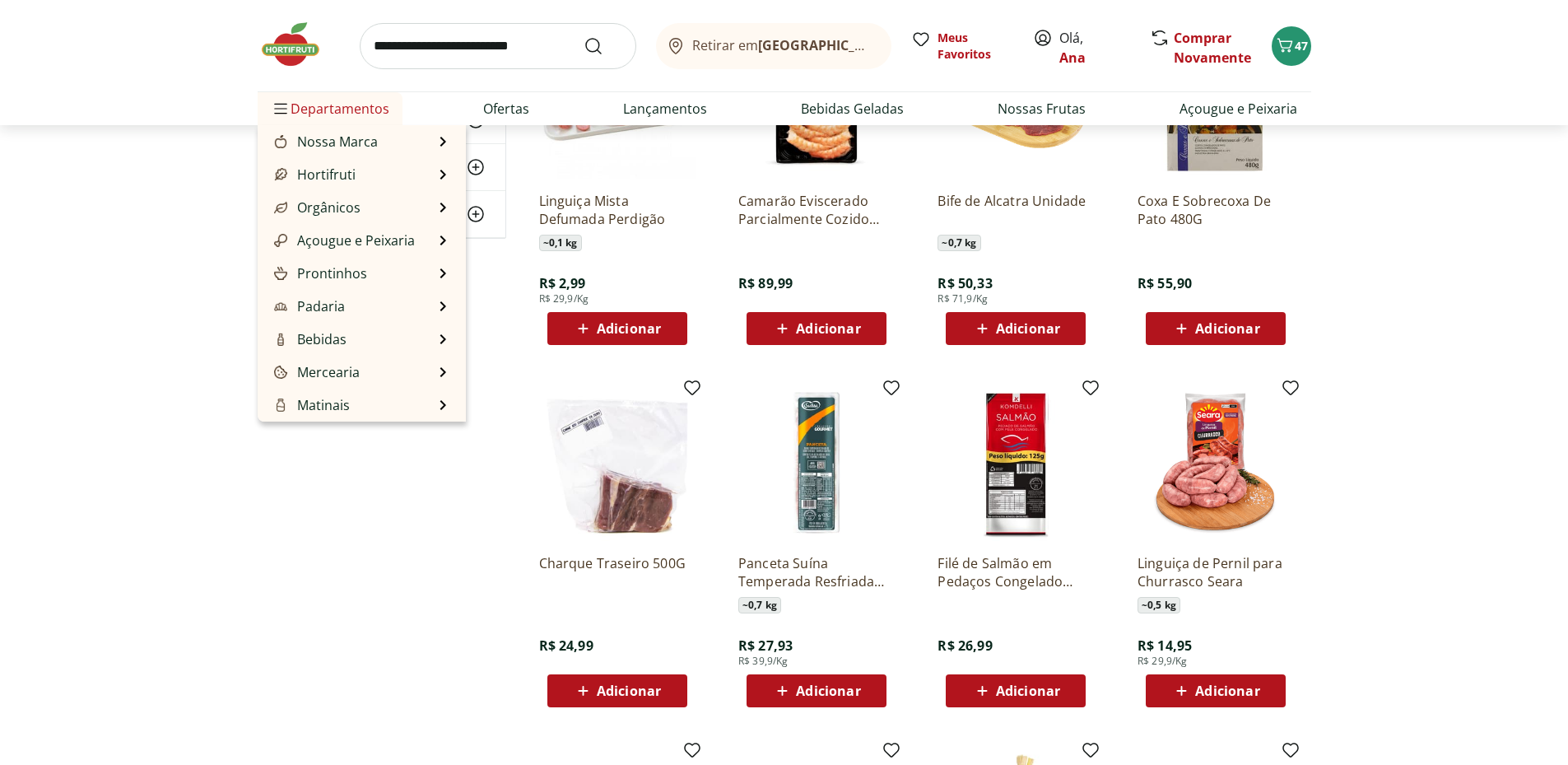
click at [328, 106] on span "Departamentos" at bounding box center [330, 109] width 118 height 39
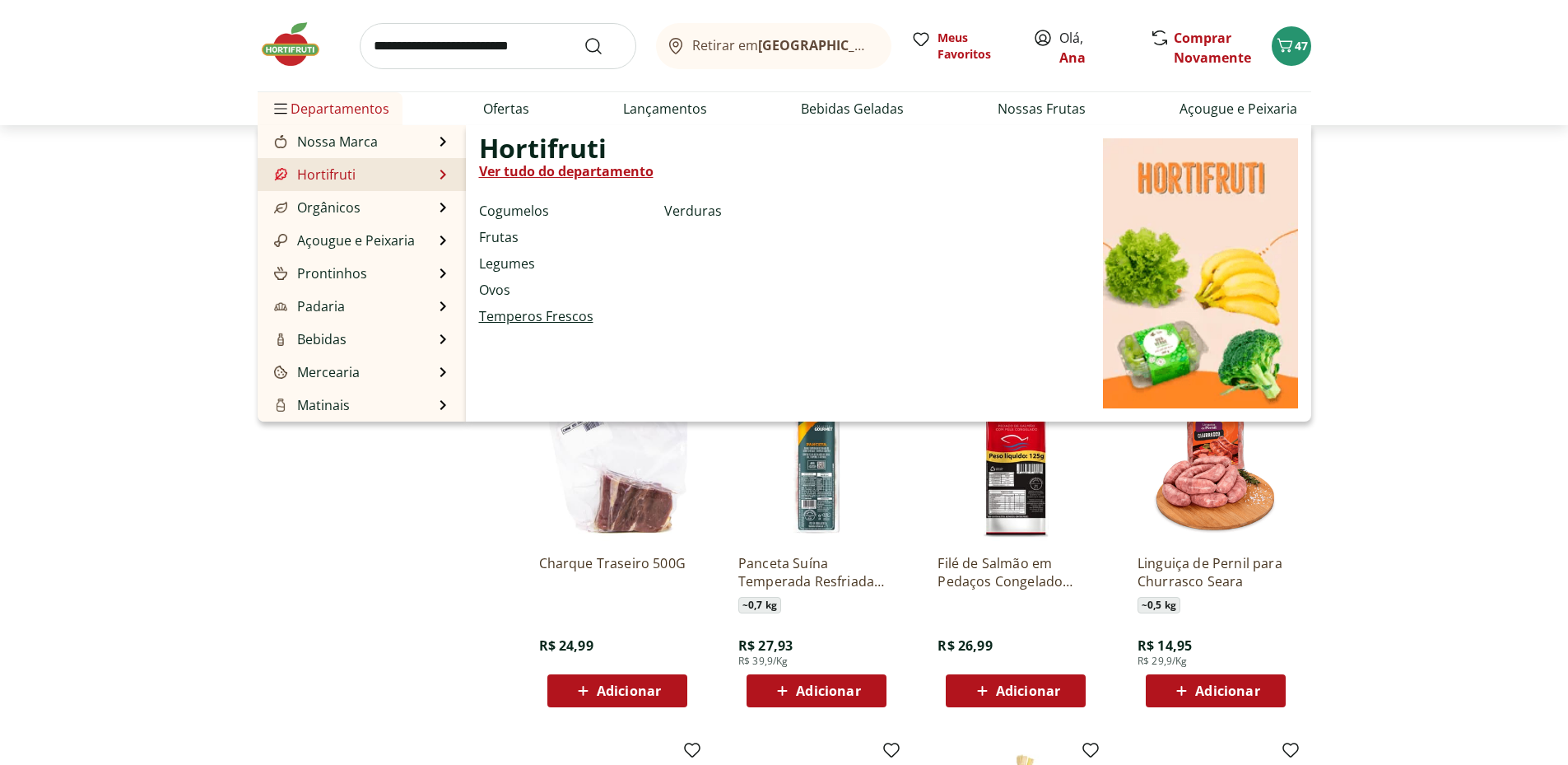
click at [497, 323] on link "Temperos Frescos" at bounding box center [536, 316] width 115 height 20
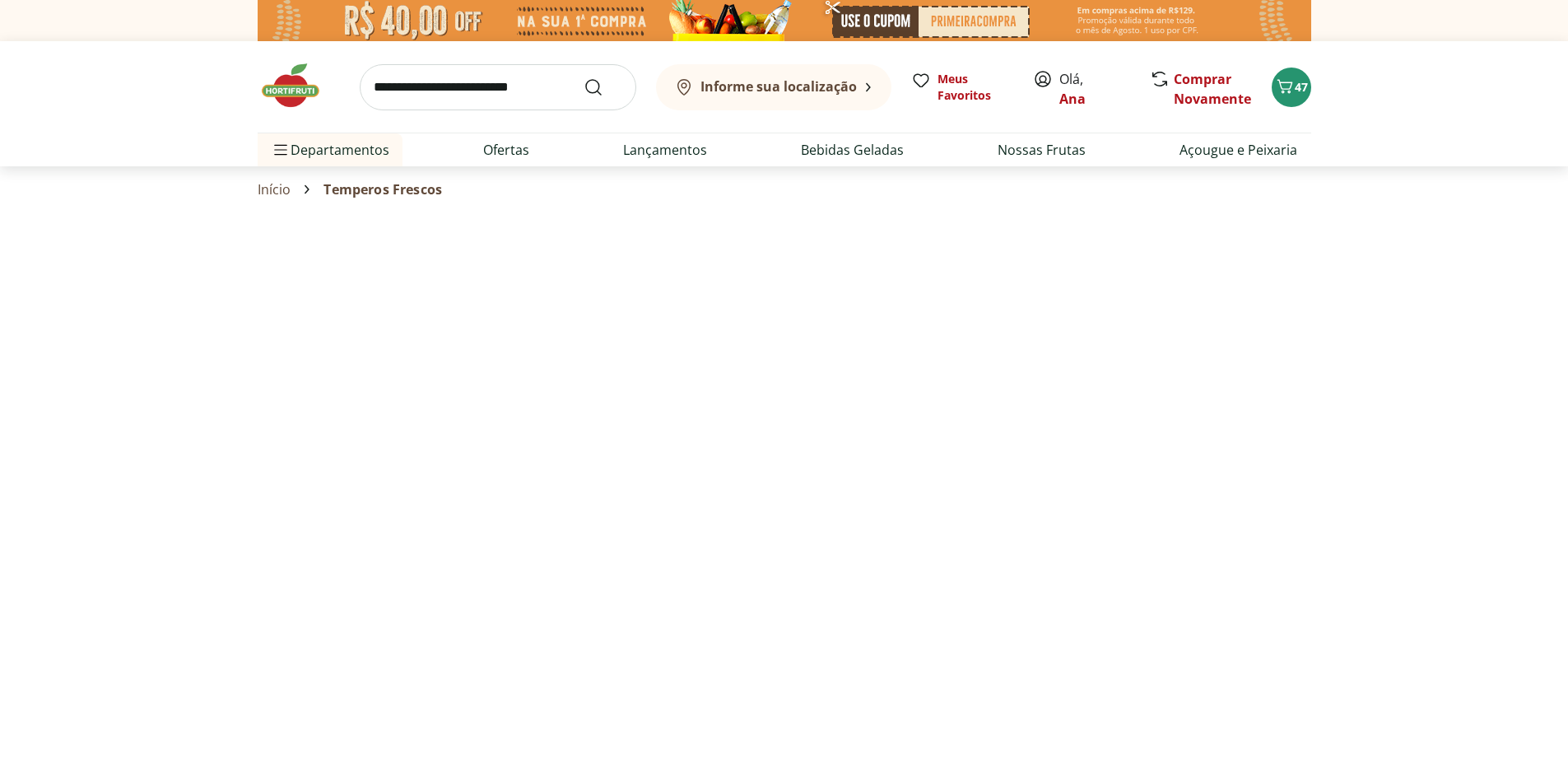
select select "**********"
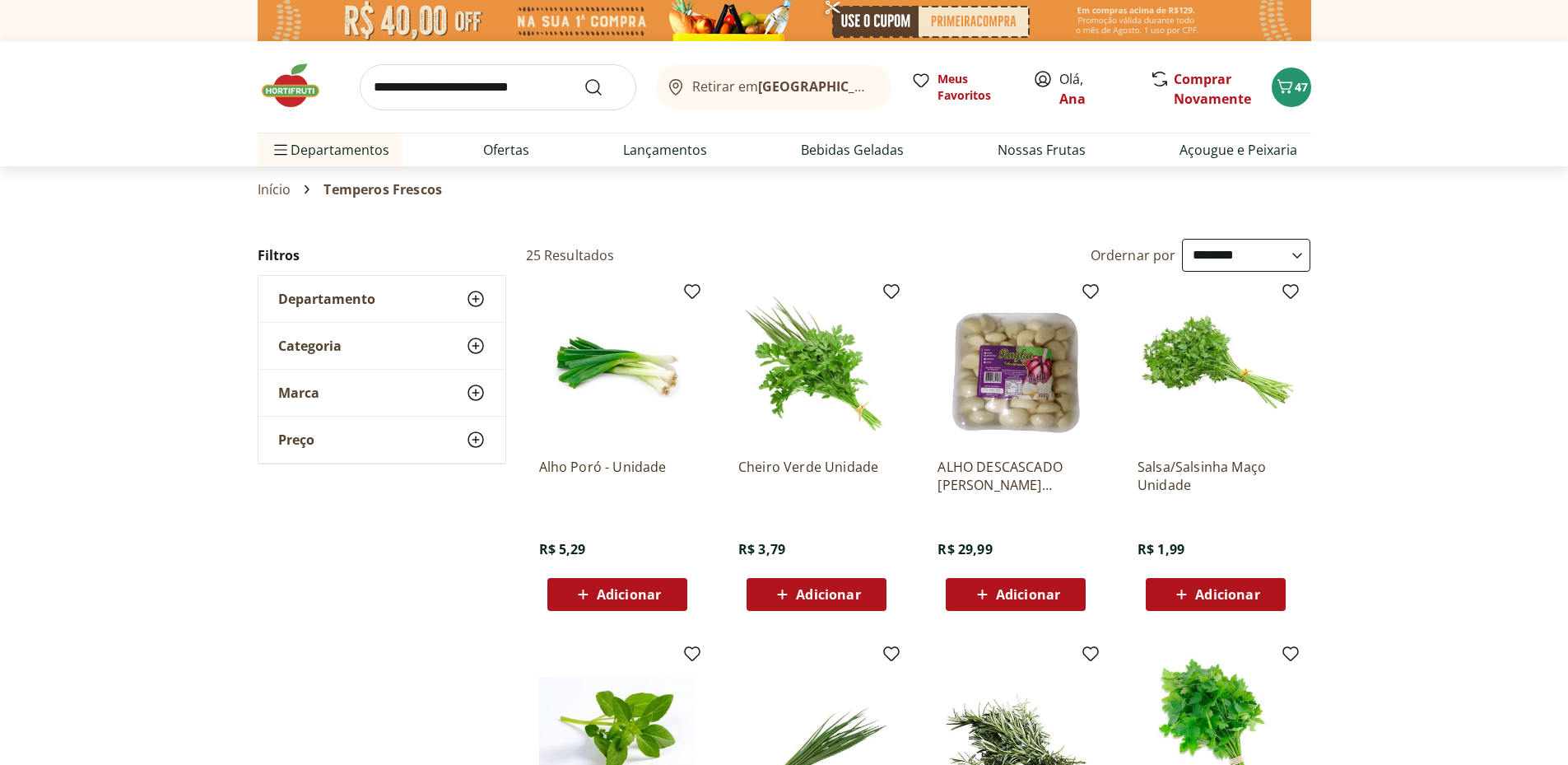
select select "**********"
click at [1240, 594] on span "Adicionar" at bounding box center [1227, 595] width 64 height 13
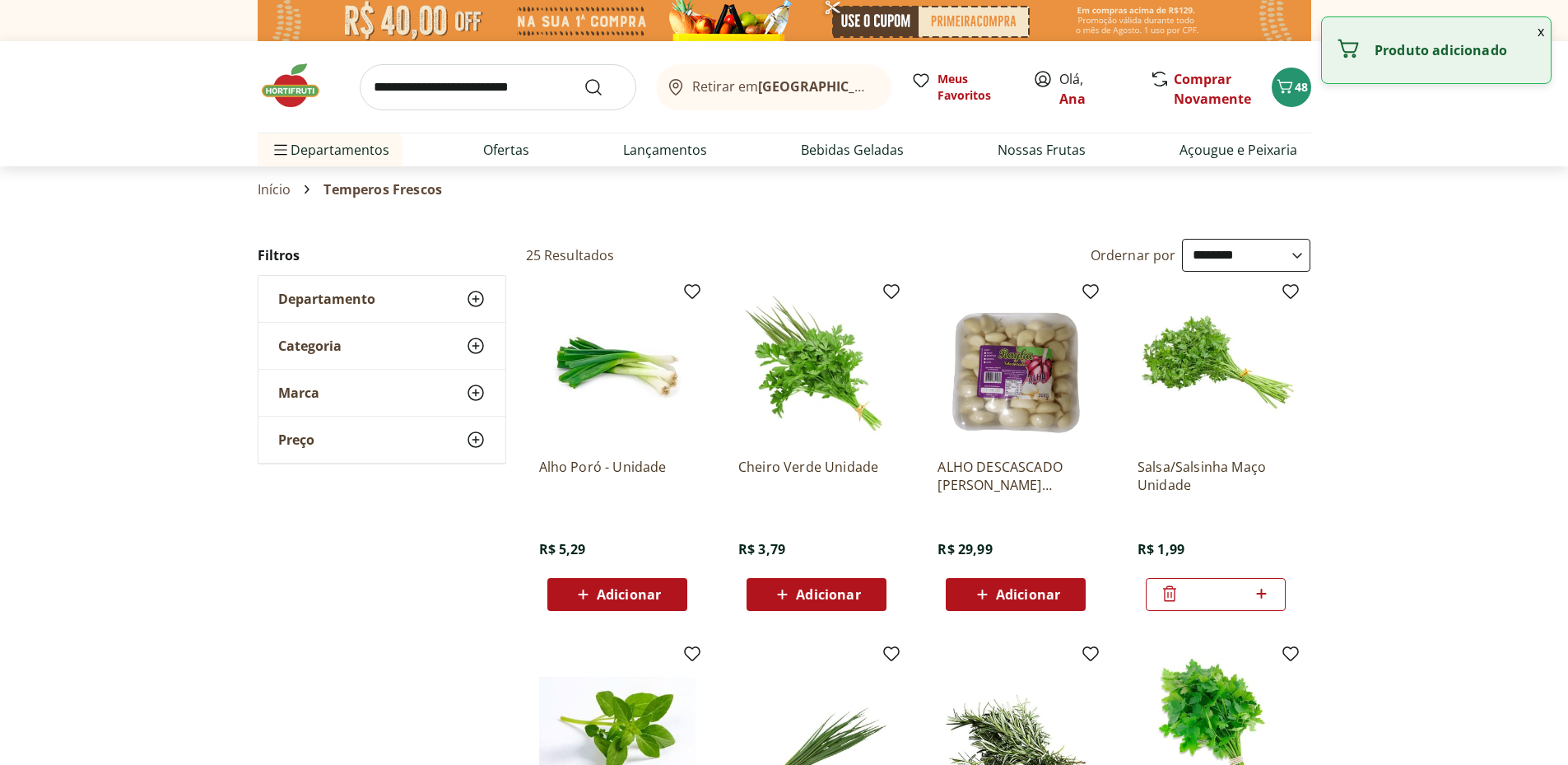
click at [1260, 595] on icon at bounding box center [1262, 593] width 21 height 20
type input "*"
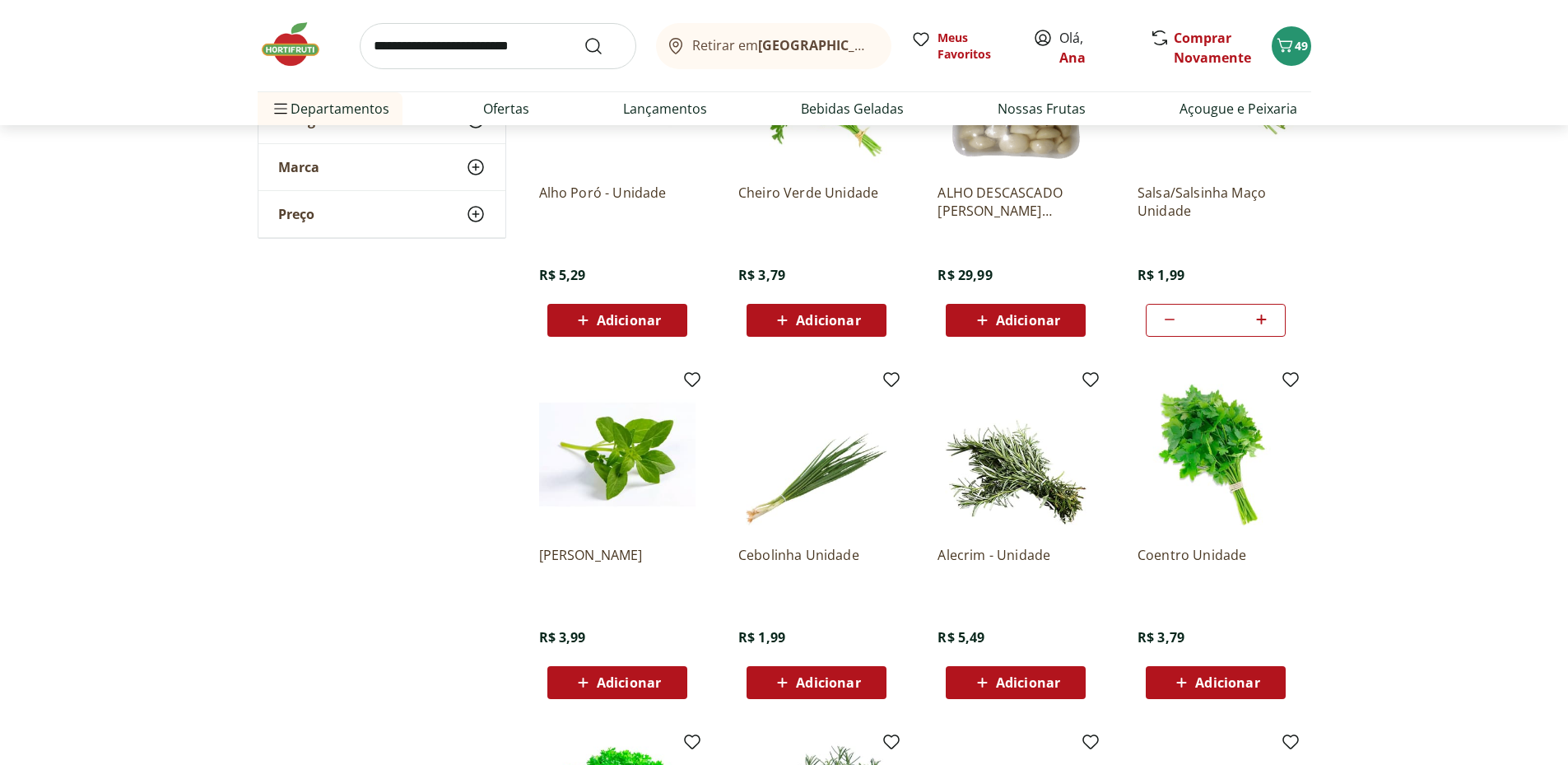
click at [1196, 681] on span "Adicionar" at bounding box center [1227, 682] width 64 height 13
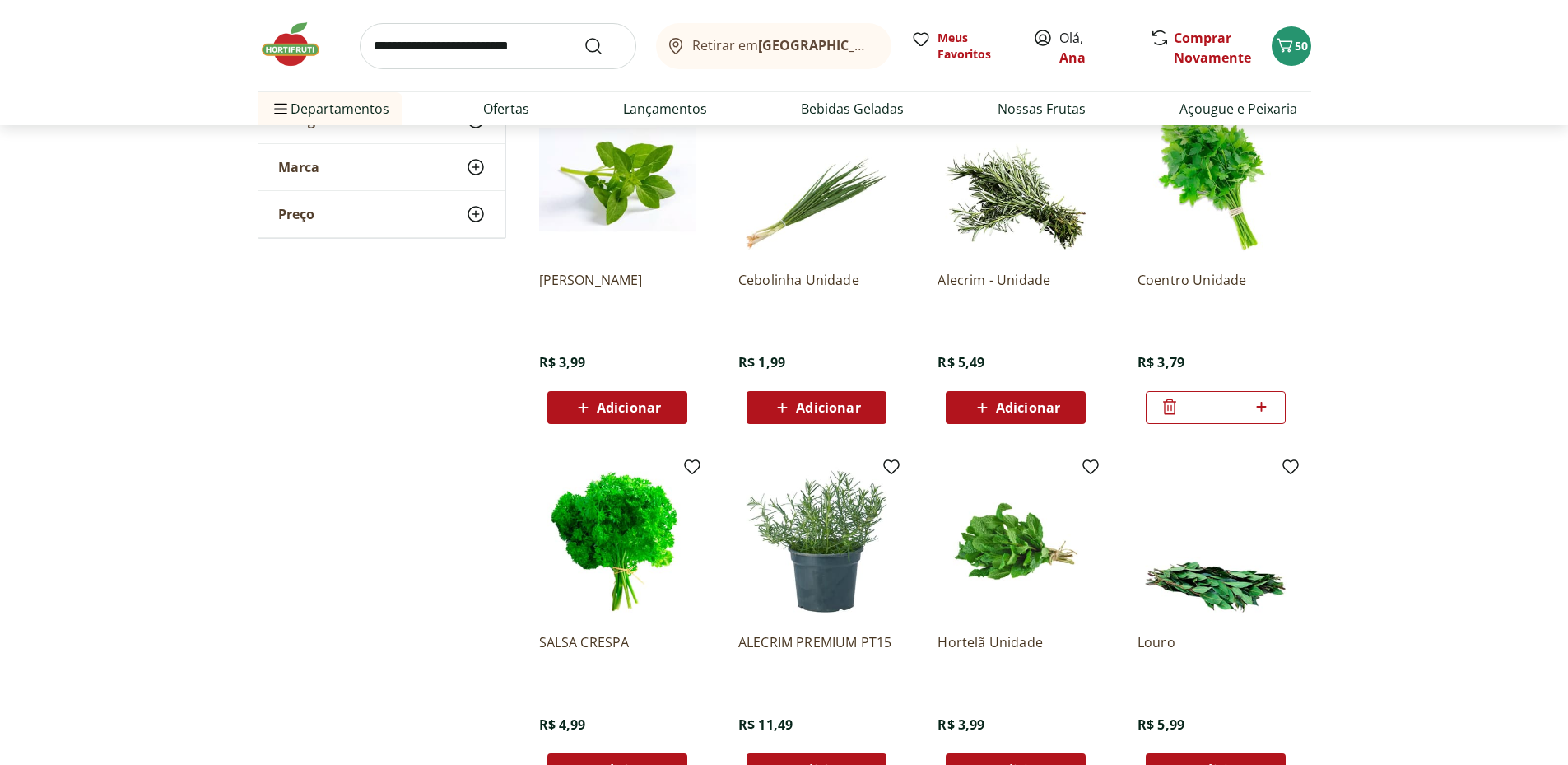
scroll to position [823, 0]
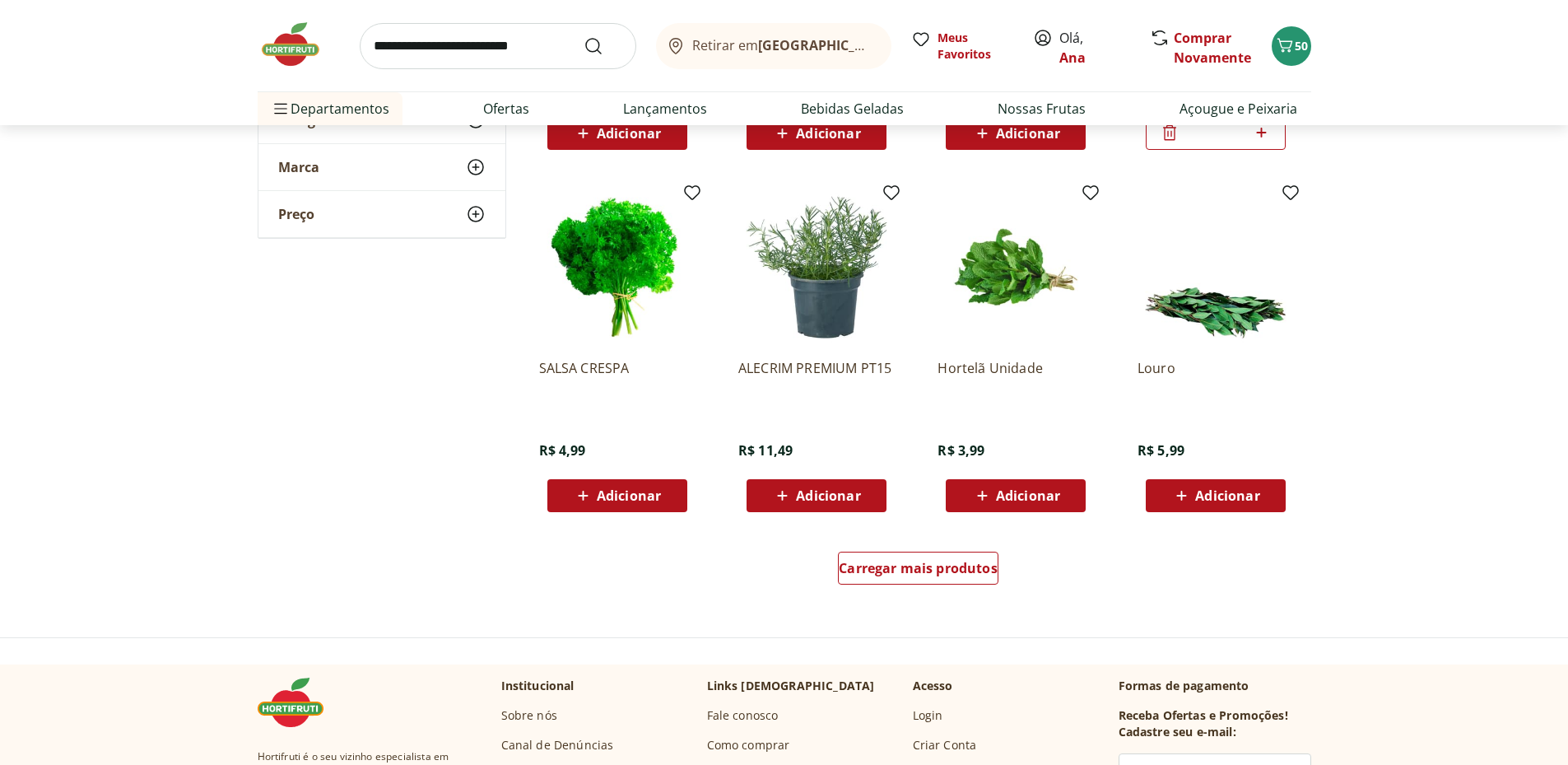
click at [818, 489] on span "Adicionar" at bounding box center [828, 495] width 64 height 13
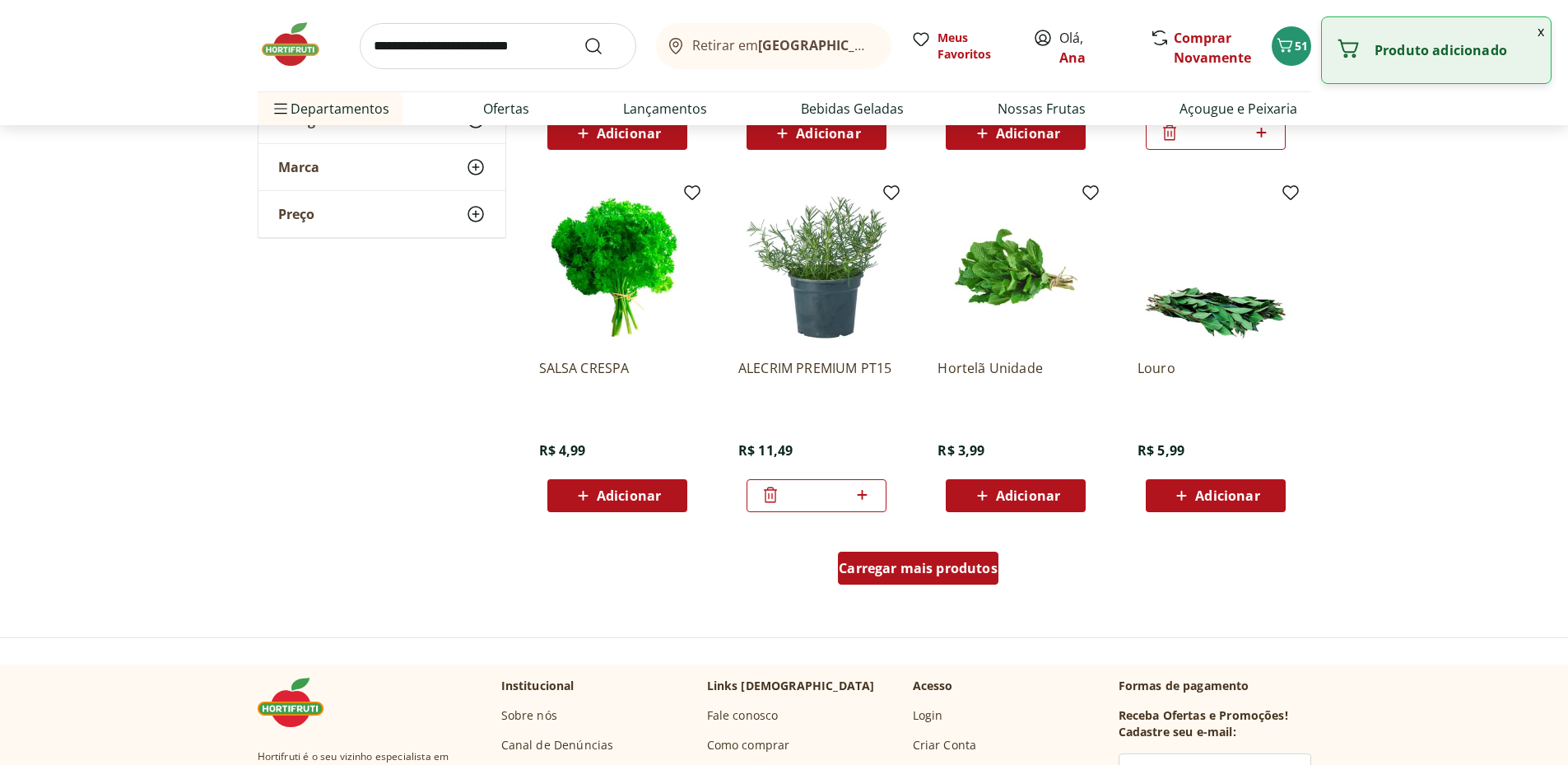
click at [897, 576] on div "Carregar mais produtos" at bounding box center [918, 568] width 161 height 33
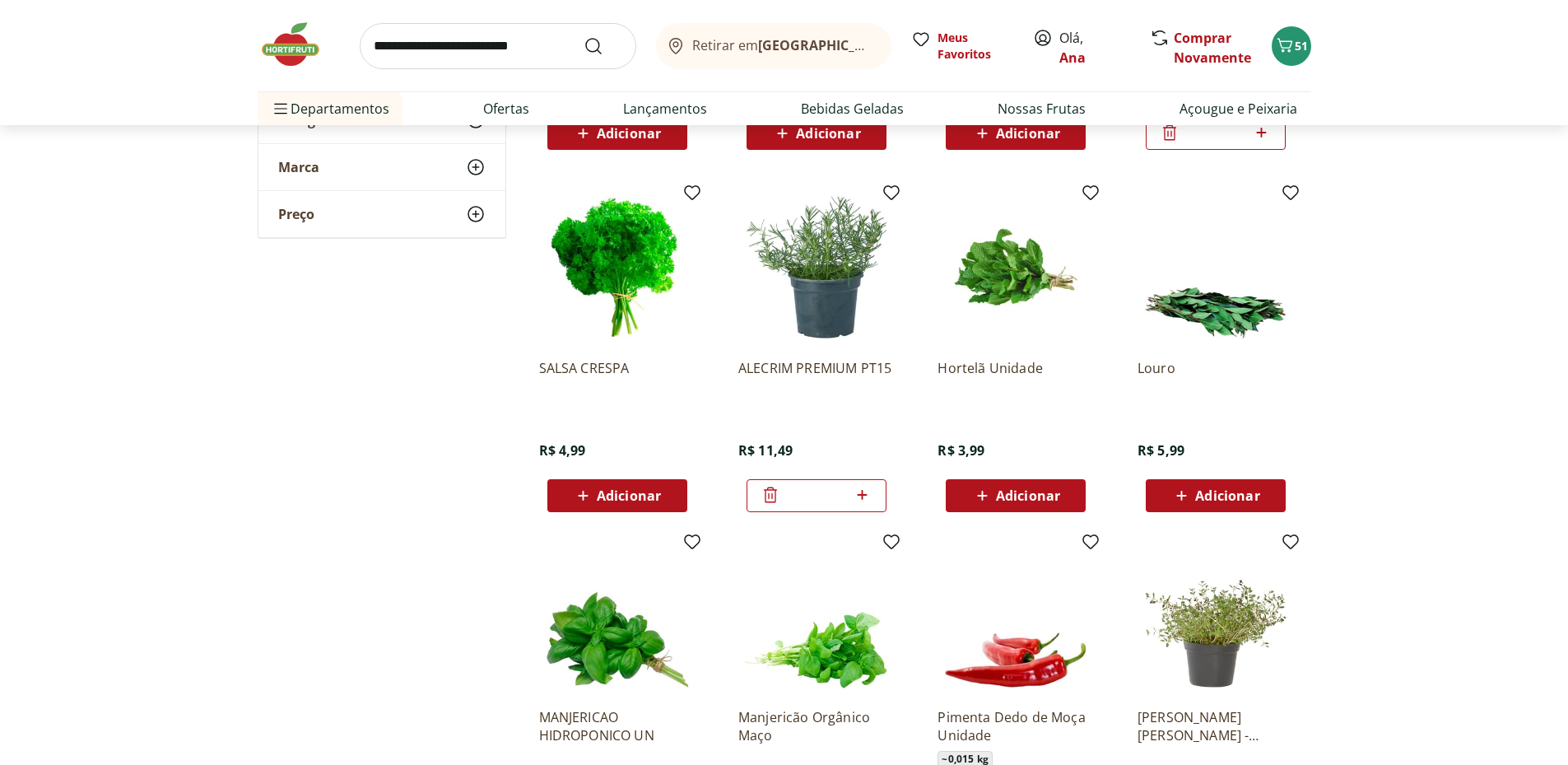
scroll to position [1098, 0]
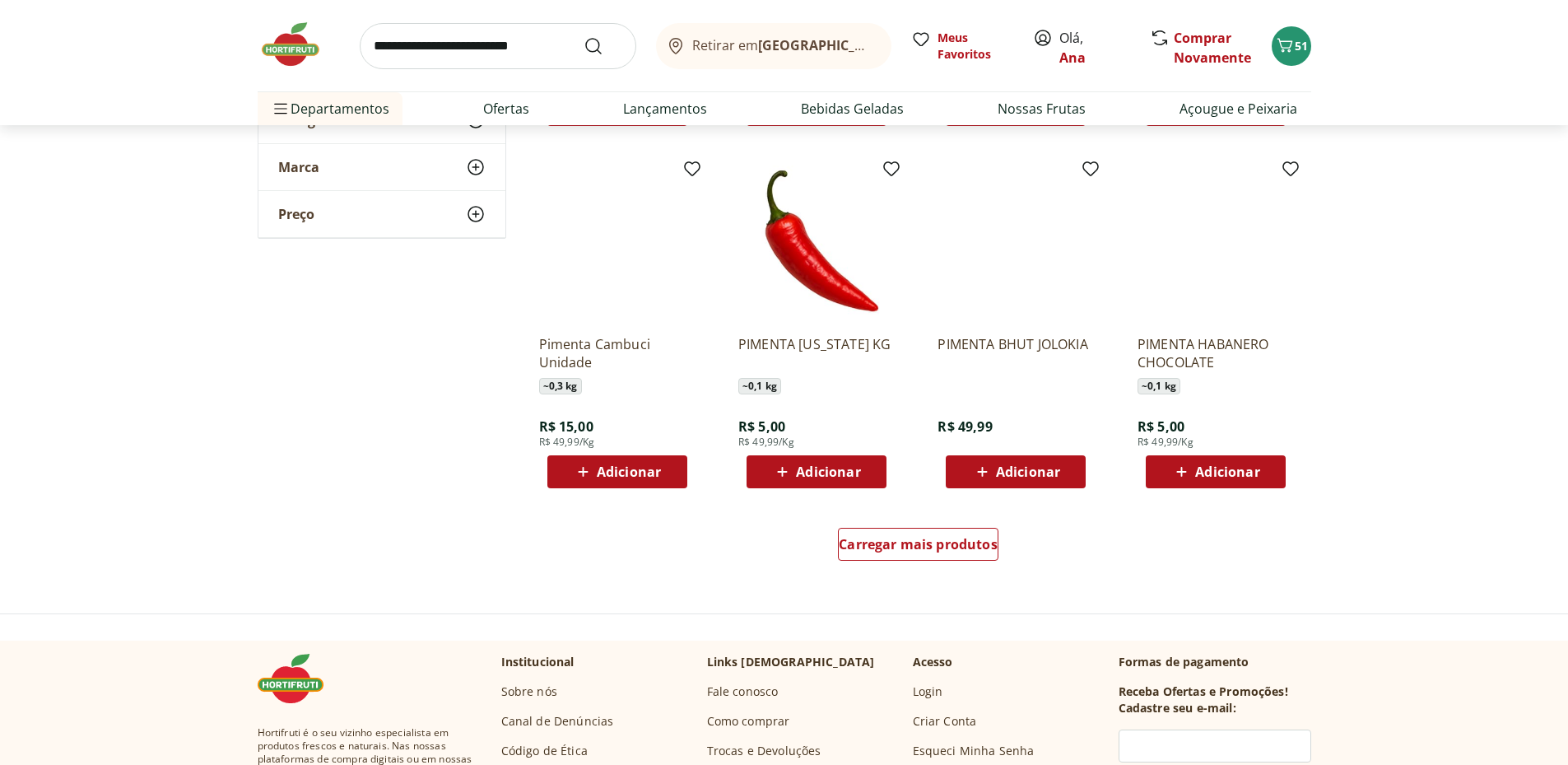
scroll to position [1098, 0]
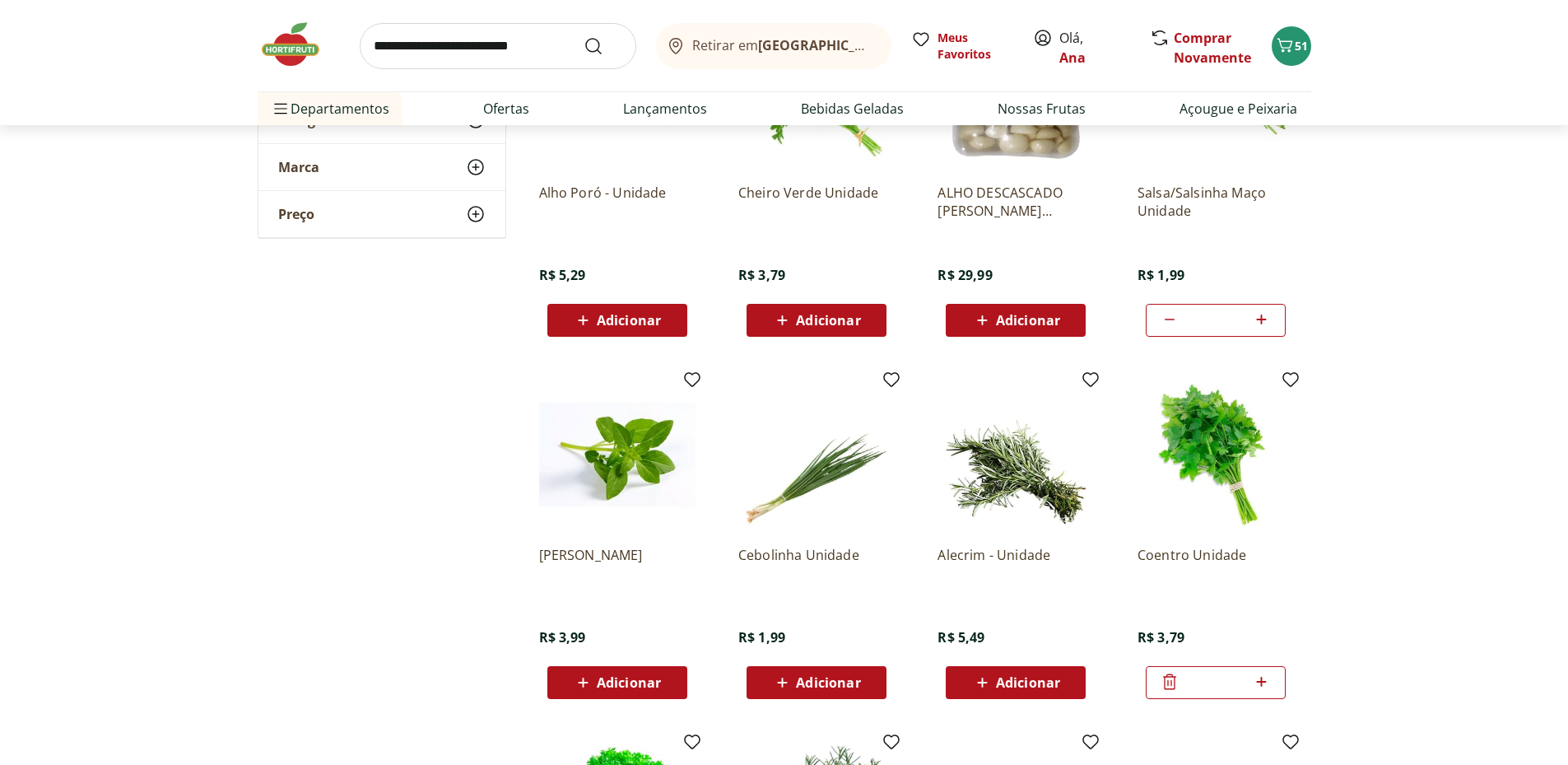
scroll to position [823, 0]
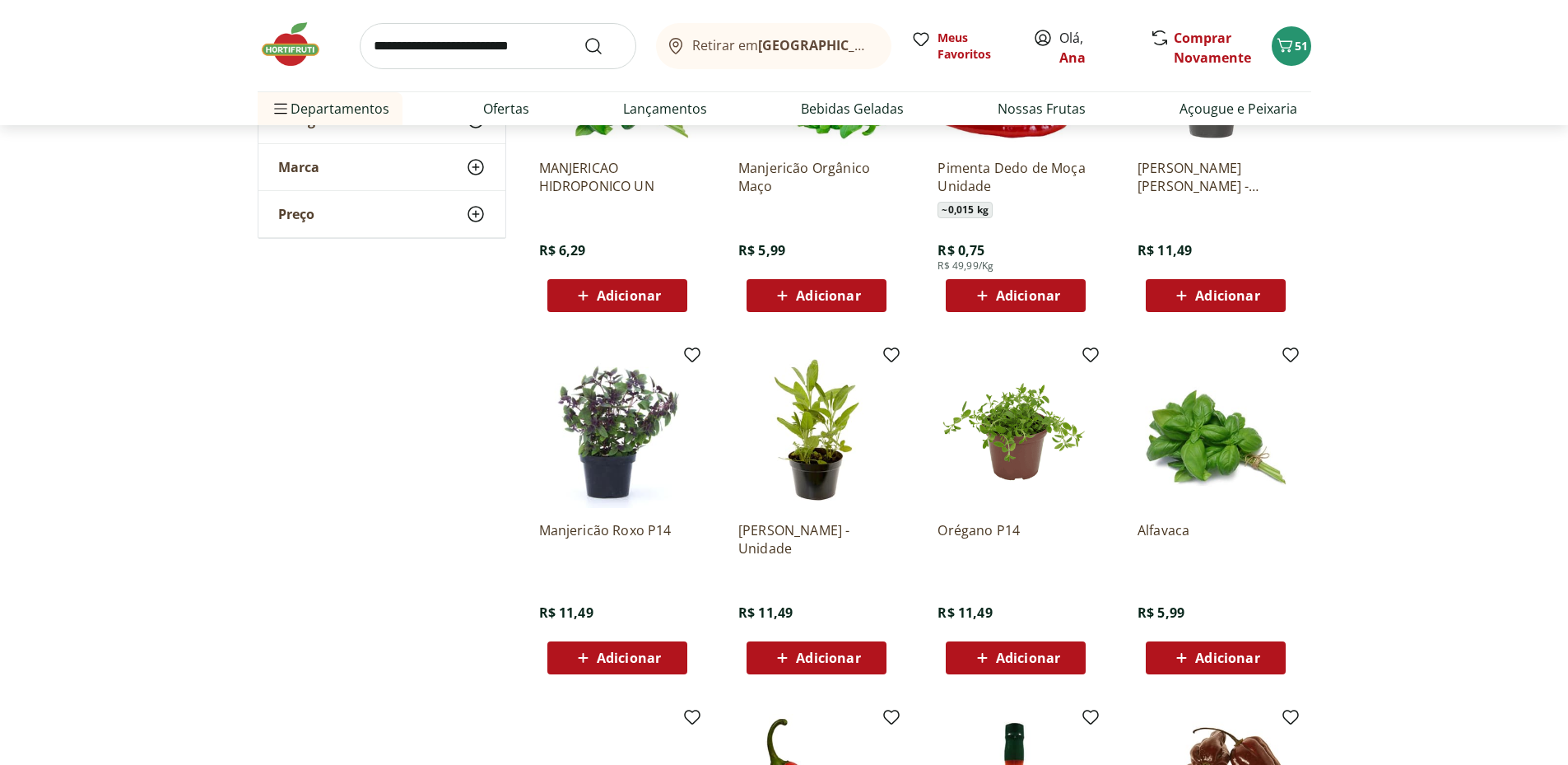
scroll to position [1921, 0]
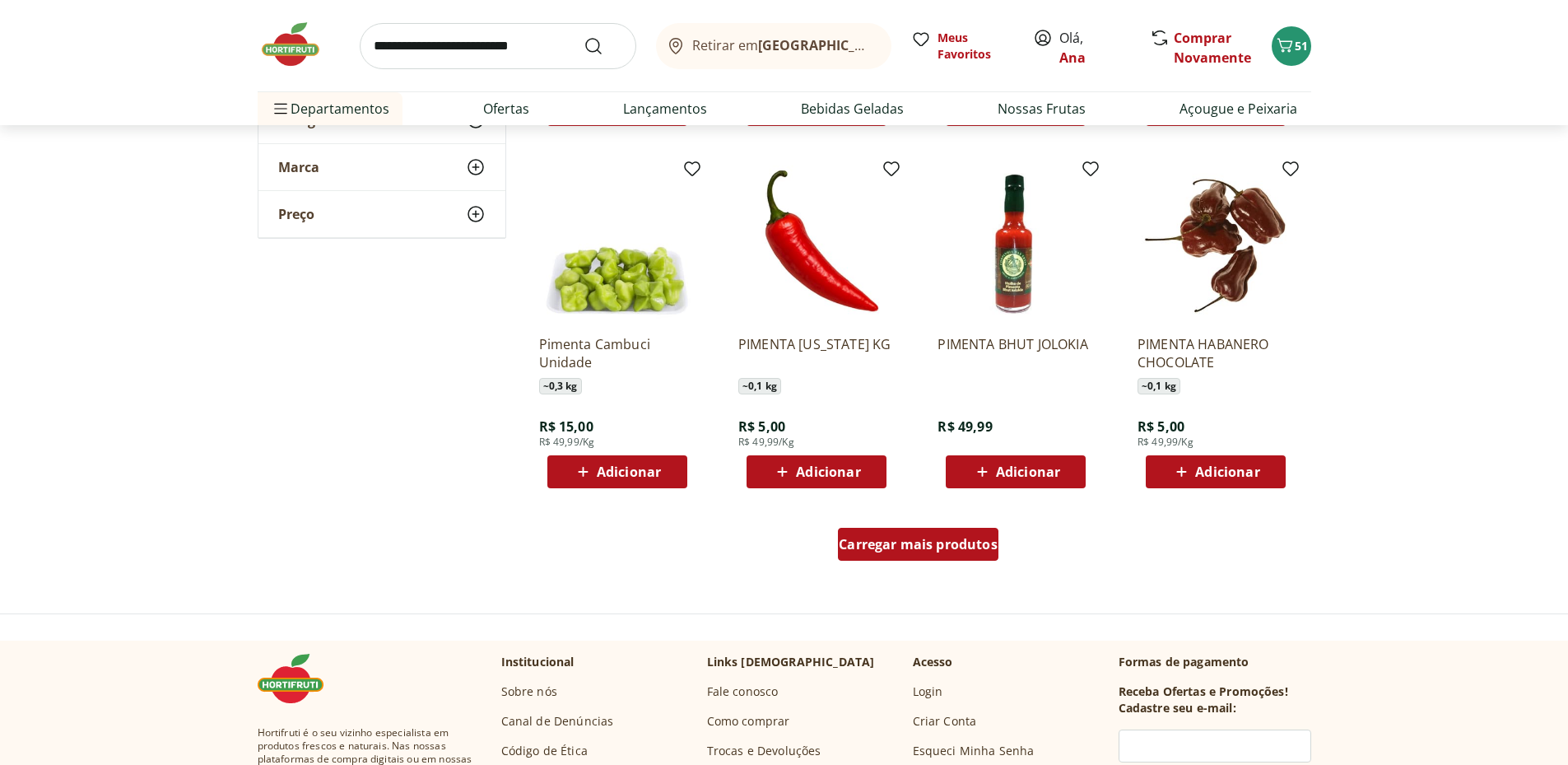
click at [894, 539] on span "Carregar mais produtos" at bounding box center [918, 544] width 159 height 13
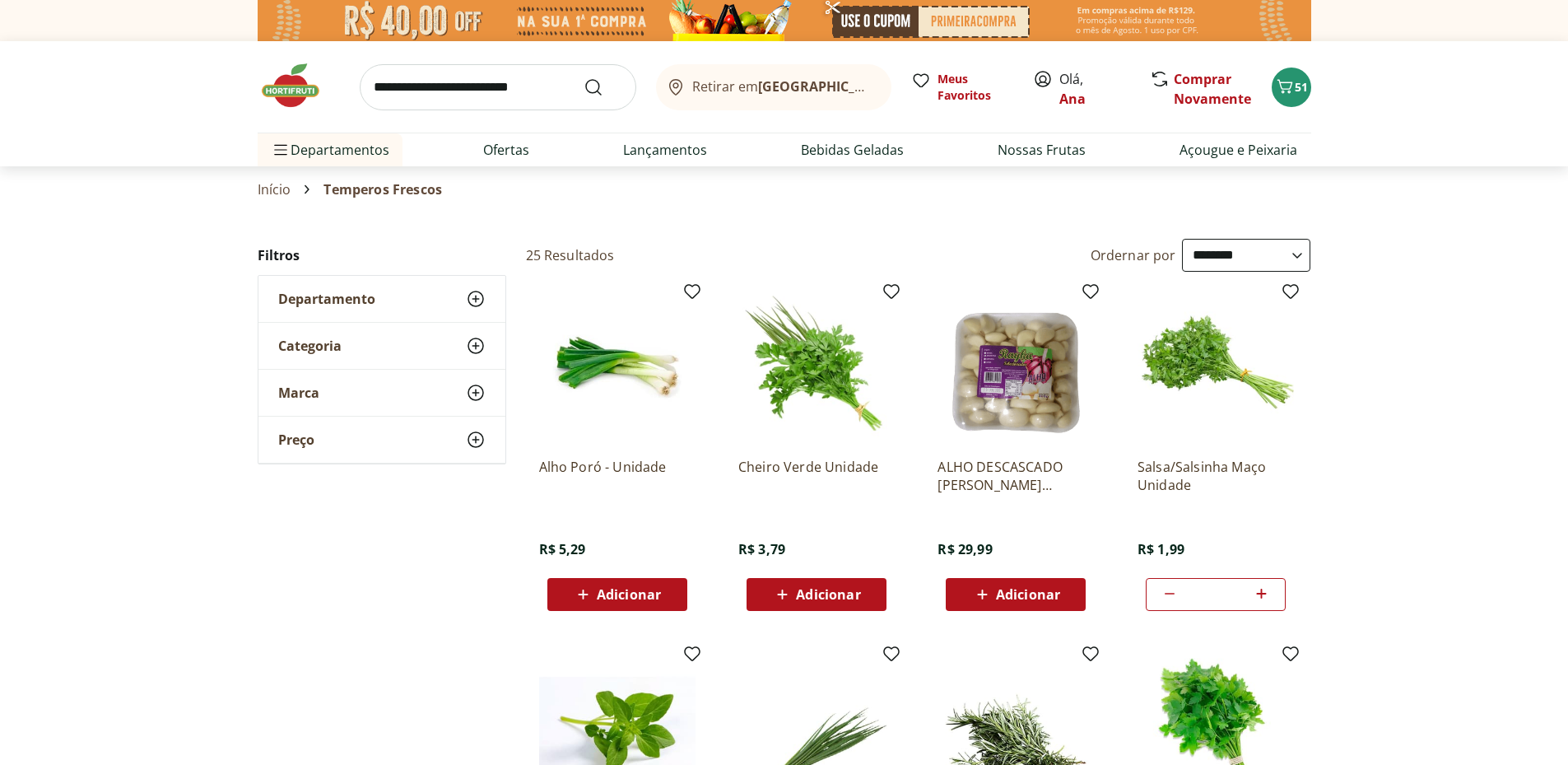
click at [466, 296] on icon at bounding box center [475, 299] width 20 height 20
click at [329, 335] on label "Hortifruti 24" at bounding box center [392, 331] width 188 height 17
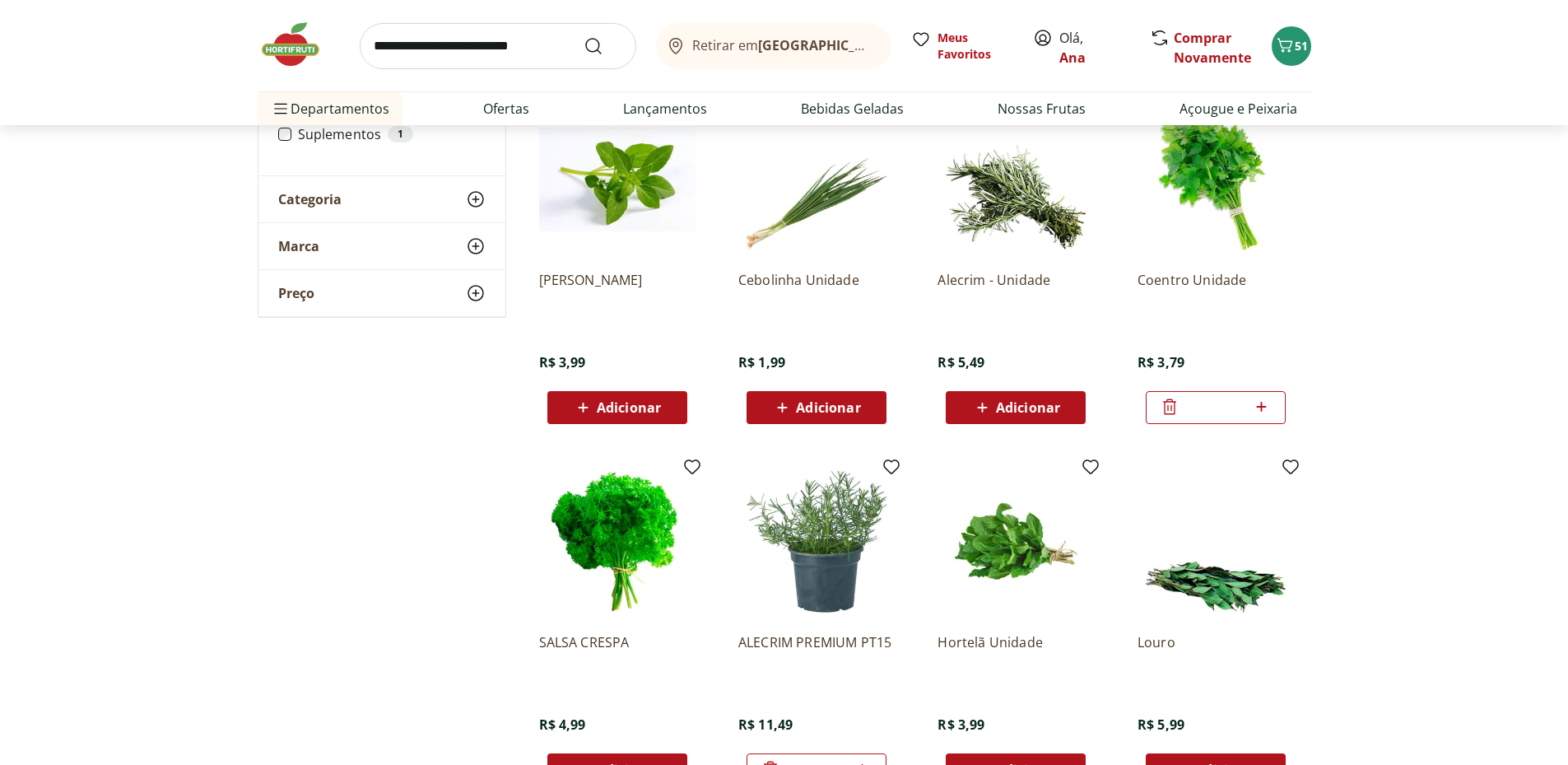
scroll to position [823, 0]
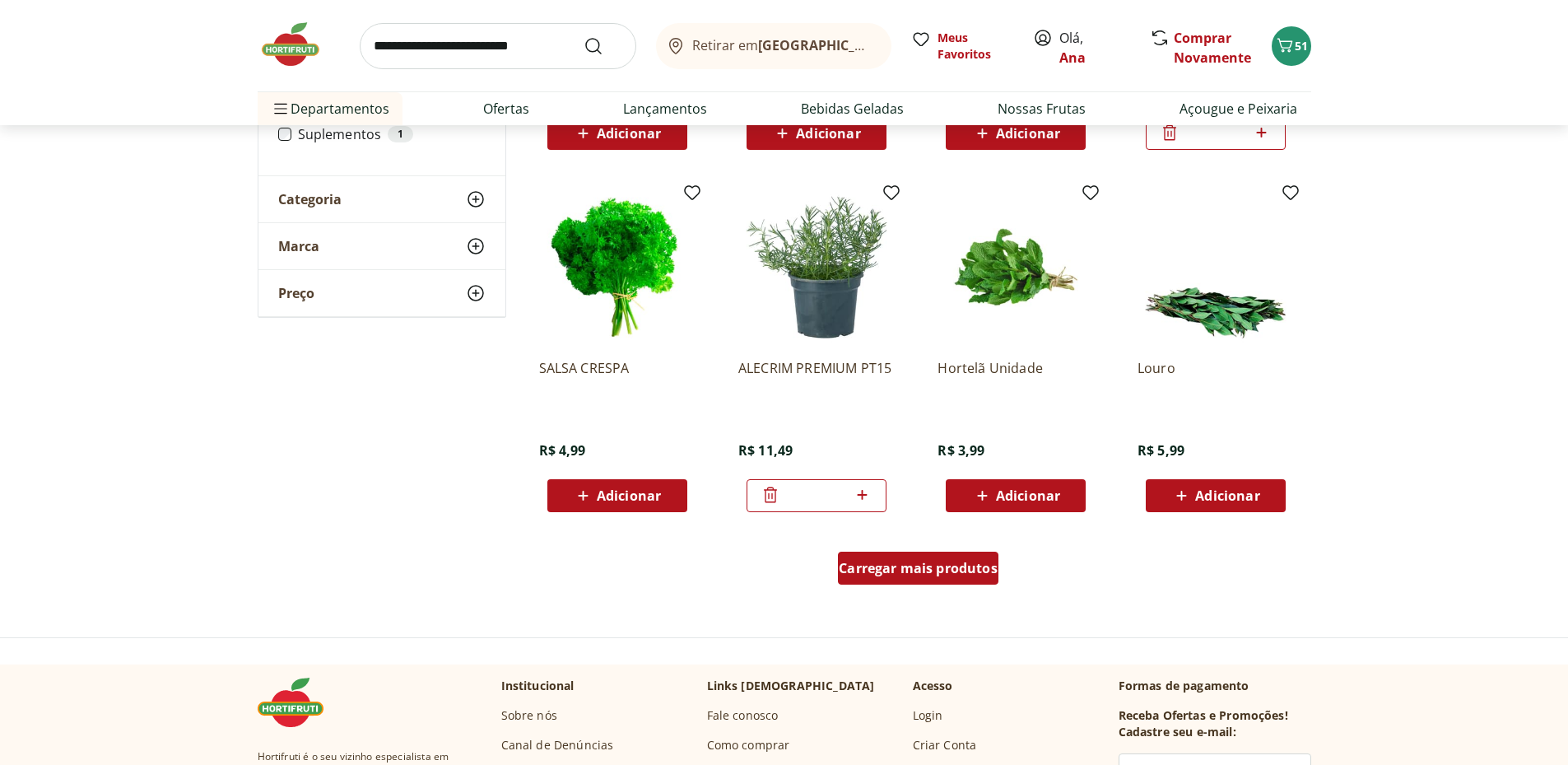
click at [967, 563] on span "Carregar mais produtos" at bounding box center [918, 569] width 159 height 13
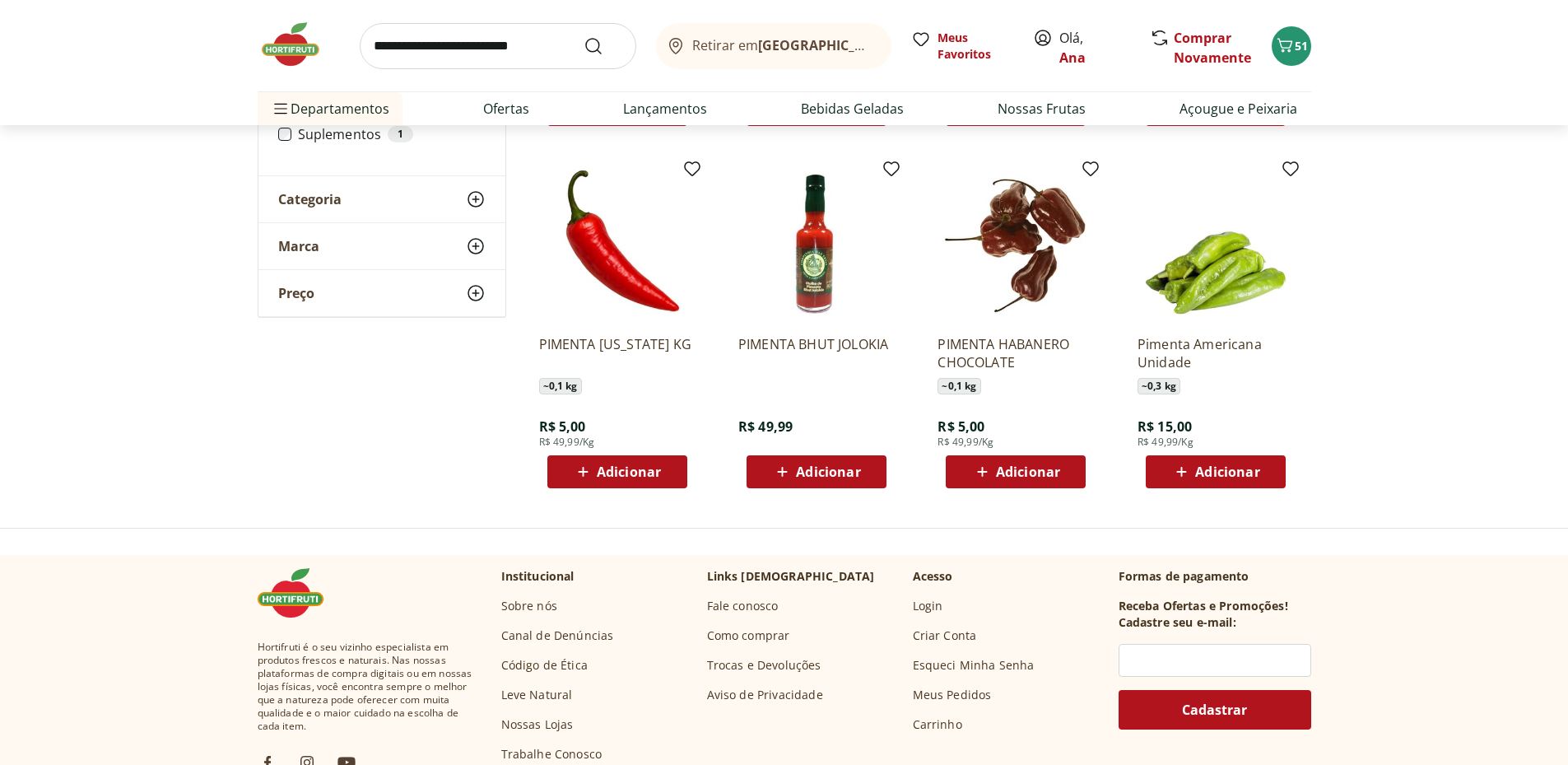
scroll to position [1098, 0]
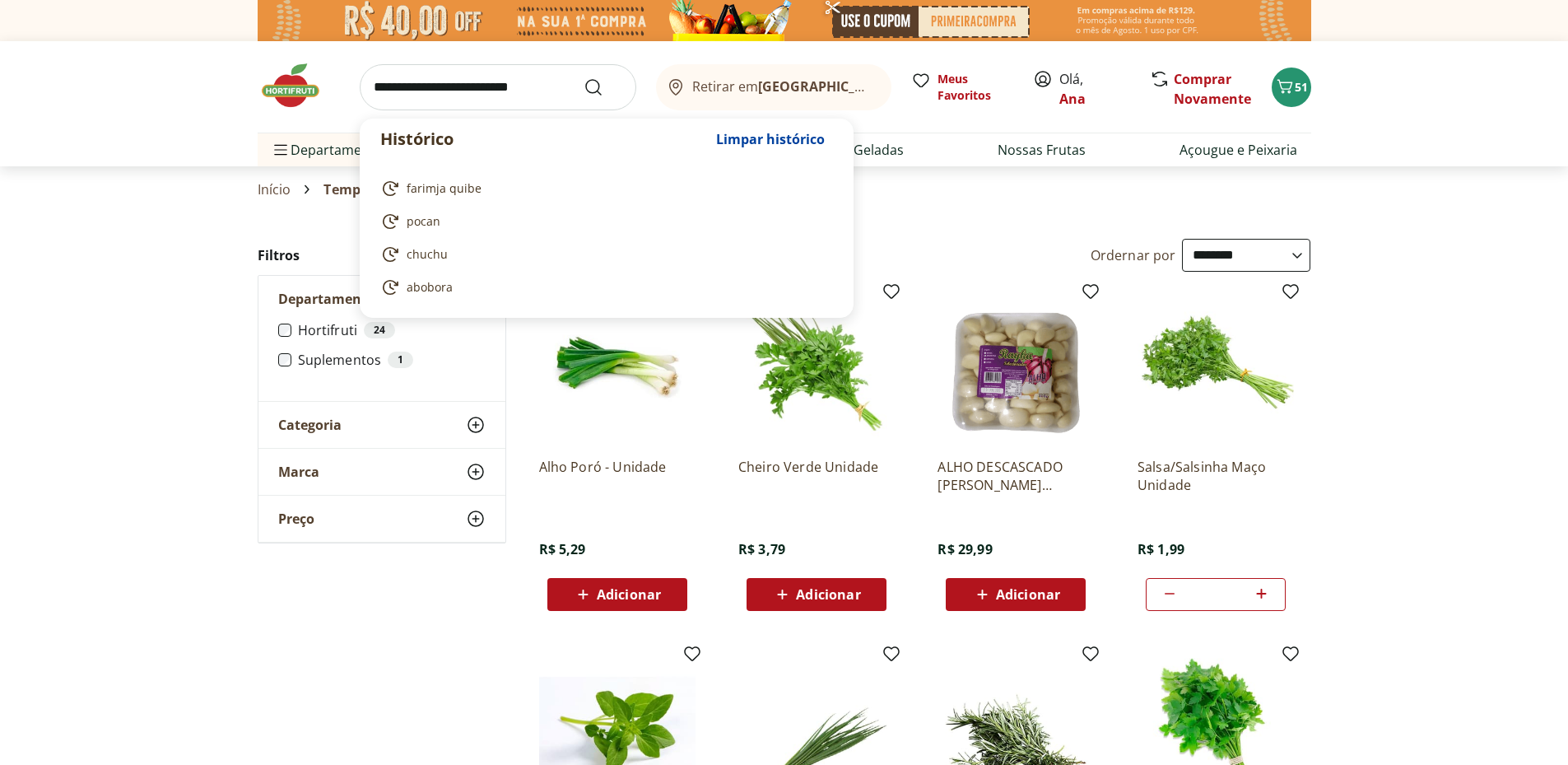
click at [430, 90] on input "search" at bounding box center [498, 86] width 276 height 46
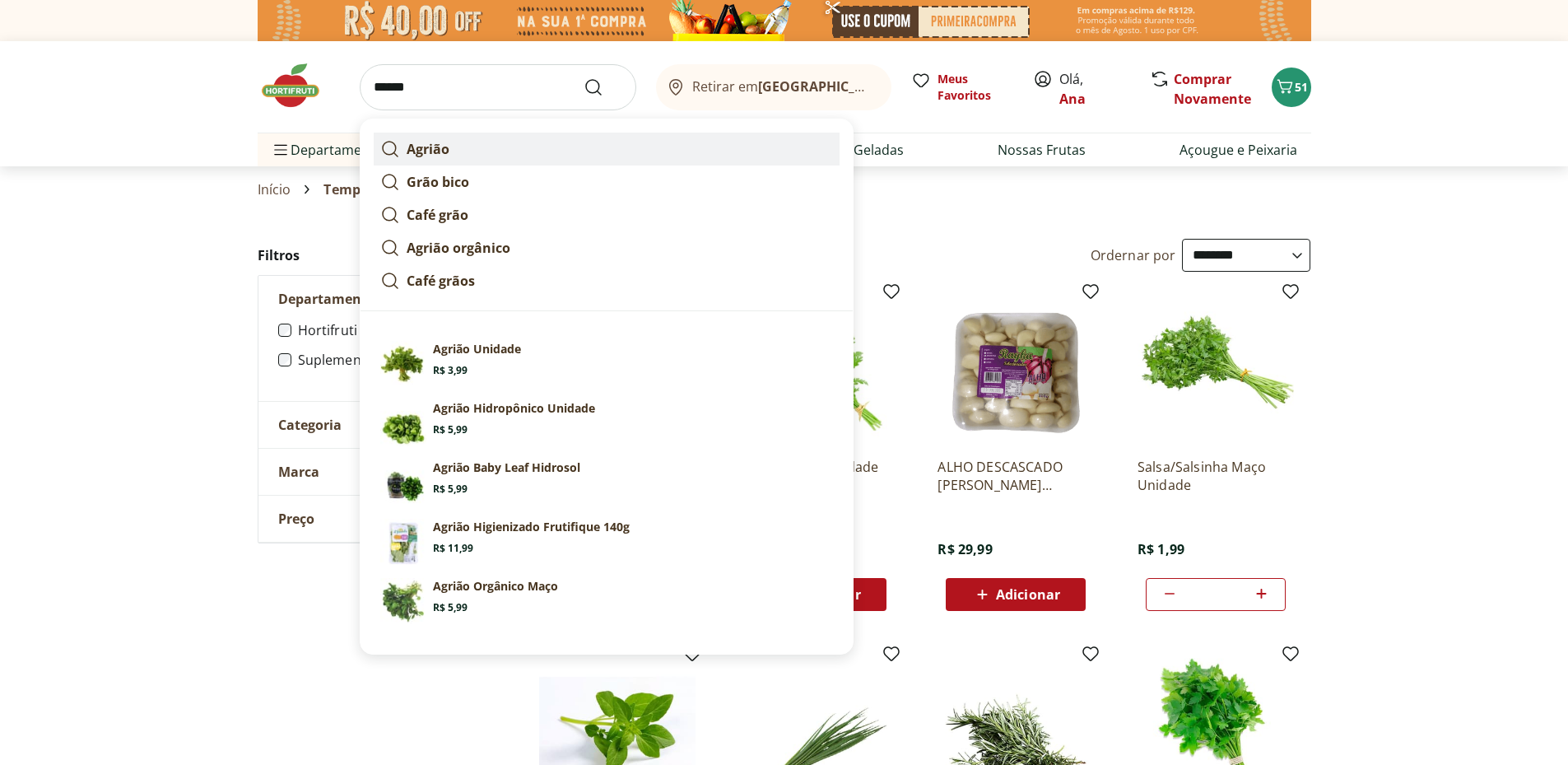
click at [411, 148] on strong "Agrião" at bounding box center [428, 148] width 43 height 18
type input "******"
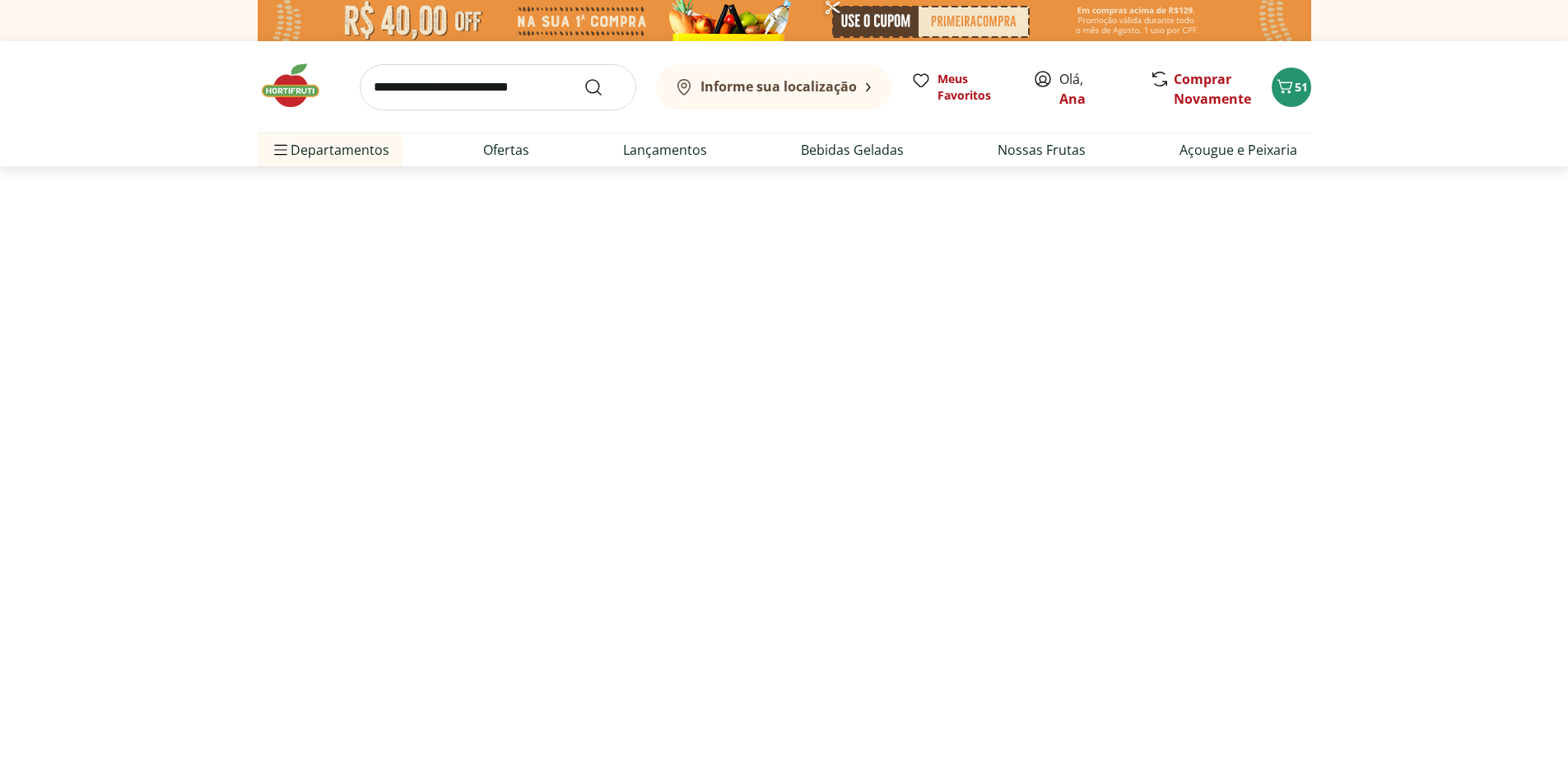
select select "**********"
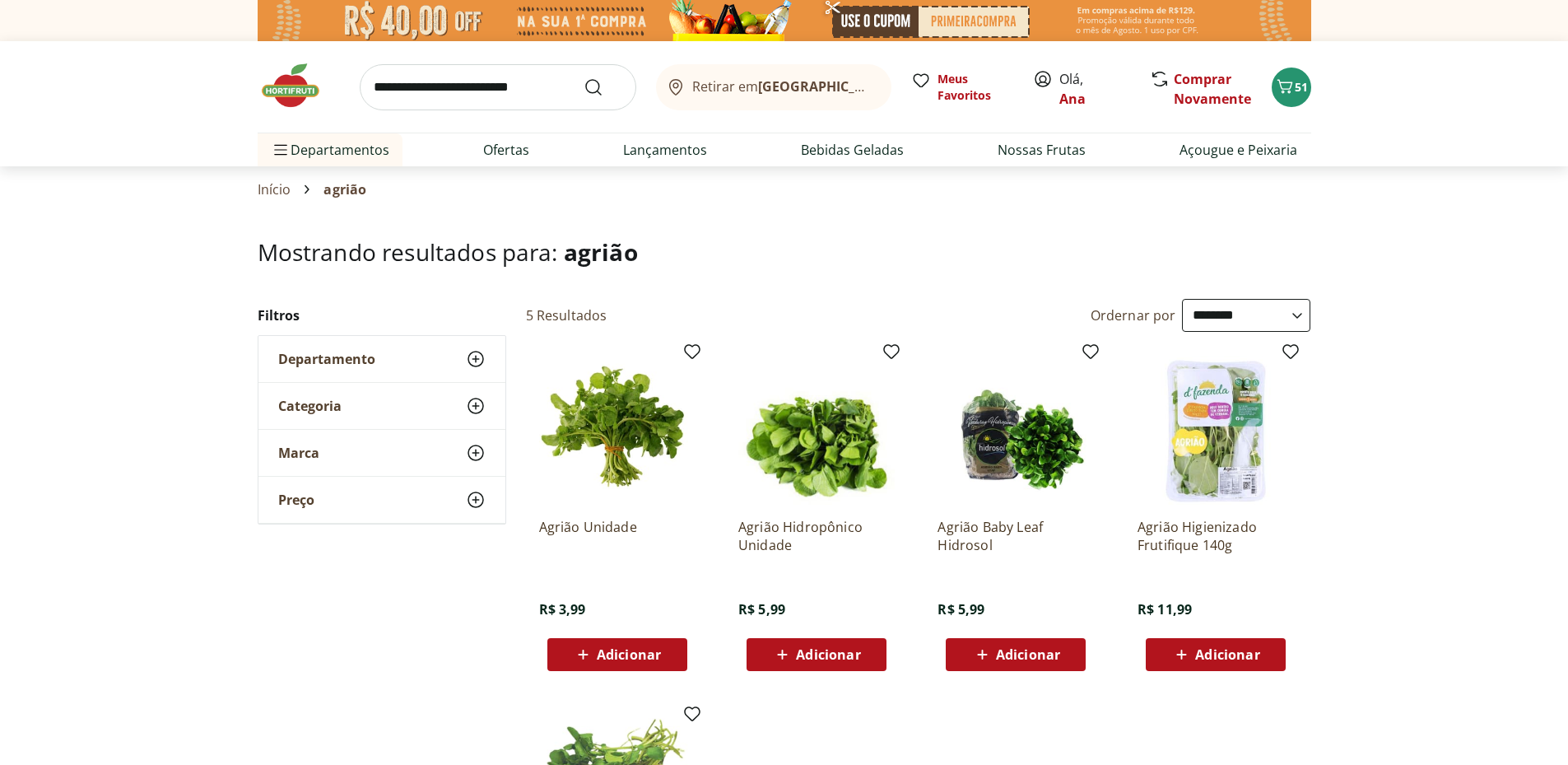
click at [609, 650] on span "Adicionar" at bounding box center [629, 655] width 64 height 13
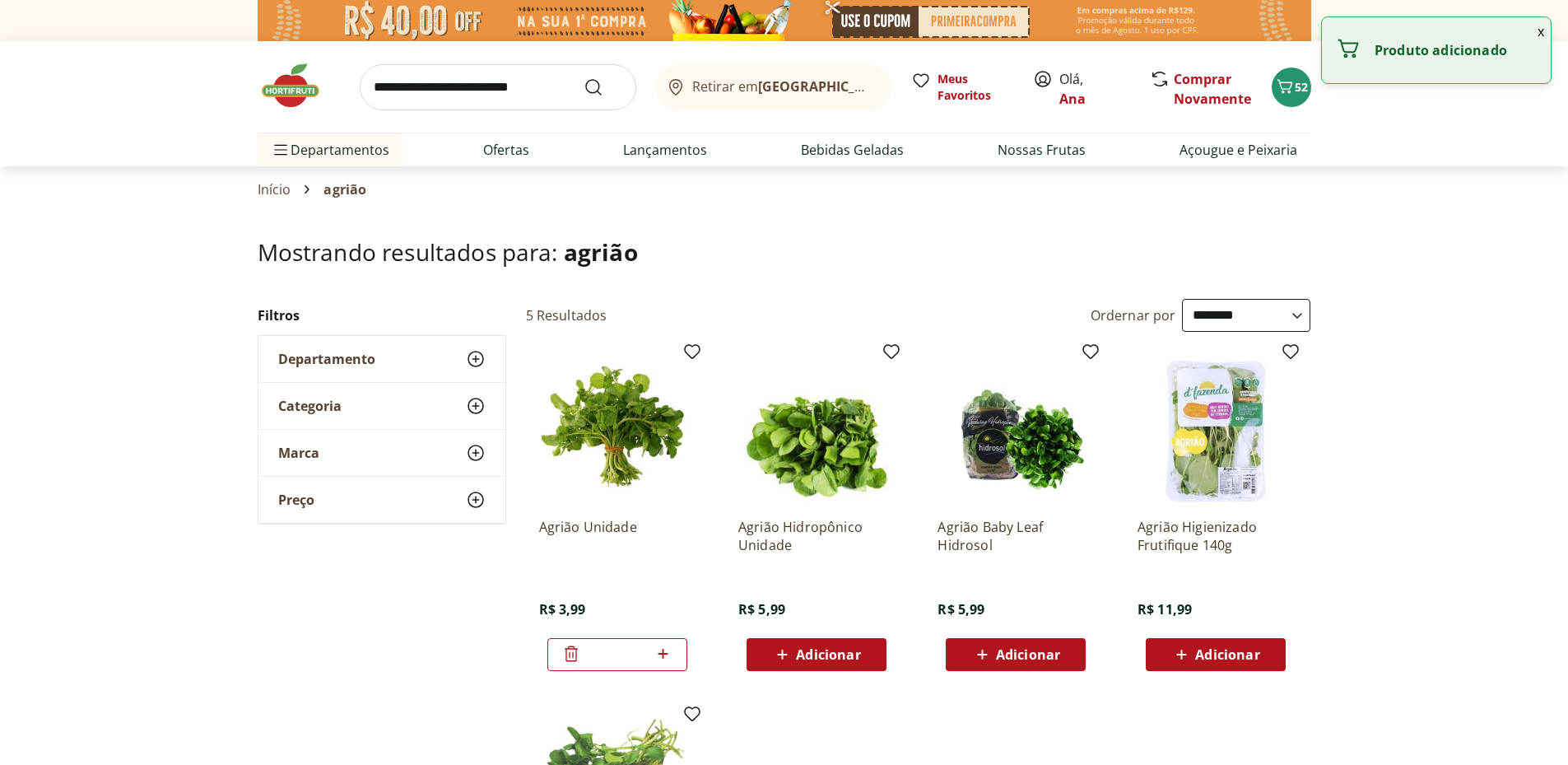
click at [663, 652] on icon at bounding box center [663, 653] width 10 height 10
type input "*"
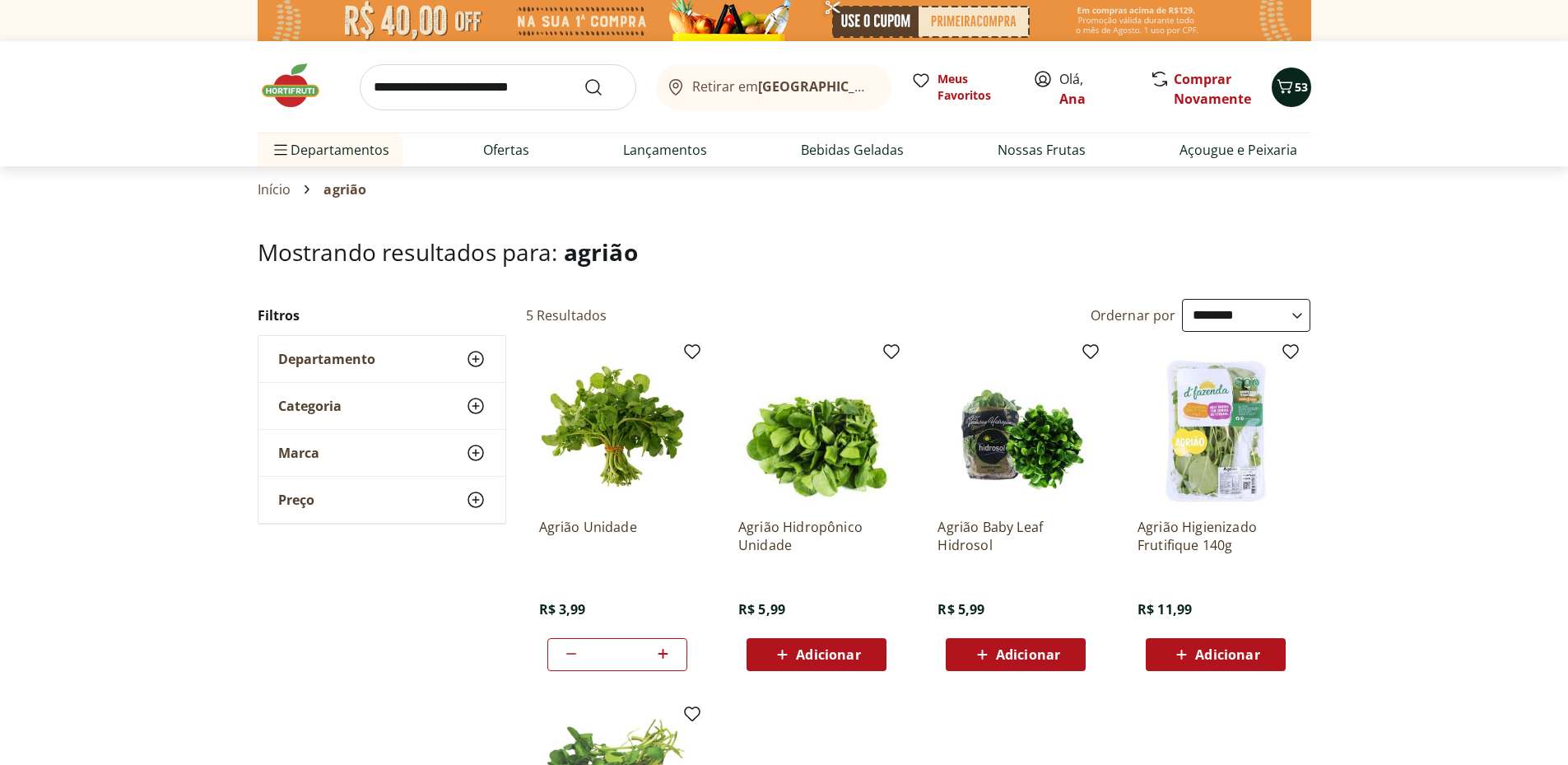
click at [1282, 88] on icon "Carrinho" at bounding box center [1284, 86] width 20 height 20
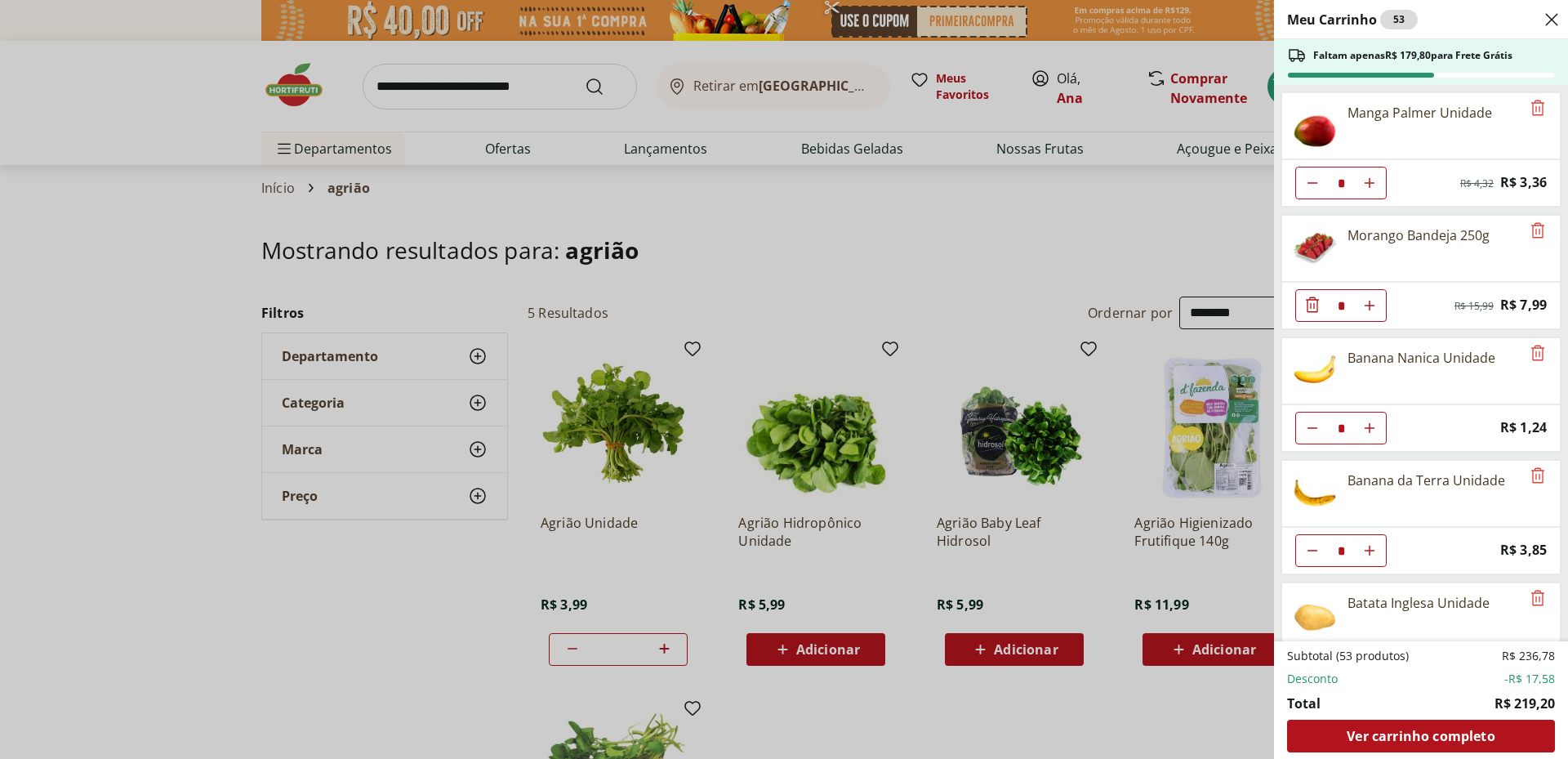
click at [1106, 218] on div "Meu Carrinho 53 Faltam apenas R$ 179,80 para Frete Grátis Manga Palmer Unidade …" at bounding box center [784, 380] width 1568 height 759
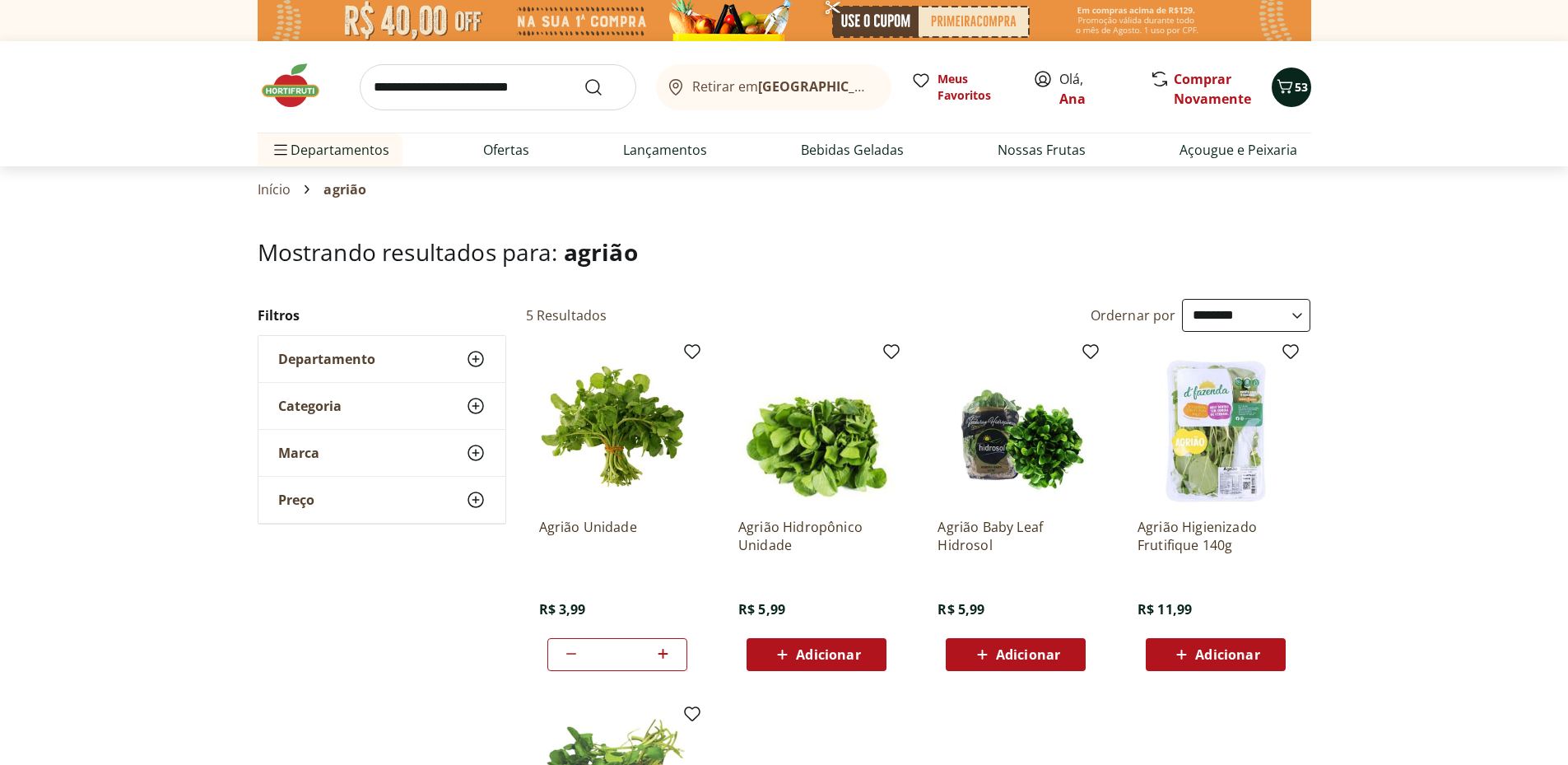
click at [1302, 91] on span "53" at bounding box center [1301, 86] width 13 height 16
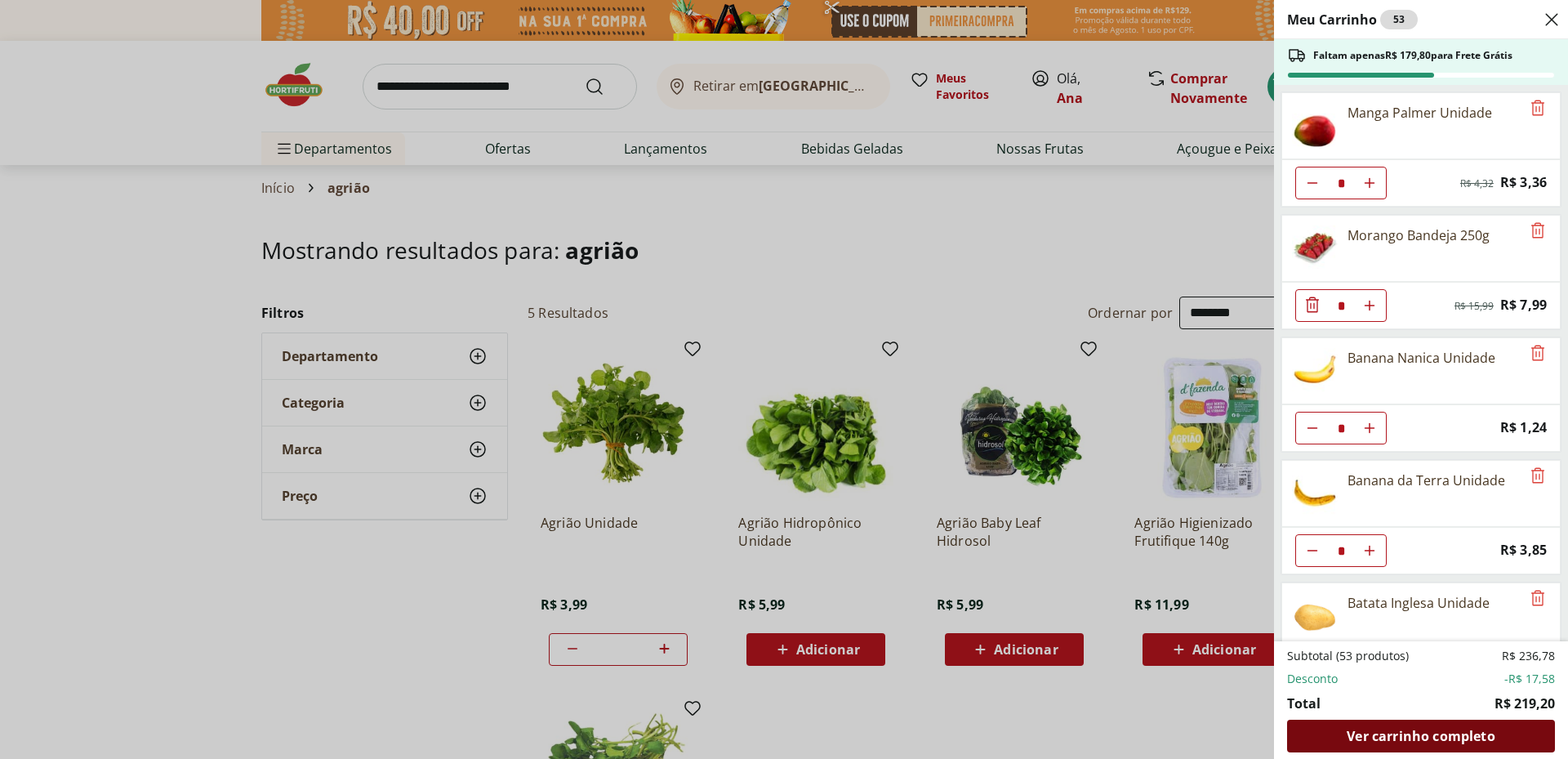
click at [1372, 735] on span "Ver carrinho completo" at bounding box center [1421, 736] width 148 height 13
